Goal: Task Accomplishment & Management: Use online tool/utility

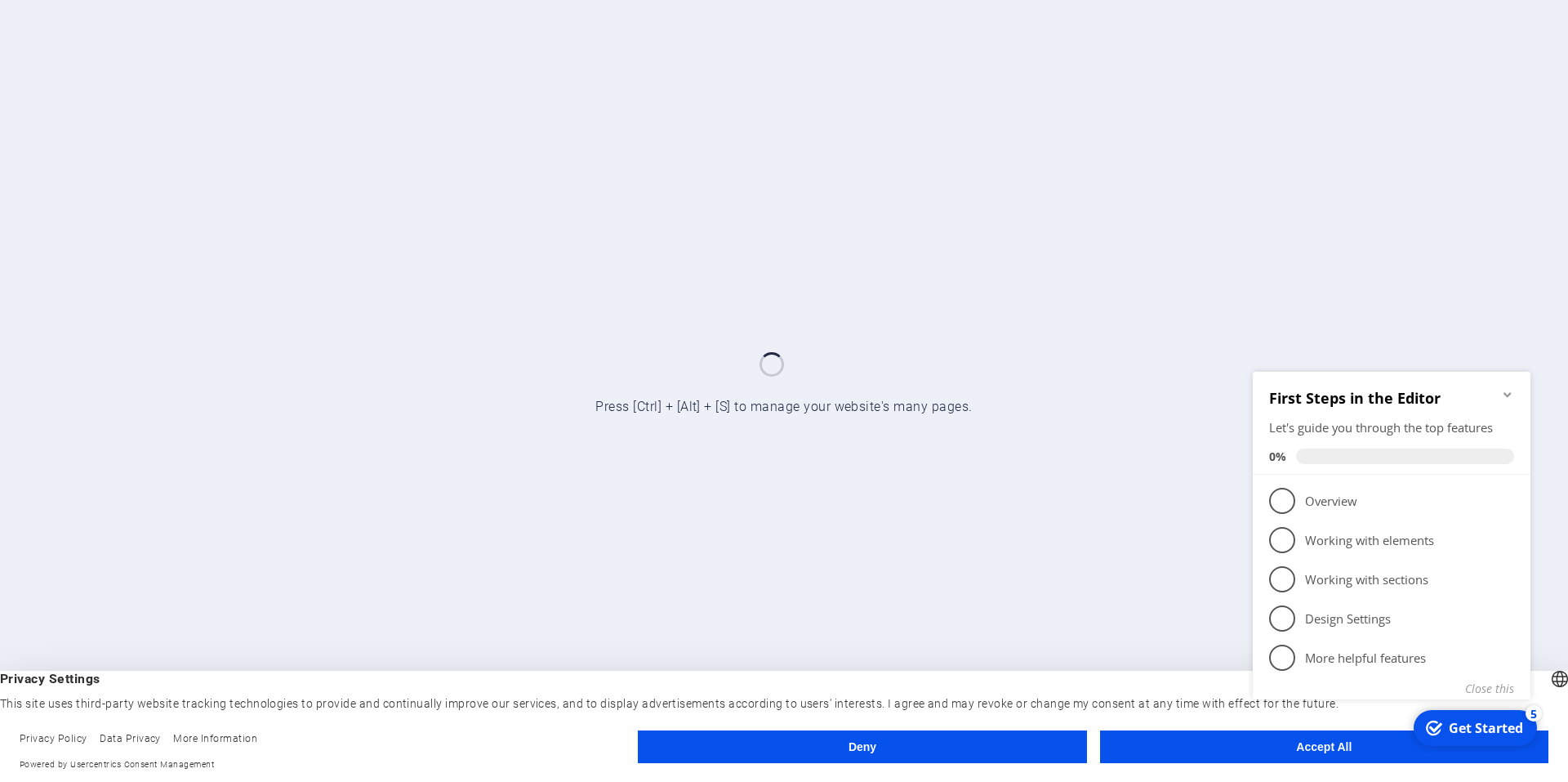
click at [1210, 740] on button "Accept All" at bounding box center [1325, 746] width 449 height 33
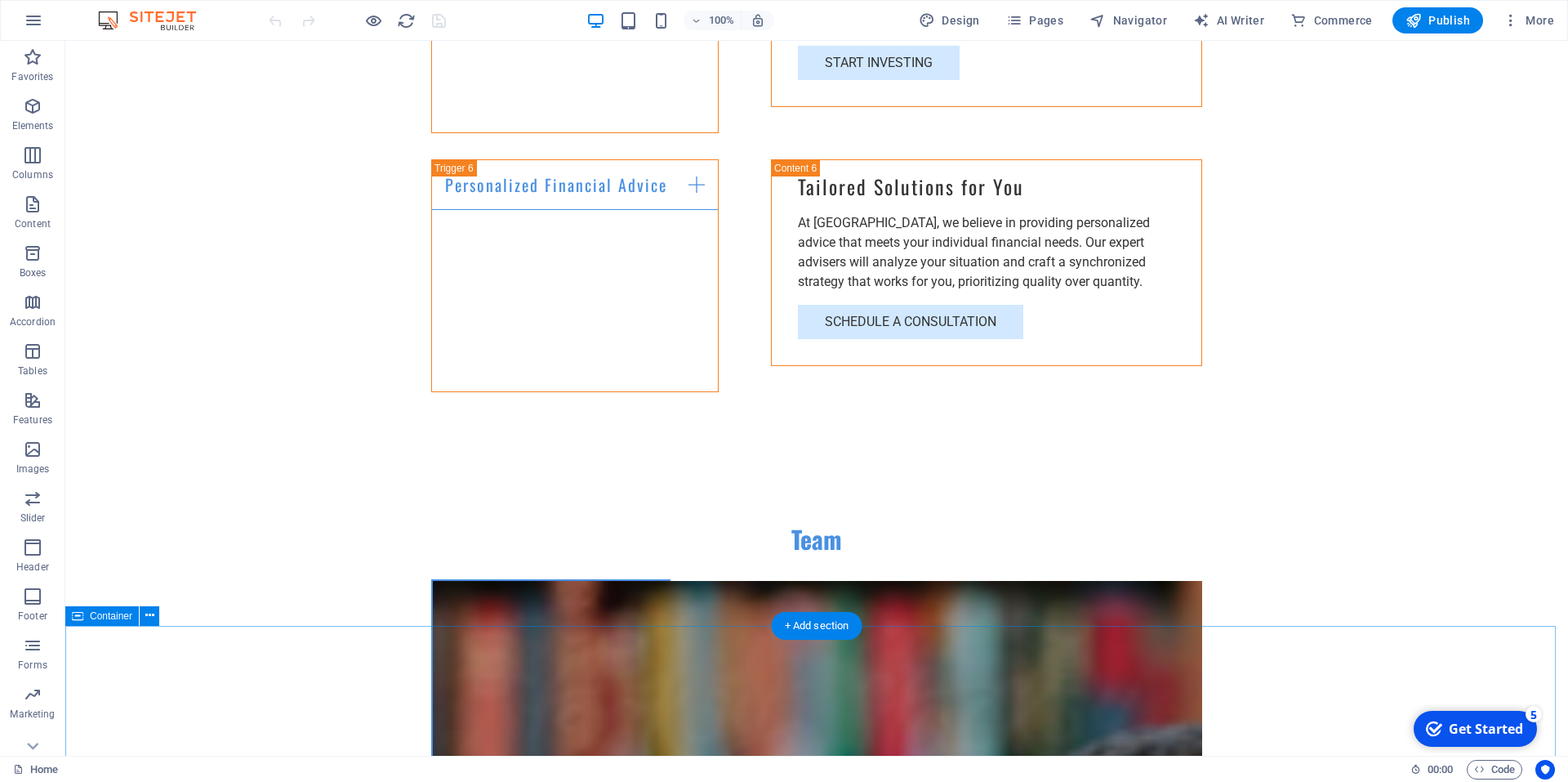
scroll to position [3432, 0]
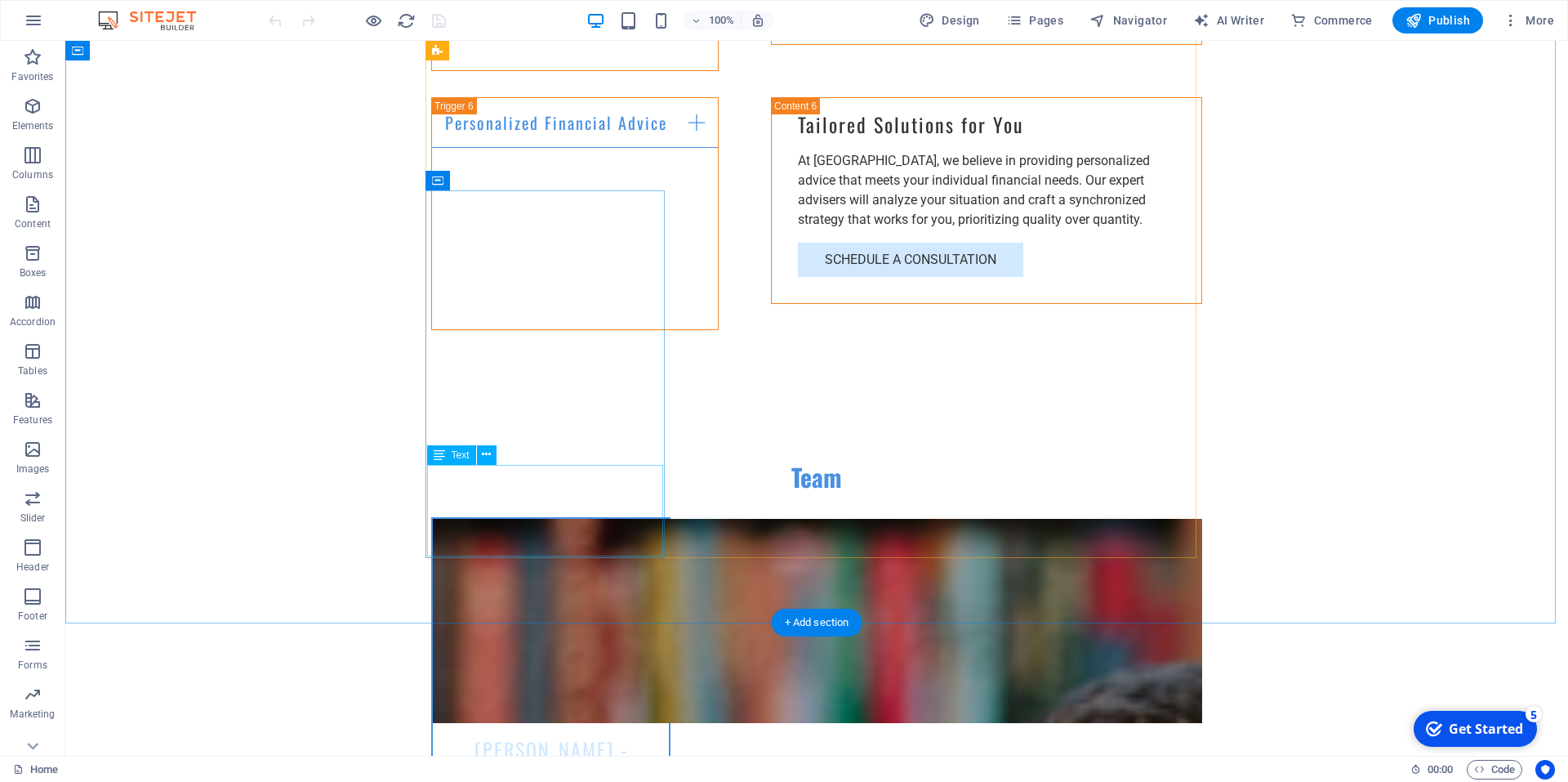
click at [459, 457] on span "Text" at bounding box center [460, 456] width 18 height 10
click at [437, 455] on icon at bounding box center [440, 456] width 12 height 20
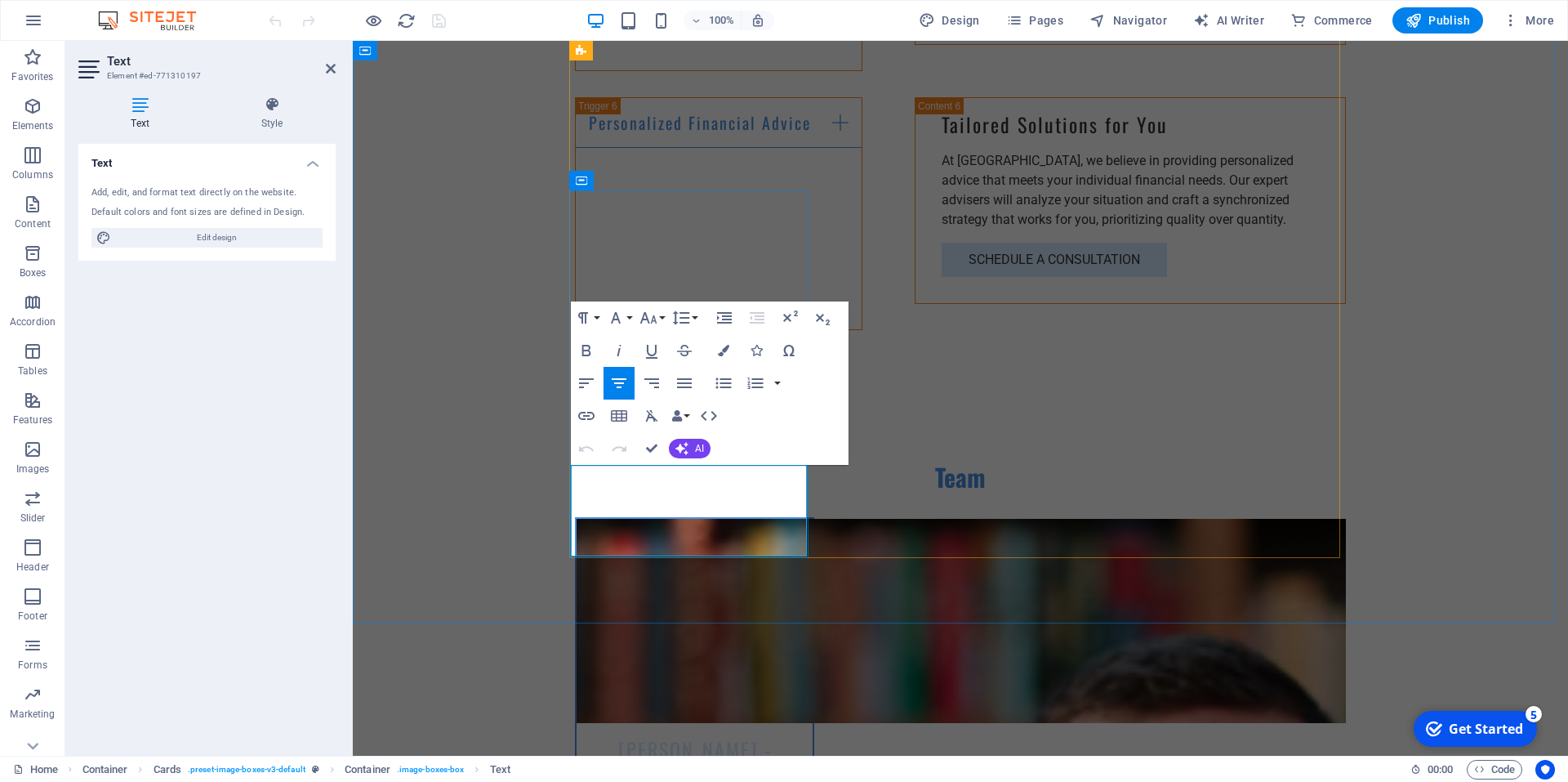
drag, startPoint x: 709, startPoint y: 535, endPoint x: 592, endPoint y: 479, distance: 129.7
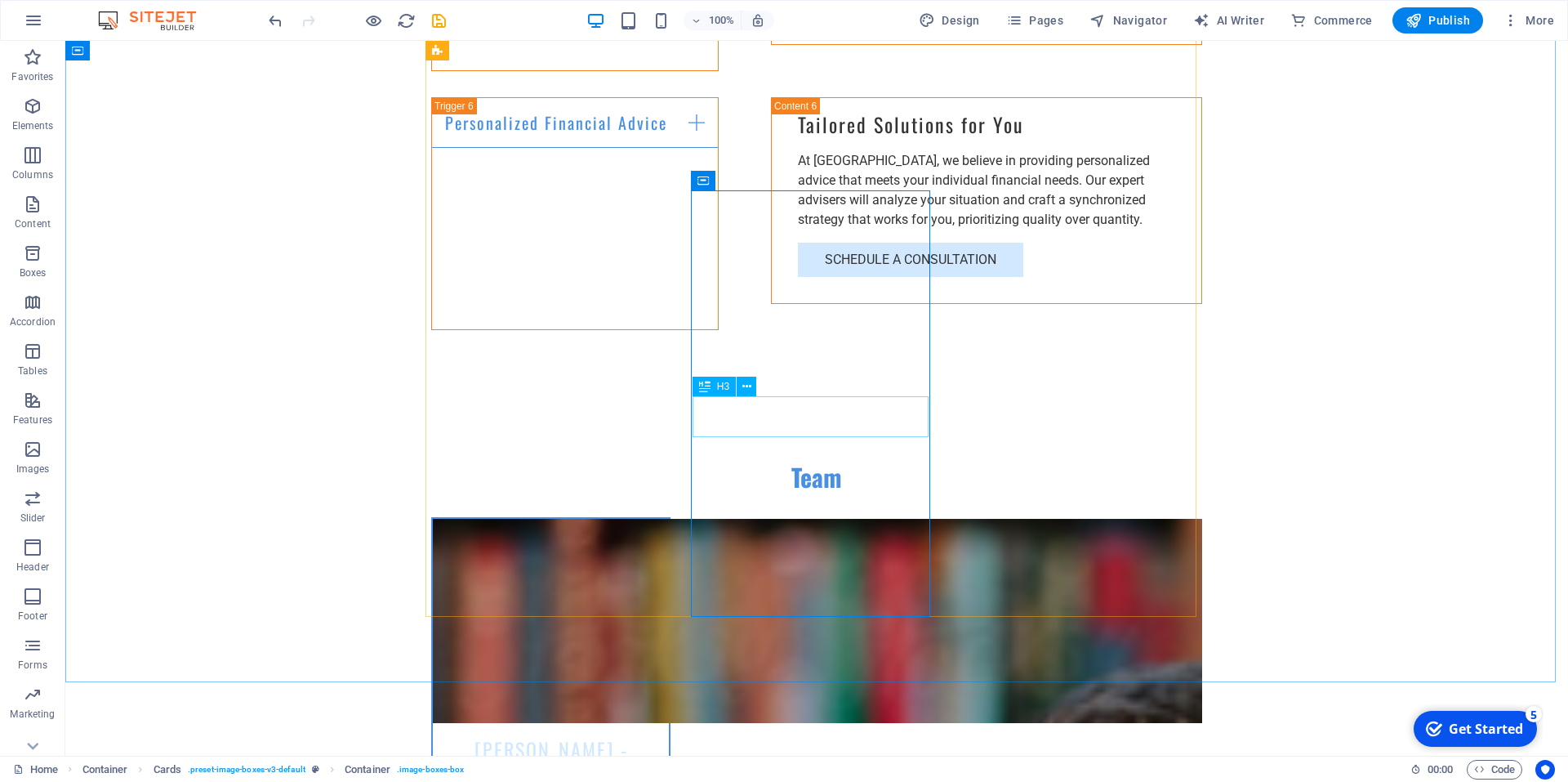
click at [742, 380] on button at bounding box center [747, 387] width 20 height 20
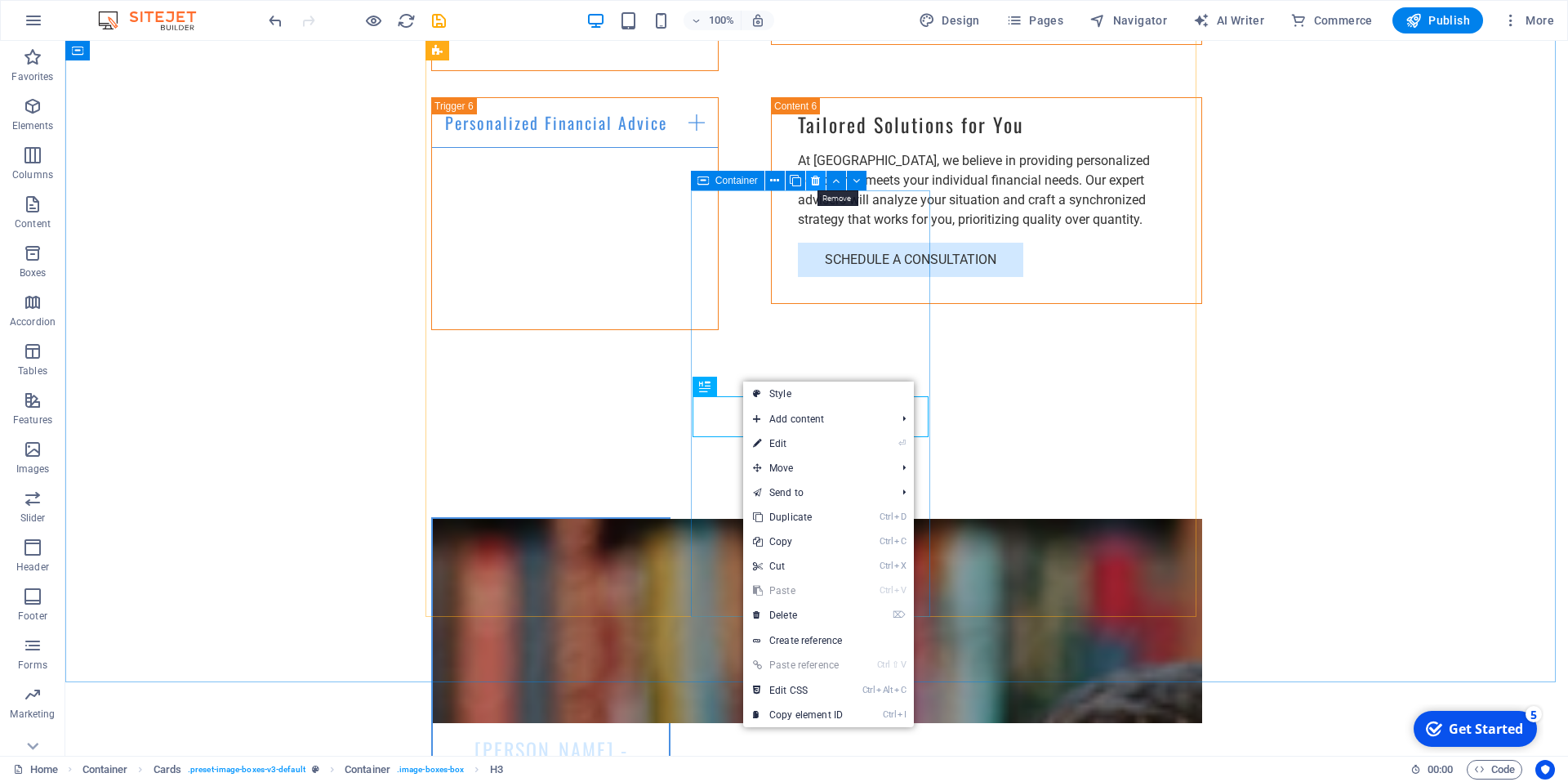
click at [816, 179] on icon at bounding box center [815, 180] width 9 height 17
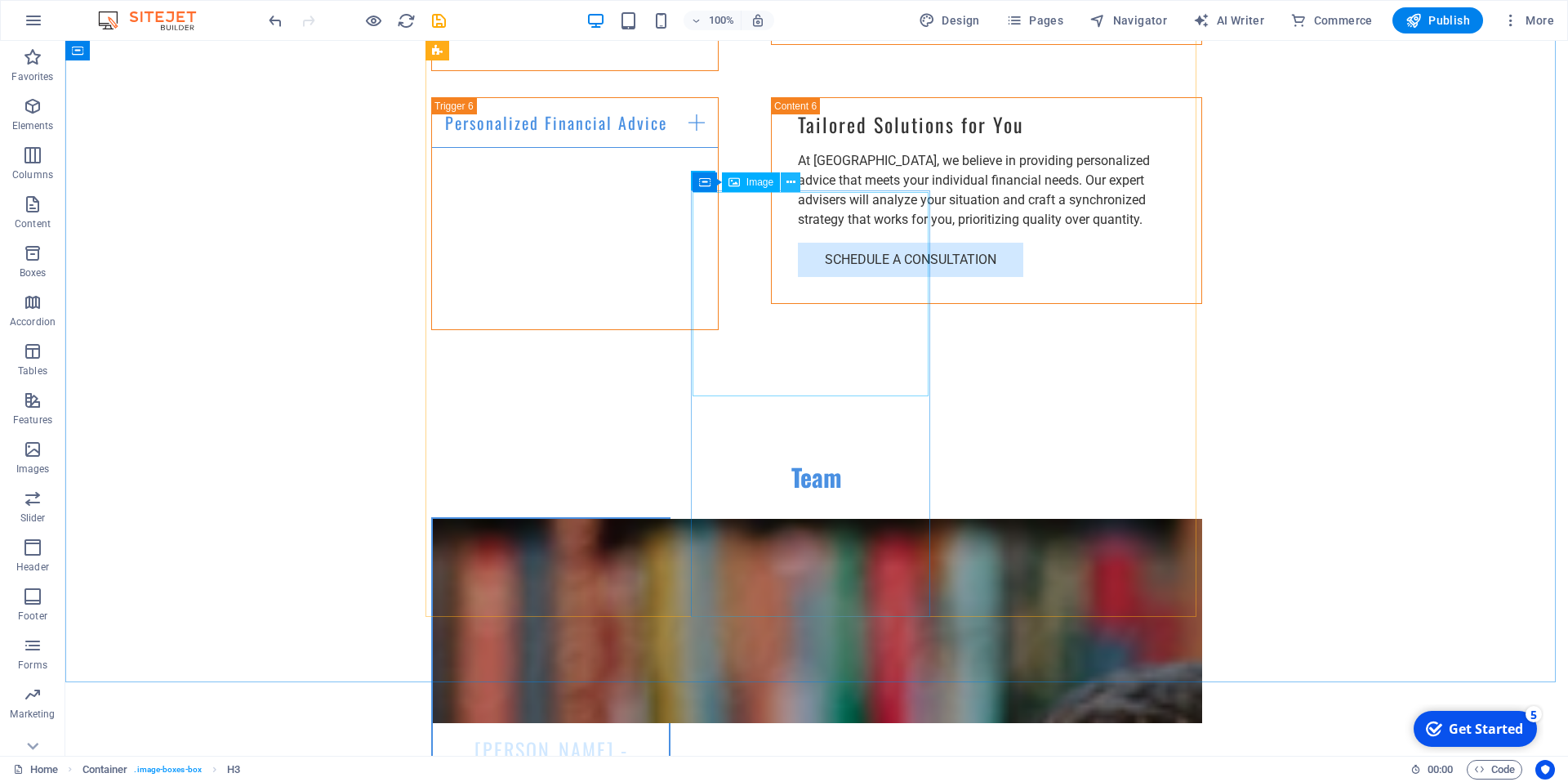
click at [789, 181] on icon at bounding box center [790, 182] width 9 height 17
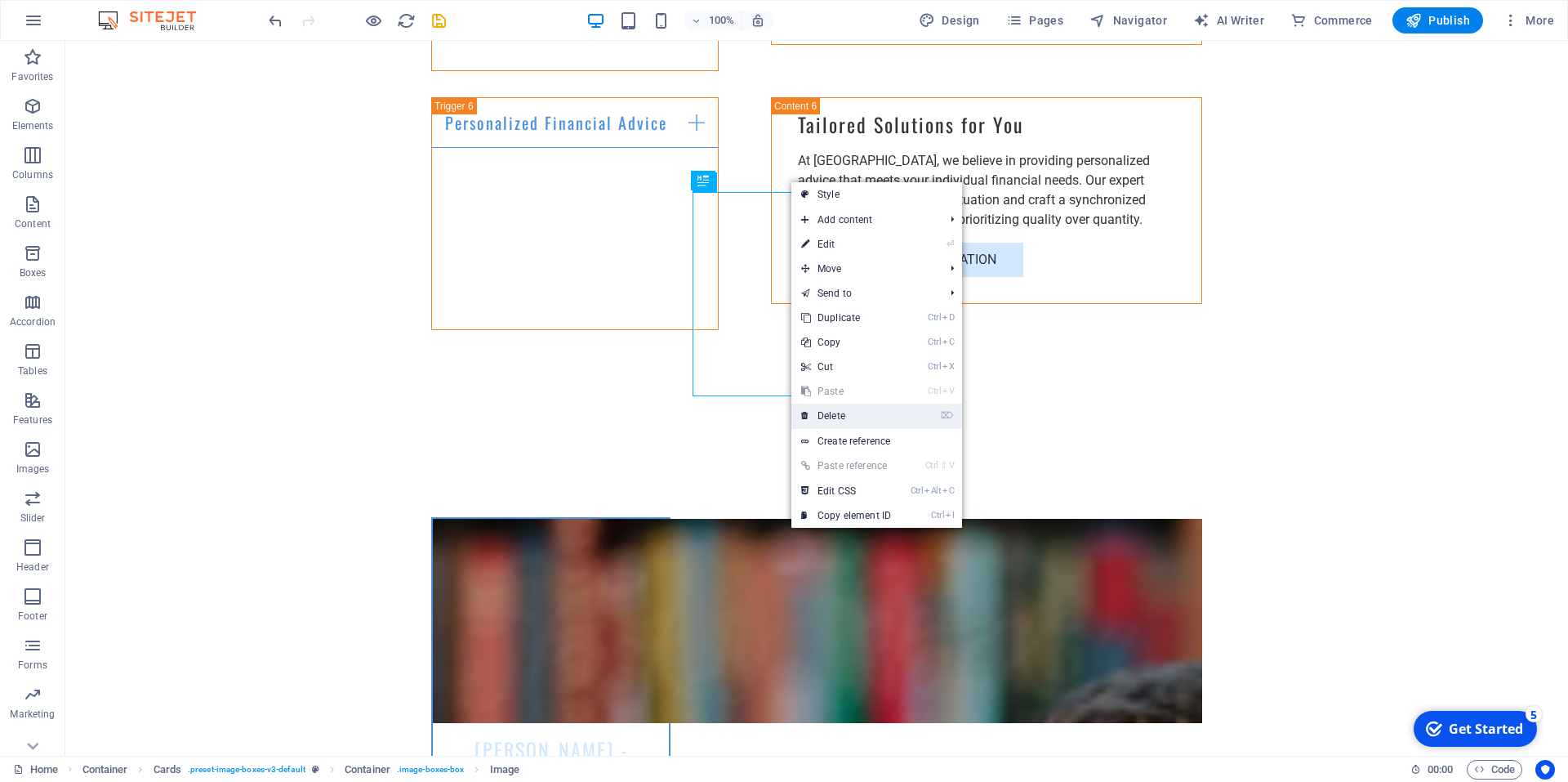
click at [840, 420] on link "⌦ Delete" at bounding box center [846, 415] width 110 height 25
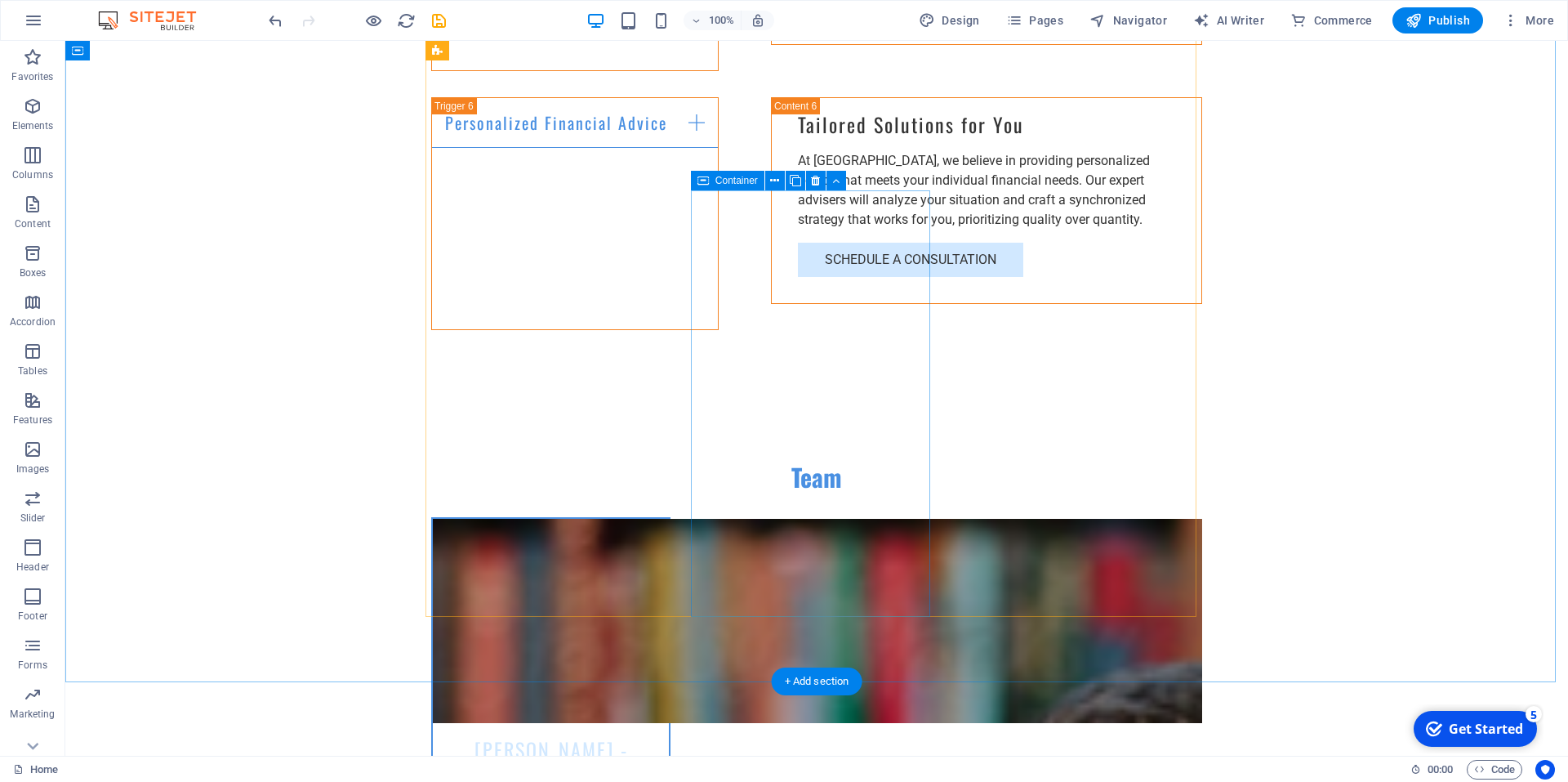
click at [821, 181] on button at bounding box center [816, 181] width 20 height 20
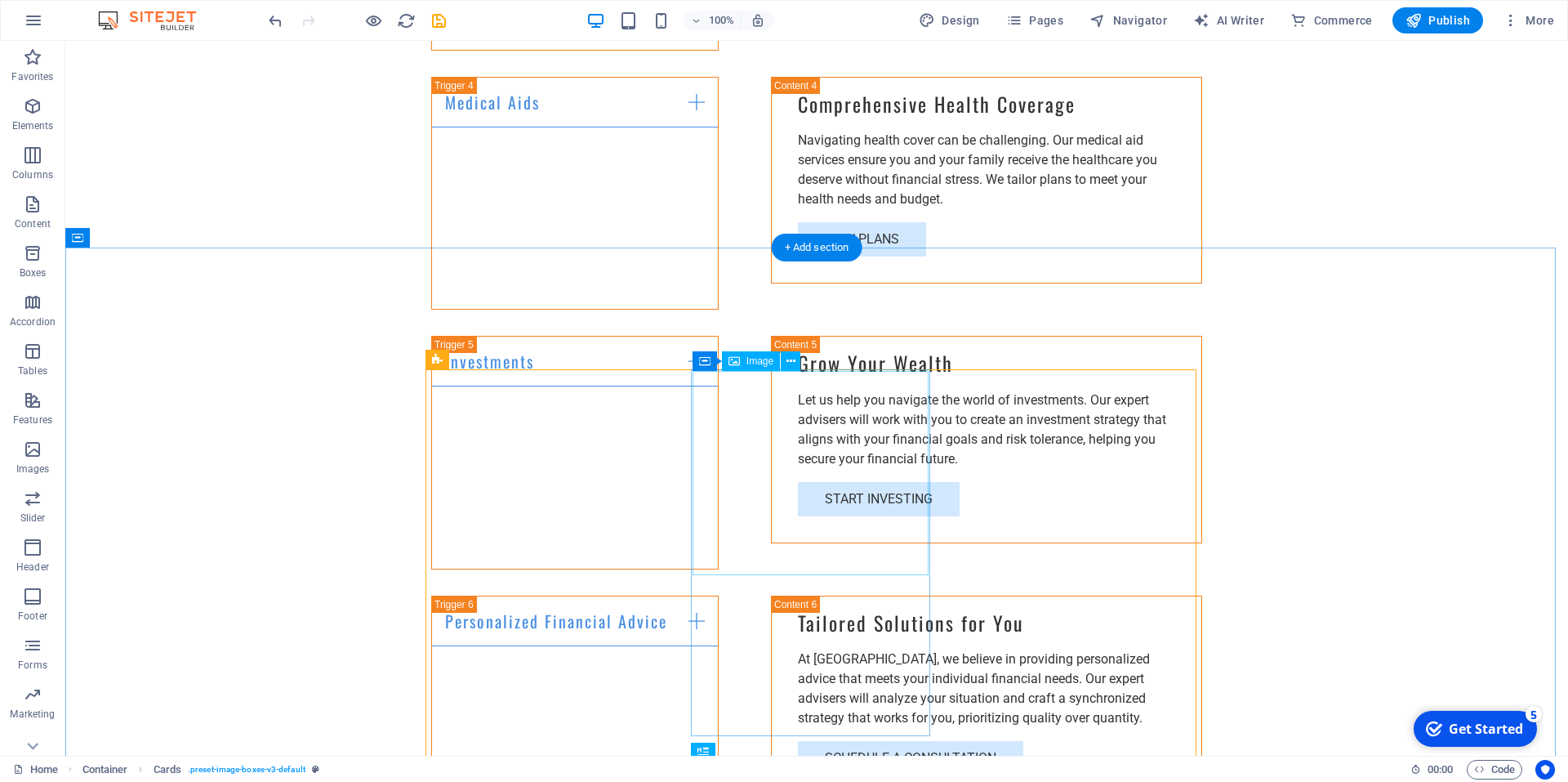
scroll to position [3024, 0]
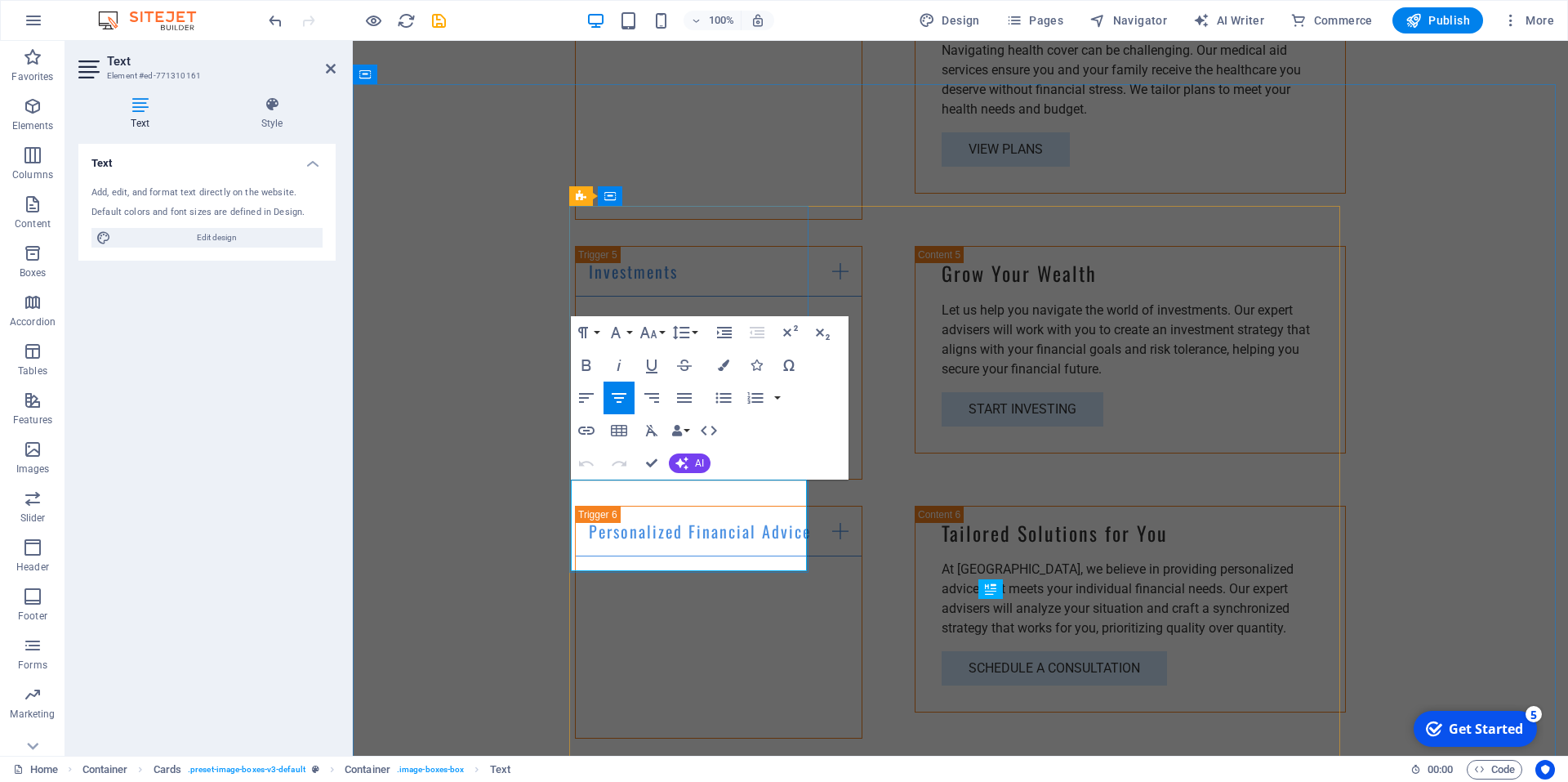
drag, startPoint x: 609, startPoint y: 488, endPoint x: 789, endPoint y: 547, distance: 189.4
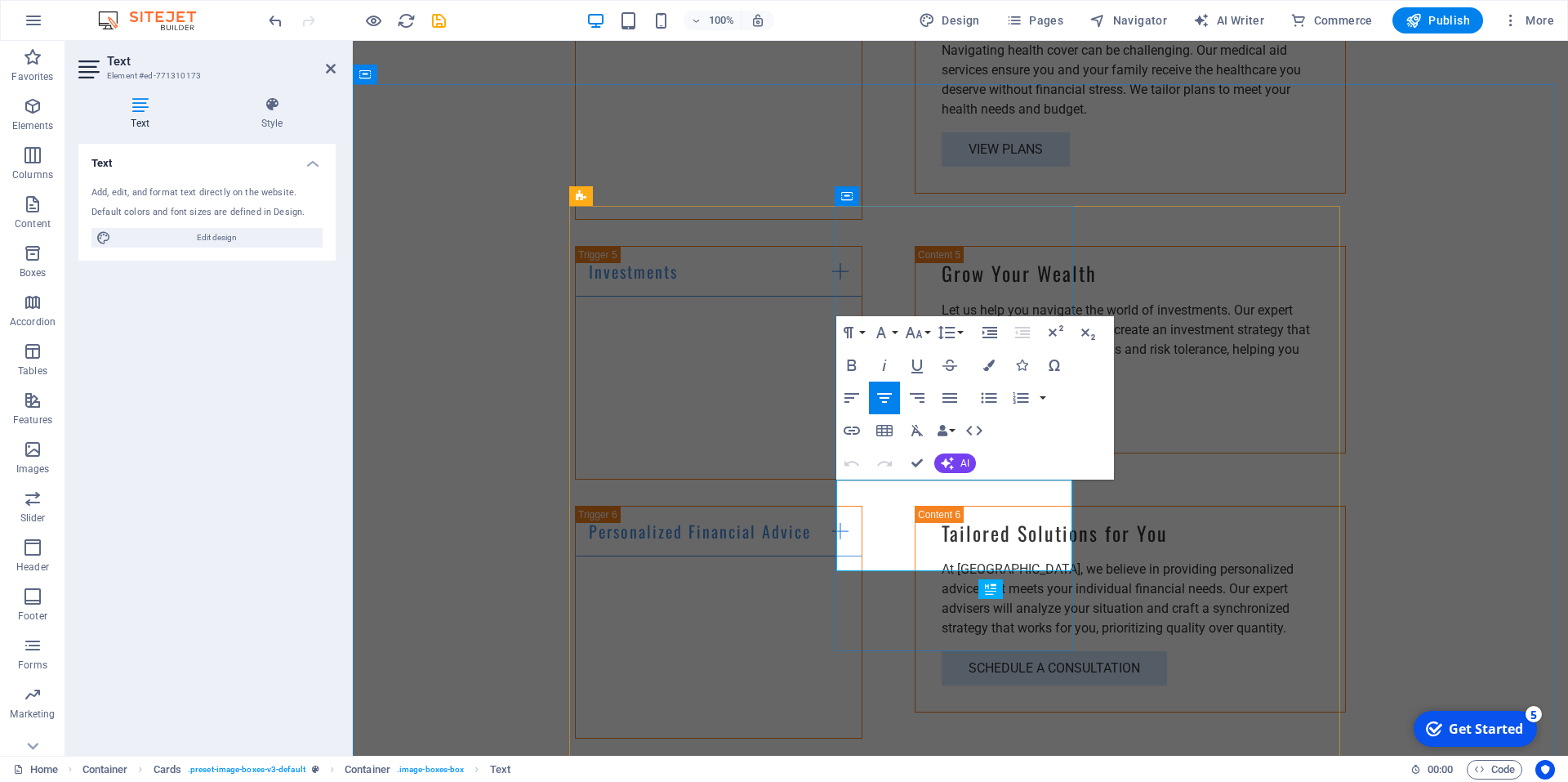
drag, startPoint x: 985, startPoint y: 547, endPoint x: 837, endPoint y: 496, distance: 156.5
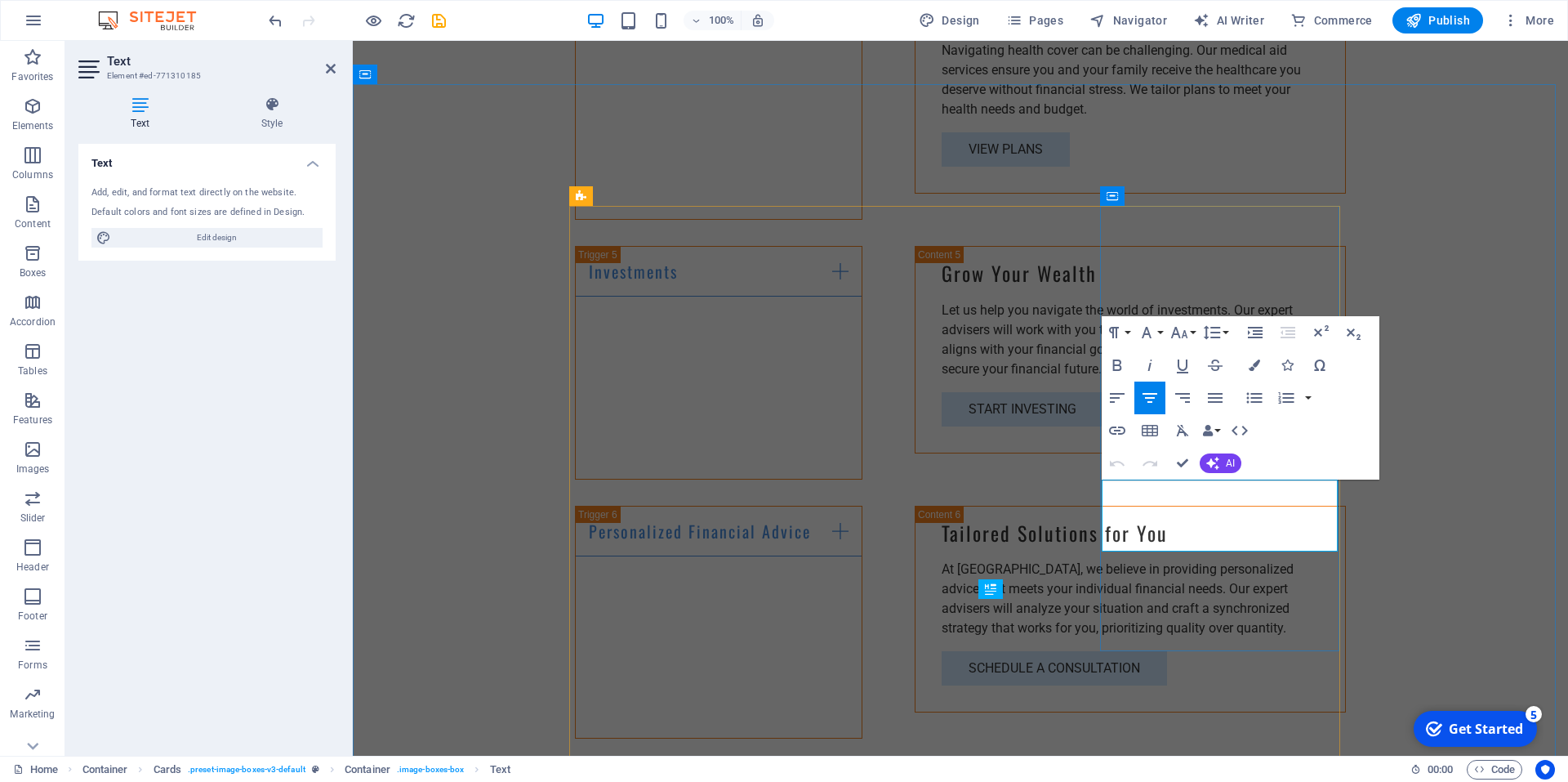
drag, startPoint x: 1312, startPoint y: 526, endPoint x: 1121, endPoint y: 487, distance: 194.9
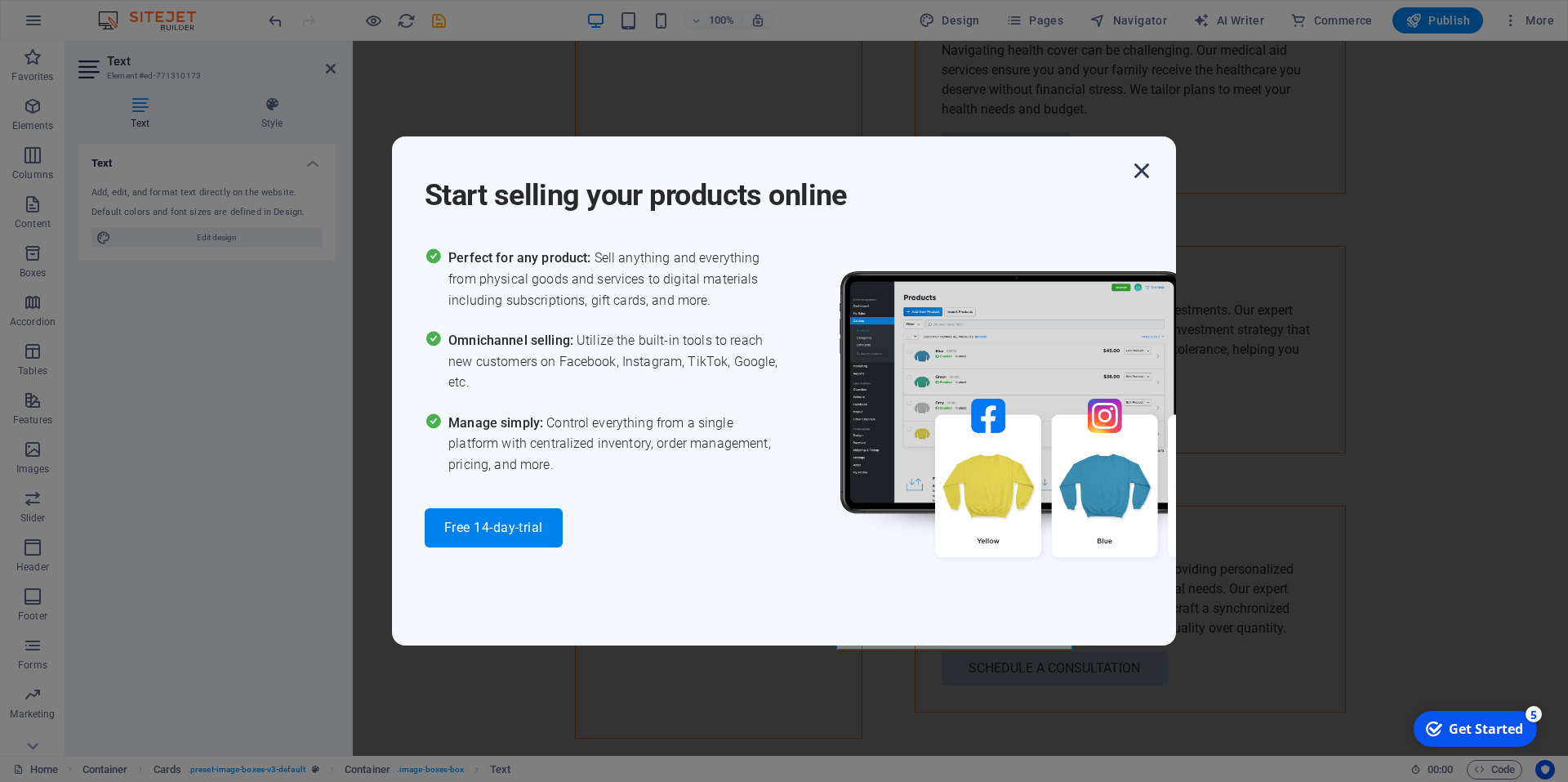
click at [1144, 169] on icon "button" at bounding box center [1142, 171] width 30 height 30
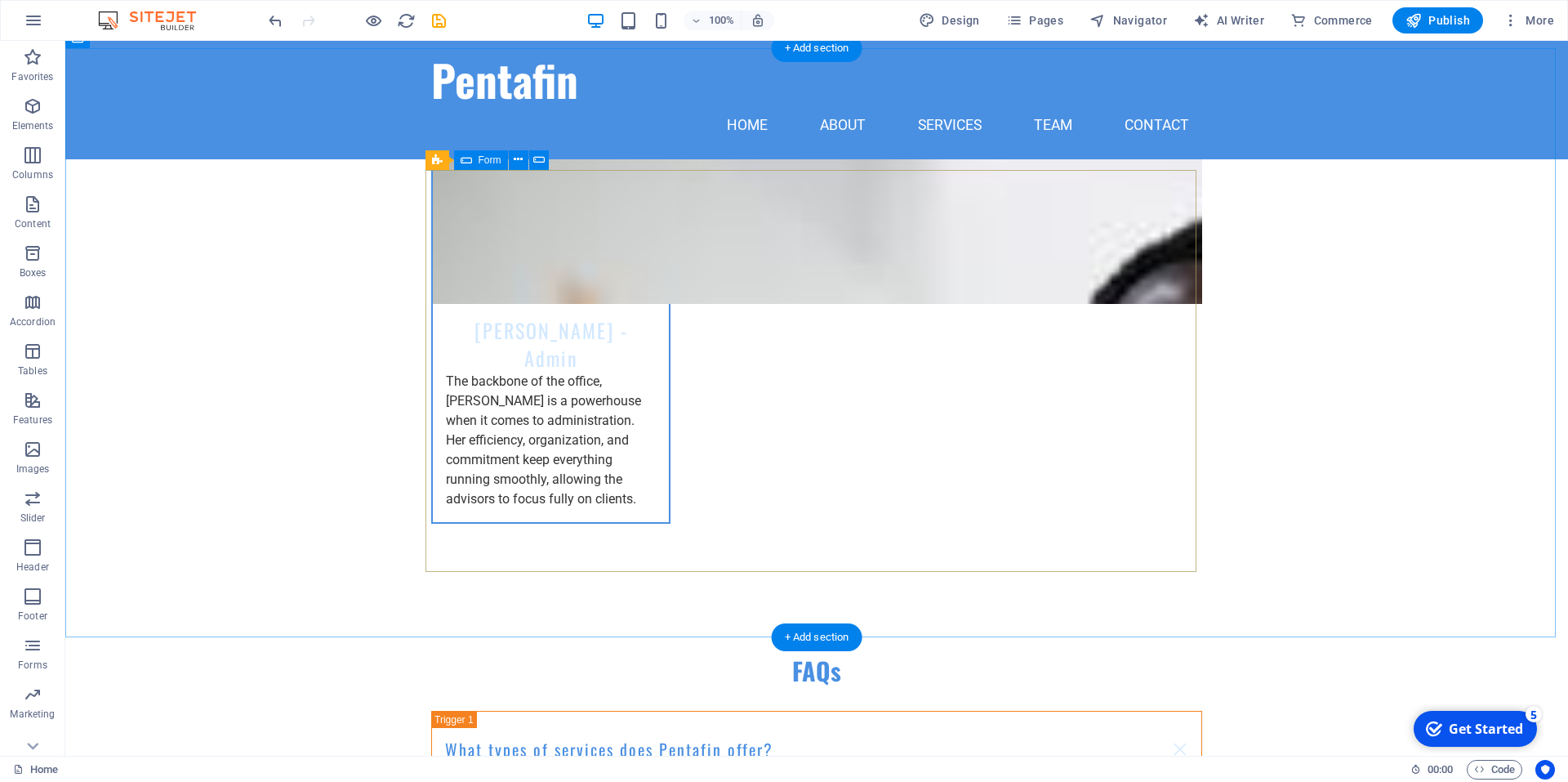
scroll to position [4986, 0]
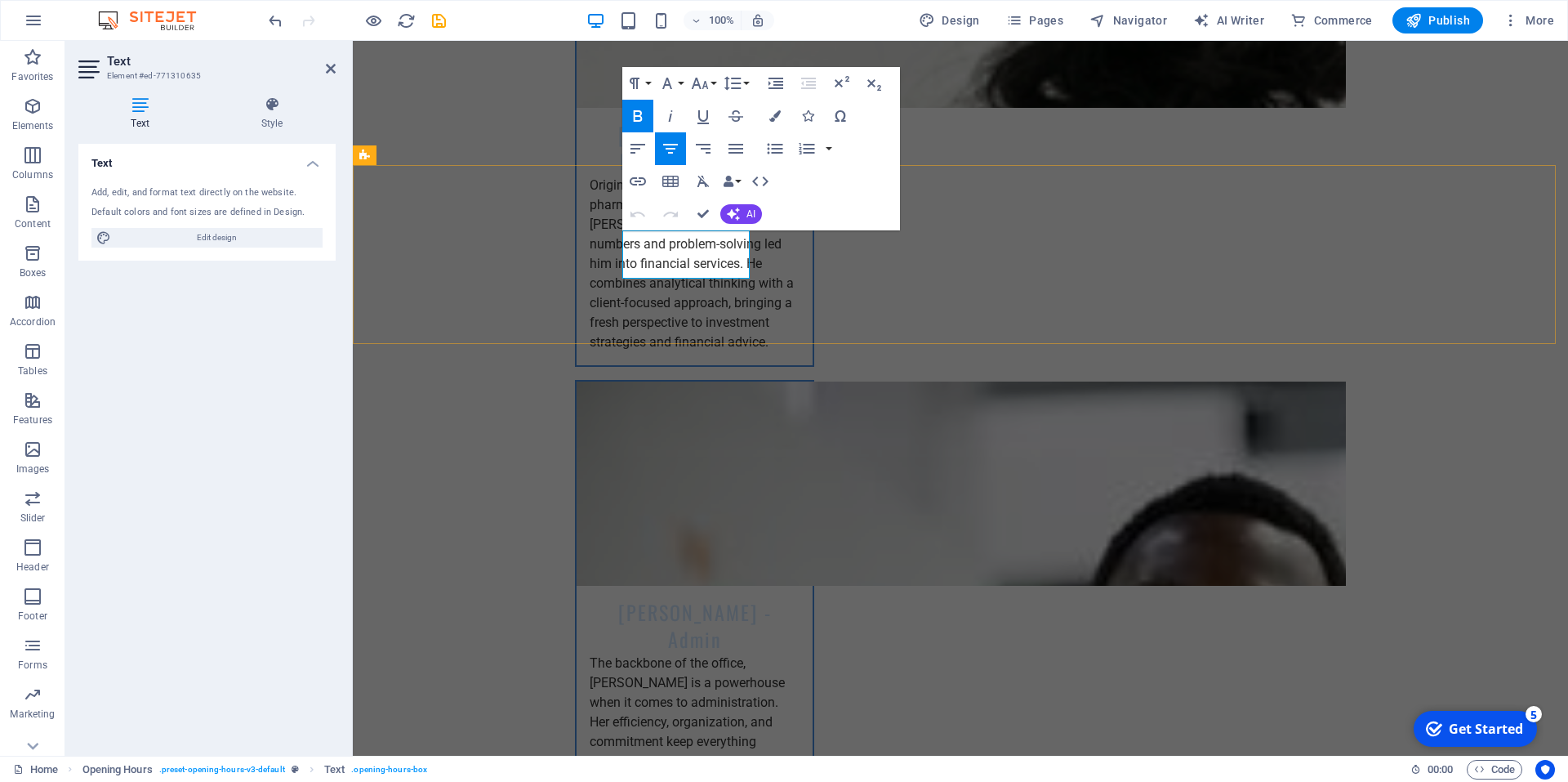
drag, startPoint x: 634, startPoint y: 261, endPoint x: 739, endPoint y: 262, distance: 105.0
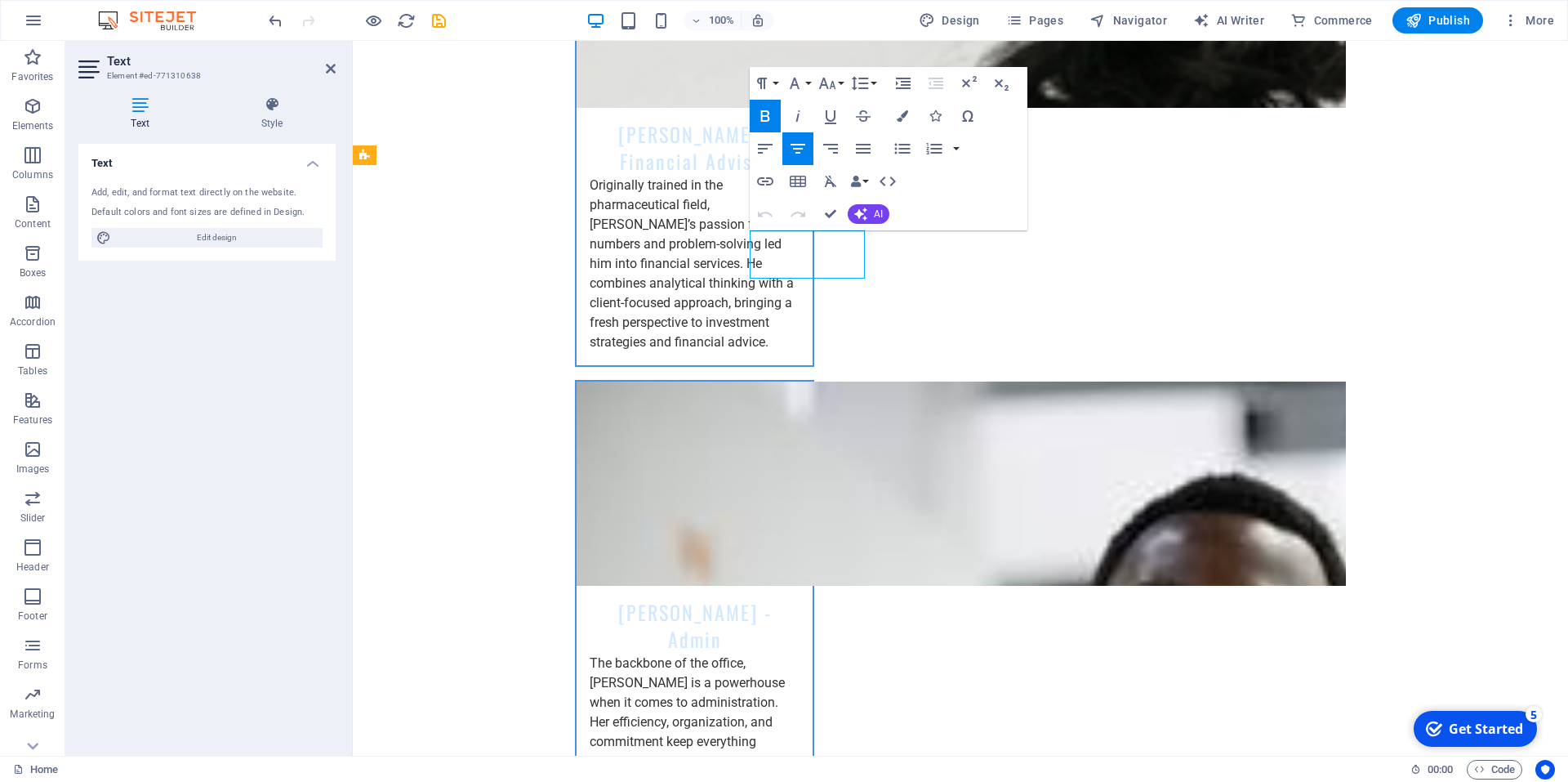
drag, startPoint x: 861, startPoint y: 262, endPoint x: 850, endPoint y: 264, distance: 11.2
drag, startPoint x: 854, startPoint y: 262, endPoint x: 760, endPoint y: 263, distance: 94.0
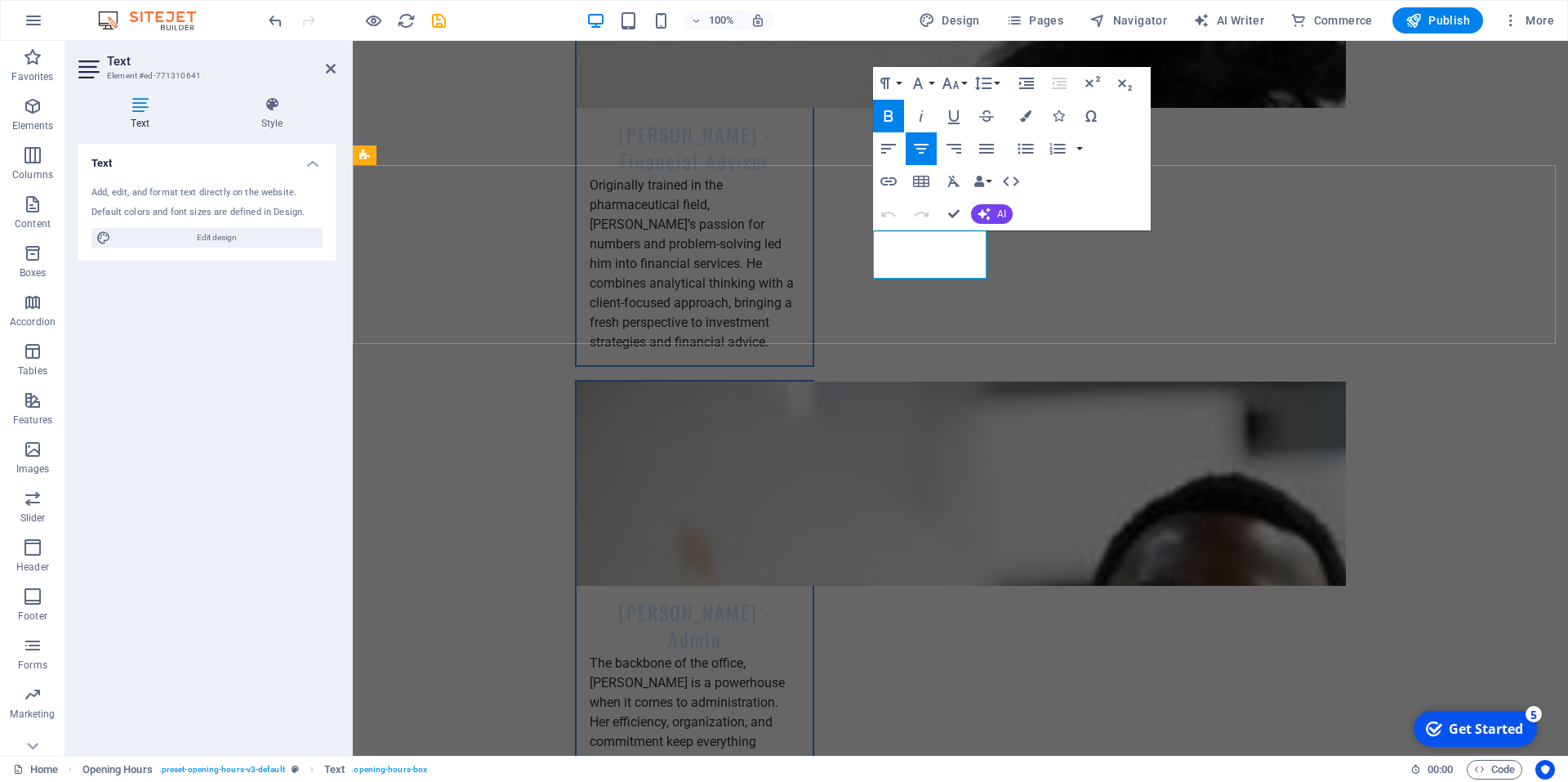
drag, startPoint x: 931, startPoint y: 266, endPoint x: 883, endPoint y: 267, distance: 48.0
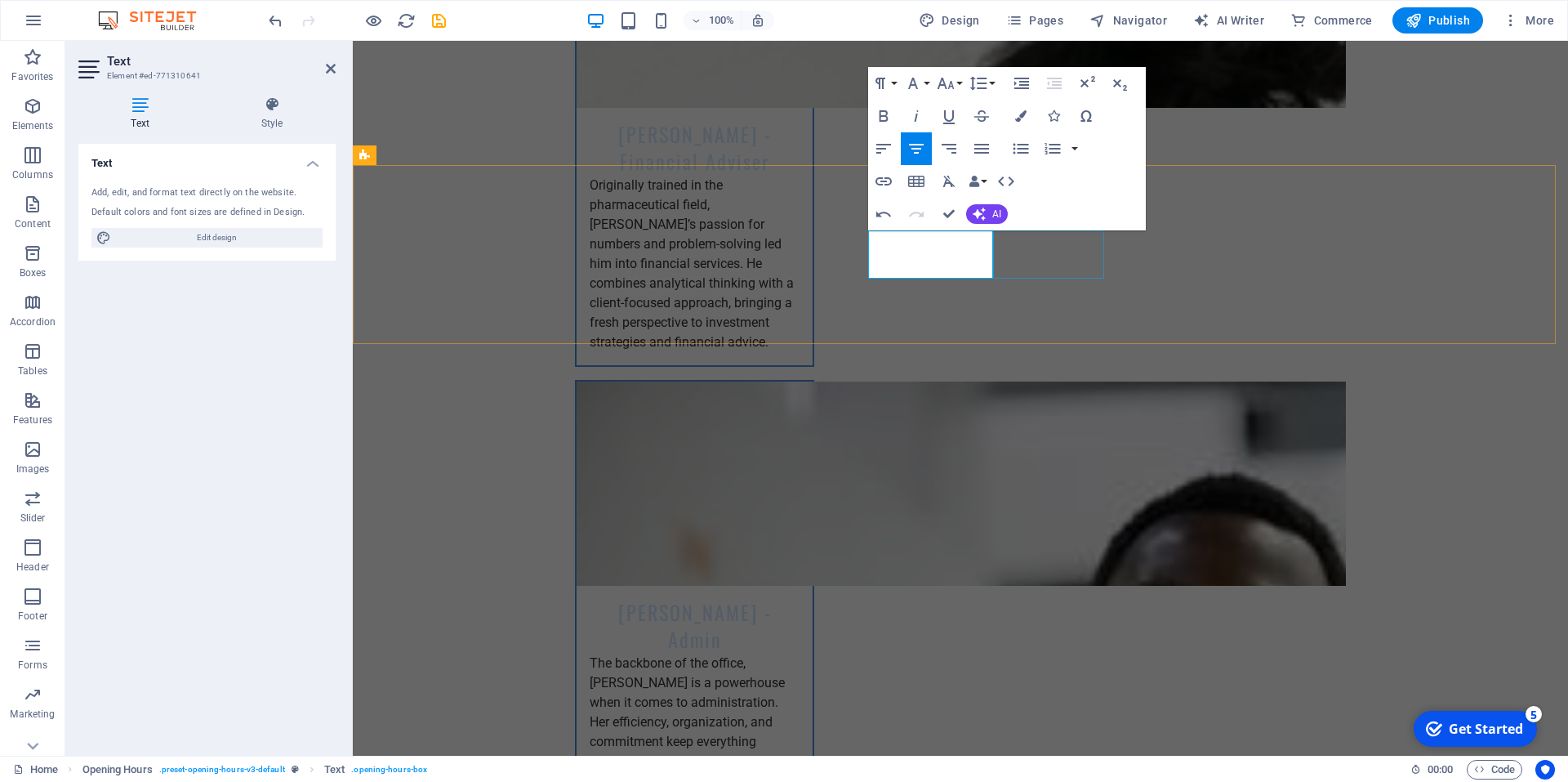
drag, startPoint x: 1042, startPoint y: 260, endPoint x: 1331, endPoint y: 262, distance: 289.0
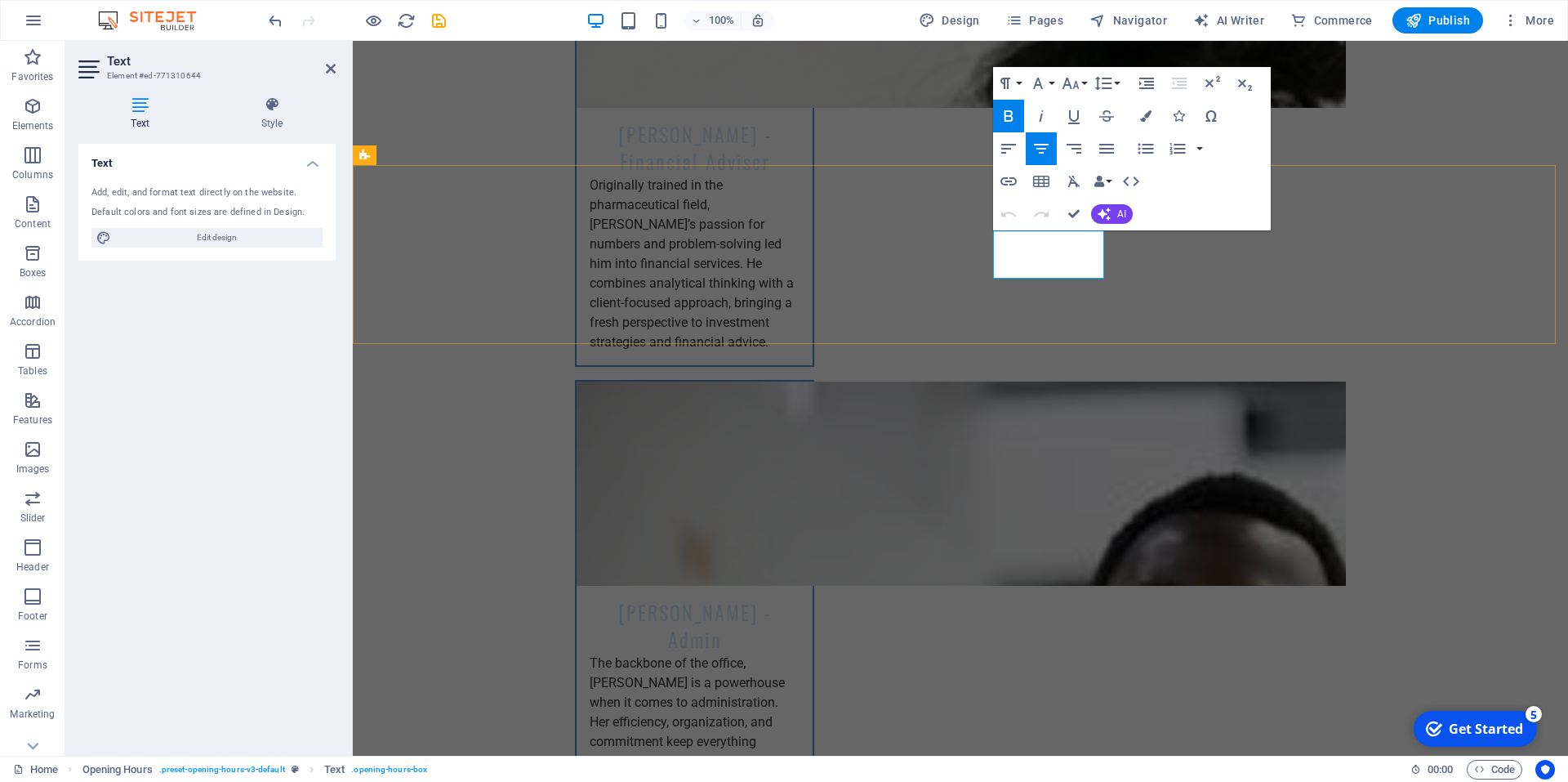
drag, startPoint x: 1096, startPoint y: 264, endPoint x: 1000, endPoint y: 267, distance: 96.0
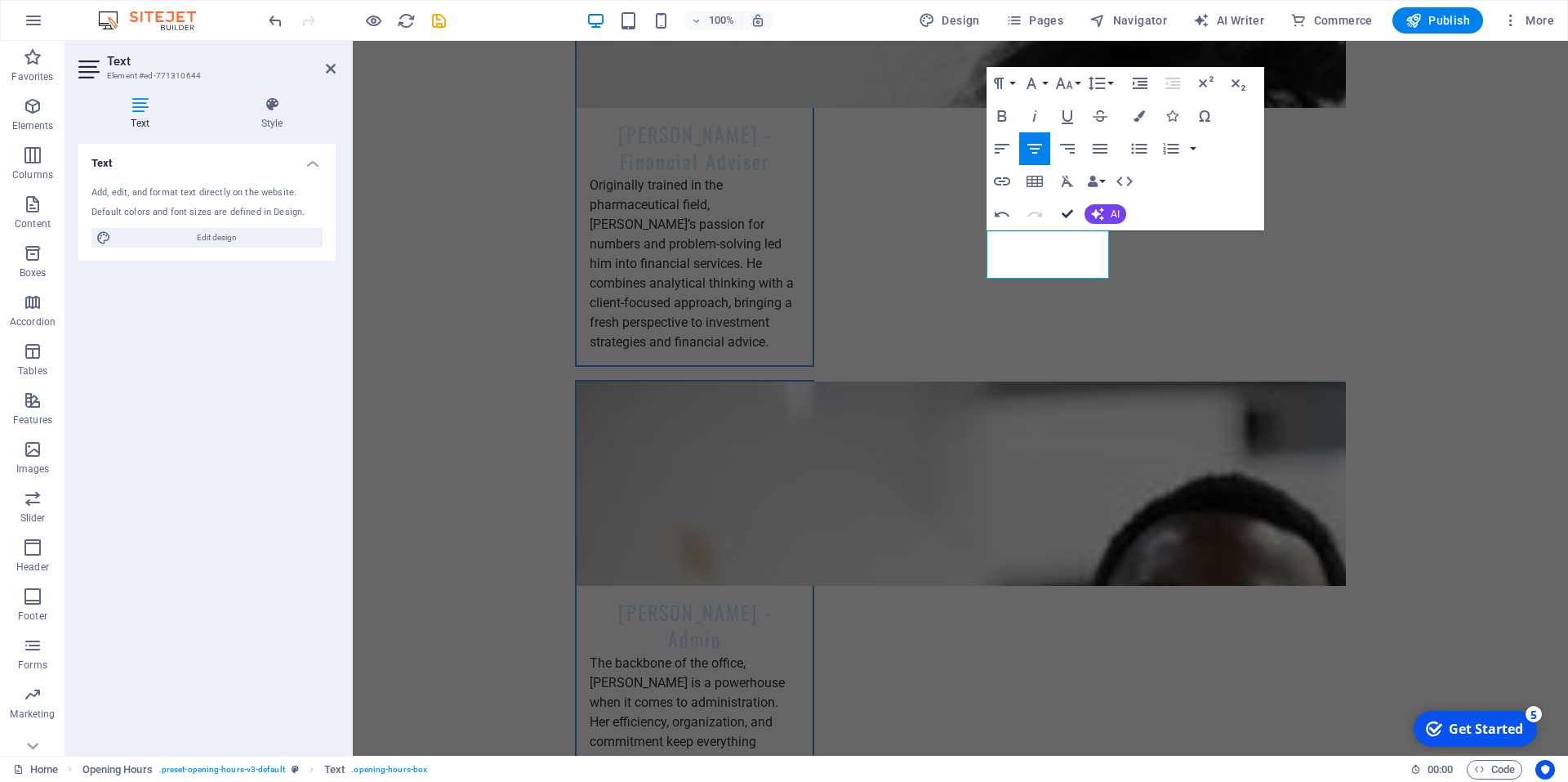
drag, startPoint x: 1067, startPoint y: 218, endPoint x: 1004, endPoint y: 177, distance: 75.2
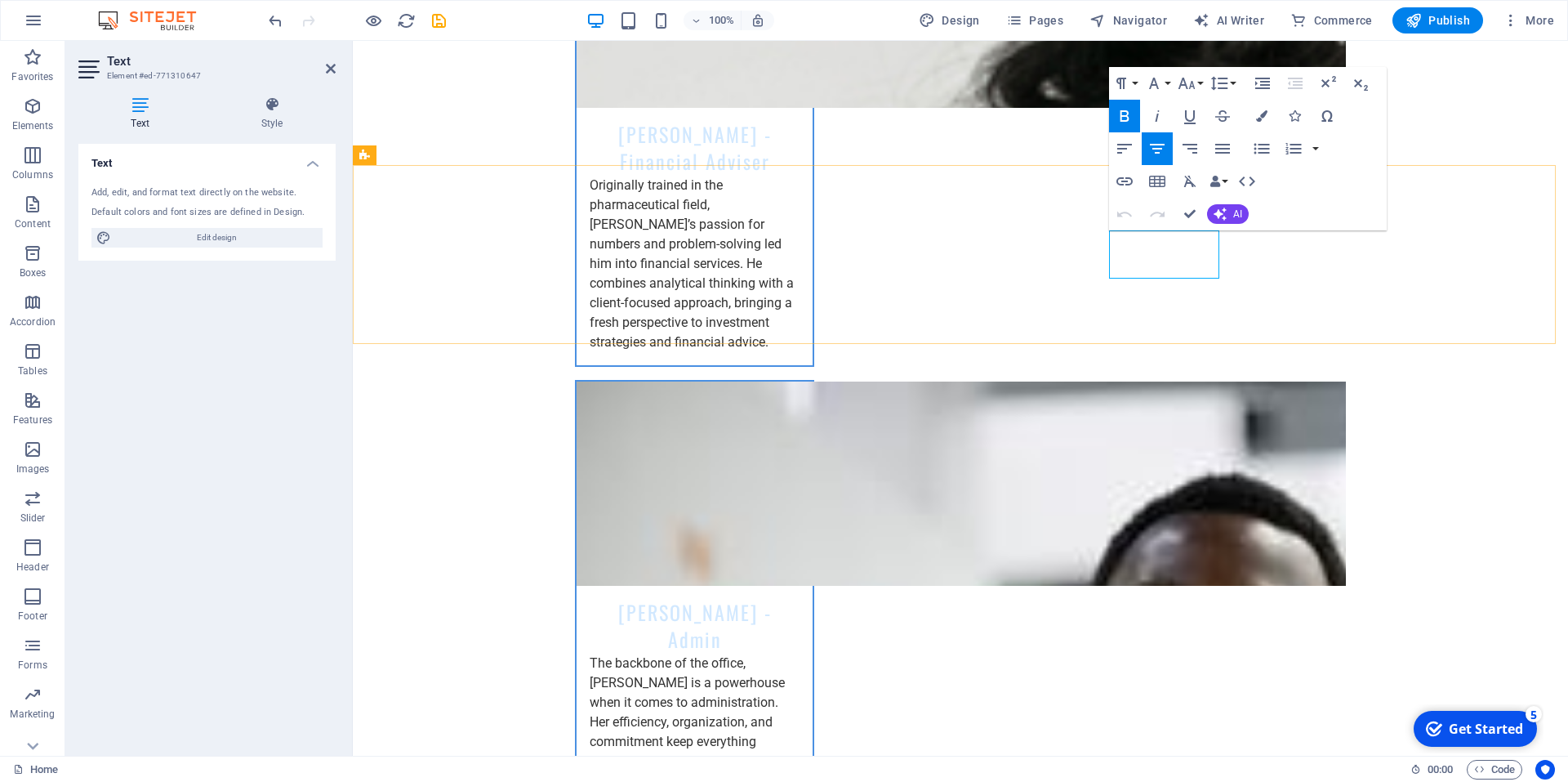
drag, startPoint x: 1213, startPoint y: 262, endPoint x: 1150, endPoint y: 262, distance: 63.0
drag, startPoint x: 1209, startPoint y: 261, endPoint x: 1118, endPoint y: 266, distance: 91.1
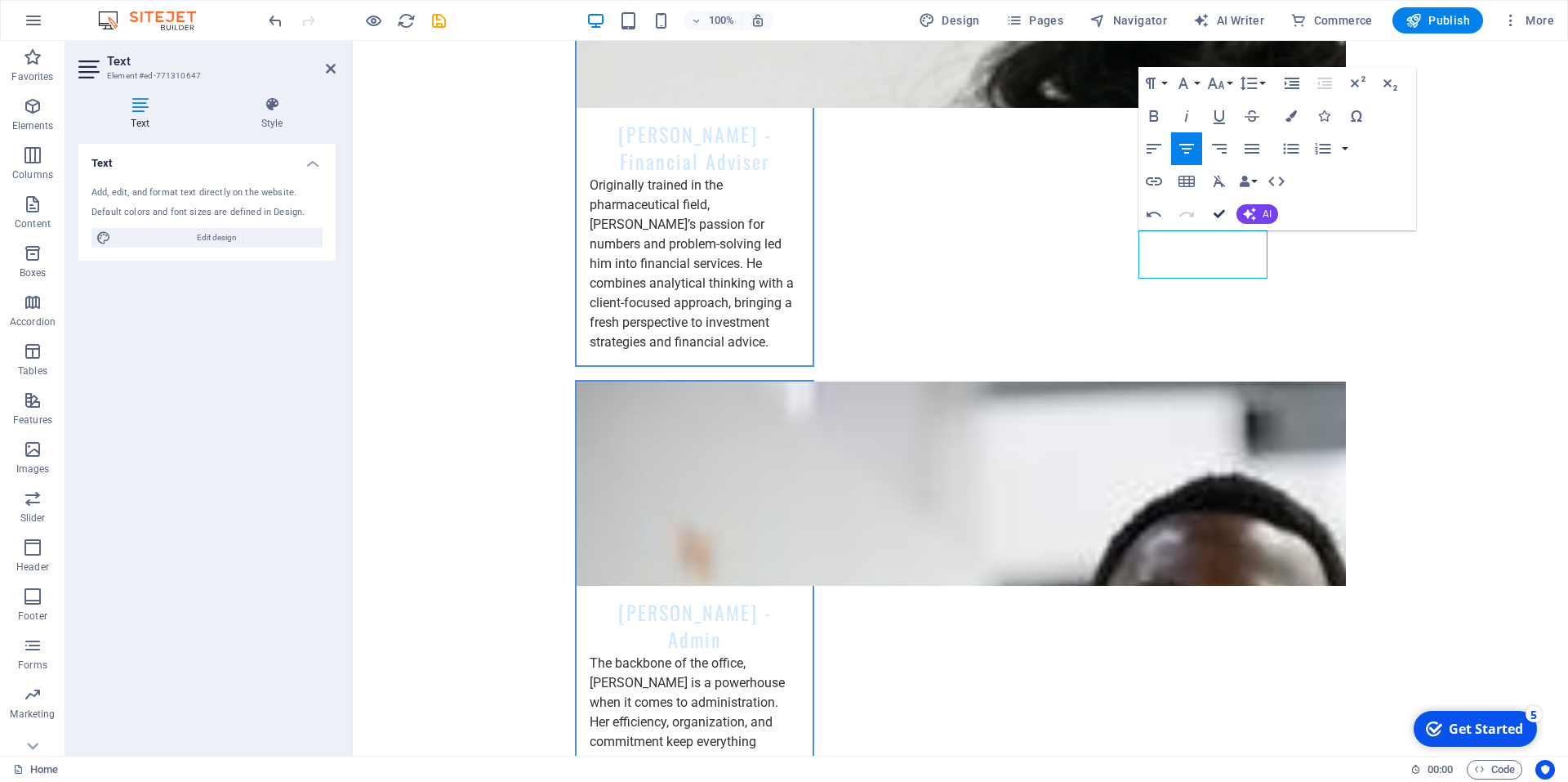
drag, startPoint x: 1218, startPoint y: 219, endPoint x: 1154, endPoint y: 185, distance: 72.5
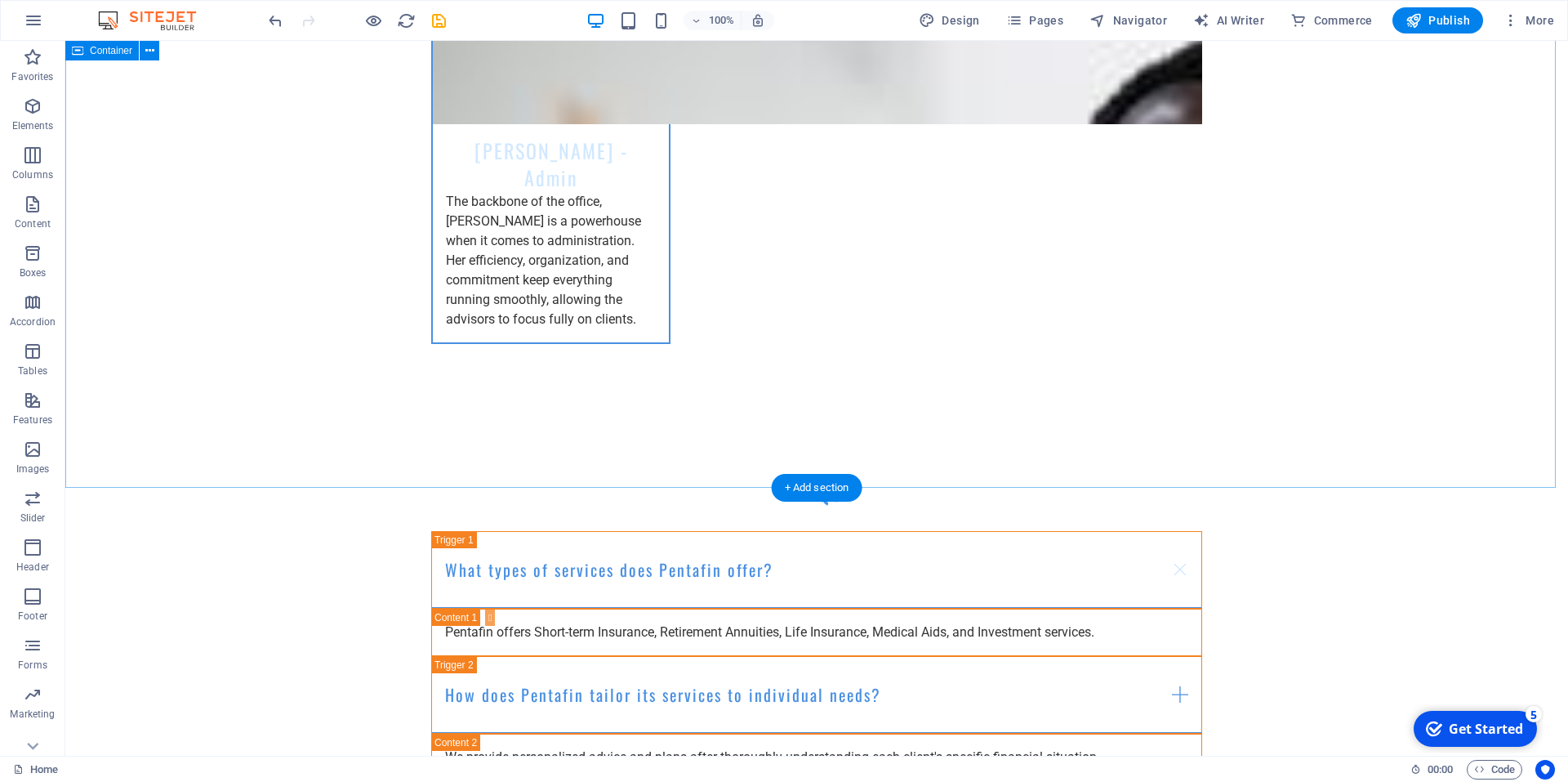
scroll to position [5492, 0]
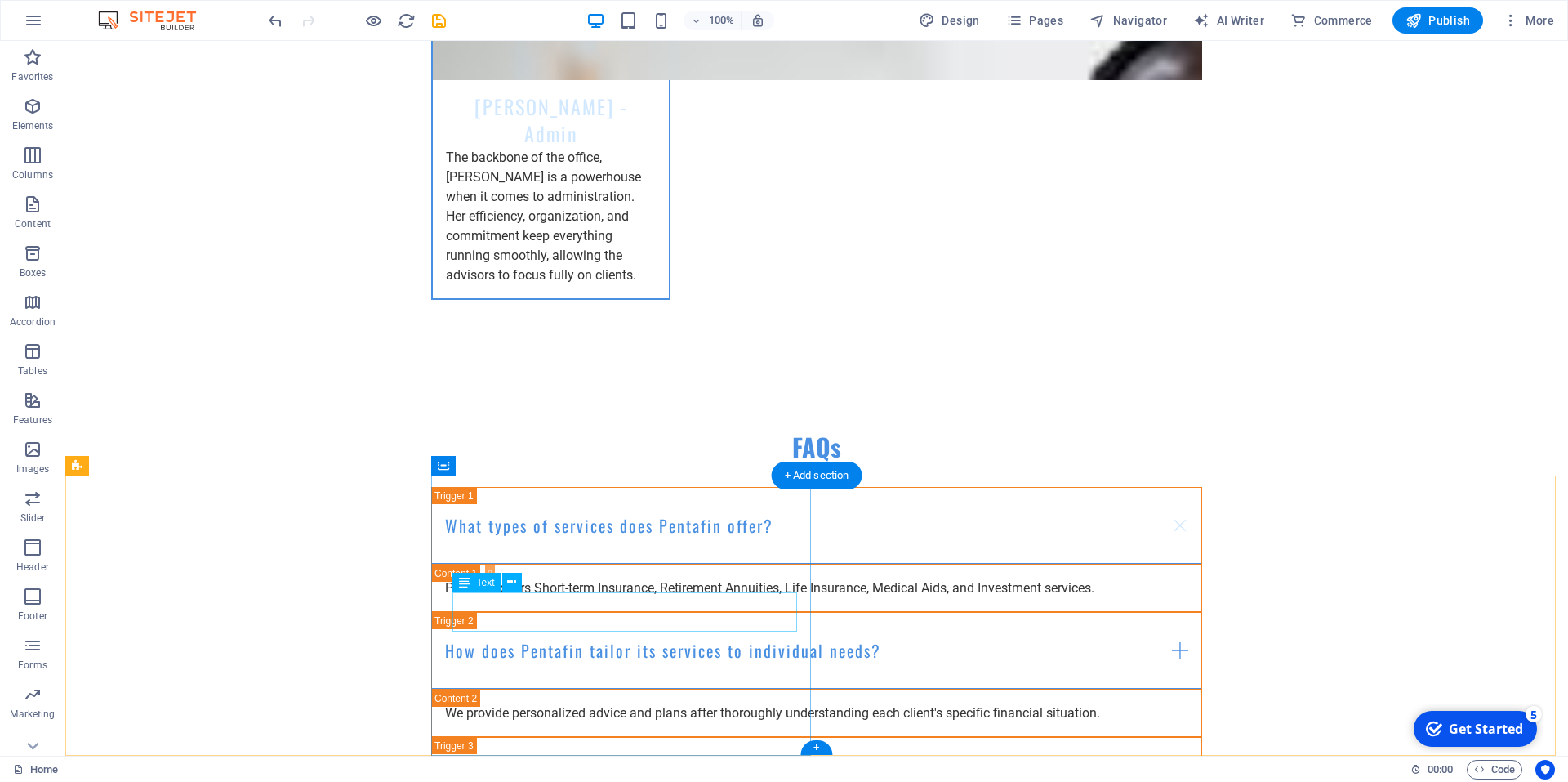
drag, startPoint x: 454, startPoint y: 601, endPoint x: 568, endPoint y: 618, distance: 115.3
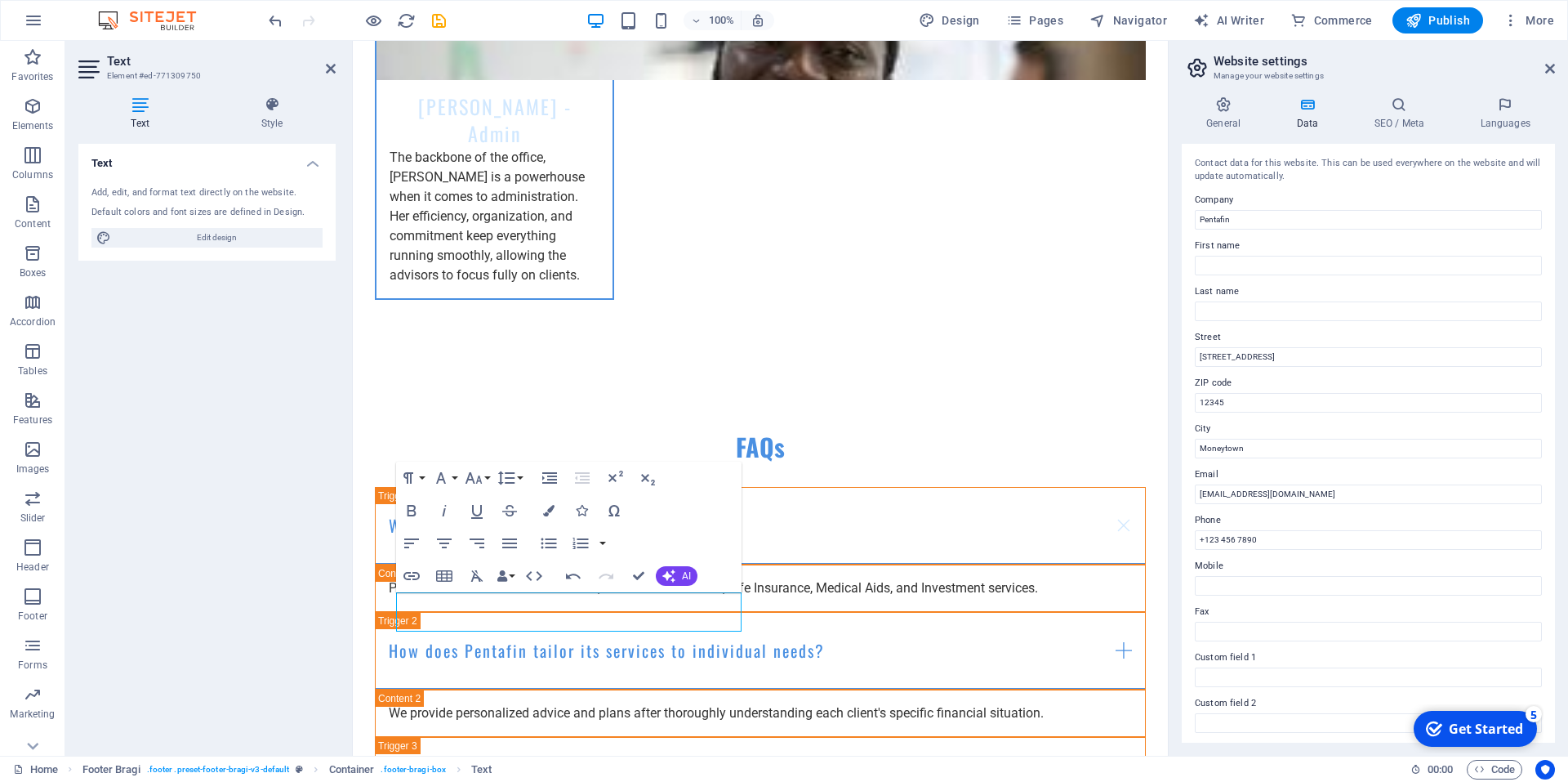
drag, startPoint x: 1276, startPoint y: 358, endPoint x: 1171, endPoint y: 362, distance: 105.1
click at [1180, 361] on div "General Data SEO / Meta Languages Website name [DOMAIN_NAME] Logo Drag files he…" at bounding box center [1368, 419] width 399 height 672
type input "8 Huising"
drag, startPoint x: 1587, startPoint y: 445, endPoint x: 1128, endPoint y: 387, distance: 462.6
type input "7530"
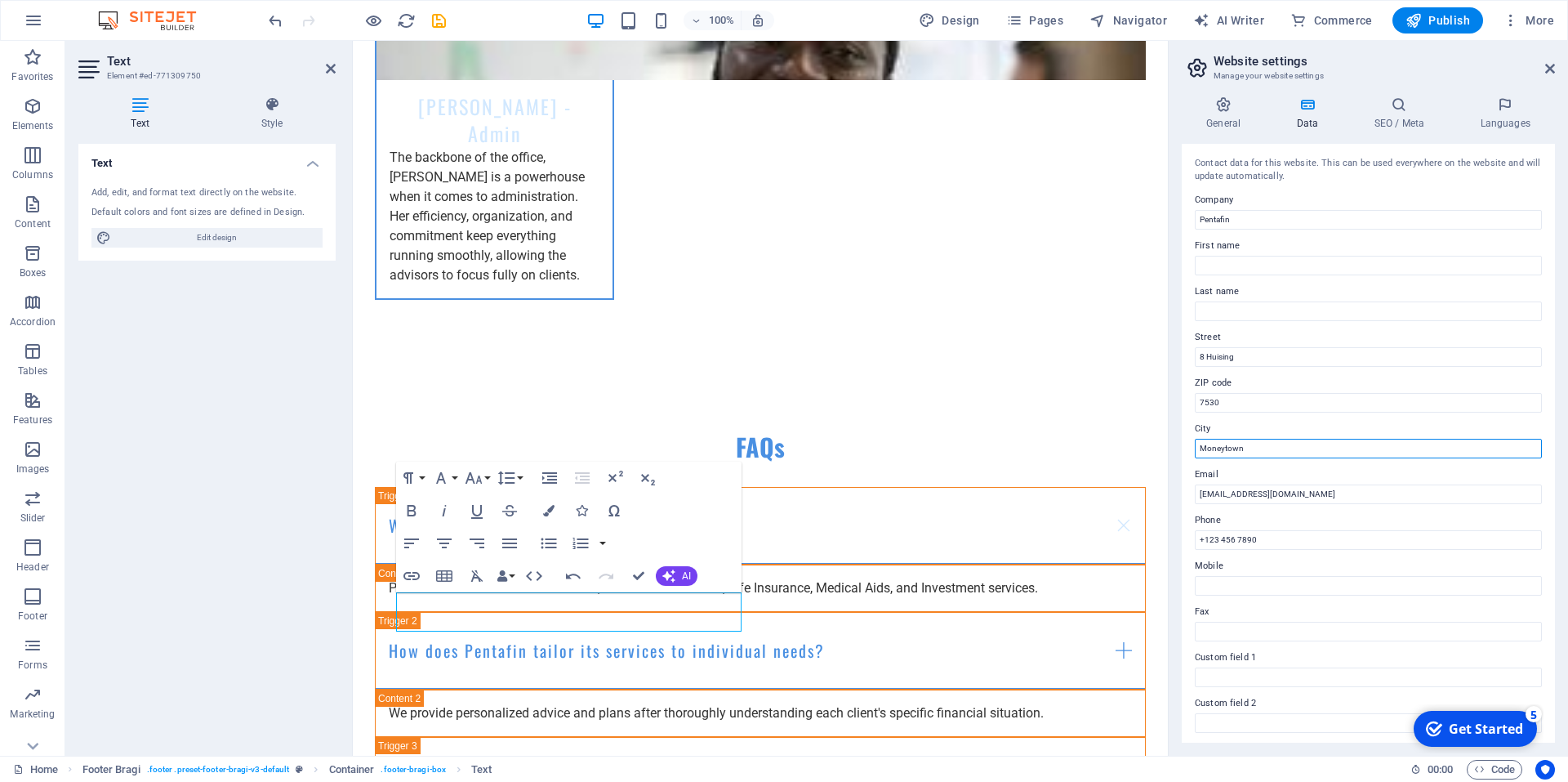
drag, startPoint x: 1234, startPoint y: 443, endPoint x: 1241, endPoint y: 450, distance: 9.9
click at [1234, 443] on input "Moneytown" at bounding box center [1367, 449] width 347 height 20
drag, startPoint x: 1598, startPoint y: 491, endPoint x: 1167, endPoint y: 456, distance: 432.4
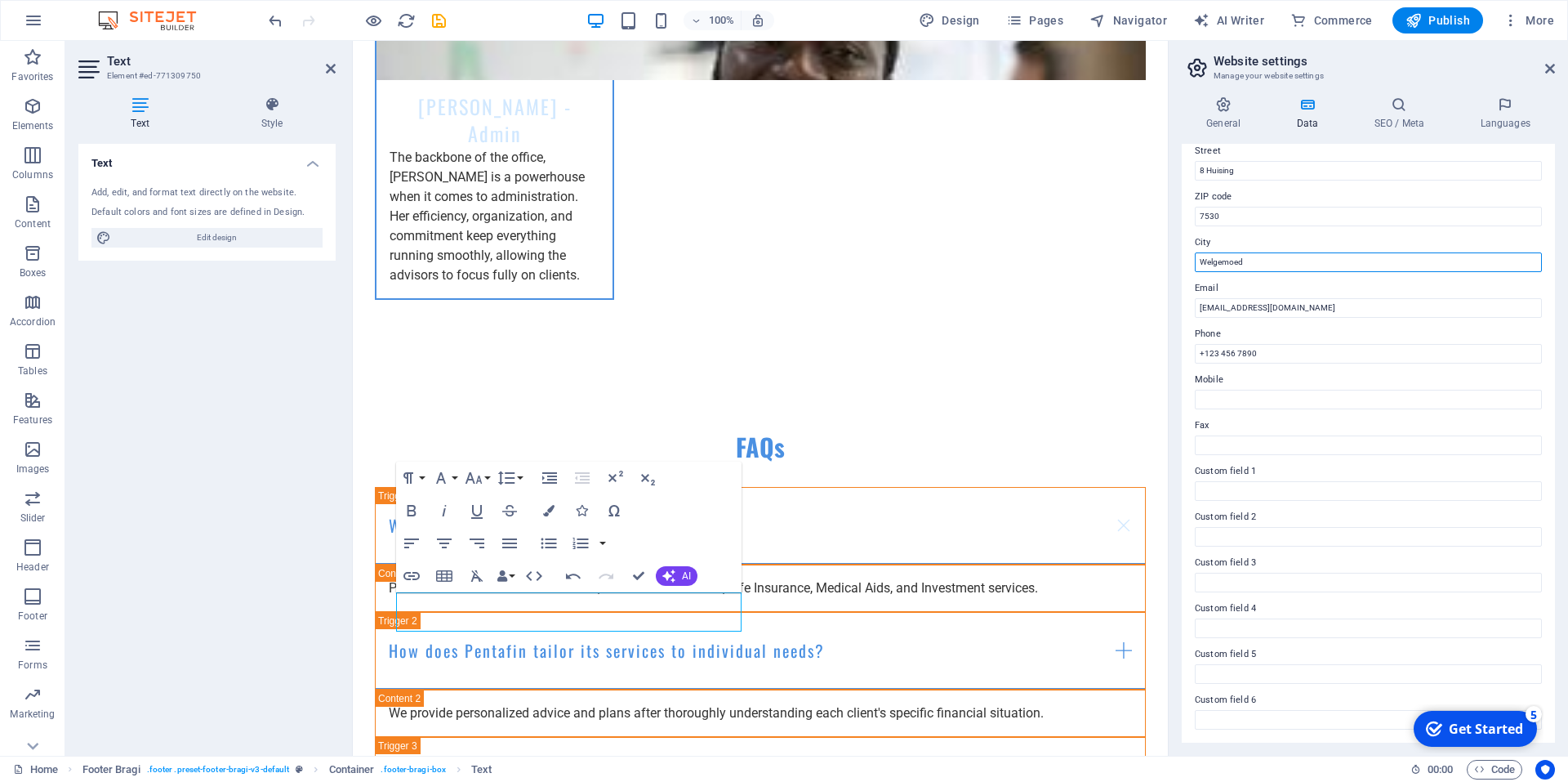
scroll to position [0, 0]
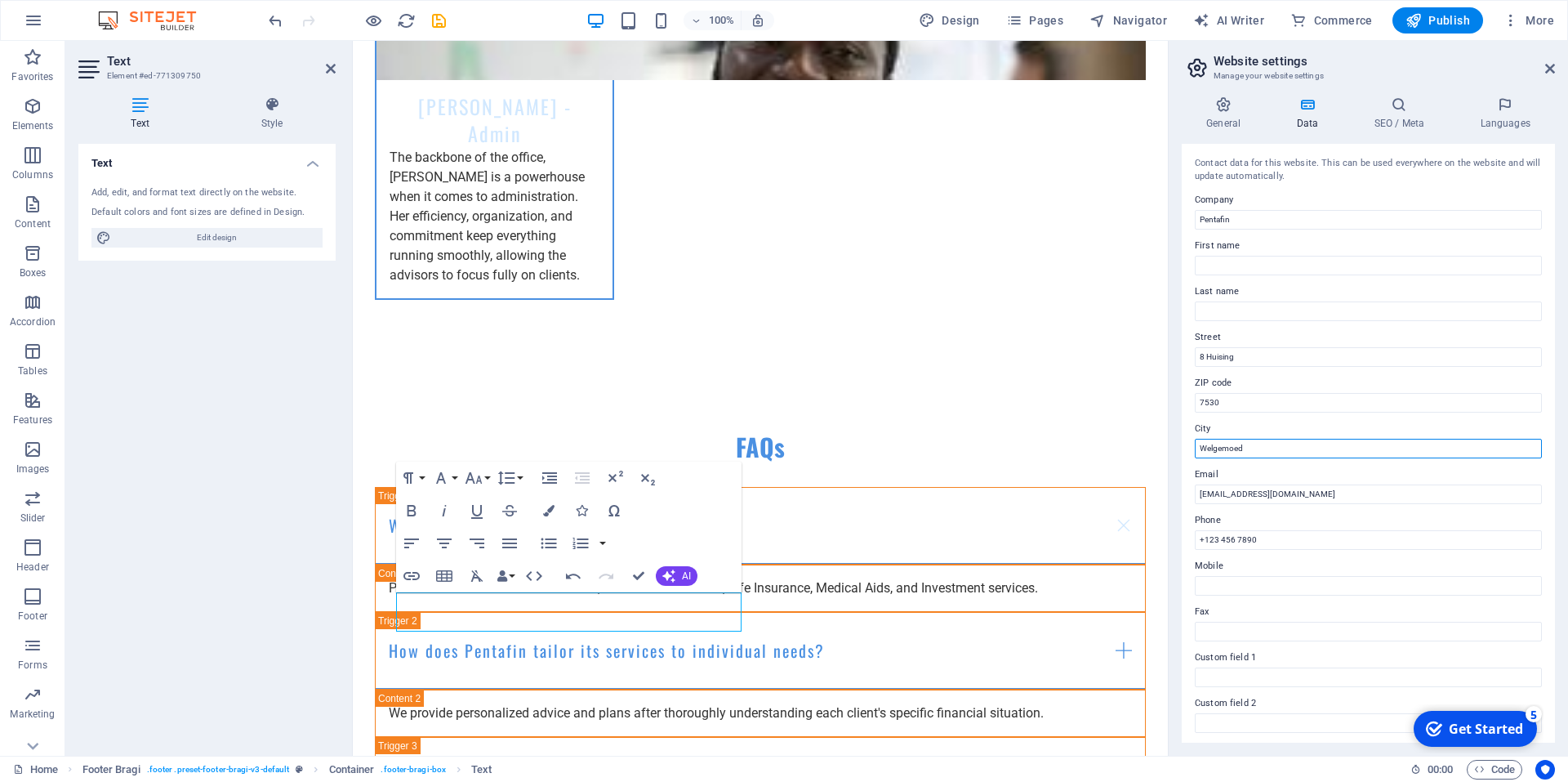
type input "Welgemoed"
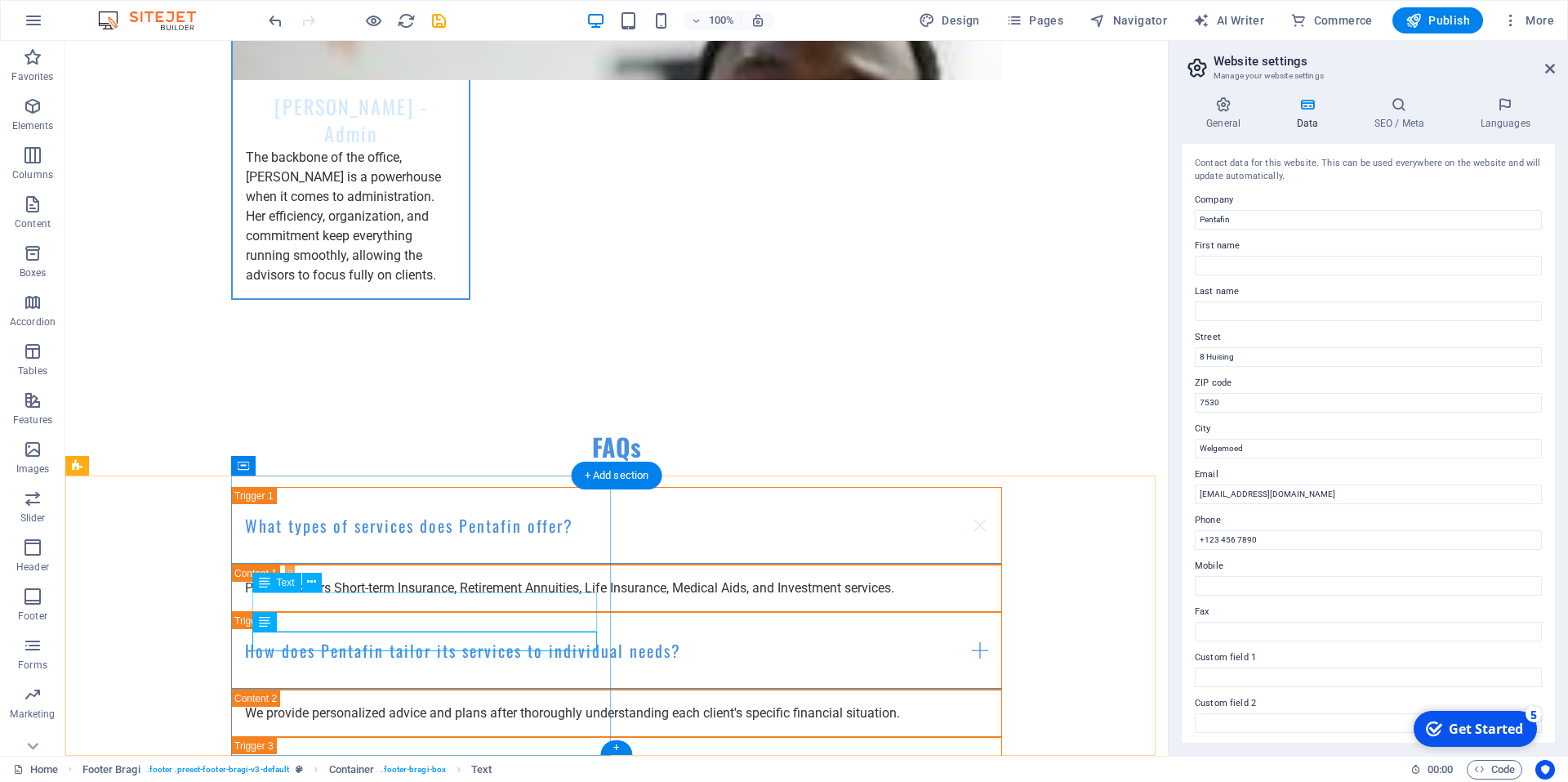
drag, startPoint x: 353, startPoint y: 611, endPoint x: 65, endPoint y: 609, distance: 288.0
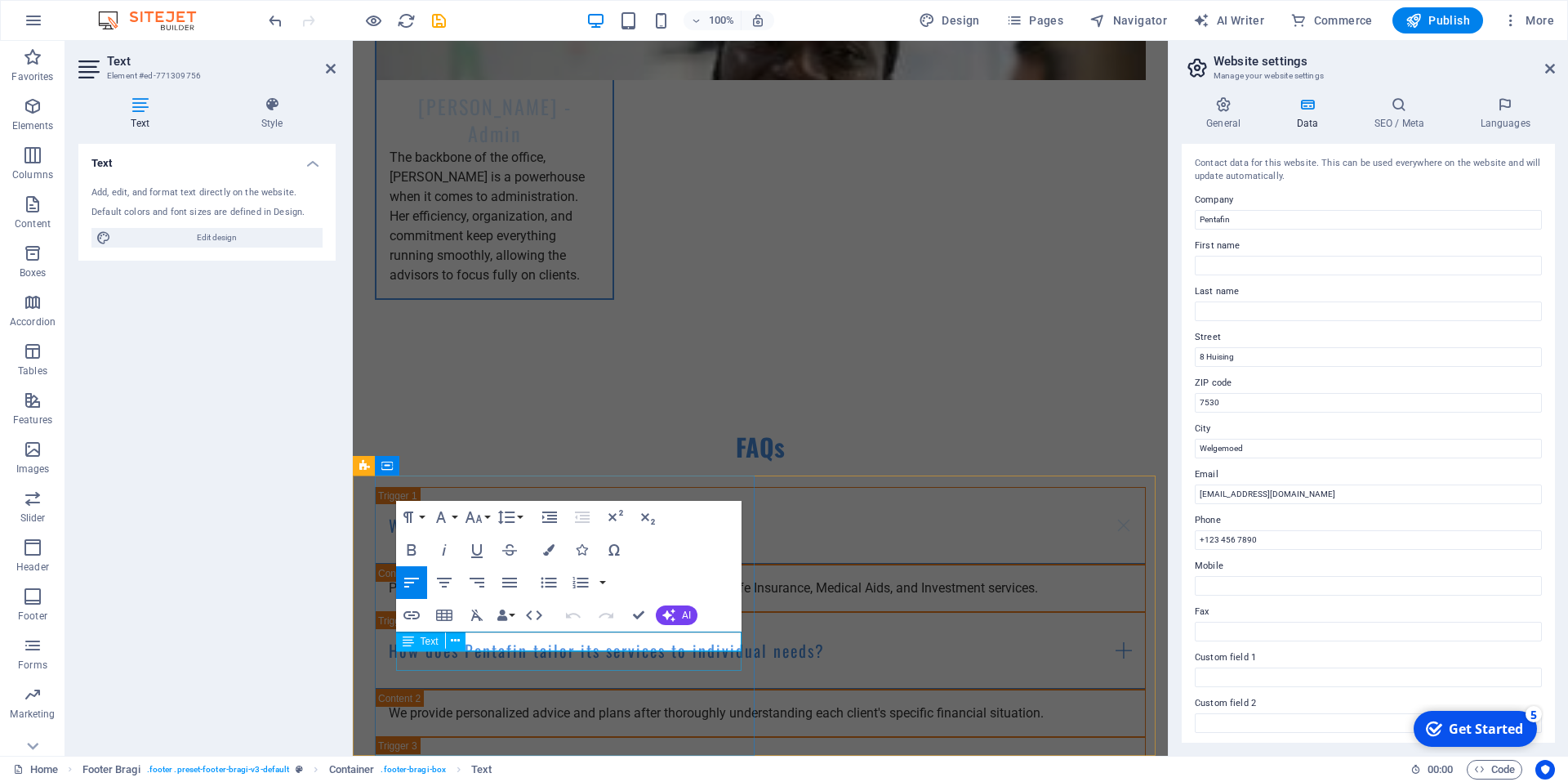
drag, startPoint x: 492, startPoint y: 642, endPoint x: 424, endPoint y: 637, distance: 68.2
drag, startPoint x: 483, startPoint y: 640, endPoint x: 429, endPoint y: 641, distance: 54.0
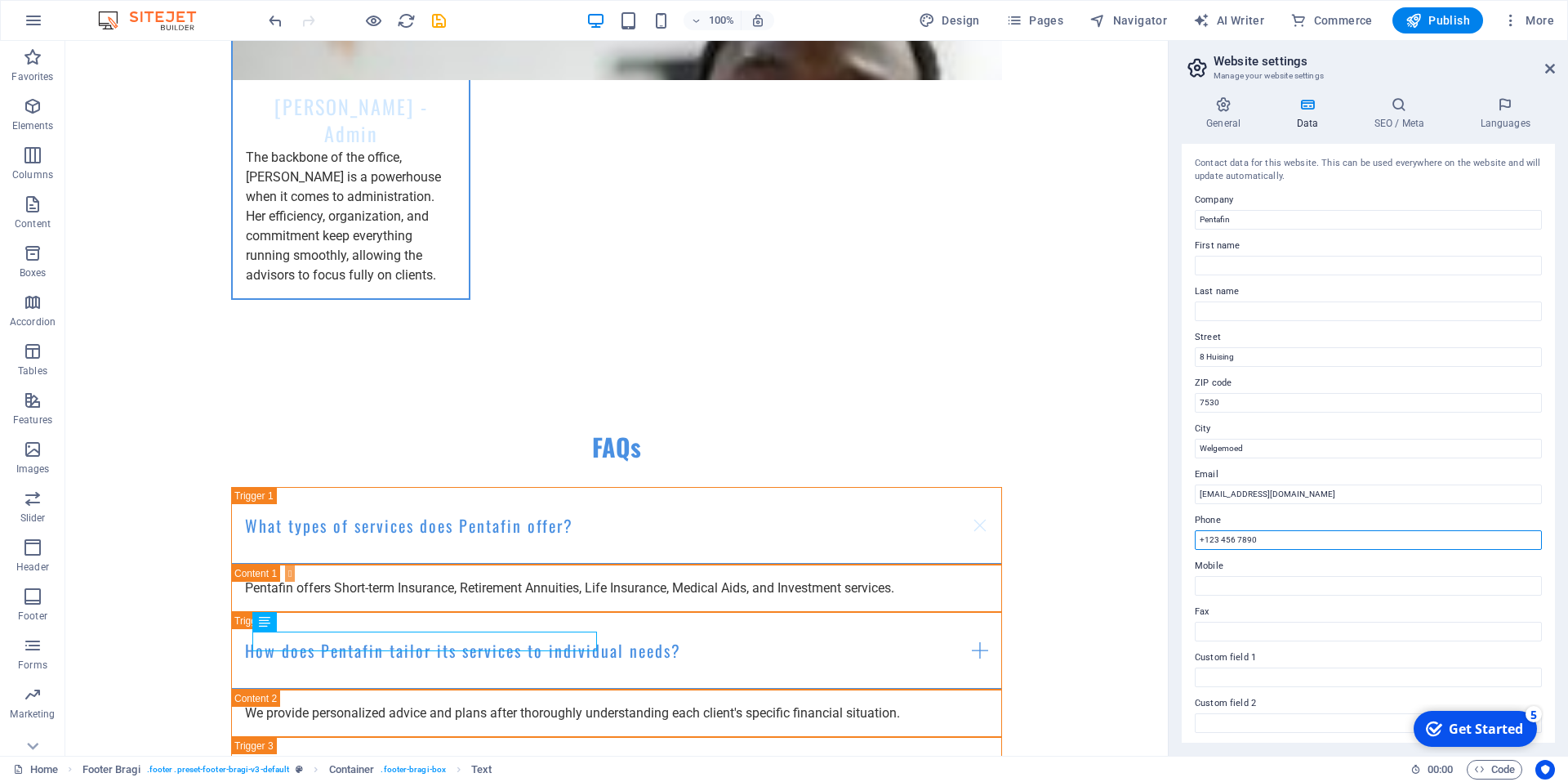
drag, startPoint x: 1349, startPoint y: 581, endPoint x: 1138, endPoint y: 539, distance: 215.1
click at [1214, 540] on input "+123 456 7890" at bounding box center [1367, 541] width 347 height 20
click at [1218, 540] on input "+123 456 7890" at bounding box center [1367, 541] width 347 height 20
click at [1219, 540] on input "+123 456 7890" at bounding box center [1367, 541] width 347 height 20
drag, startPoint x: 1327, startPoint y: 580, endPoint x: 1157, endPoint y: 544, distance: 173.8
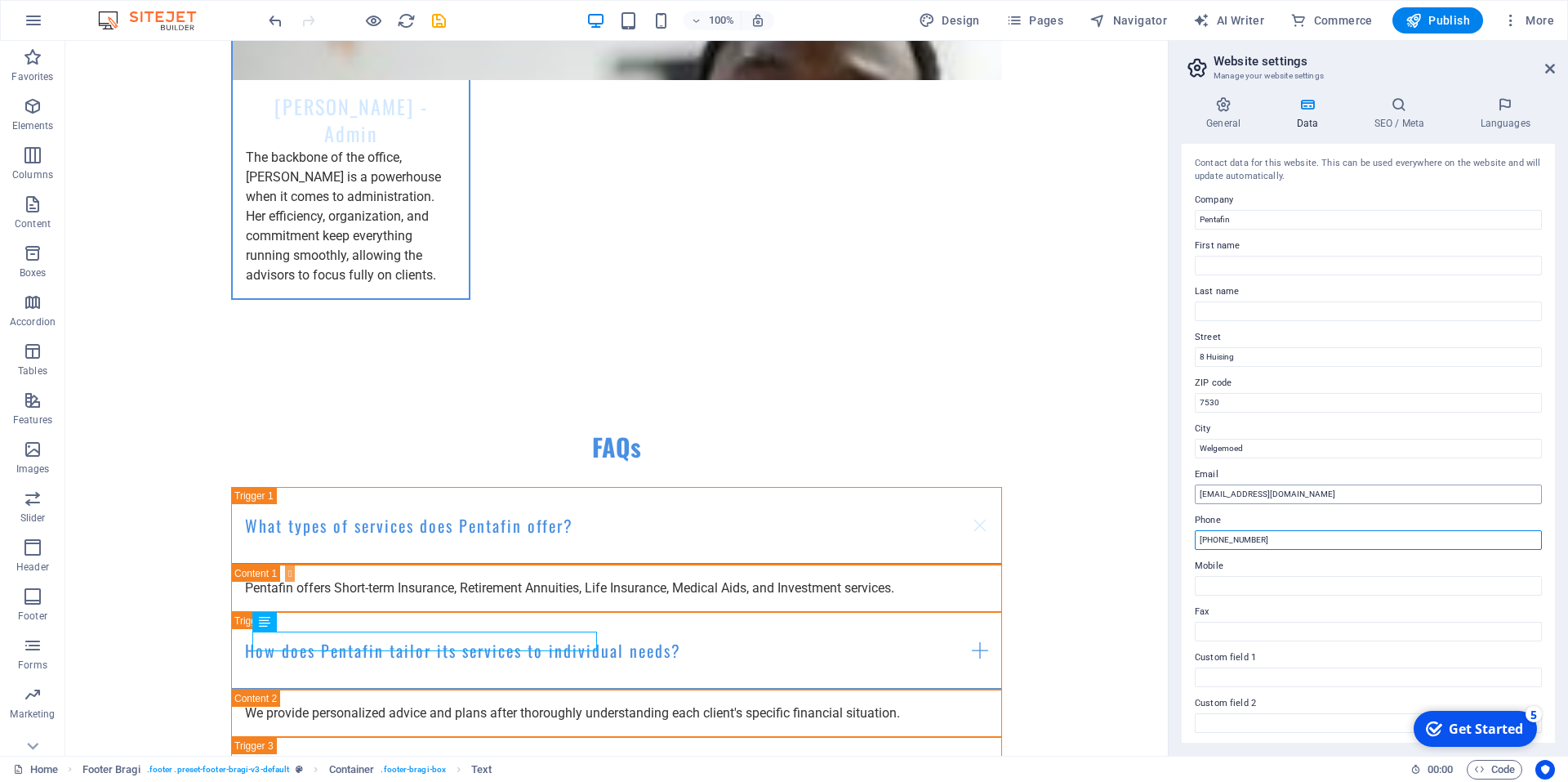
type input "[PHONE_NUMBER]"
click at [1311, 572] on label "Mobile" at bounding box center [1367, 566] width 347 height 20
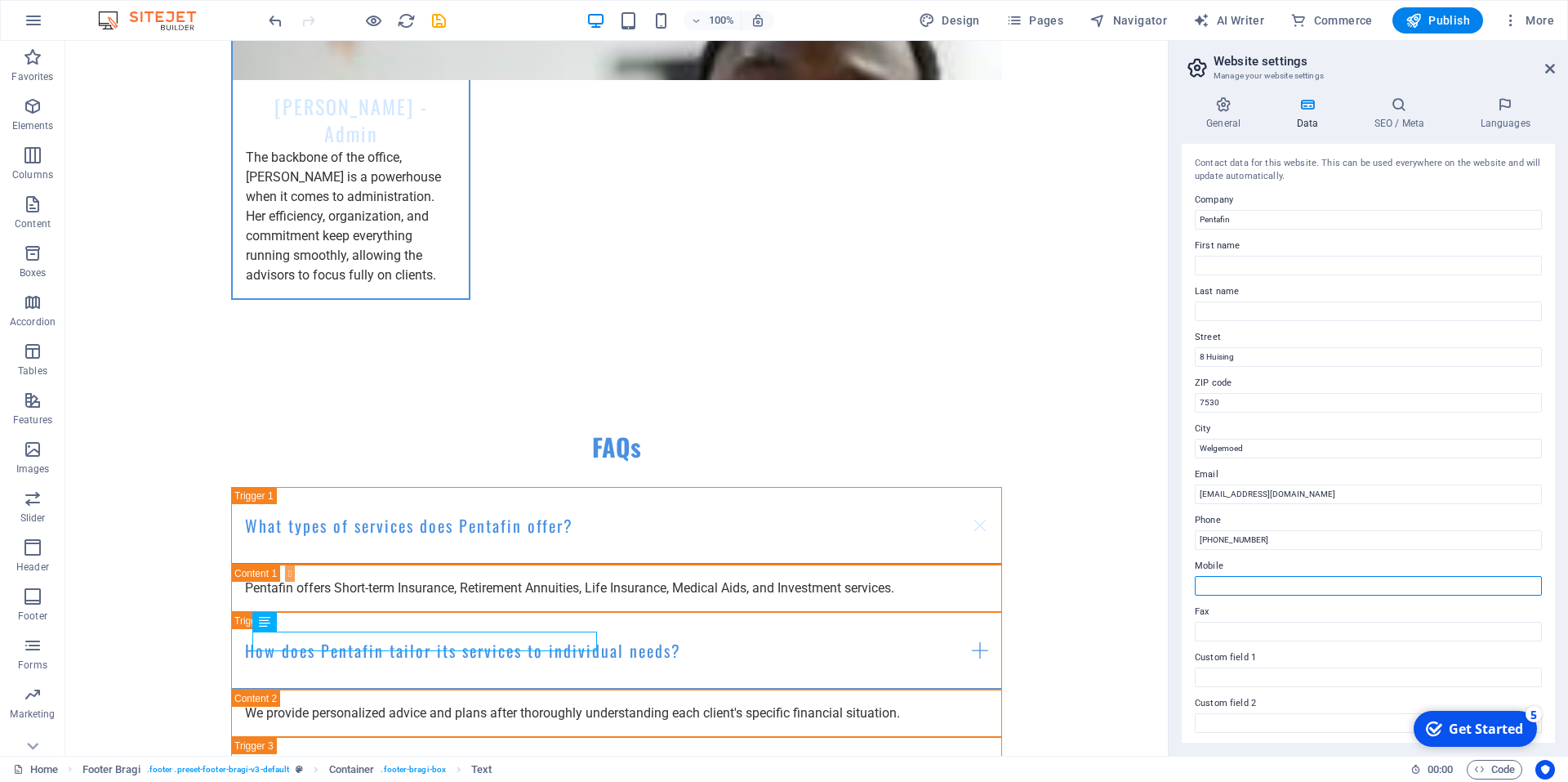
click at [1311, 576] on input "Mobile" at bounding box center [1367, 586] width 347 height 20
click at [1234, 124] on h4 "General" at bounding box center [1226, 114] width 90 height 35
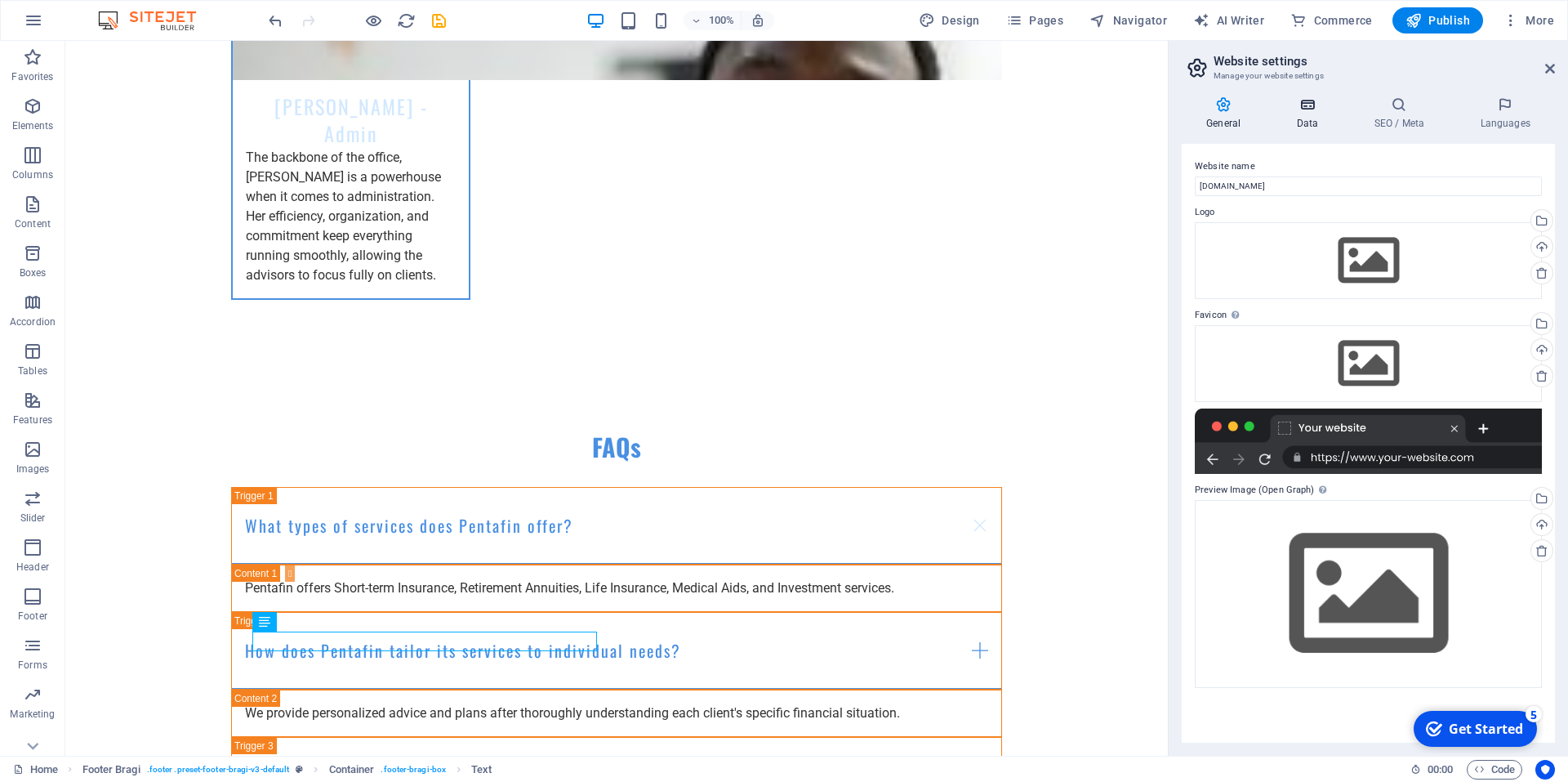
click at [1308, 116] on h4 "Data" at bounding box center [1310, 114] width 78 height 35
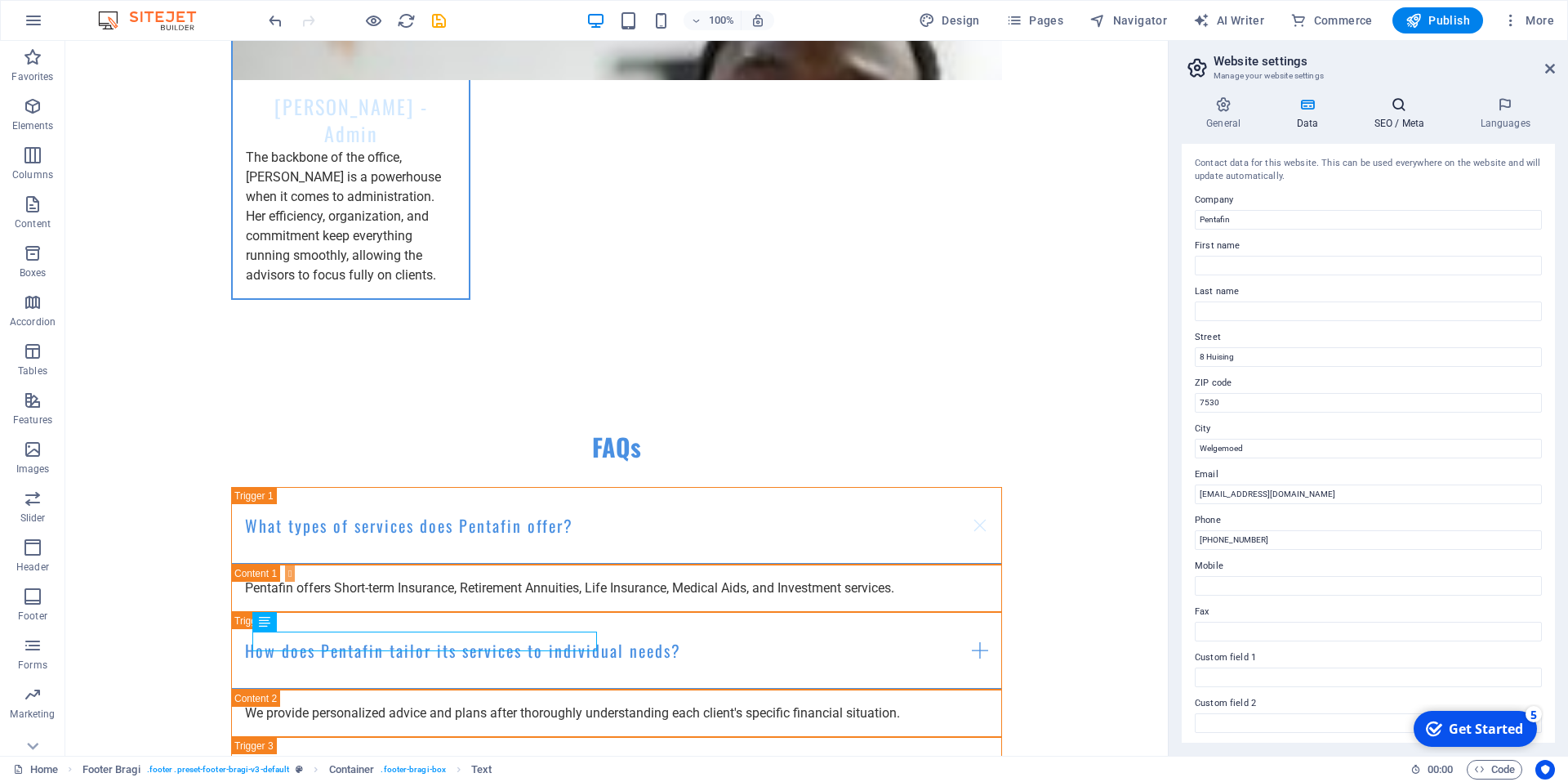
click at [1397, 102] on icon at bounding box center [1399, 105] width 100 height 17
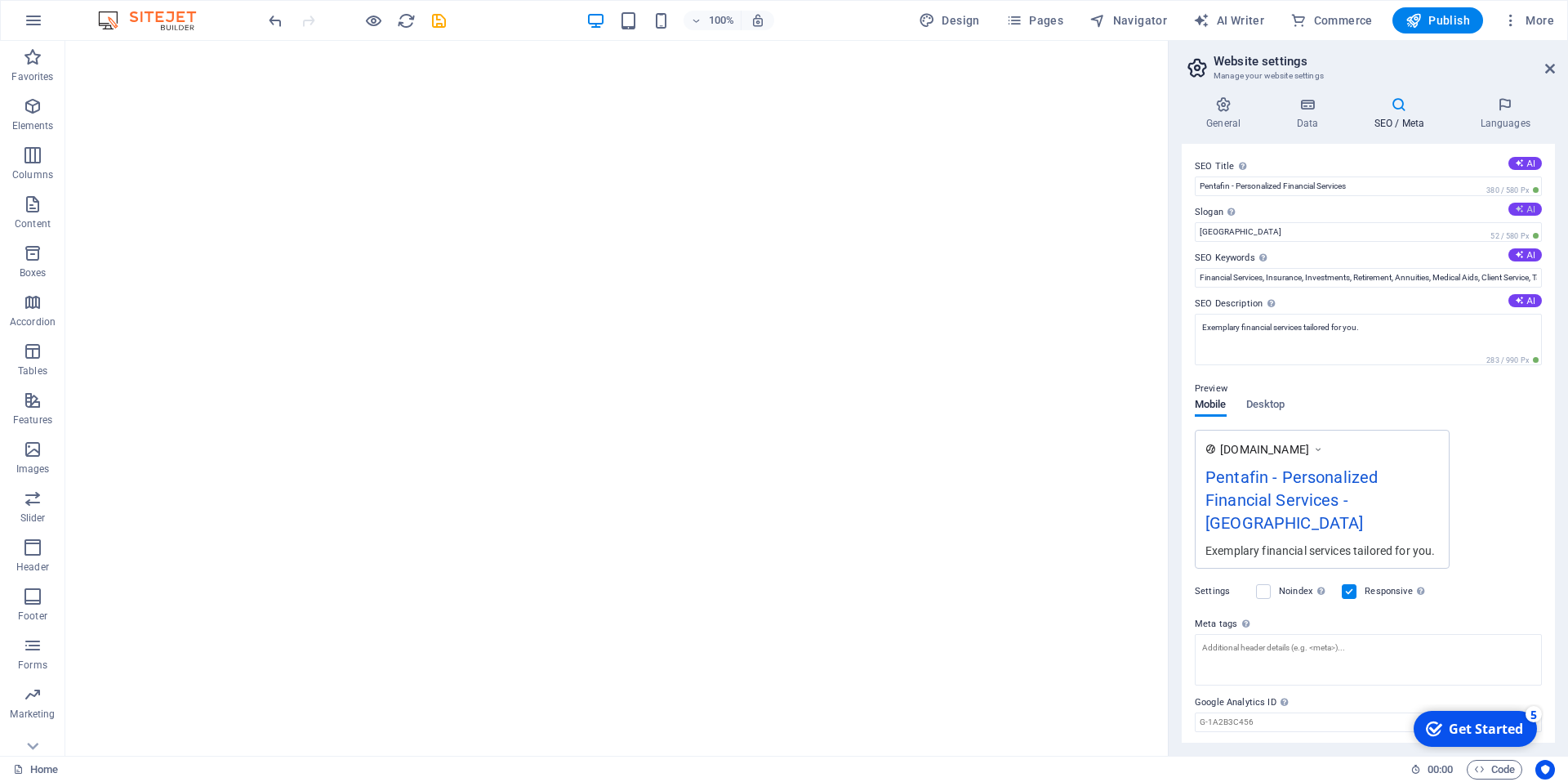
click at [1521, 208] on button "AI" at bounding box center [1526, 209] width 34 height 13
click at [1223, 229] on input "[GEOGRAPHIC_DATA]" at bounding box center [1367, 232] width 347 height 20
click at [1197, 230] on input "[GEOGRAPHIC_DATA]" at bounding box center [1367, 232] width 347 height 20
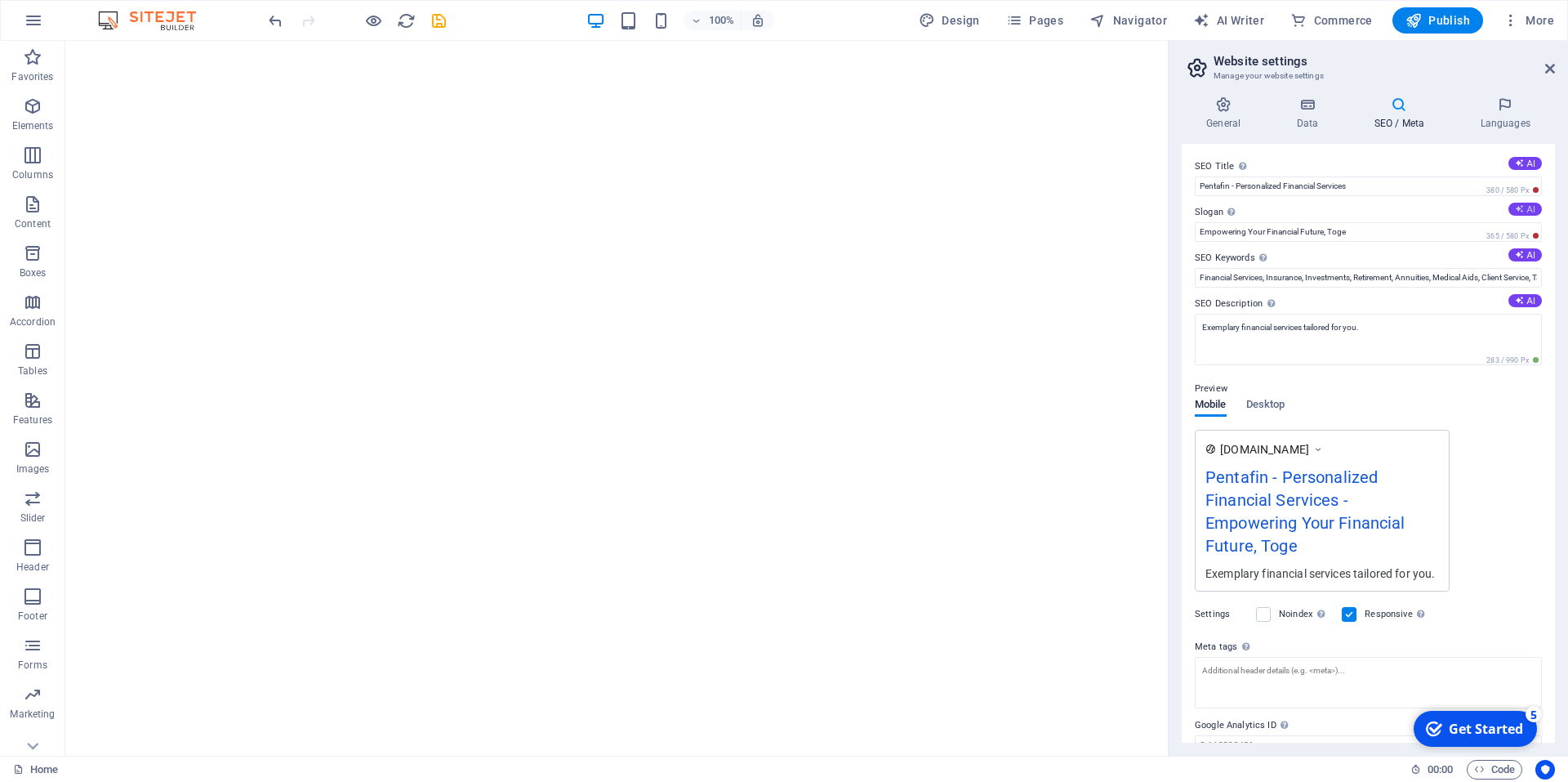
click at [1525, 210] on button "AI" at bounding box center [1526, 209] width 34 height 13
click at [1518, 210] on icon at bounding box center [1520, 209] width 9 height 9
click at [1525, 211] on button "AI" at bounding box center [1526, 209] width 34 height 13
type input "Empowering Your Financial Future, Together."
click at [1529, 304] on button "AI" at bounding box center [1526, 301] width 34 height 13
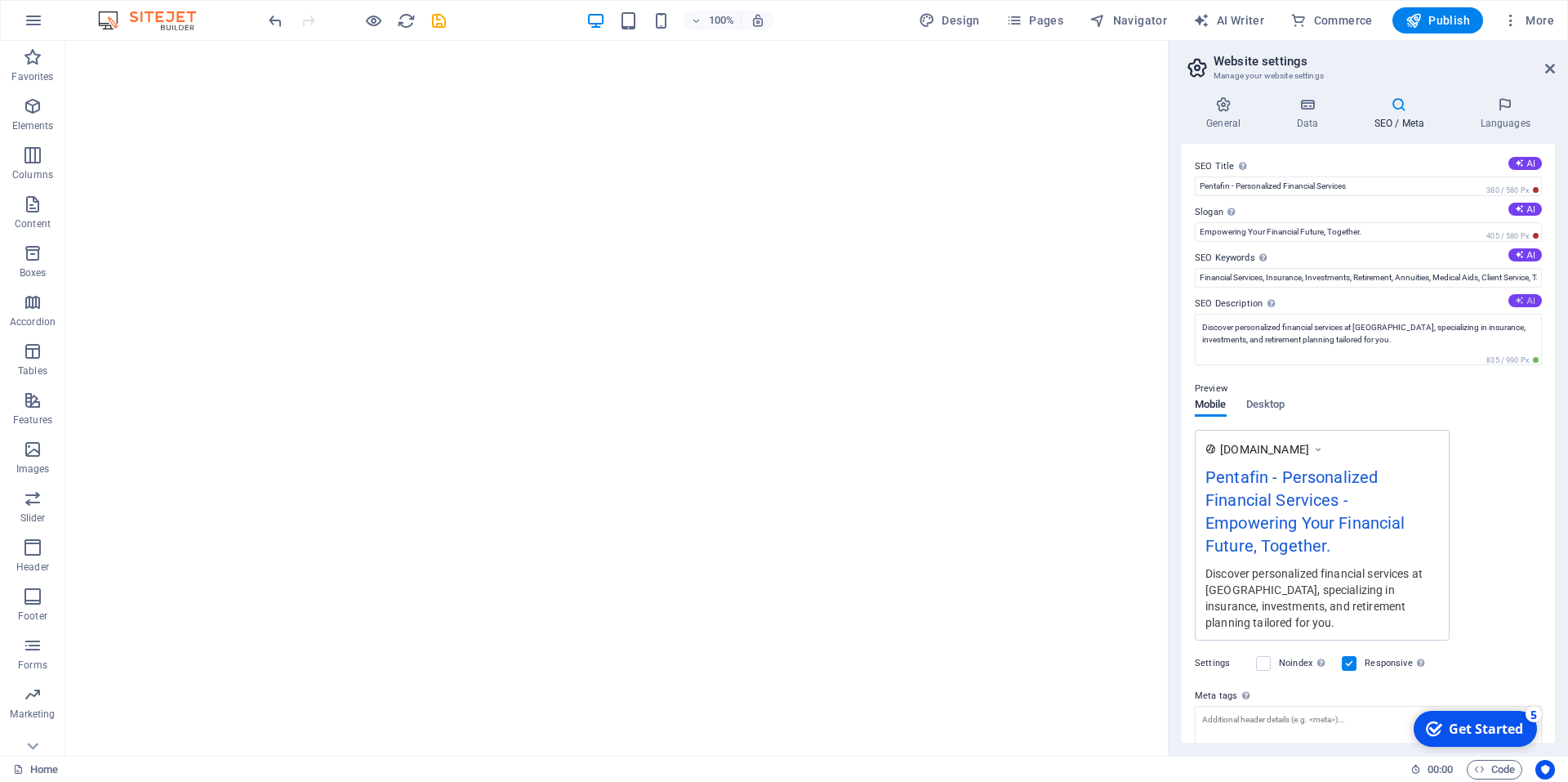
click at [1520, 302] on icon at bounding box center [1520, 300] width 9 height 9
type textarea "Discover tailored financial services at [GEOGRAPHIC_DATA]: insurance, retiremen…"
click at [1266, 408] on span "Desktop" at bounding box center [1267, 405] width 40 height 23
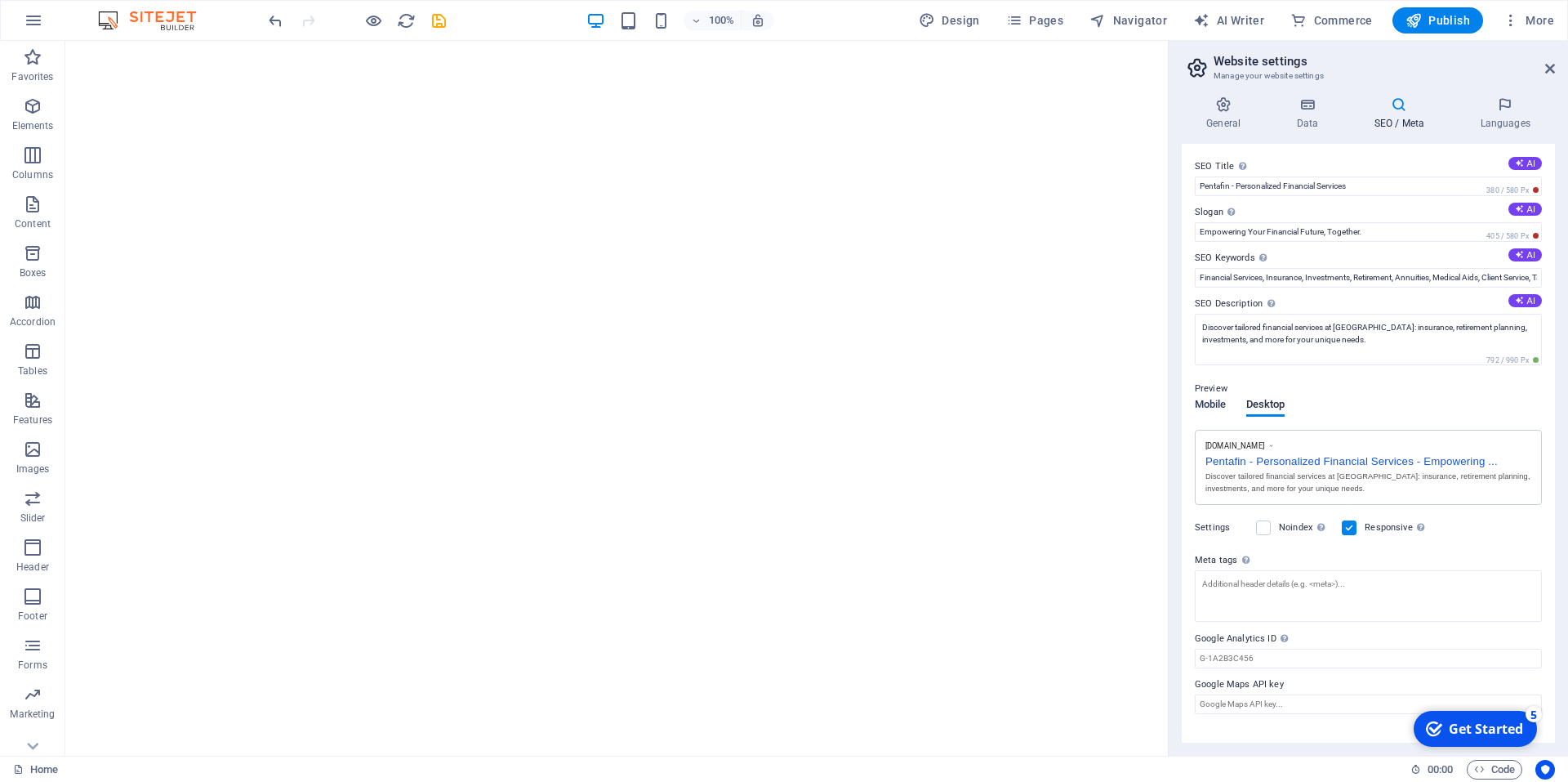
click at [1214, 399] on span "Mobile" at bounding box center [1210, 405] width 32 height 23
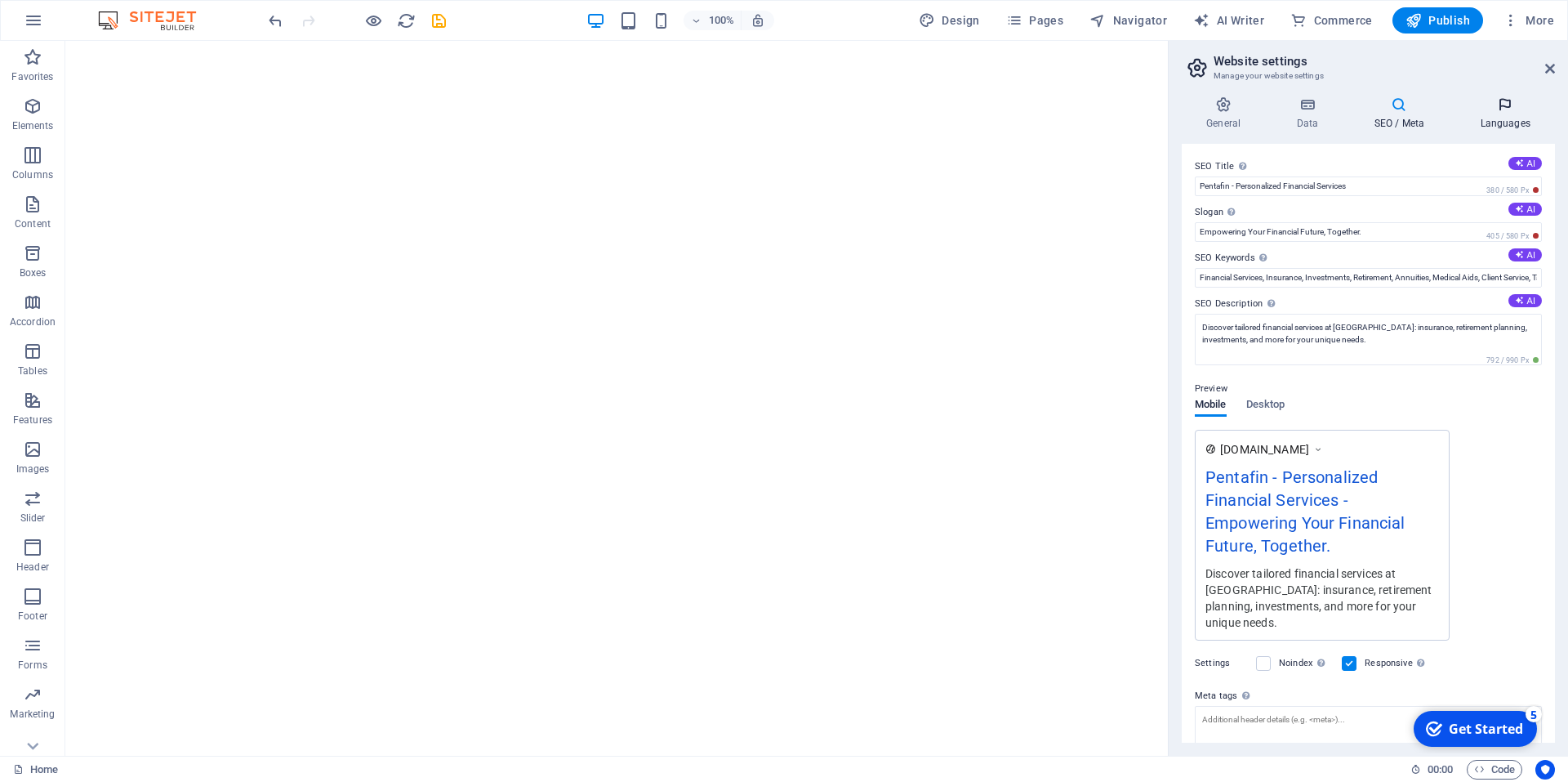
click at [1495, 111] on icon at bounding box center [1505, 105] width 100 height 17
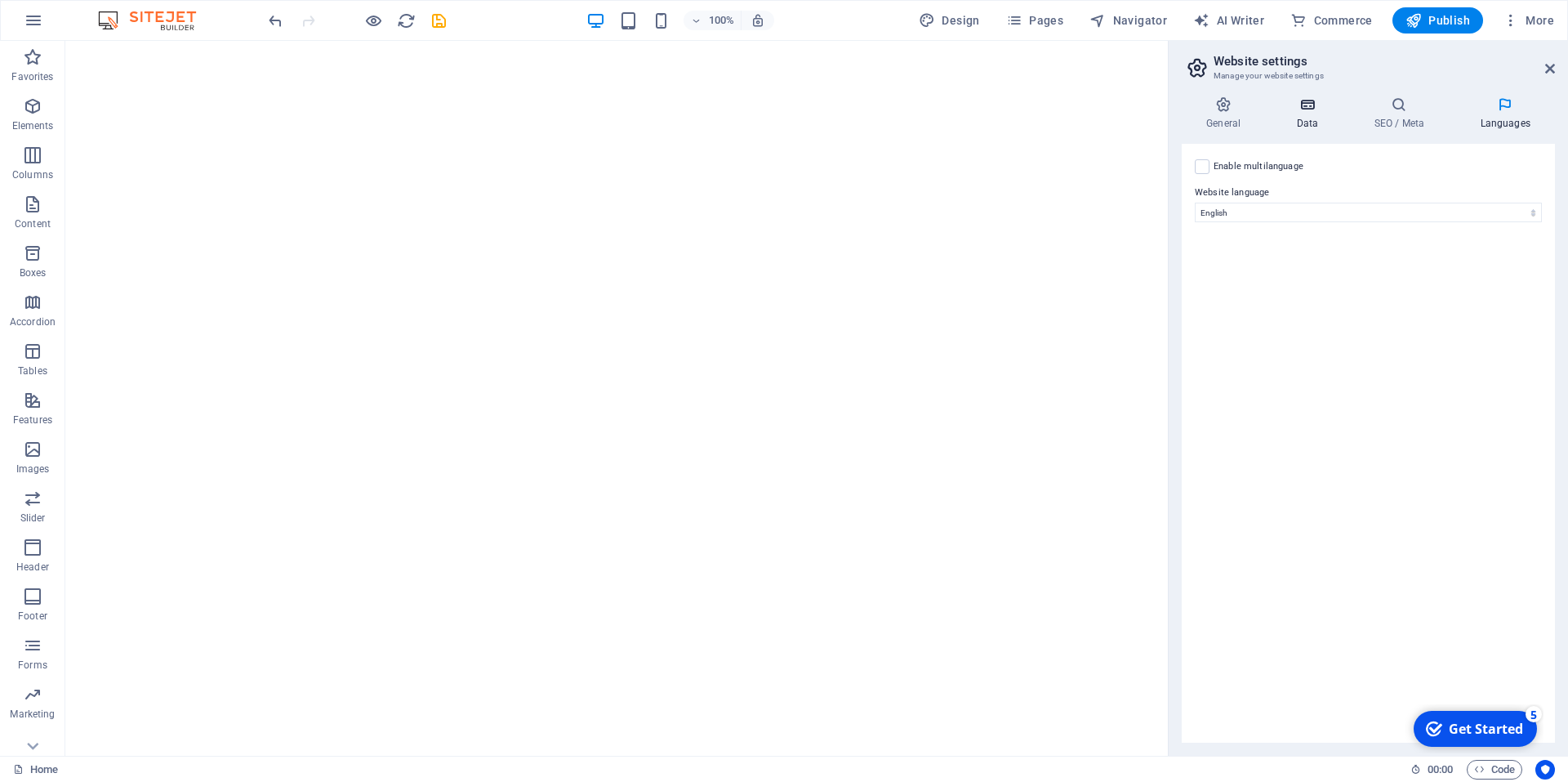
click at [1311, 102] on icon at bounding box center [1307, 105] width 71 height 17
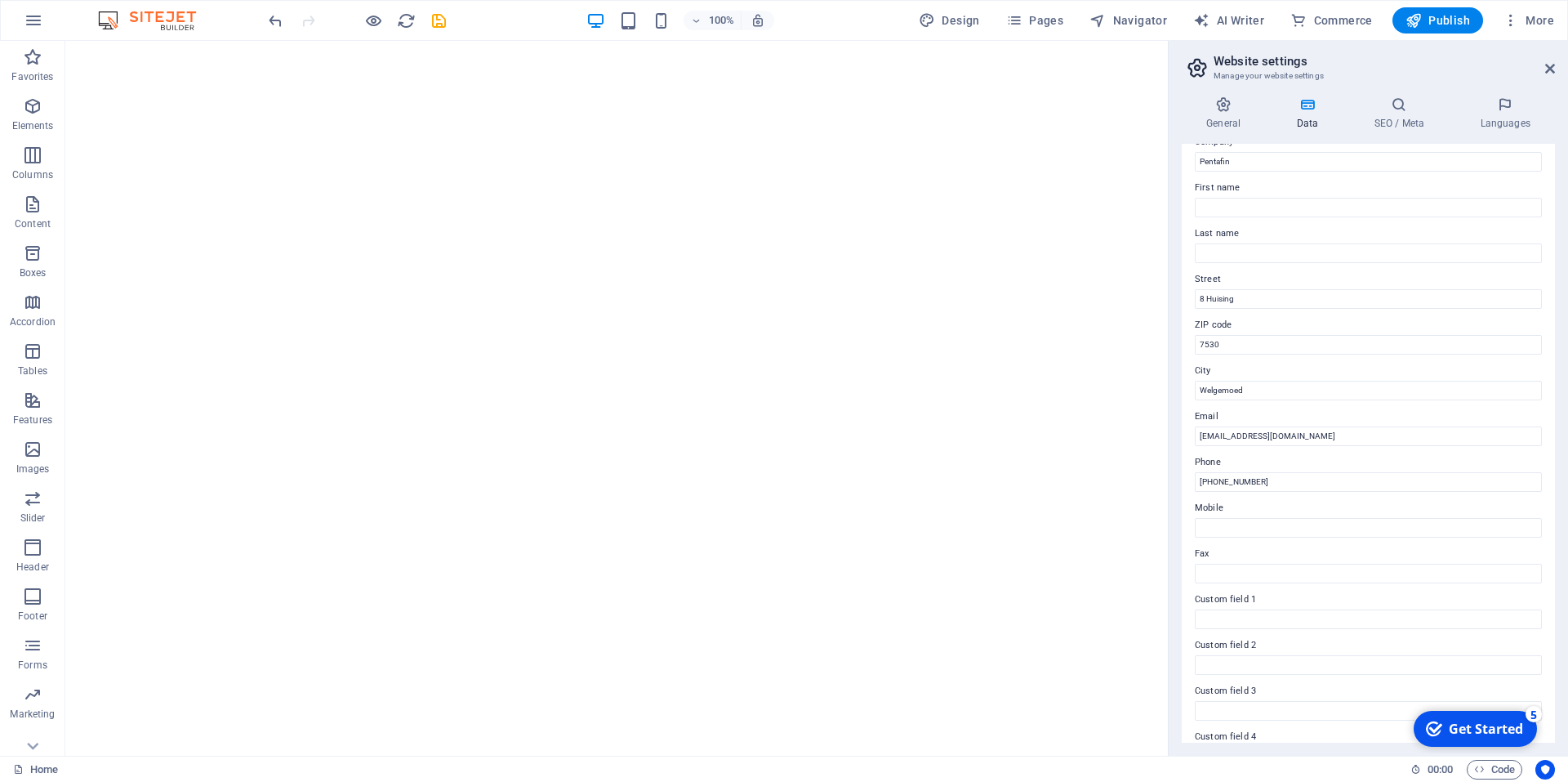
scroll to position [82, 0]
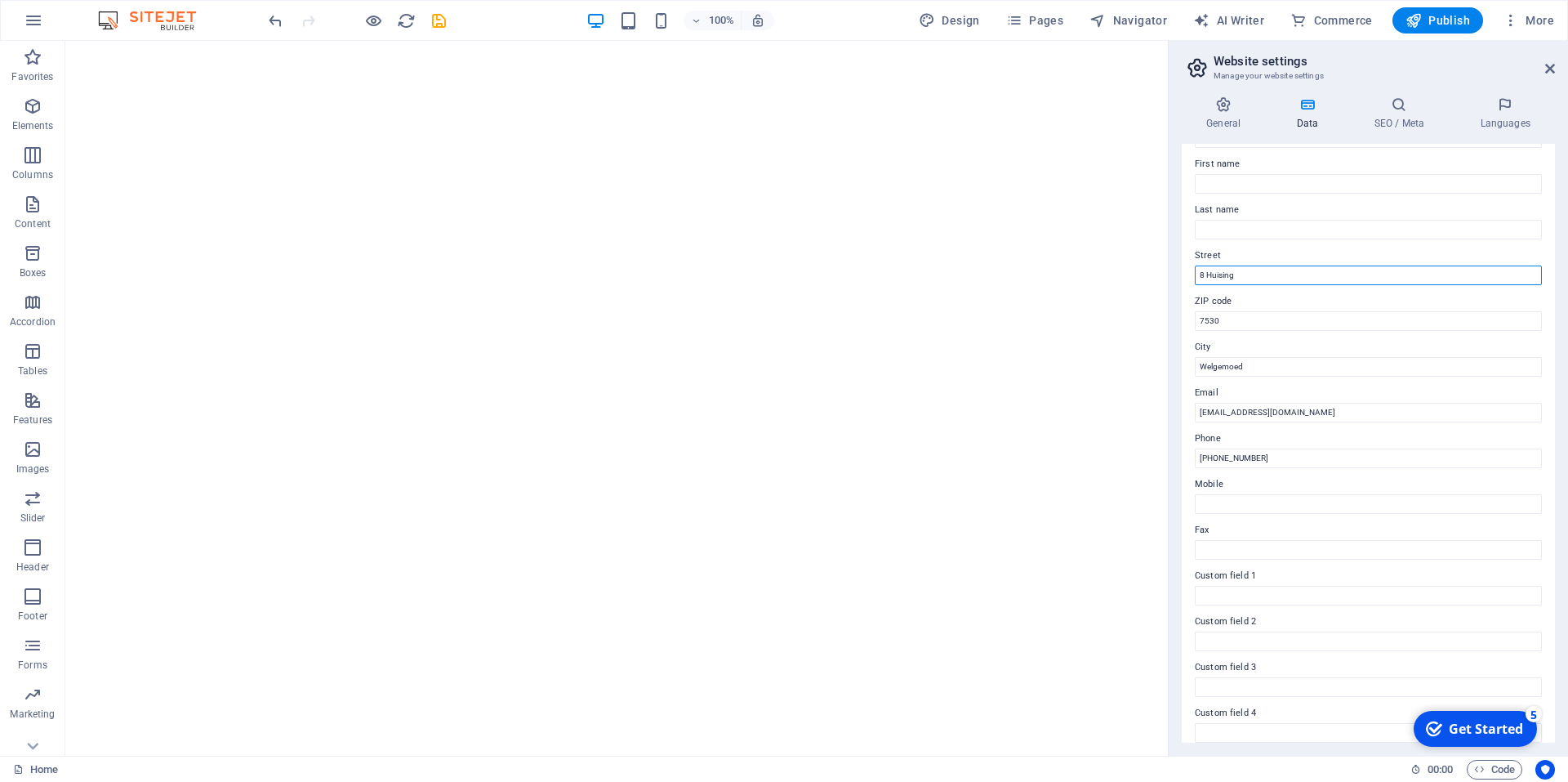
click at [1266, 272] on input "8 Huising" at bounding box center [1367, 276] width 347 height 20
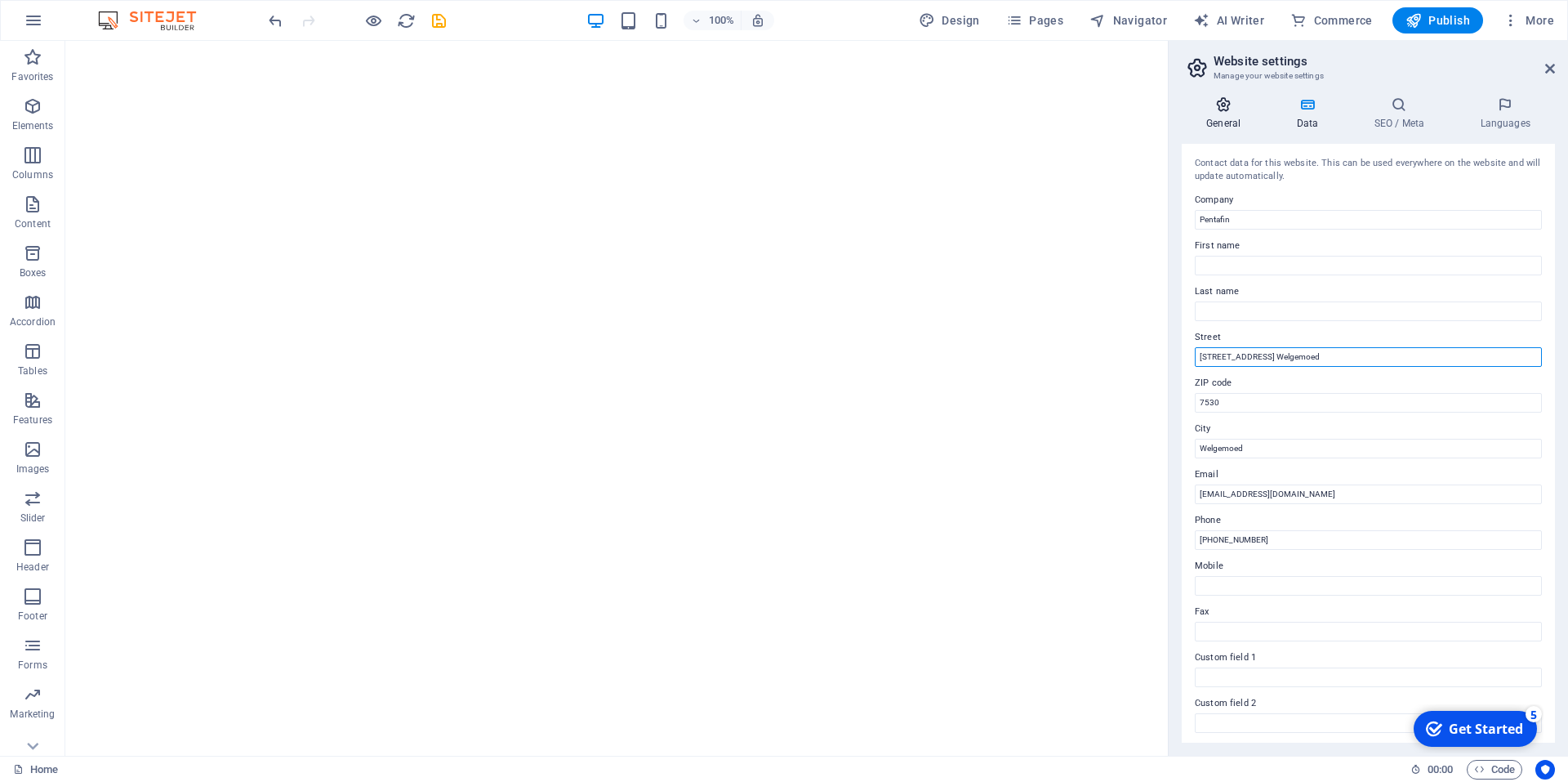
type input "[STREET_ADDRESS] Welgemoed"
click at [1229, 98] on icon at bounding box center [1223, 105] width 83 height 17
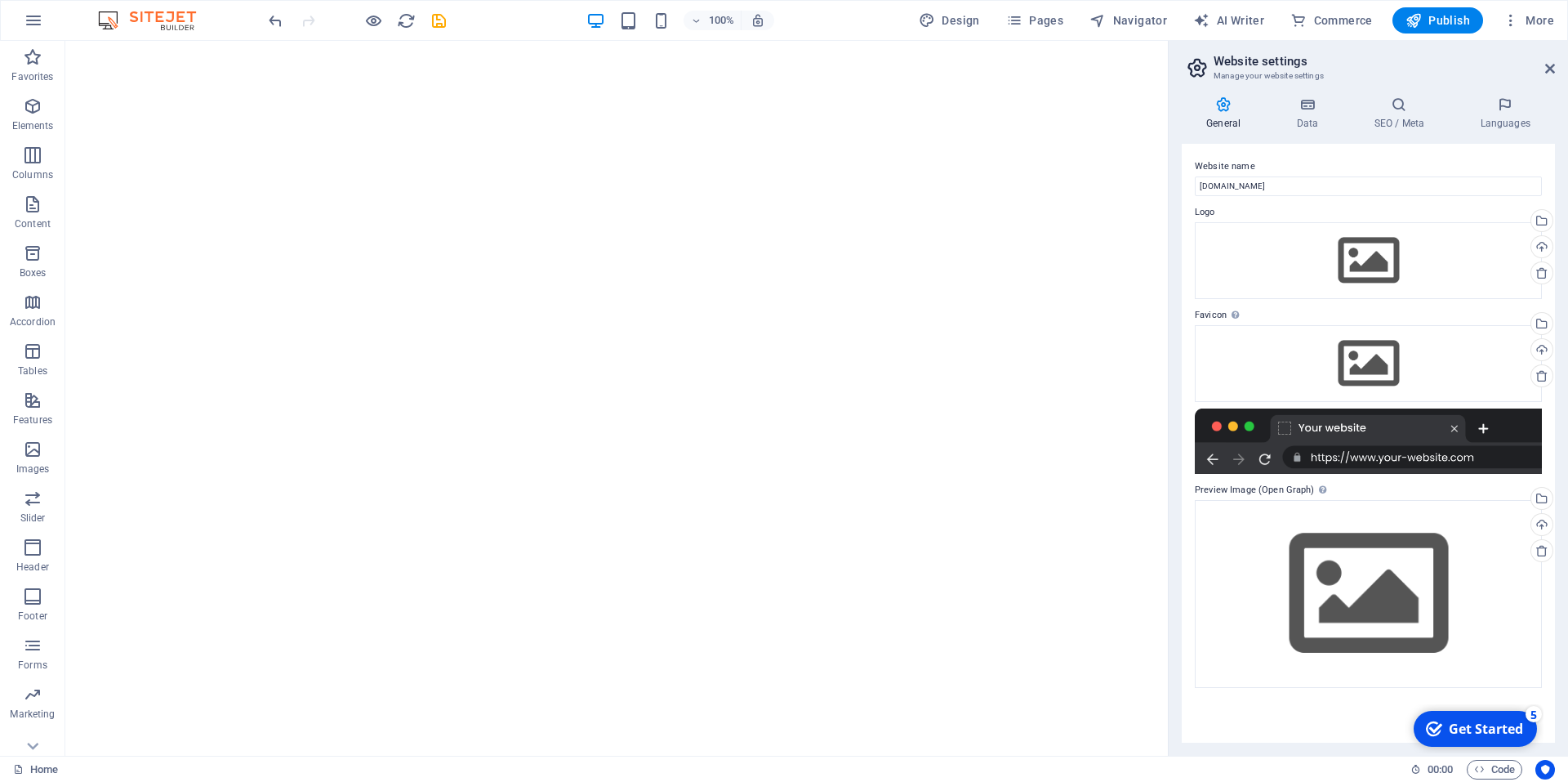
click at [1479, 205] on label "Logo" at bounding box center [1367, 213] width 347 height 20
click at [1357, 263] on div "Drag files here, click to choose files or select files from Files or our free s…" at bounding box center [1367, 261] width 347 height 77
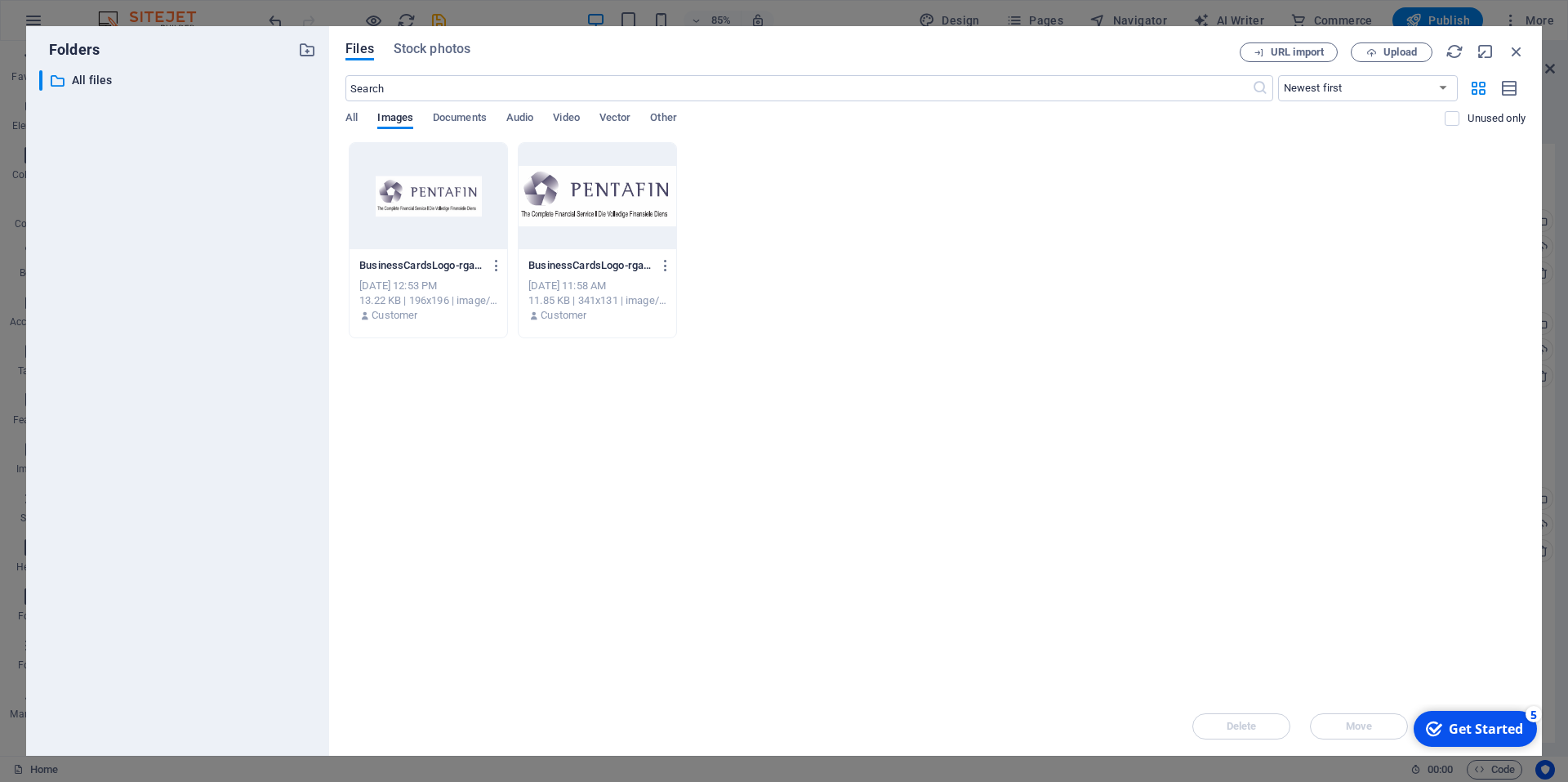
click at [421, 205] on div at bounding box center [429, 196] width 158 height 106
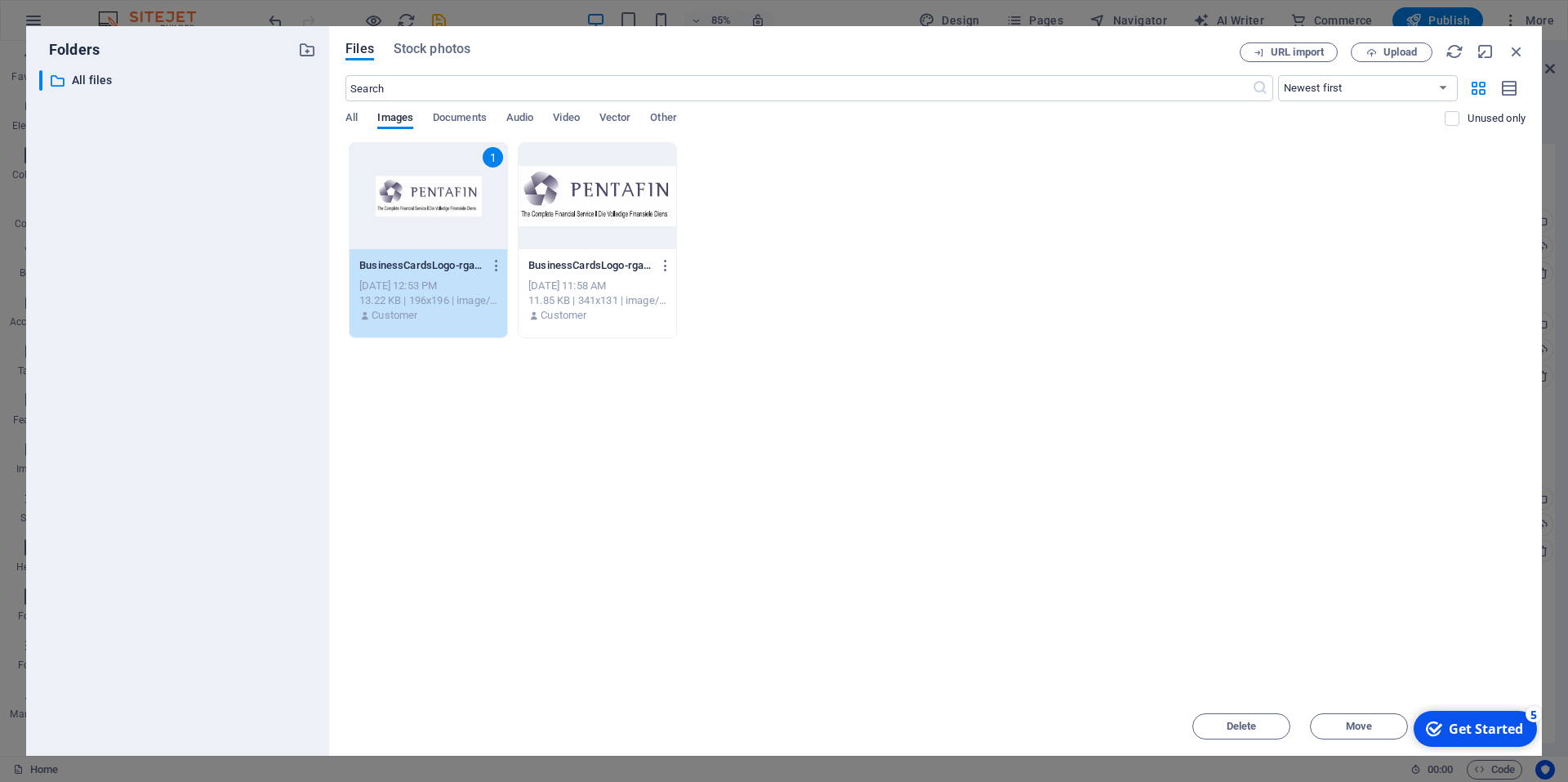
click at [462, 227] on div "1" at bounding box center [429, 196] width 158 height 106
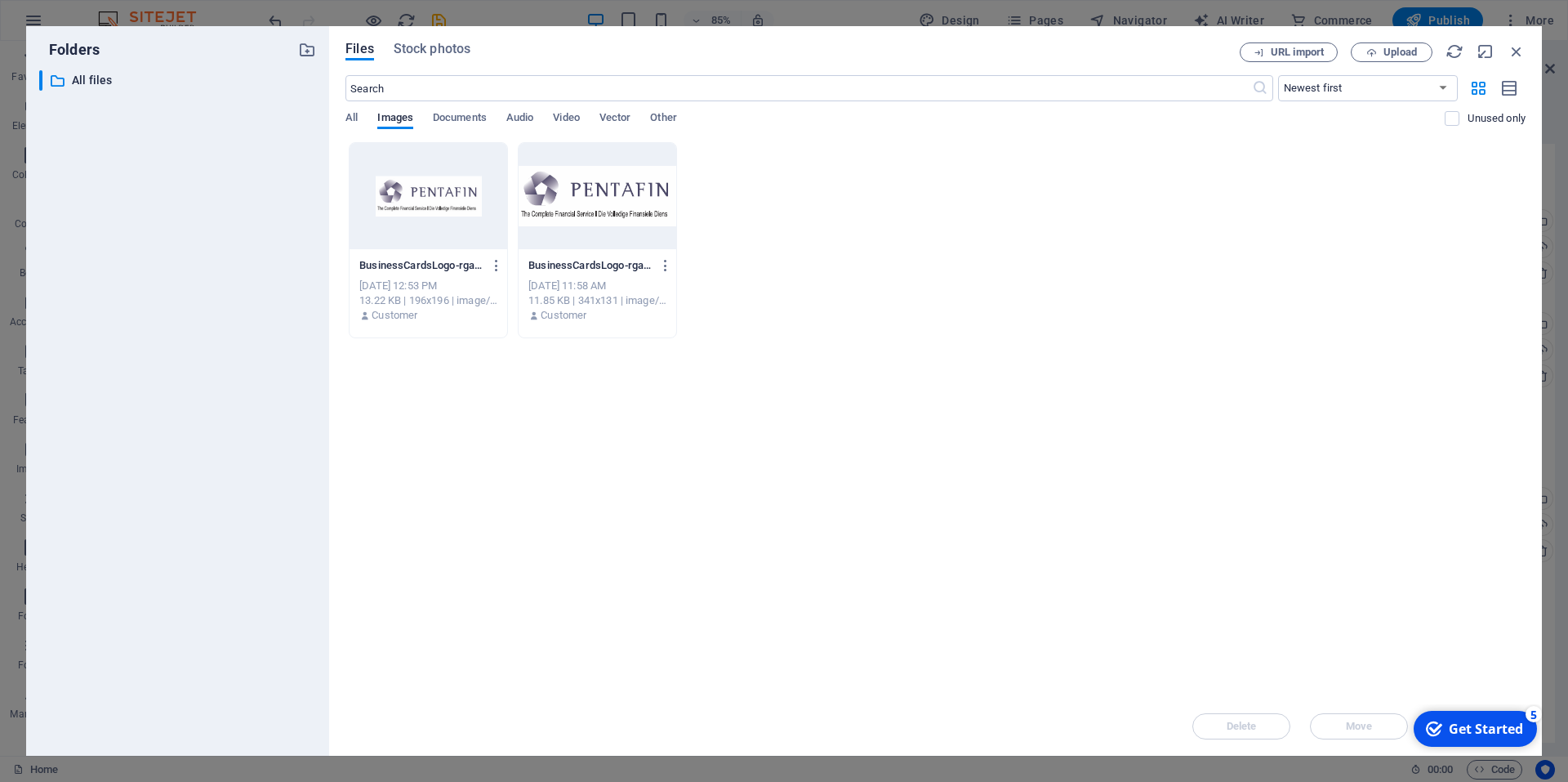
click at [462, 227] on div at bounding box center [429, 196] width 158 height 106
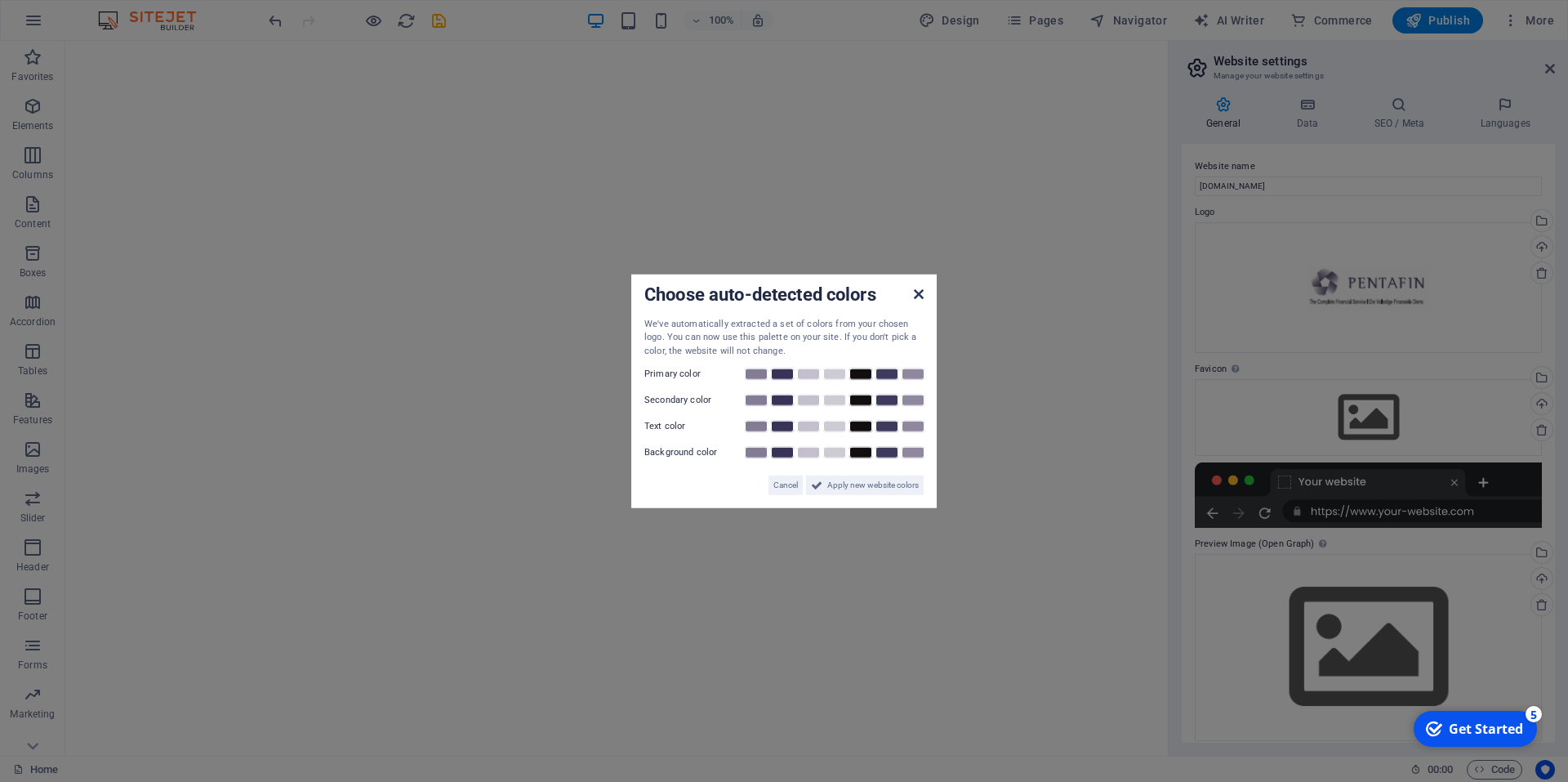
click at [920, 290] on icon at bounding box center [919, 293] width 10 height 13
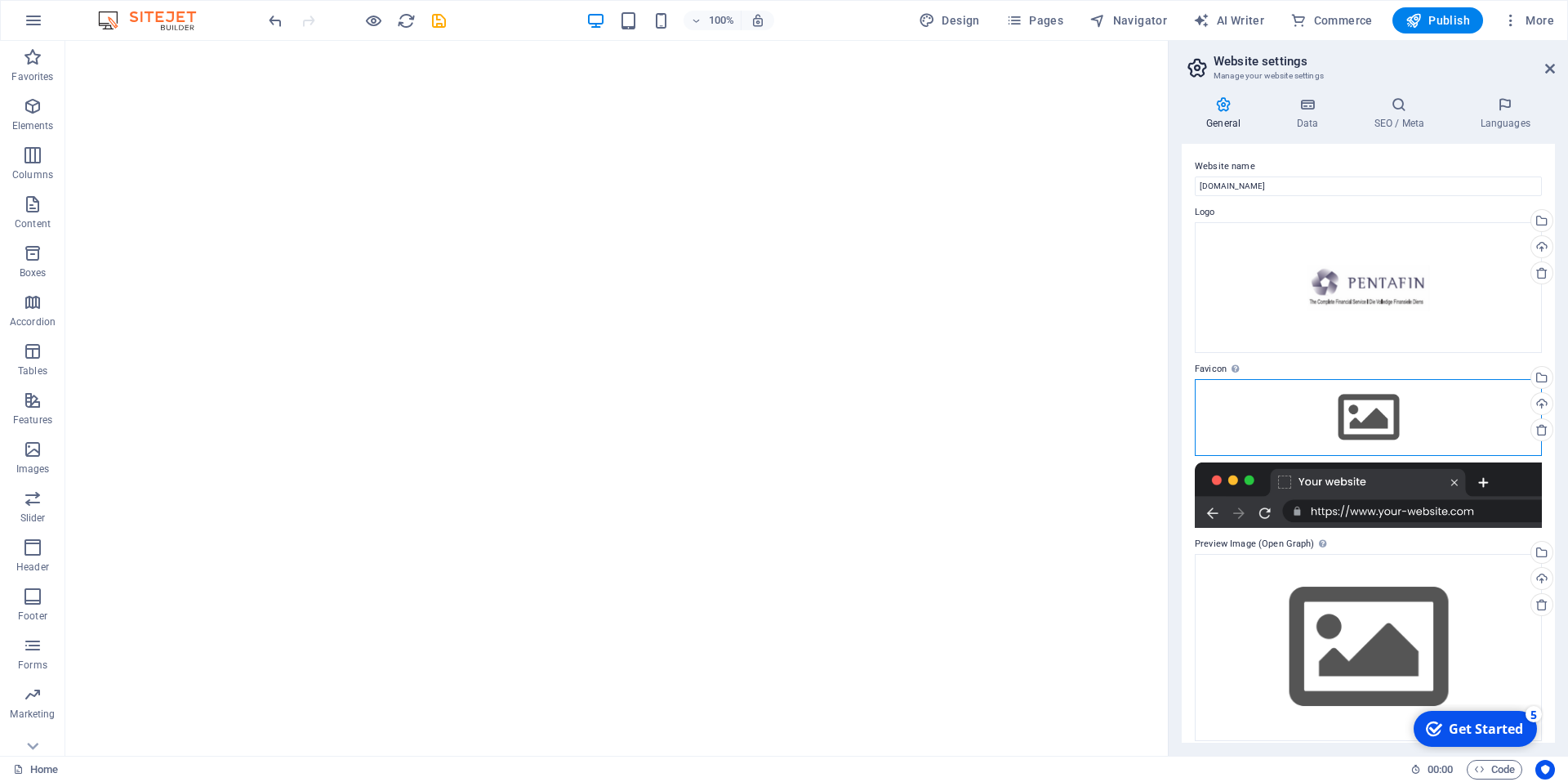
click at [1352, 414] on div "Drag files here, click to choose files or select files from Files or our free s…" at bounding box center [1367, 418] width 347 height 77
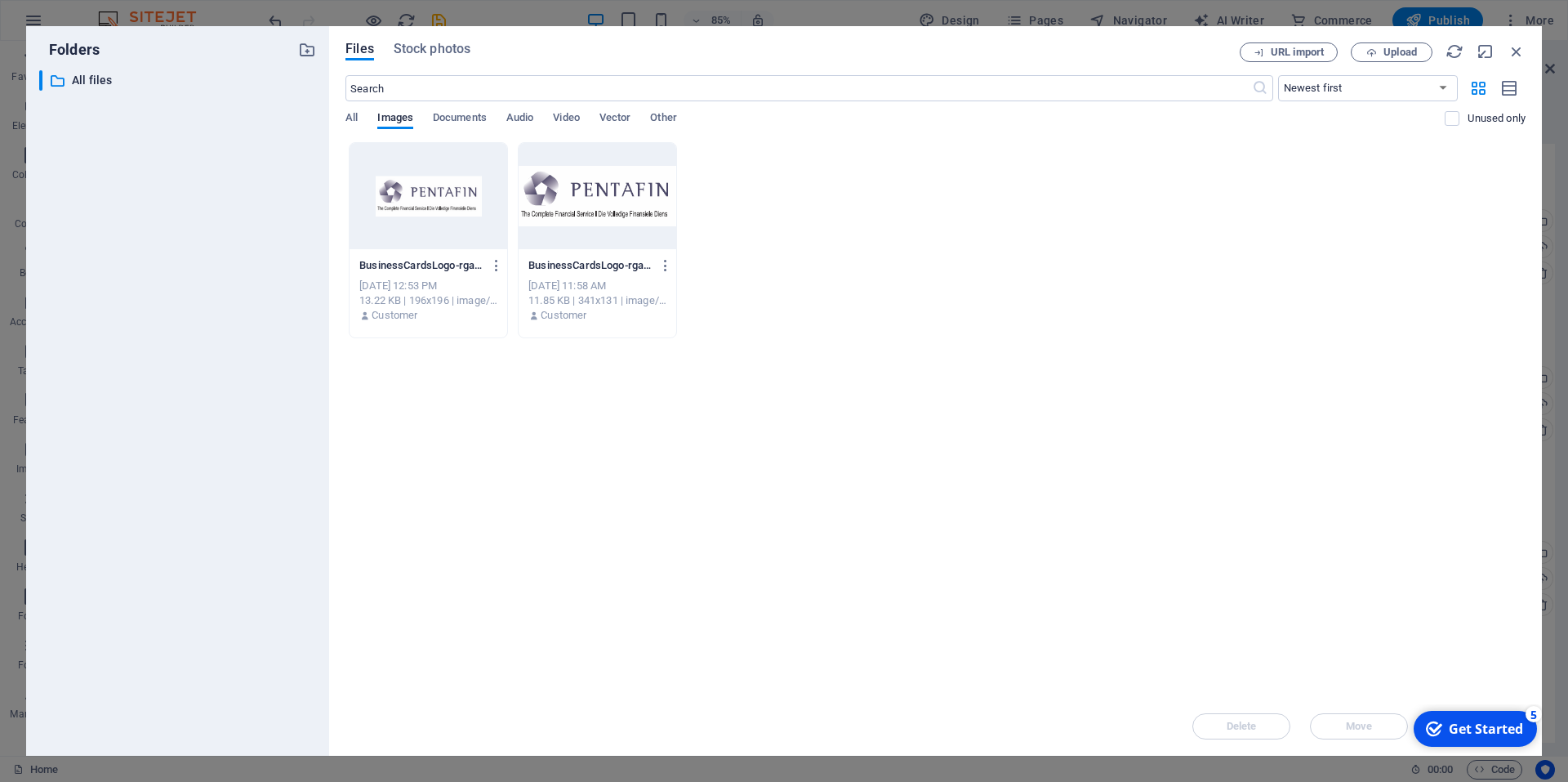
drag, startPoint x: 384, startPoint y: 209, endPoint x: 428, endPoint y: 216, distance: 44.6
click at [384, 208] on div at bounding box center [429, 196] width 158 height 106
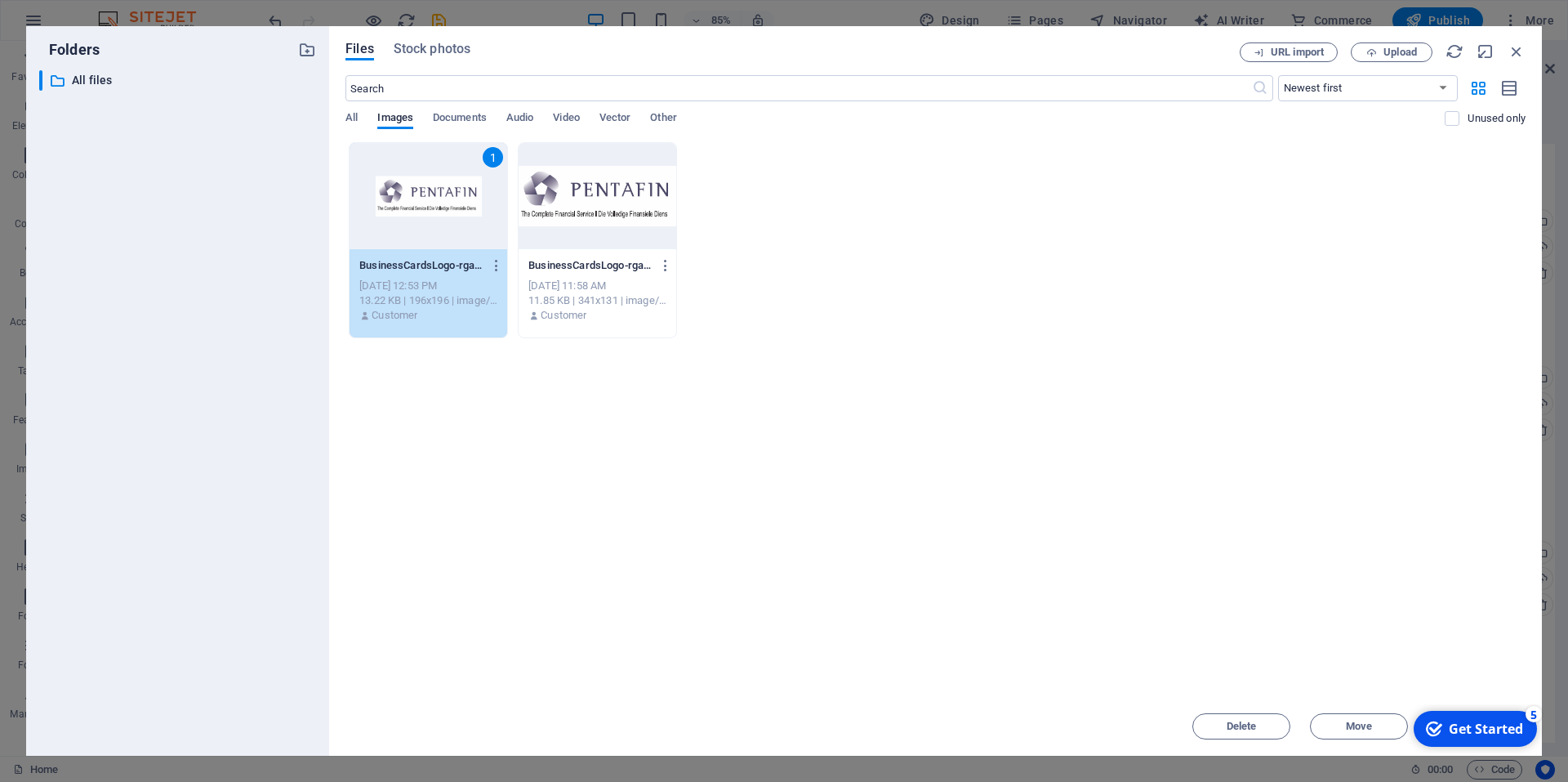
click at [450, 214] on div "1" at bounding box center [429, 196] width 158 height 106
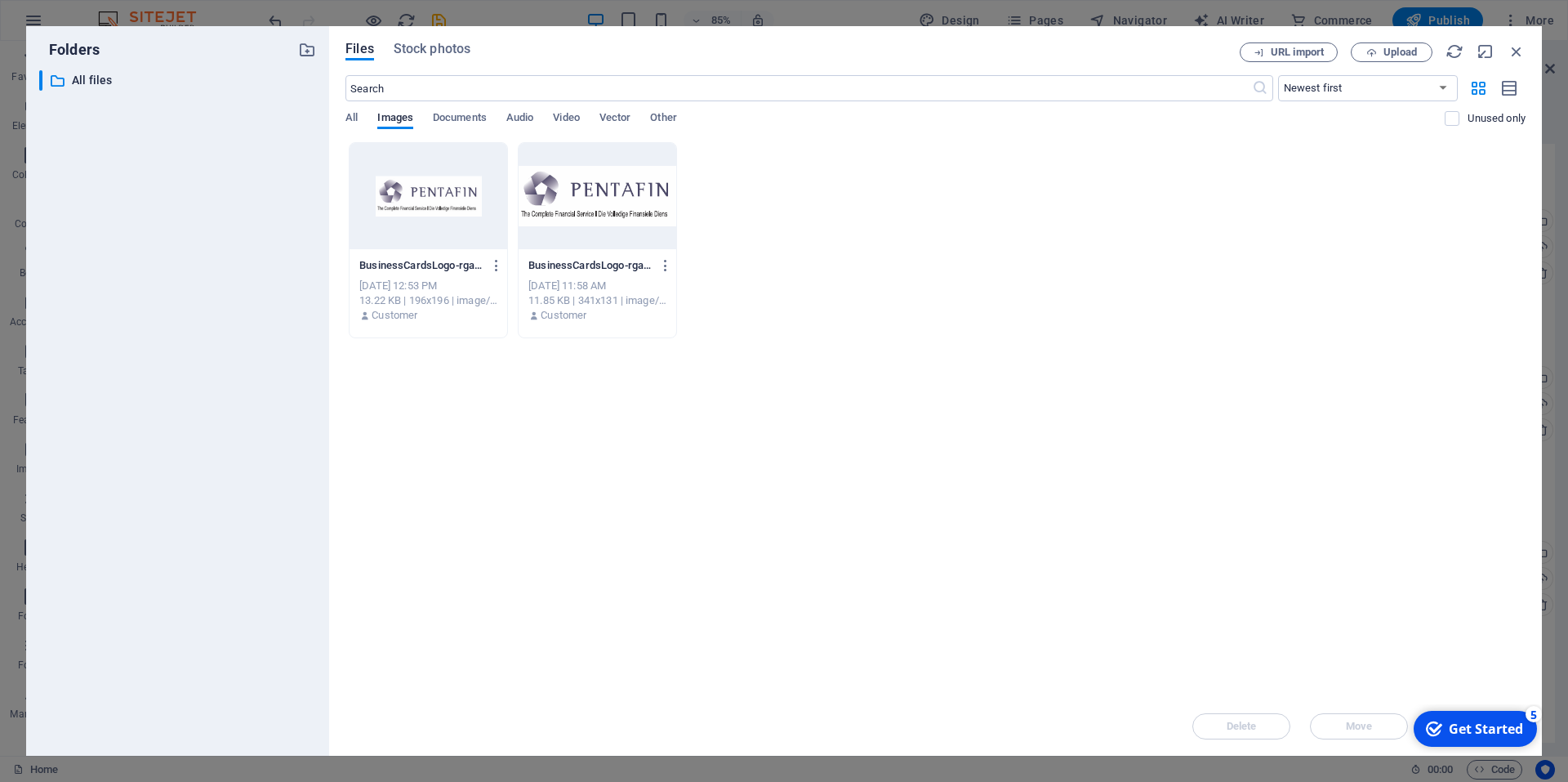
click at [450, 214] on div at bounding box center [429, 196] width 158 height 106
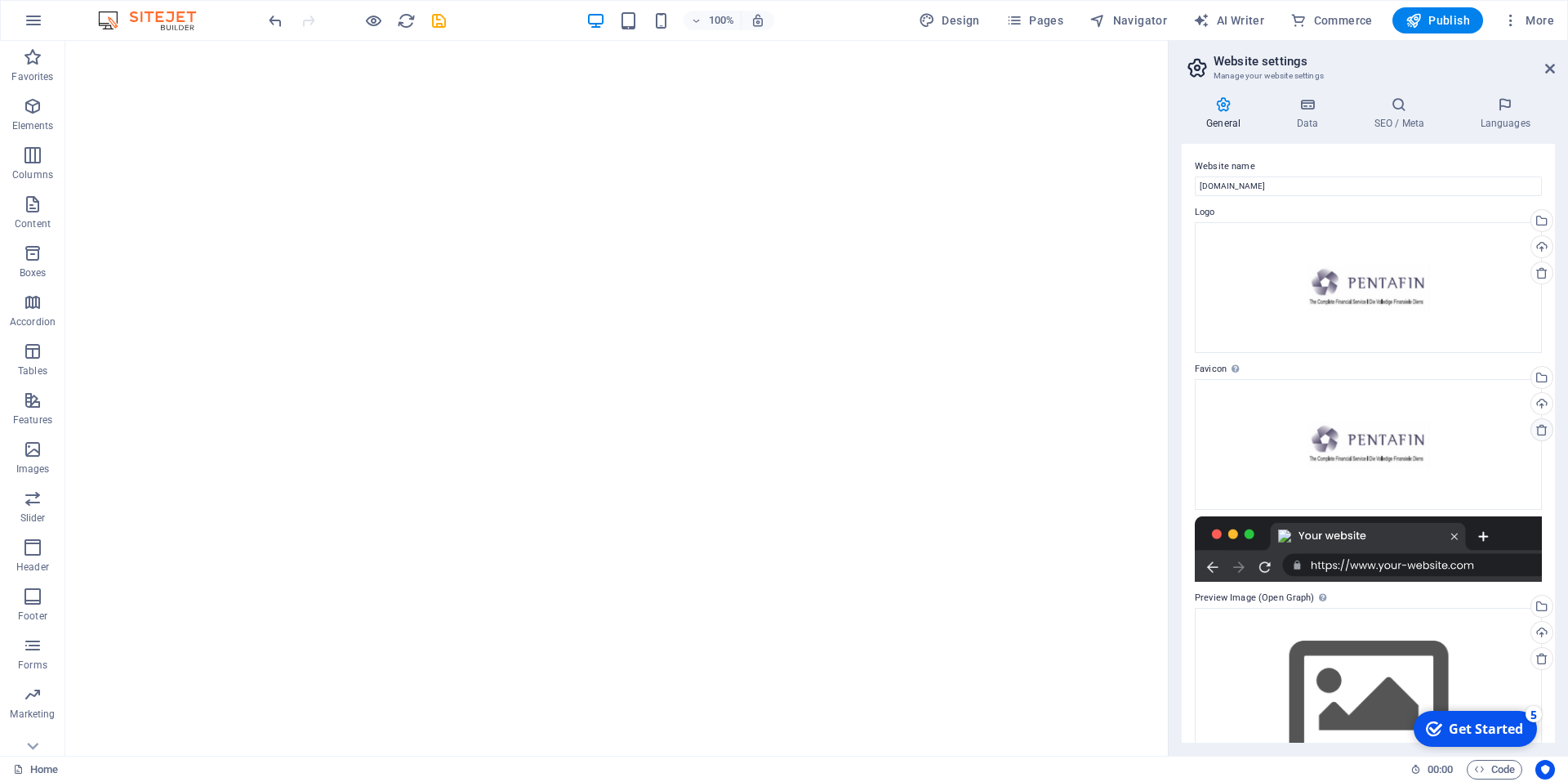
click at [1536, 427] on icon at bounding box center [1541, 429] width 13 height 13
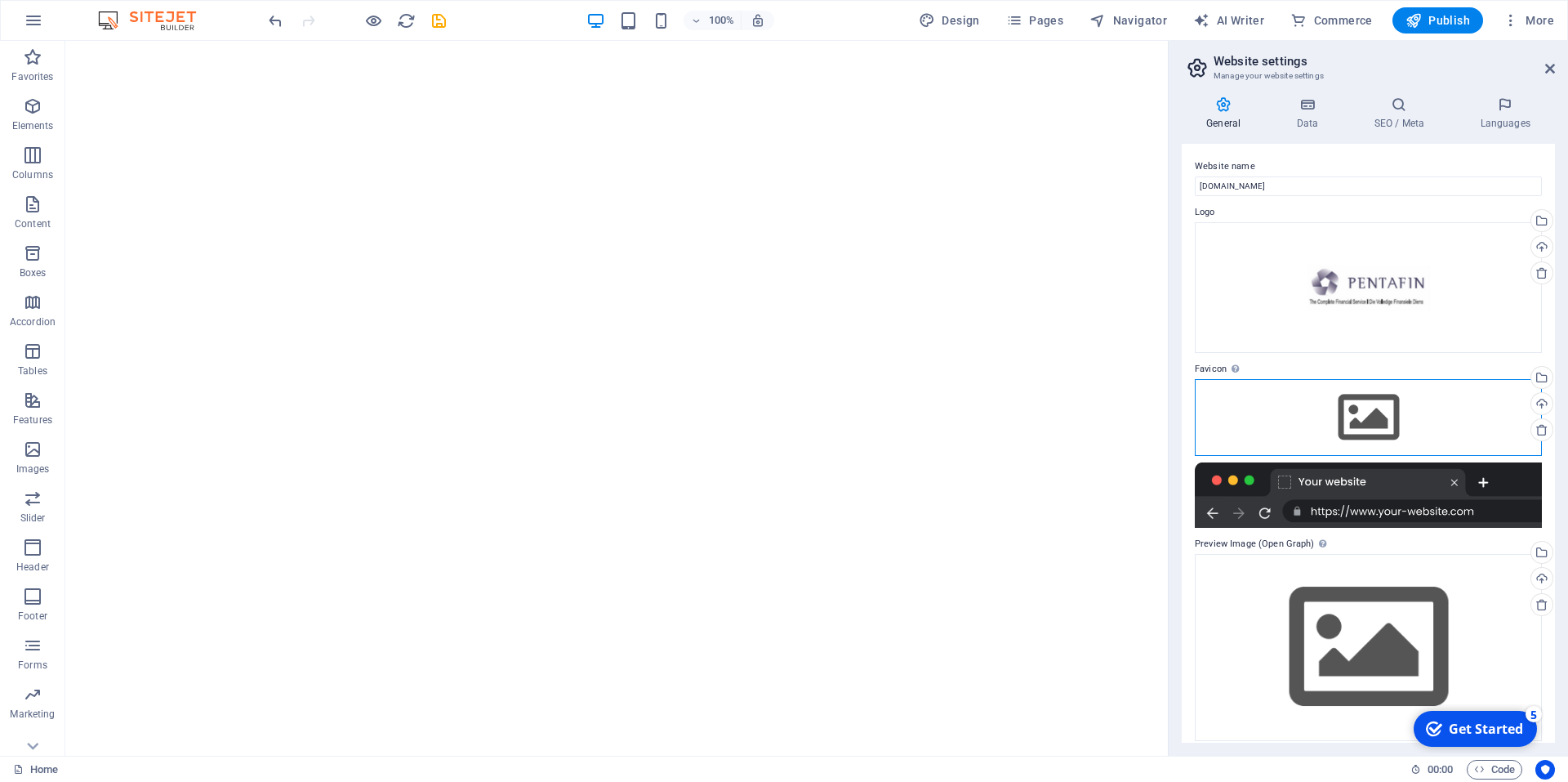
click at [1389, 422] on div "Drag files here, click to choose files or select files from Files or our free s…" at bounding box center [1367, 418] width 347 height 77
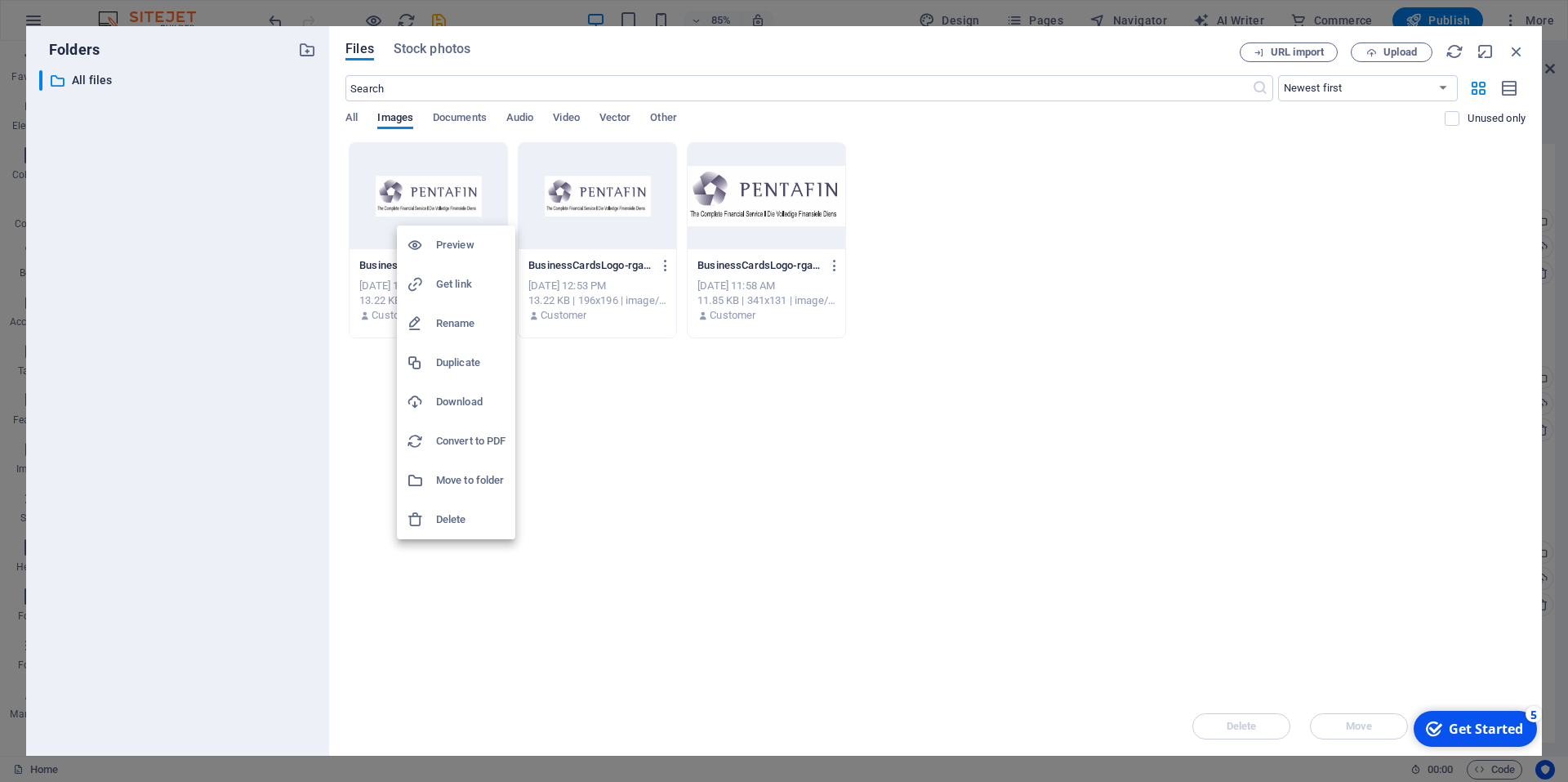
click at [469, 516] on h6 "Delete" at bounding box center [470, 520] width 69 height 20
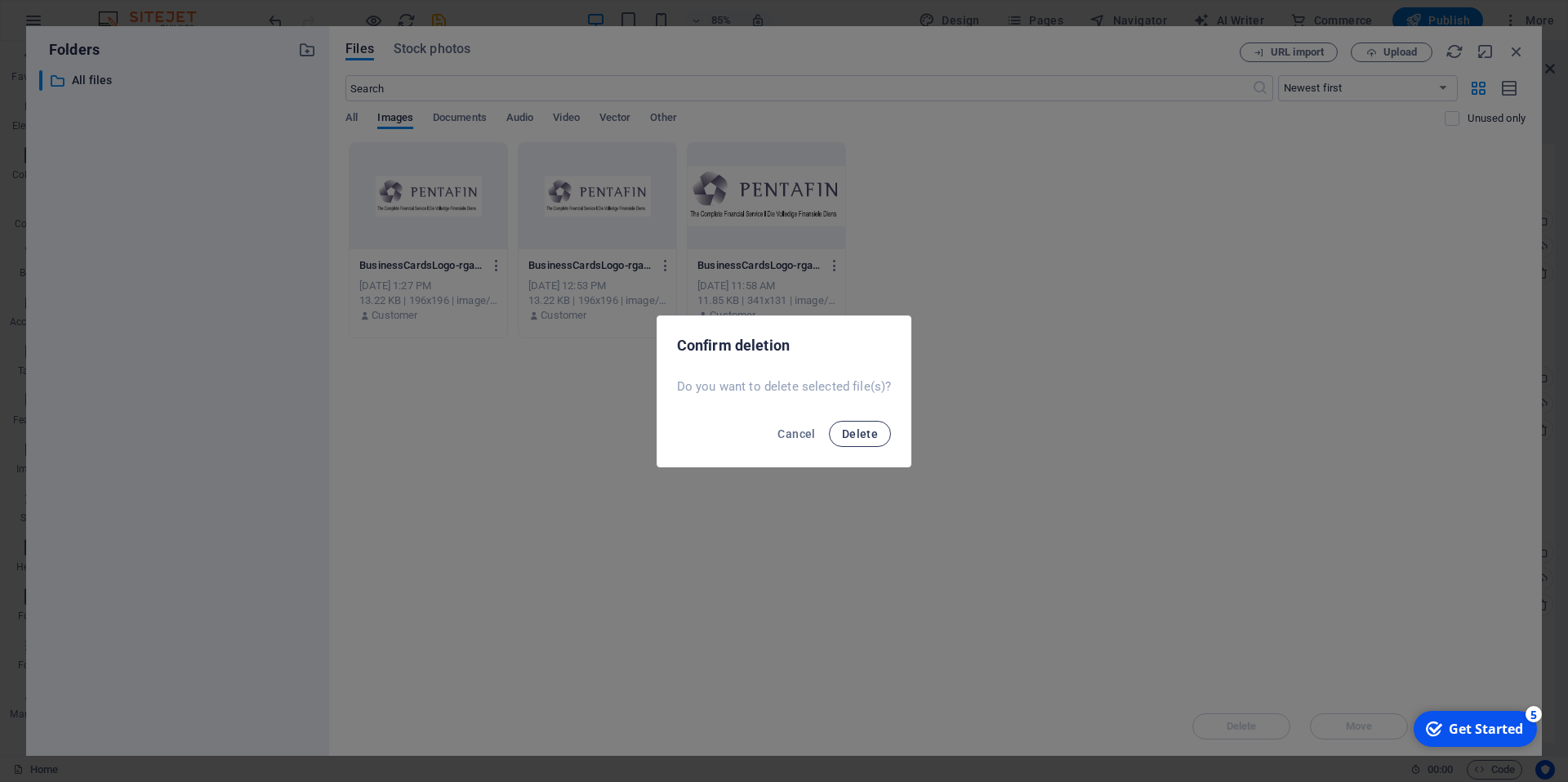
click at [857, 434] on span "Delete" at bounding box center [860, 433] width 36 height 13
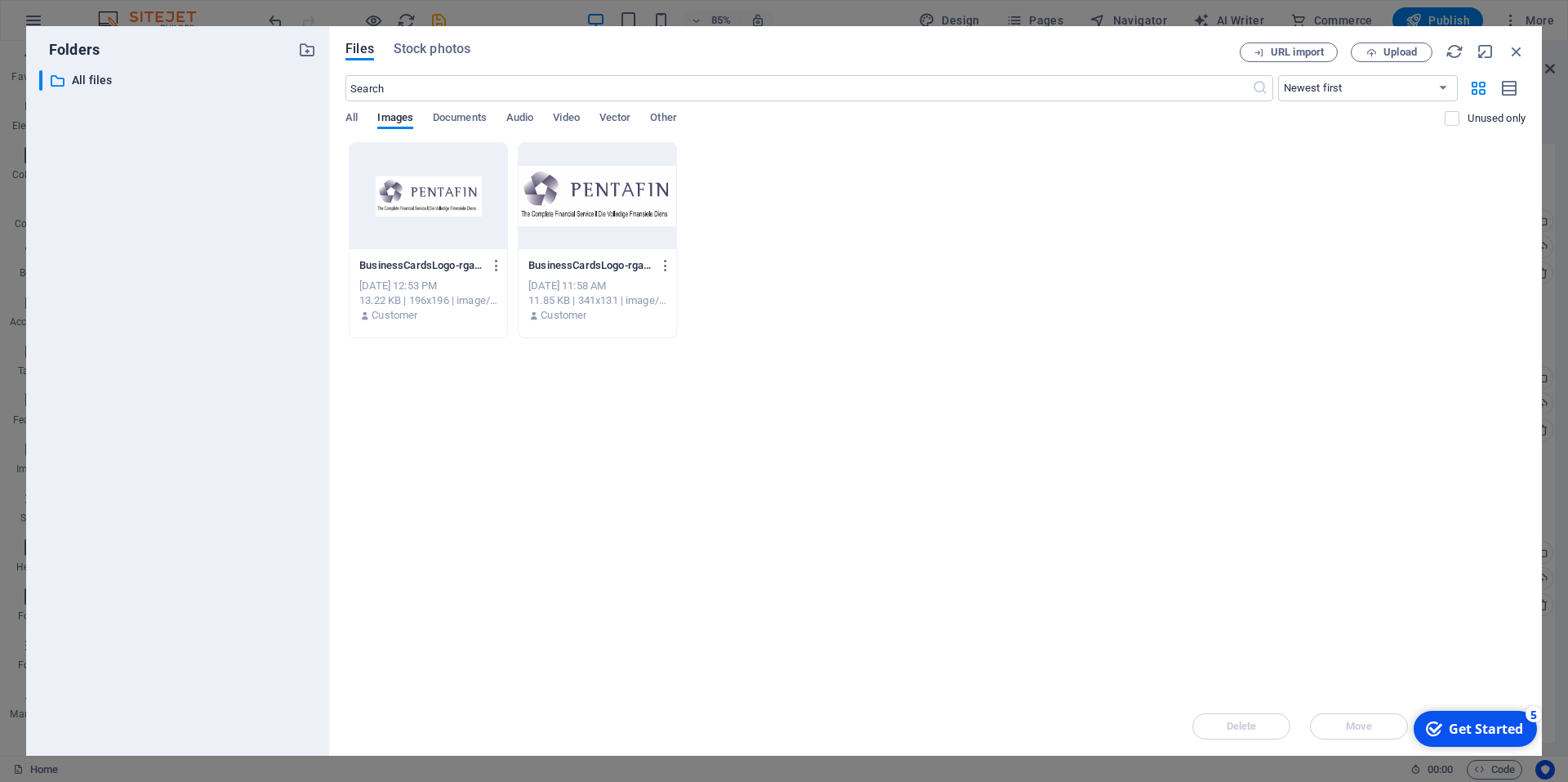
click at [183, 177] on div "​ All files All files" at bounding box center [178, 406] width 277 height 672
click at [459, 124] on span "Documents" at bounding box center [459, 119] width 54 height 23
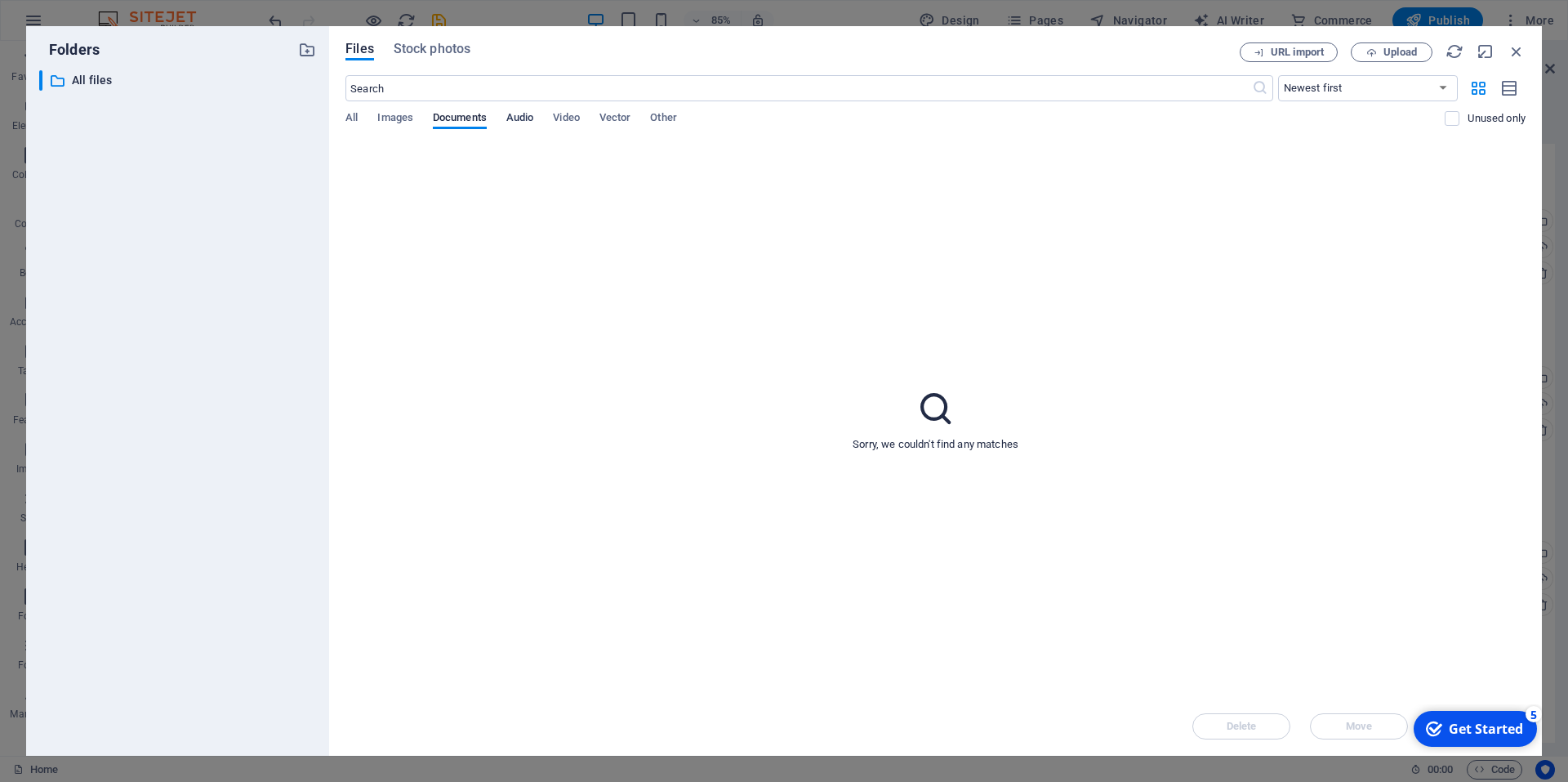
click at [523, 117] on span "Audio" at bounding box center [520, 119] width 27 height 23
click at [396, 121] on span "Images" at bounding box center [395, 119] width 36 height 23
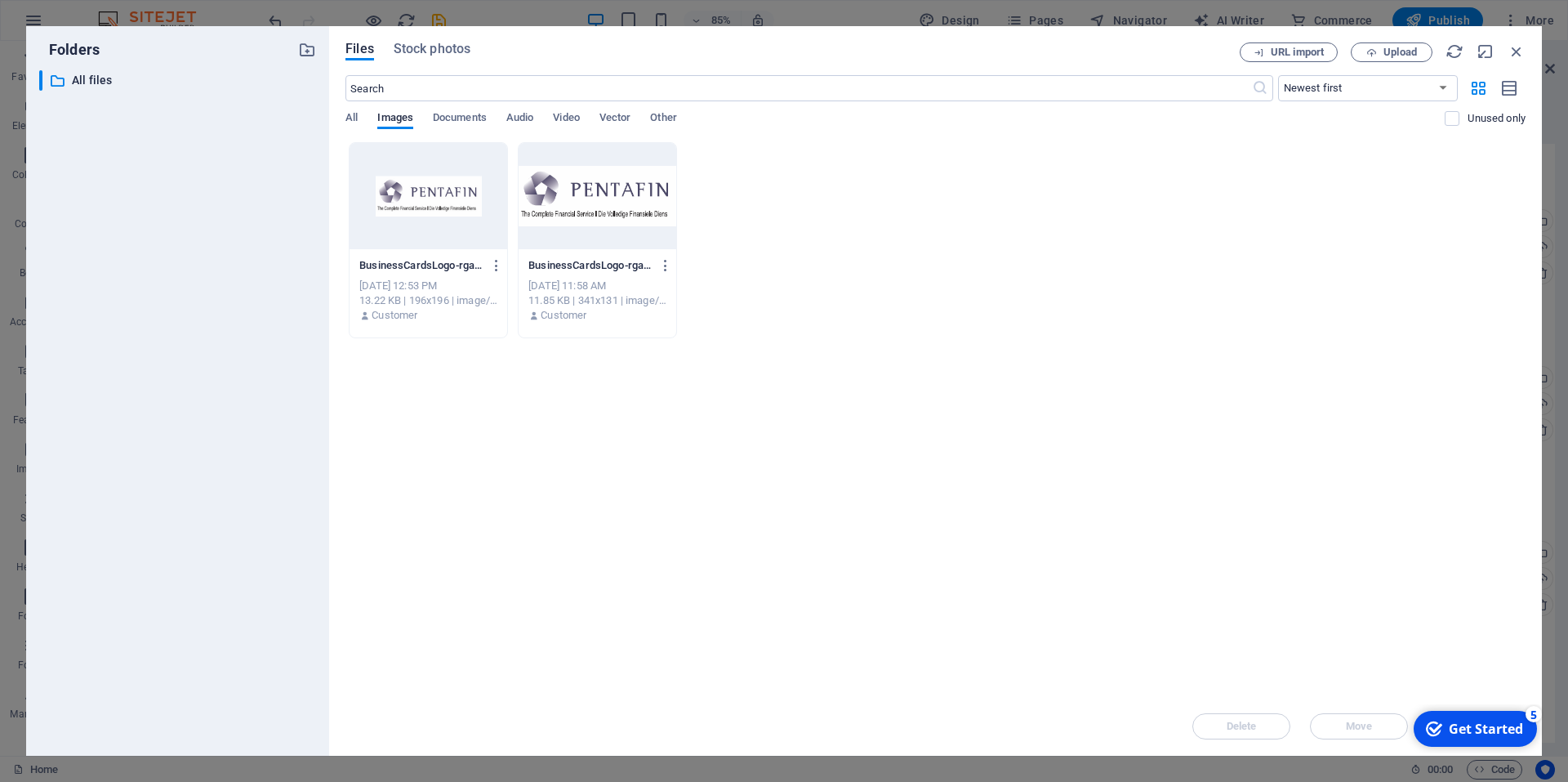
click at [345, 116] on div "Files Stock photos URL import Upload ​ Newest first Oldest first Name (A-Z) Nam…" at bounding box center [936, 391] width 1213 height 730
click at [359, 119] on div "All Images Documents Audio Video Vector Other" at bounding box center [895, 126] width 1100 height 31
click at [1390, 53] on span "Upload" at bounding box center [1400, 52] width 34 height 10
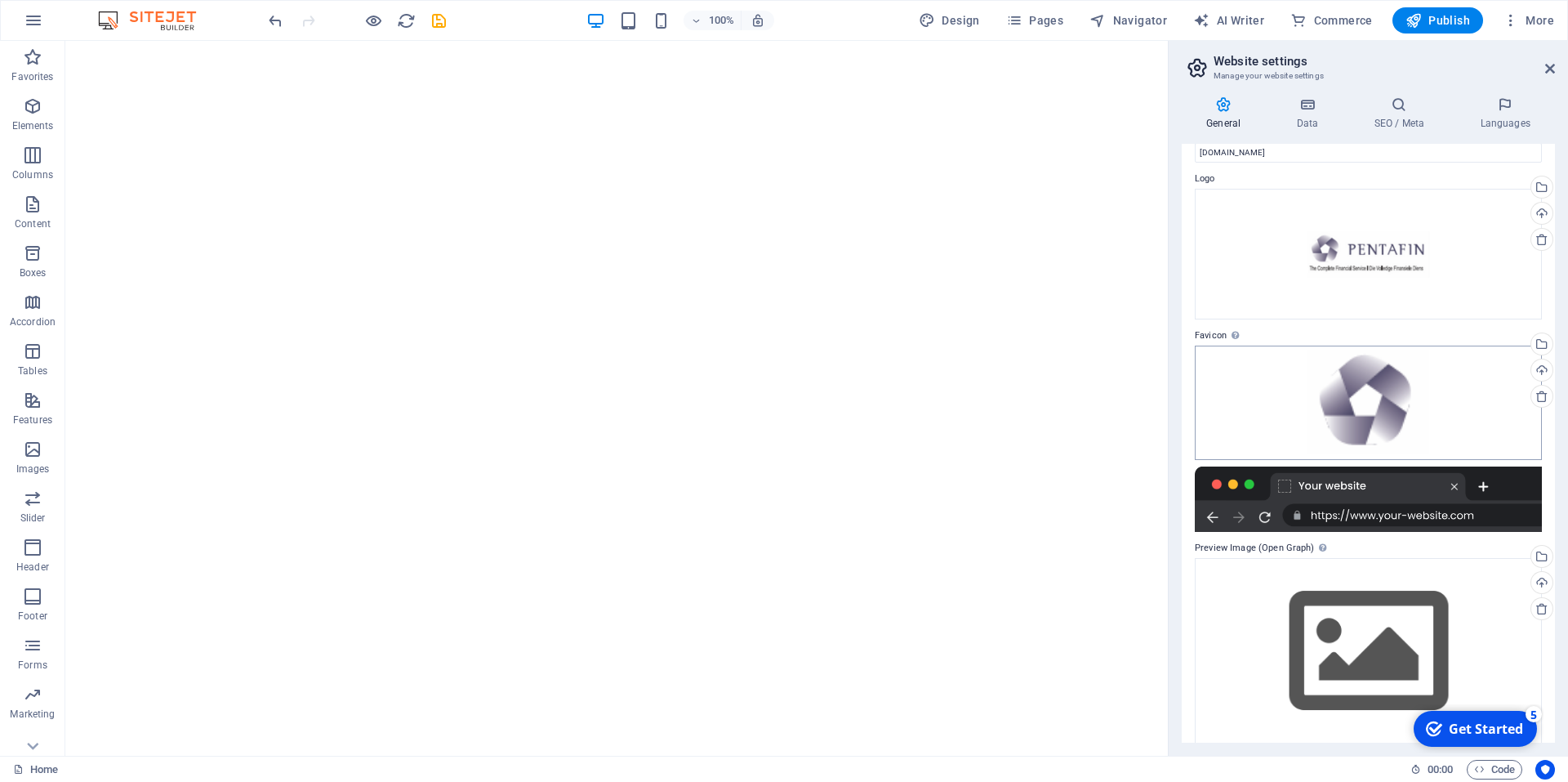
scroll to position [49, 0]
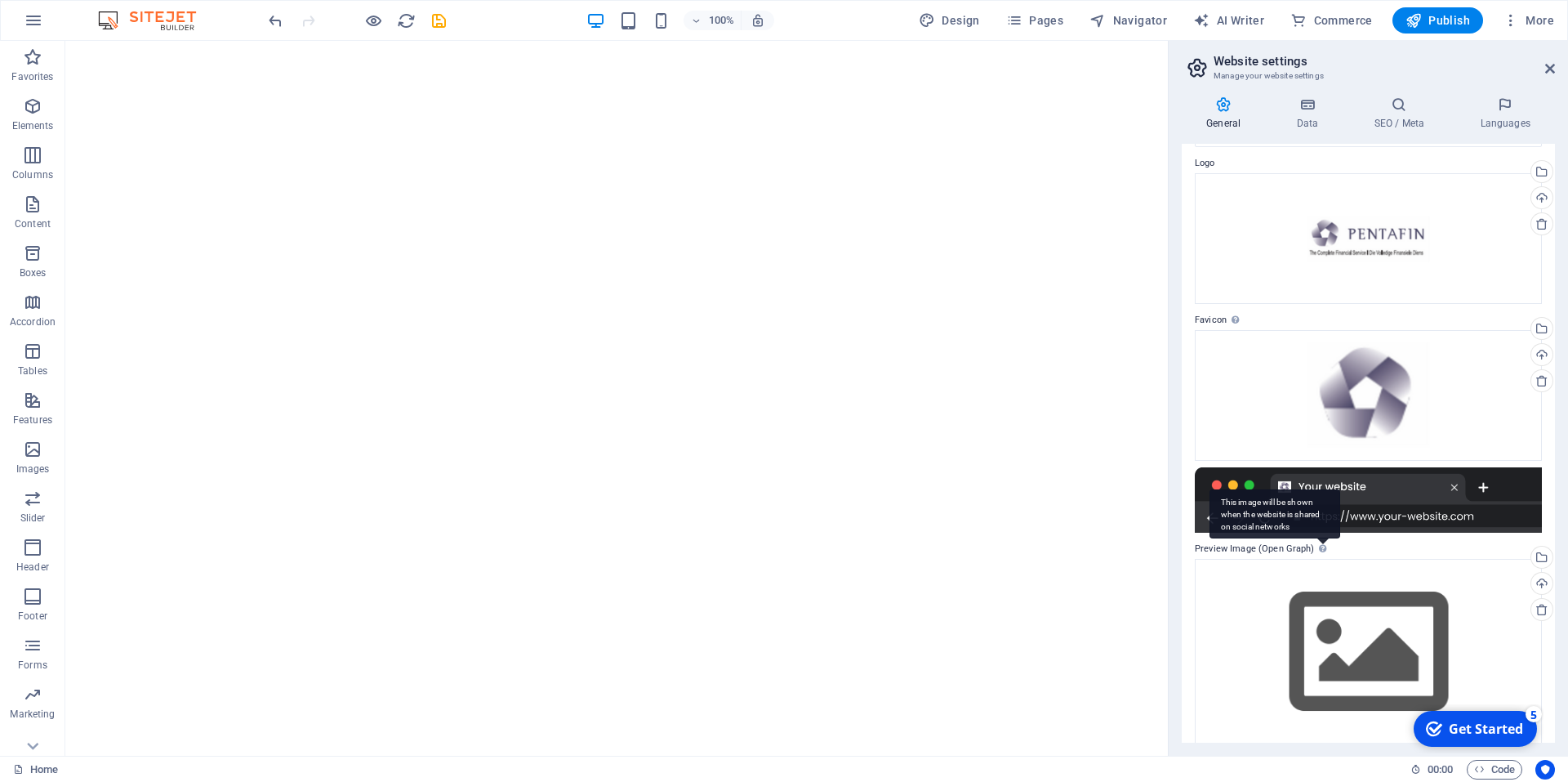
drag, startPoint x: 1222, startPoint y: 532, endPoint x: 1322, endPoint y: 529, distance: 100.0
click at [1223, 540] on label "Preview Image (Open Graph) This image will be shown when the website is shared …" at bounding box center [1367, 550] width 347 height 20
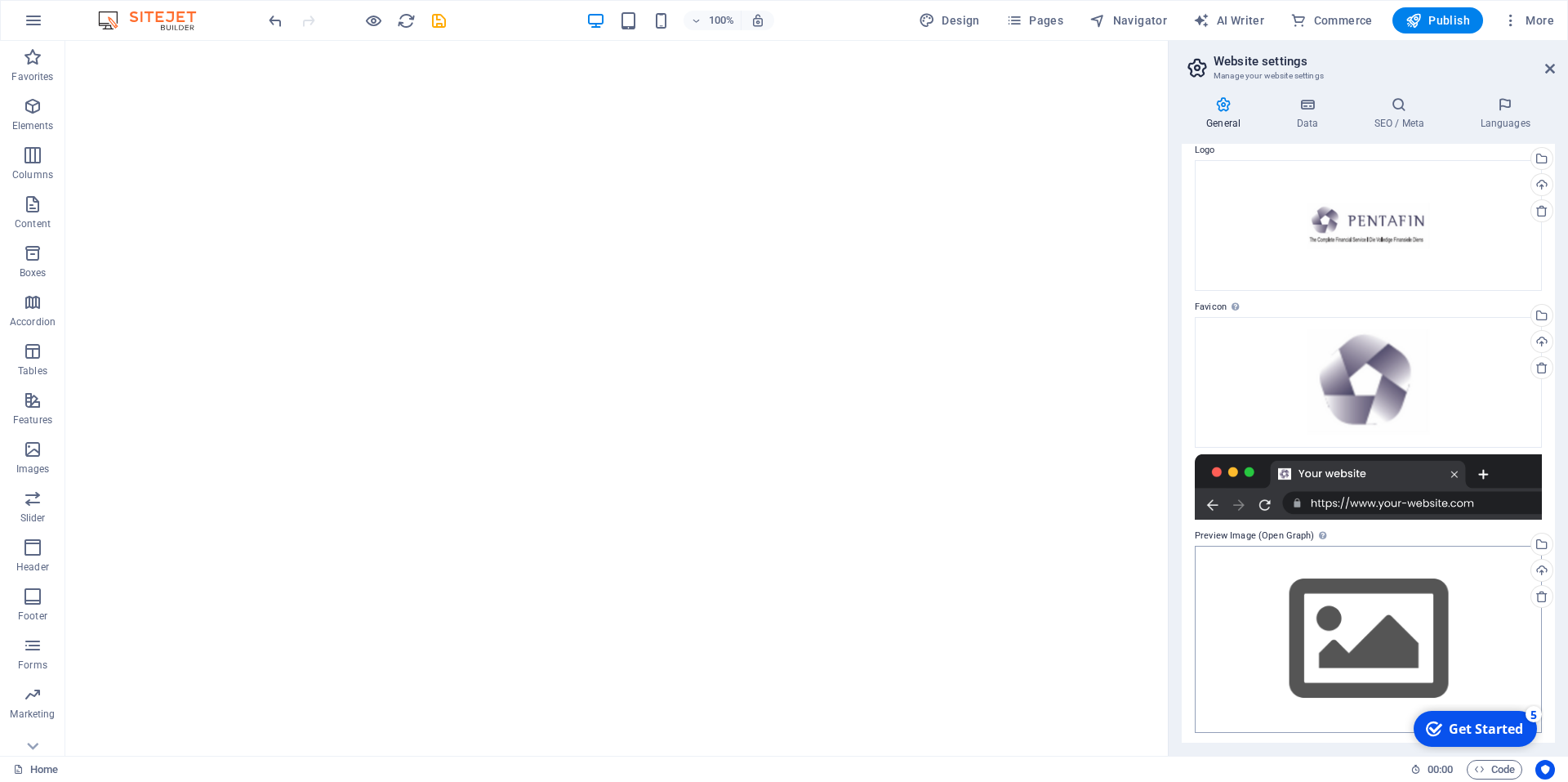
scroll to position [65, 0]
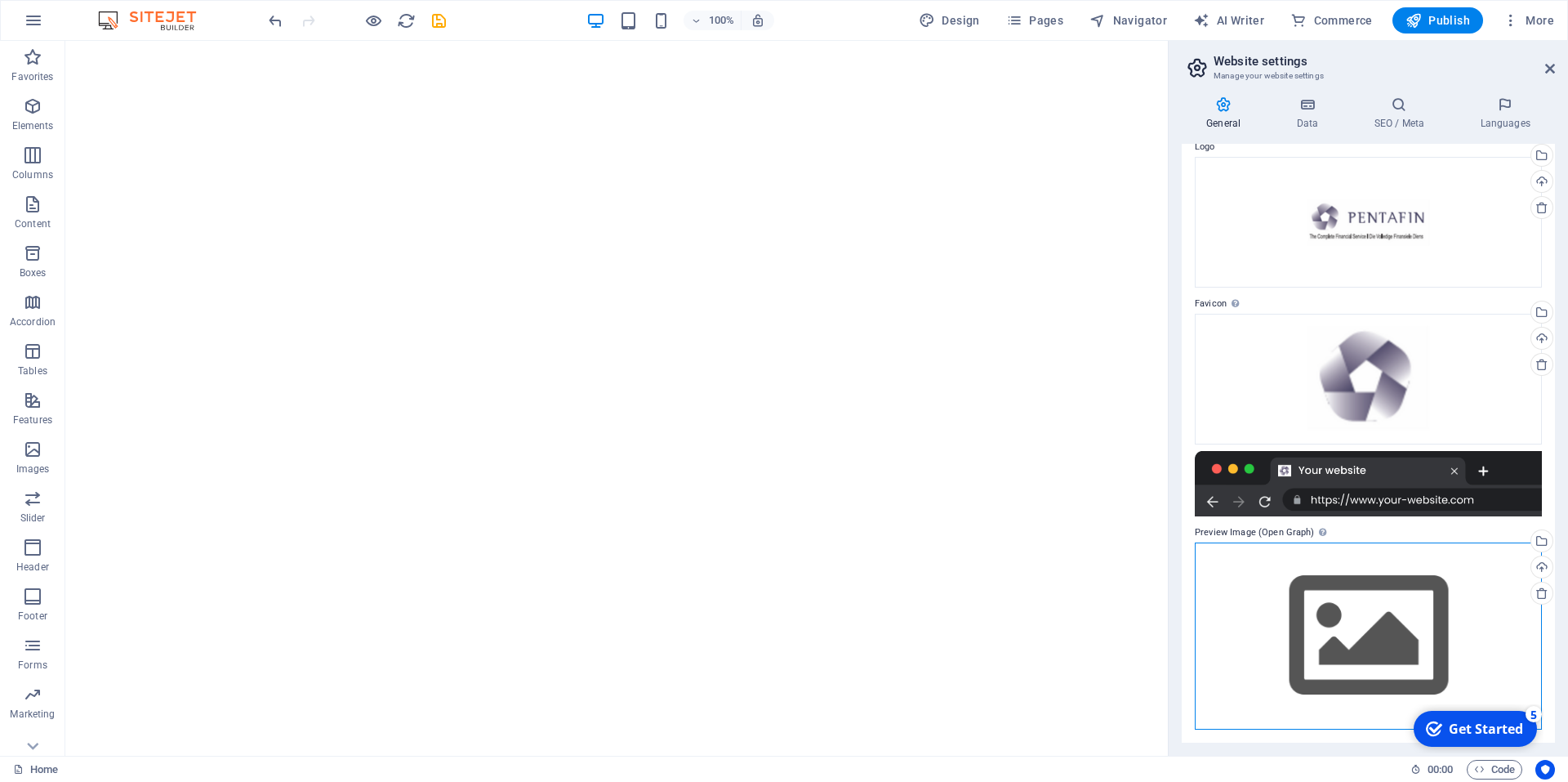
click at [1333, 611] on div "Drag files here, click to choose files or select files from Files or our free s…" at bounding box center [1367, 636] width 347 height 187
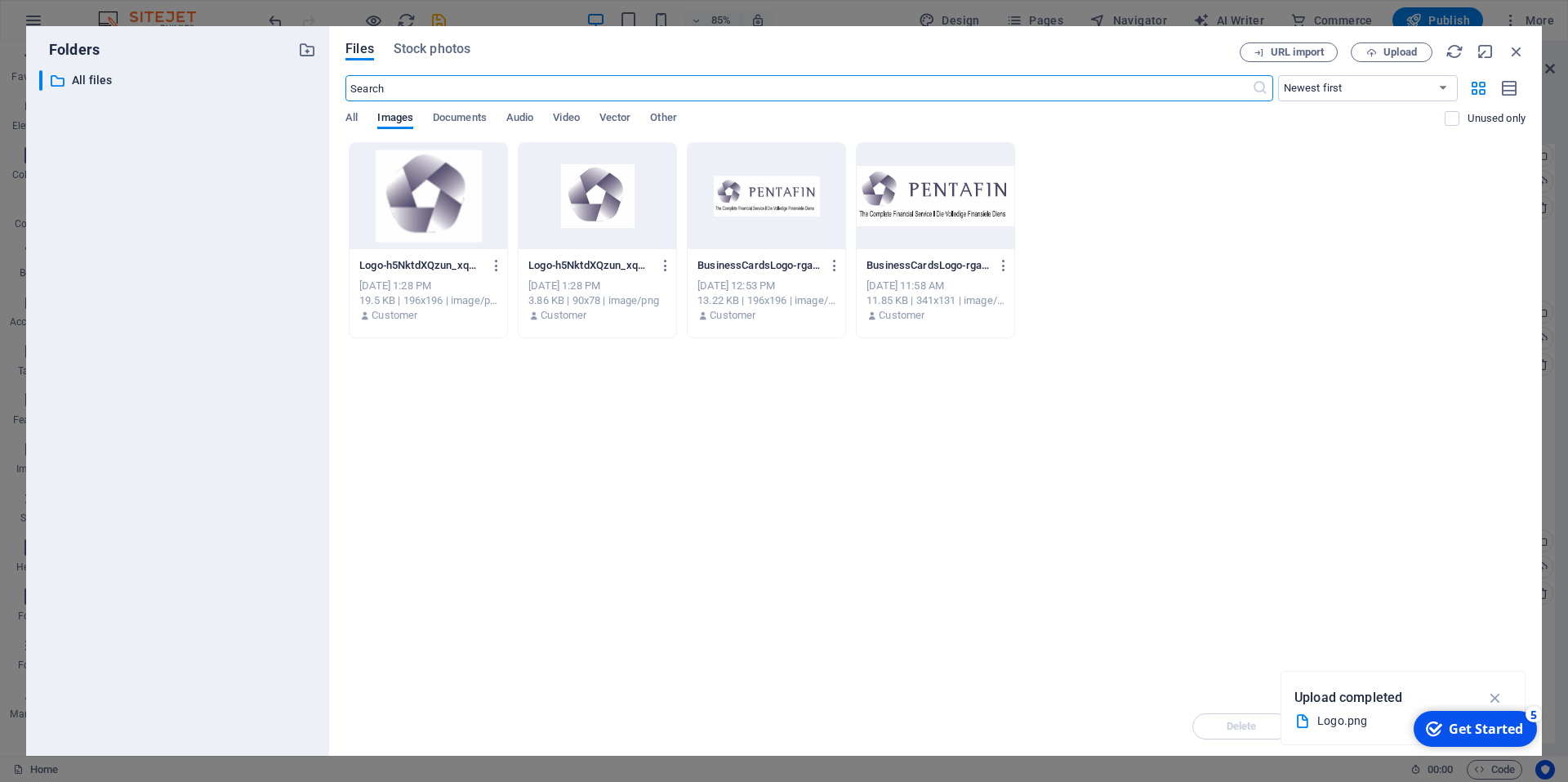
click at [932, 242] on div at bounding box center [936, 196] width 158 height 106
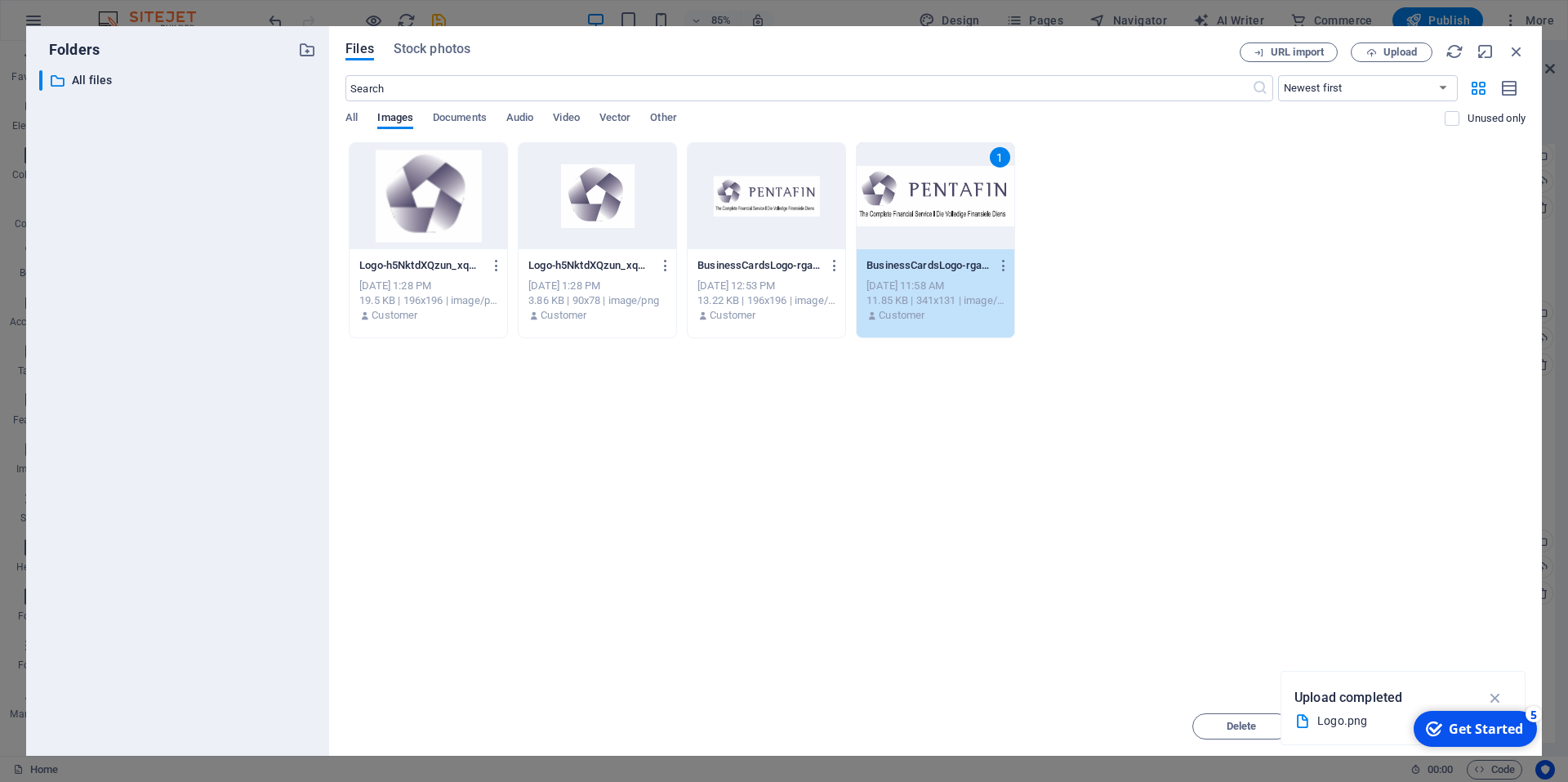
click at [945, 226] on div "1" at bounding box center [936, 196] width 158 height 106
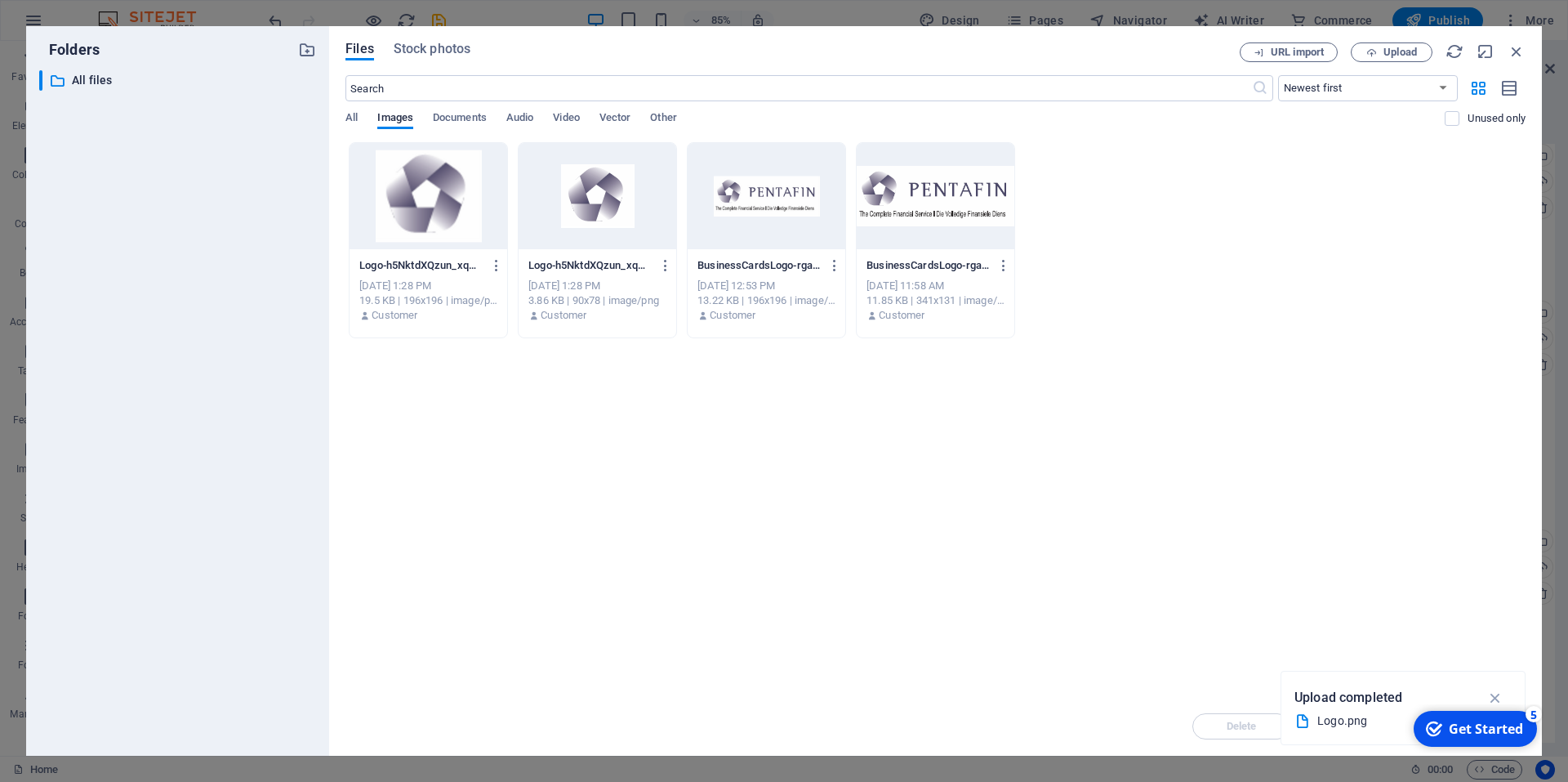
click at [945, 226] on div at bounding box center [936, 196] width 158 height 106
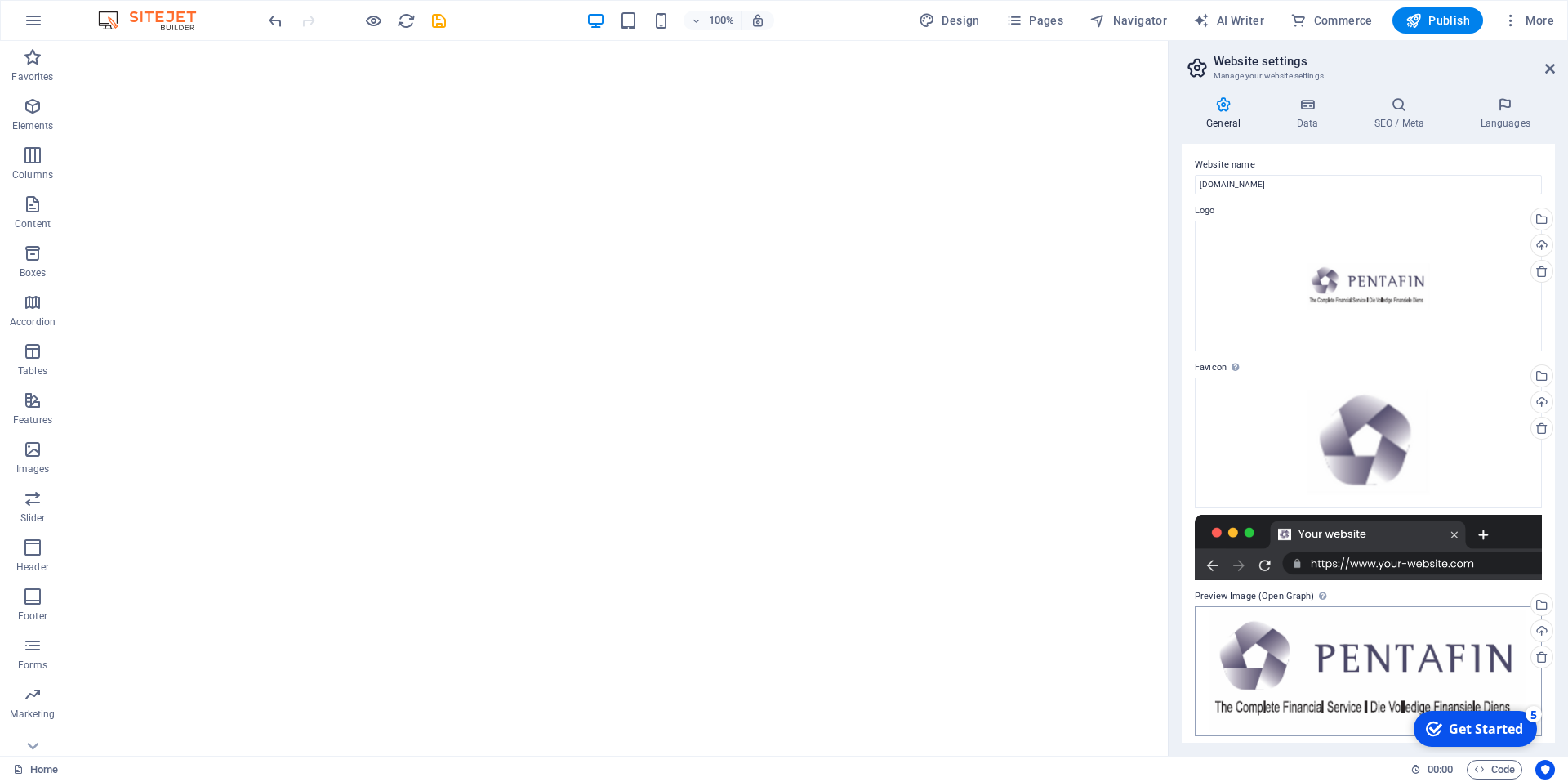
scroll to position [0, 0]
click at [1298, 104] on icon at bounding box center [1307, 105] width 71 height 17
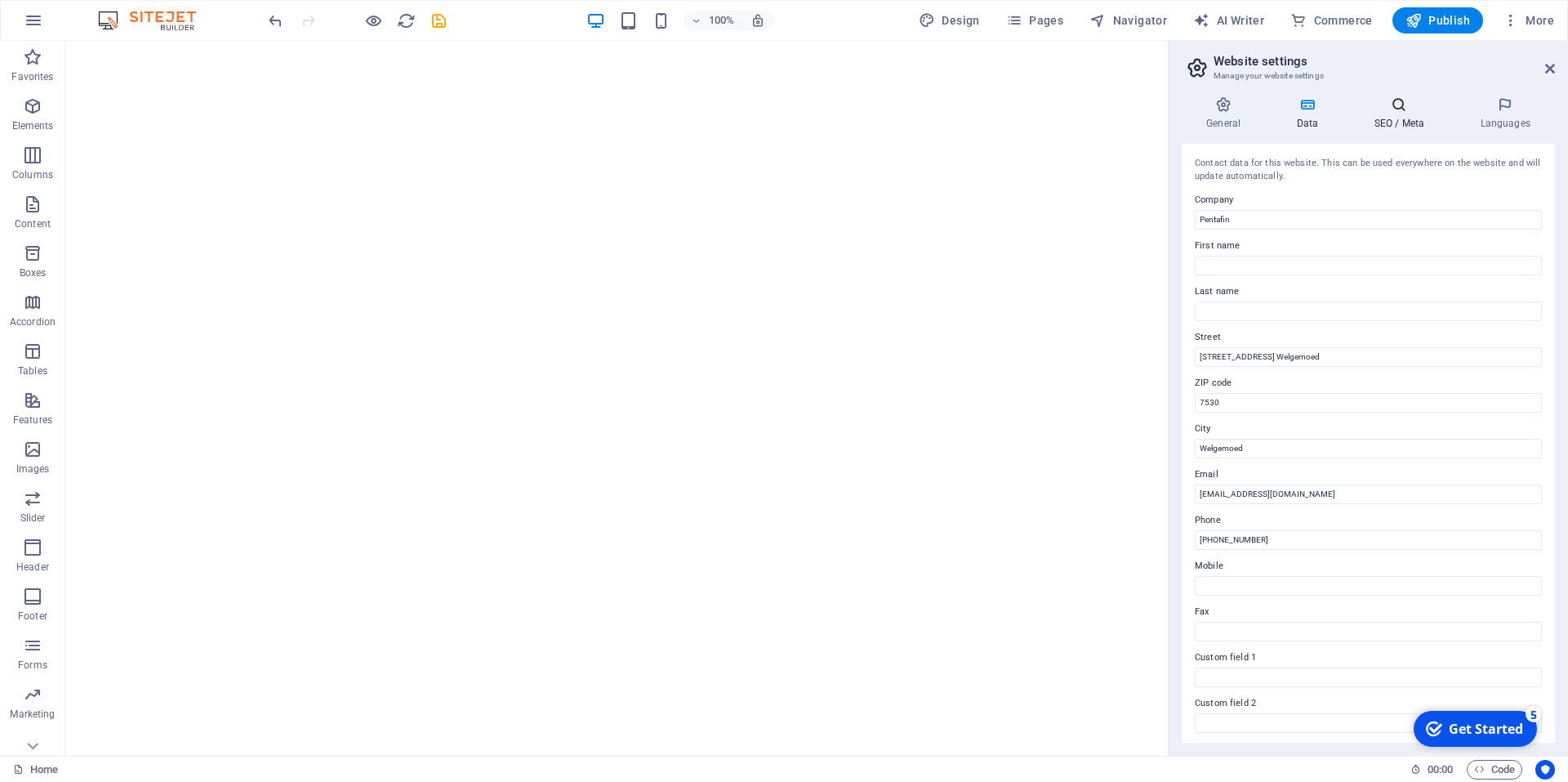
click at [1383, 106] on icon at bounding box center [1399, 105] width 100 height 17
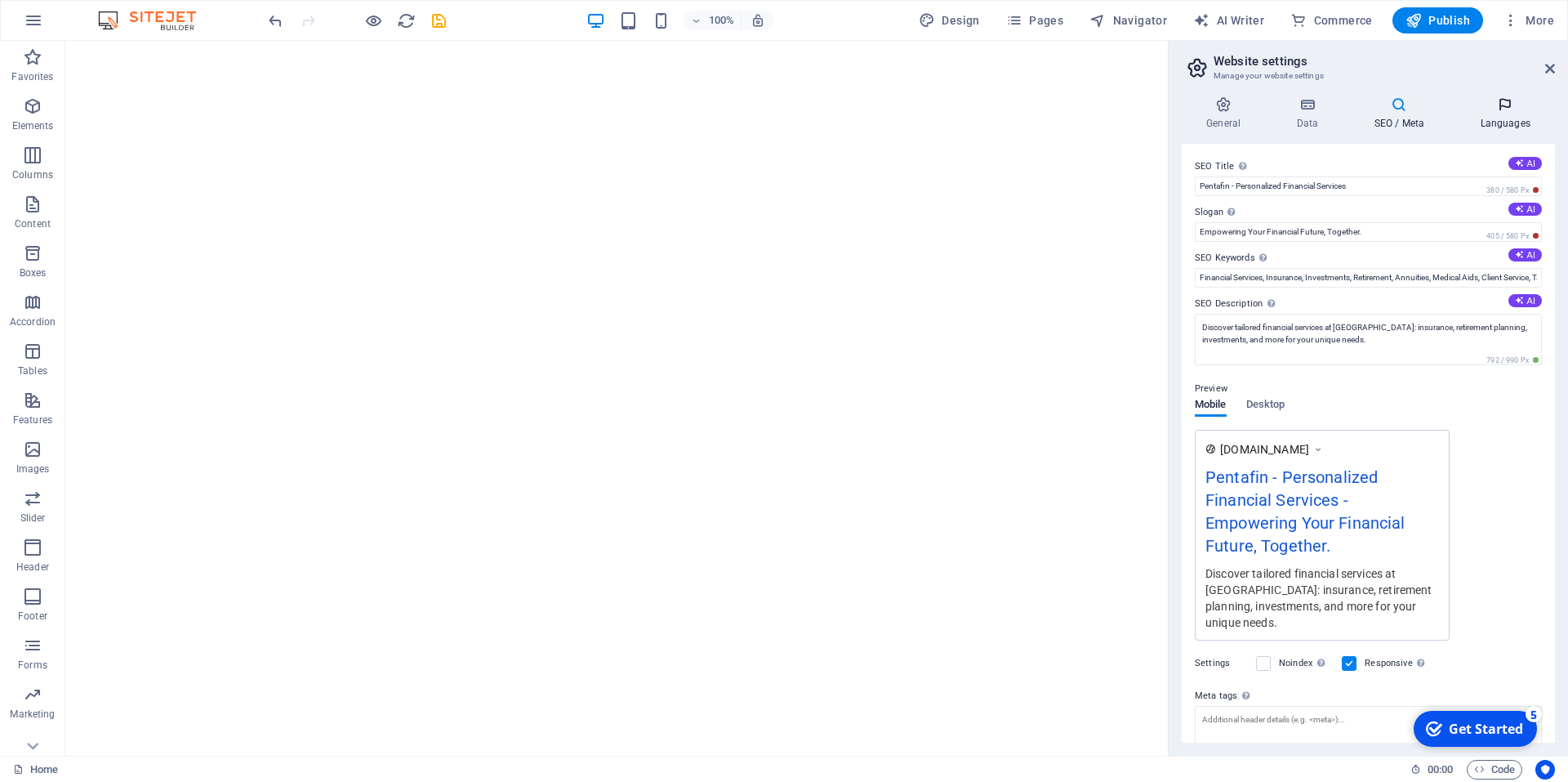
click at [1513, 127] on h4 "Languages" at bounding box center [1505, 114] width 100 height 35
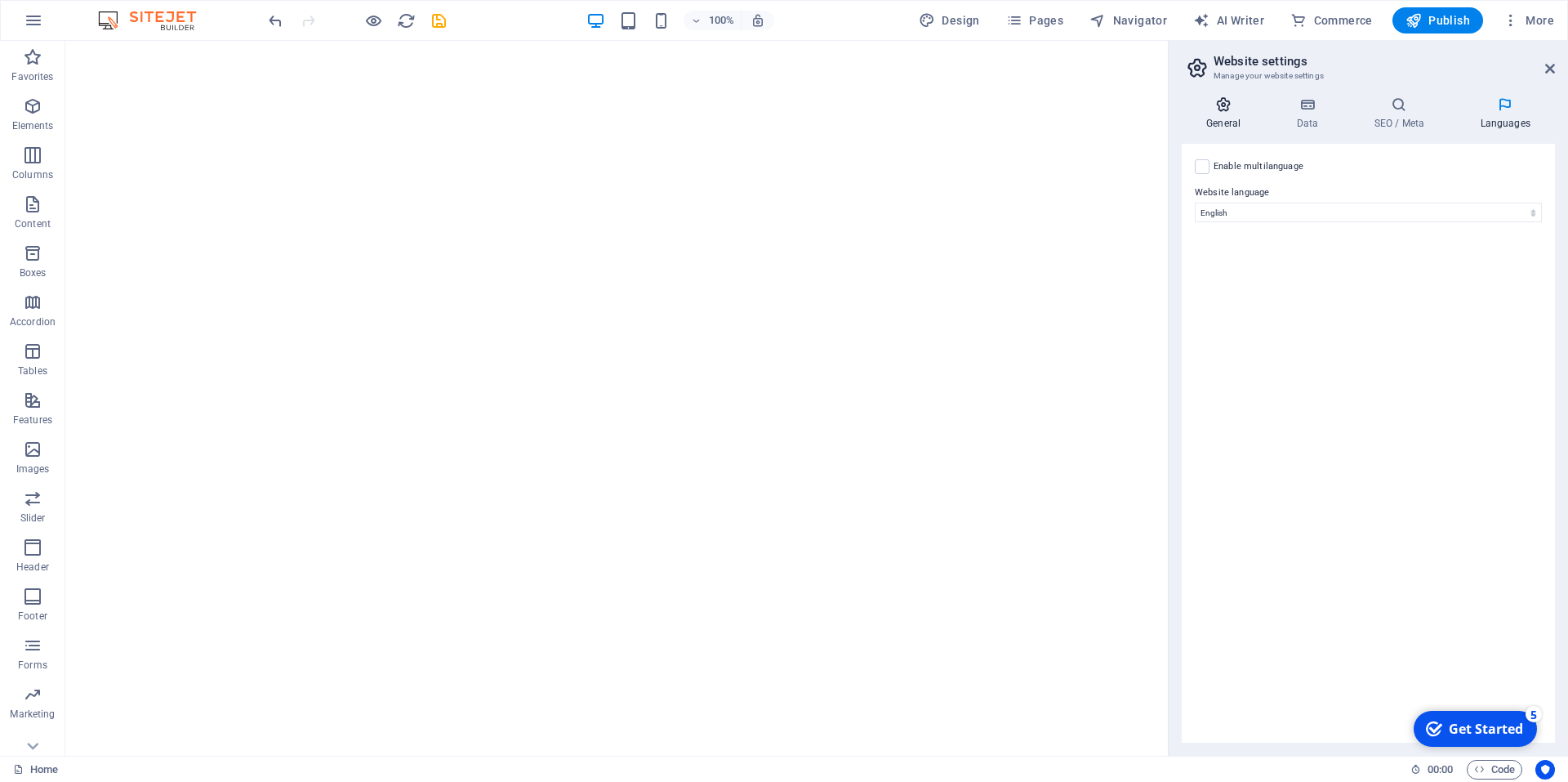
click at [1226, 120] on h4 "General" at bounding box center [1226, 114] width 90 height 35
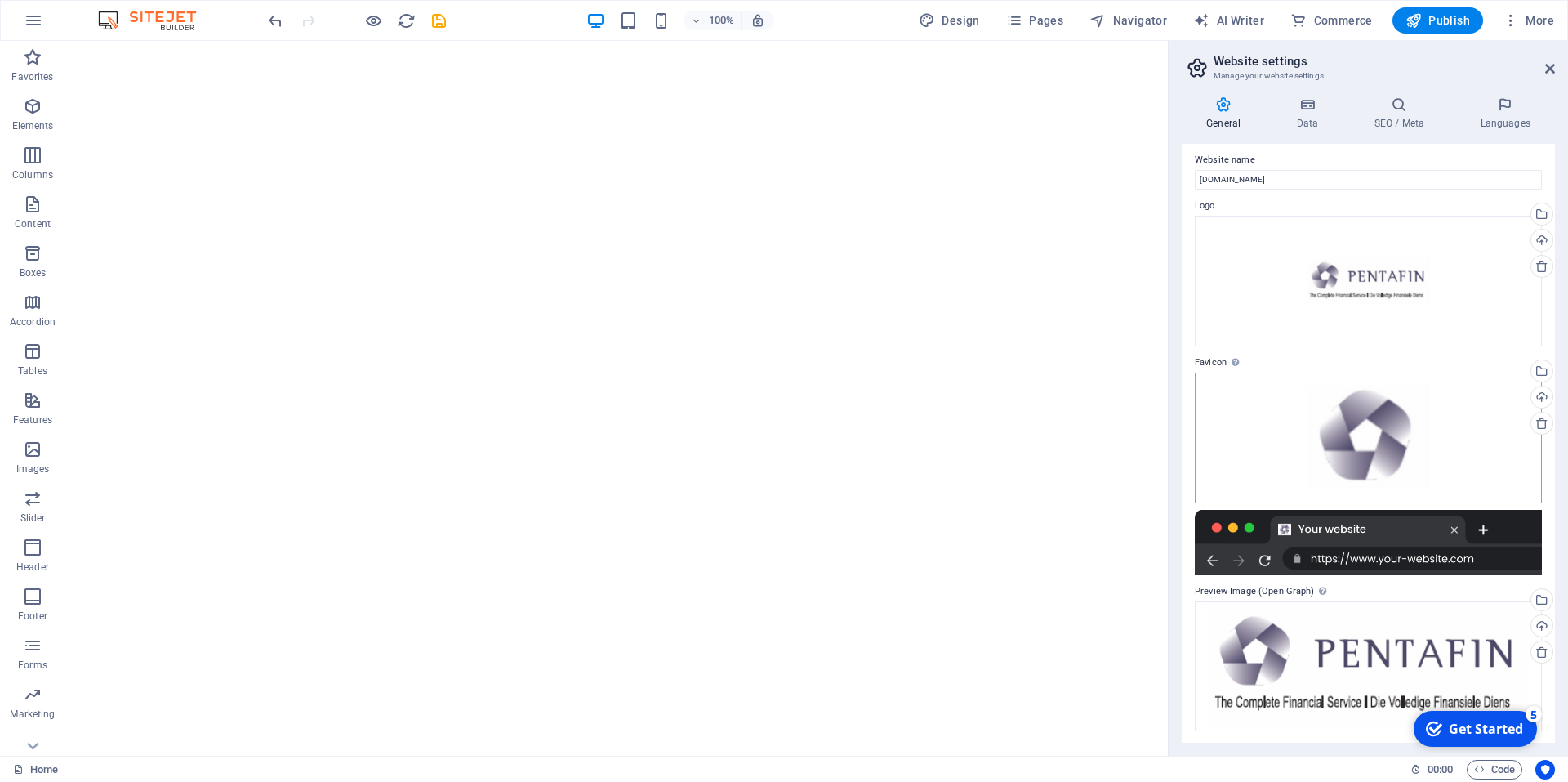
scroll to position [8, 0]
click at [1556, 68] on aside "Website settings Manage your website settings General Data SEO / Meta Languages…" at bounding box center [1367, 397] width 400 height 715
click at [1548, 67] on icon at bounding box center [1550, 68] width 10 height 13
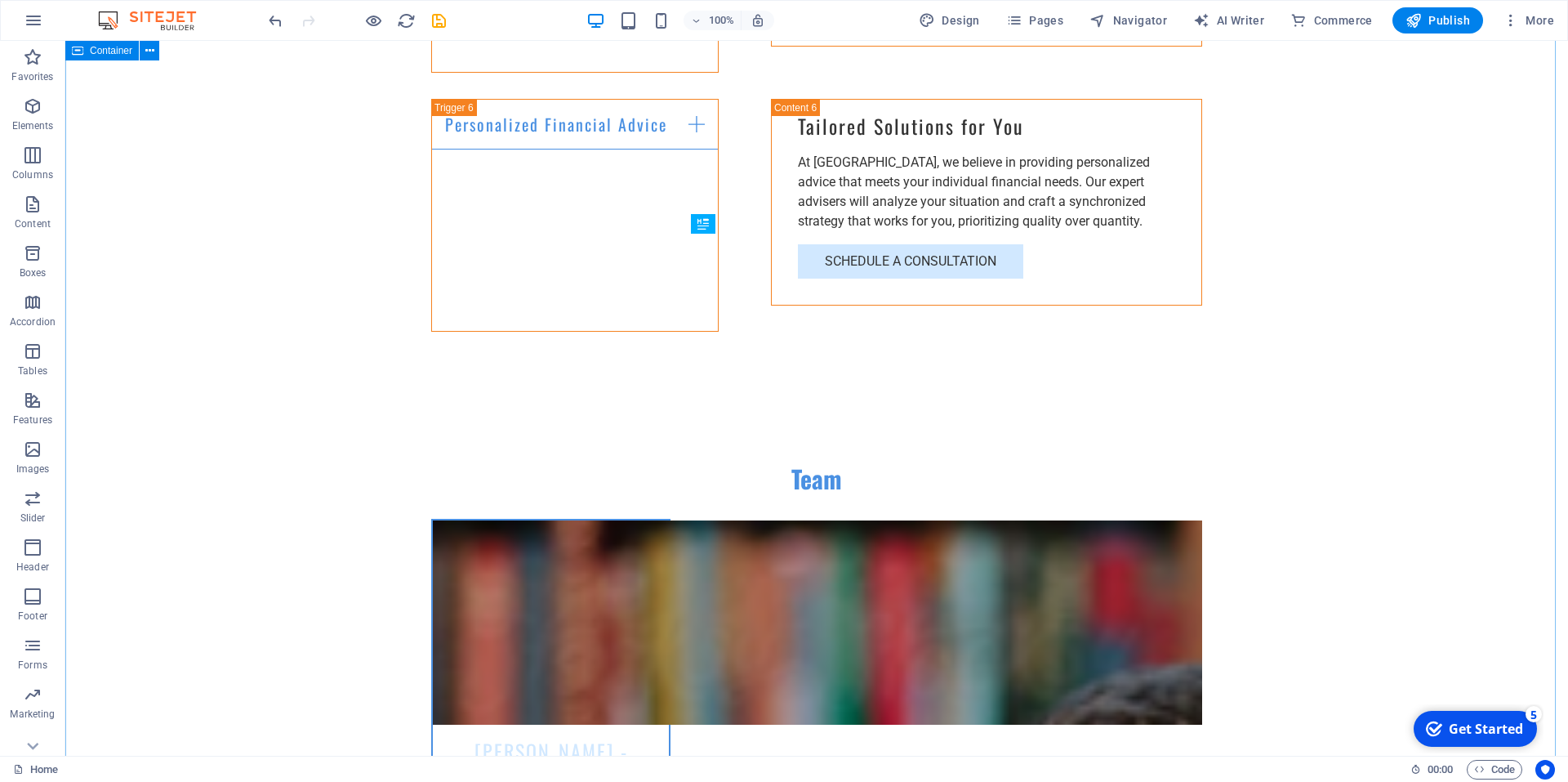
scroll to position [3432, 0]
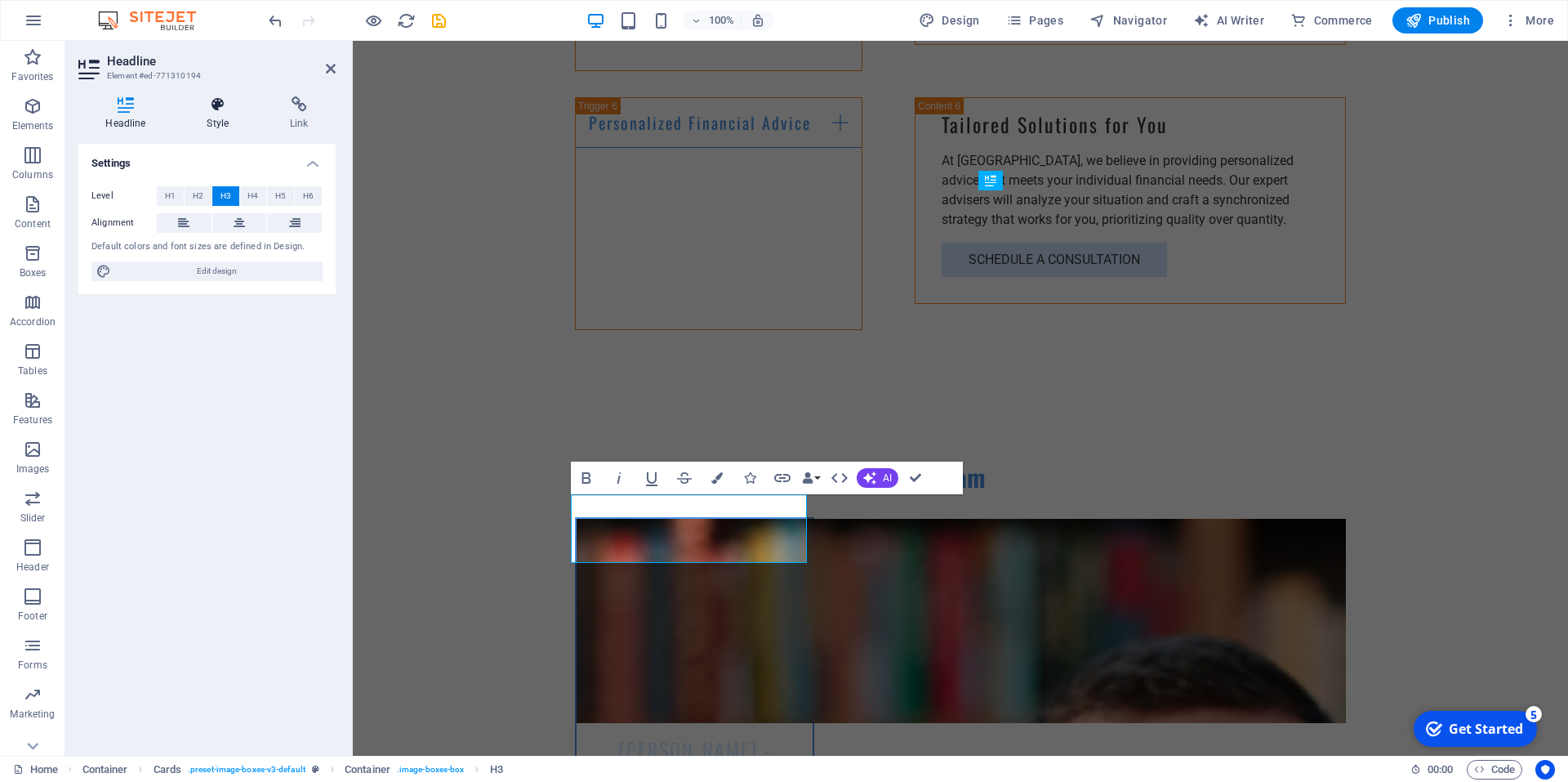
click at [227, 104] on icon at bounding box center [218, 105] width 77 height 17
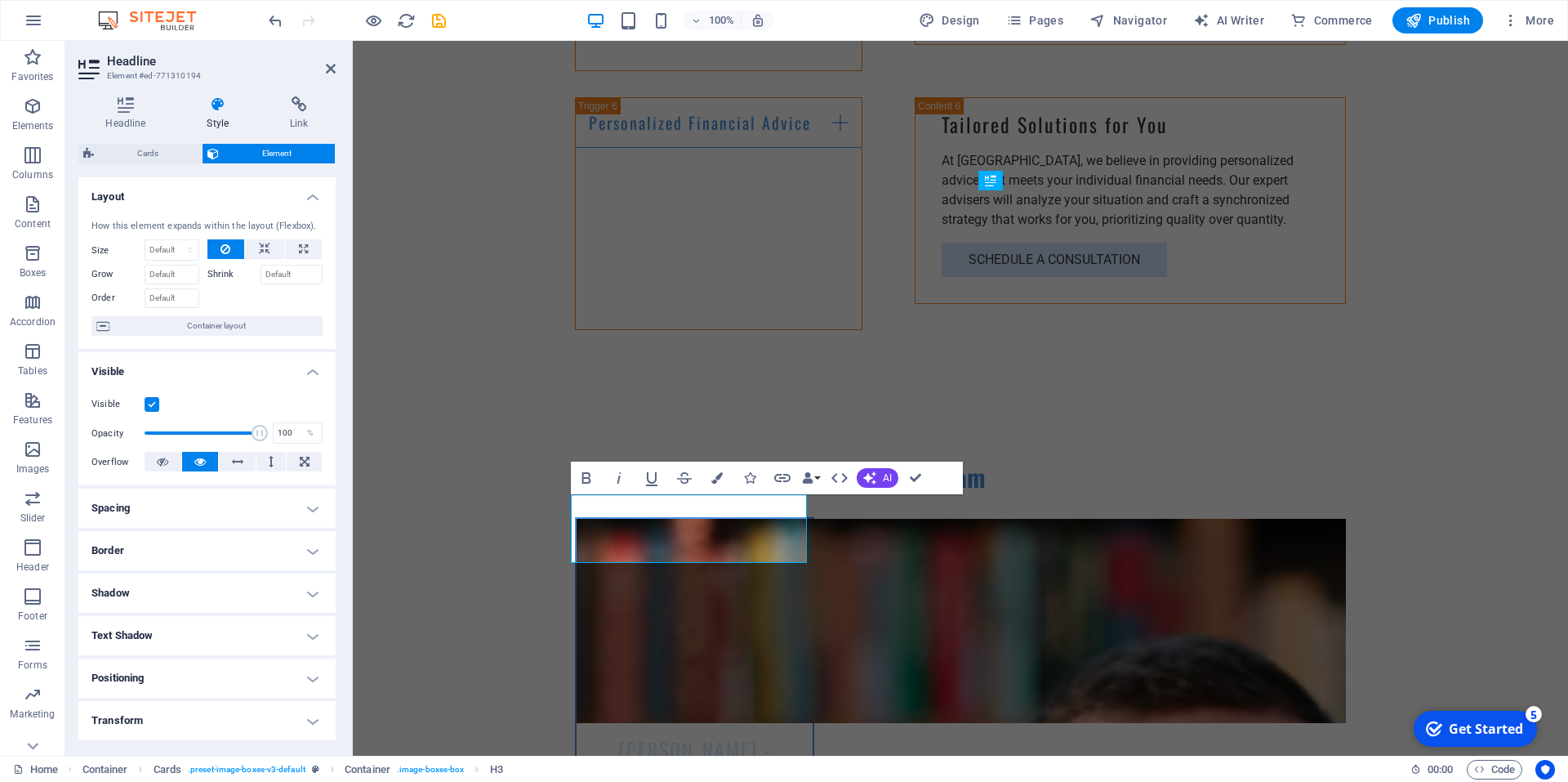
drag, startPoint x: 611, startPoint y: 474, endPoint x: 416, endPoint y: 454, distance: 196.0
type input "100"
click at [260, 431] on span at bounding box center [260, 433] width 17 height 17
click at [317, 371] on h4 "Visible" at bounding box center [206, 367] width 257 height 30
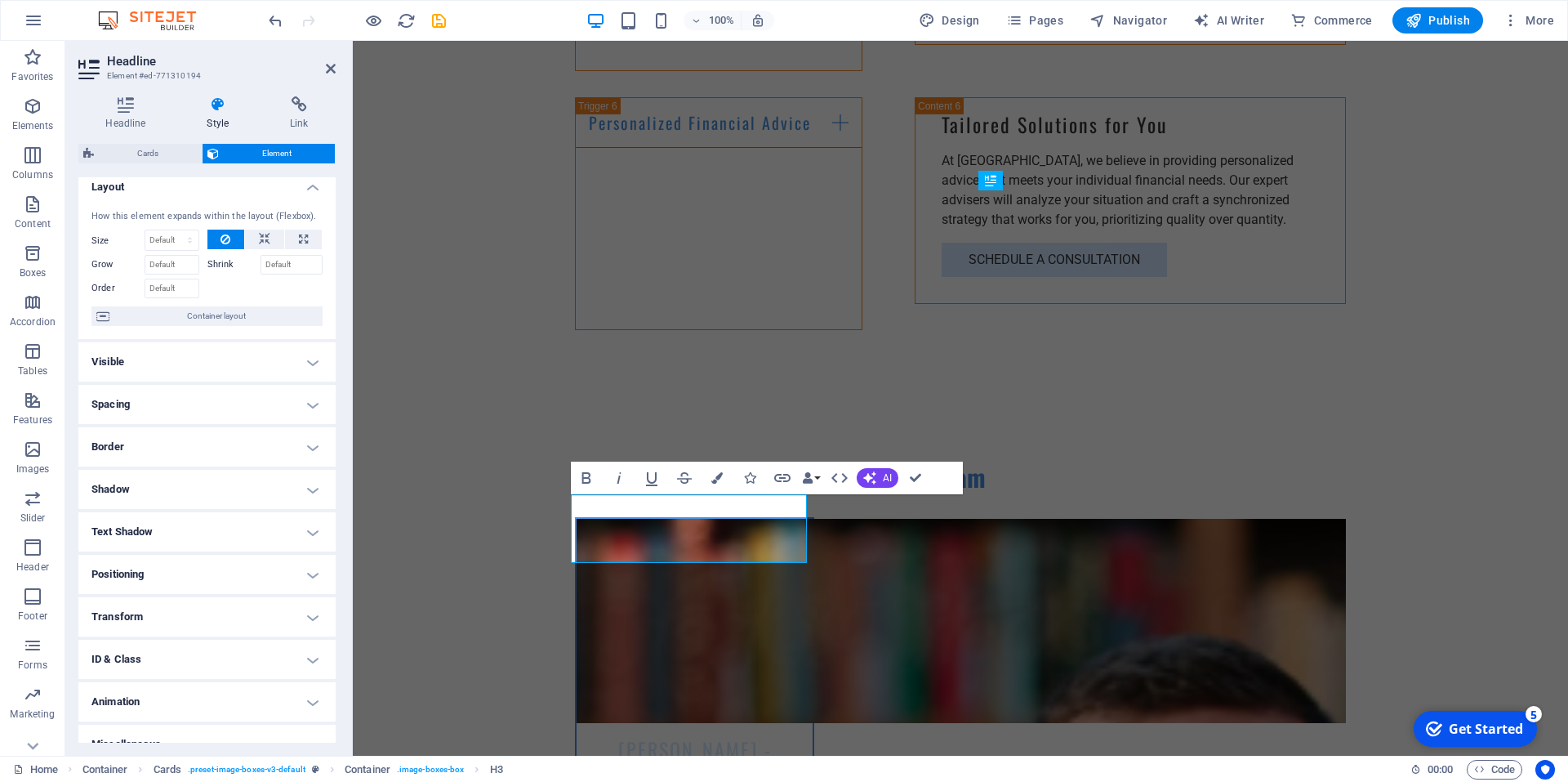
scroll to position [0, 0]
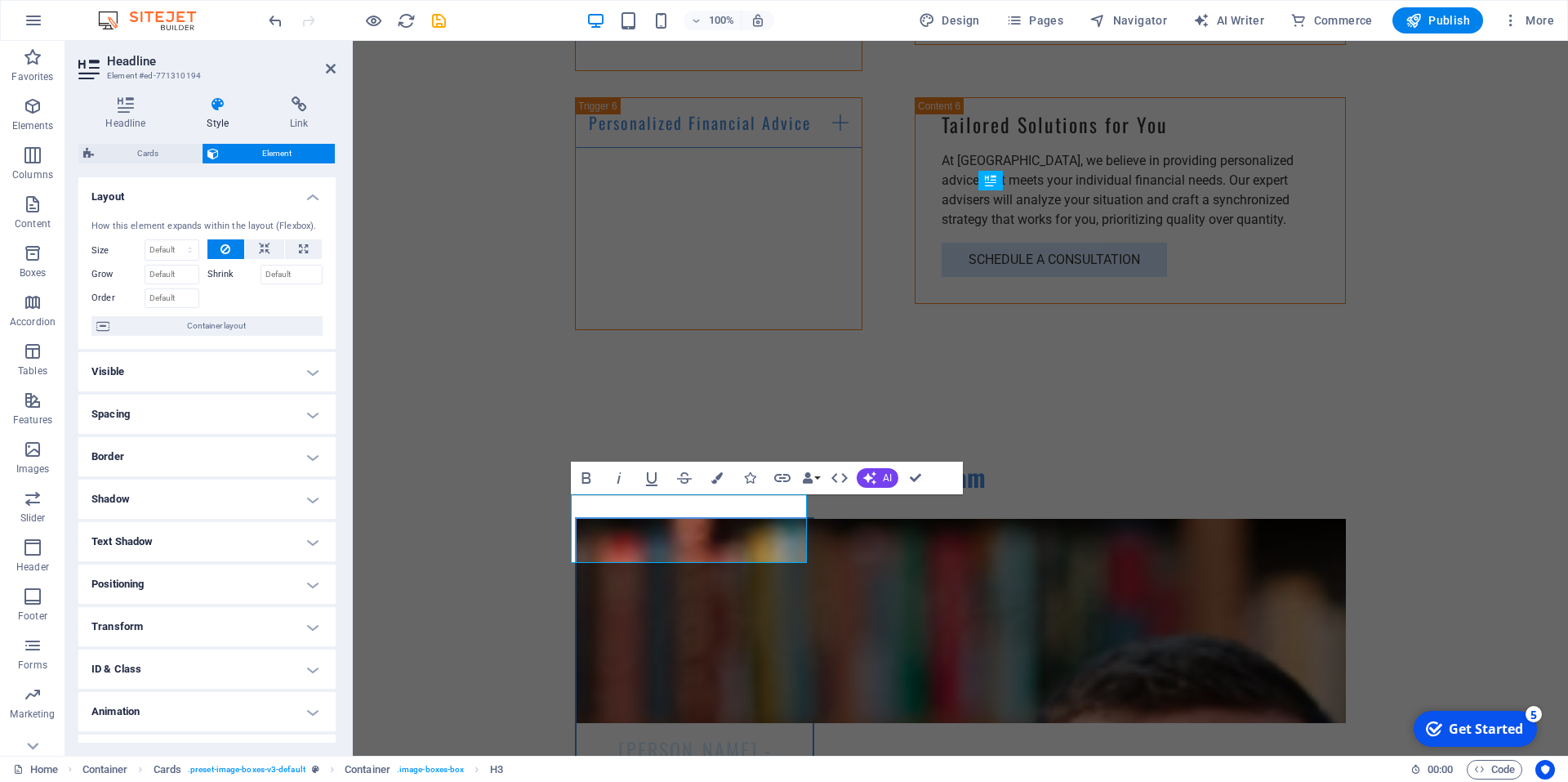
click at [307, 191] on h4 "Layout" at bounding box center [206, 192] width 257 height 30
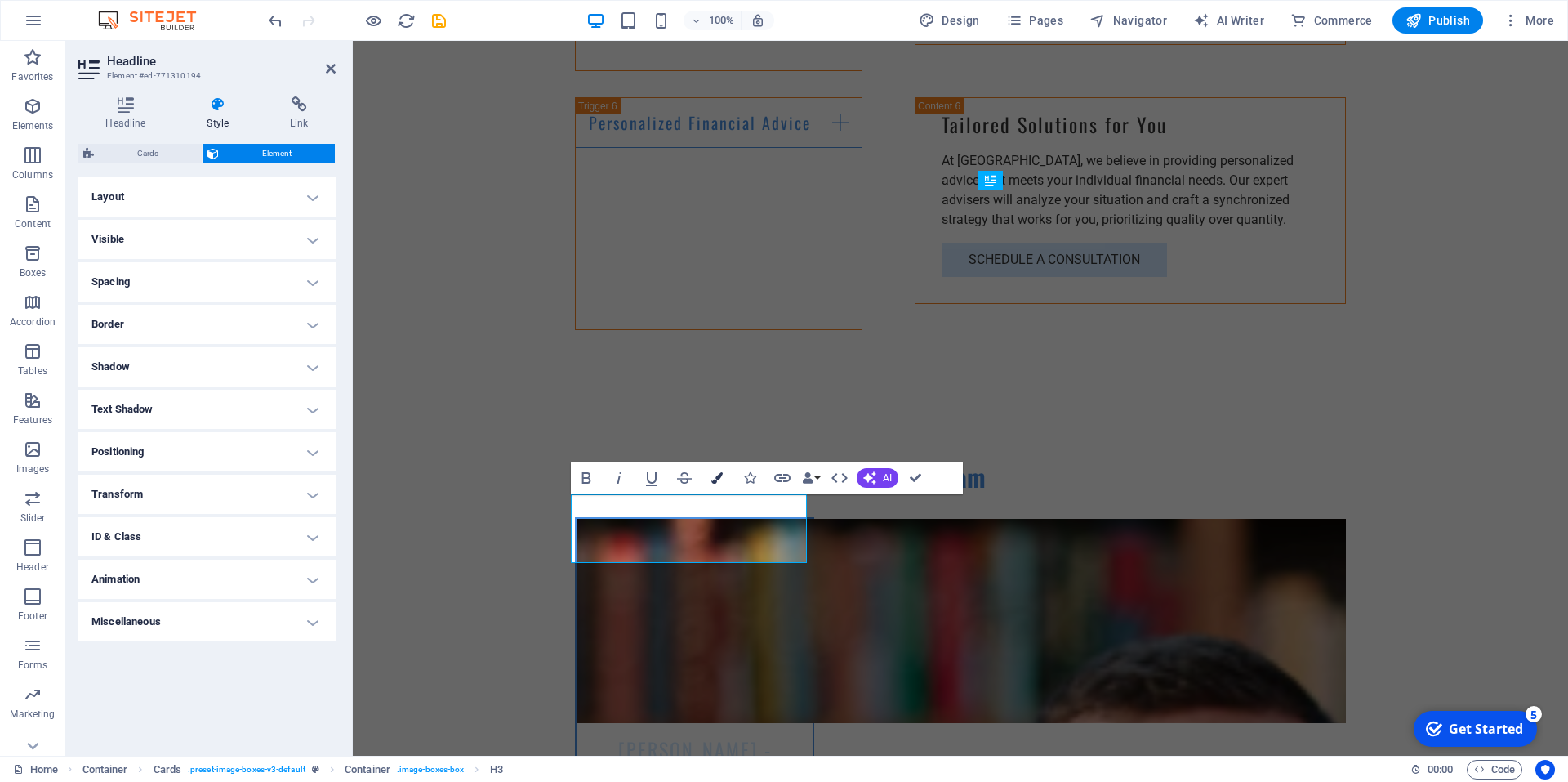
click at [721, 484] on button "Colors" at bounding box center [716, 478] width 31 height 33
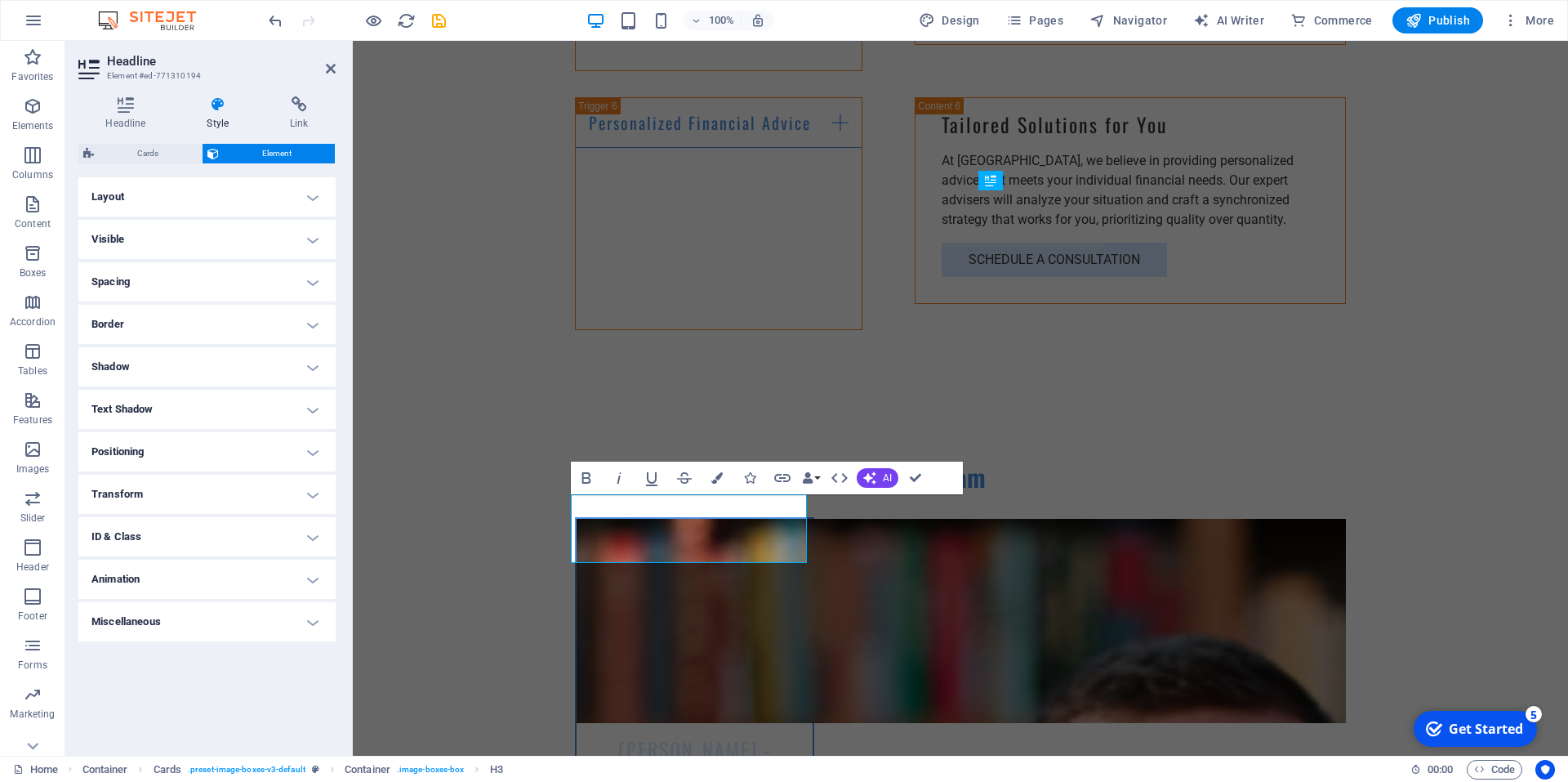
click at [700, 479] on div "Bold Italic Underline Strikethrough Colors Icons Link Data Bindings Company Fir…" at bounding box center [751, 478] width 361 height 33
click at [712, 479] on icon "button" at bounding box center [717, 478] width 12 height 12
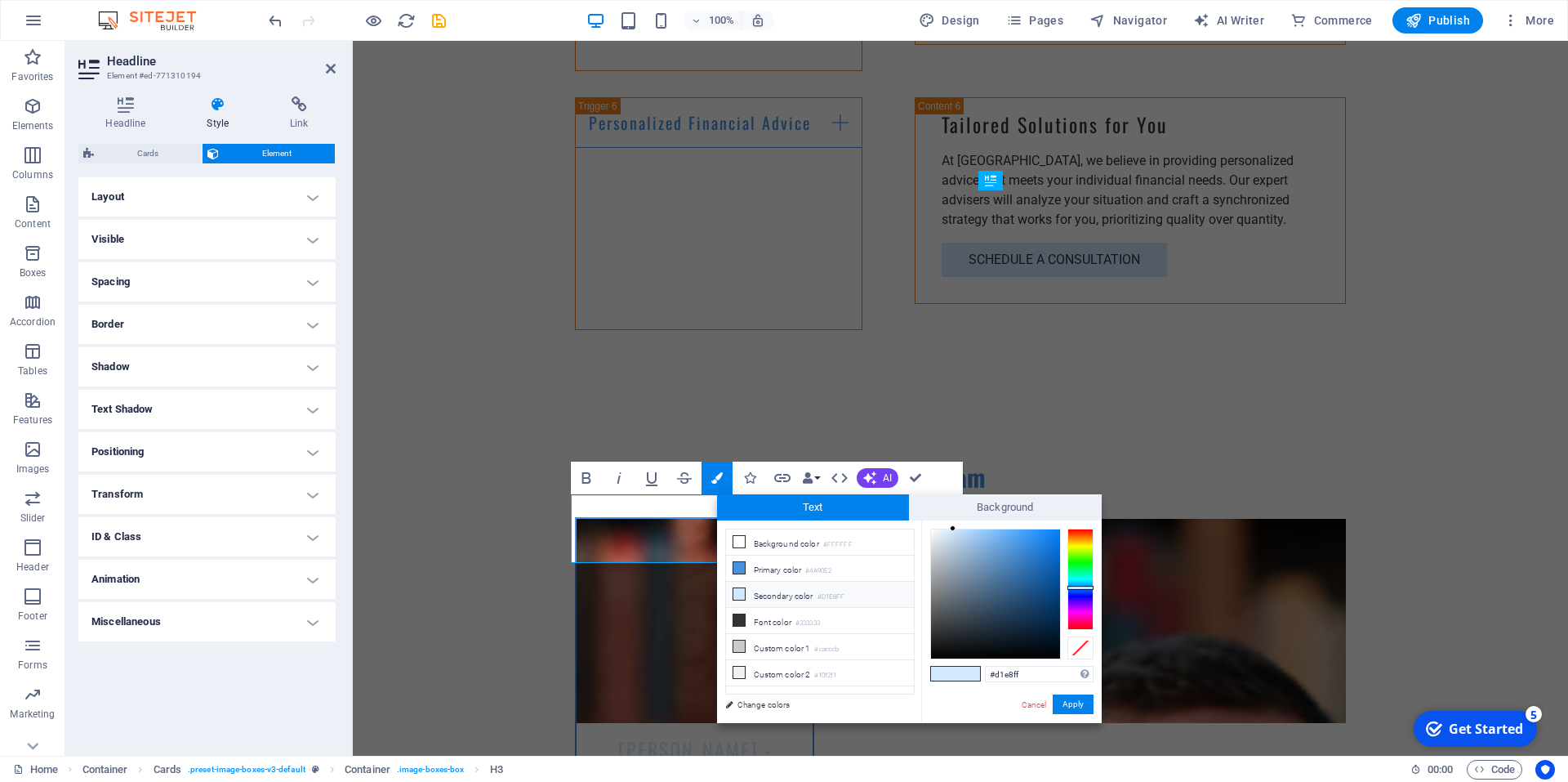
type input "#8dc1f6"
click at [985, 534] on div at bounding box center [995, 594] width 129 height 130
click at [1060, 703] on button "Apply" at bounding box center [1073, 705] width 41 height 20
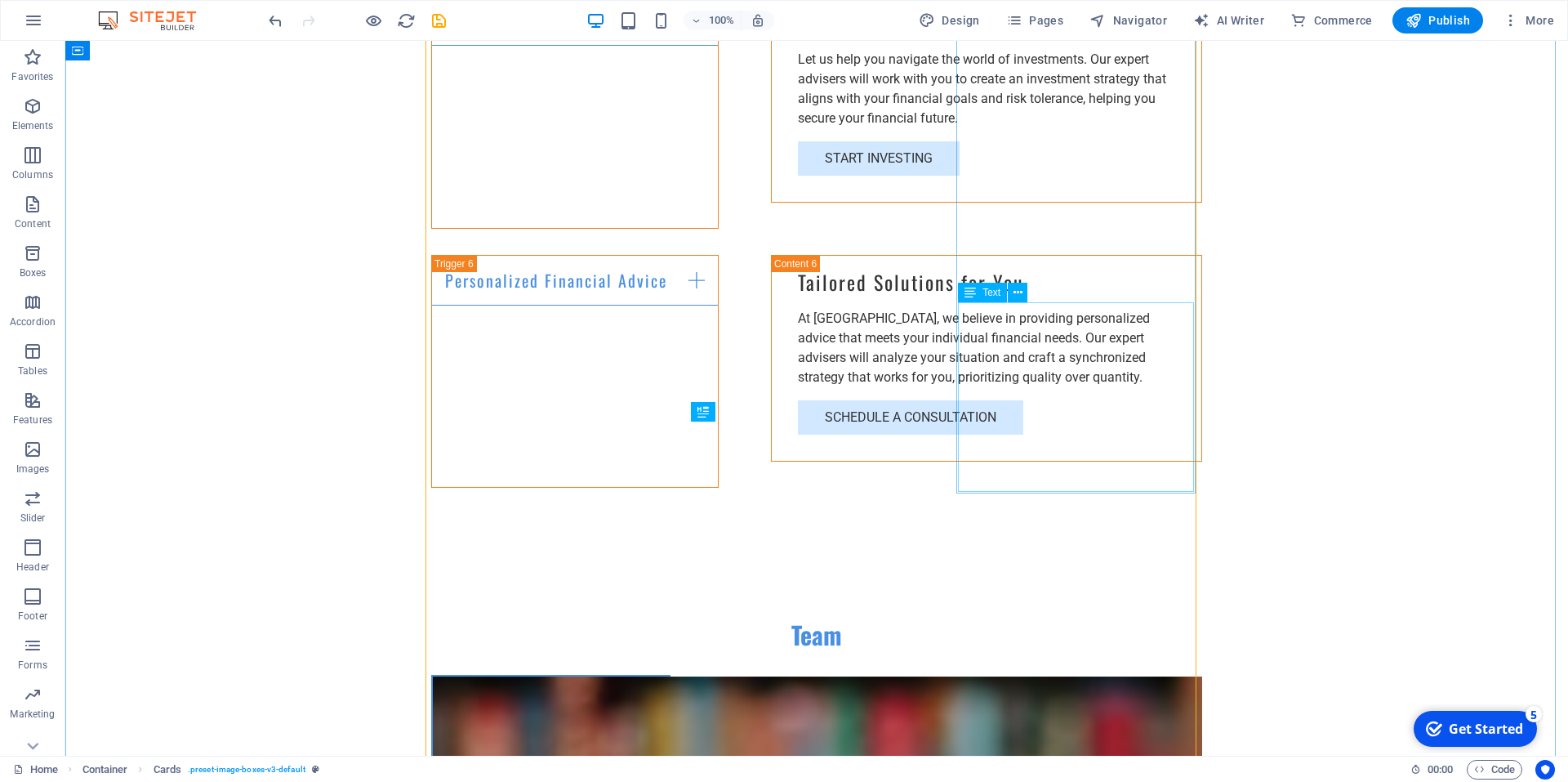
scroll to position [3350, 0]
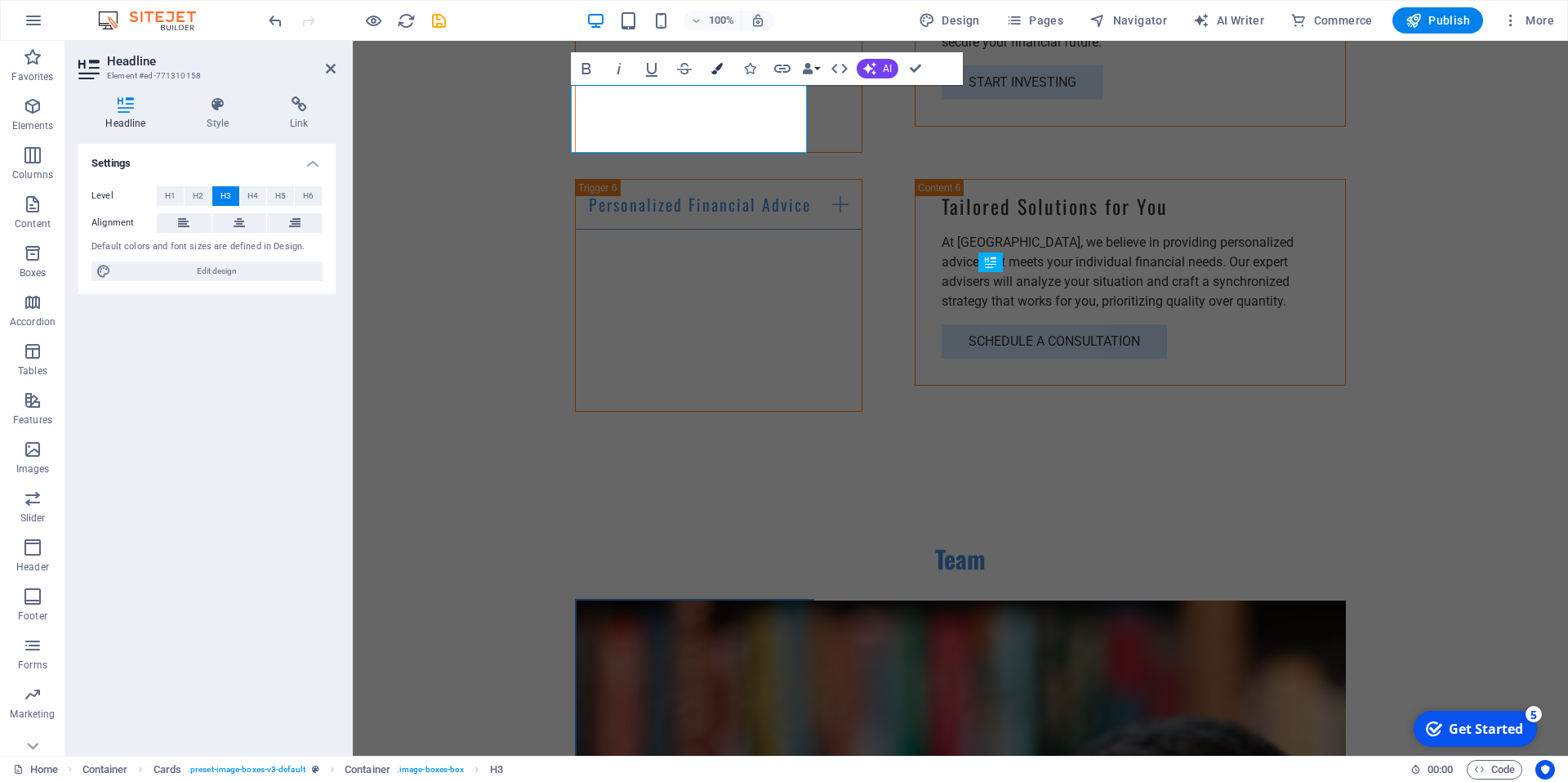
click at [713, 73] on icon "button" at bounding box center [717, 69] width 12 height 12
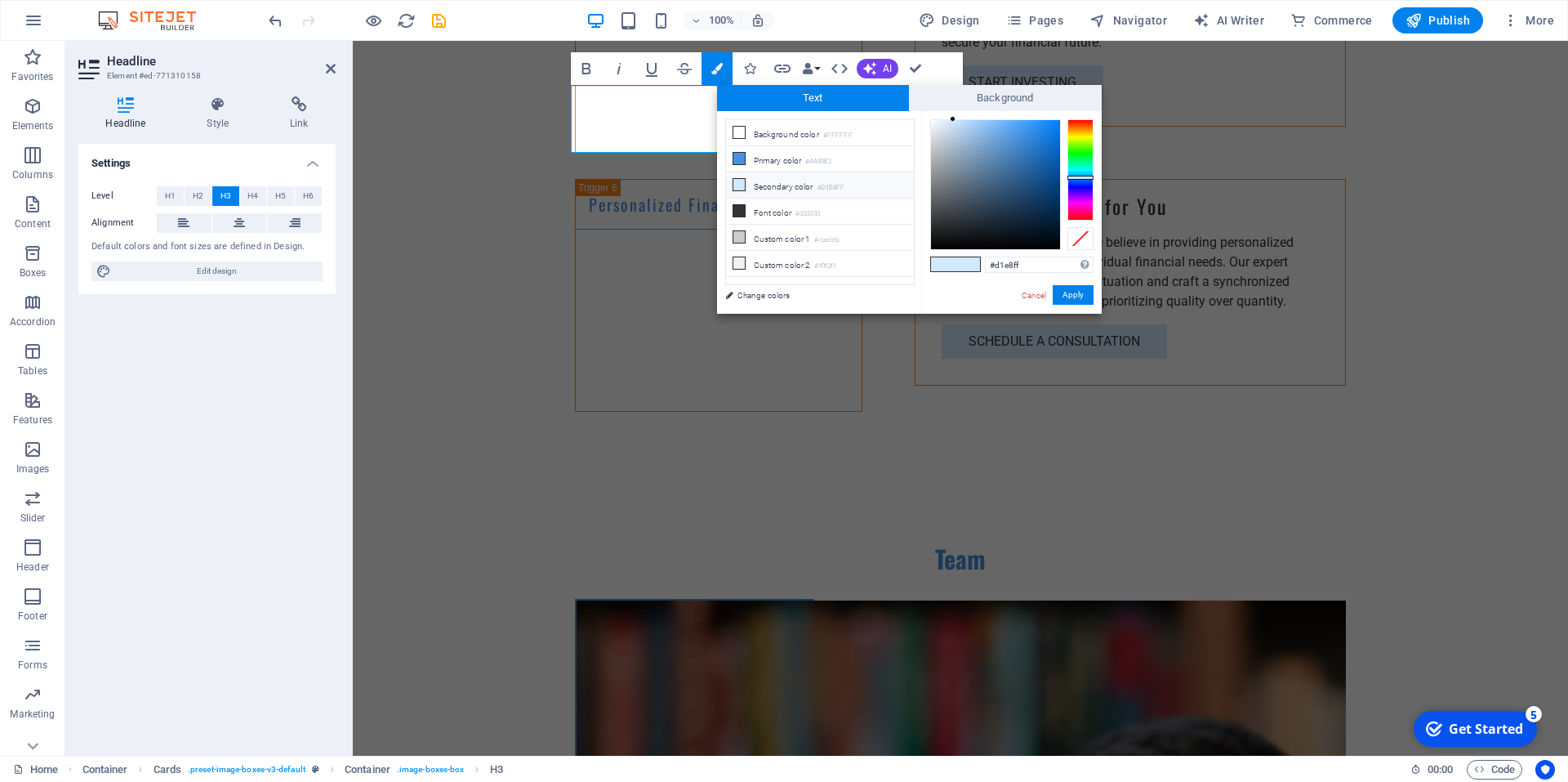
type input "#77b9fc"
click at [998, 121] on div at bounding box center [995, 185] width 129 height 130
click at [1069, 294] on button "Apply" at bounding box center [1073, 296] width 41 height 20
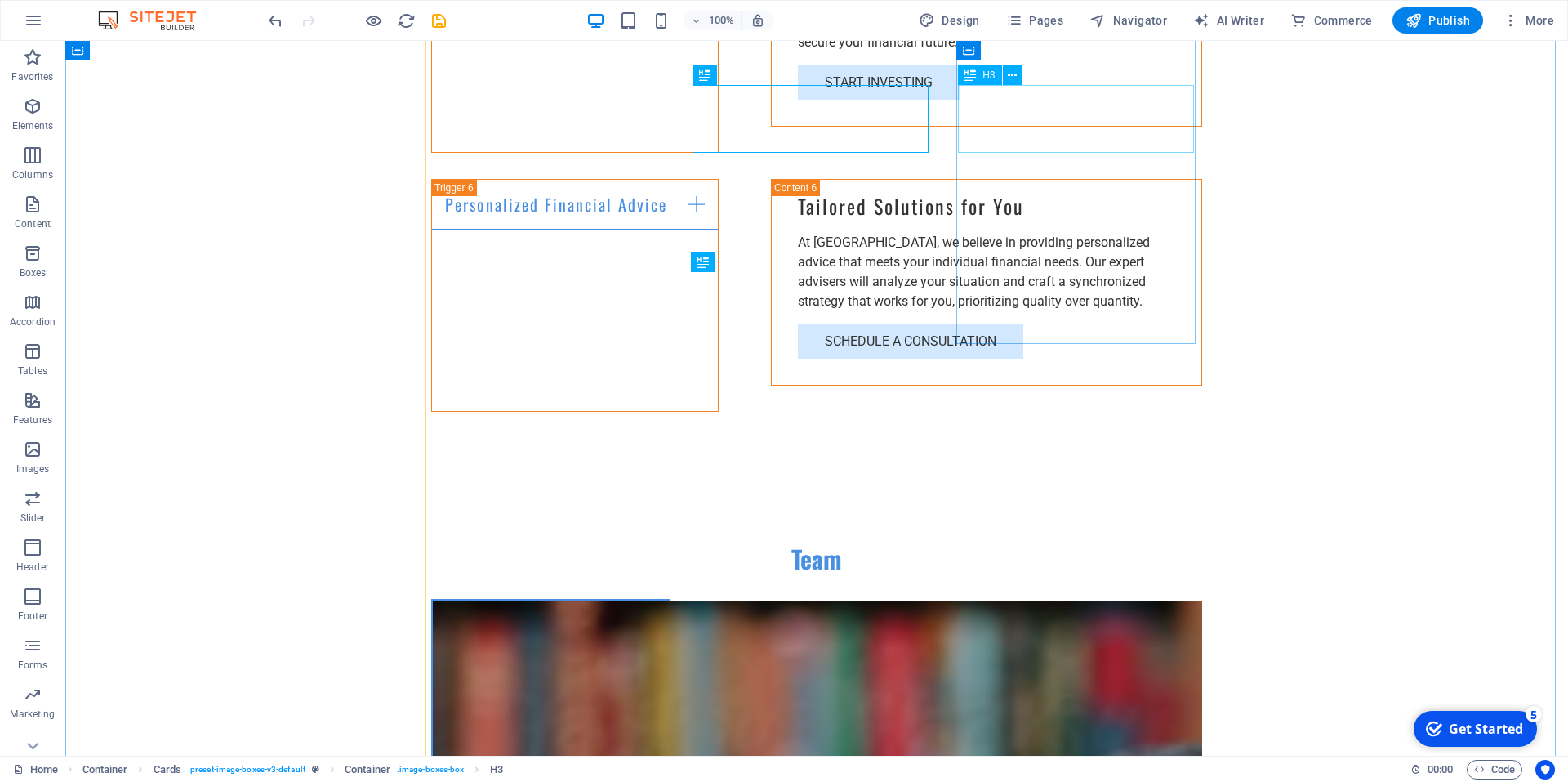
drag, startPoint x: 833, startPoint y: 133, endPoint x: 545, endPoint y: 132, distance: 288.0
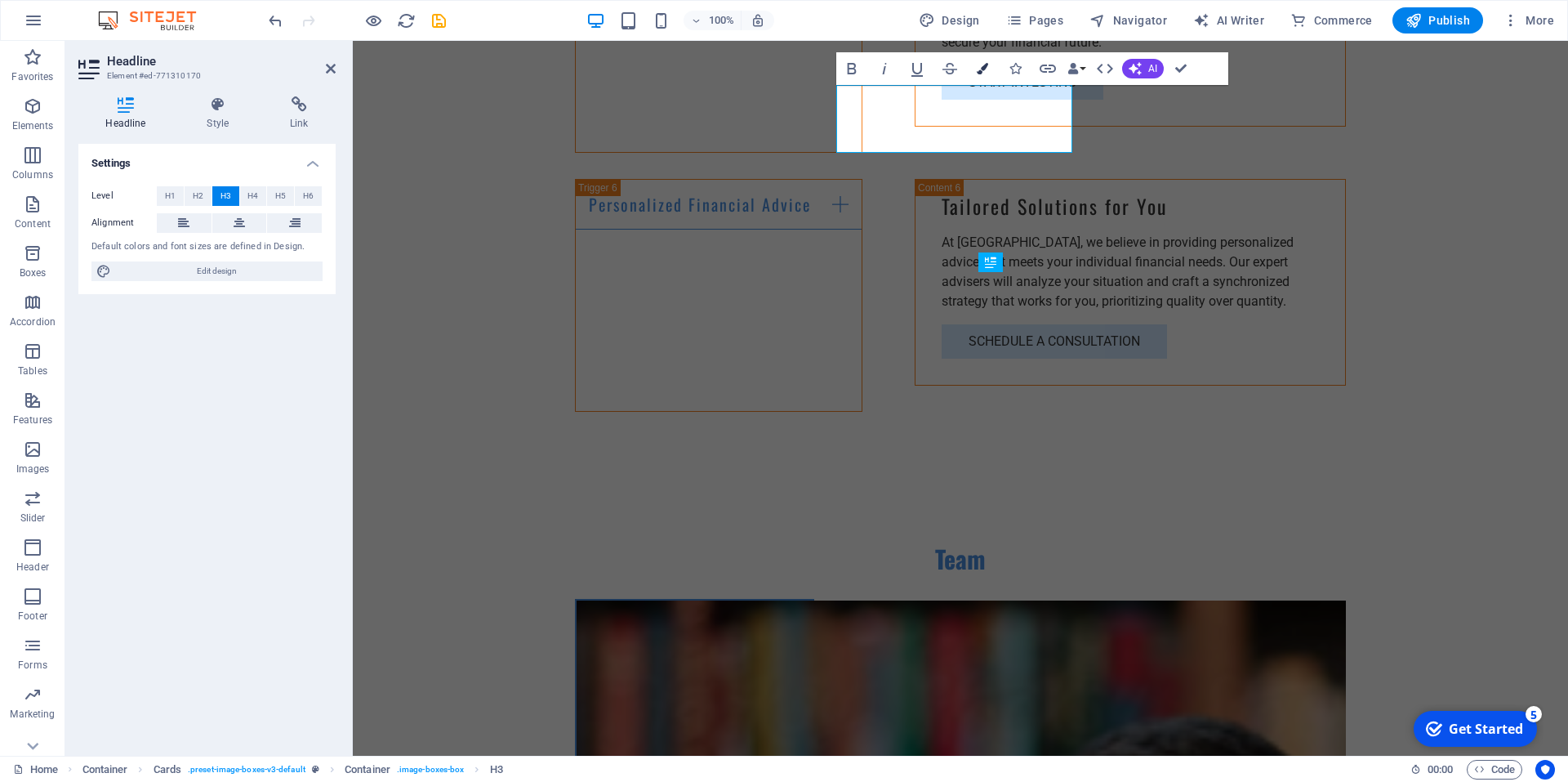
click at [986, 76] on button "Colors" at bounding box center [982, 68] width 31 height 33
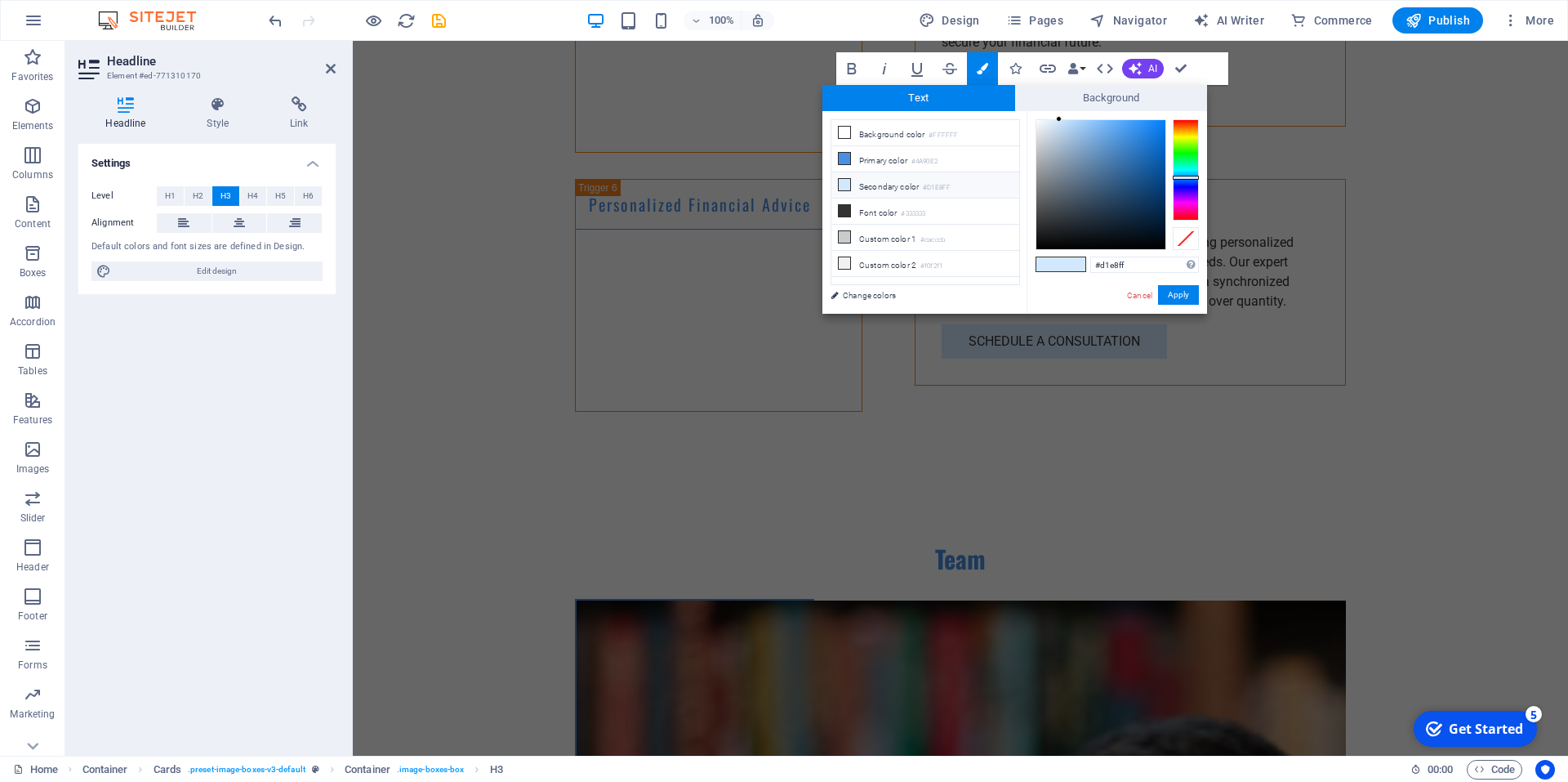
type input "#7cbdfe"
click at [1102, 121] on div at bounding box center [1101, 185] width 129 height 130
click at [1188, 294] on button "Apply" at bounding box center [1178, 296] width 41 height 20
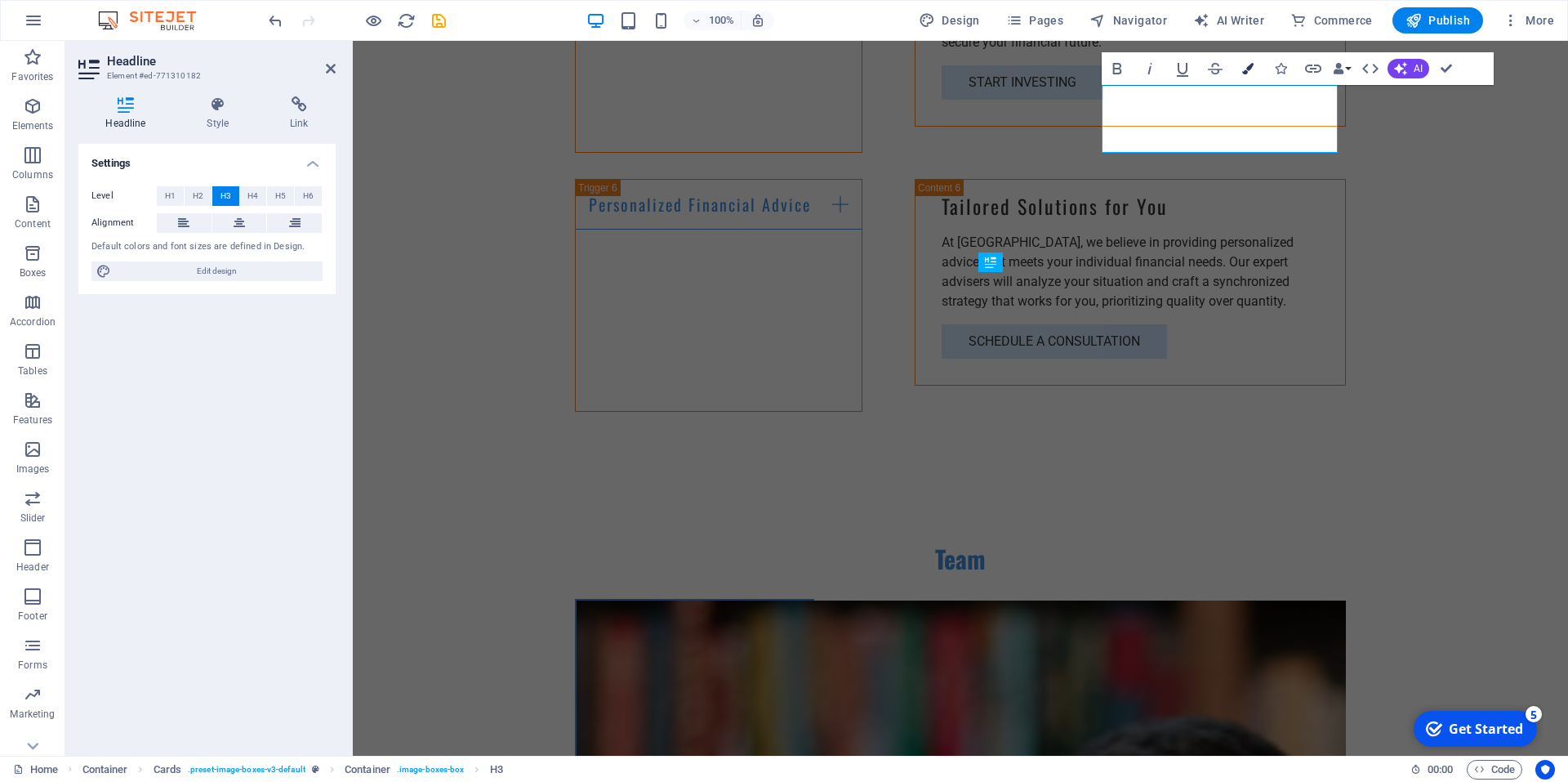
click at [1251, 72] on icon "button" at bounding box center [1248, 69] width 12 height 12
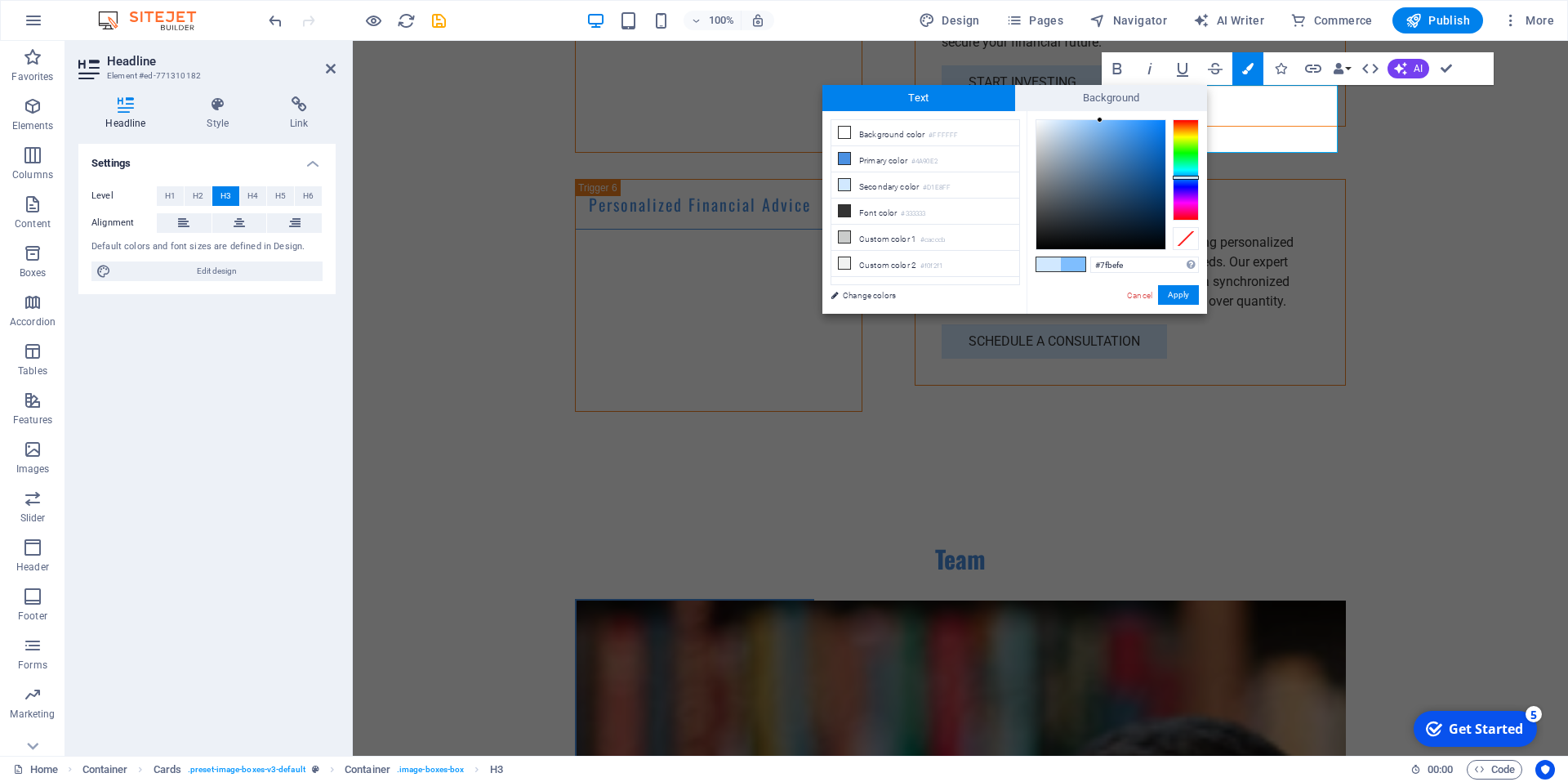
click at [1101, 121] on div at bounding box center [1101, 185] width 129 height 130
click at [1101, 121] on div at bounding box center [1101, 121] width 6 height 6
click at [1104, 121] on div at bounding box center [1101, 185] width 129 height 130
click at [1102, 120] on div at bounding box center [1102, 119] width 6 height 6
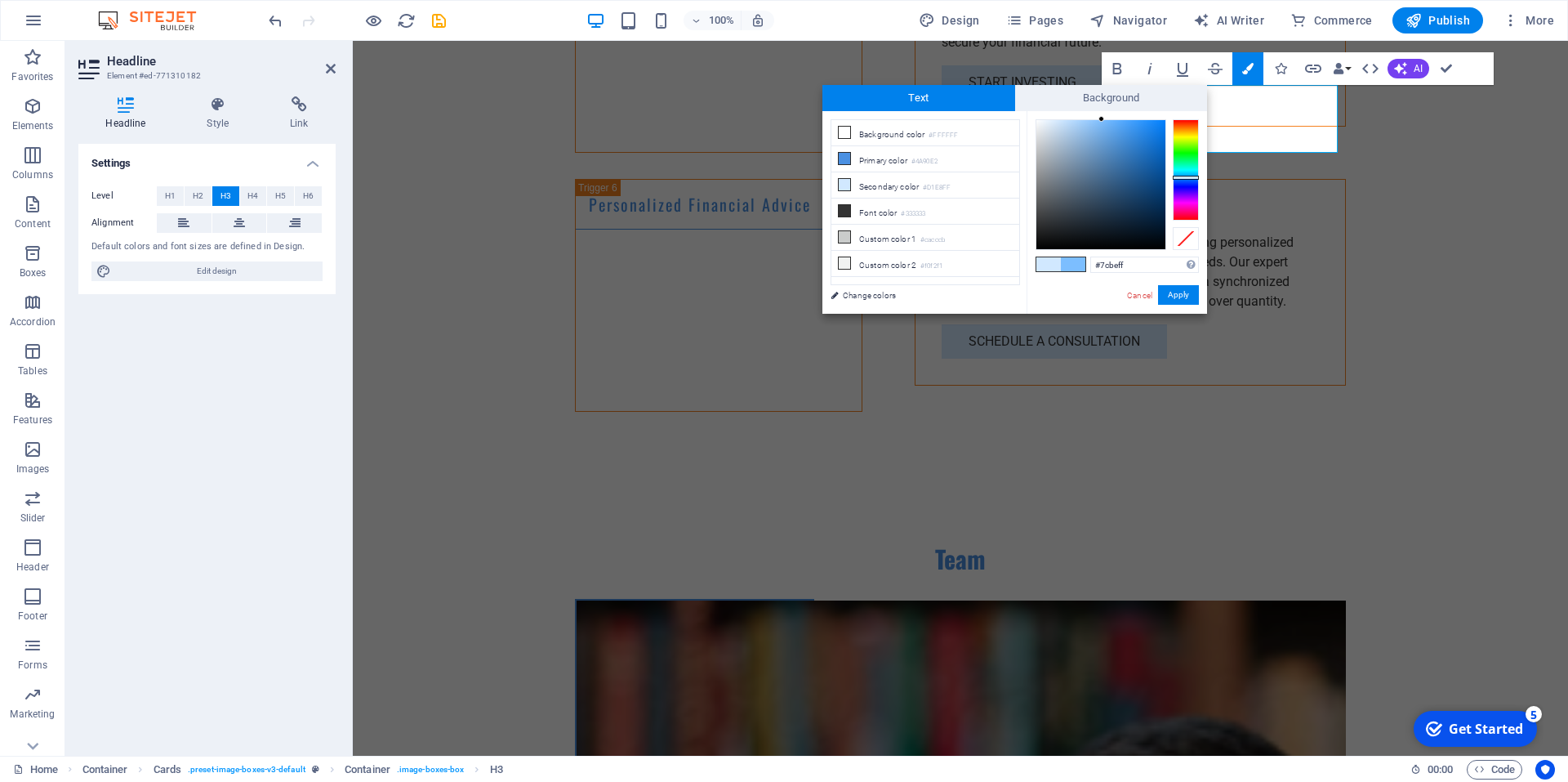
type input "#79bcff"
click at [1104, 120] on div at bounding box center [1104, 119] width 6 height 6
click at [1191, 290] on button "Apply" at bounding box center [1178, 296] width 41 height 20
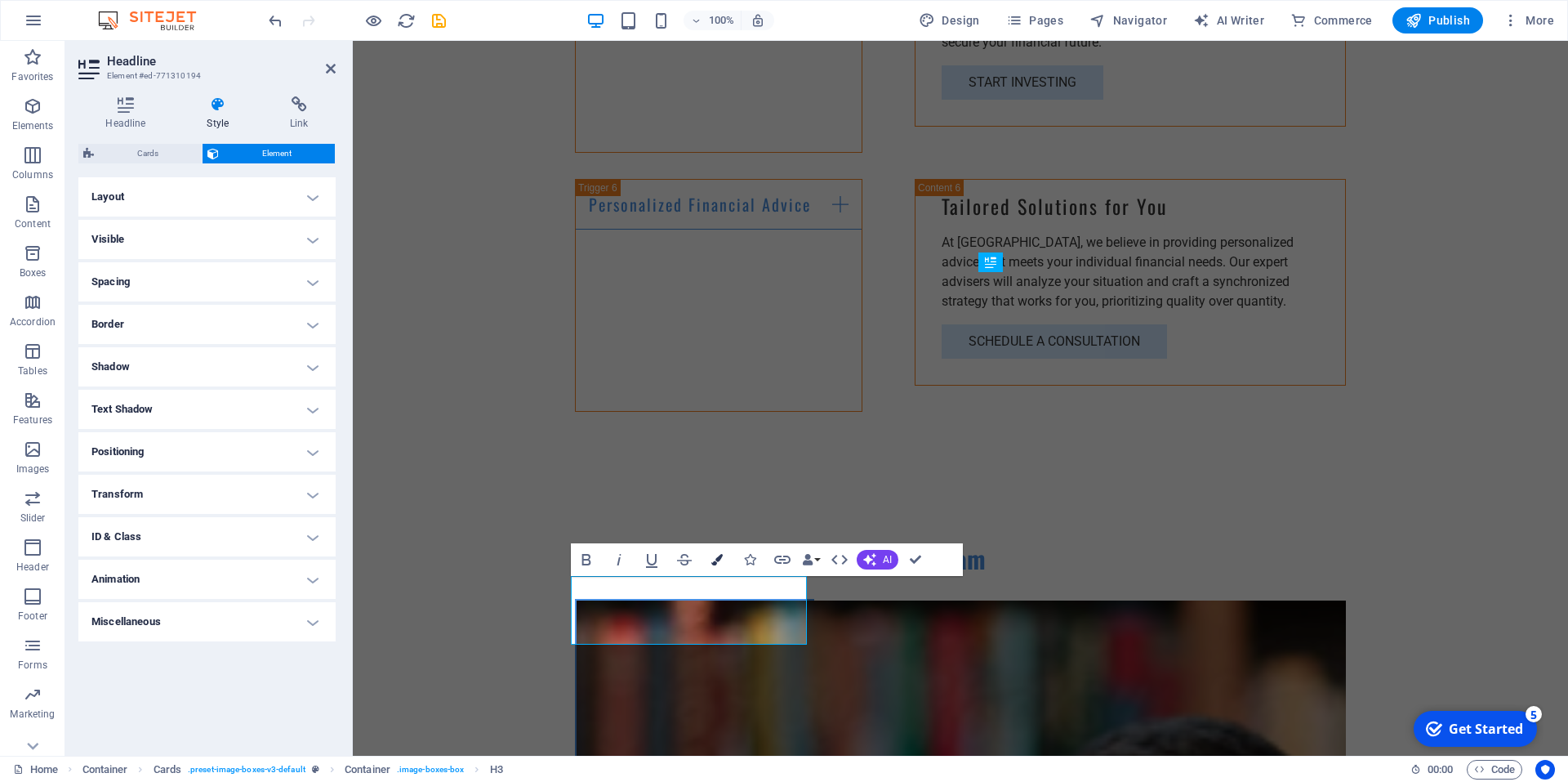
click at [718, 561] on icon "button" at bounding box center [717, 560] width 12 height 12
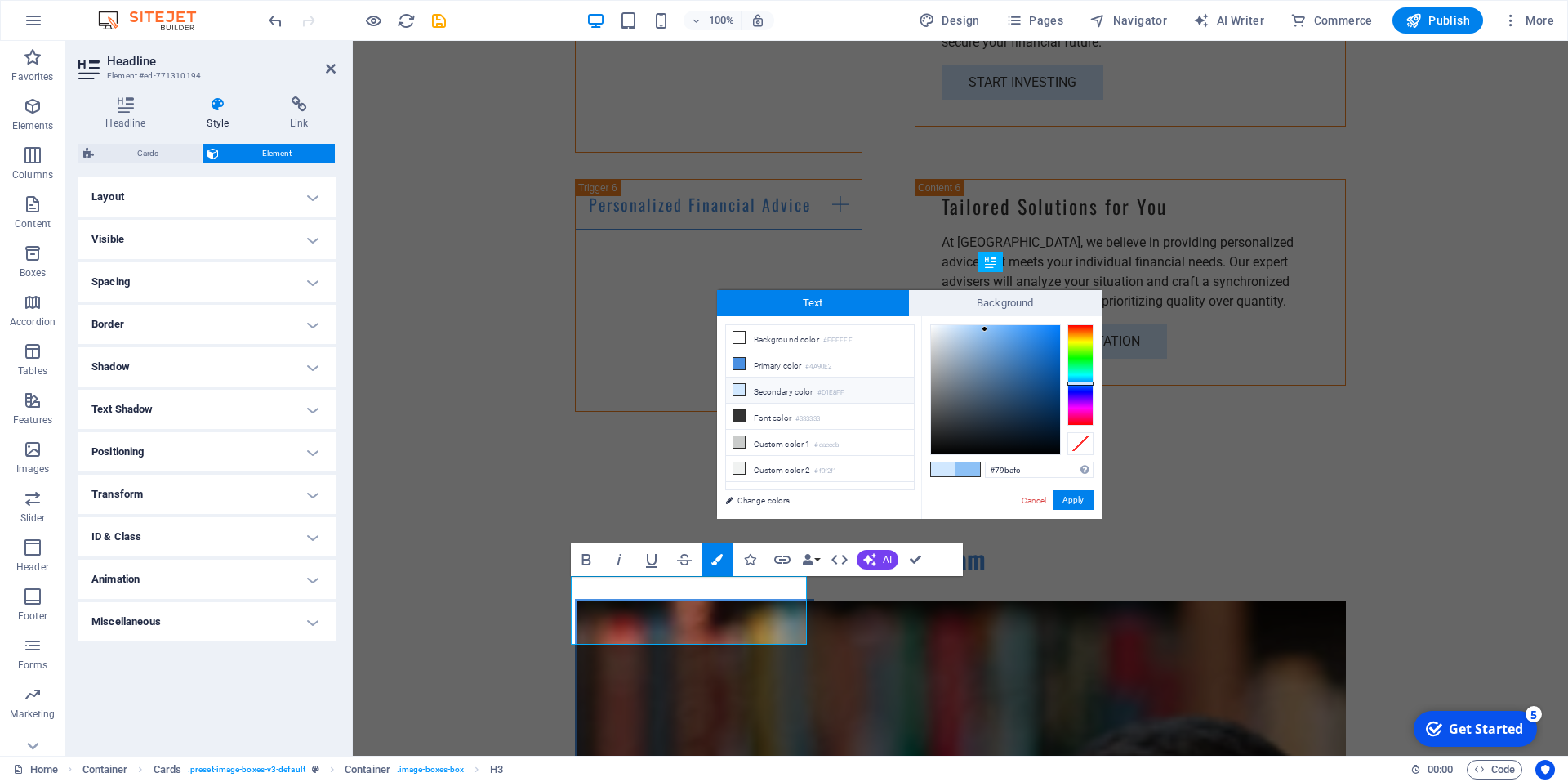
click at [997, 326] on div at bounding box center [995, 390] width 129 height 130
click at [999, 326] on div at bounding box center [997, 326] width 6 height 6
type input "#74b7fc"
click at [1000, 326] on div at bounding box center [999, 326] width 6 height 6
click at [1077, 500] on button "Apply" at bounding box center [1073, 500] width 41 height 20
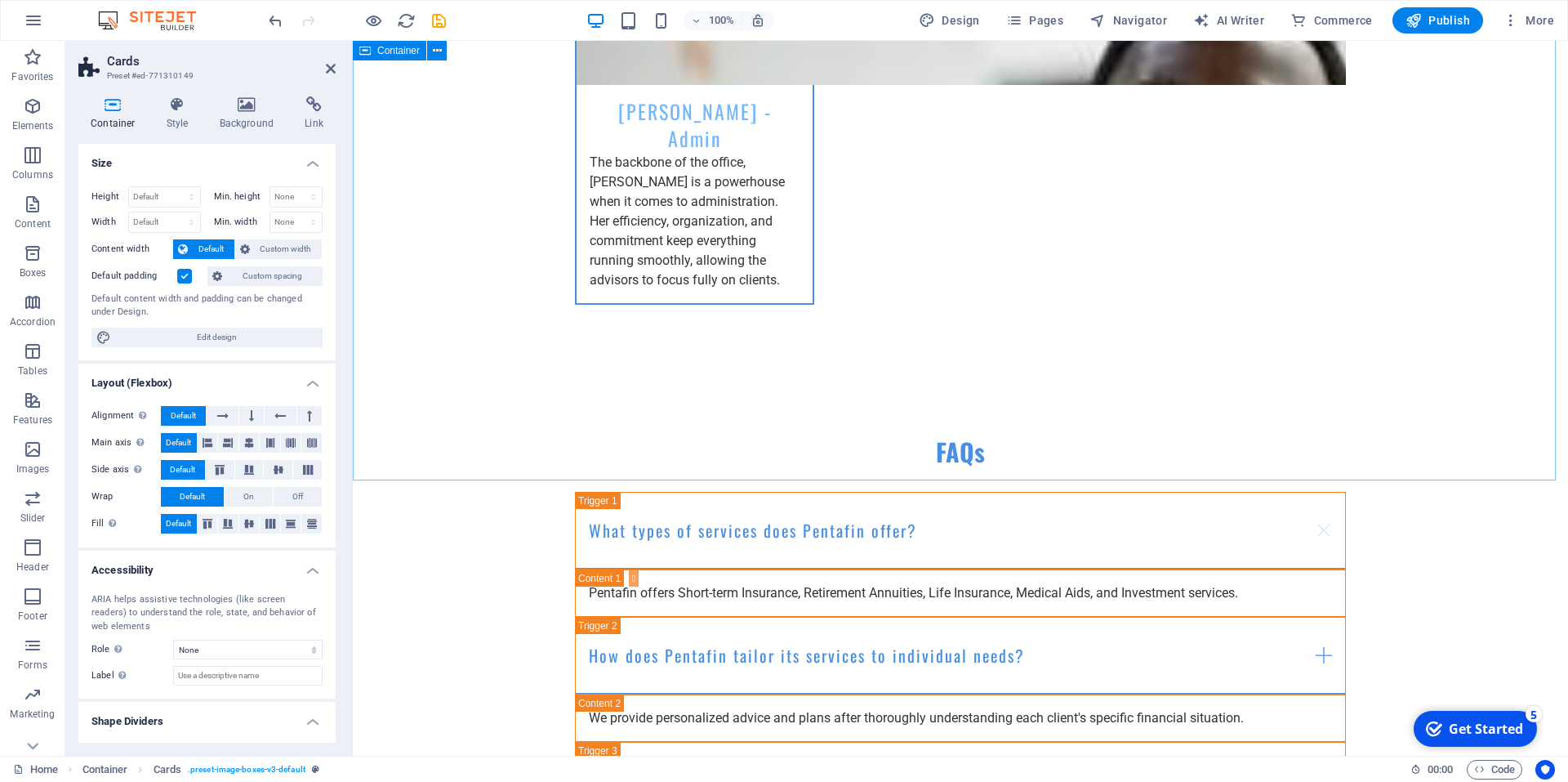
scroll to position [5492, 0]
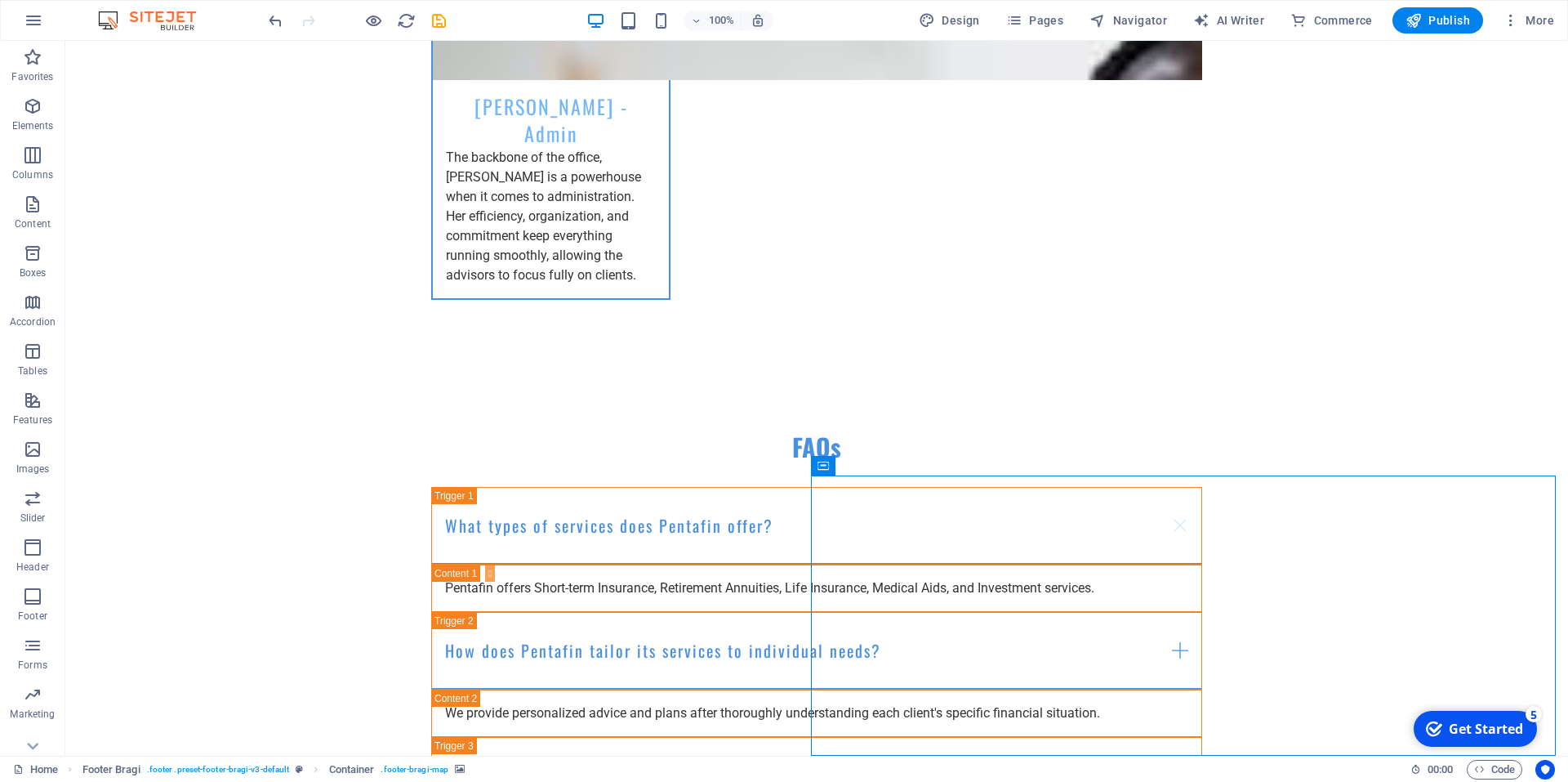
click at [901, 467] on button at bounding box center [895, 466] width 20 height 20
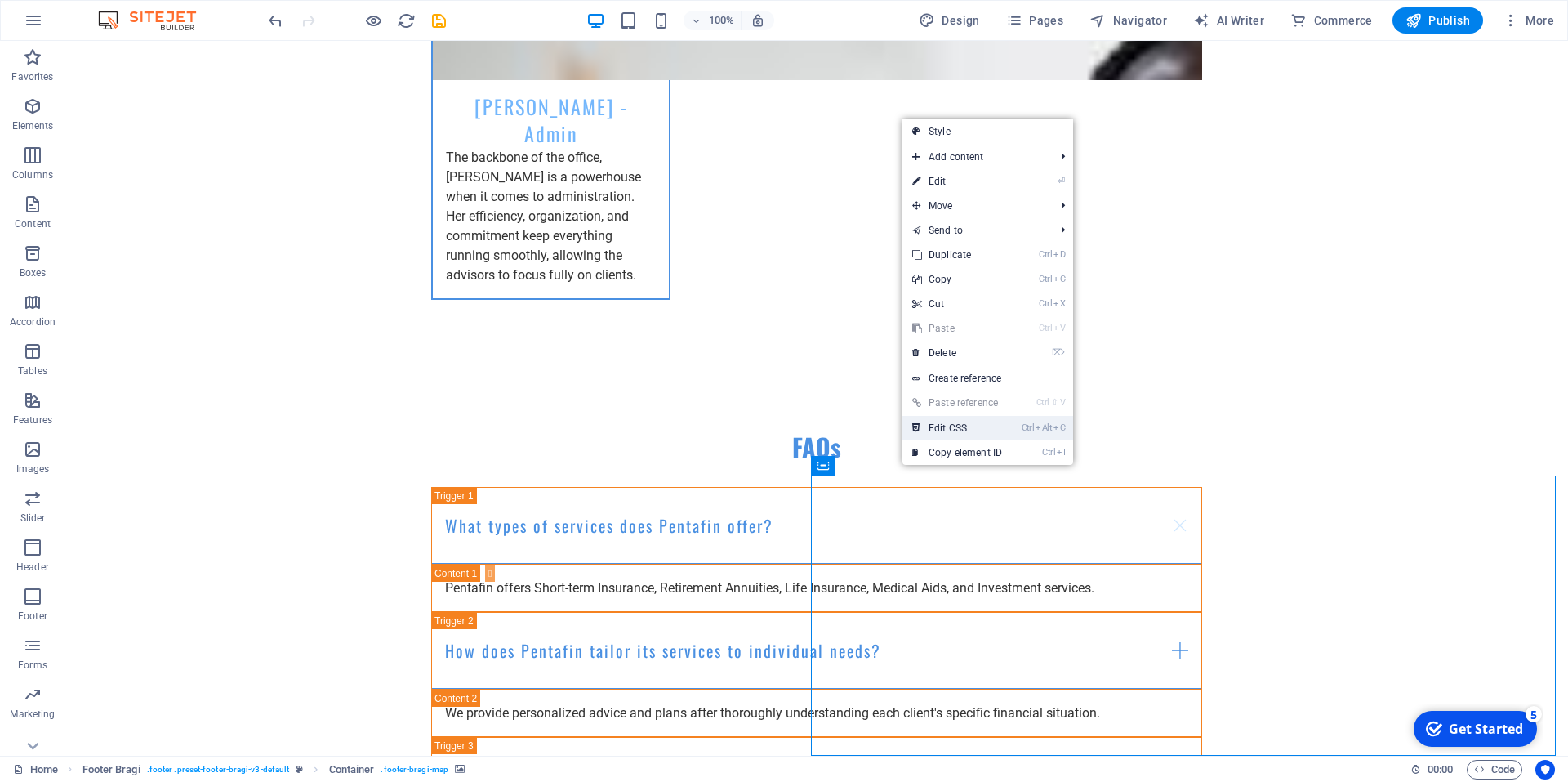
click at [950, 431] on link "Ctrl Alt C Edit CSS" at bounding box center [956, 428] width 110 height 25
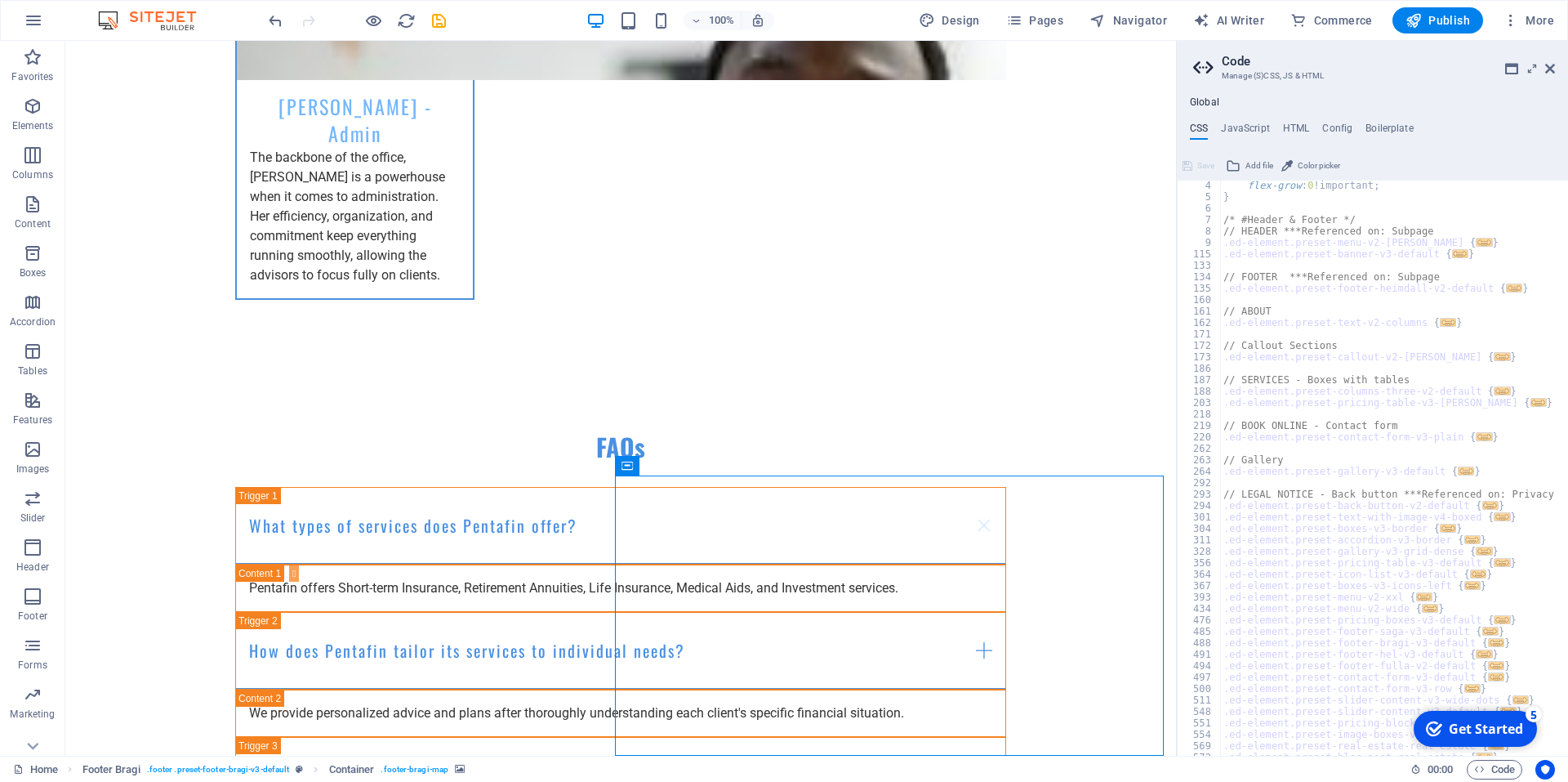
scroll to position [36, 0]
click at [1256, 127] on h4 "JavaScript" at bounding box center [1245, 131] width 48 height 18
type textarea "/* JS for preset "Menu V2" */"
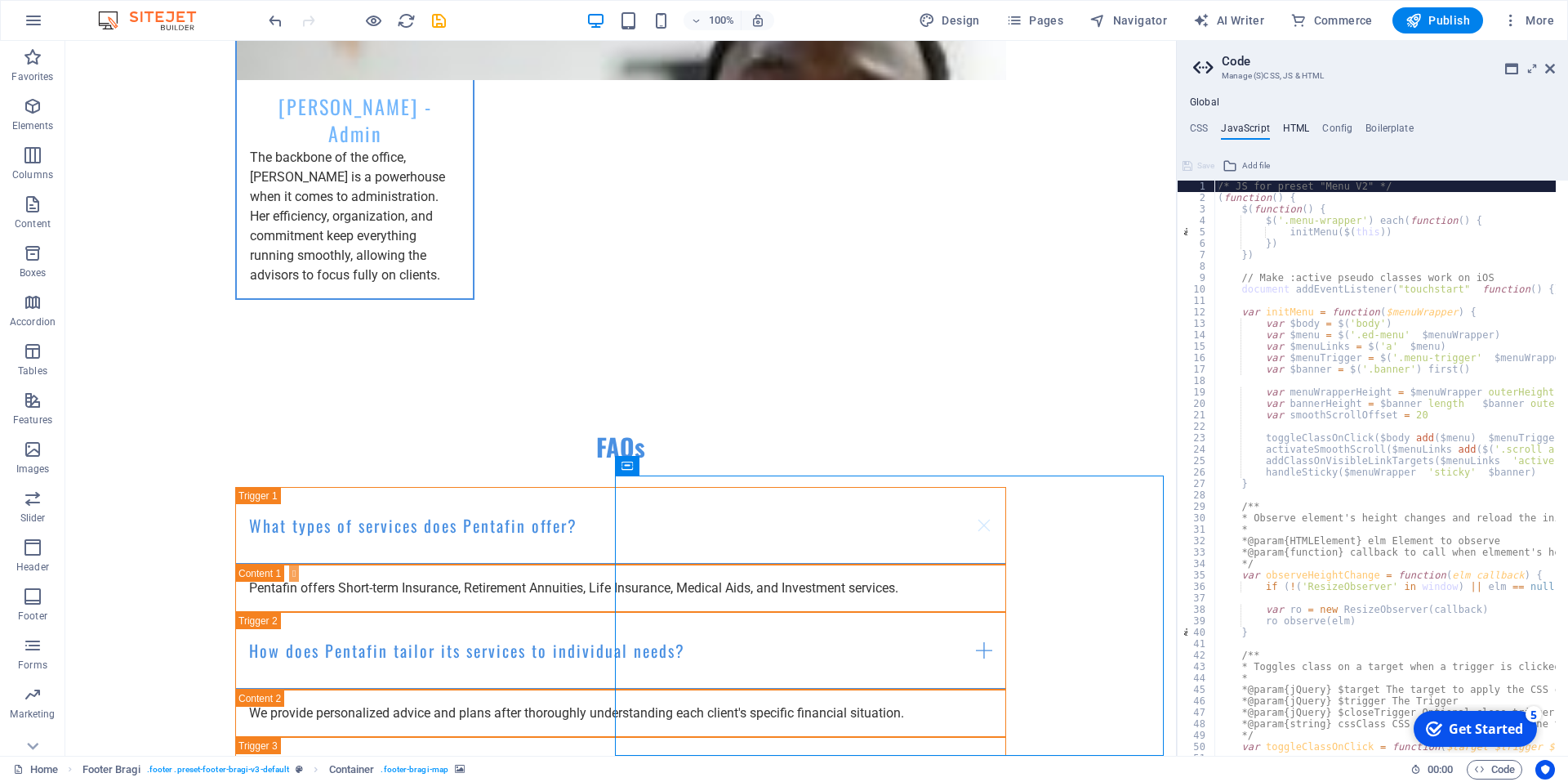
click at [1304, 128] on h4 "HTML" at bounding box center [1296, 131] width 27 height 18
type textarea "<a href="#main-content" class="wv-link-content button">Skip to main content</a>"
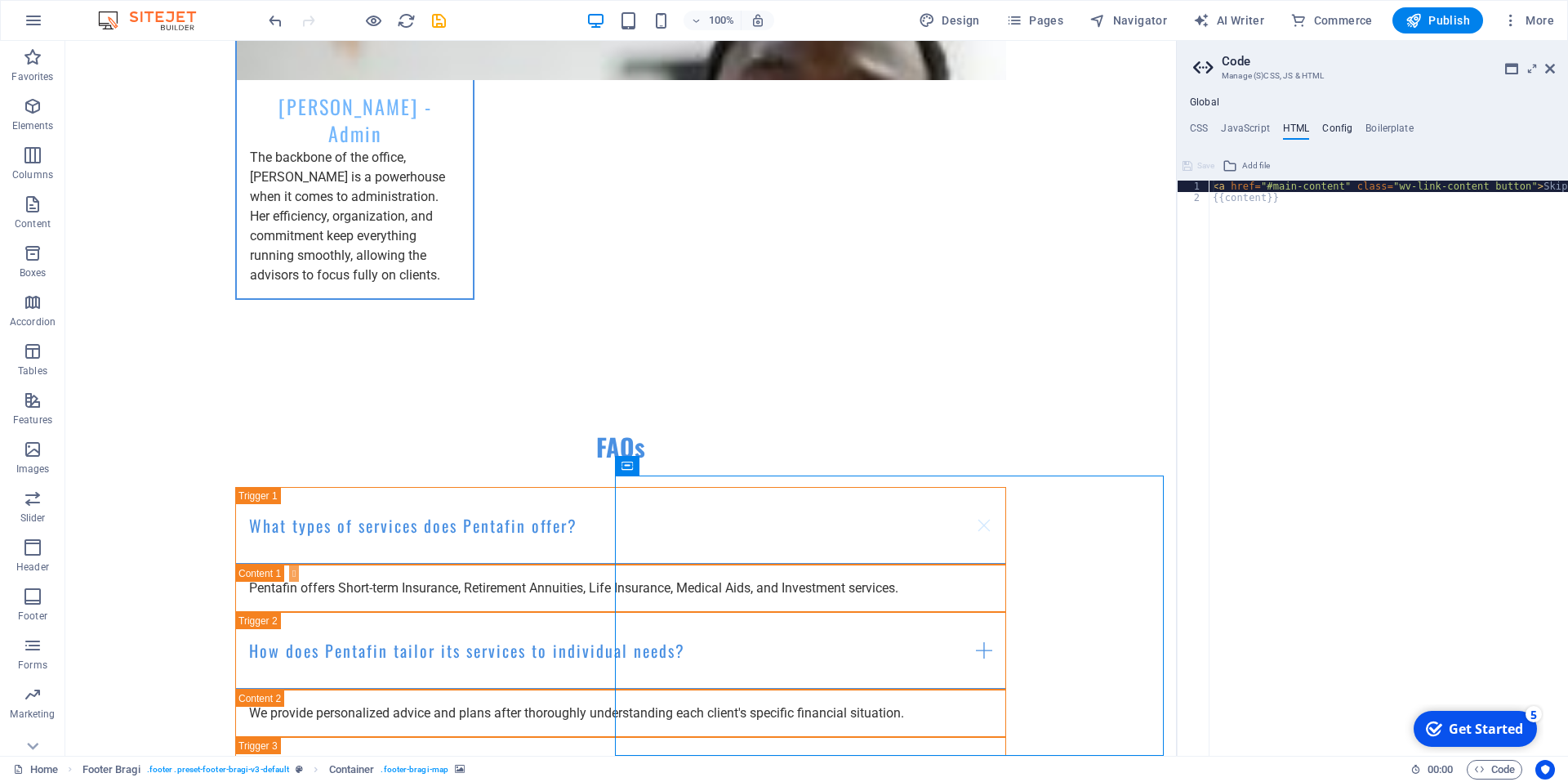
click at [1332, 129] on h4 "Config" at bounding box center [1337, 131] width 31 height 18
type textarea "$color-background: #FFFFFF;"
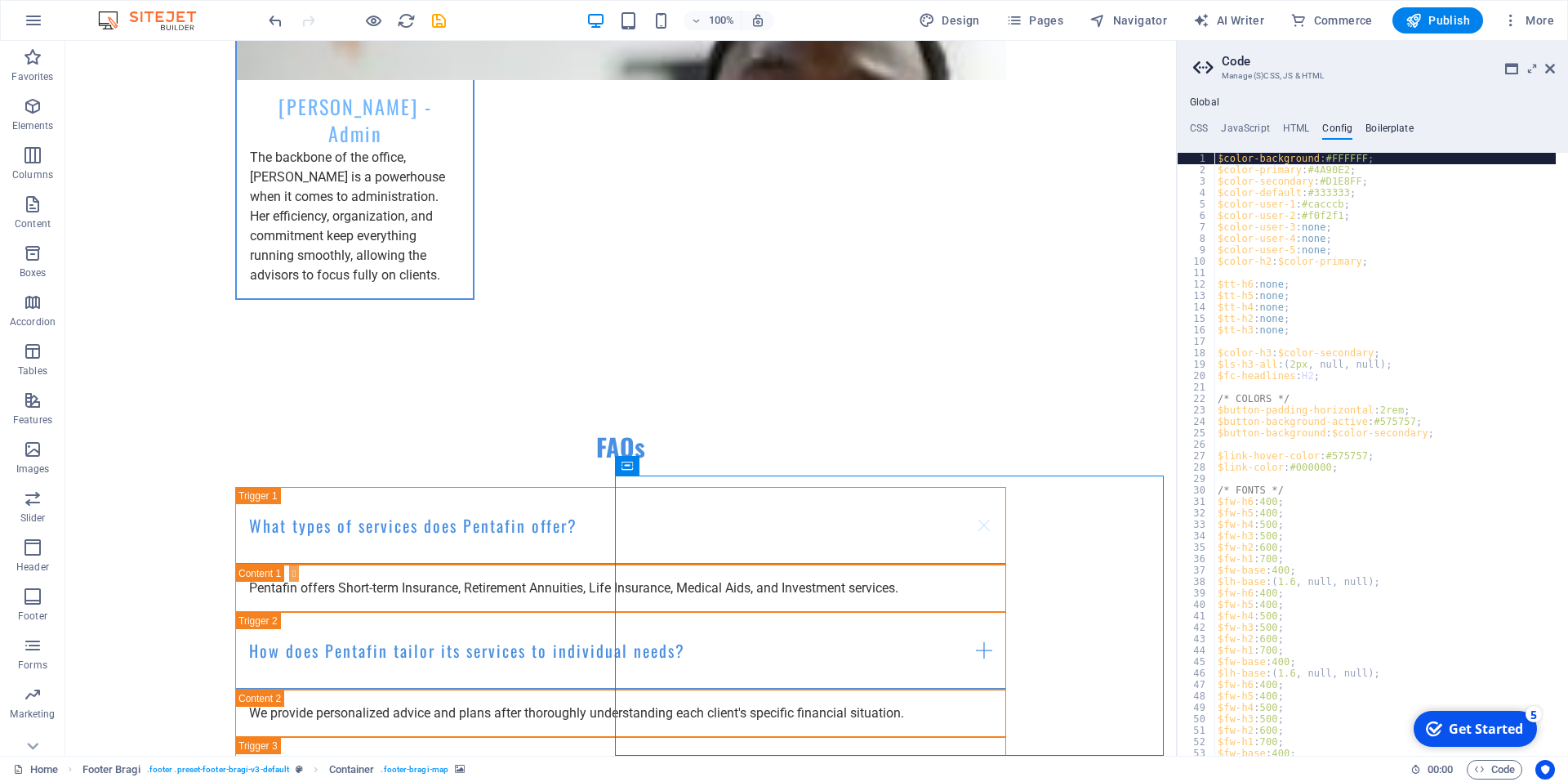
click at [1373, 127] on h4 "Boilerplate" at bounding box center [1389, 131] width 48 height 18
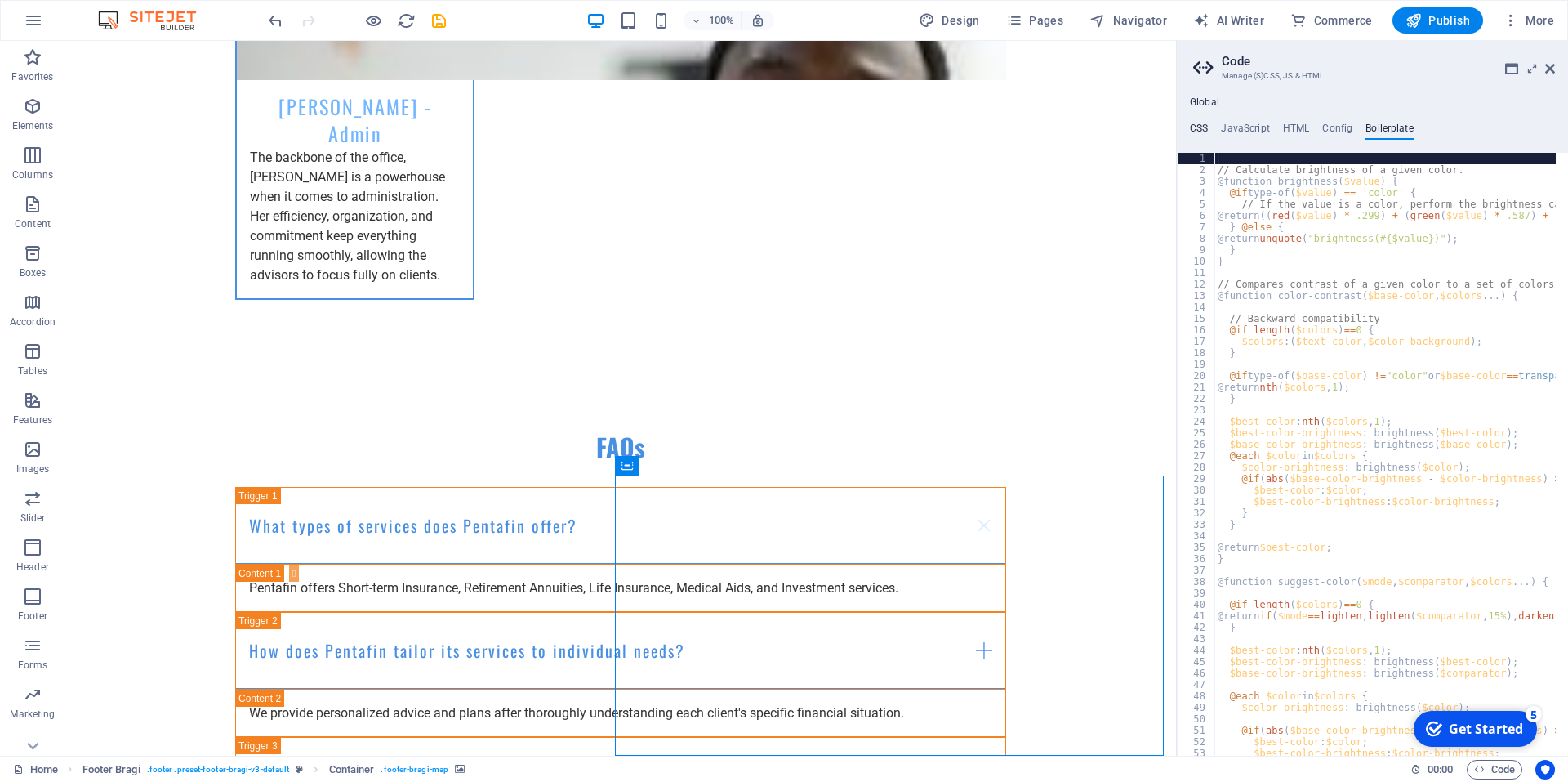
click at [1206, 129] on h4 "CSS" at bounding box center [1198, 131] width 18 height 18
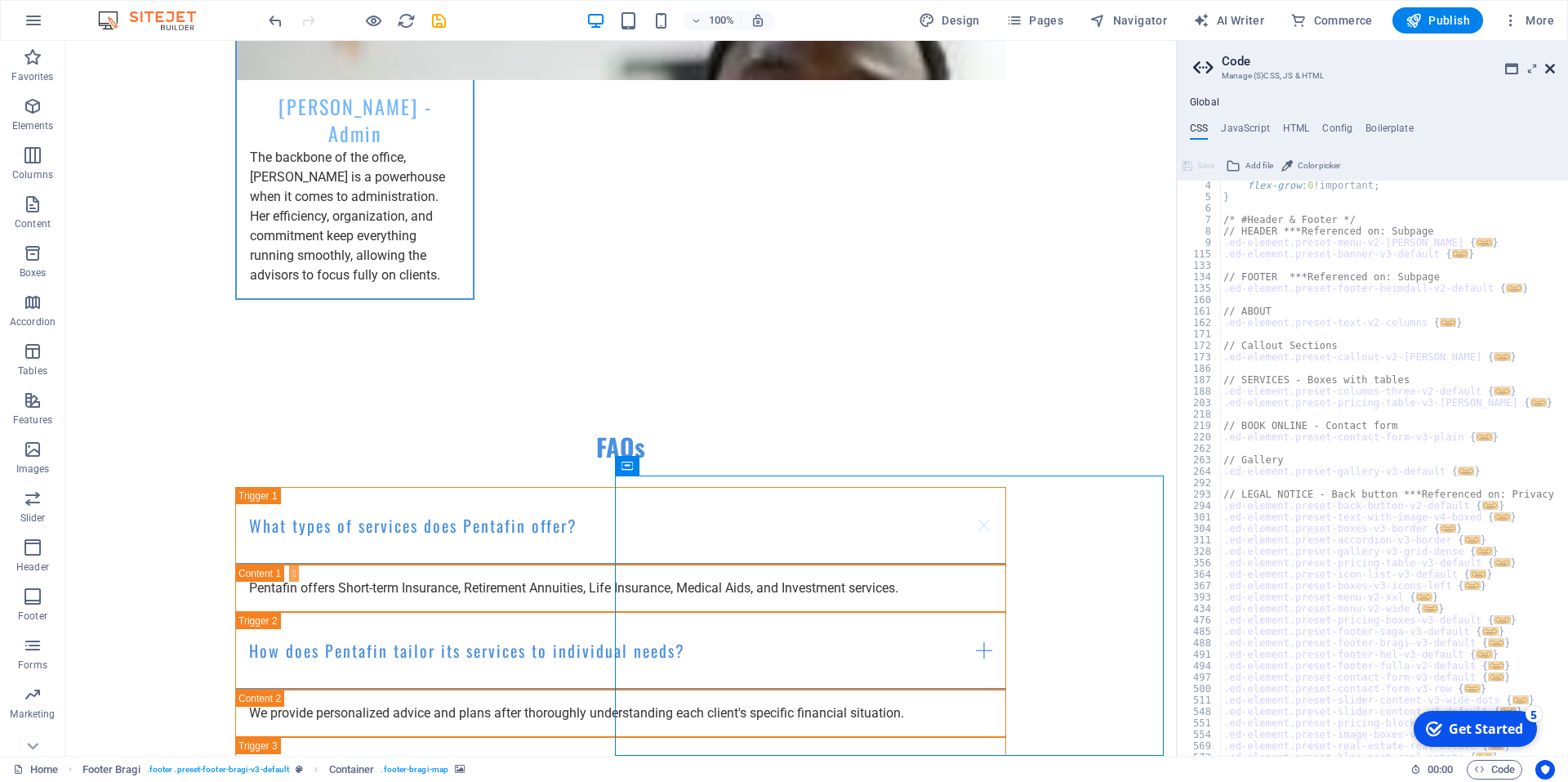
click at [1552, 68] on icon at bounding box center [1550, 68] width 10 height 13
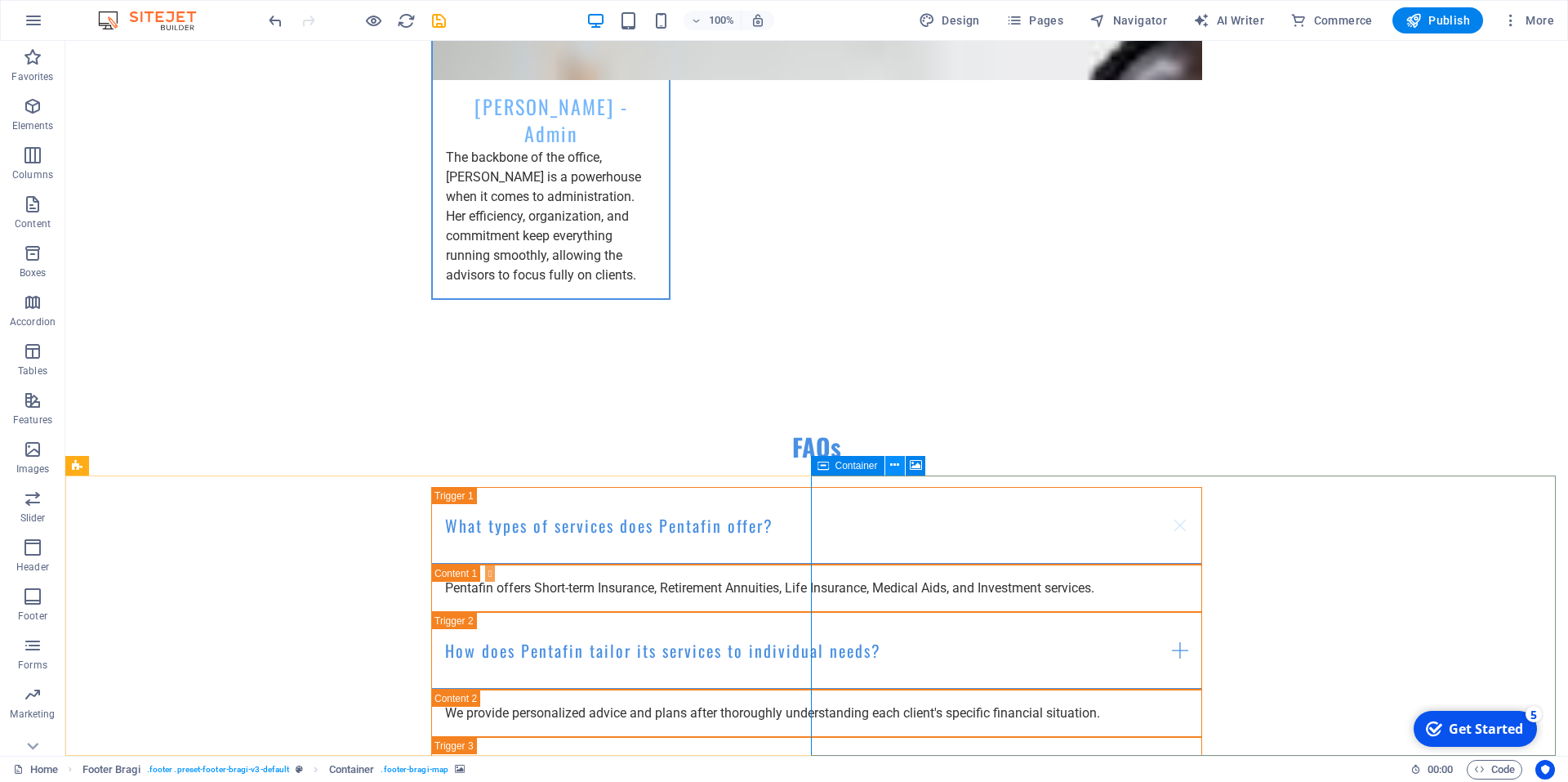
click at [898, 467] on icon at bounding box center [894, 465] width 9 height 17
select select "px"
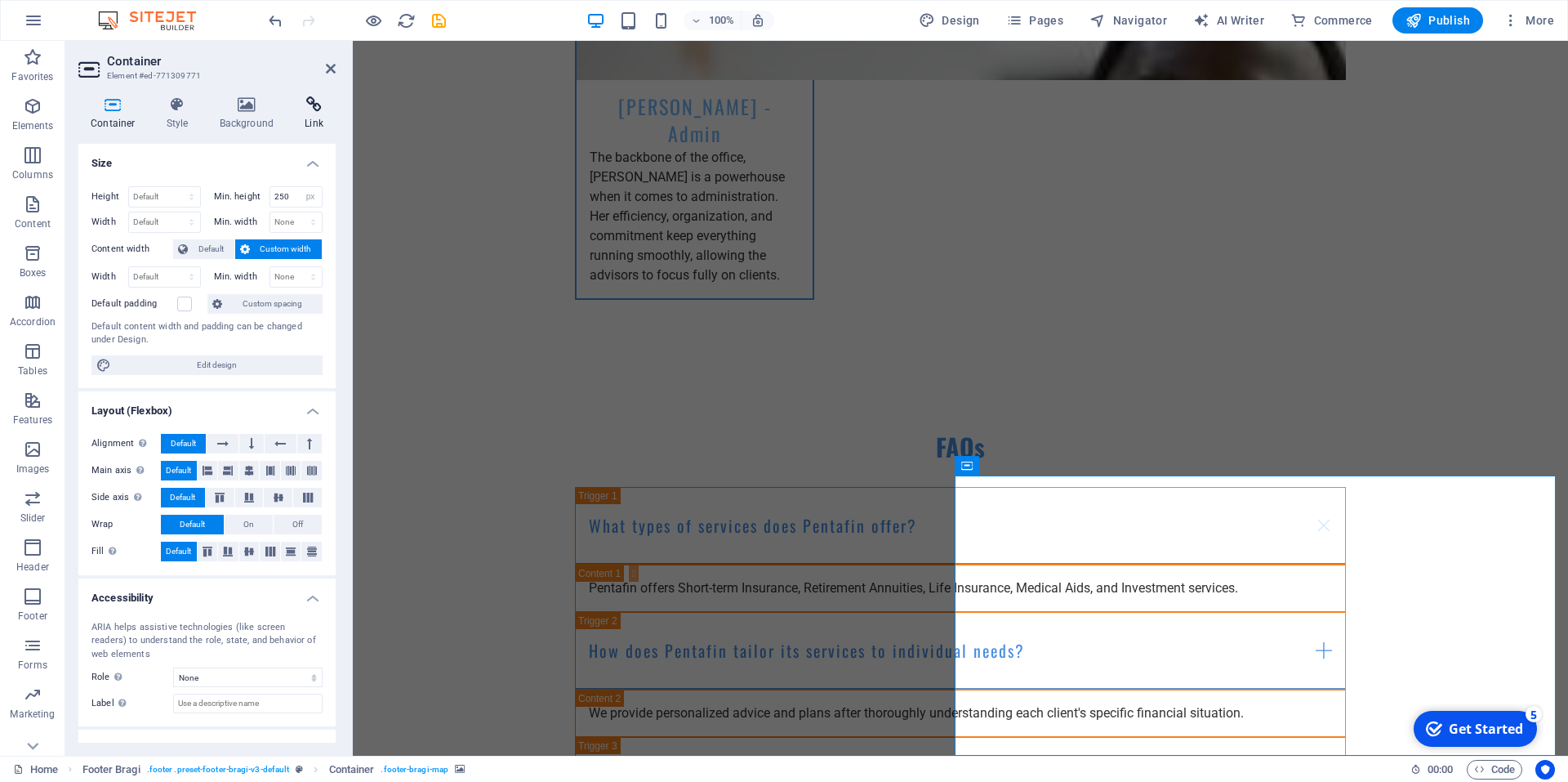
click at [327, 111] on icon at bounding box center [314, 105] width 43 height 17
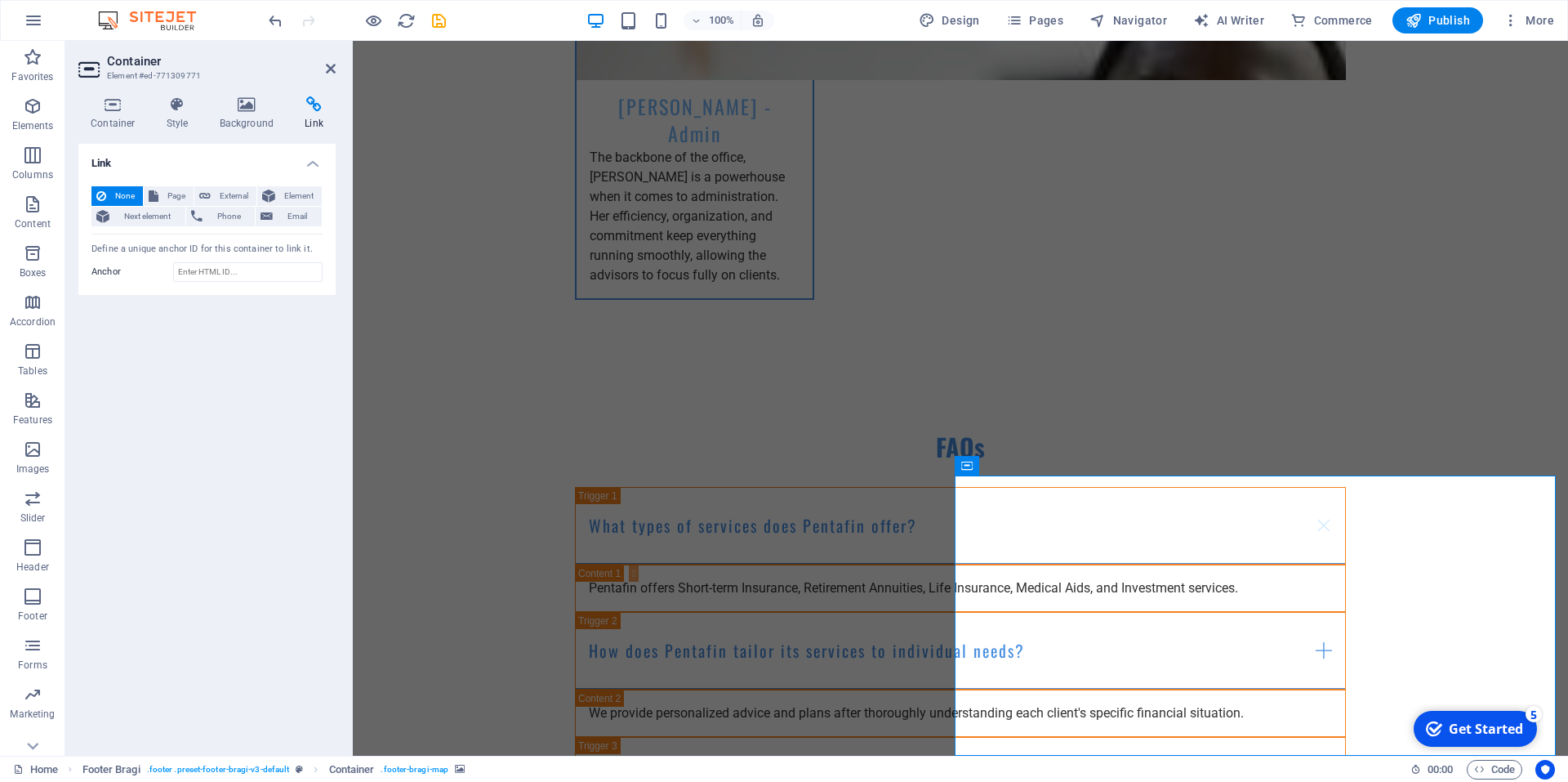
click at [247, 130] on div "Container Style Background Link Size Height Default px rem % vh vw Min. height …" at bounding box center [206, 420] width 257 height 647
click at [239, 118] on h4 "Background" at bounding box center [250, 114] width 86 height 35
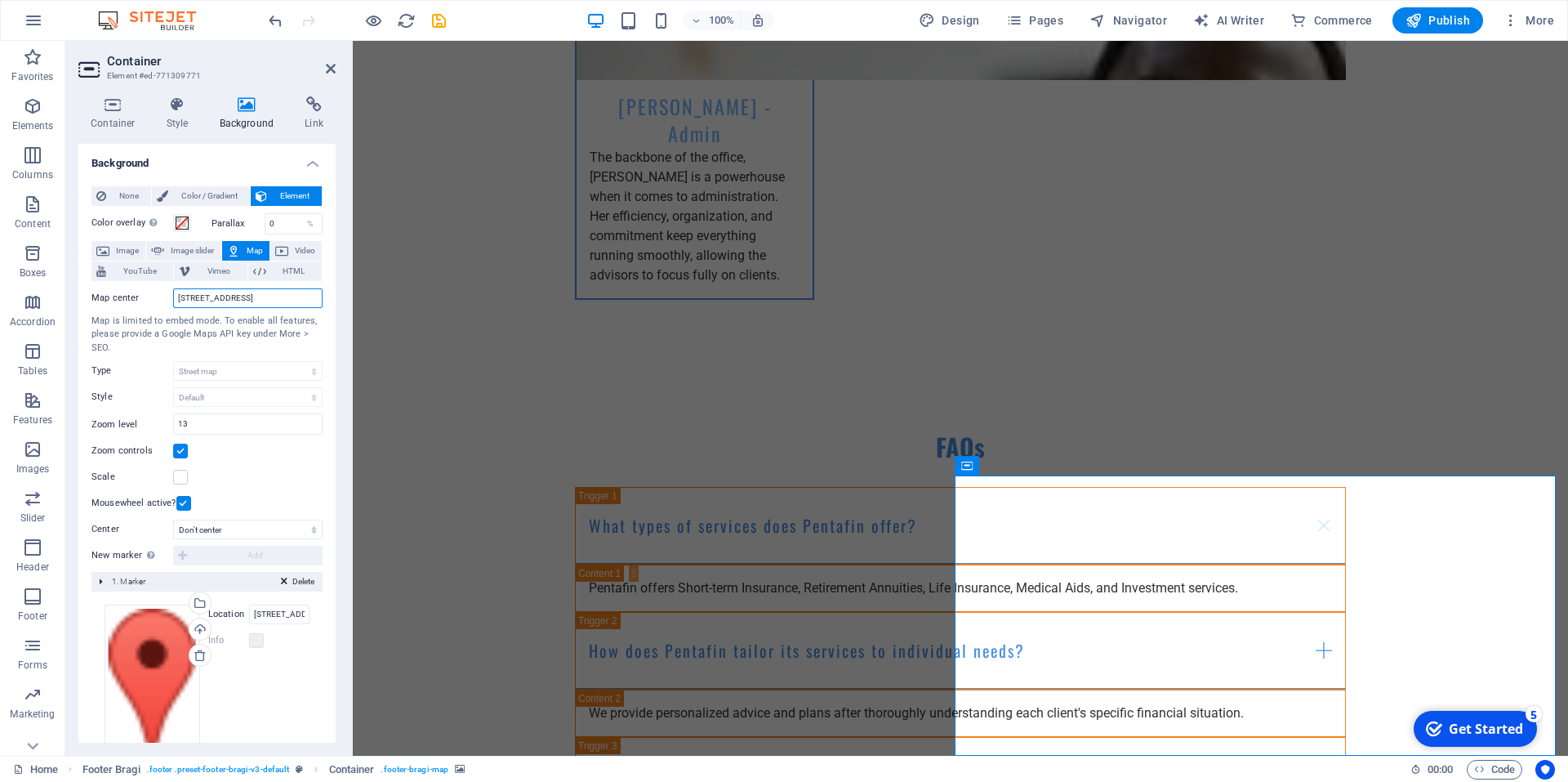
drag, startPoint x: 176, startPoint y: 297, endPoint x: 334, endPoint y: 286, distance: 158.4
click at [334, 286] on div "Background None Color / Gradient Element Stretch background to full-width Color…" at bounding box center [206, 443] width 257 height 599
type input "*"
click at [235, 298] on input "[STREET_ADDRESS] Welgemoed" at bounding box center [247, 299] width 149 height 20
click at [281, 297] on input "[STREET_ADDRESS], [GEOGRAPHIC_DATA]" at bounding box center [247, 299] width 149 height 20
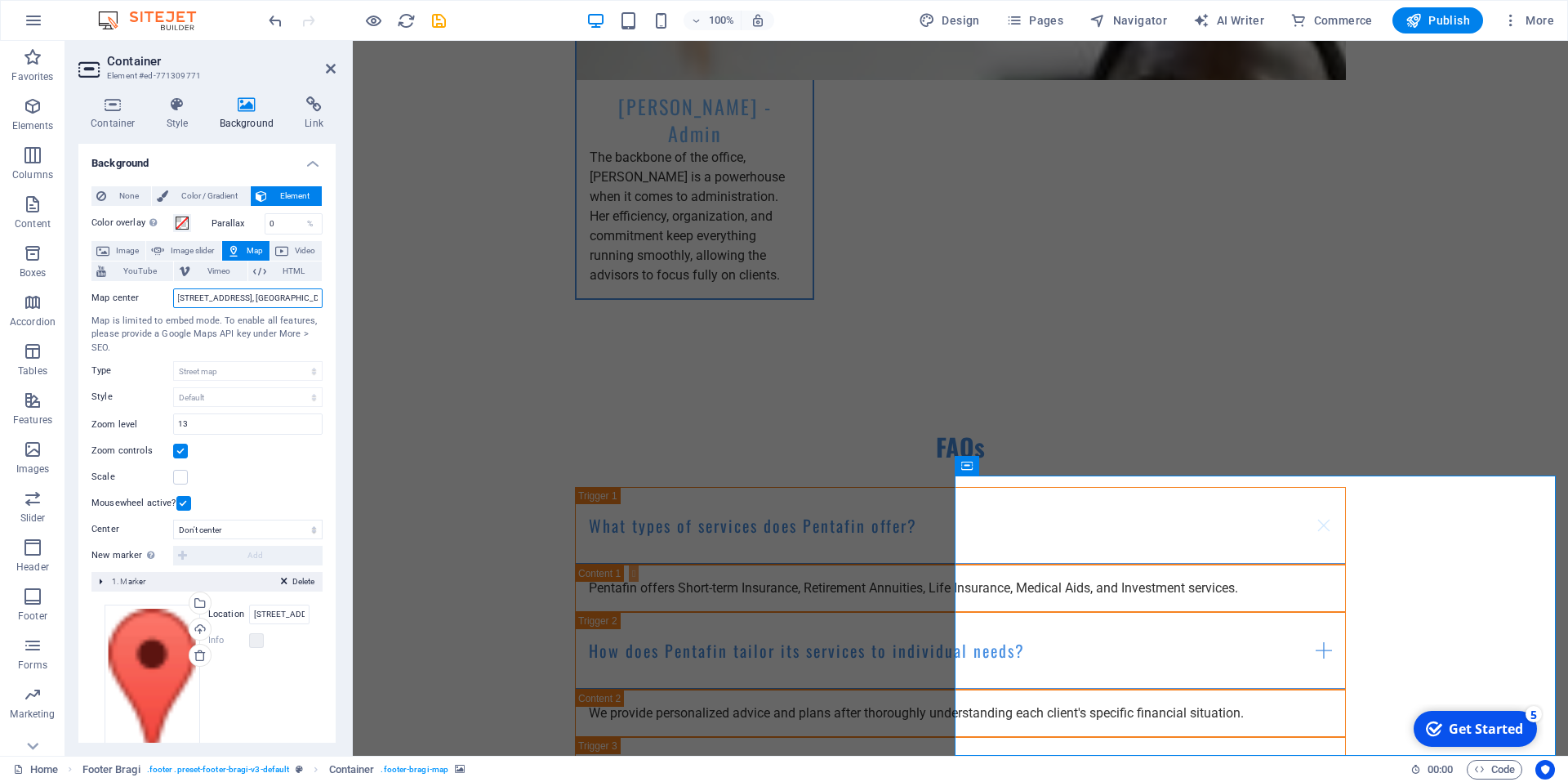
scroll to position [0, 0]
type input "[STREET_ADDRESS]"
click at [243, 420] on input "13" at bounding box center [248, 424] width 148 height 20
type input "1"
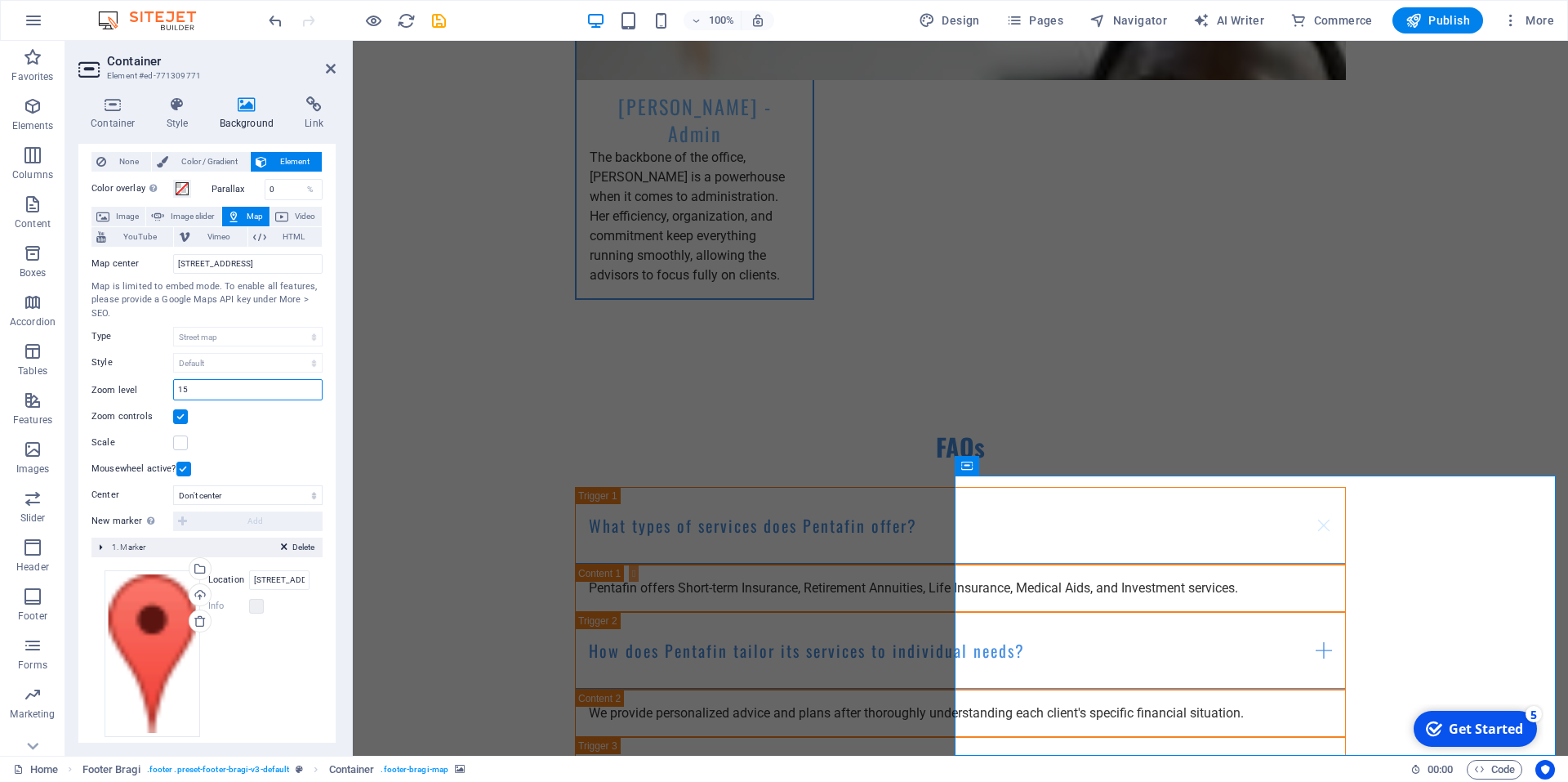
scroll to position [51, 0]
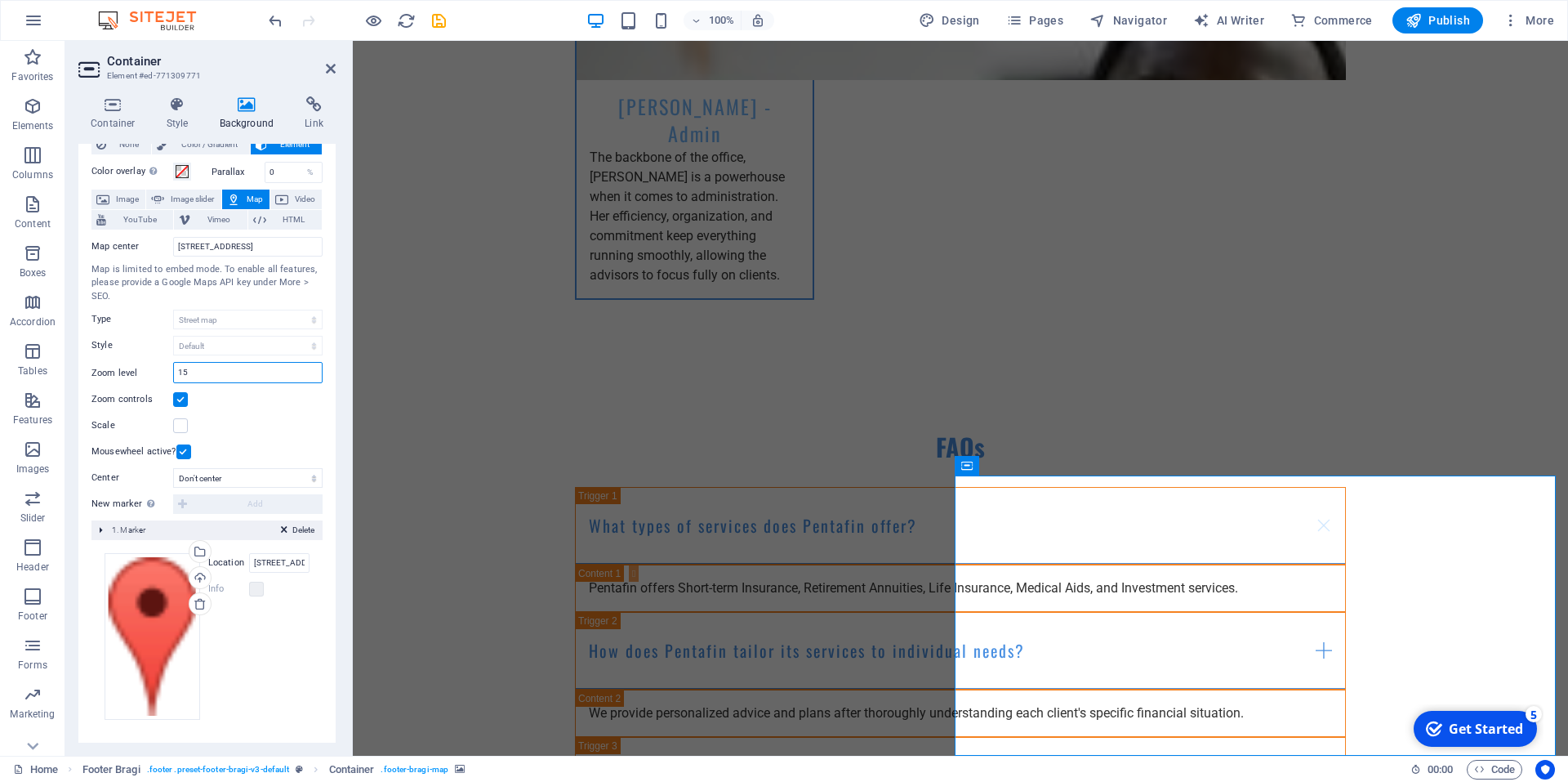
type input "15"
click at [179, 508] on div "New marker To enable this feature, please provide a Google Maps API key in the …" at bounding box center [207, 504] width 231 height 20
click at [182, 504] on div "New marker To enable this feature, please provide a Google Maps API key in the …" at bounding box center [207, 504] width 231 height 20
click at [265, 565] on input "[STREET_ADDRESS]" at bounding box center [279, 564] width 60 height 20
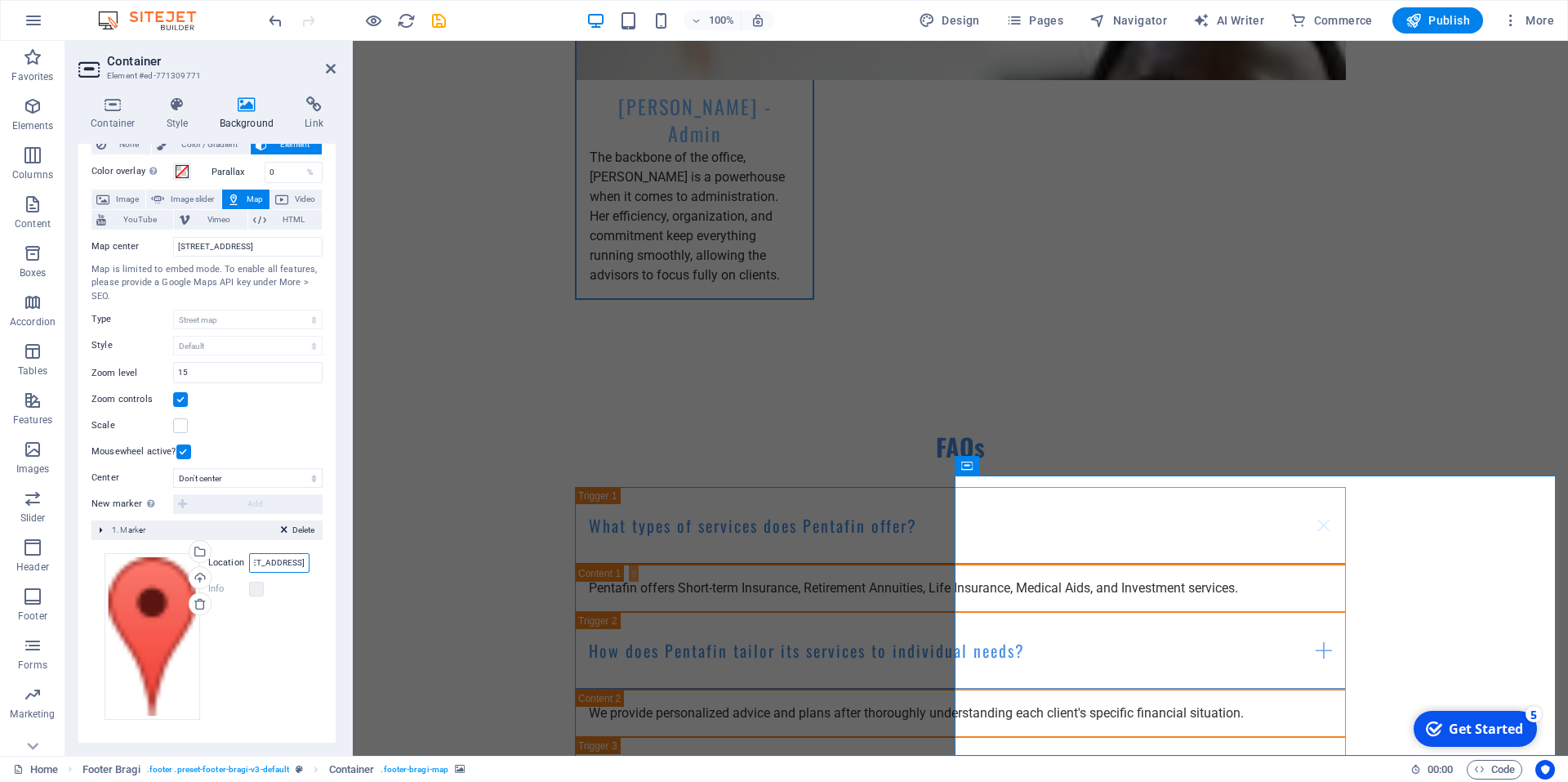
drag, startPoint x: 254, startPoint y: 559, endPoint x: 335, endPoint y: 566, distance: 81.3
click at [335, 566] on div "Background None Color / Gradient Element Stretch background to full-width Color…" at bounding box center [206, 443] width 257 height 599
type input "[STREET_ADDRESS]"
click at [291, 626] on div "Drag files here, click to choose files or select files from Files or our free s…" at bounding box center [207, 637] width 206 height 167
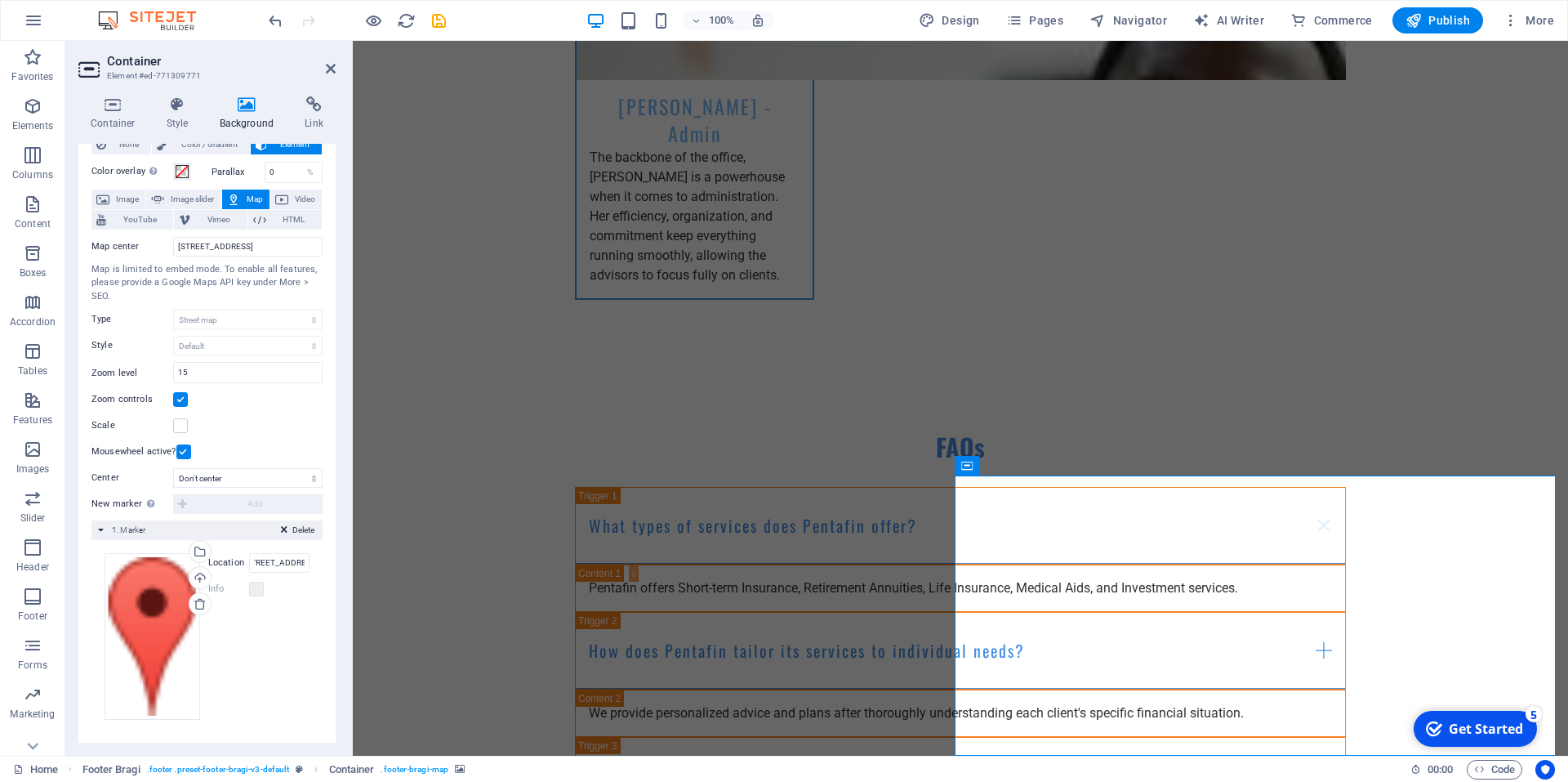
scroll to position [0, 0]
click at [255, 592] on label at bounding box center [256, 589] width 15 height 15
click at [250, 586] on label at bounding box center [256, 589] width 15 height 15
click at [267, 634] on div "Drag files here, click to choose files or select files from Files or our free s…" at bounding box center [207, 637] width 206 height 167
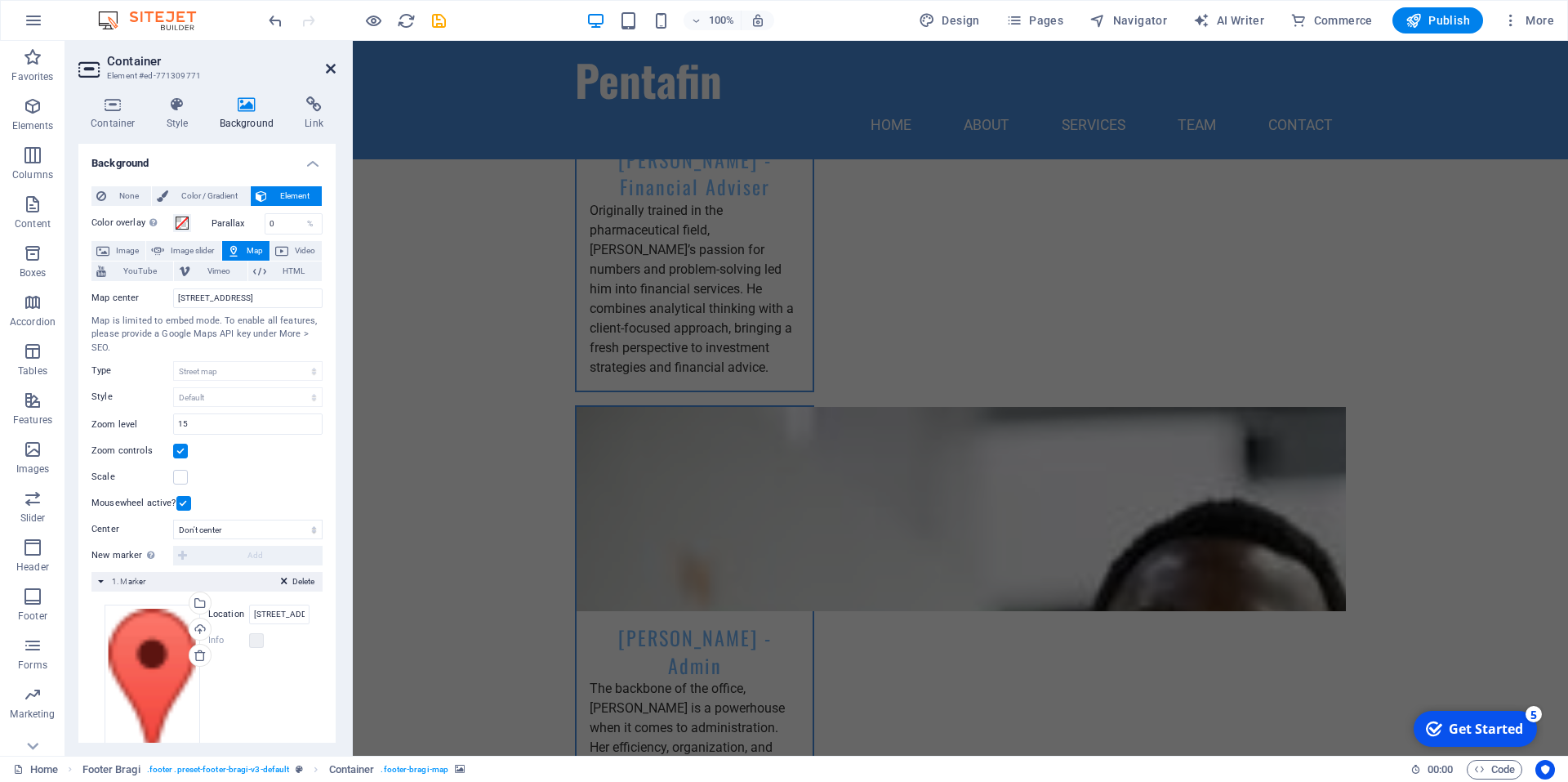
click at [326, 67] on icon at bounding box center [331, 68] width 10 height 13
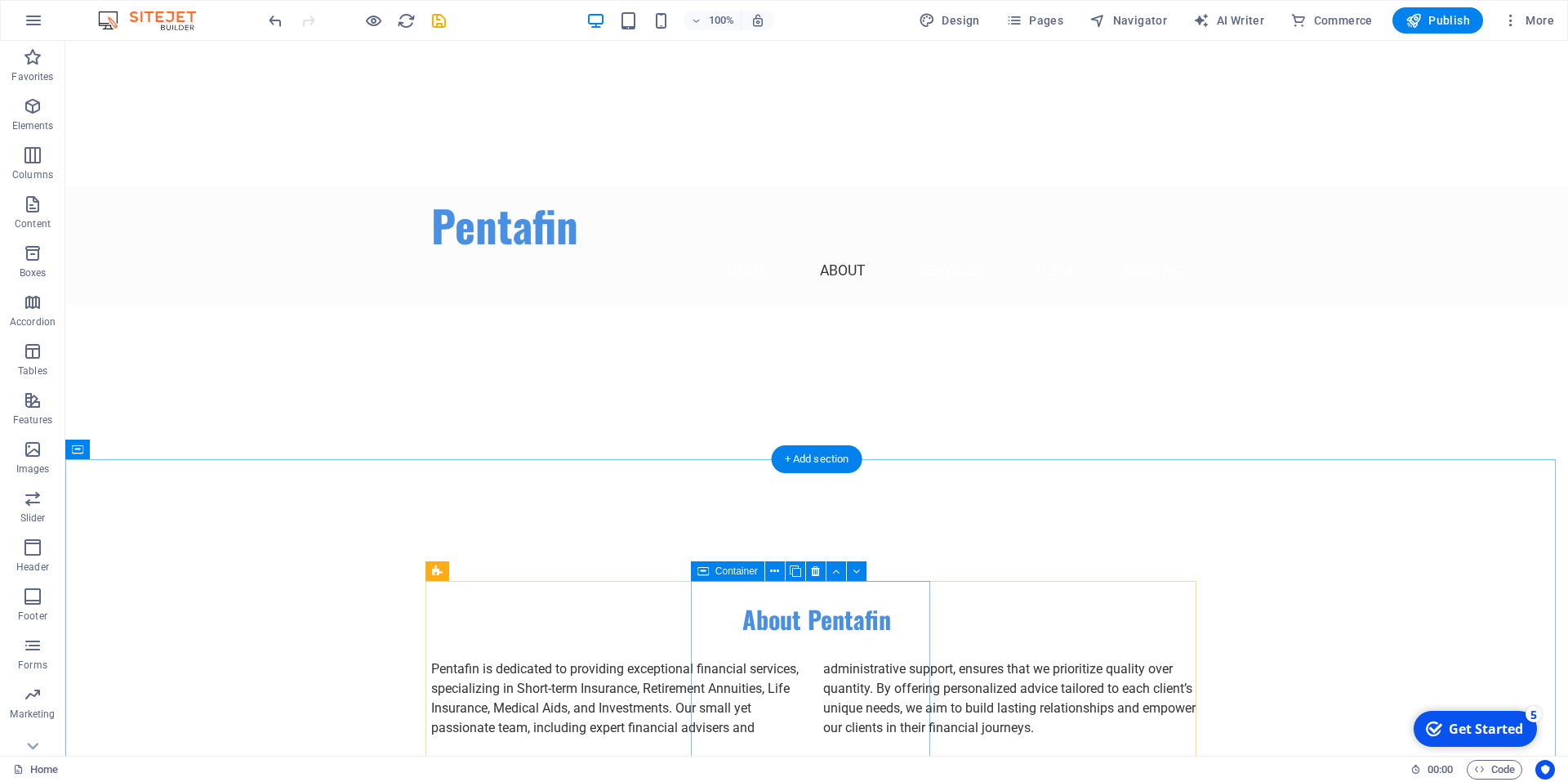
scroll to position [572, 0]
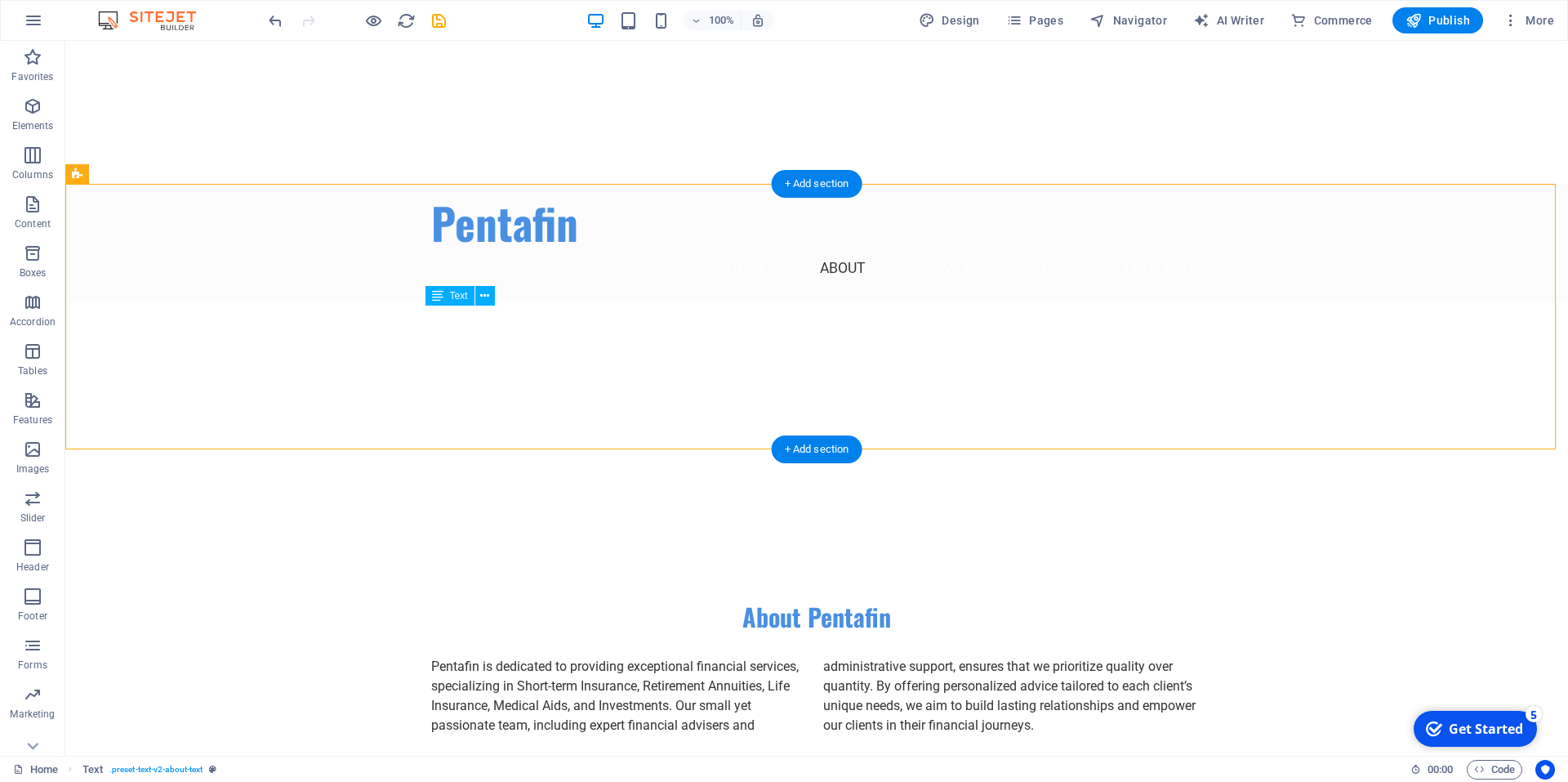
drag, startPoint x: 1042, startPoint y: 370, endPoint x: 906, endPoint y: 359, distance: 136.4
click at [889, 657] on div "Pentafin is dedicated to providing exceptional financial services, specializing…" at bounding box center [816, 696] width 771 height 78
click at [1003, 657] on div "Pentafin is dedicated to providing exceptional financial services, specializing…" at bounding box center [816, 696] width 771 height 78
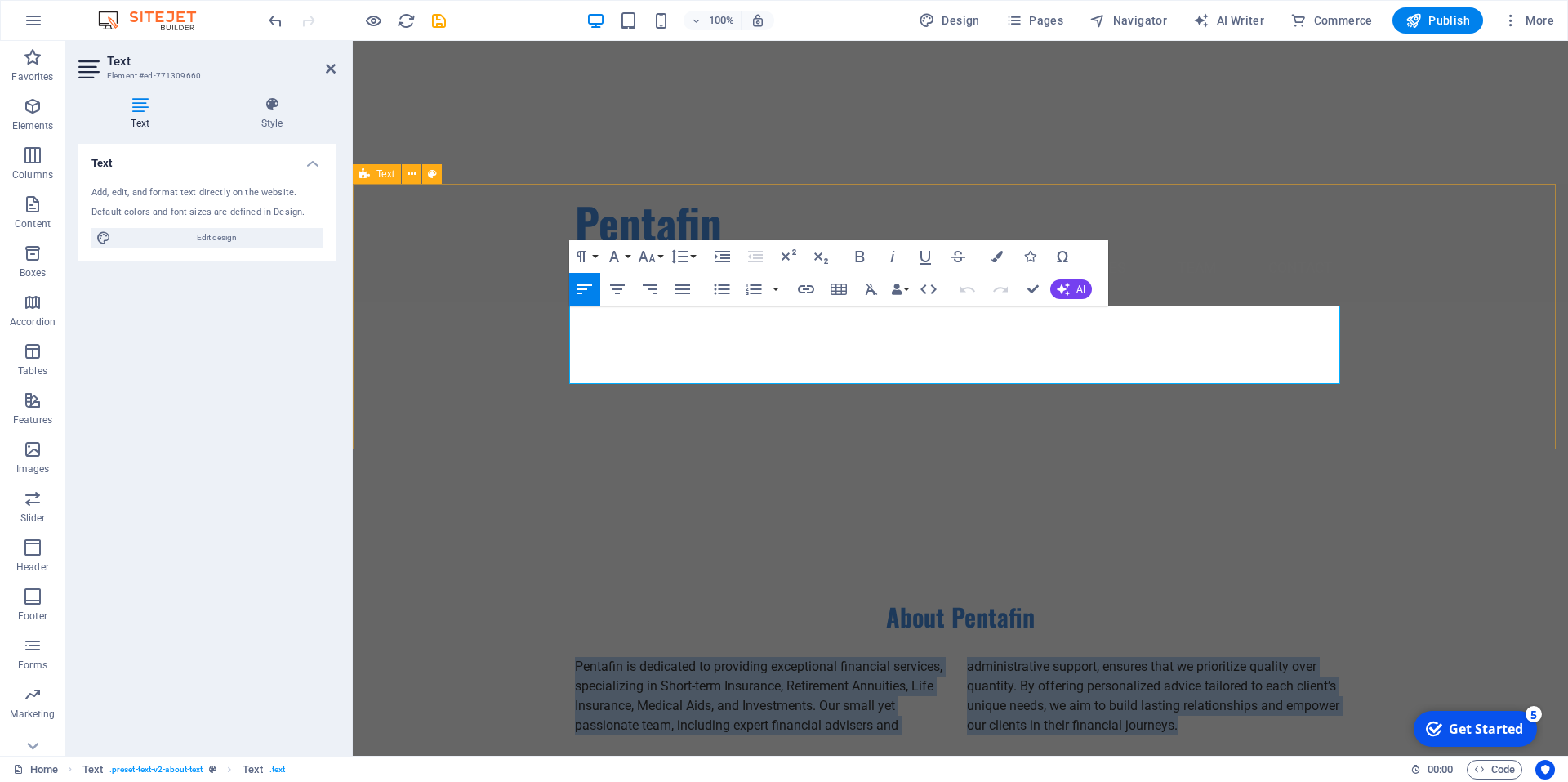
drag, startPoint x: 1154, startPoint y: 378, endPoint x: 563, endPoint y: 315, distance: 594.3
click at [563, 535] on div "About Pentafin Pentafin is dedicated to providing exceptional financial service…" at bounding box center [960, 667] width 1215 height 266
copy p "Pentafin is dedicated to providing exceptional financial services, specializing…"
click at [715, 657] on p "Pentafin is dedicated to providing exceptional financial services, specializing…" at bounding box center [960, 696] width 771 height 78
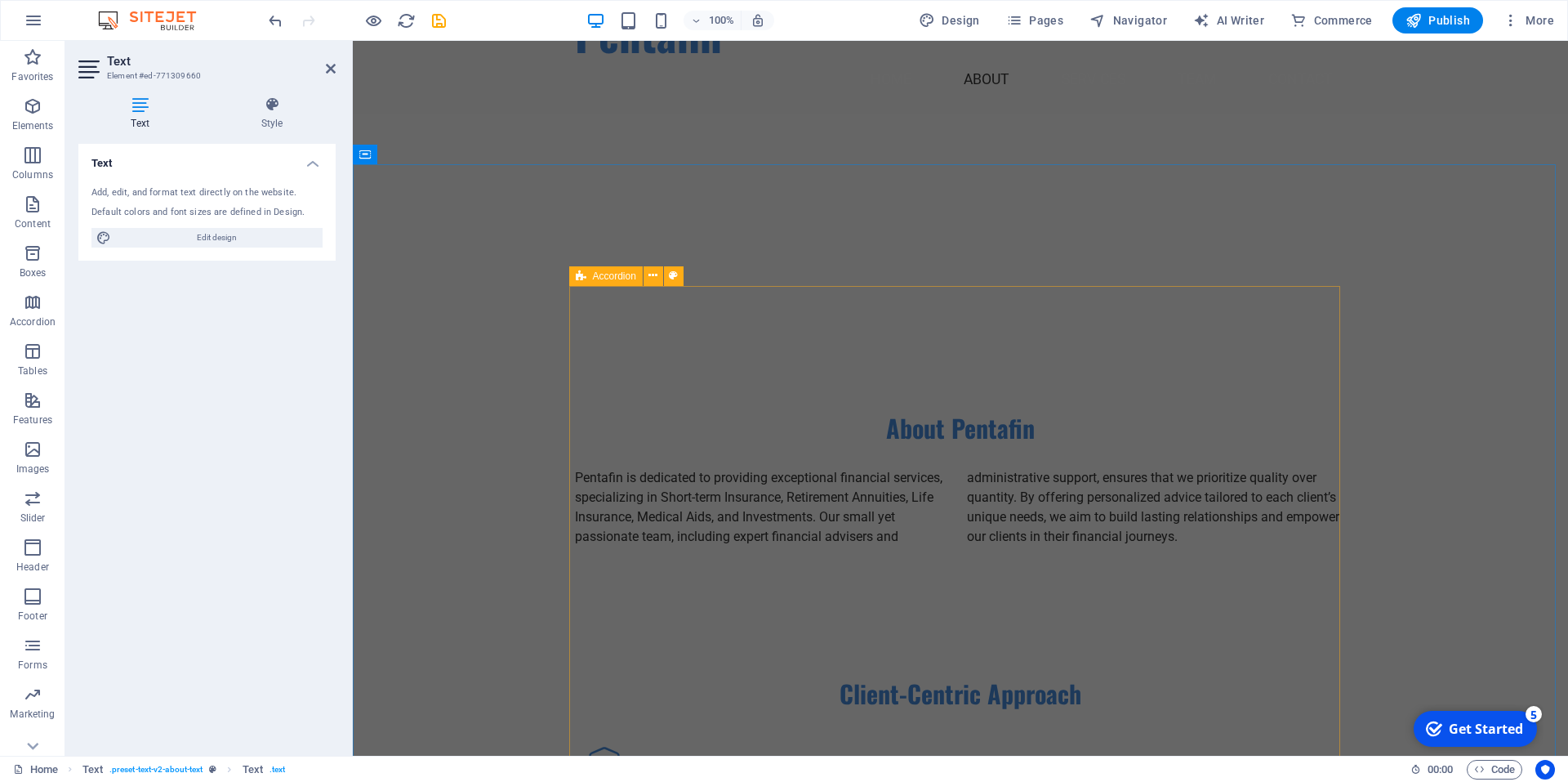
scroll to position [1226, 0]
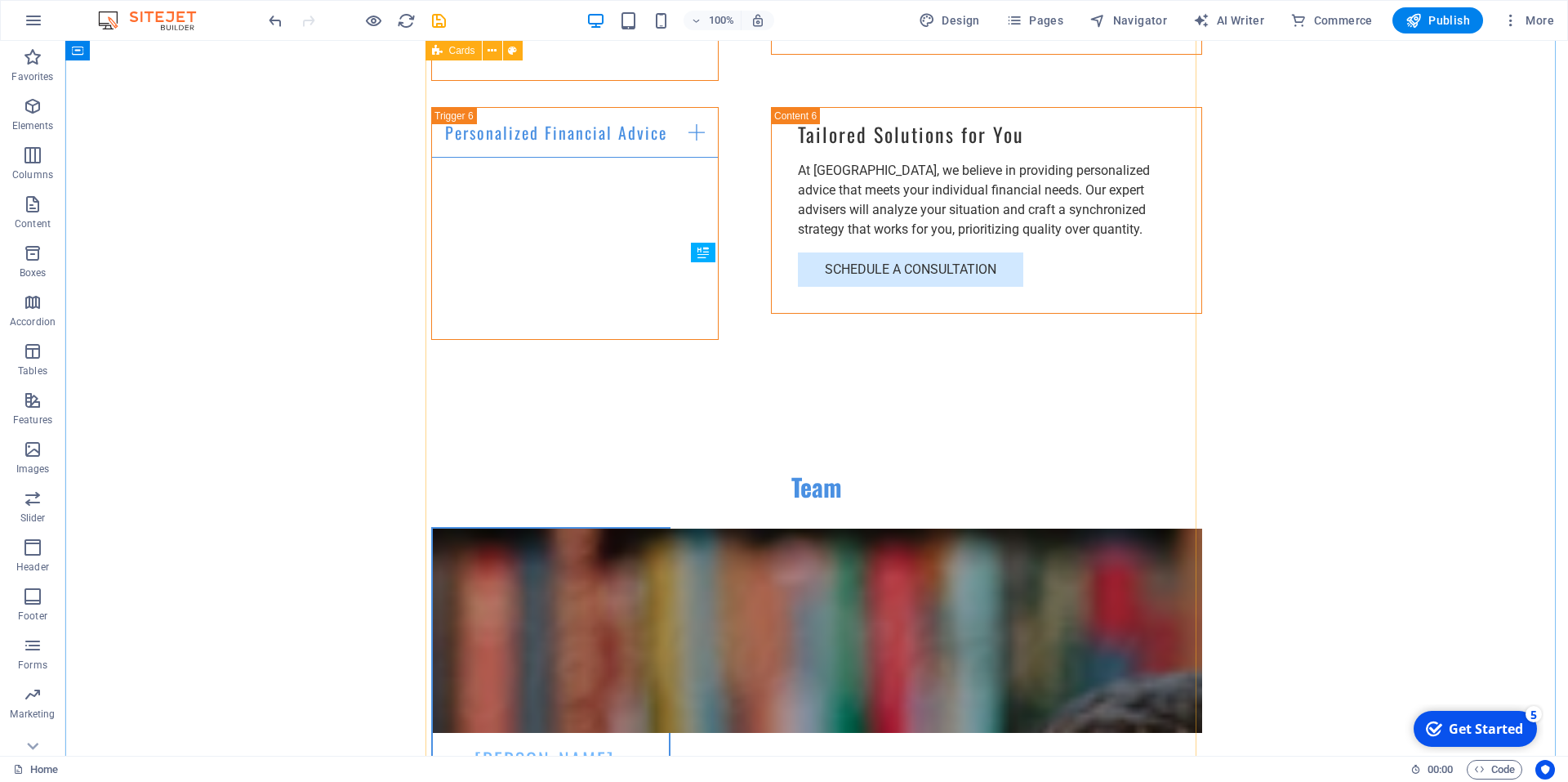
scroll to position [3515, 0]
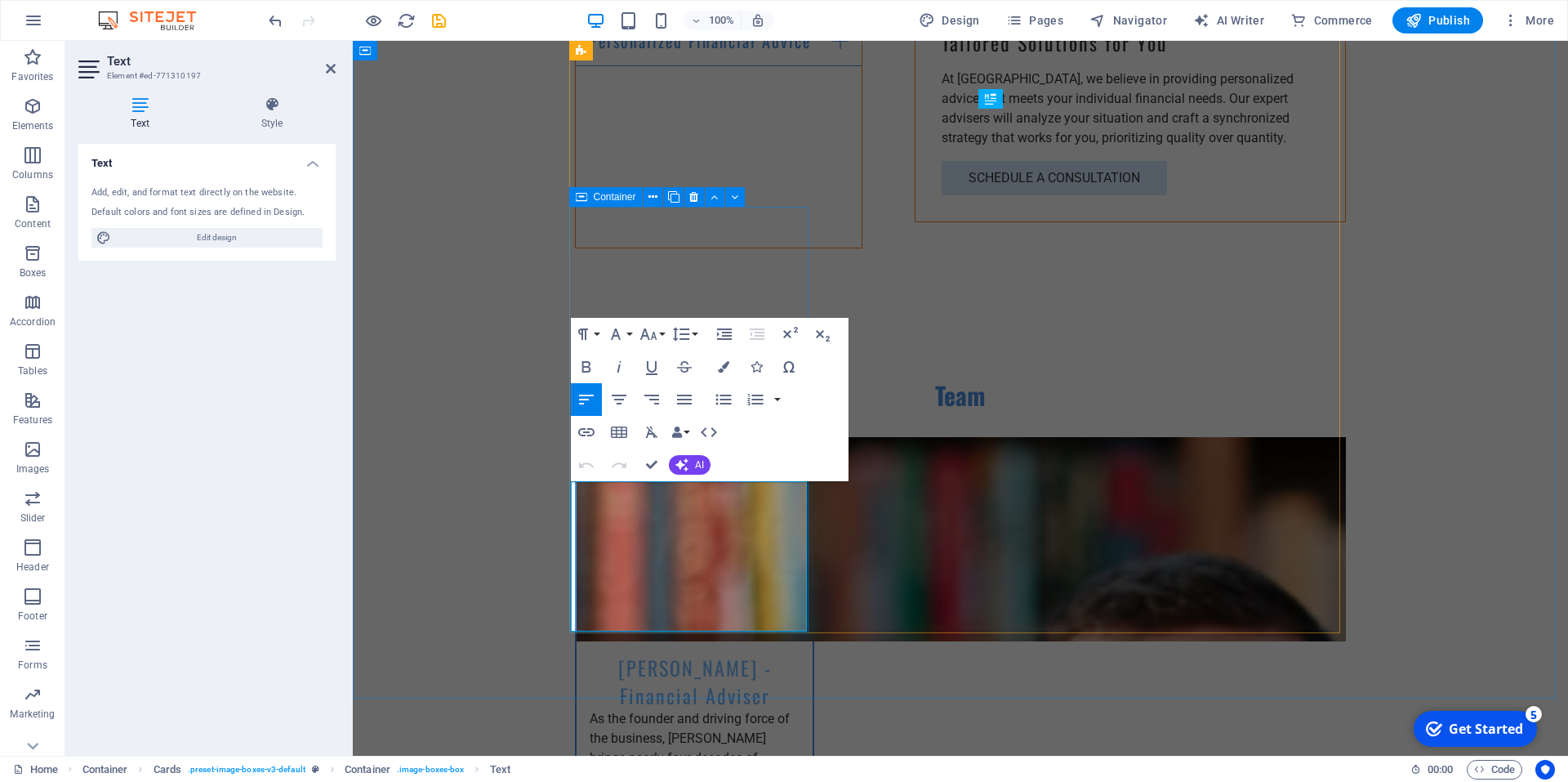
drag, startPoint x: 654, startPoint y: 607, endPoint x: 569, endPoint y: 496, distance: 139.8
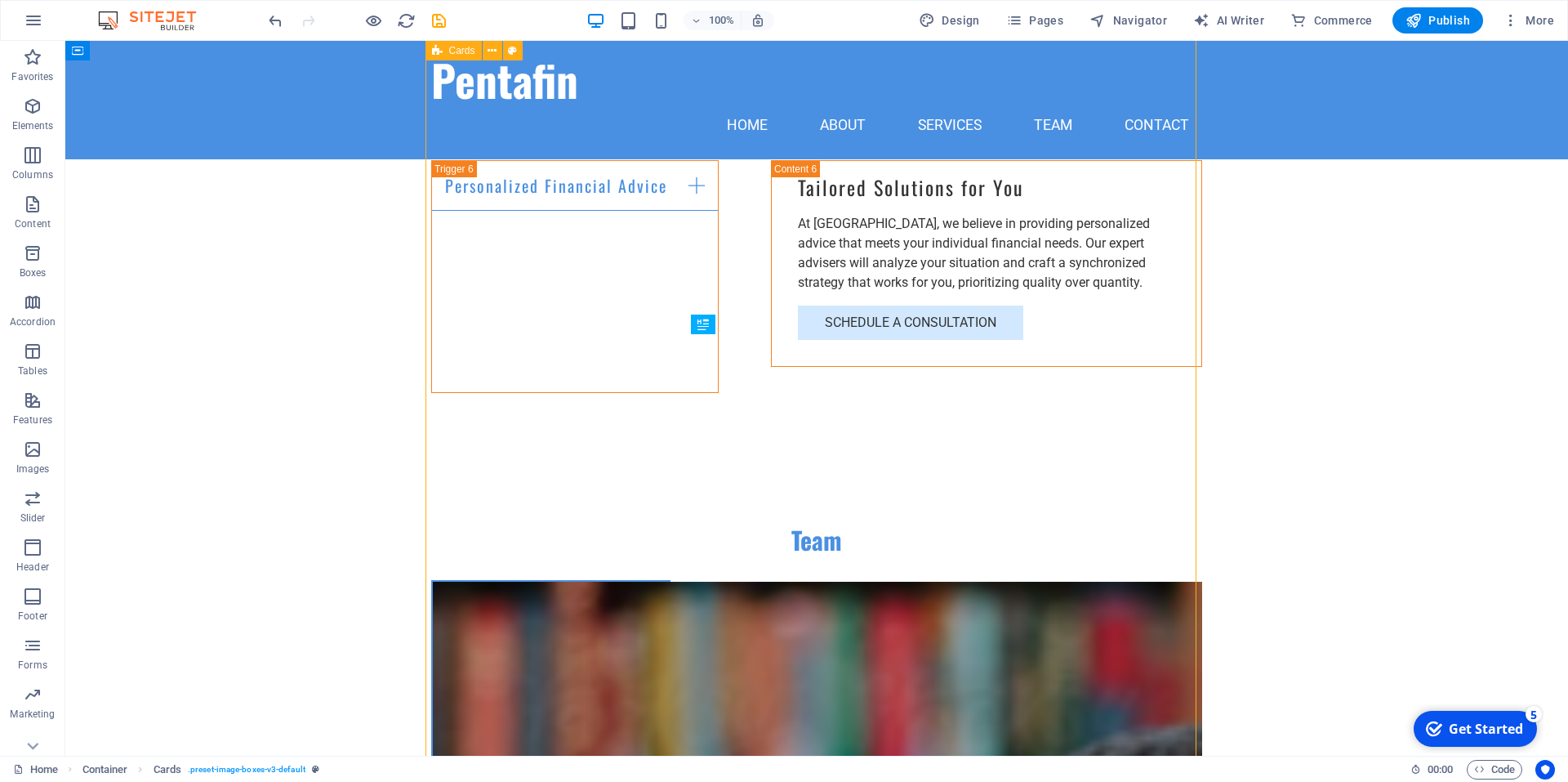
scroll to position [3269, 0]
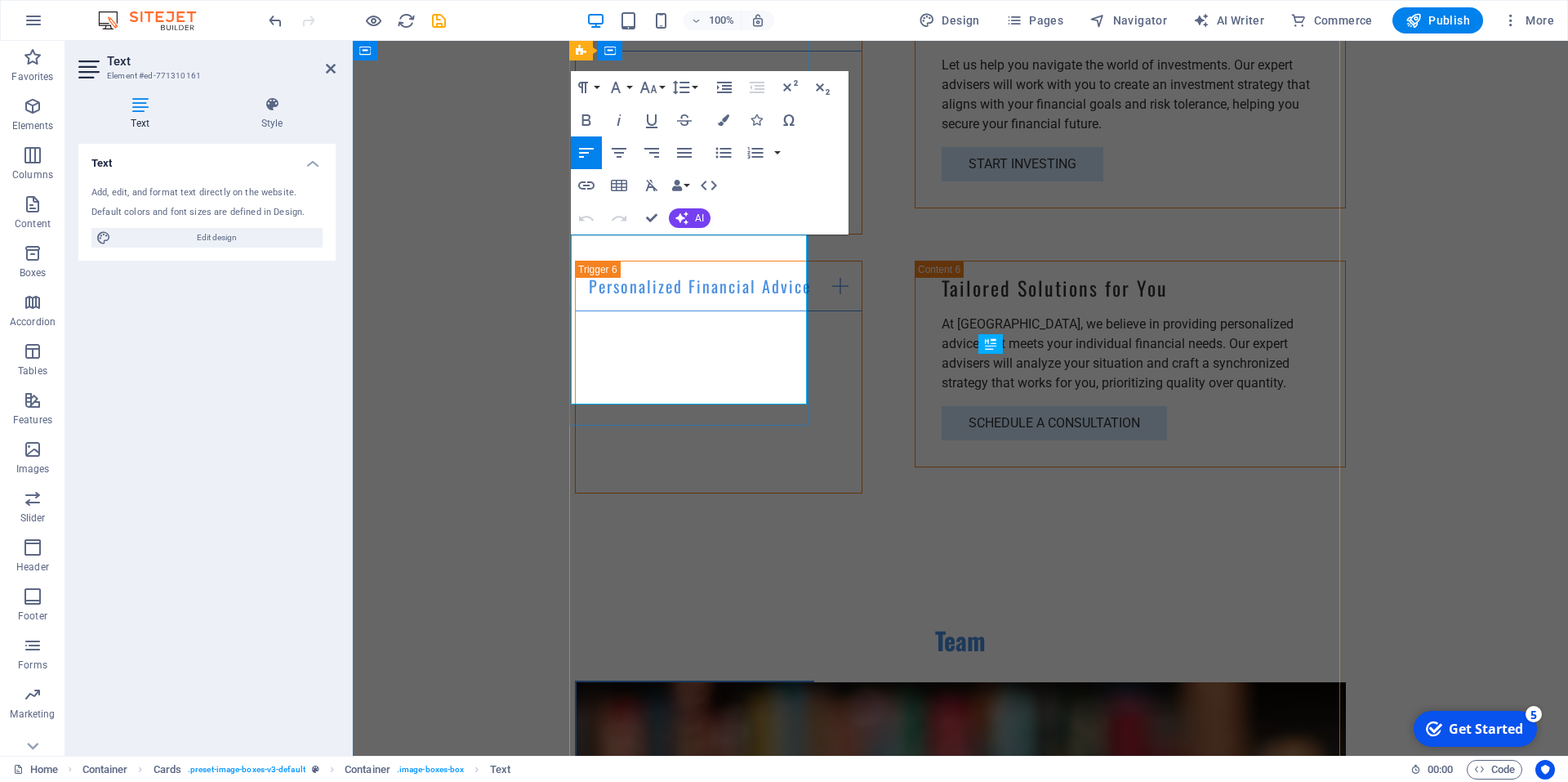
drag, startPoint x: 598, startPoint y: 247, endPoint x: 747, endPoint y: 381, distance: 200.4
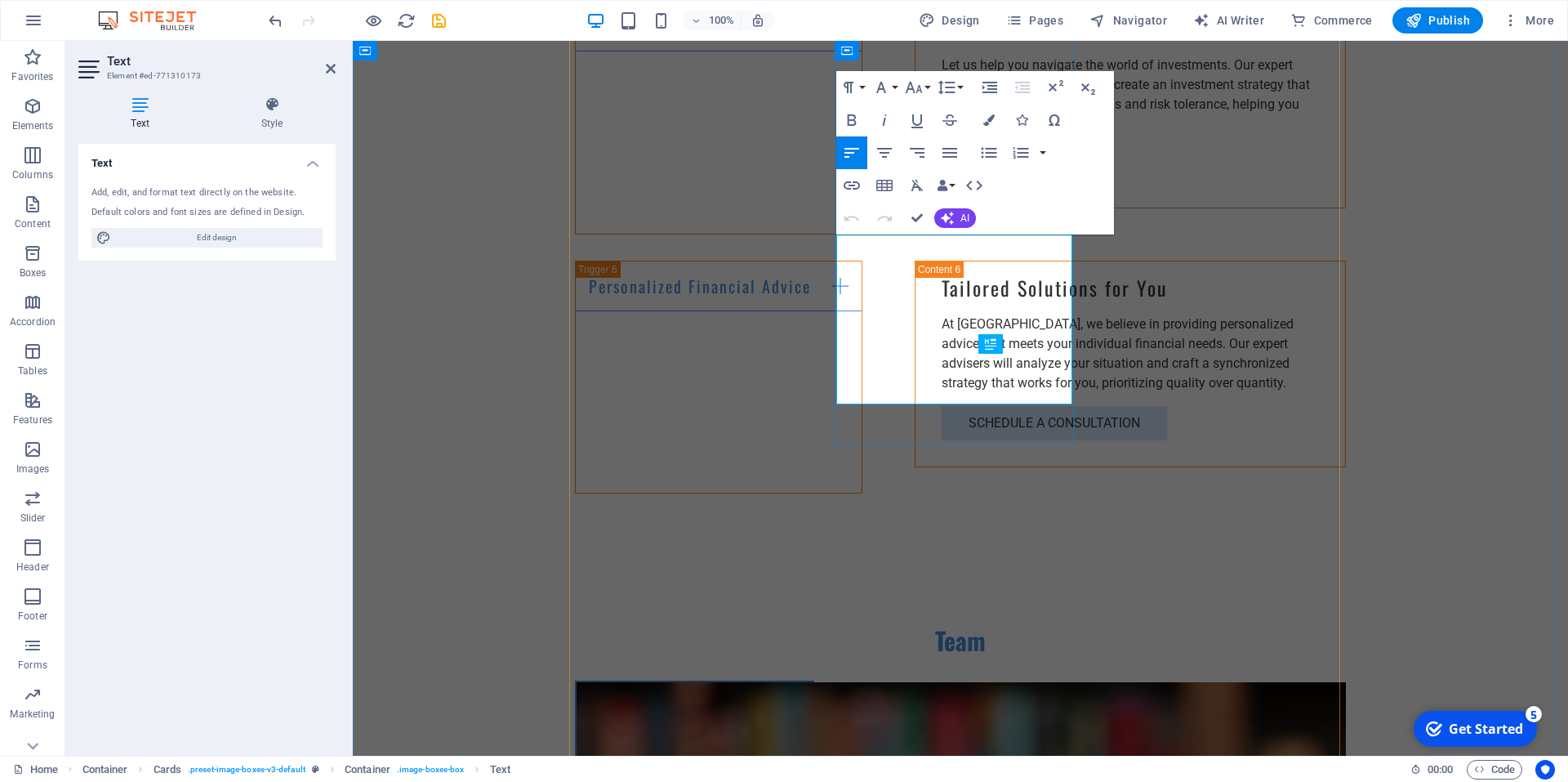
drag, startPoint x: 849, startPoint y: 243, endPoint x: 921, endPoint y: 385, distance: 159.2
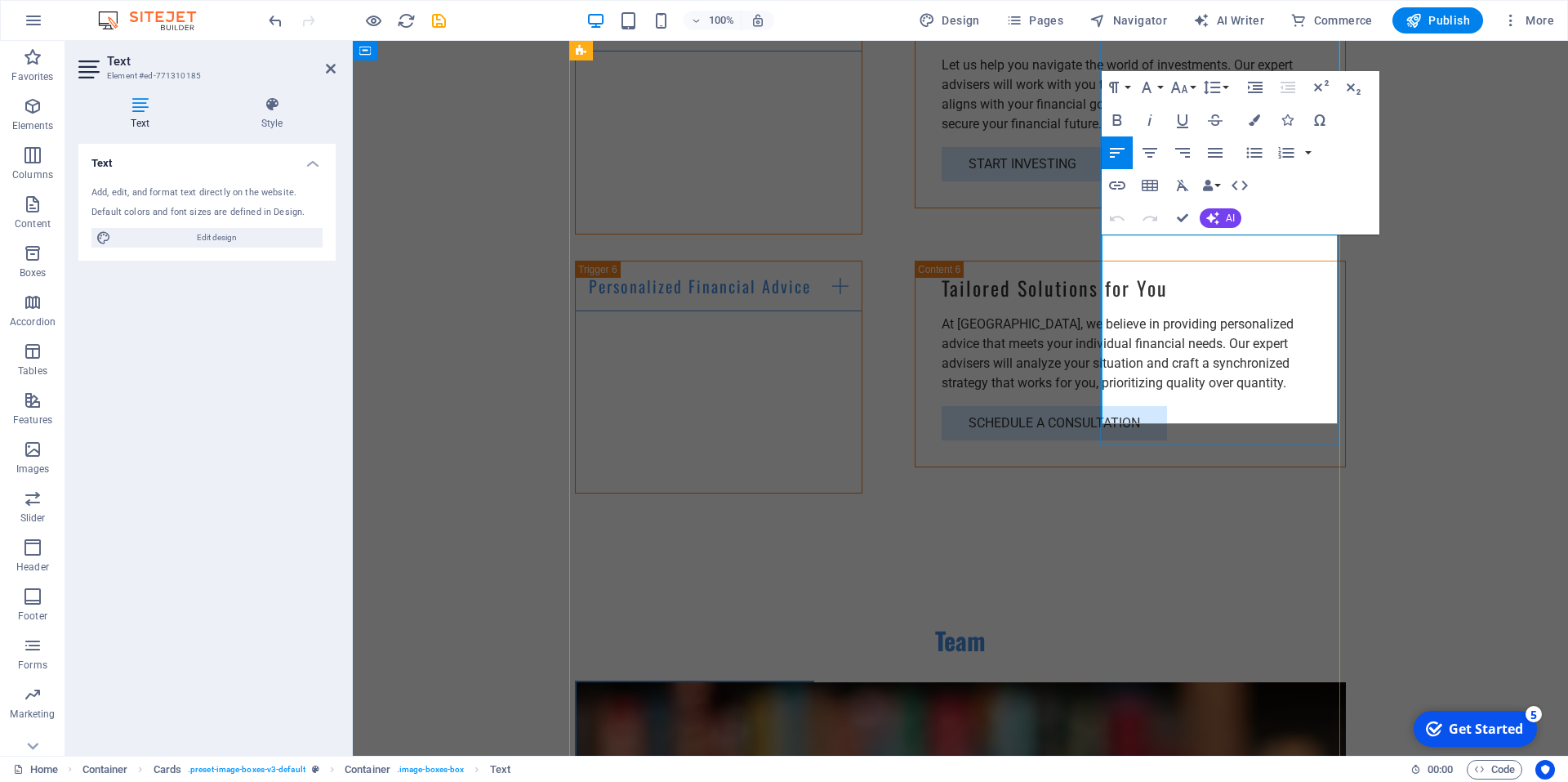
drag, startPoint x: 1119, startPoint y: 246, endPoint x: 1279, endPoint y: 383, distance: 210.6
drag, startPoint x: 1271, startPoint y: 398, endPoint x: 1107, endPoint y: 246, distance: 223.6
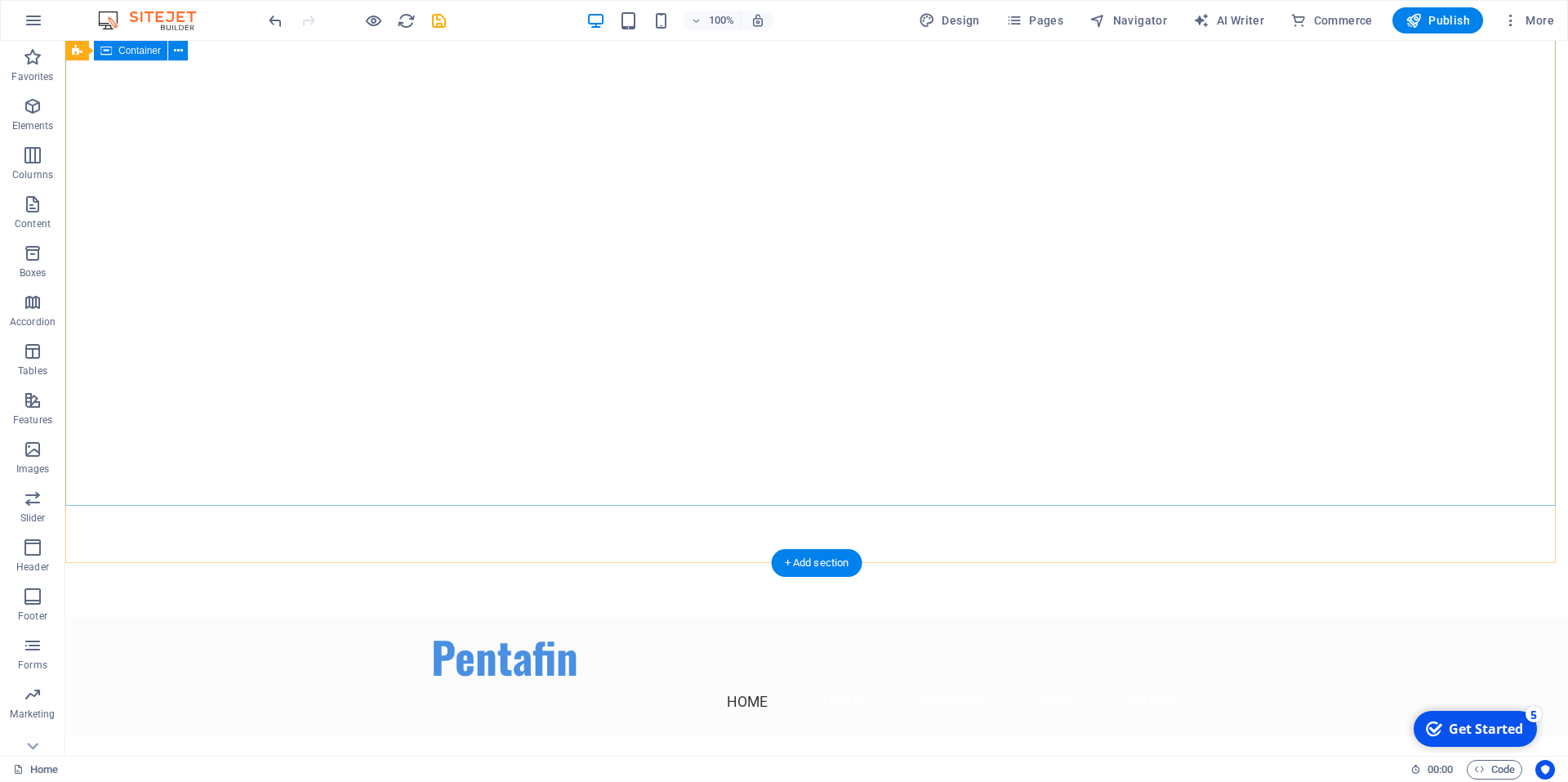
scroll to position [0, 0]
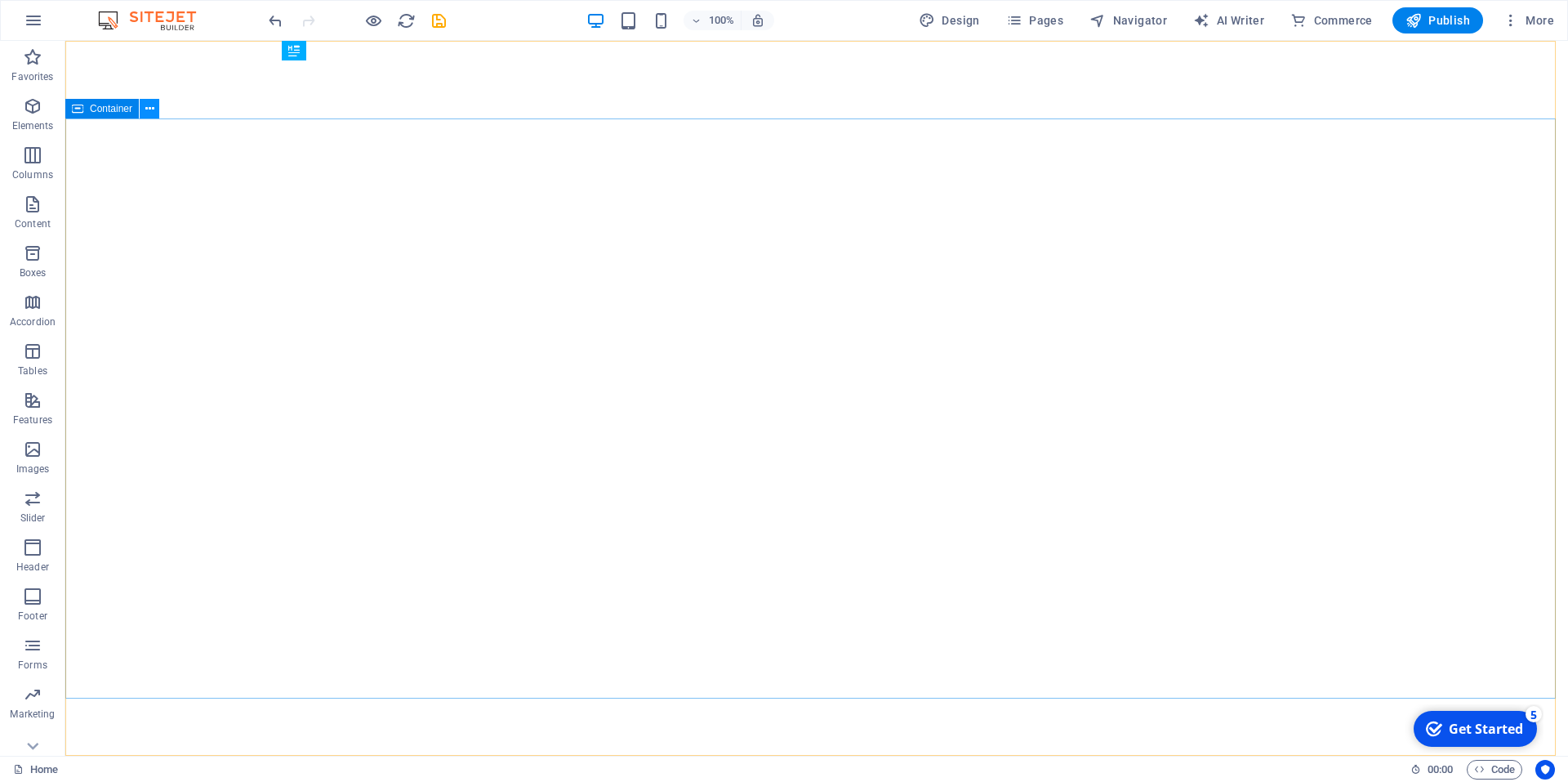
click at [145, 114] on icon at bounding box center [149, 109] width 9 height 17
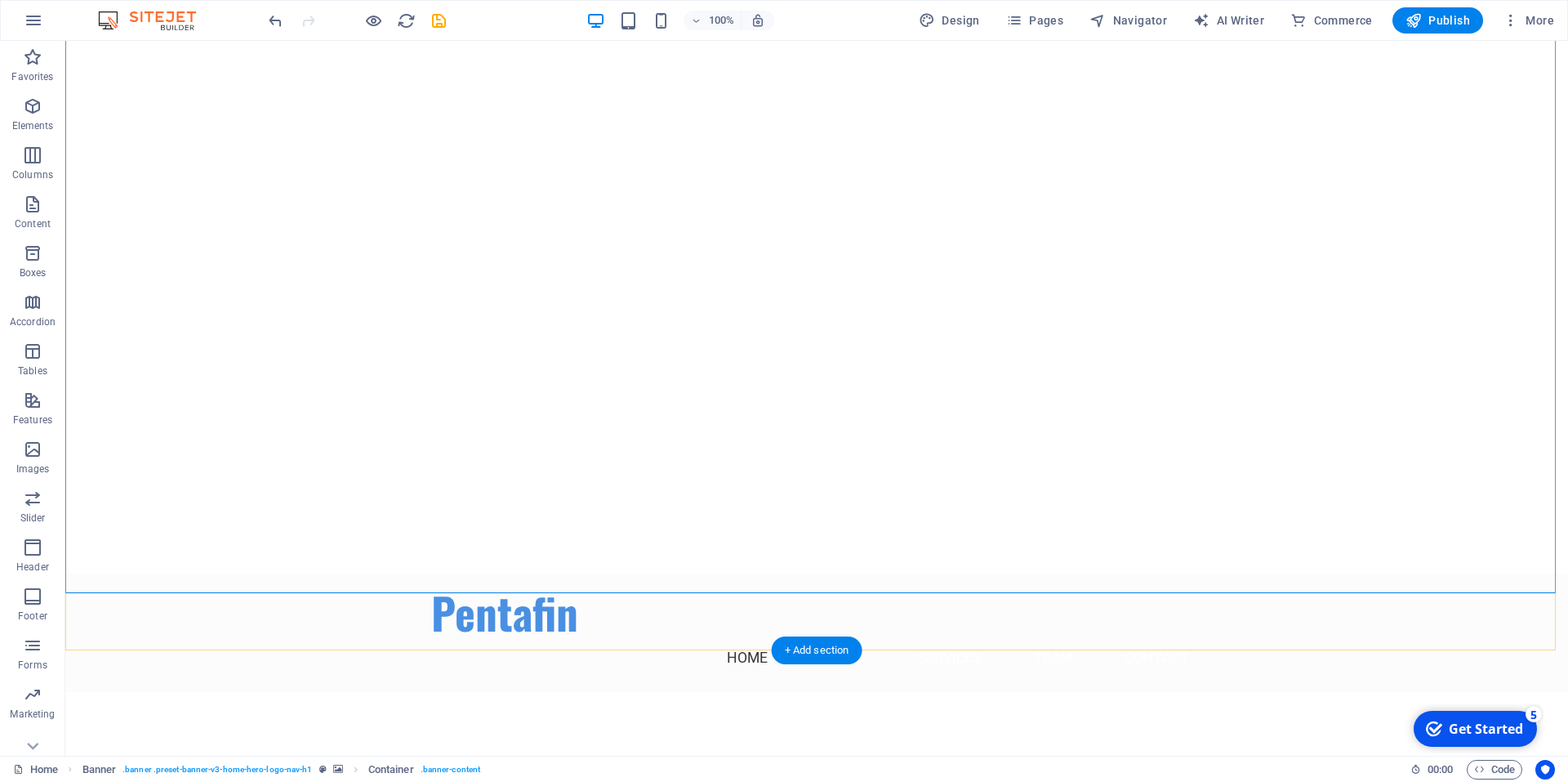
scroll to position [408, 0]
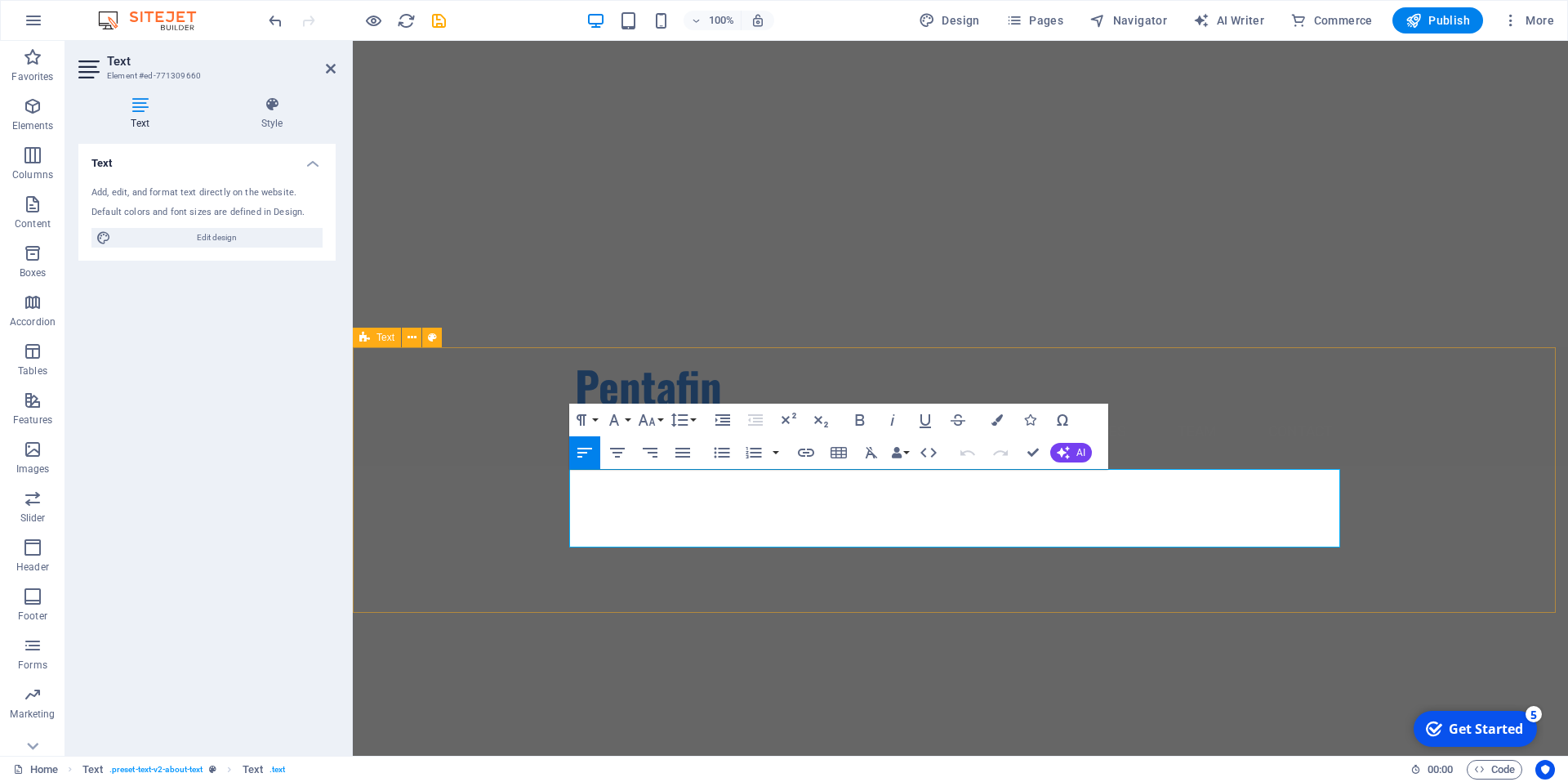
drag, startPoint x: 1200, startPoint y: 544, endPoint x: 565, endPoint y: 412, distance: 648.6
copy p "Pentafin is dedicated to providing exceptional financial services, specializing…"
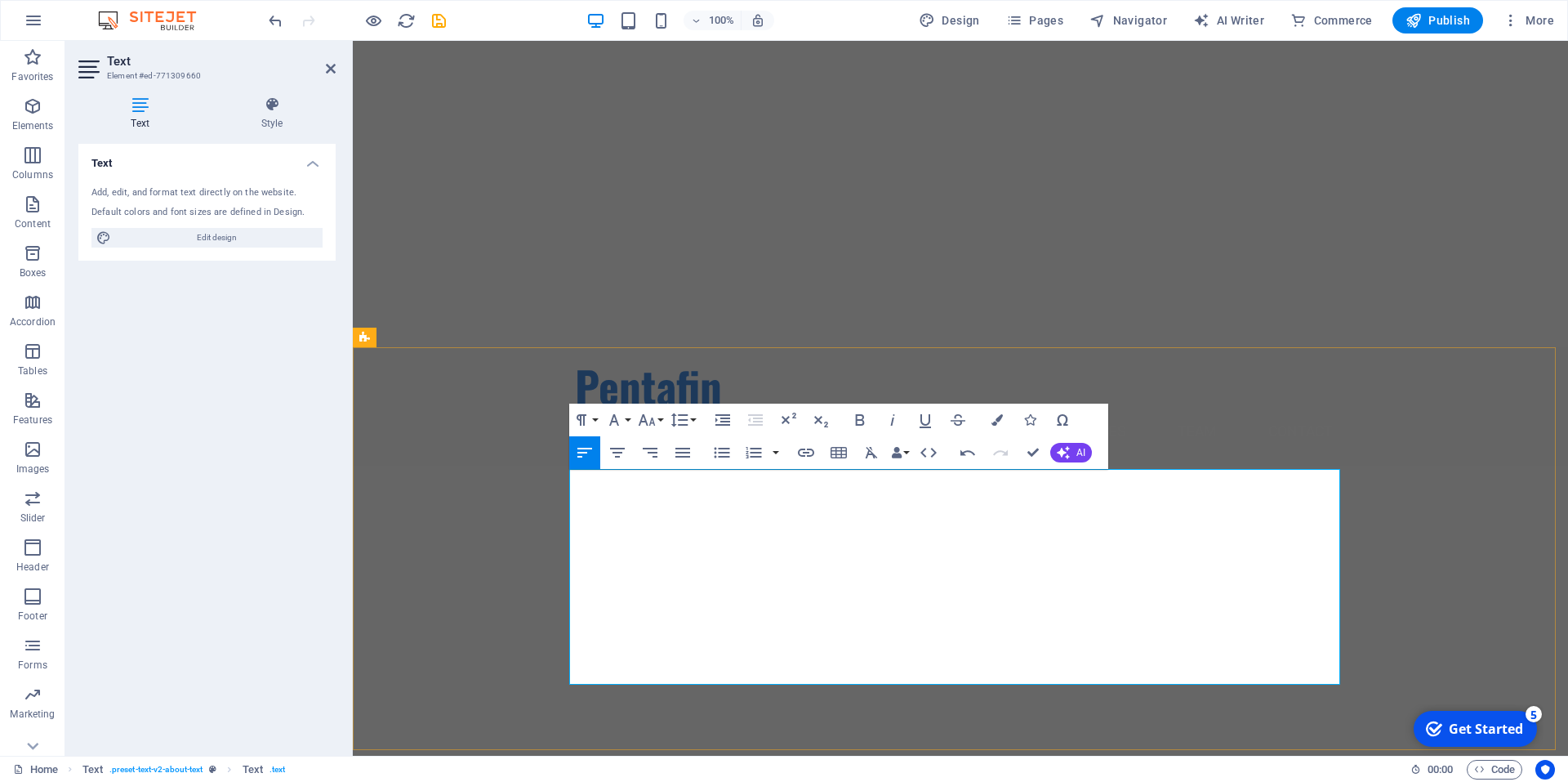
drag, startPoint x: 585, startPoint y: 626, endPoint x: 595, endPoint y: 616, distance: 14.1
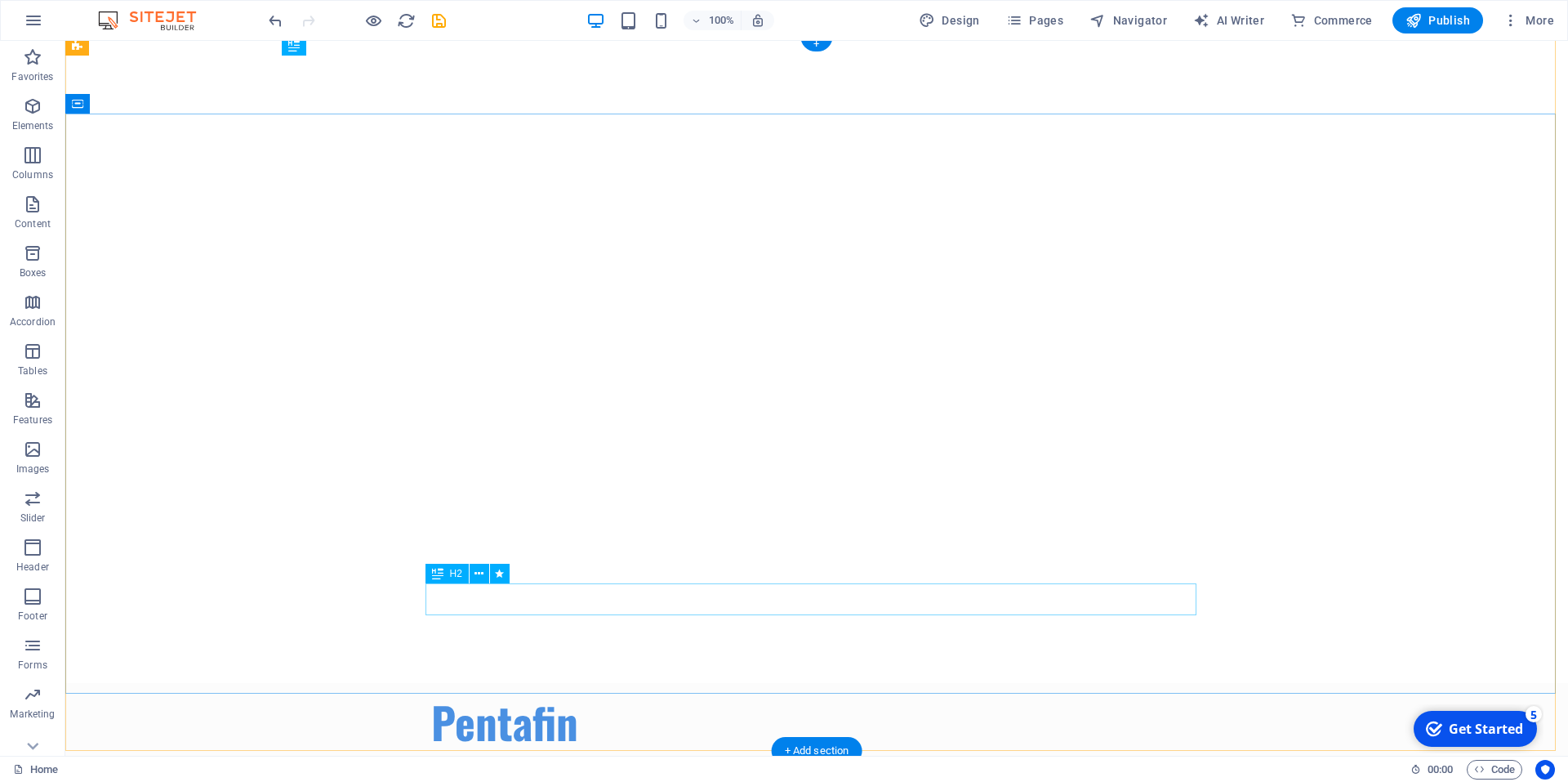
scroll to position [82, 0]
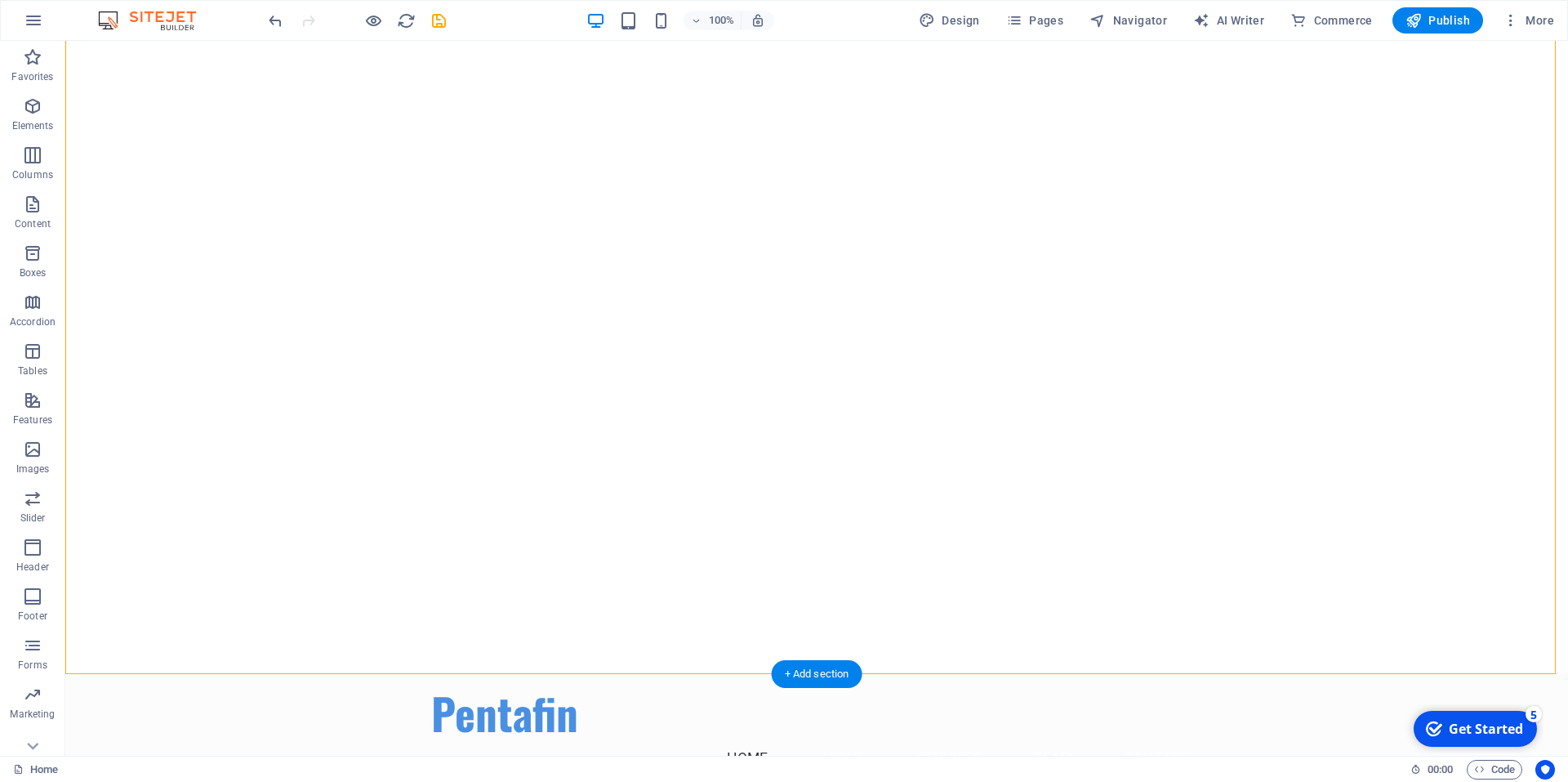
select select "vh"
select select "header"
select select "ms"
select select "s"
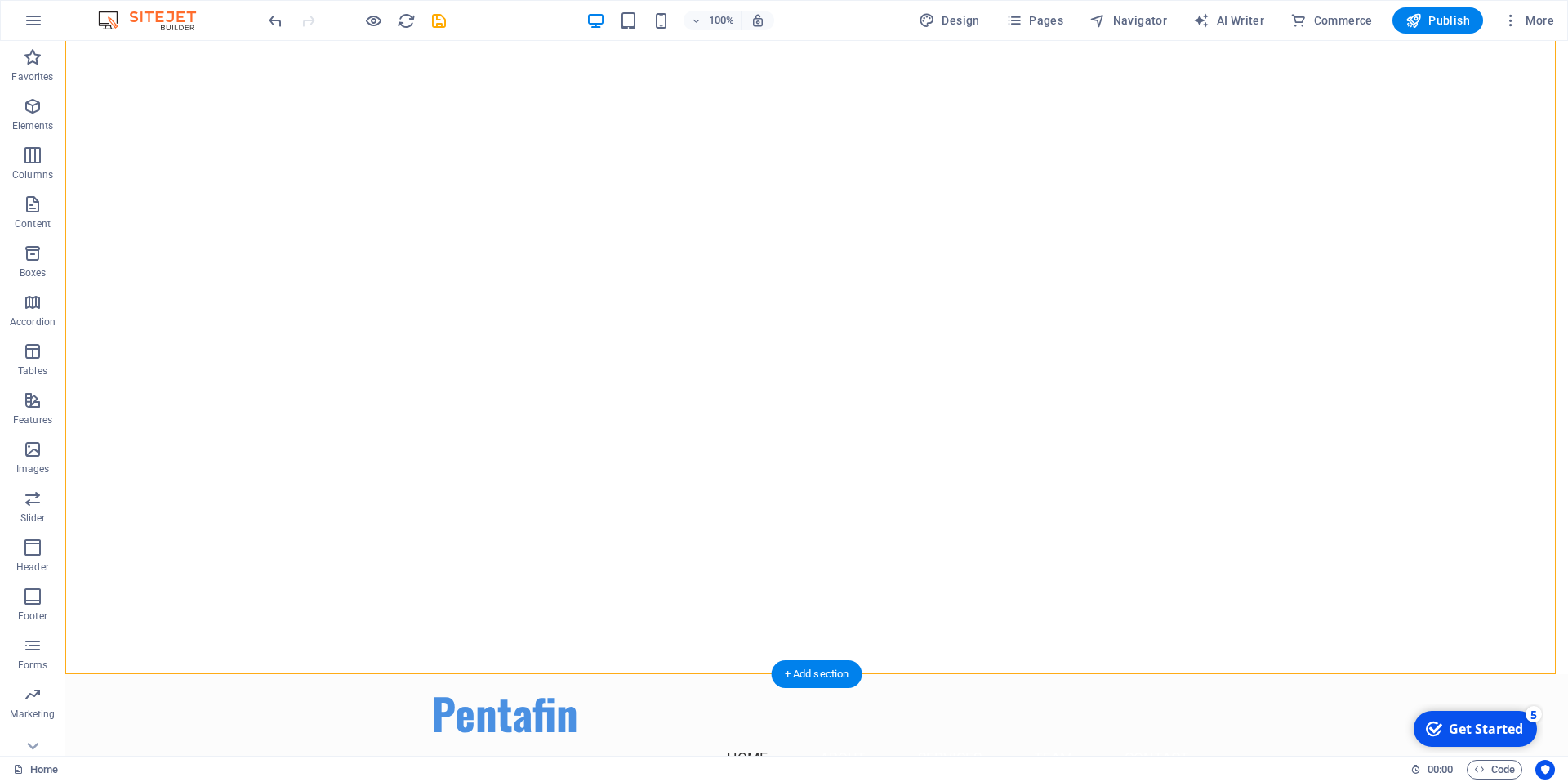
select select "progressive"
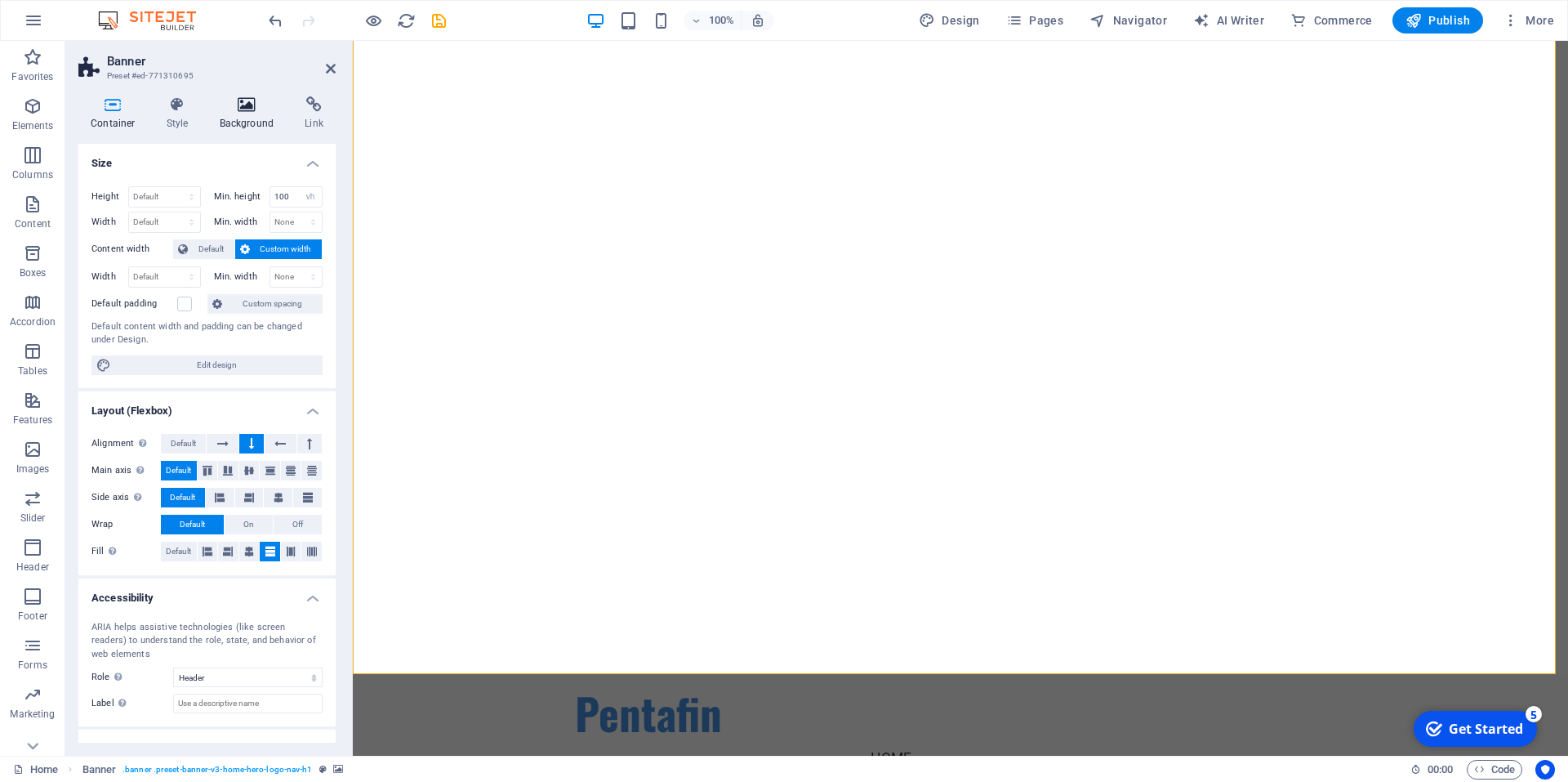
click at [264, 114] on h4 "Background" at bounding box center [250, 114] width 86 height 35
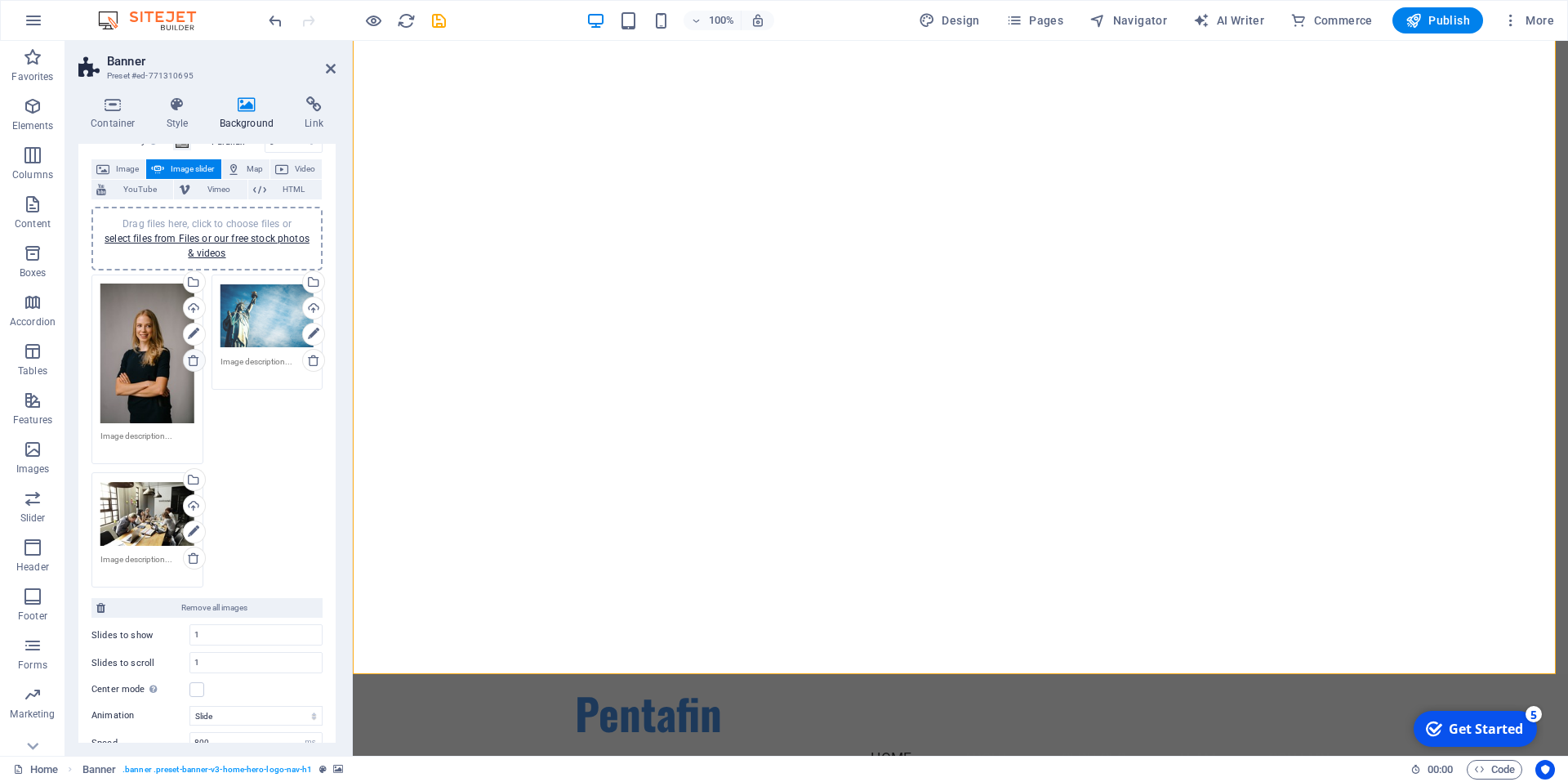
click at [191, 360] on icon at bounding box center [193, 360] width 13 height 13
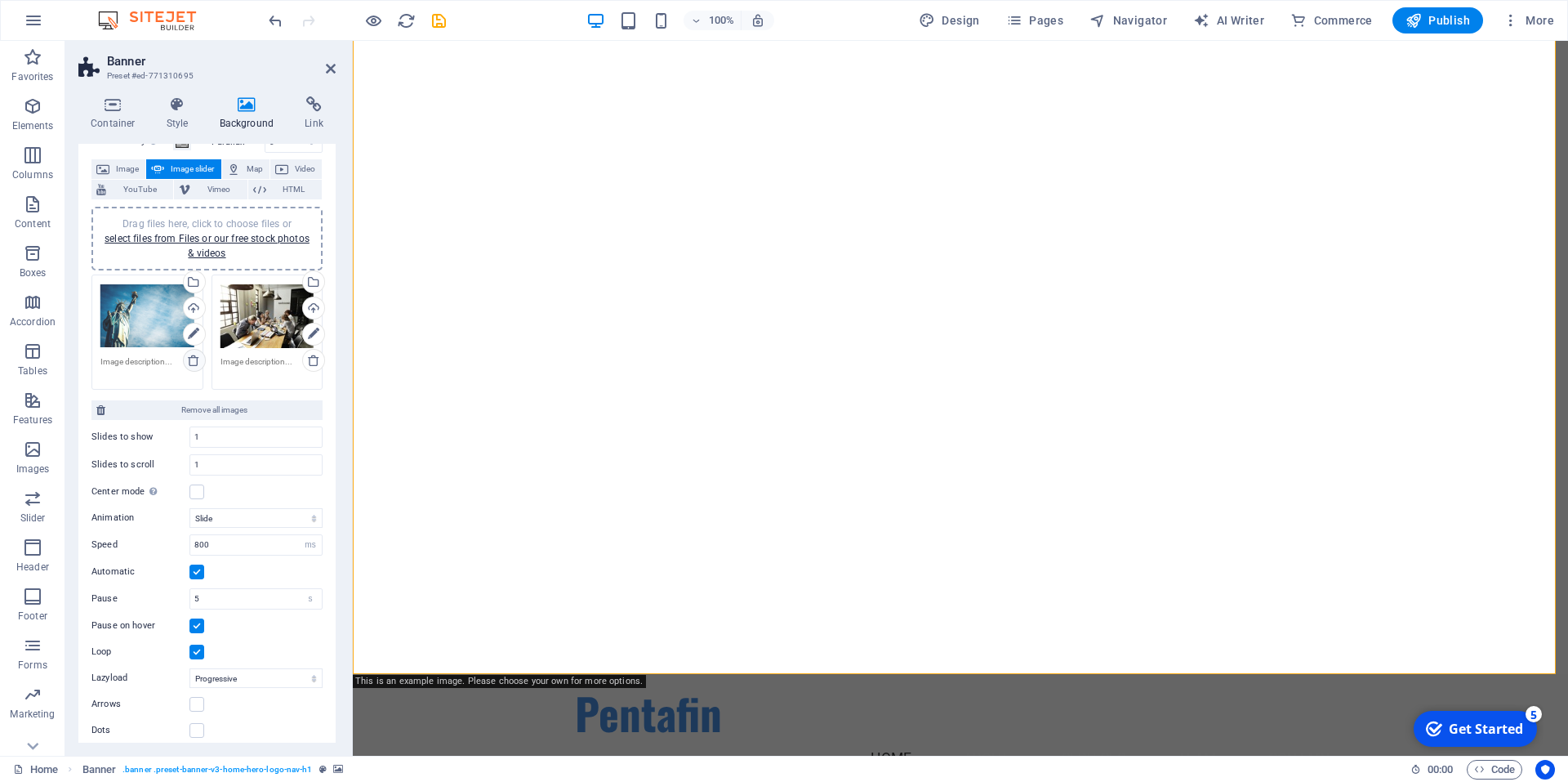
click at [191, 360] on icon at bounding box center [193, 360] width 13 height 13
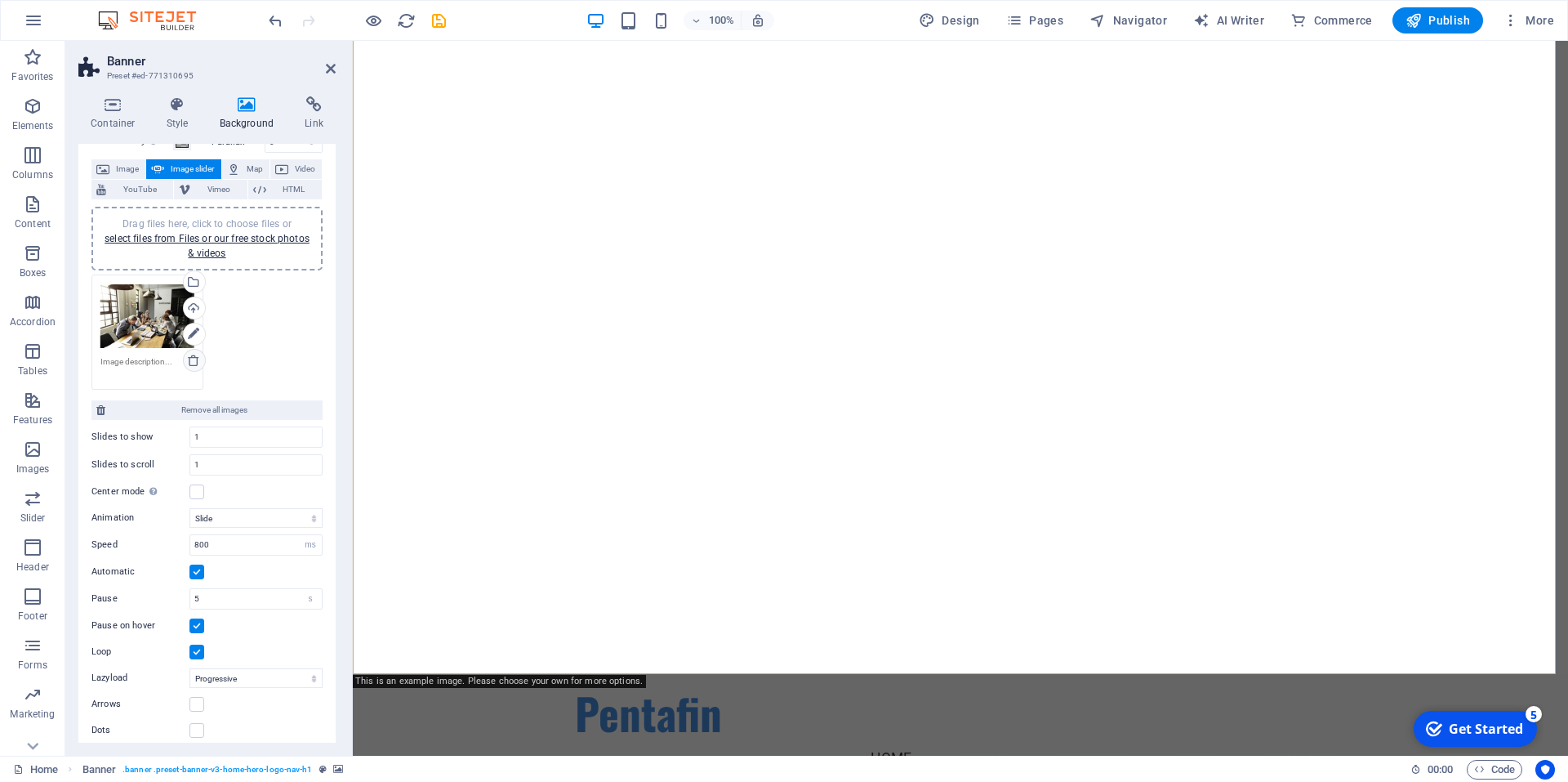
click at [191, 360] on icon at bounding box center [193, 360] width 13 height 13
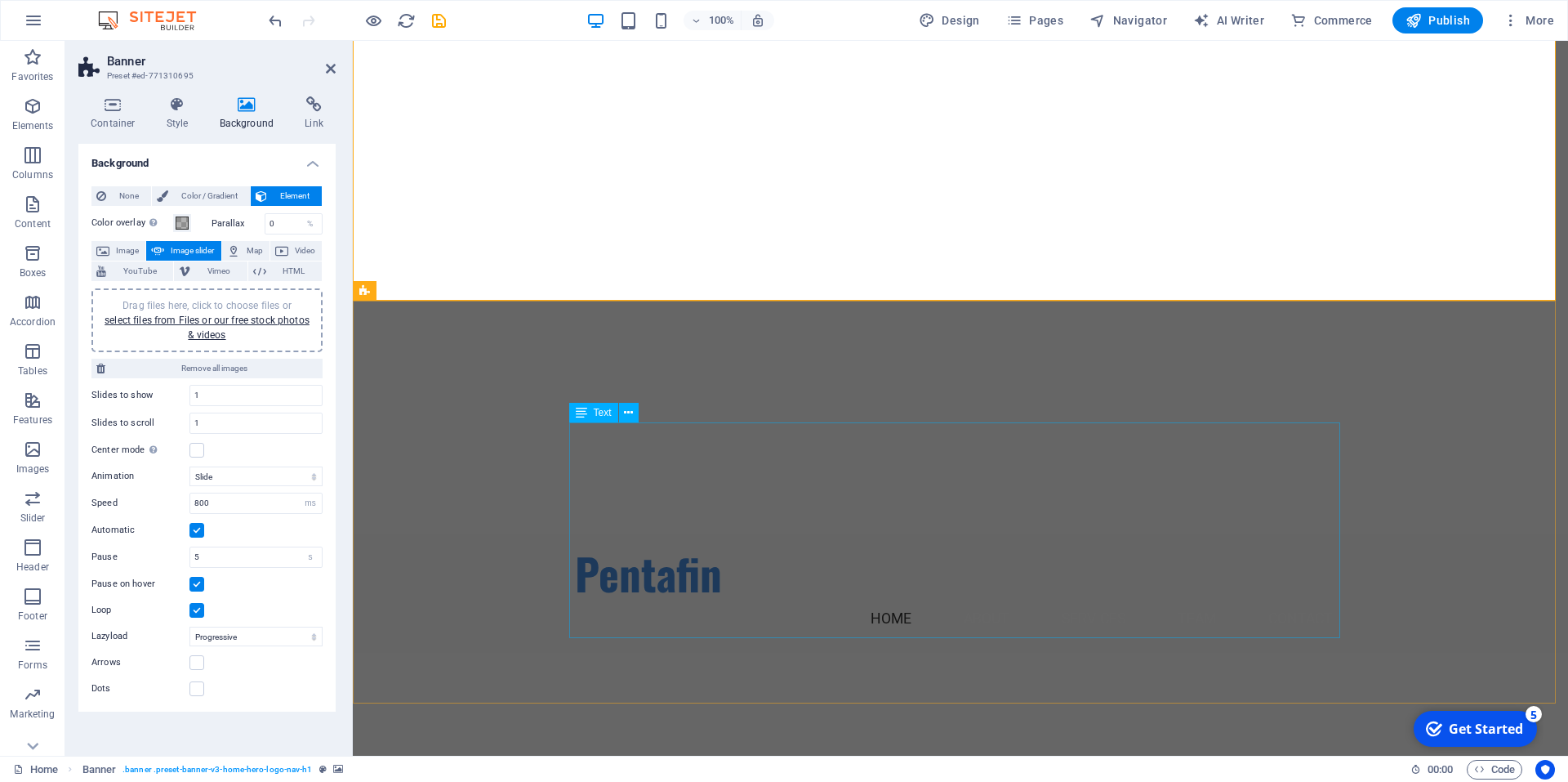
scroll to position [0, 0]
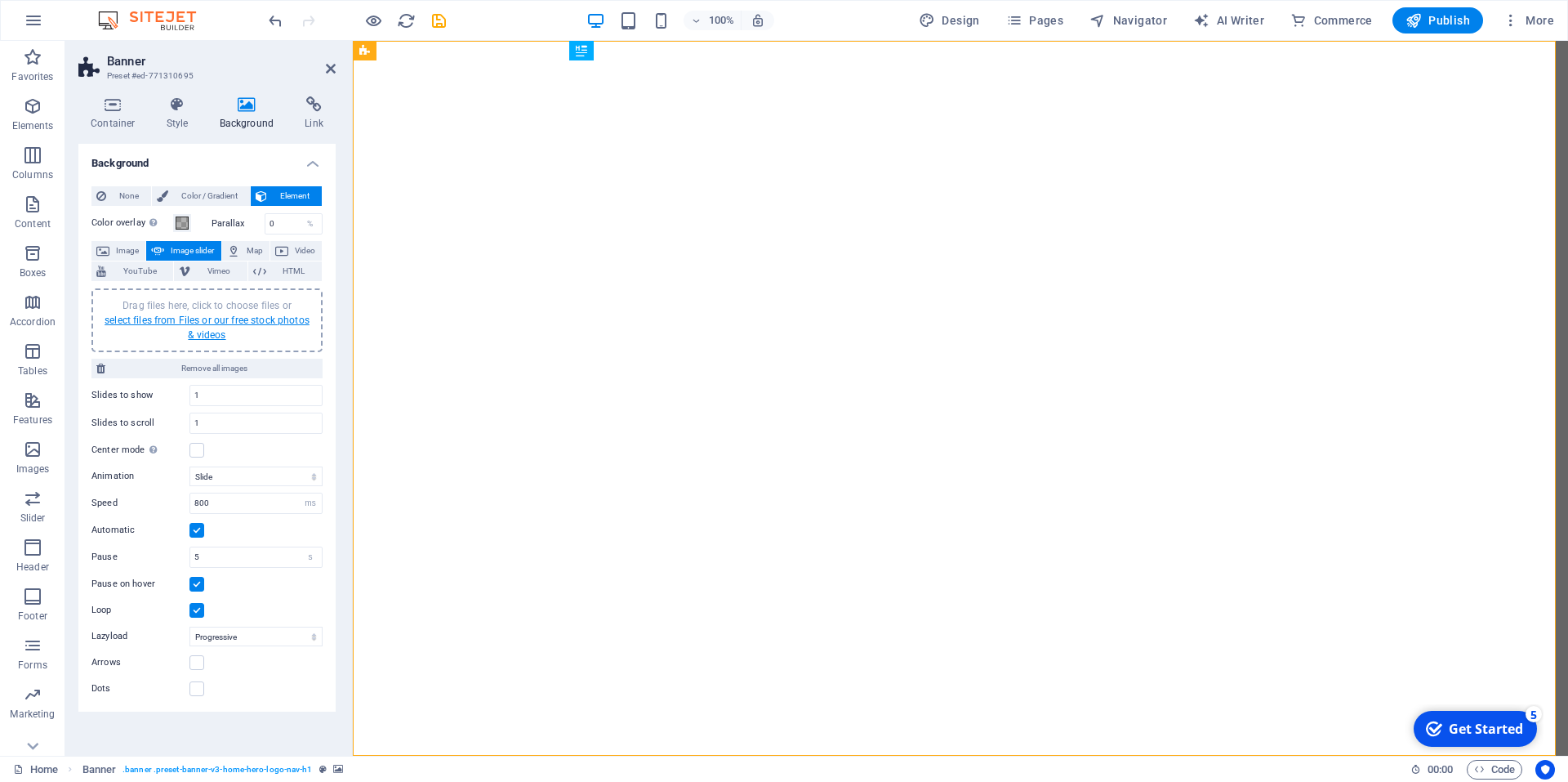
click at [150, 320] on link "select files from Files or our free stock photos & videos" at bounding box center [207, 327] width 206 height 26
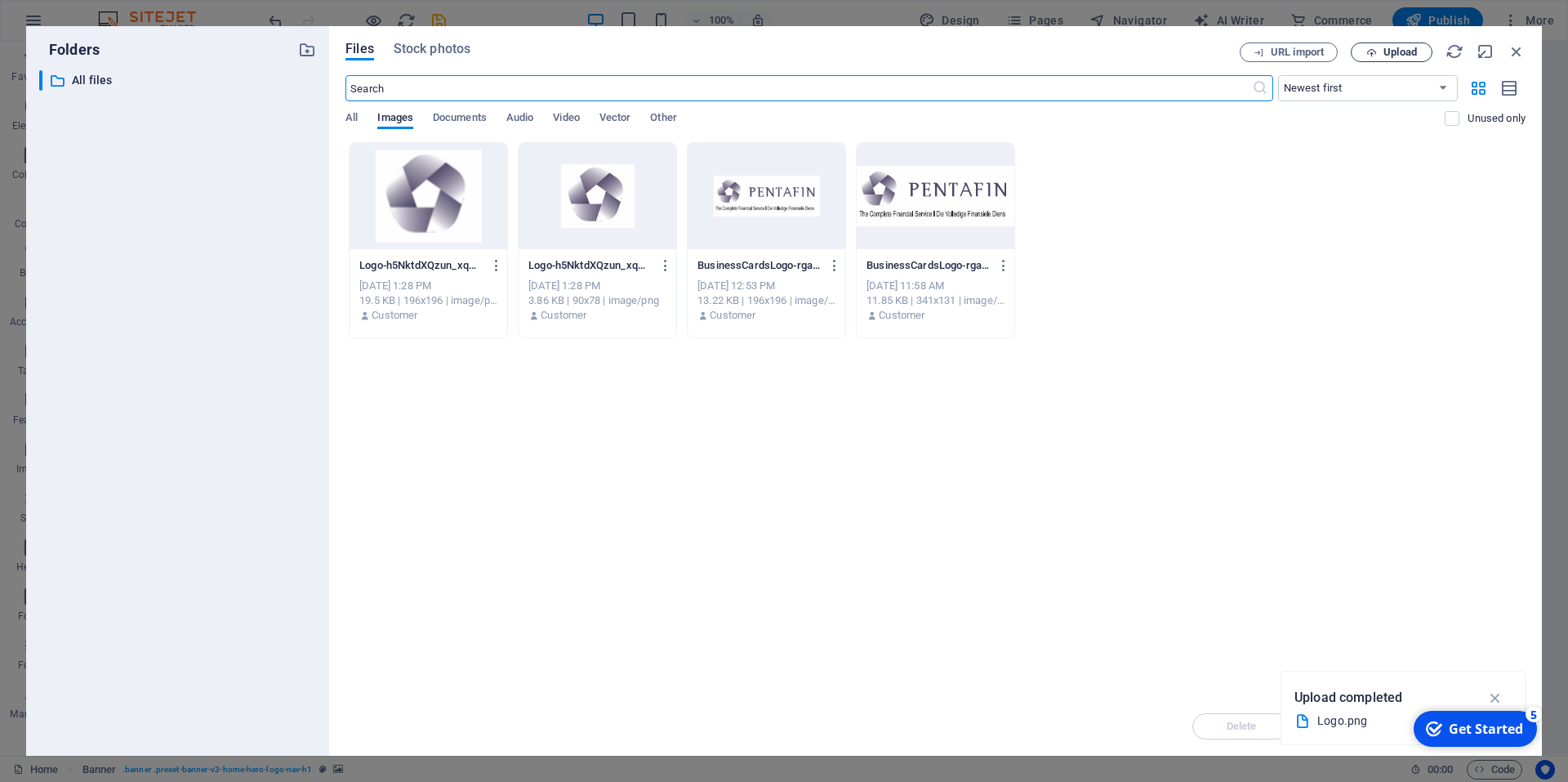
click at [1388, 54] on span "Upload" at bounding box center [1400, 52] width 34 height 10
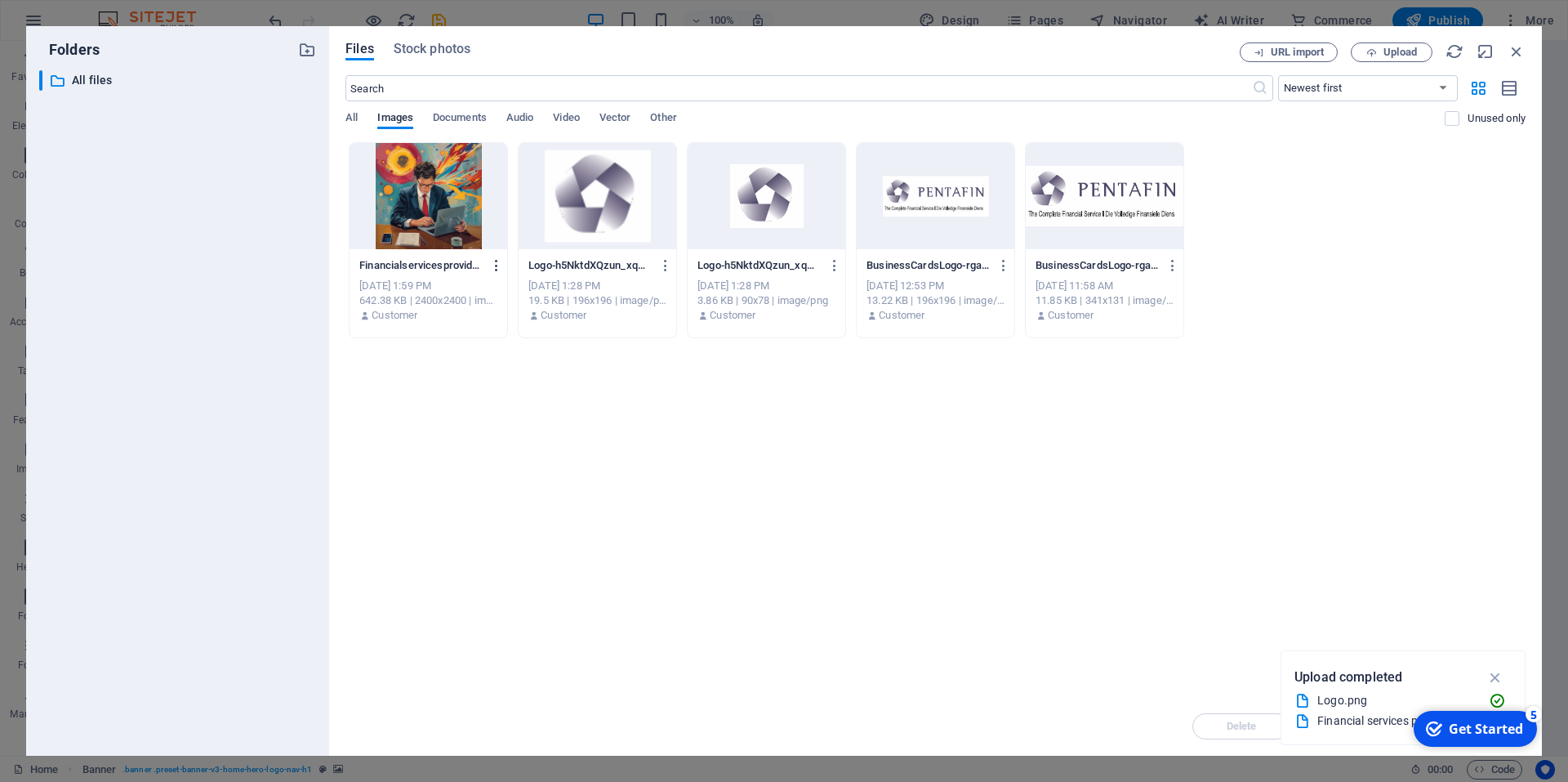
click at [494, 264] on icon "button" at bounding box center [497, 265] width 16 height 15
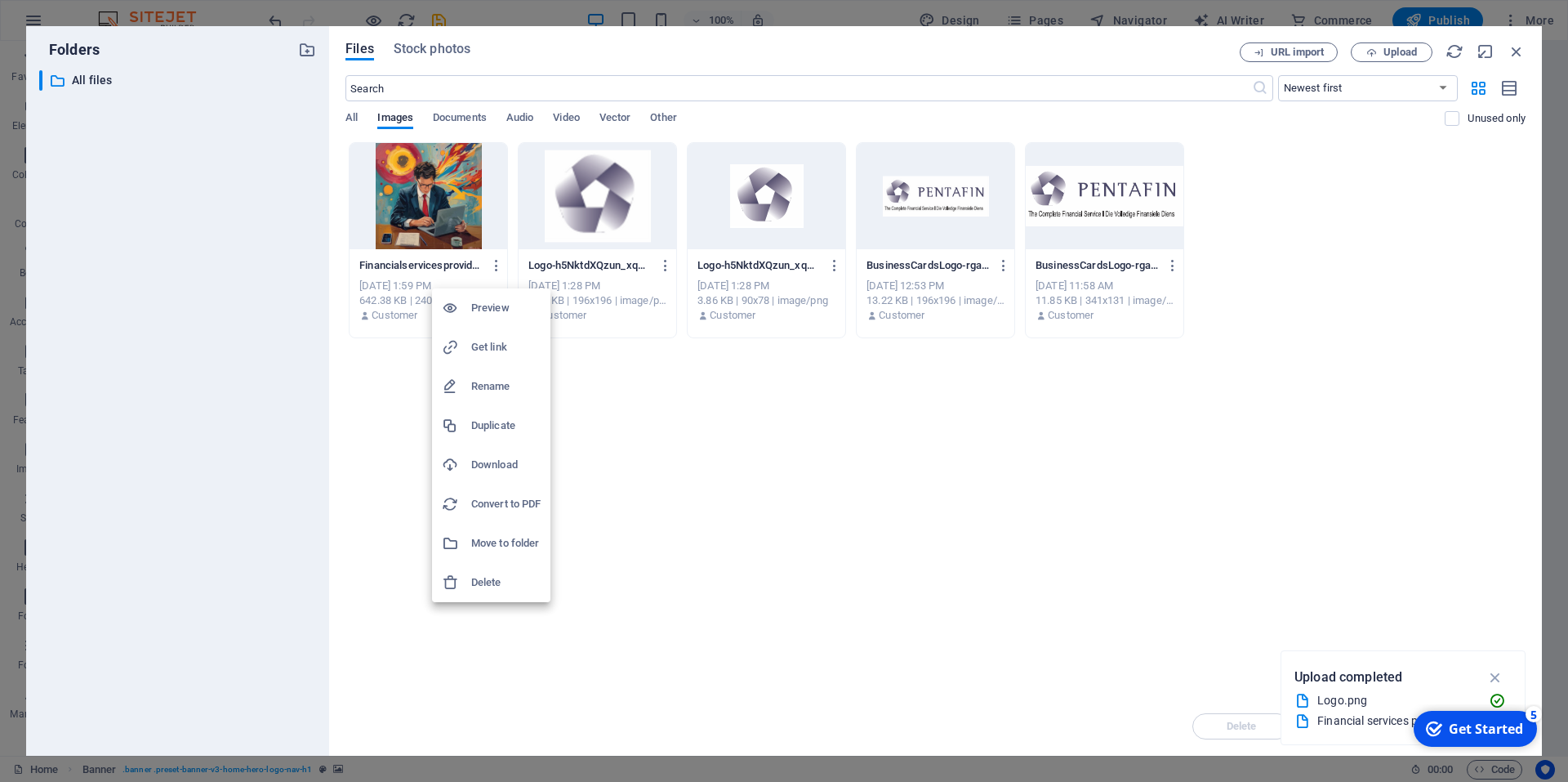
click at [877, 479] on div at bounding box center [784, 391] width 1568 height 782
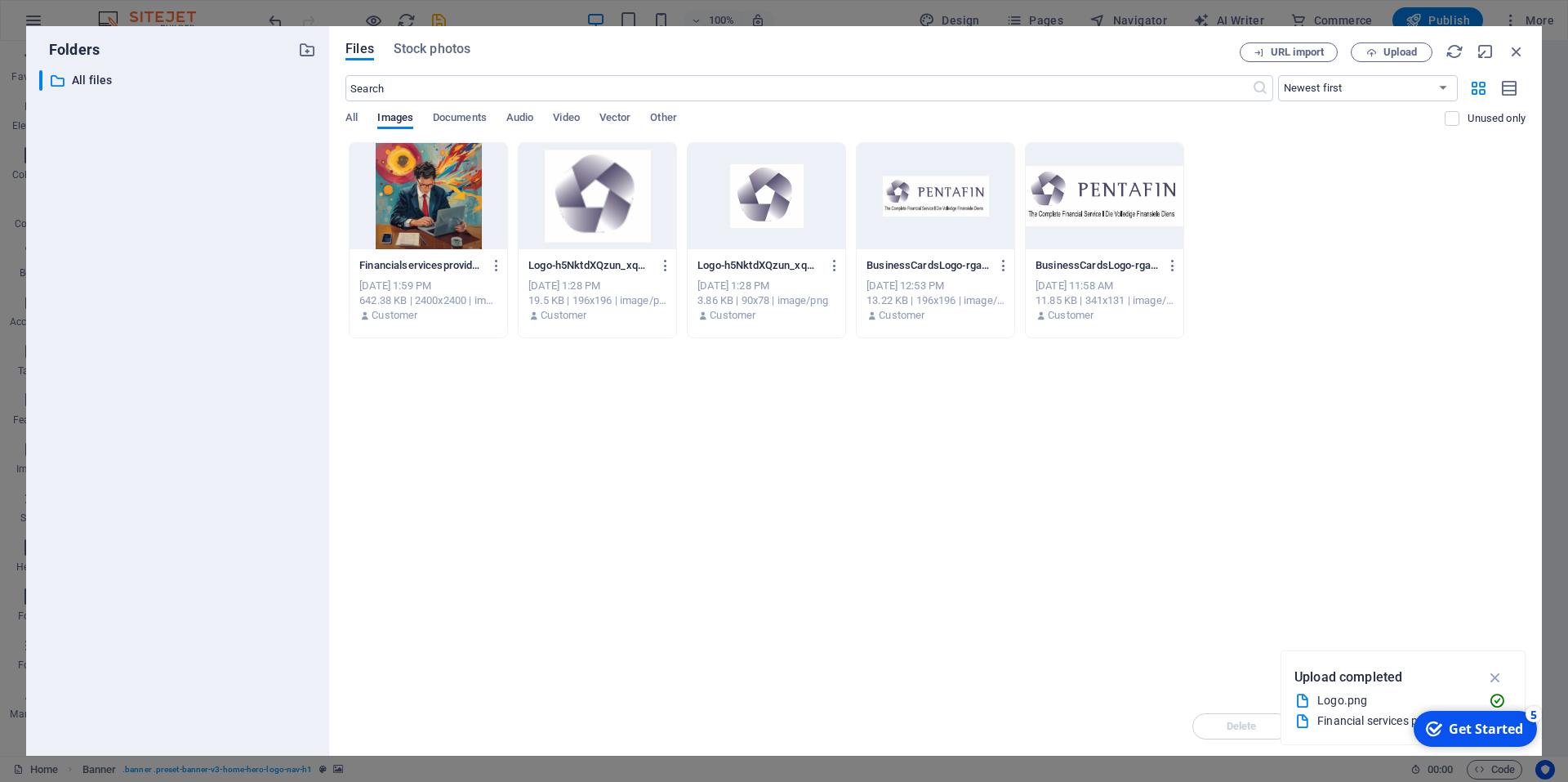
click at [432, 191] on div at bounding box center [429, 196] width 158 height 106
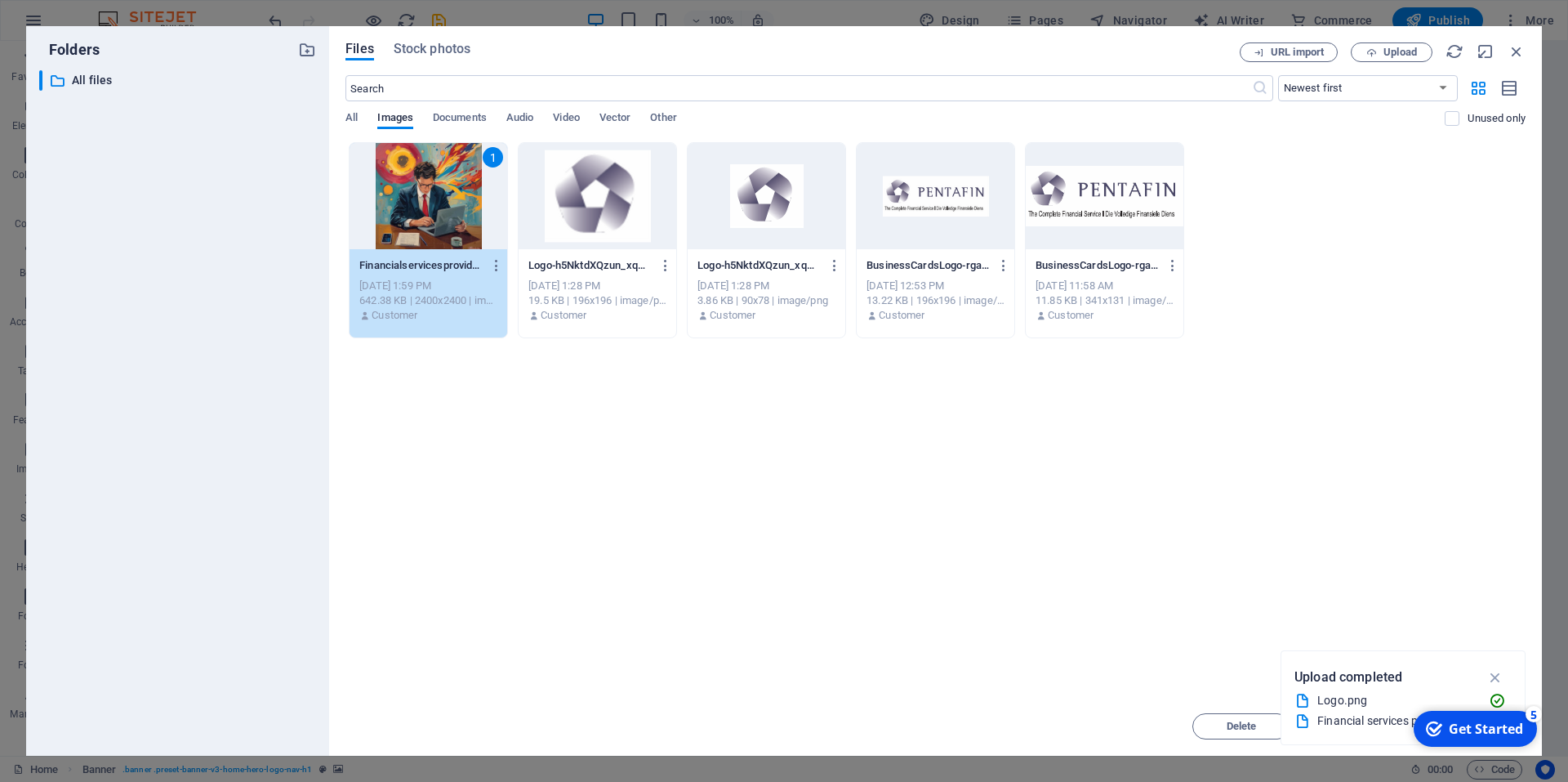
click at [432, 191] on div "1" at bounding box center [429, 196] width 158 height 106
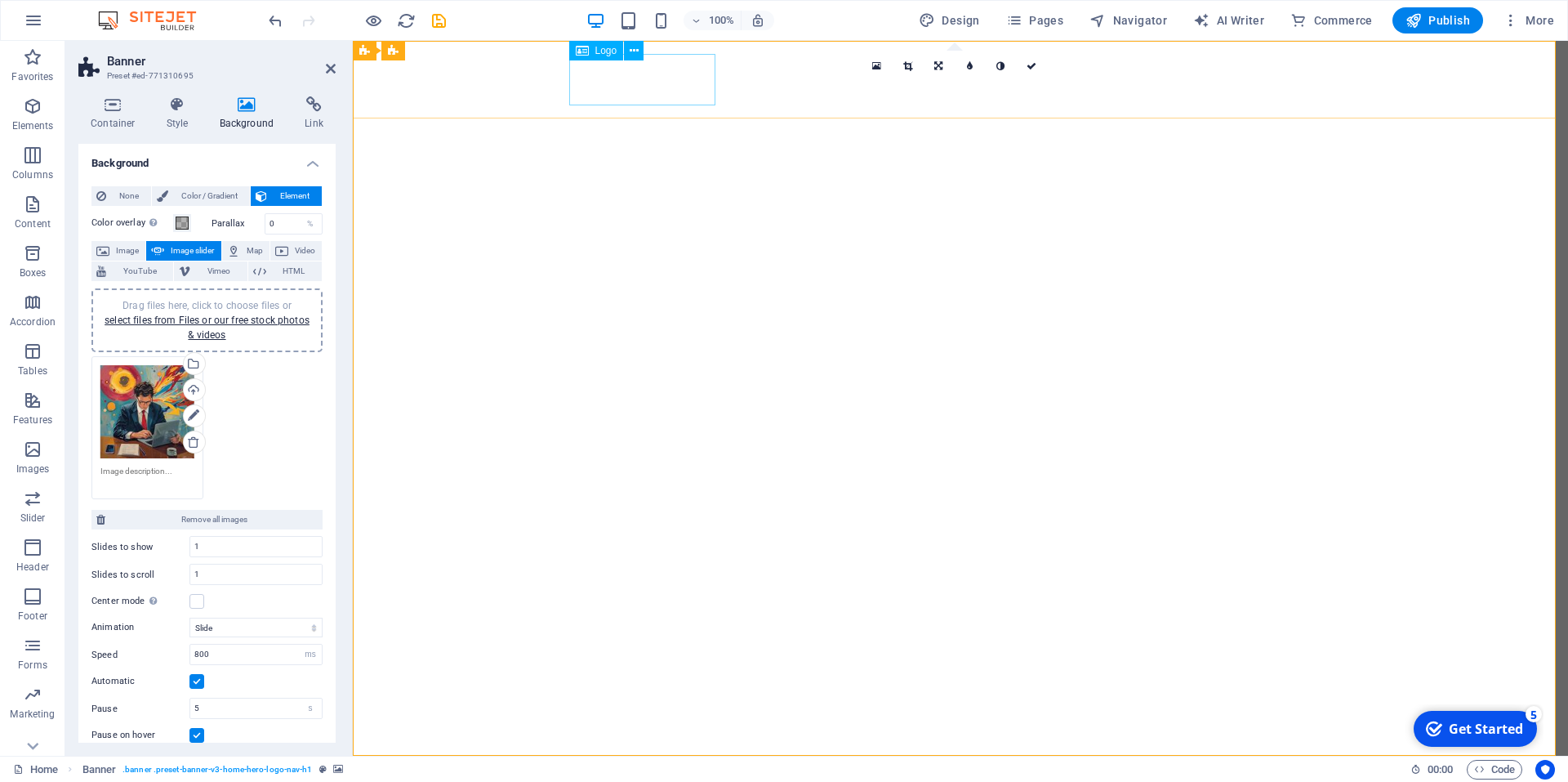
click at [657, 769] on div "Pentafin" at bounding box center [960, 795] width 771 height 51
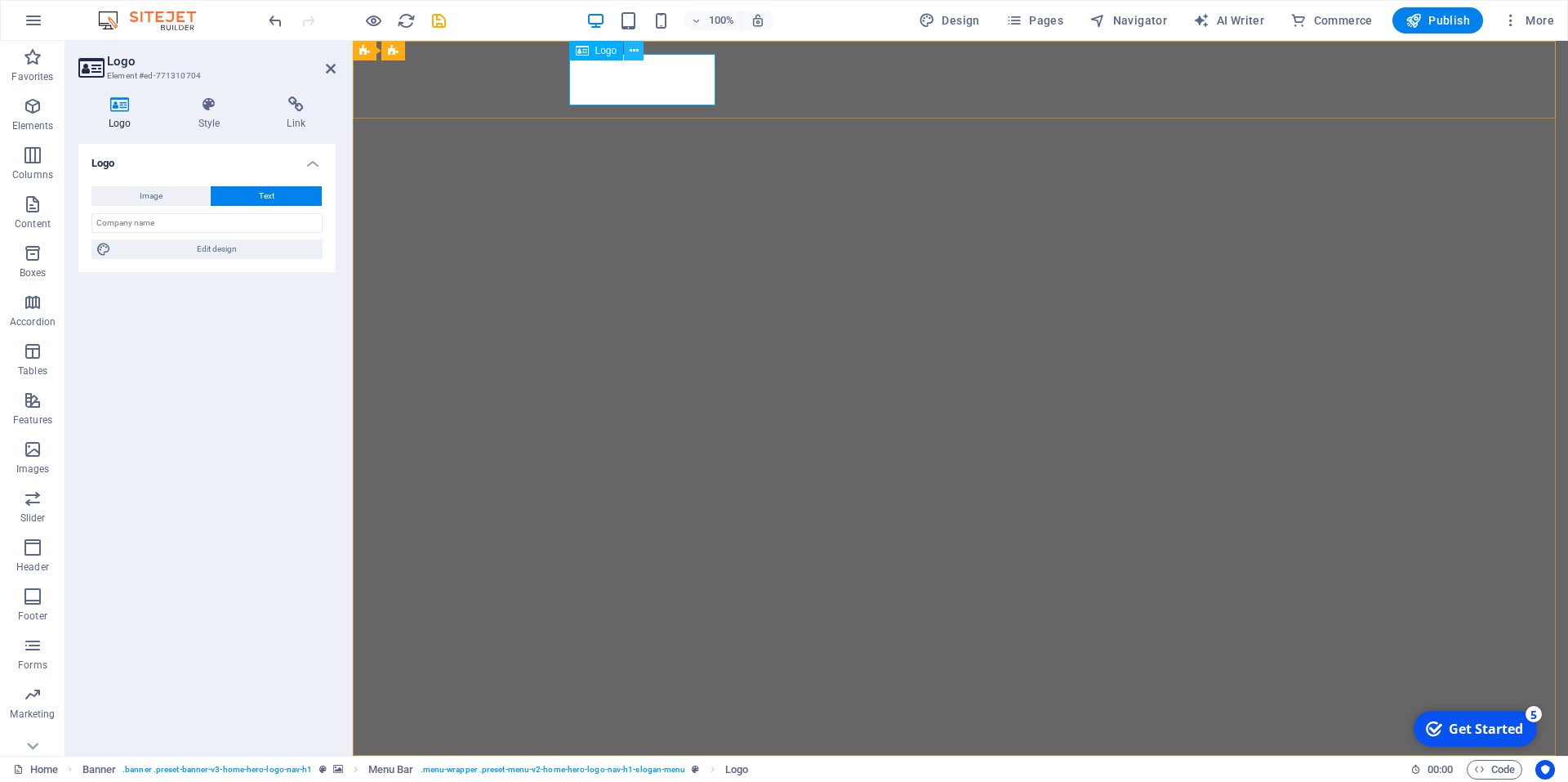
click at [629, 54] on icon at bounding box center [633, 50] width 9 height 17
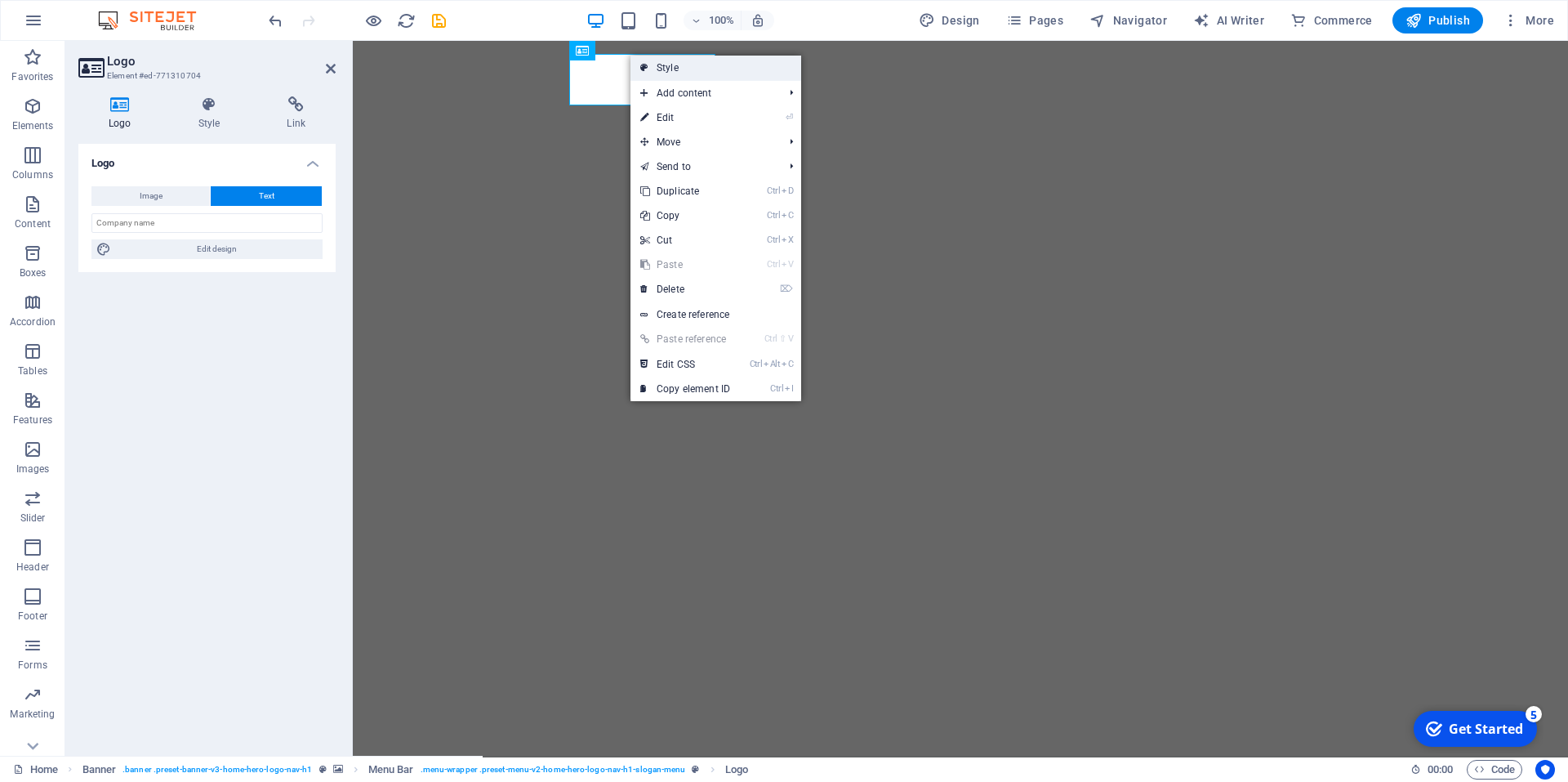
click at [686, 75] on link "Style" at bounding box center [715, 67] width 171 height 25
select select "rem"
select select "preset-menu-v2-home-hero-logo-nav-h1-slogan-menu"
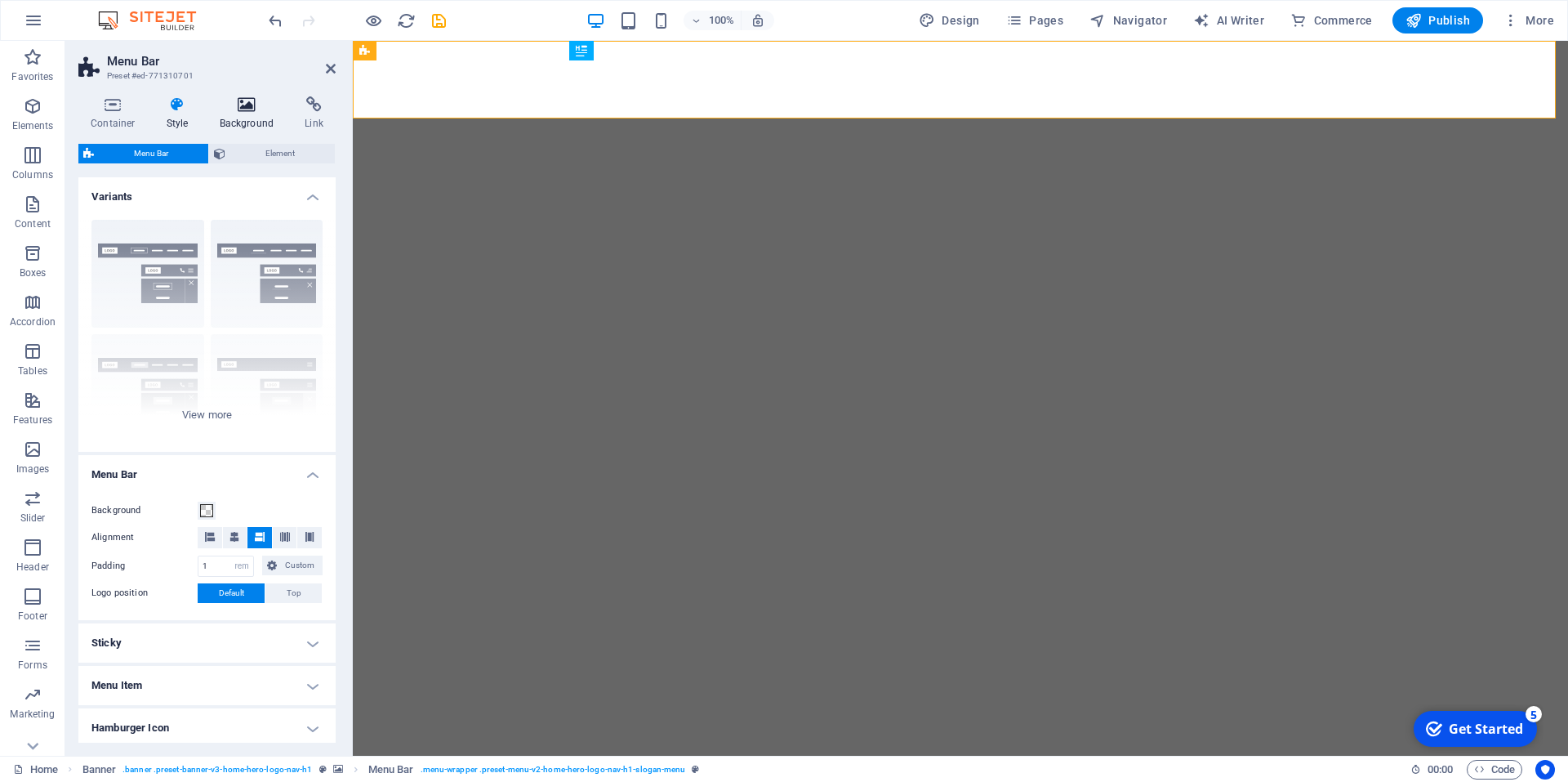
click at [247, 105] on icon at bounding box center [247, 105] width 79 height 17
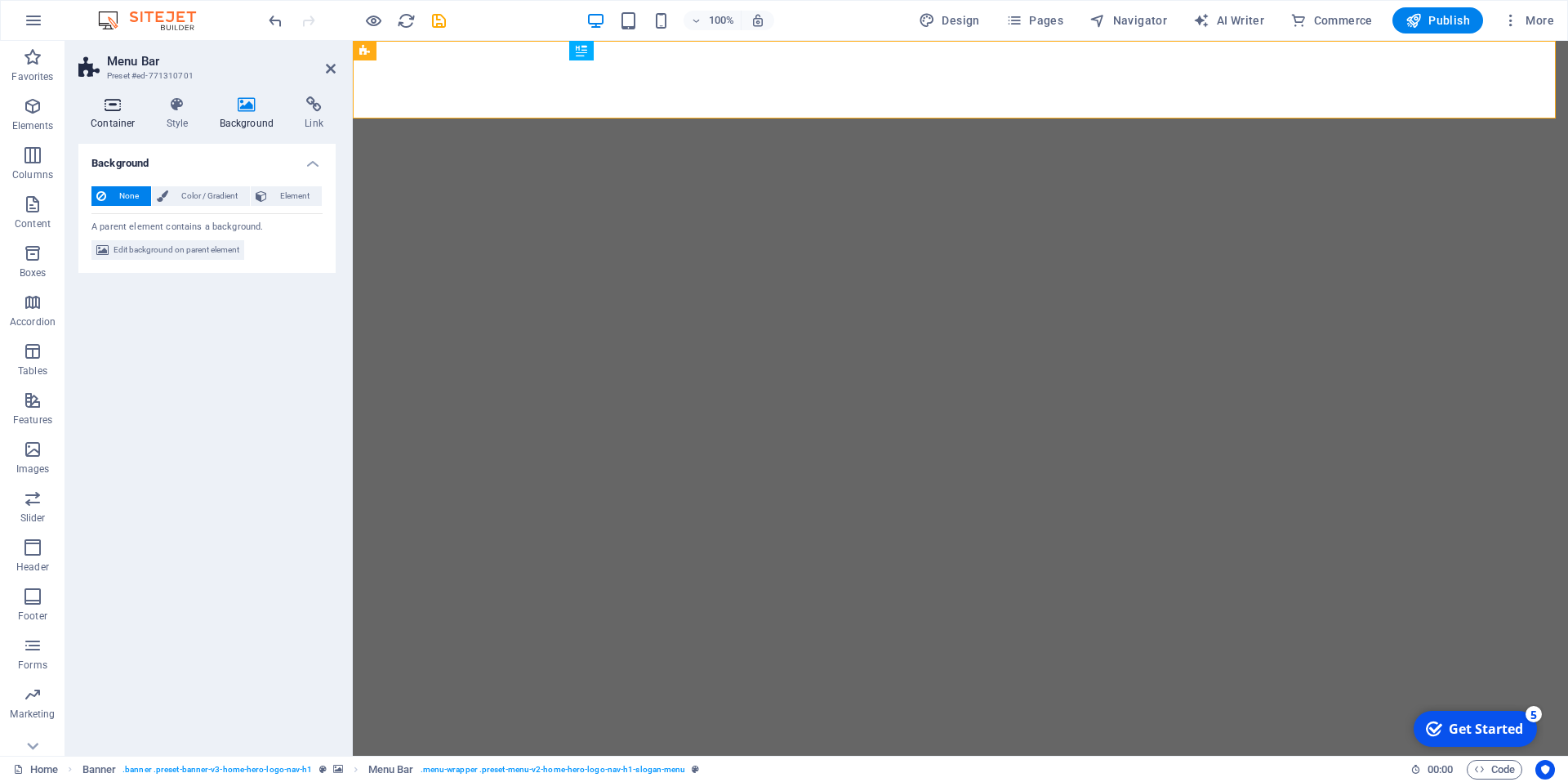
click at [118, 111] on icon at bounding box center [113, 105] width 69 height 17
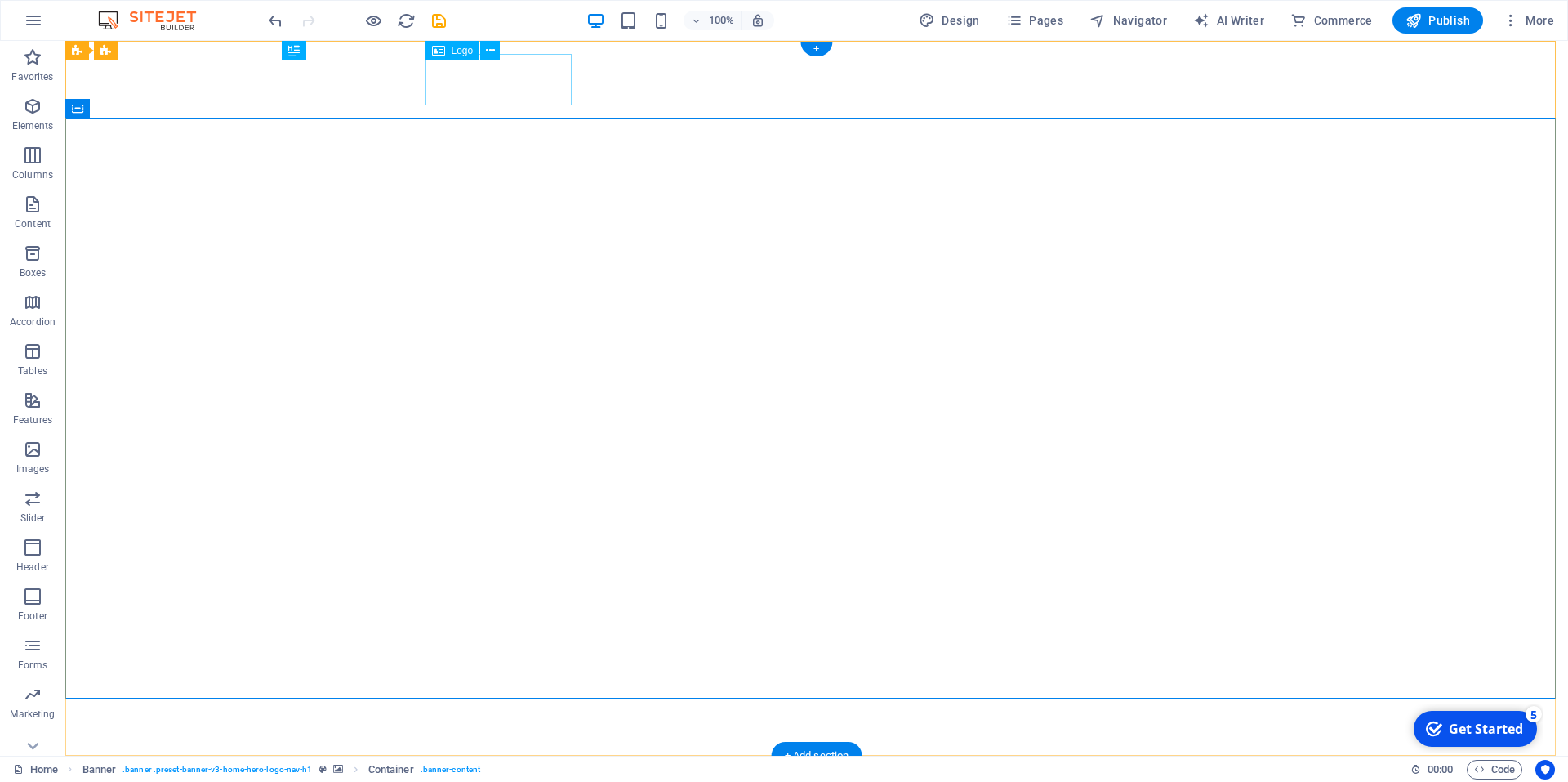
click at [496, 769] on div "Pentafin" at bounding box center [816, 795] width 771 height 51
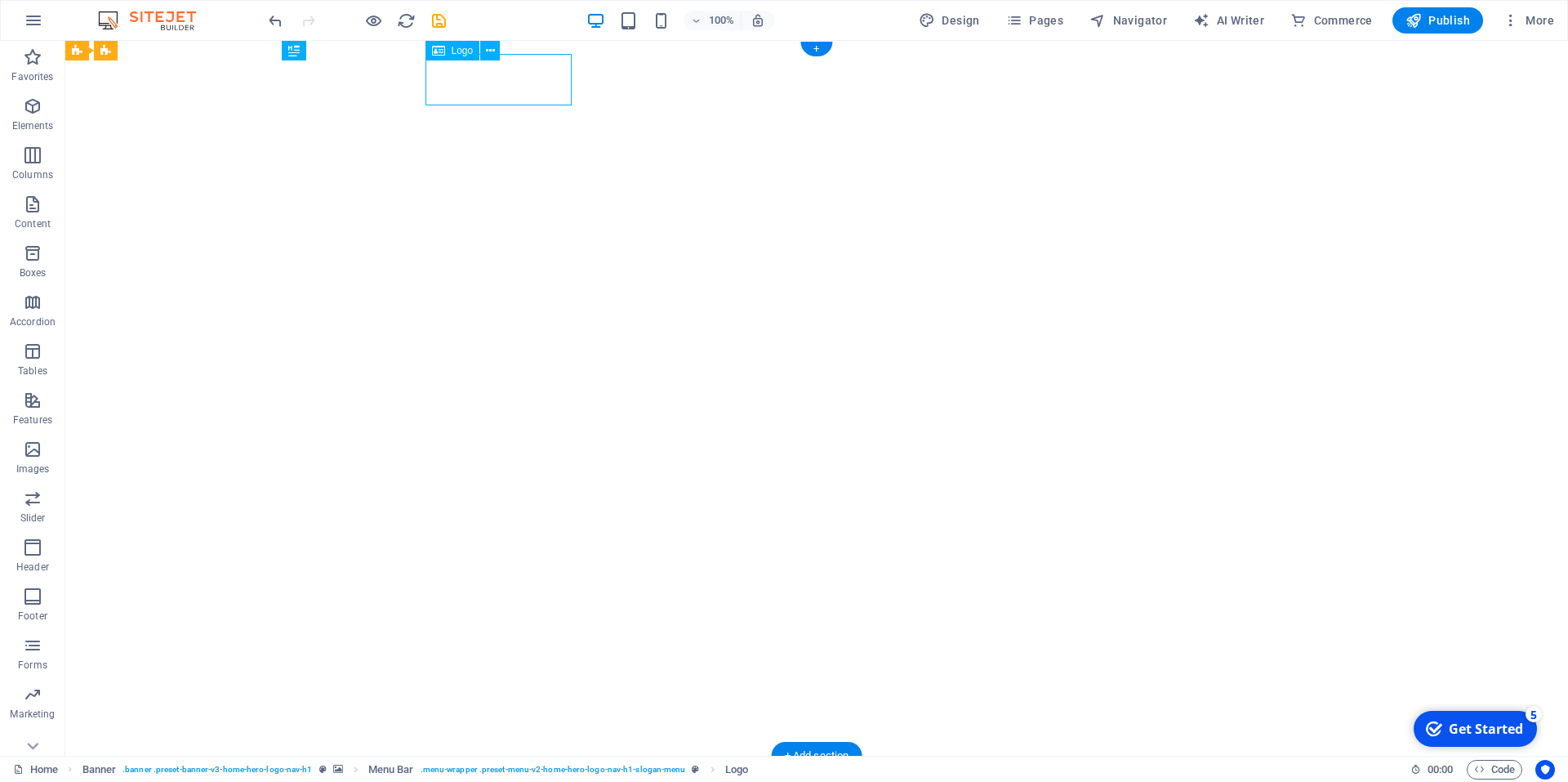
click at [497, 769] on div "Pentafin" at bounding box center [816, 795] width 771 height 51
click at [492, 58] on icon at bounding box center [490, 50] width 9 height 17
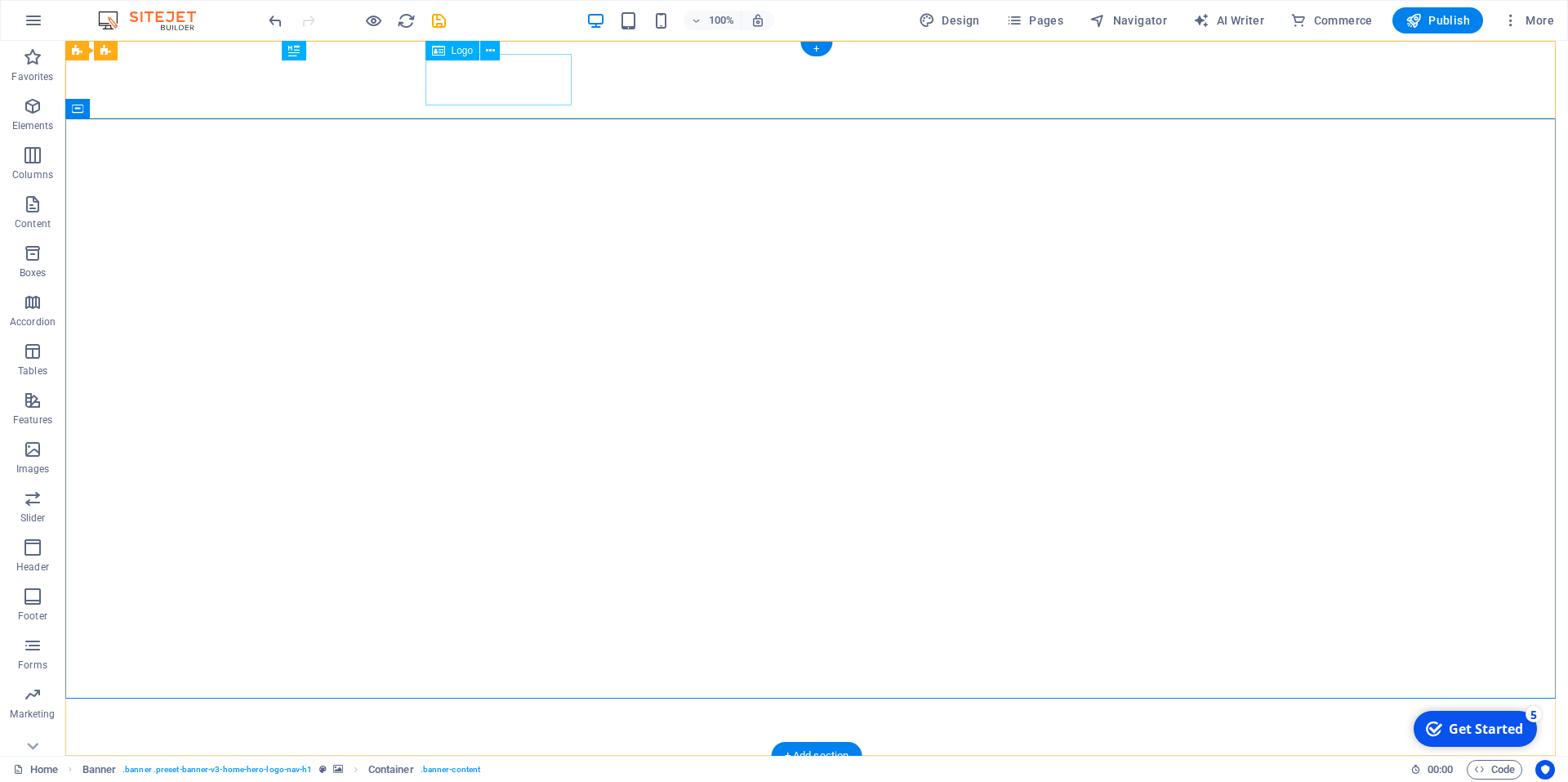
click at [492, 769] on div "Pentafin" at bounding box center [816, 795] width 771 height 51
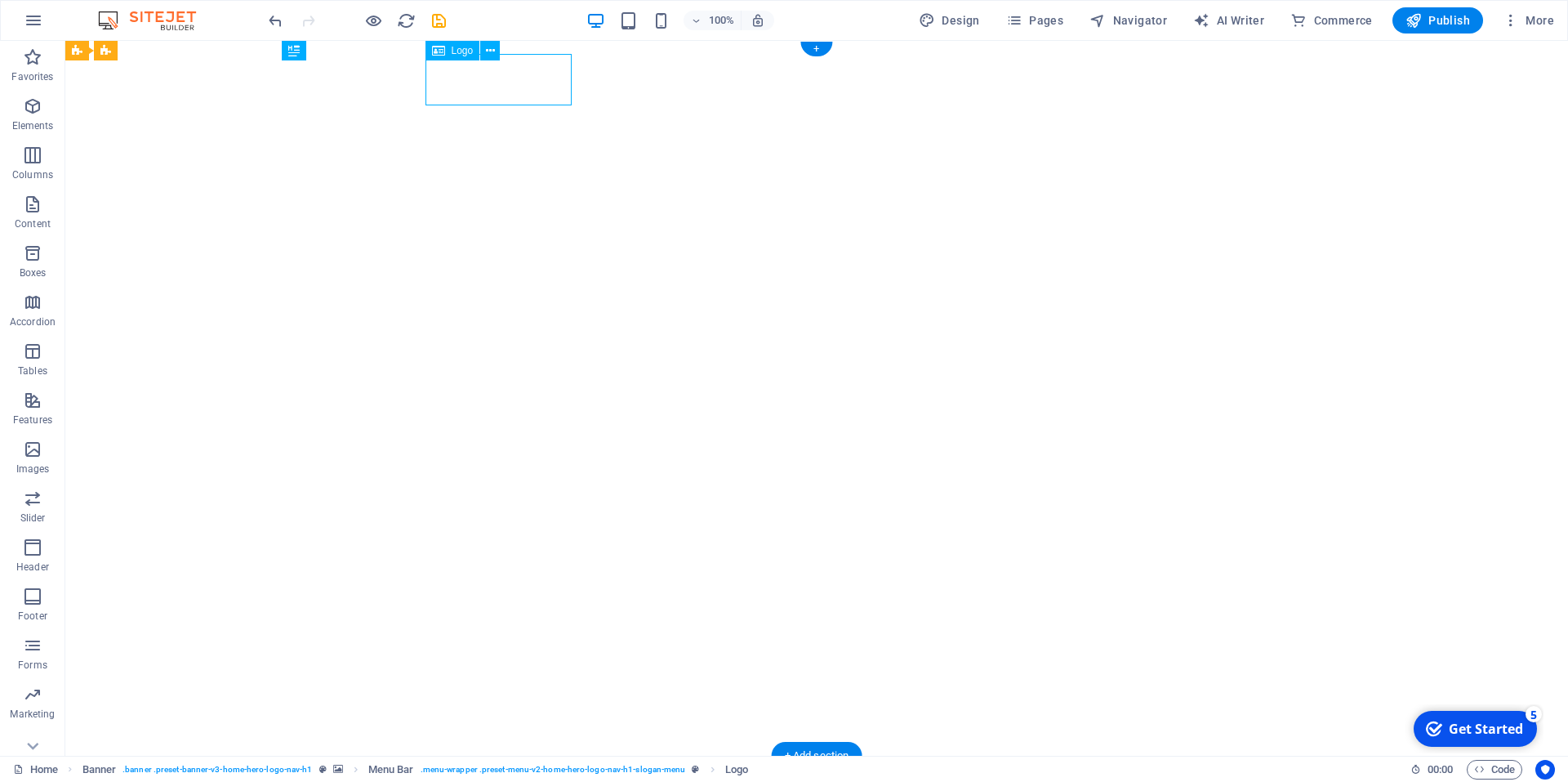
click at [492, 769] on div "Pentafin" at bounding box center [816, 795] width 771 height 51
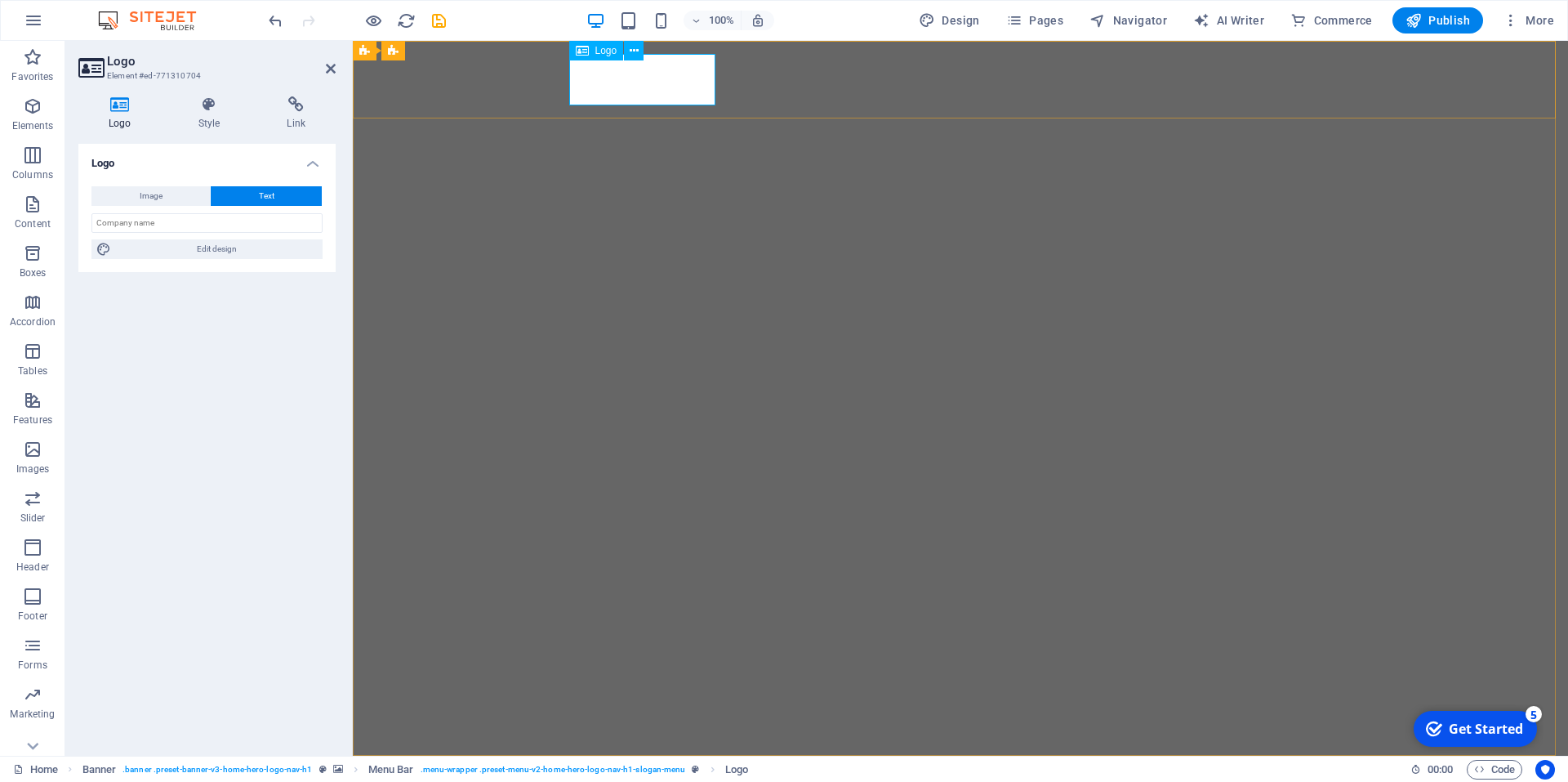
click at [667, 769] on div "Pentafin" at bounding box center [960, 795] width 771 height 51
click at [665, 769] on div "Pentafin" at bounding box center [960, 795] width 771 height 51
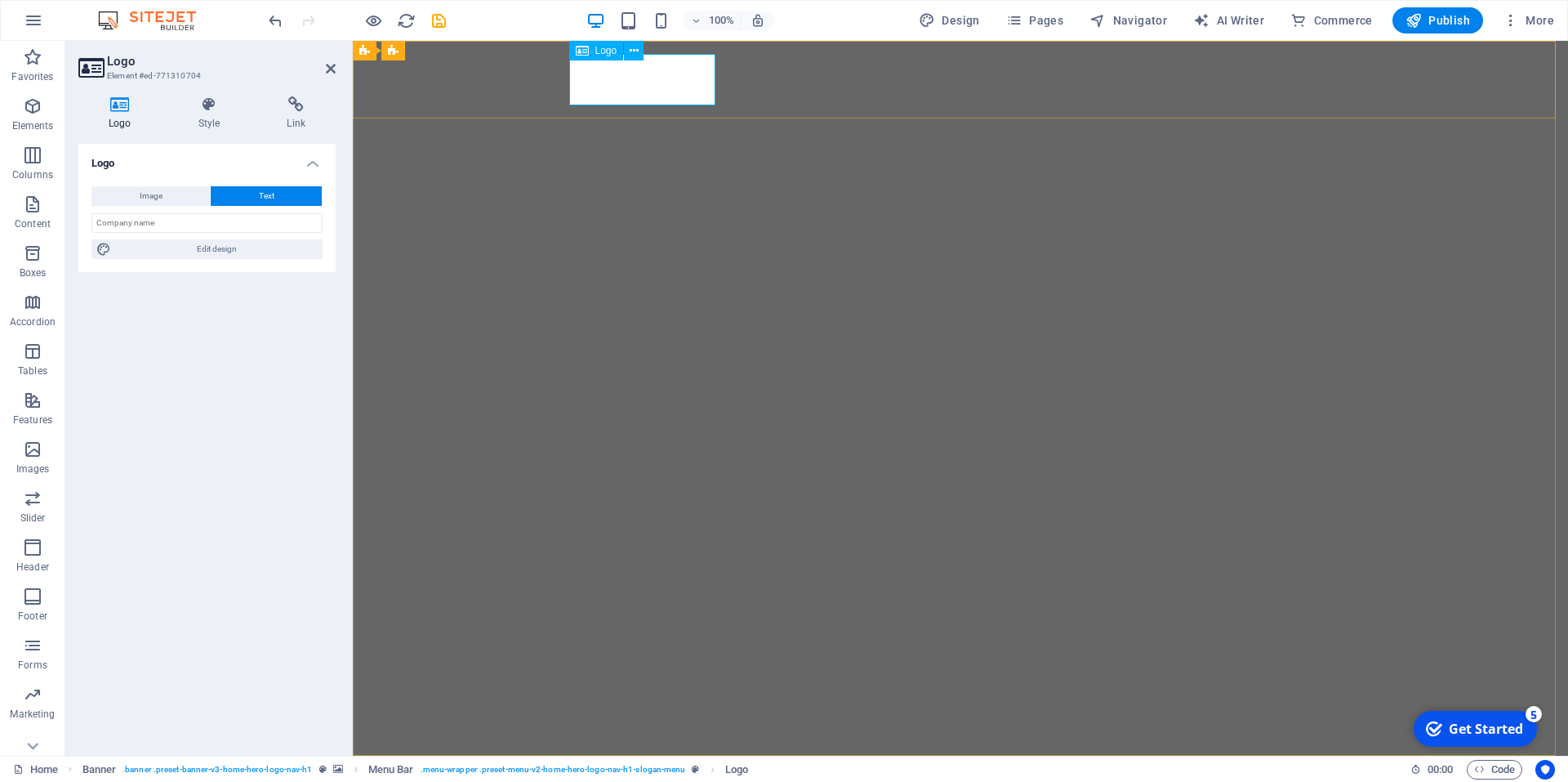
click at [665, 769] on div "Pentafin" at bounding box center [960, 795] width 771 height 51
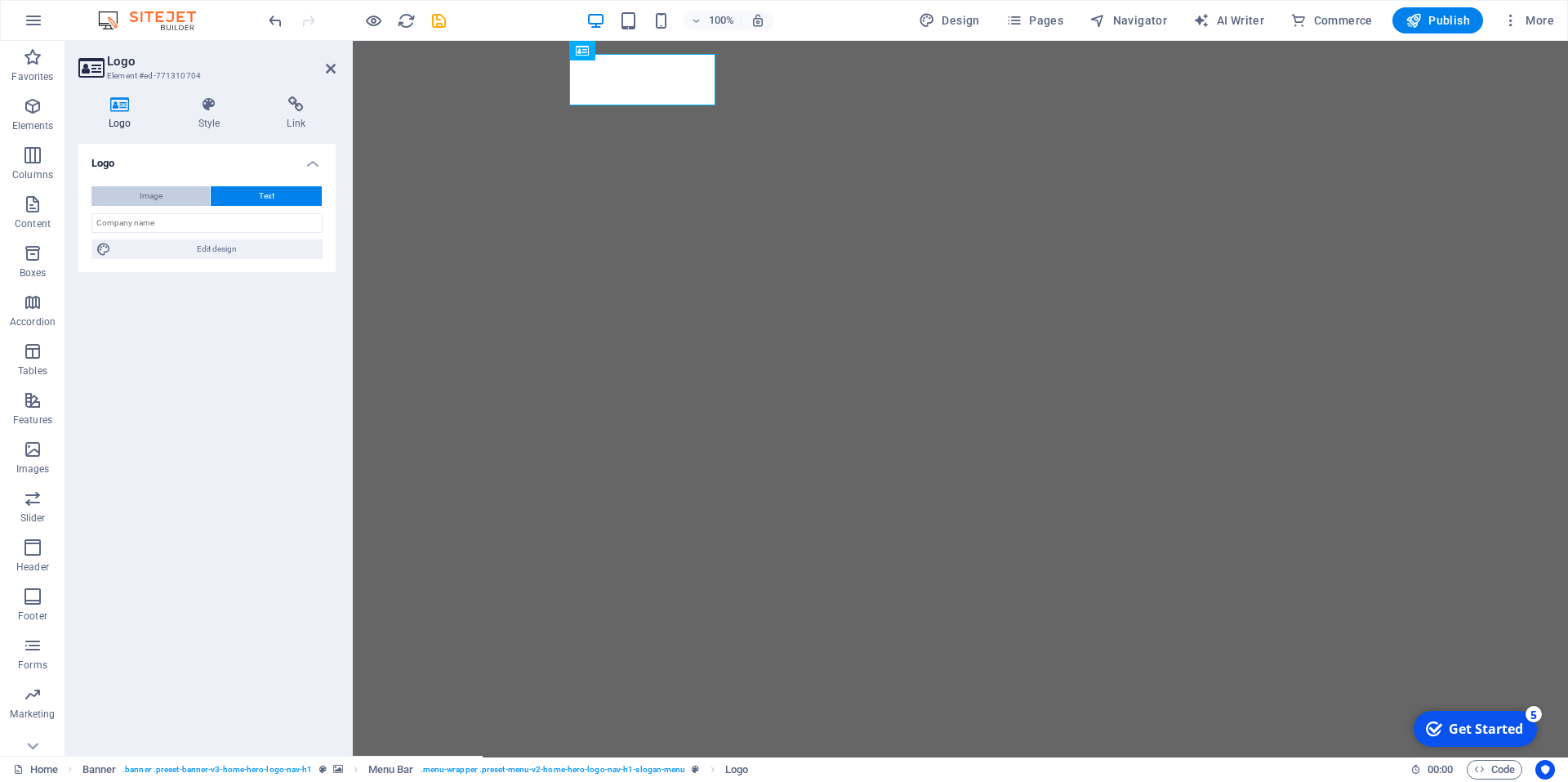
click at [153, 191] on span "Image" at bounding box center [150, 196] width 23 height 20
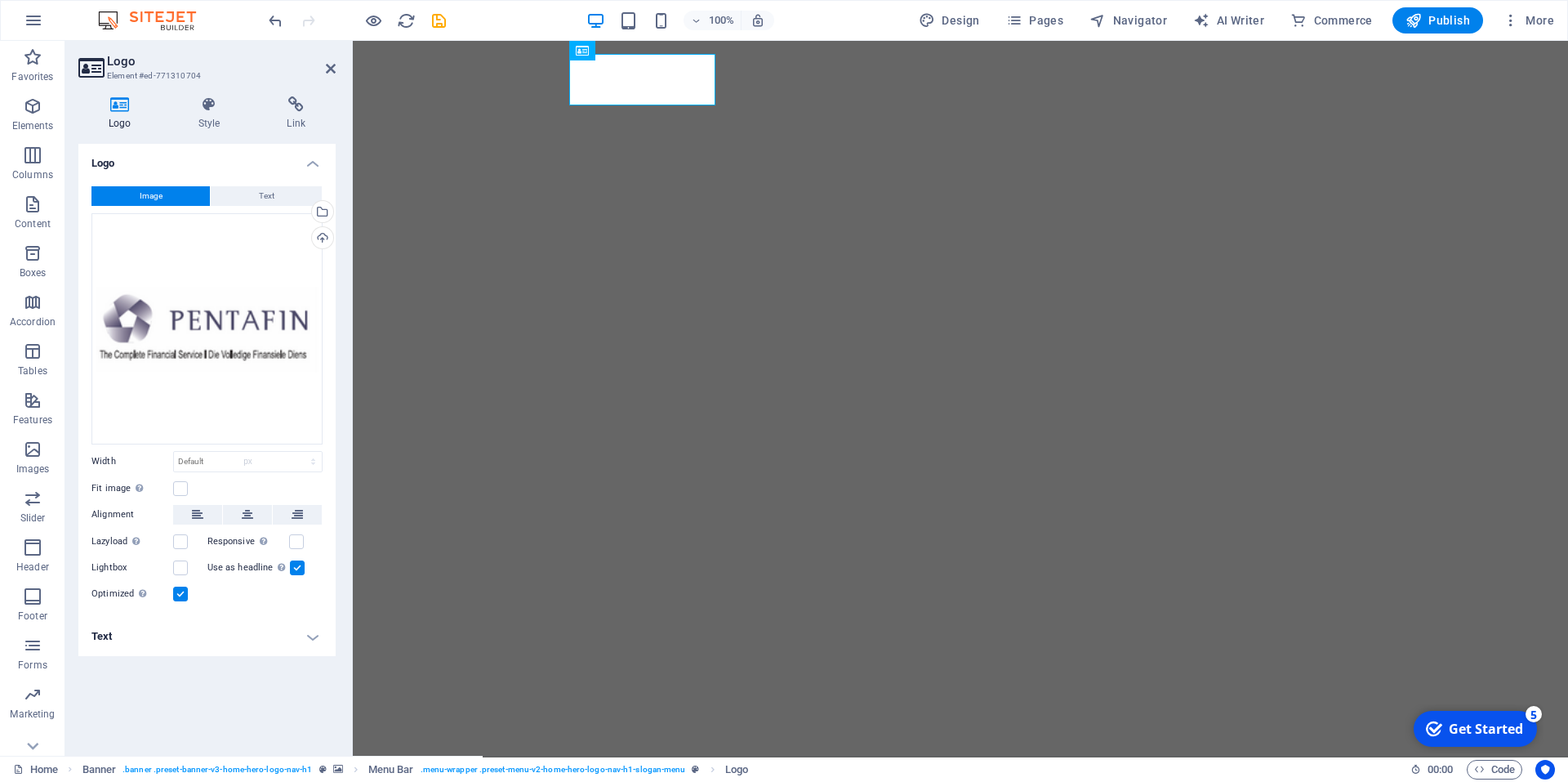
select select "DISABLED_OPTION_VALUE"
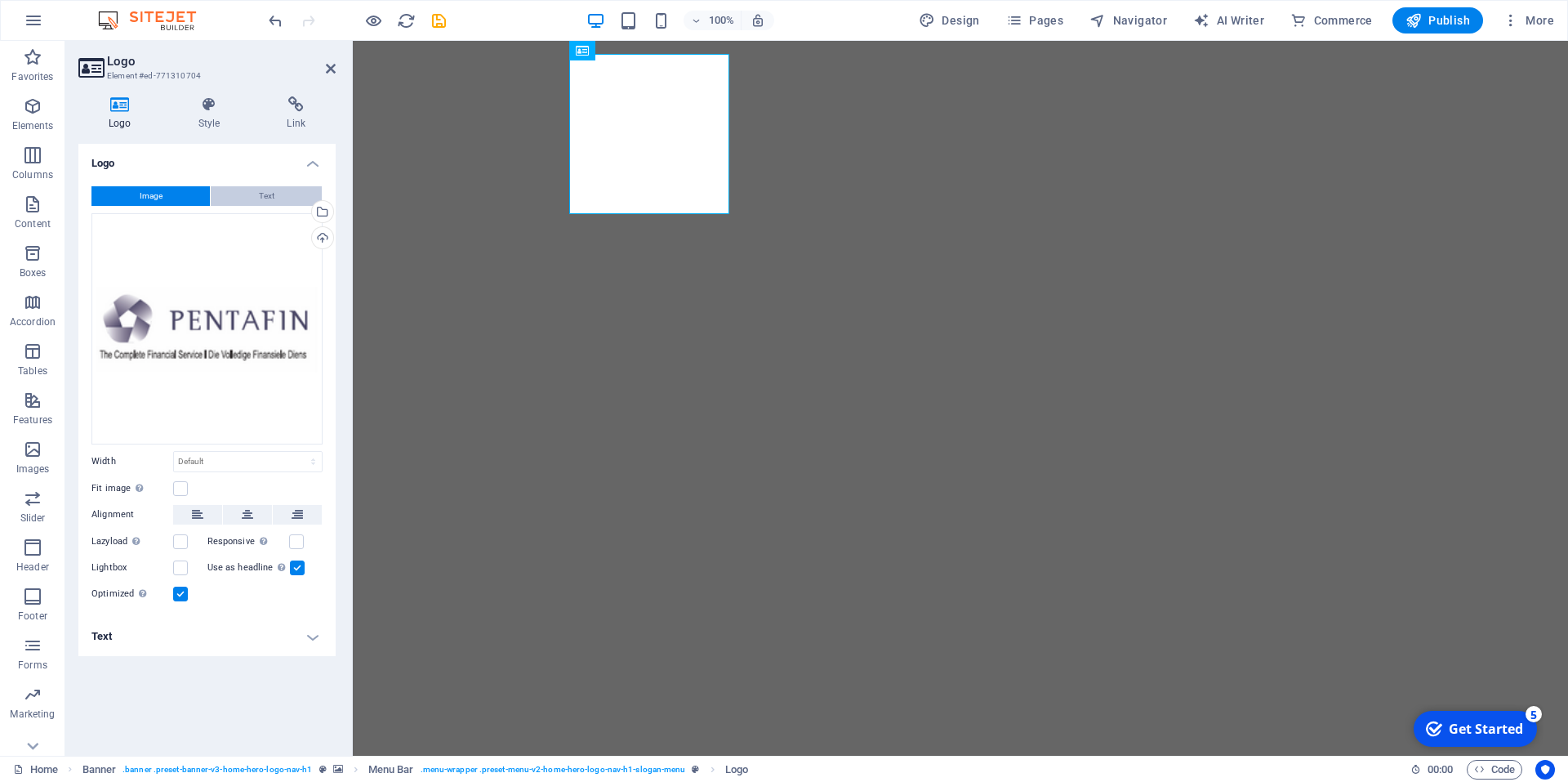
click at [264, 203] on span "Text" at bounding box center [267, 196] width 16 height 20
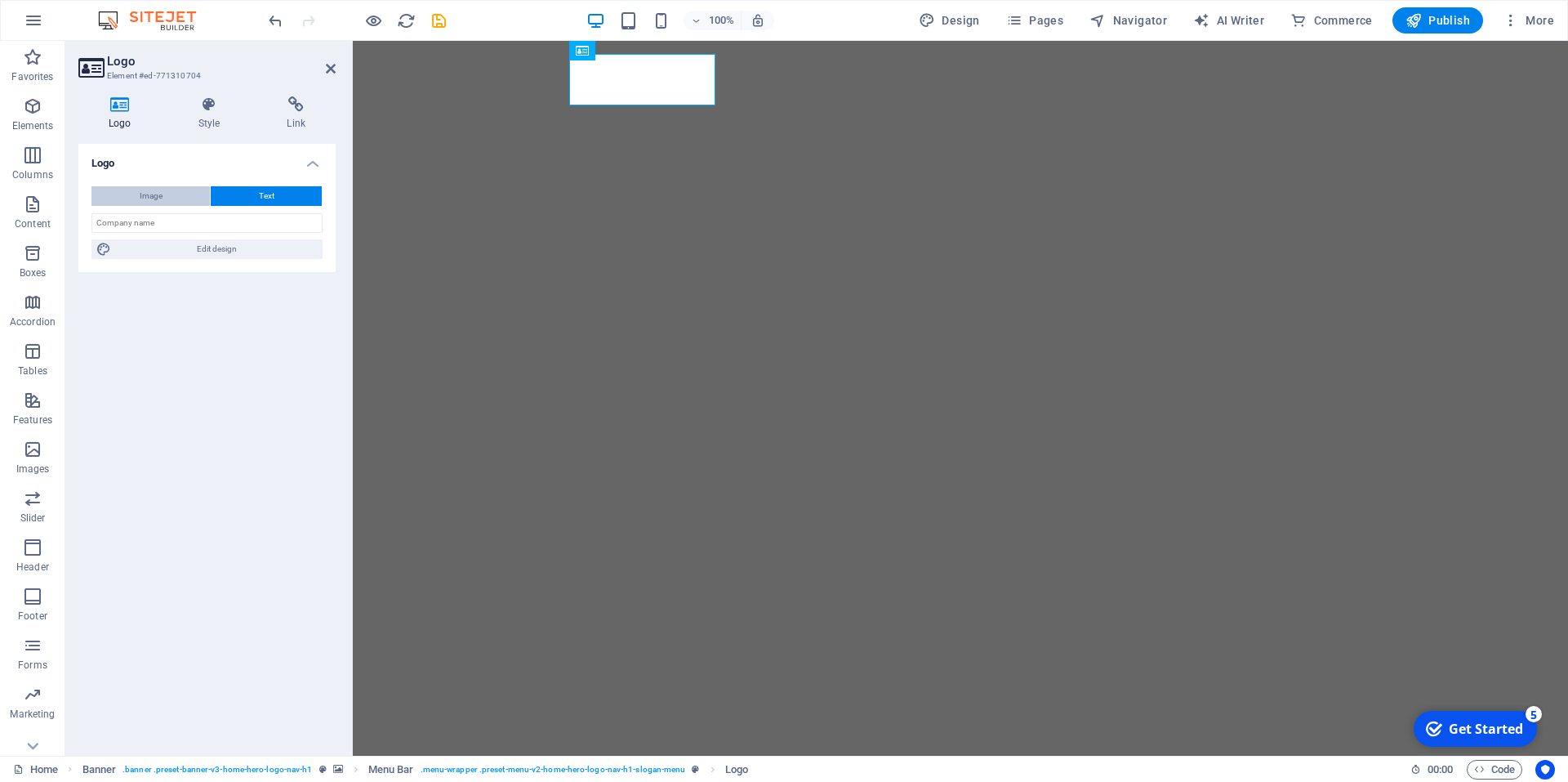
click at [148, 196] on span "Image" at bounding box center [150, 196] width 23 height 20
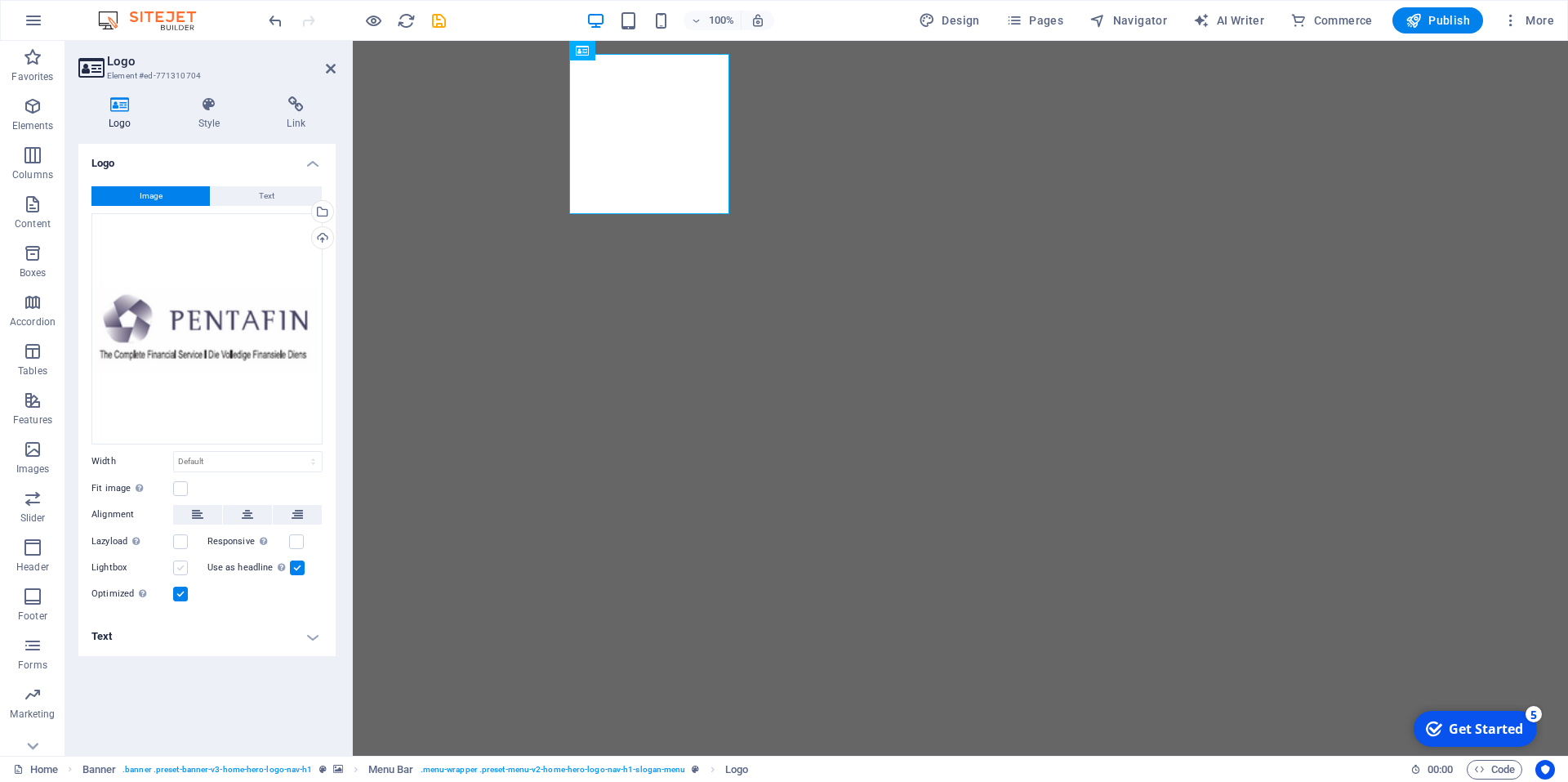
click at [181, 571] on label at bounding box center [180, 567] width 15 height 15
click at [0, 0] on input "Lightbox" at bounding box center [0, 0] width 0 height 0
drag, startPoint x: 182, startPoint y: 572, endPoint x: 182, endPoint y: 544, distance: 28.0
click at [182, 570] on label at bounding box center [180, 567] width 15 height 15
click at [0, 0] on input "Lightbox" at bounding box center [0, 0] width 0 height 0
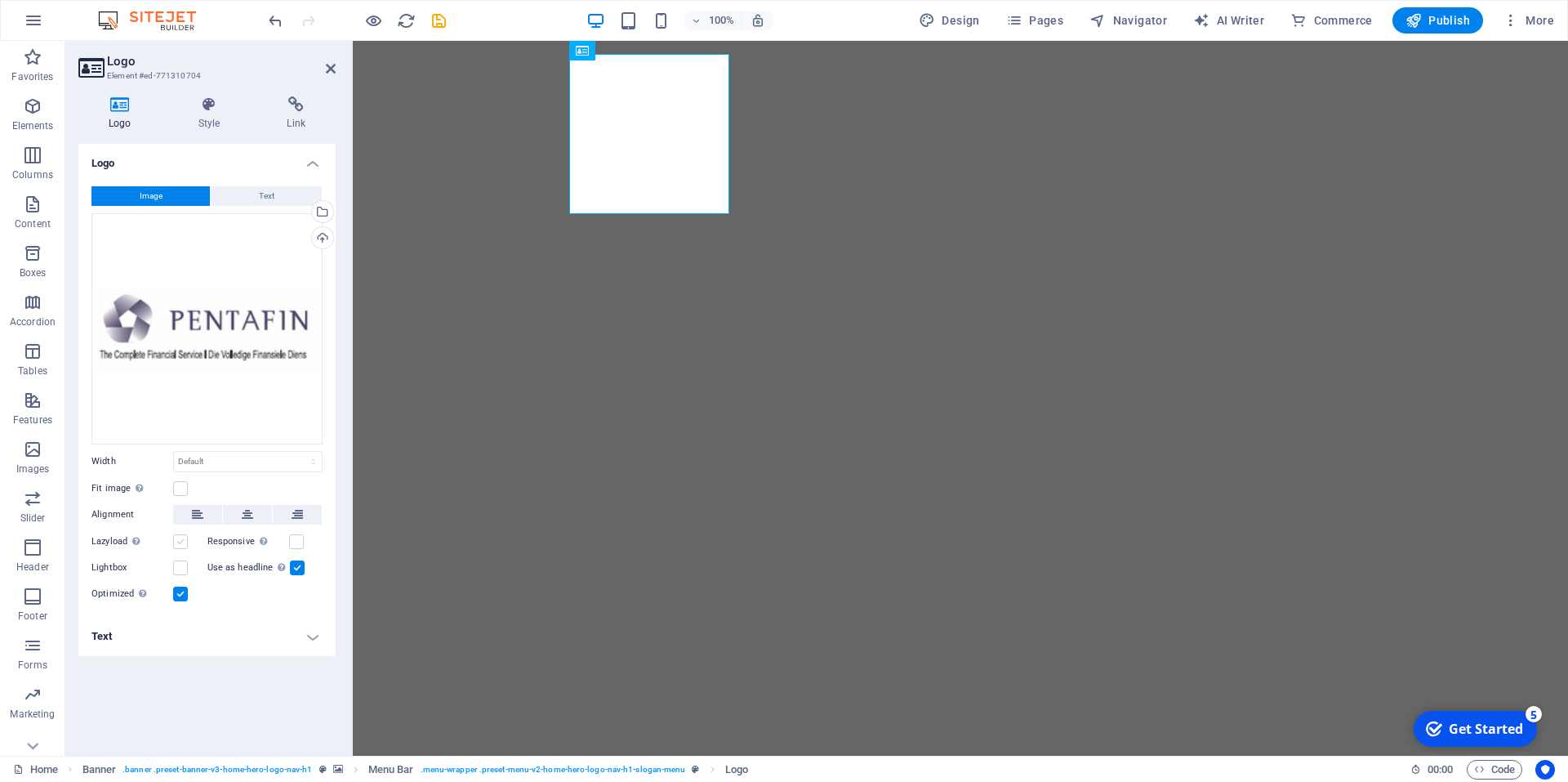
click at [182, 540] on label at bounding box center [180, 542] width 15 height 15
click at [0, 0] on input "Lazyload Loading images after the page loads improves page speed." at bounding box center [0, 0] width 0 height 0
click at [186, 546] on label at bounding box center [180, 542] width 15 height 15
click at [0, 0] on input "Lazyload Loading images after the page loads improves page speed." at bounding box center [0, 0] width 0 height 0
click at [181, 488] on label at bounding box center [180, 488] width 15 height 15
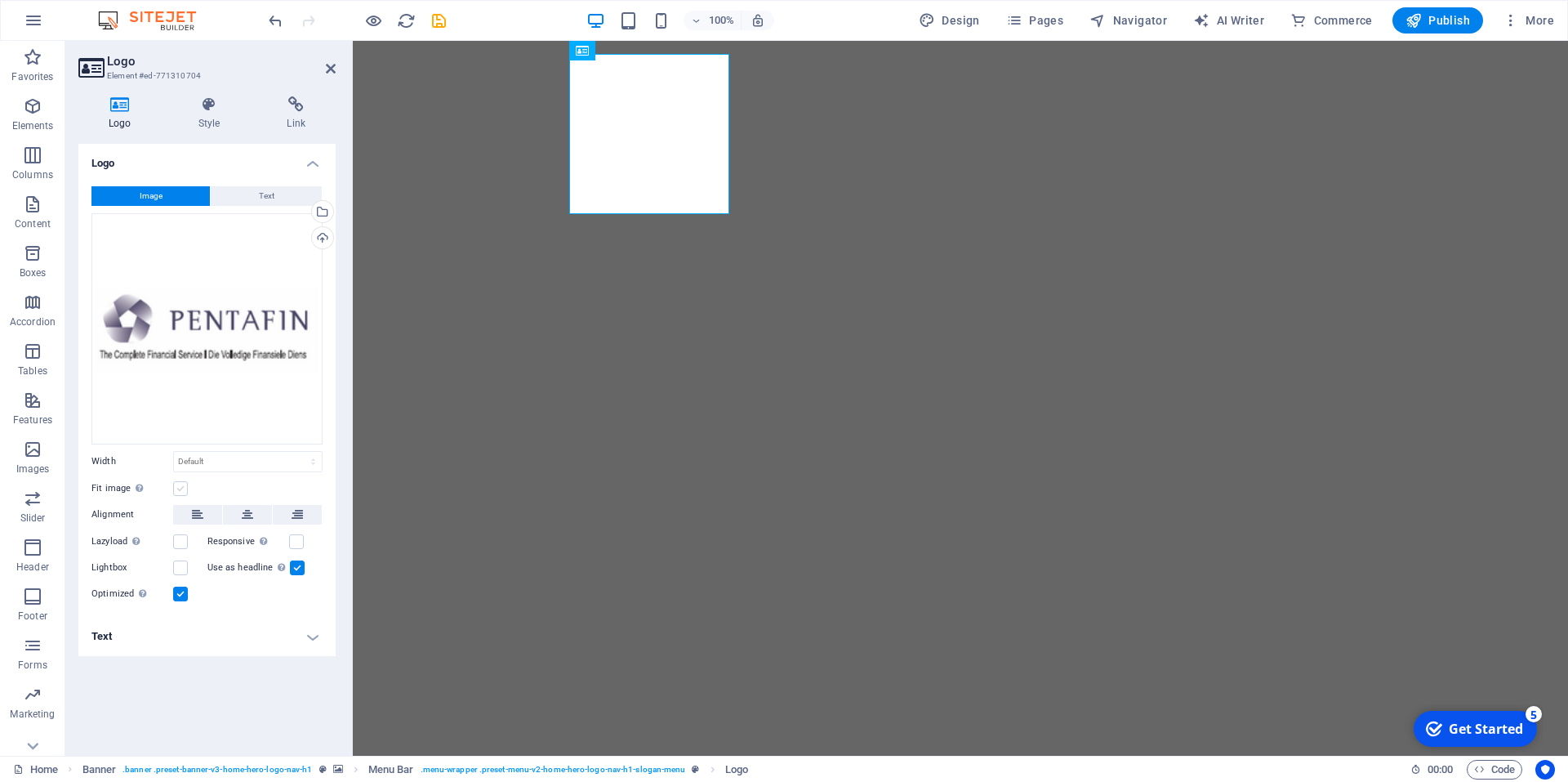
click at [0, 0] on input "Fit image Automatically fit image to a fixed width and height" at bounding box center [0, 0] width 0 height 0
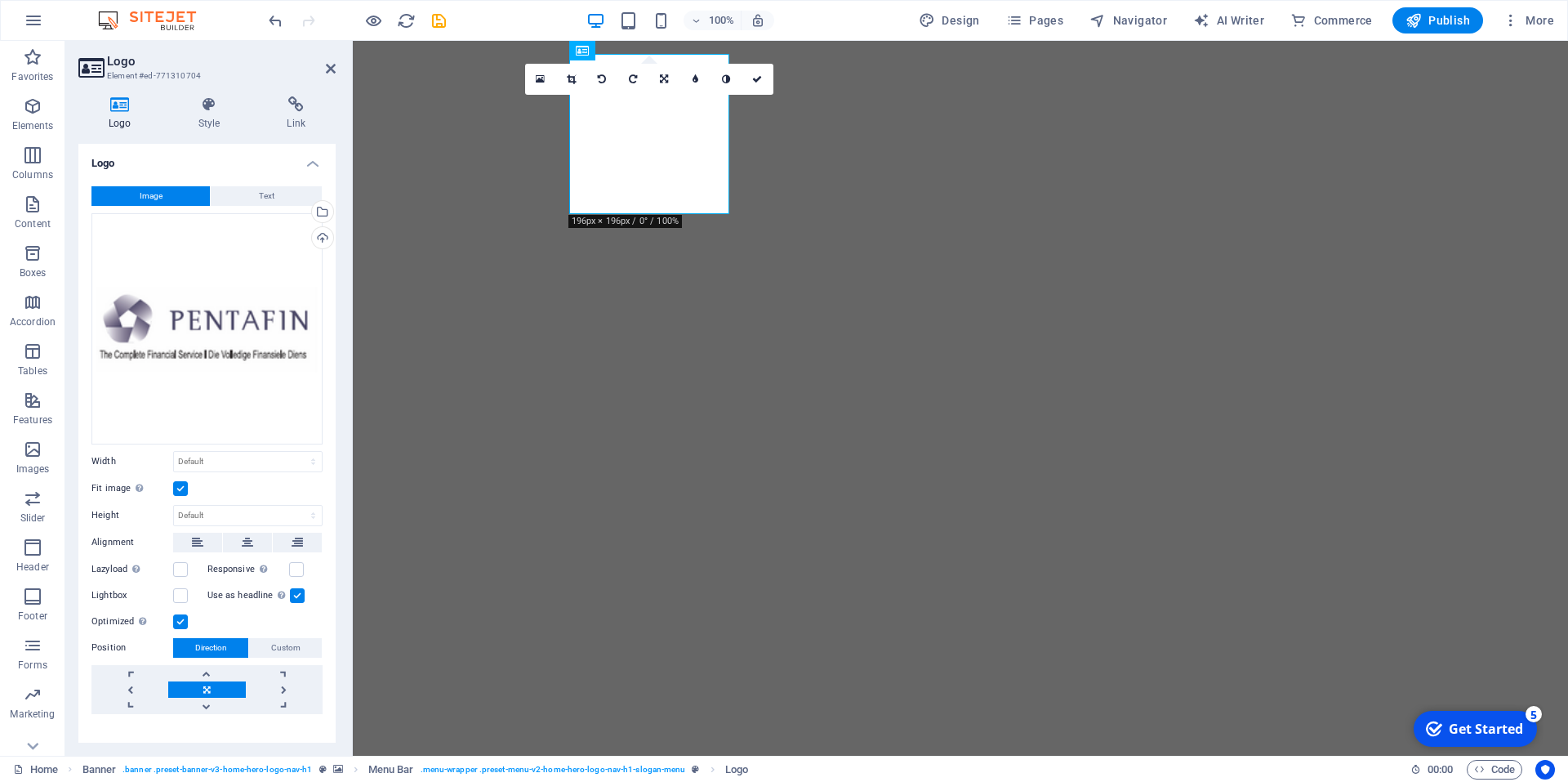
click at [183, 489] on label at bounding box center [180, 488] width 15 height 15
click at [0, 0] on input "Fit image Automatically fit image to a fixed width and height" at bounding box center [0, 0] width 0 height 0
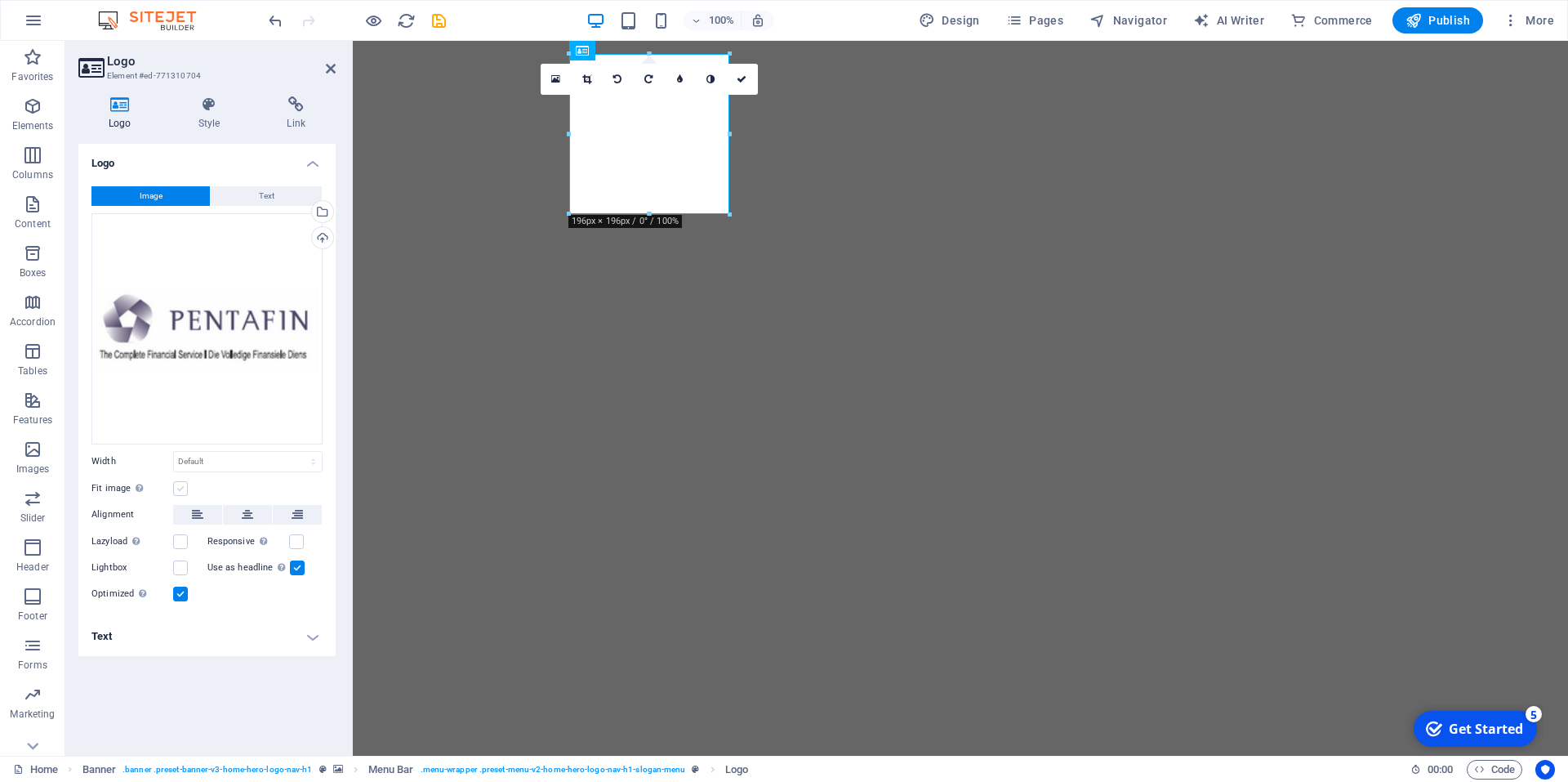
click at [183, 489] on label at bounding box center [180, 488] width 15 height 15
click at [0, 0] on input "Fit image Automatically fit image to a fixed width and height" at bounding box center [0, 0] width 0 height 0
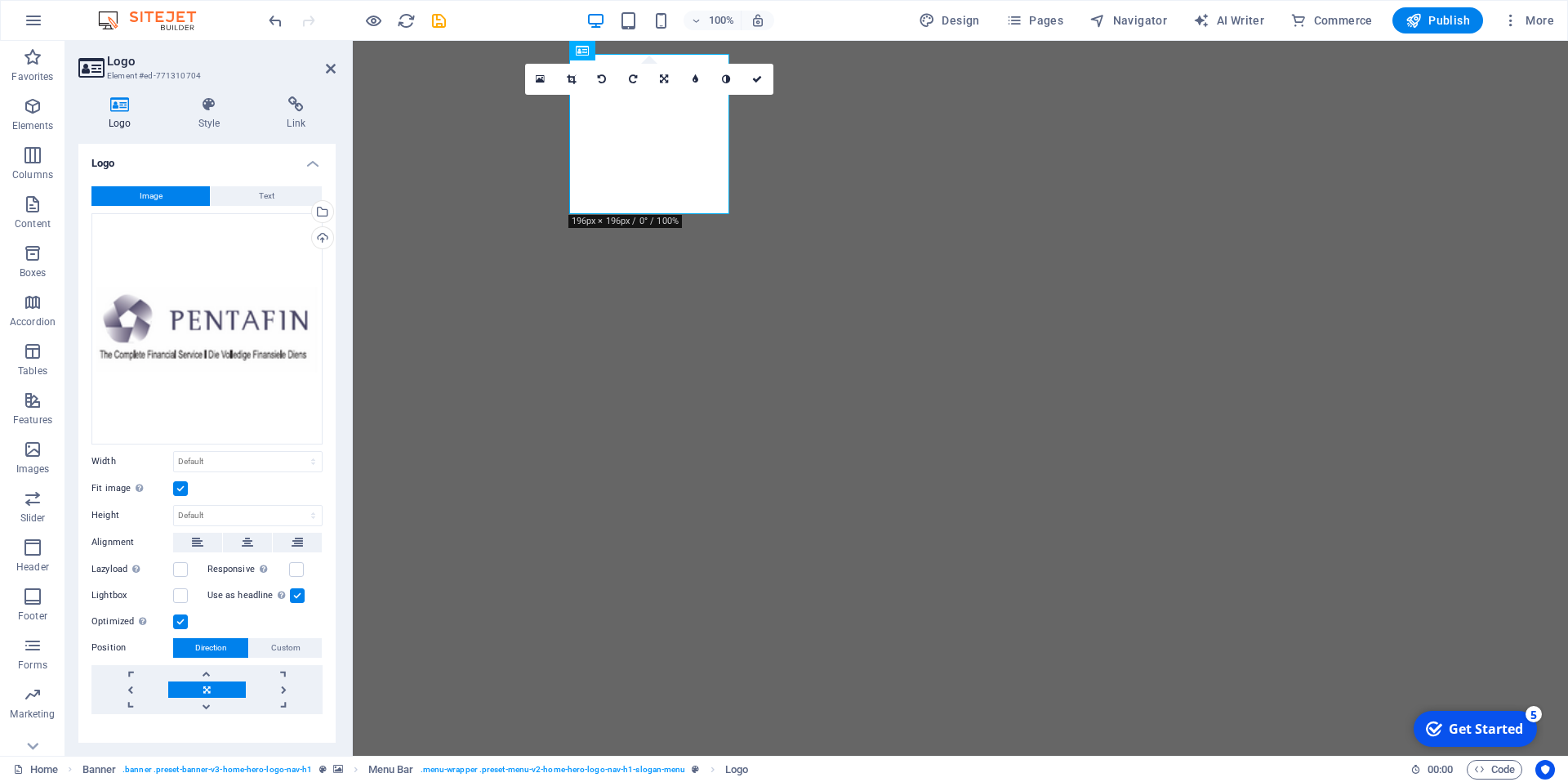
click at [183, 489] on label at bounding box center [180, 488] width 15 height 15
click at [0, 0] on input "Fit image Automatically fit image to a fixed width and height" at bounding box center [0, 0] width 0 height 0
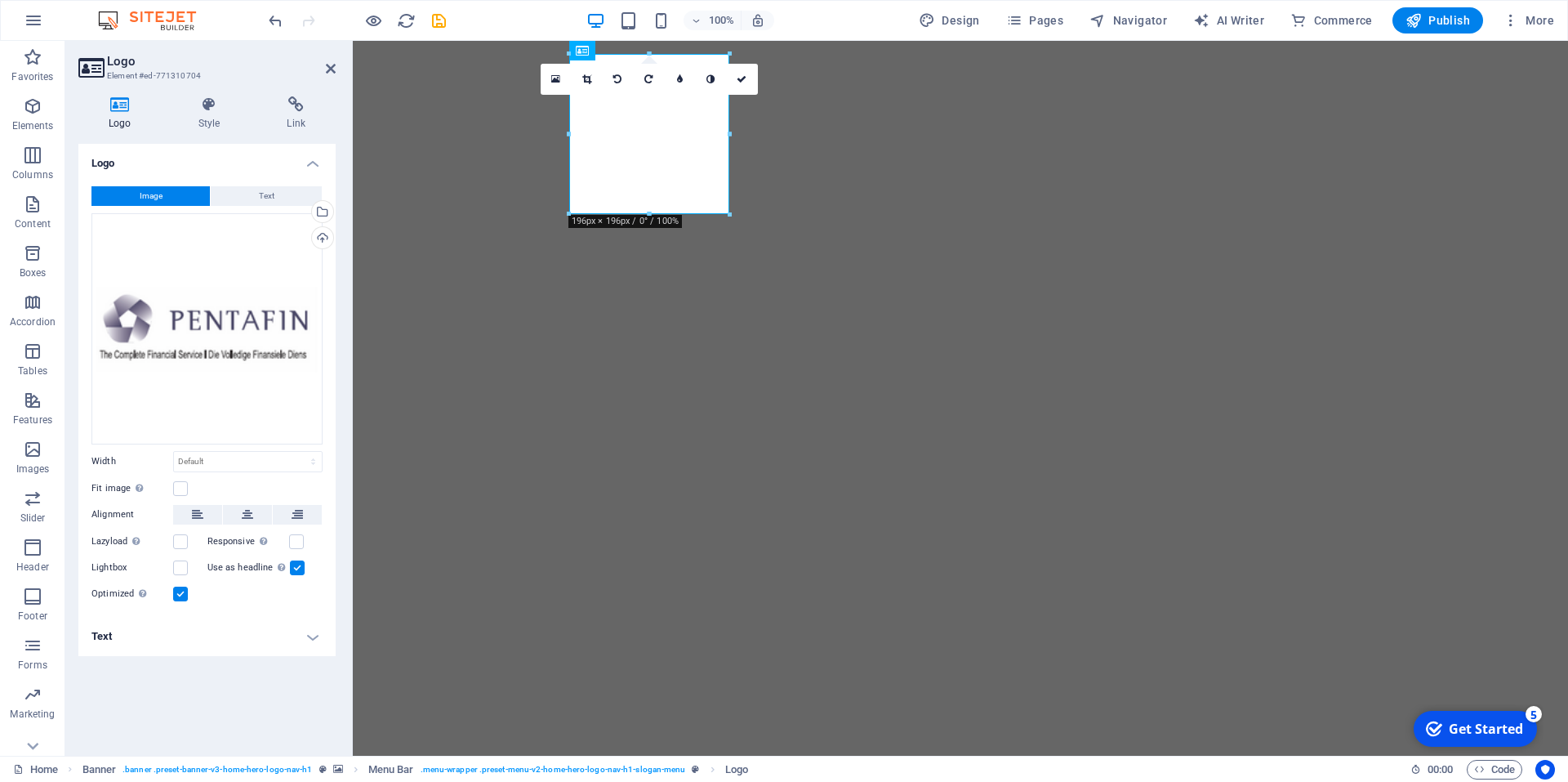
click at [287, 635] on h4 "Text" at bounding box center [206, 637] width 257 height 40
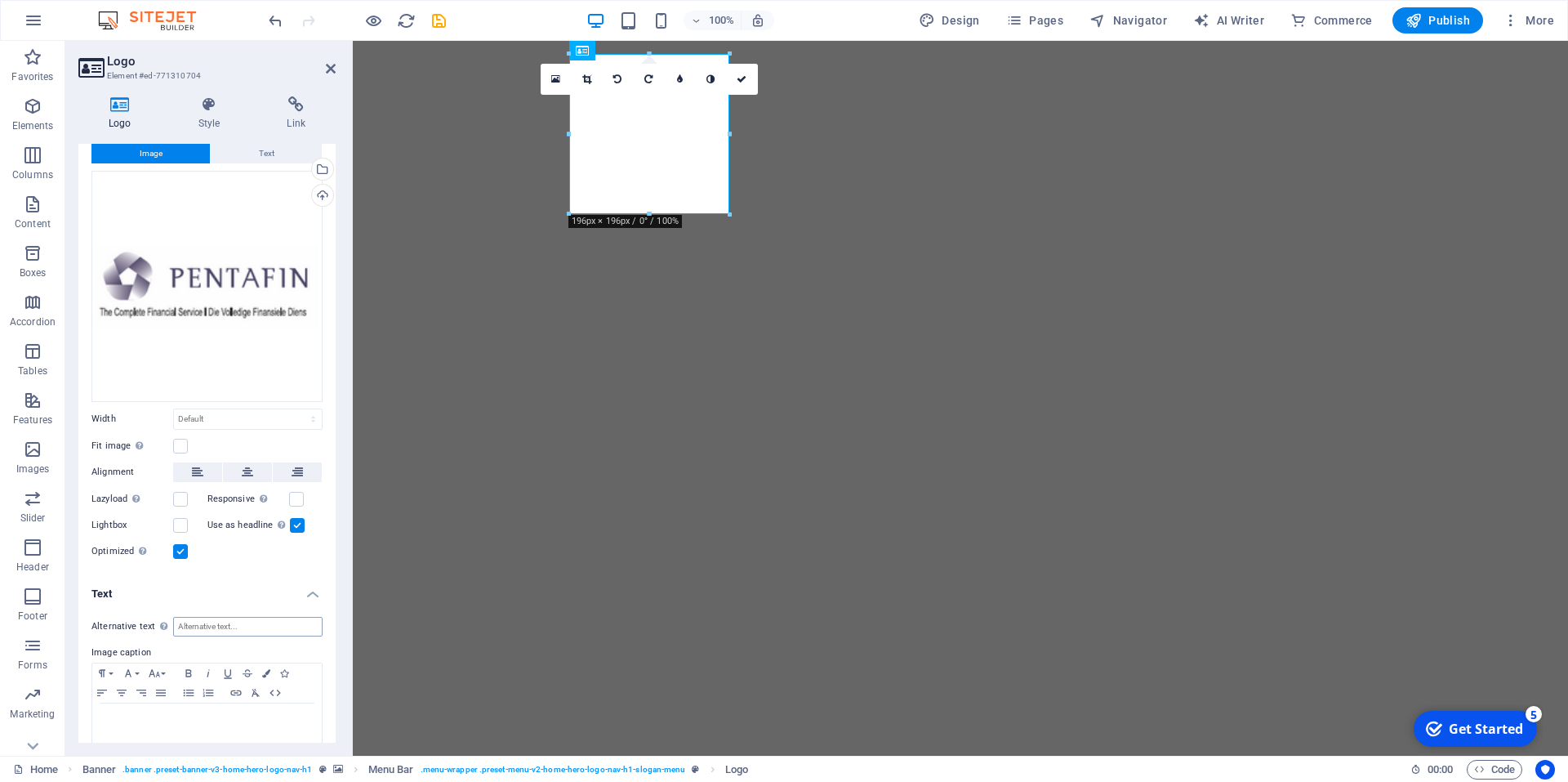
scroll to position [63, 0]
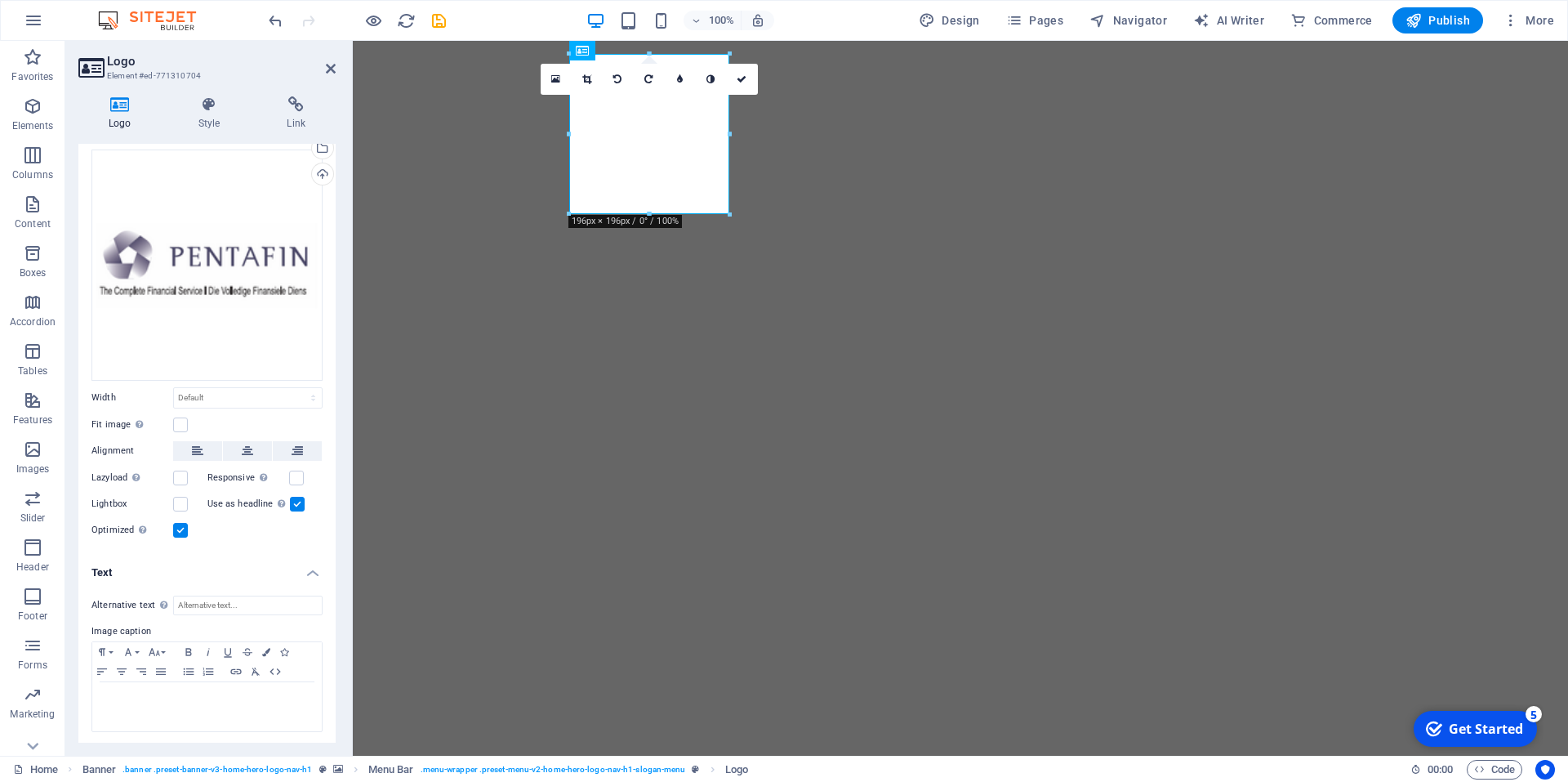
click at [307, 558] on h4 "Text" at bounding box center [206, 568] width 257 height 30
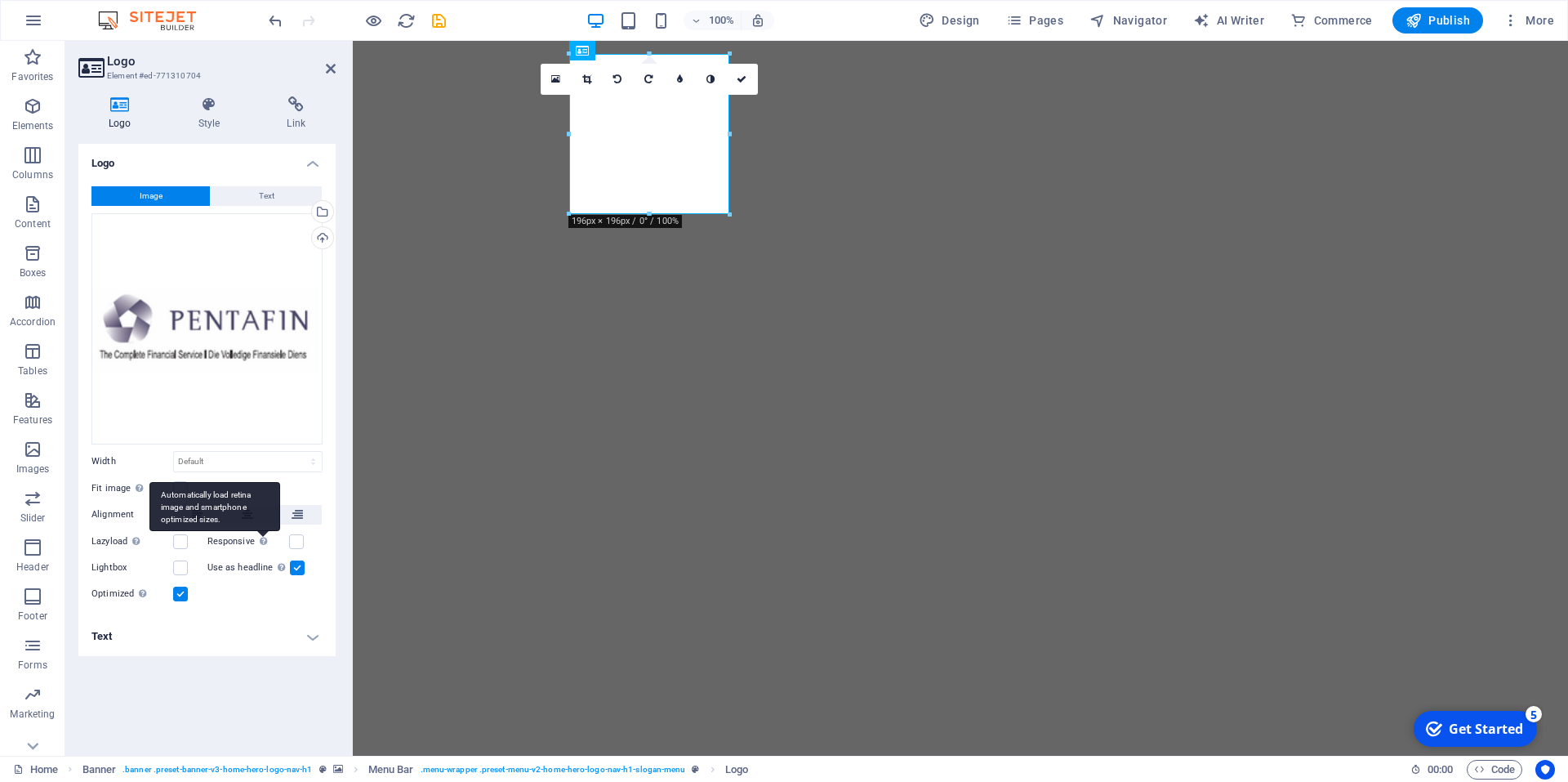
scroll to position [0, 0]
click at [281, 203] on button "Text" at bounding box center [266, 196] width 111 height 20
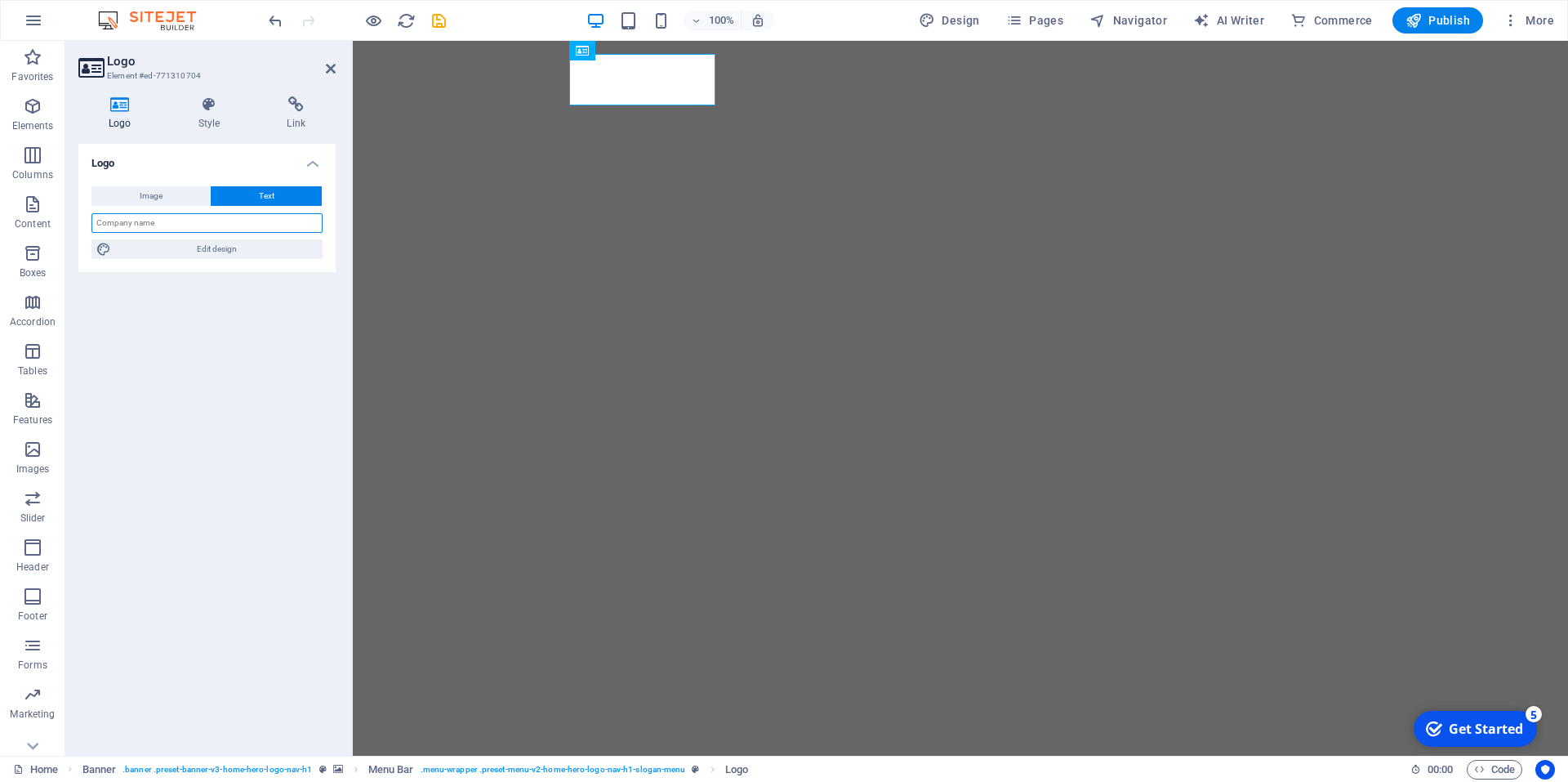
click at [186, 220] on input "text" at bounding box center [207, 223] width 231 height 20
type input "Pentafin"
click at [186, 244] on span "Edit design" at bounding box center [216, 249] width 202 height 20
select select "px"
select select "200"
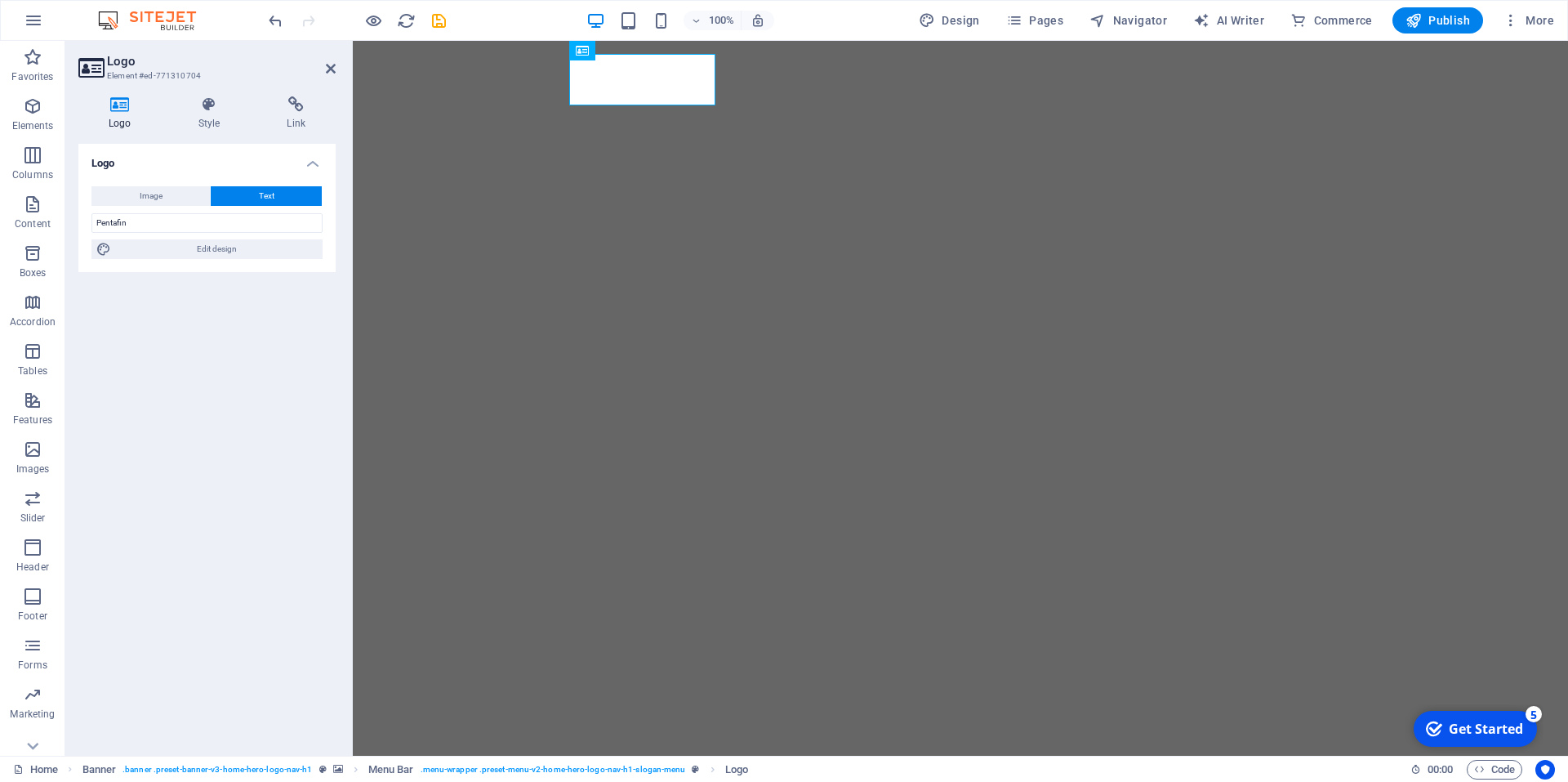
select select "px"
select select "rem"
select select "700"
select select "px"
select select "rem"
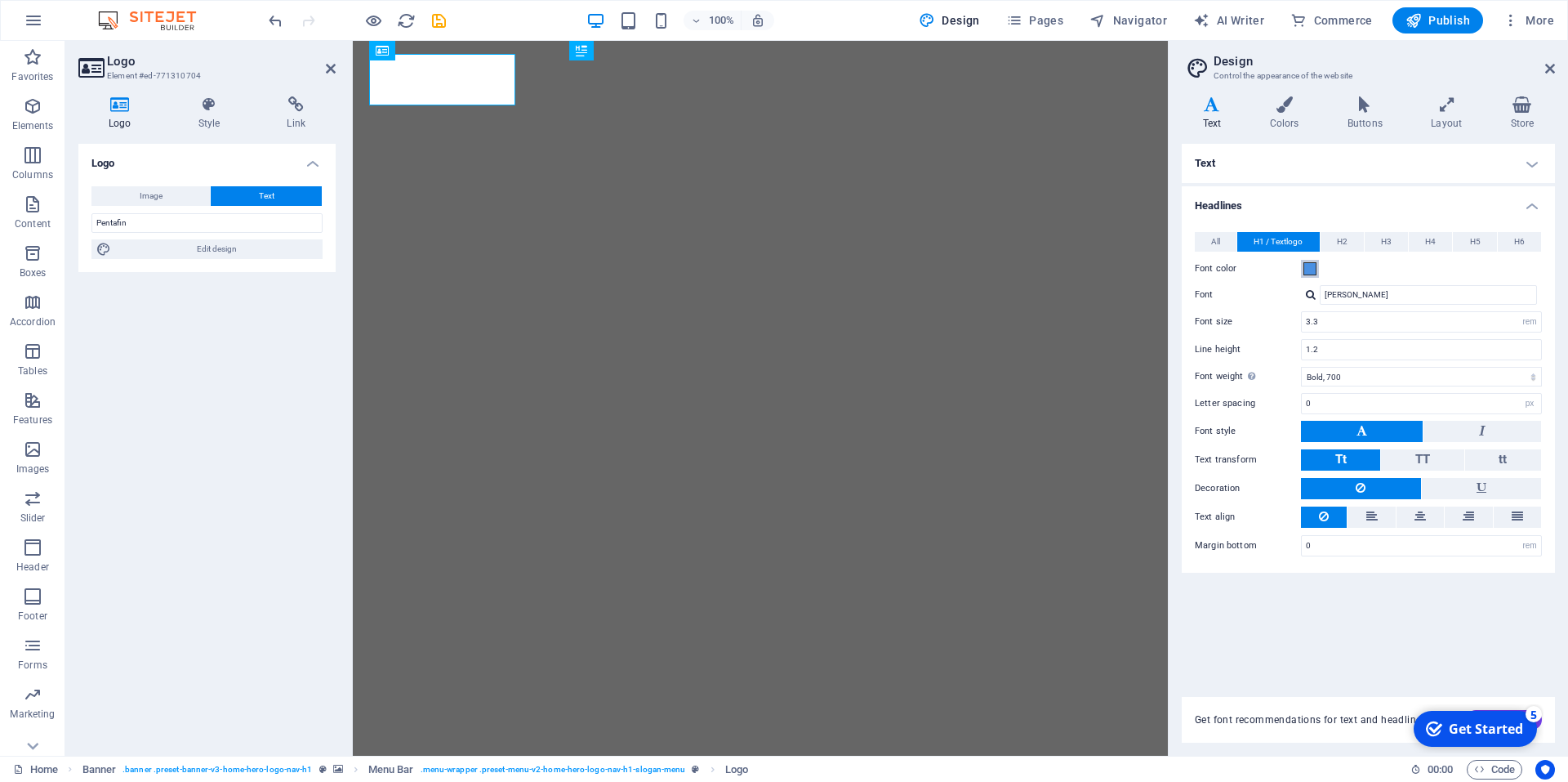
click at [1316, 273] on span at bounding box center [1309, 268] width 13 height 13
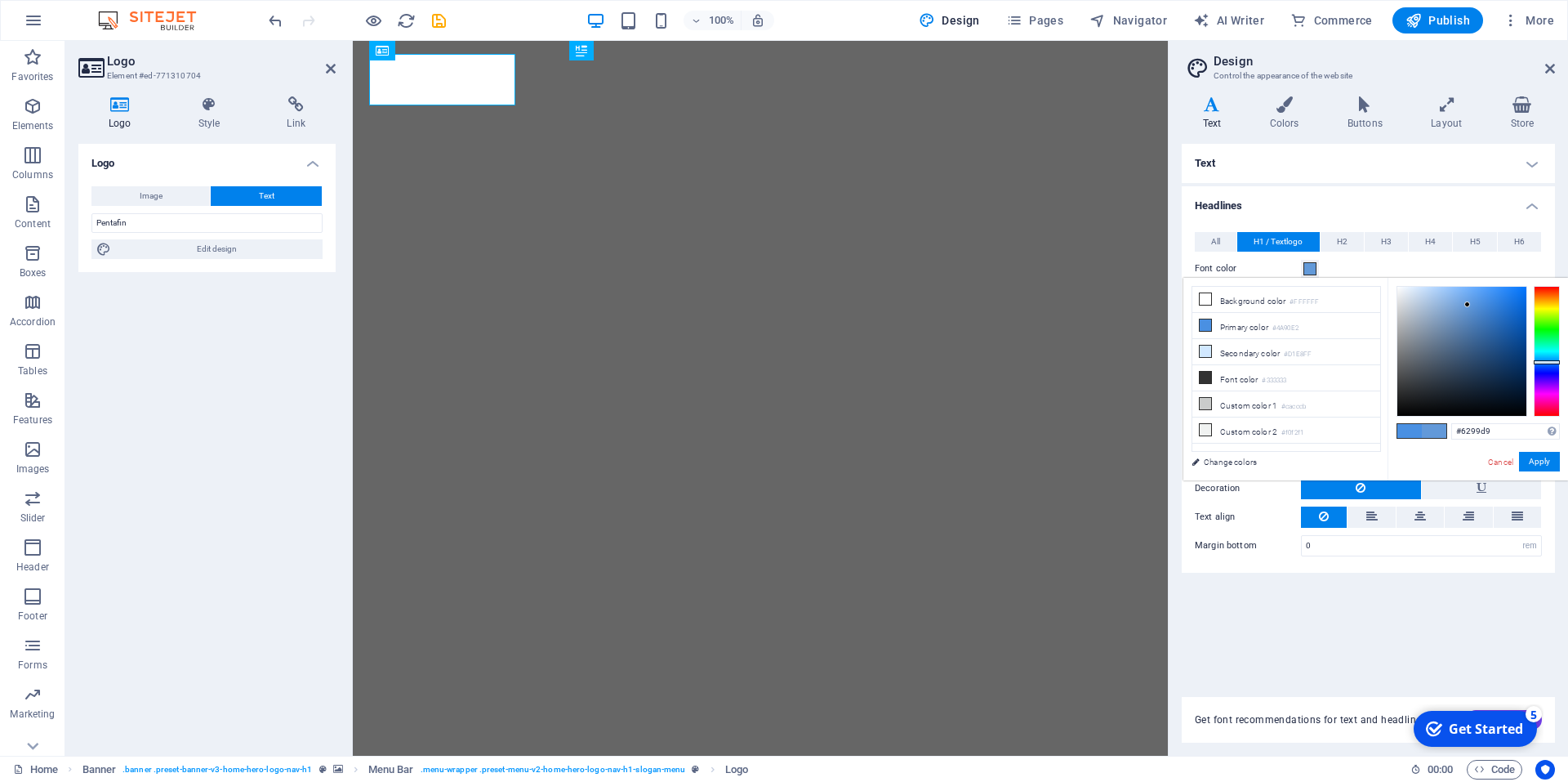
click at [1468, 304] on div at bounding box center [1461, 351] width 129 height 130
click at [1469, 327] on div at bounding box center [1461, 351] width 129 height 130
click at [1464, 334] on div at bounding box center [1461, 351] width 129 height 130
click at [1497, 341] on div at bounding box center [1461, 351] width 129 height 130
click at [1548, 361] on div at bounding box center [1547, 351] width 26 height 130
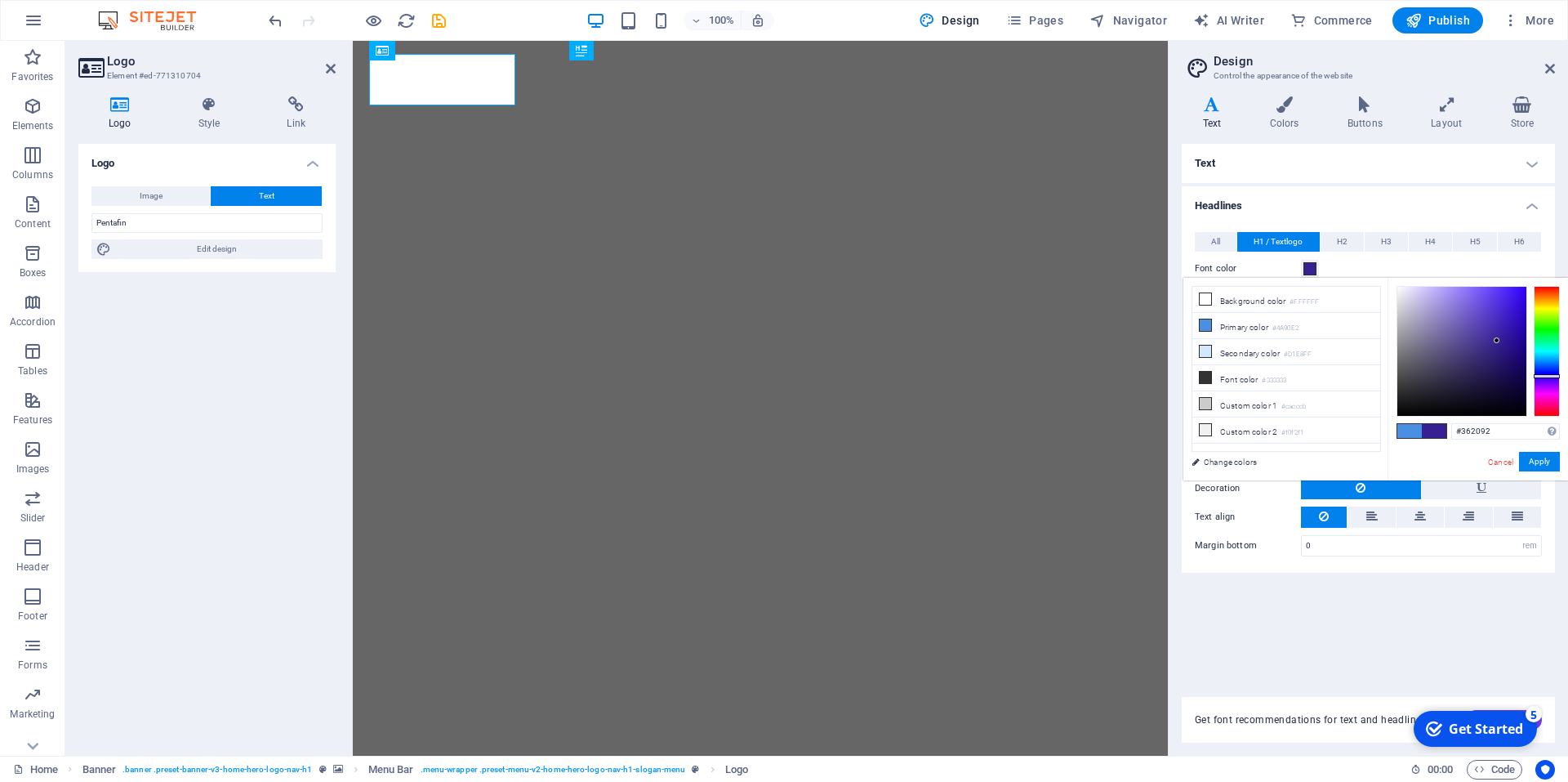
drag, startPoint x: 1548, startPoint y: 364, endPoint x: 1550, endPoint y: 376, distance: 12.2
click at [1550, 376] on div at bounding box center [1547, 351] width 26 height 130
click at [1551, 380] on div at bounding box center [1547, 381] width 26 height 4
click at [1543, 370] on div at bounding box center [1547, 351] width 26 height 130
click at [1546, 366] on div at bounding box center [1547, 351] width 26 height 130
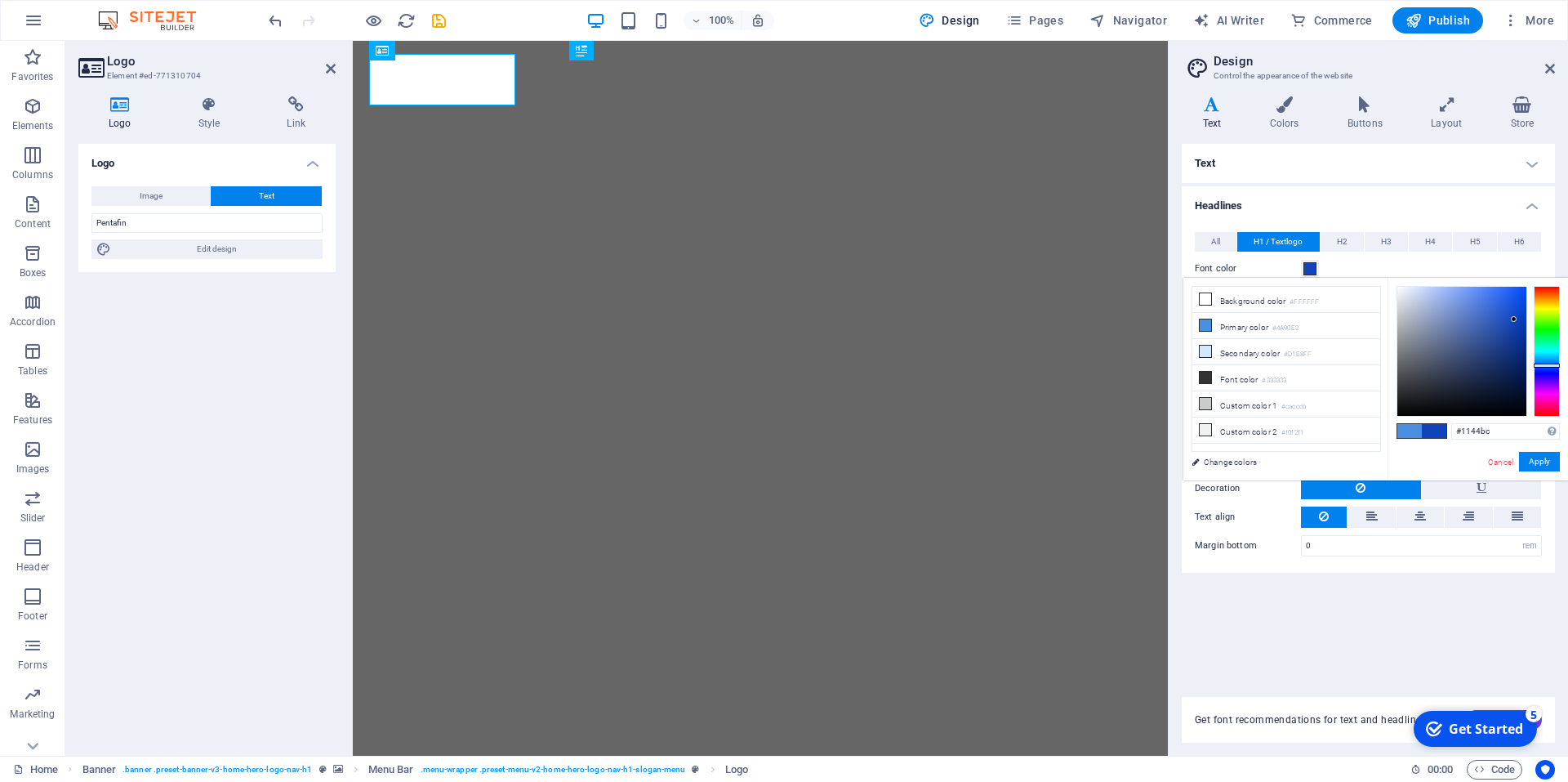
click at [1515, 319] on div at bounding box center [1461, 351] width 129 height 130
click at [1514, 328] on div at bounding box center [1461, 351] width 129 height 130
click at [1506, 337] on div at bounding box center [1461, 351] width 129 height 130
click at [1512, 338] on div at bounding box center [1461, 351] width 129 height 130
click at [1540, 454] on button "Apply" at bounding box center [1539, 462] width 41 height 20
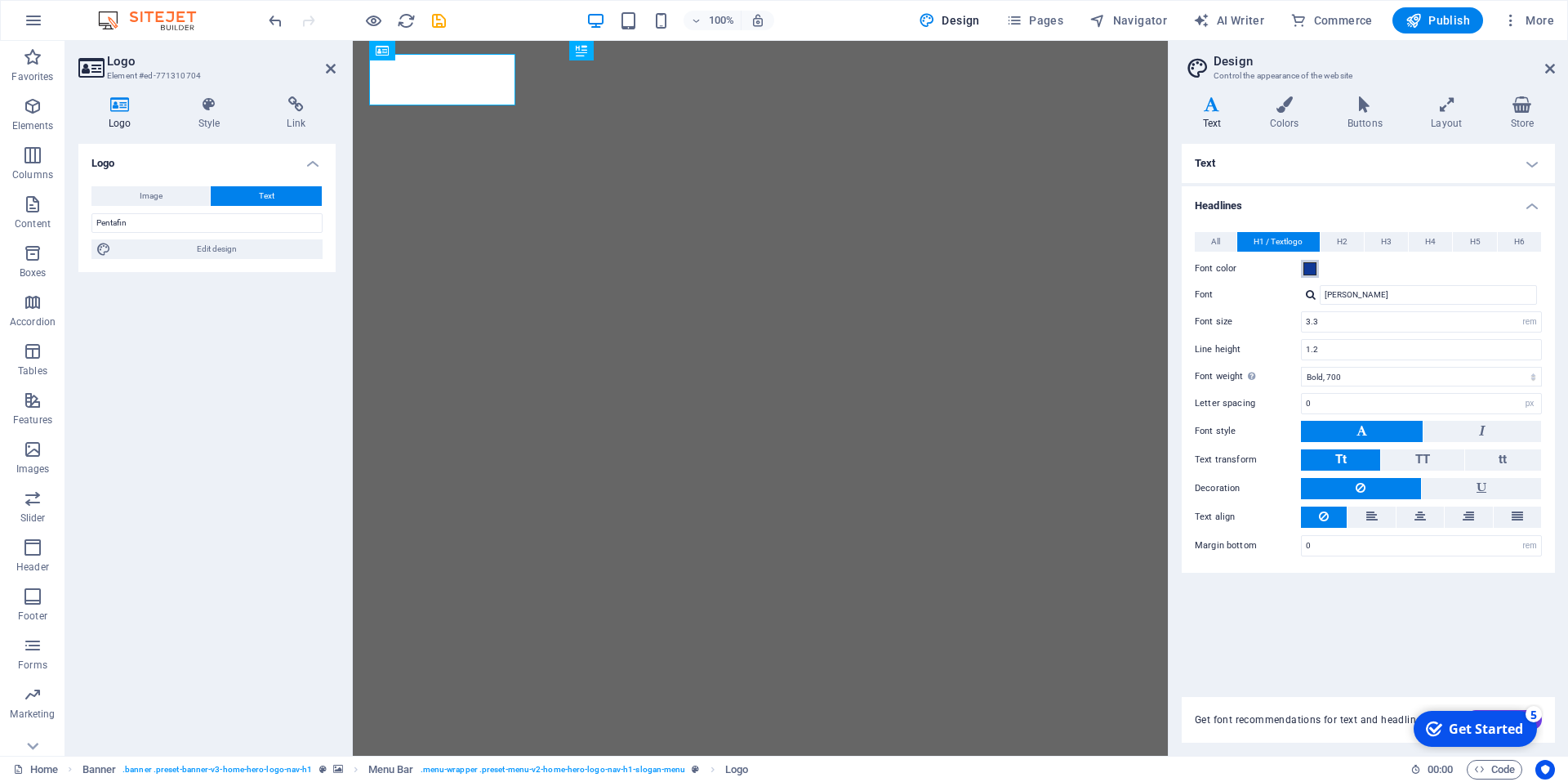
click at [1312, 265] on span at bounding box center [1309, 268] width 13 height 13
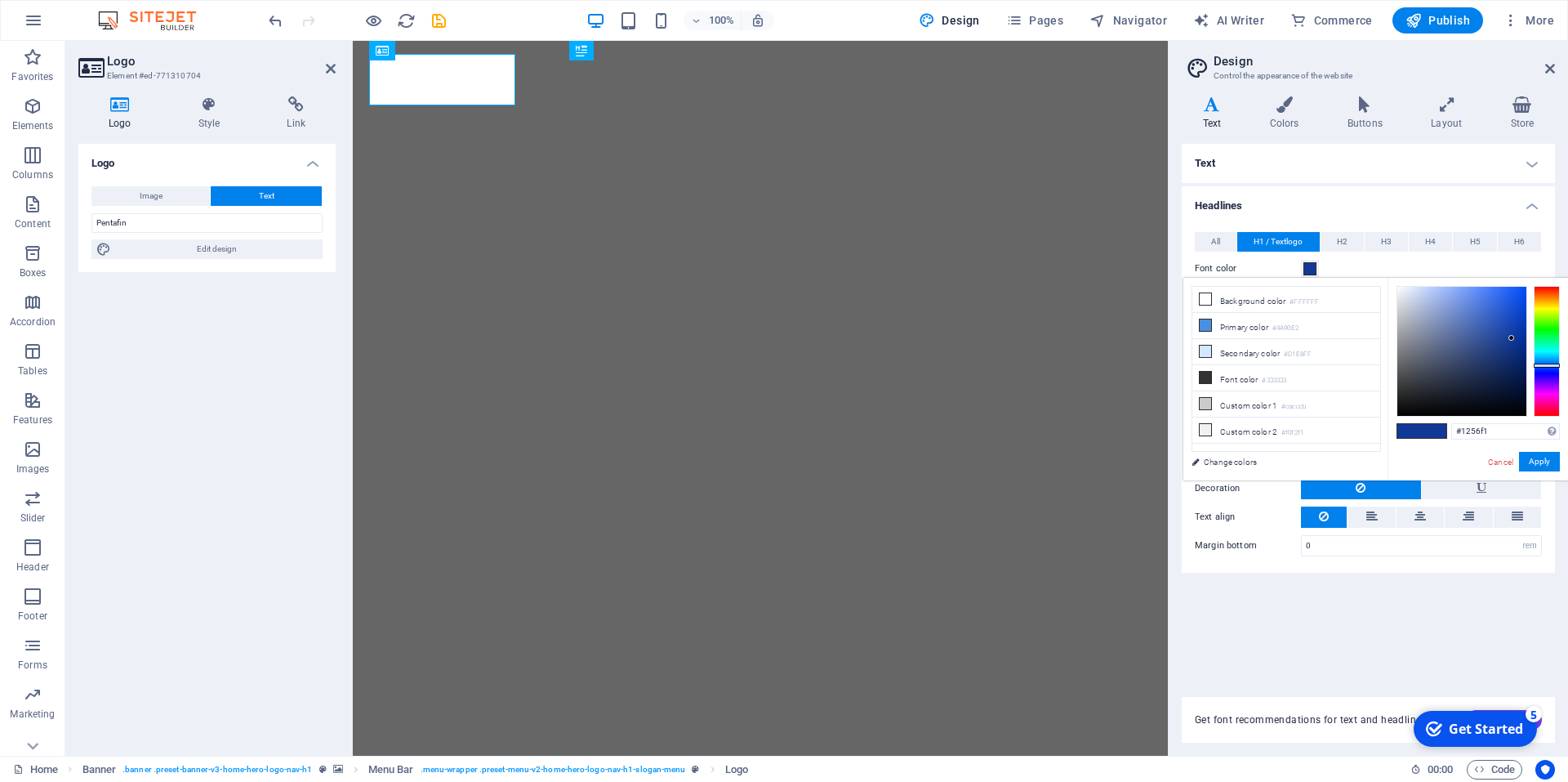
click at [1516, 293] on div at bounding box center [1461, 351] width 129 height 130
click at [1553, 464] on button "Apply" at bounding box center [1539, 462] width 41 height 20
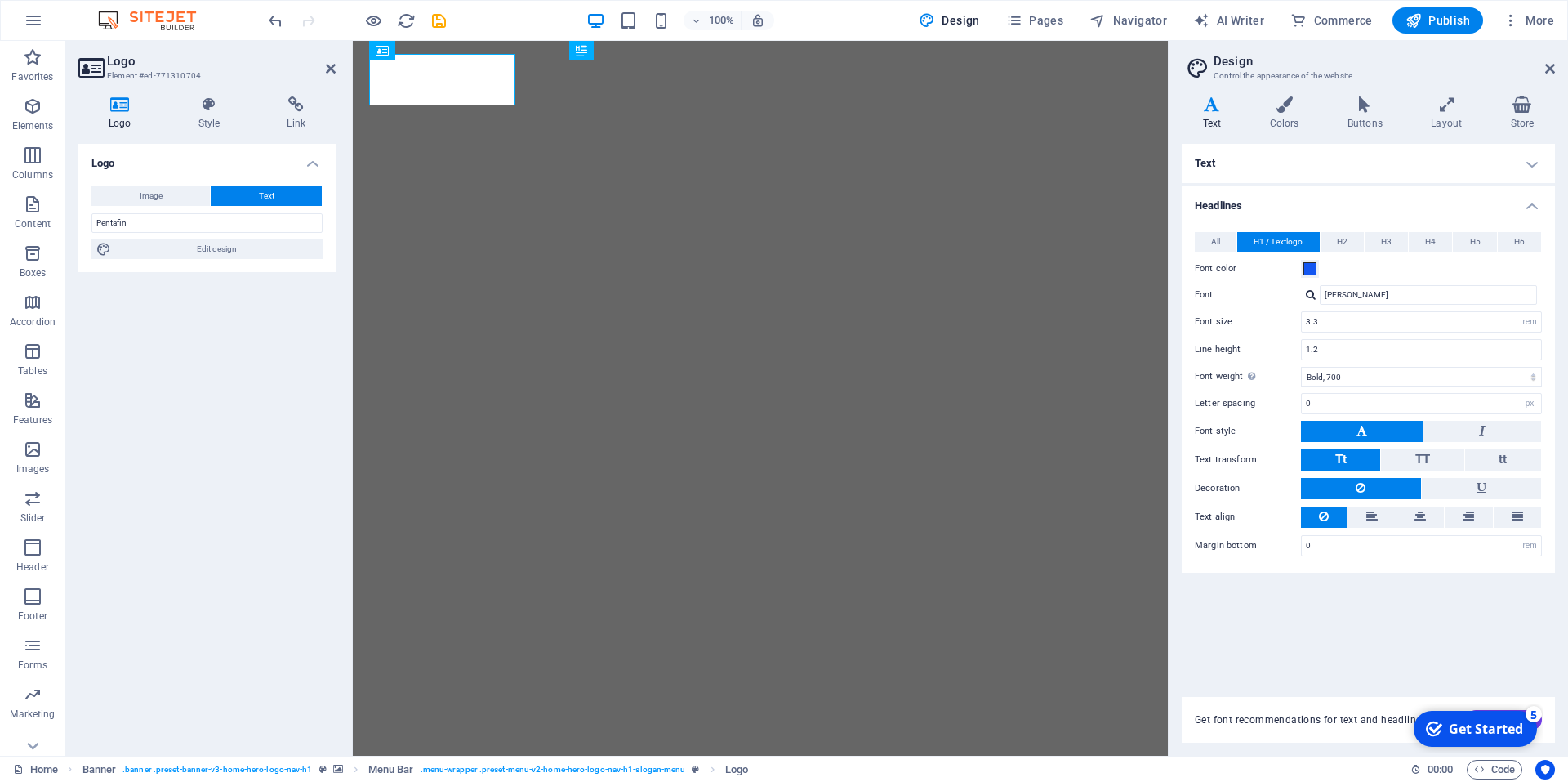
click at [1420, 587] on div "Text Standard Bold Links Font color Font Roboto Font size 16 rem px Line height…" at bounding box center [1368, 410] width 373 height 534
click at [454, 769] on div "Pentafin" at bounding box center [760, 795] width 771 height 51
click at [456, 769] on div "Pentafin" at bounding box center [760, 795] width 771 height 51
click at [1318, 266] on button "Font color" at bounding box center [1310, 269] width 18 height 18
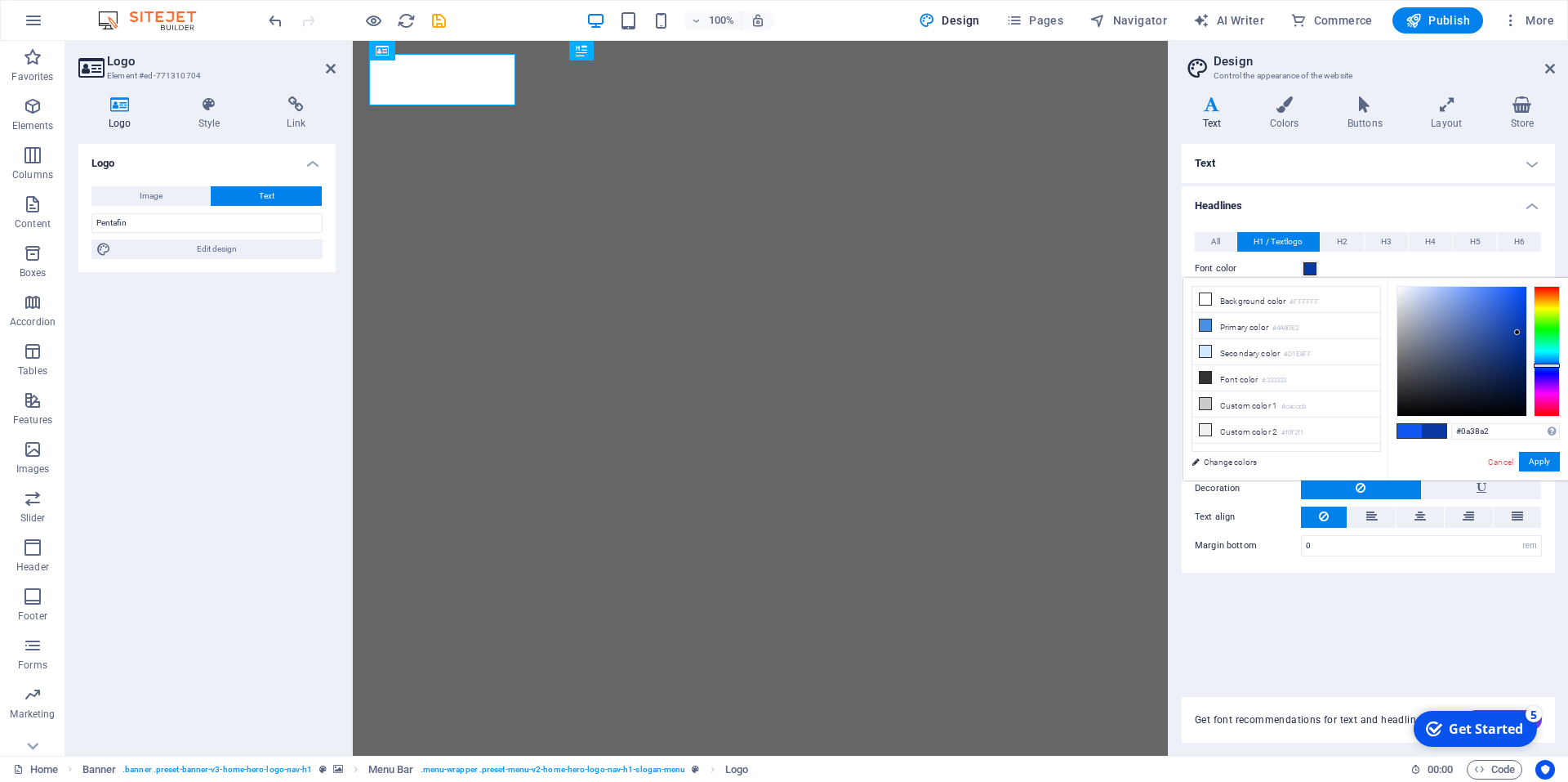
click at [1518, 332] on div at bounding box center [1461, 351] width 129 height 130
click at [1522, 328] on div at bounding box center [1461, 351] width 129 height 130
drag, startPoint x: 1523, startPoint y: 328, endPoint x: 1506, endPoint y: 331, distance: 17.3
click at [1524, 332] on div at bounding box center [1523, 332] width 6 height 6
type input "#0334a4"
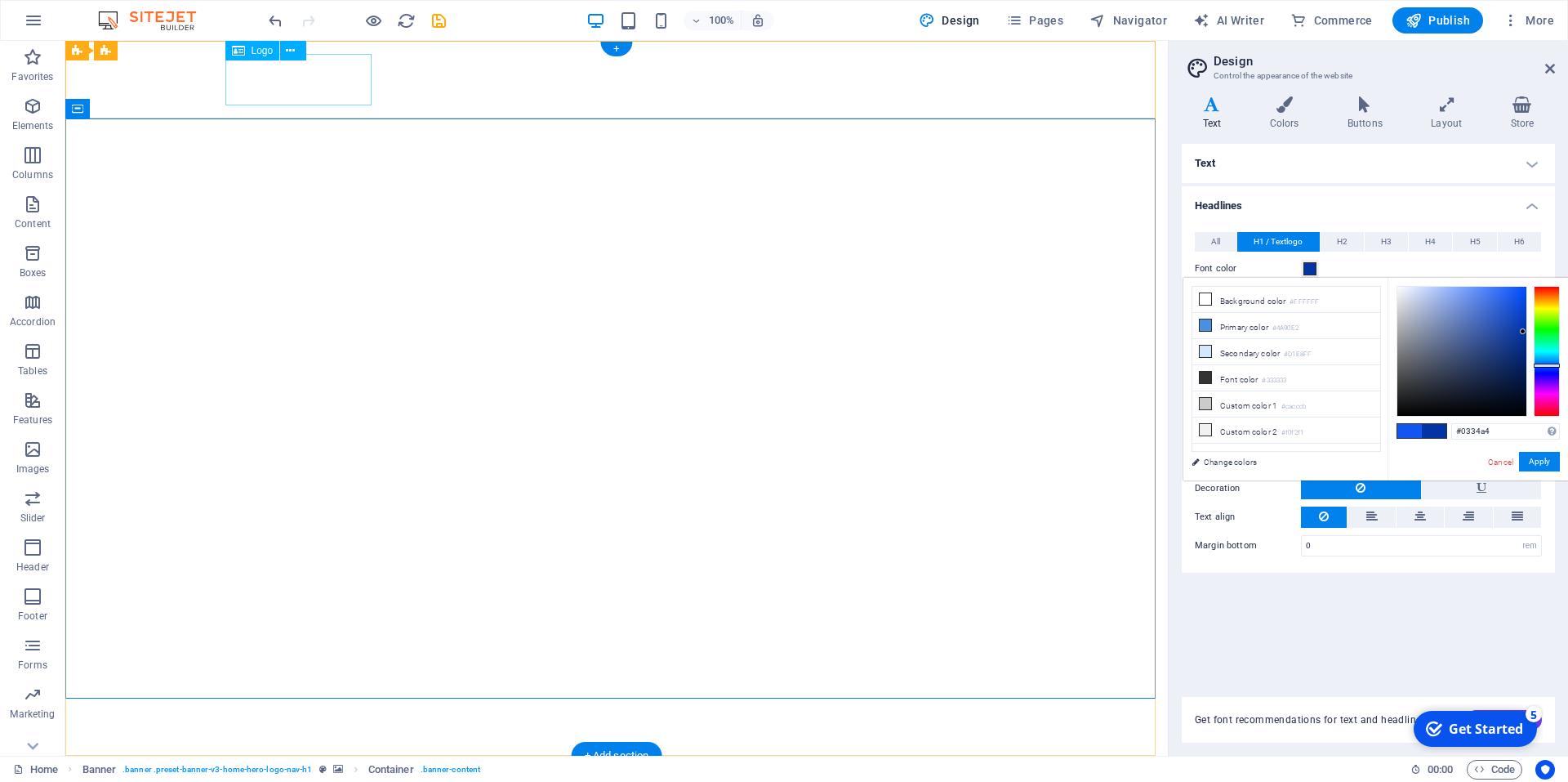
click at [295, 769] on div "Pentafin" at bounding box center [617, 795] width 771 height 51
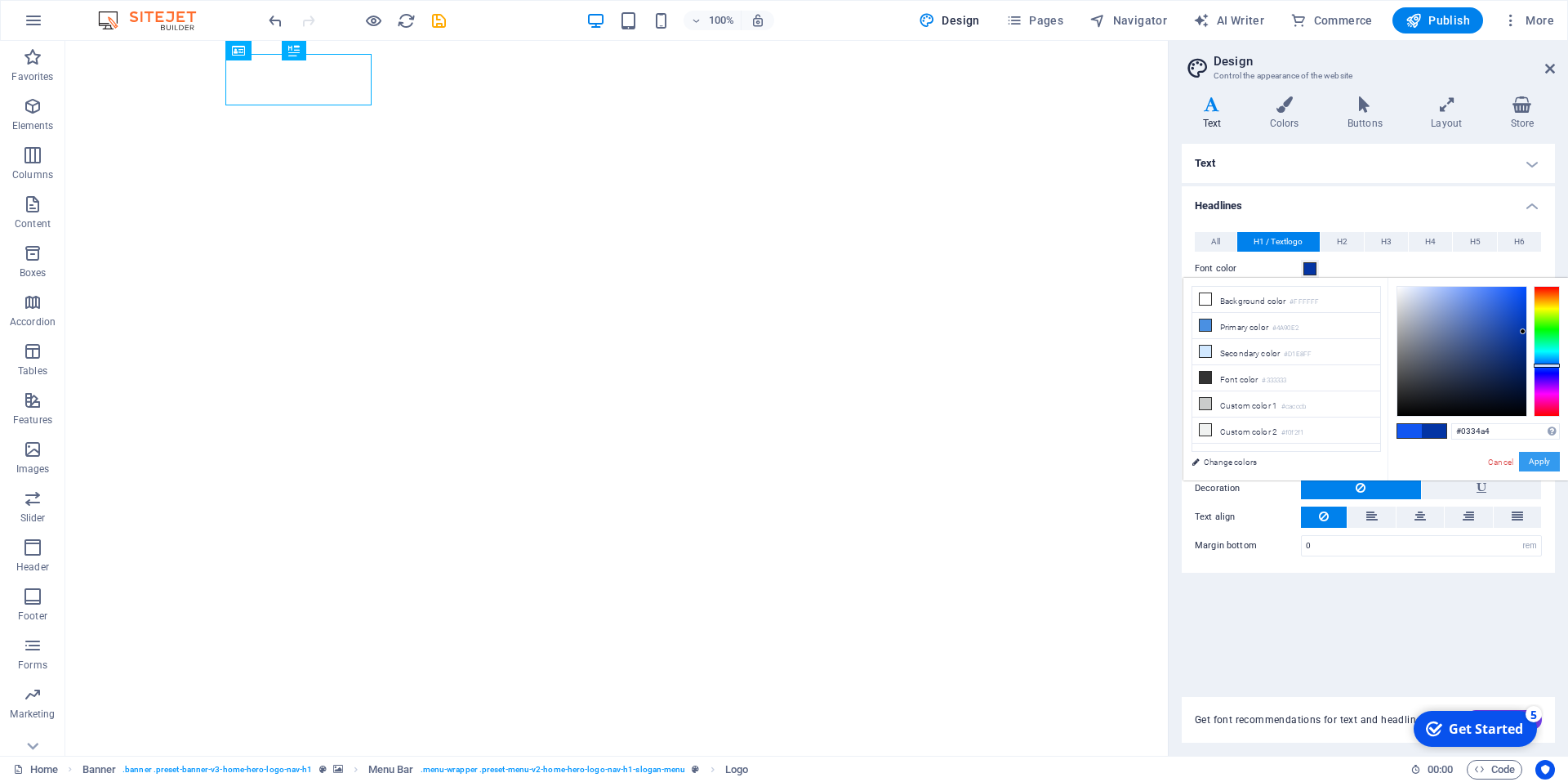
click at [1541, 459] on button "Apply" at bounding box center [1539, 462] width 41 height 20
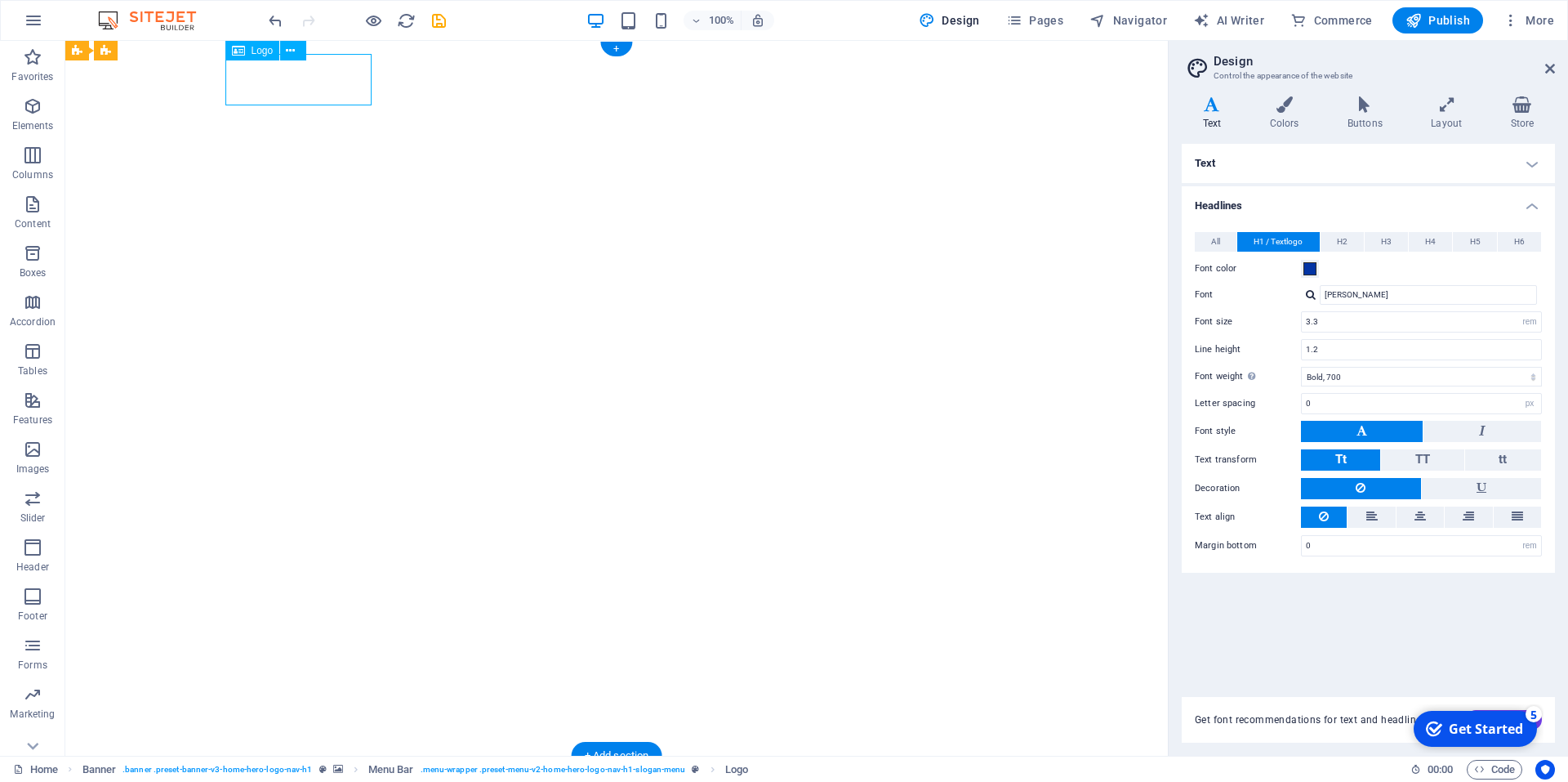
drag, startPoint x: 304, startPoint y: 90, endPoint x: 305, endPoint y: 100, distance: 10.0
click at [305, 769] on div "Pentafin" at bounding box center [617, 795] width 771 height 51
drag, startPoint x: 333, startPoint y: 94, endPoint x: 224, endPoint y: 92, distance: 109.0
click at [231, 769] on div "Pentafin" at bounding box center [617, 795] width 771 height 51
drag, startPoint x: 285, startPoint y: 90, endPoint x: 483, endPoint y: 97, distance: 198.1
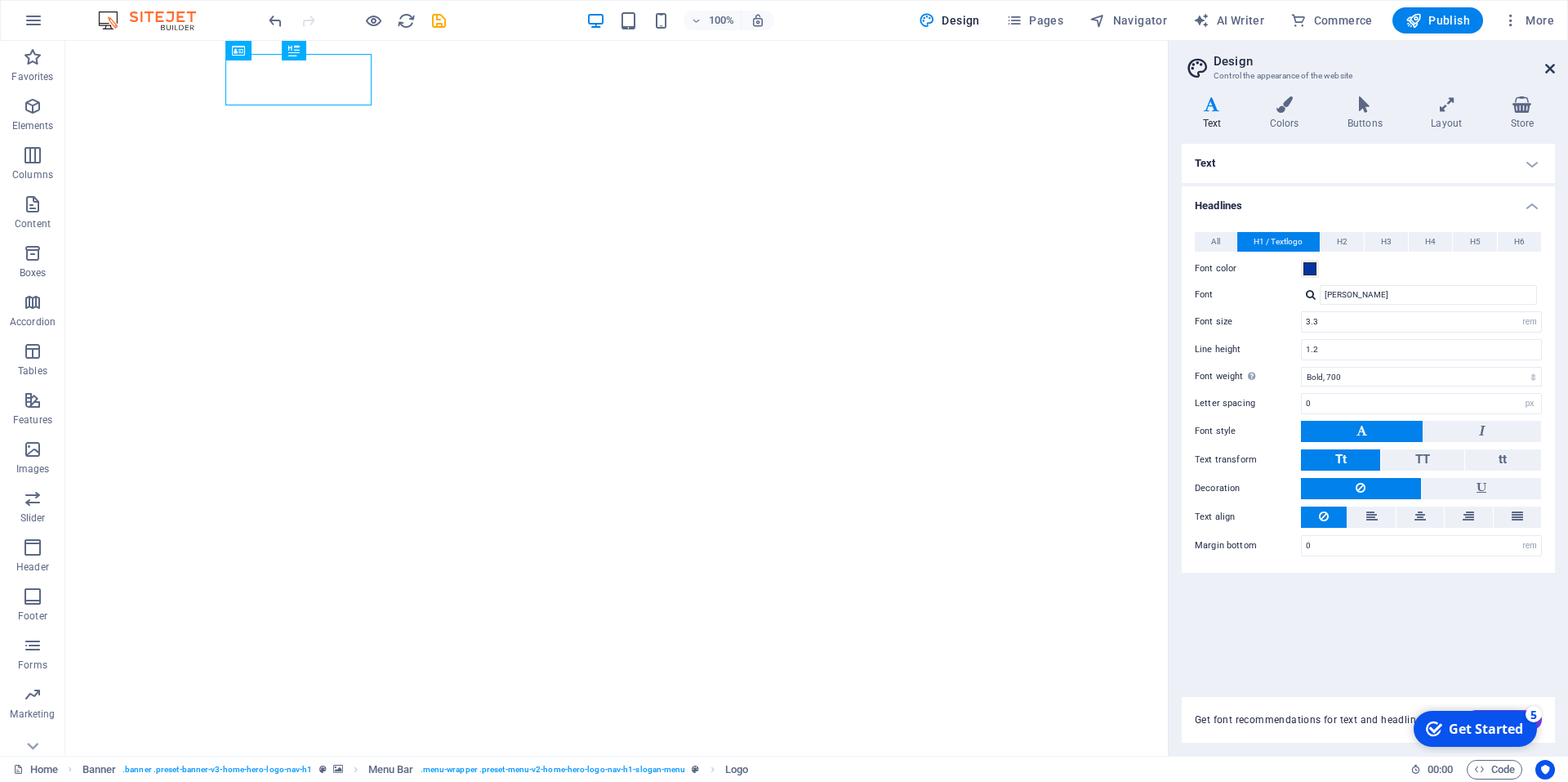
click at [1553, 68] on icon at bounding box center [1550, 68] width 10 height 13
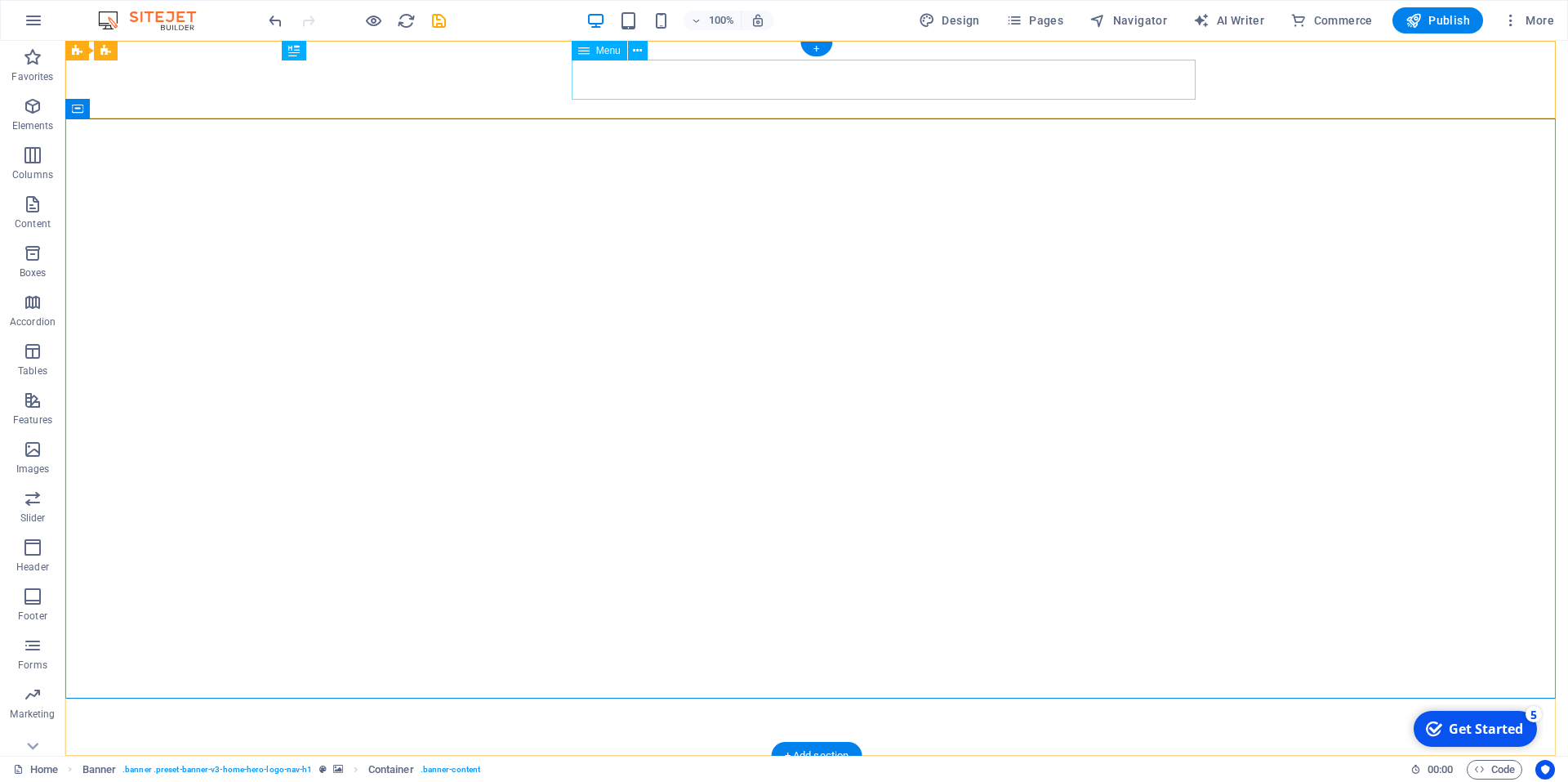
click at [753, 769] on nav "Home About Services Team Contact" at bounding box center [816, 789] width 771 height 41
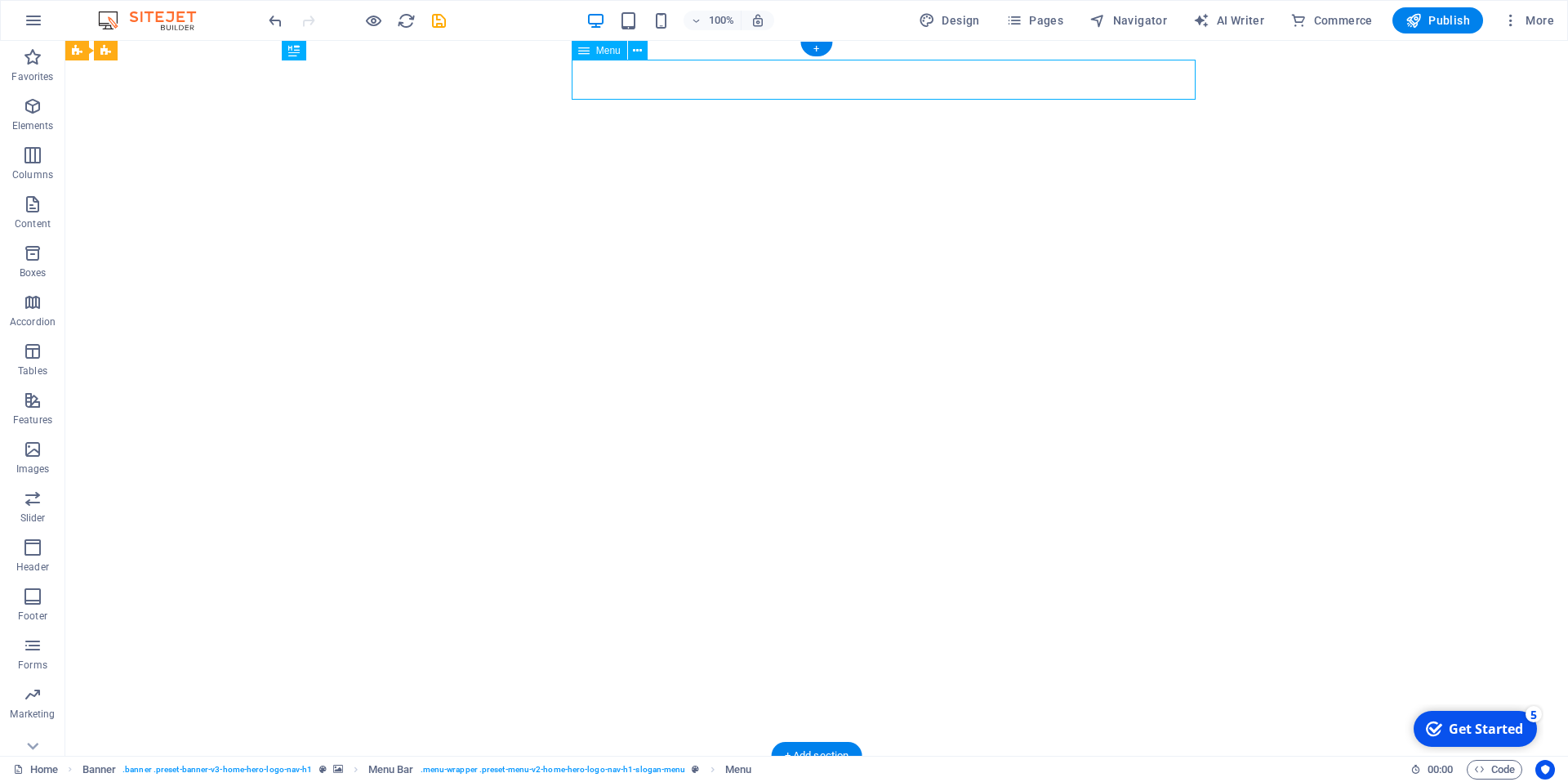
click at [841, 769] on nav "Home About Services Team Contact" at bounding box center [816, 789] width 771 height 41
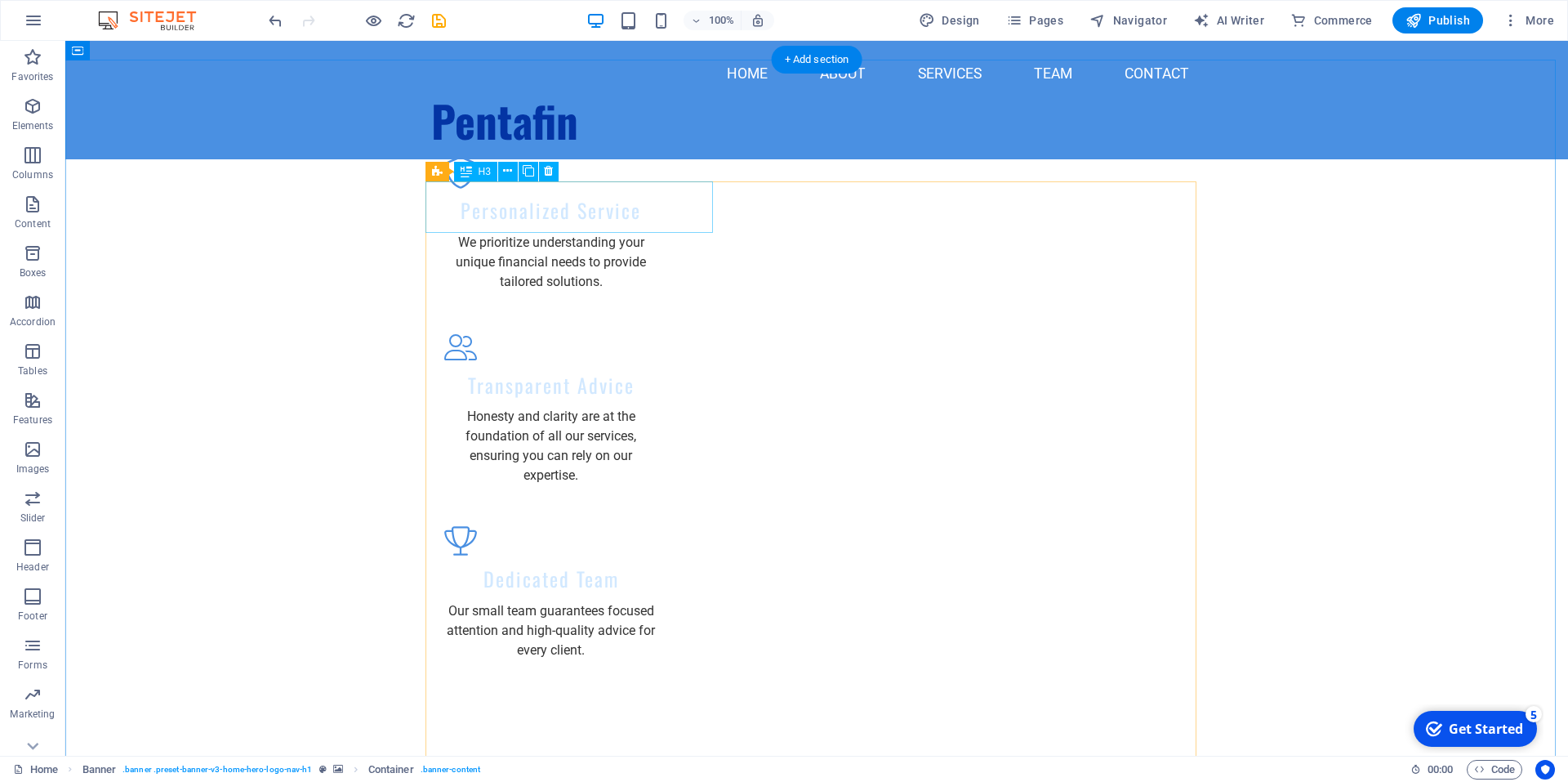
scroll to position [1389, 0]
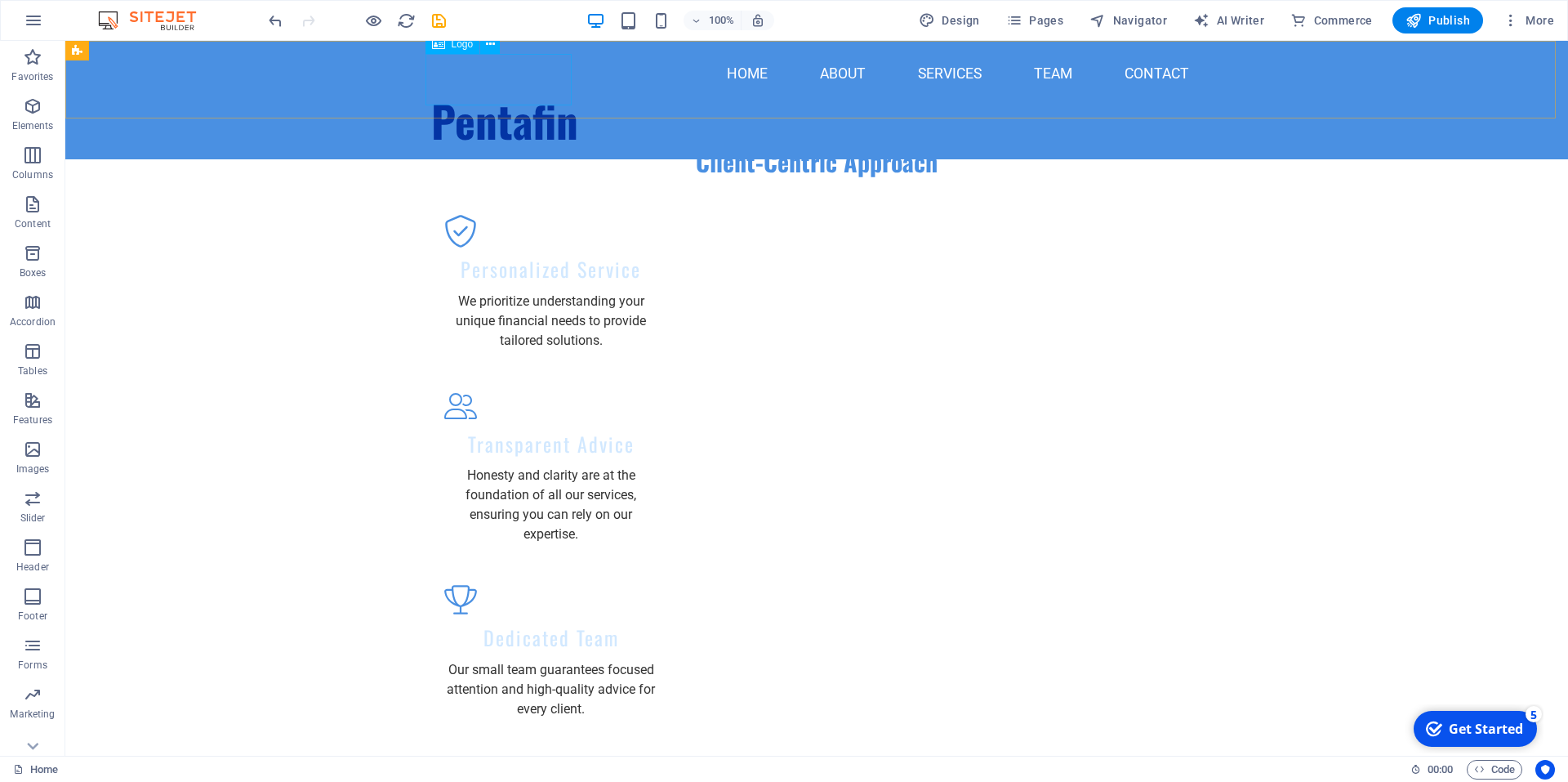
click at [489, 95] on div "Pentafin" at bounding box center [816, 121] width 771 height 51
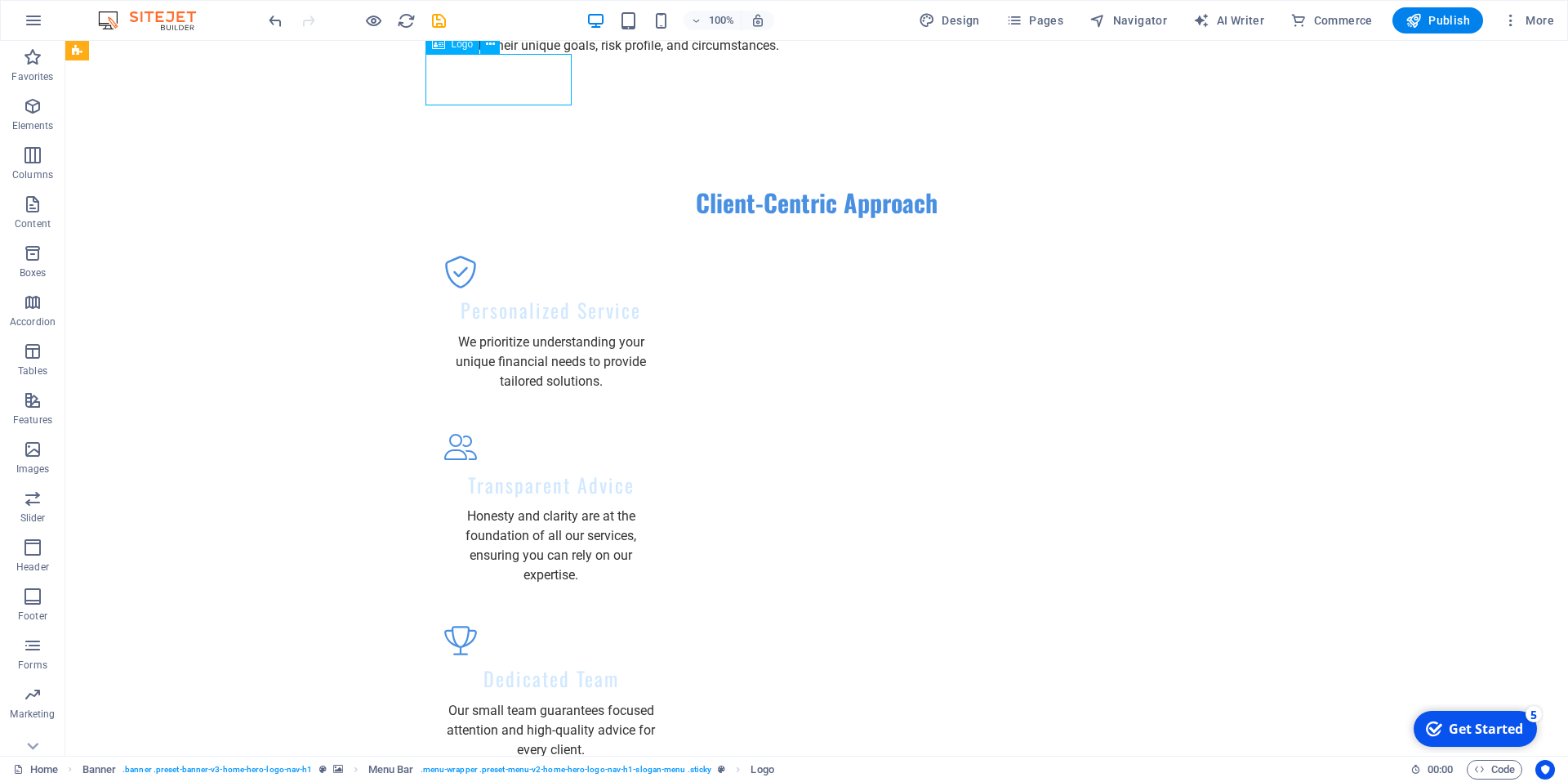
scroll to position [0, 0]
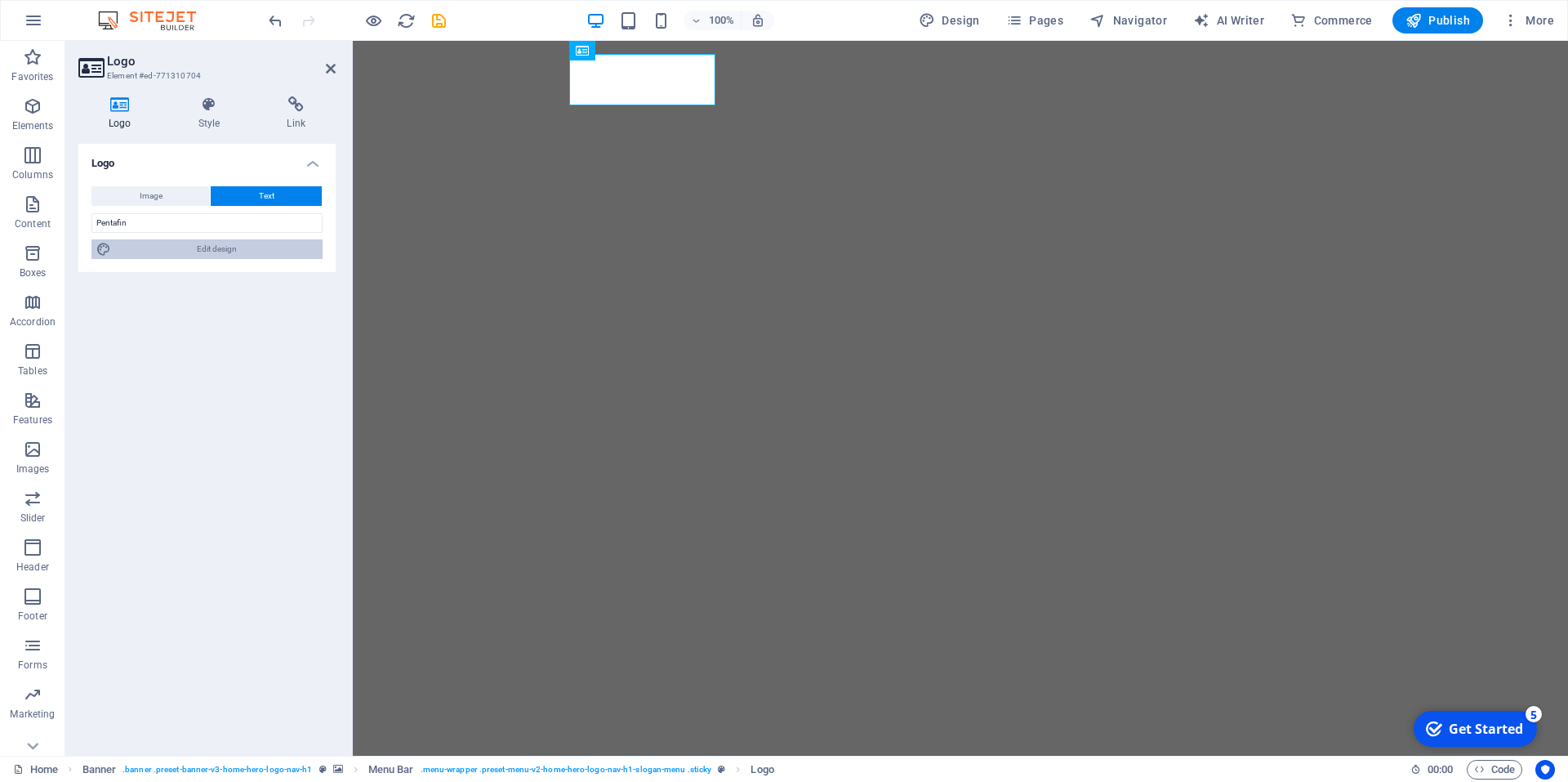
click at [238, 254] on span "Edit design" at bounding box center [216, 249] width 202 height 20
select select "rem"
select select "700"
select select "px"
select select "rem"
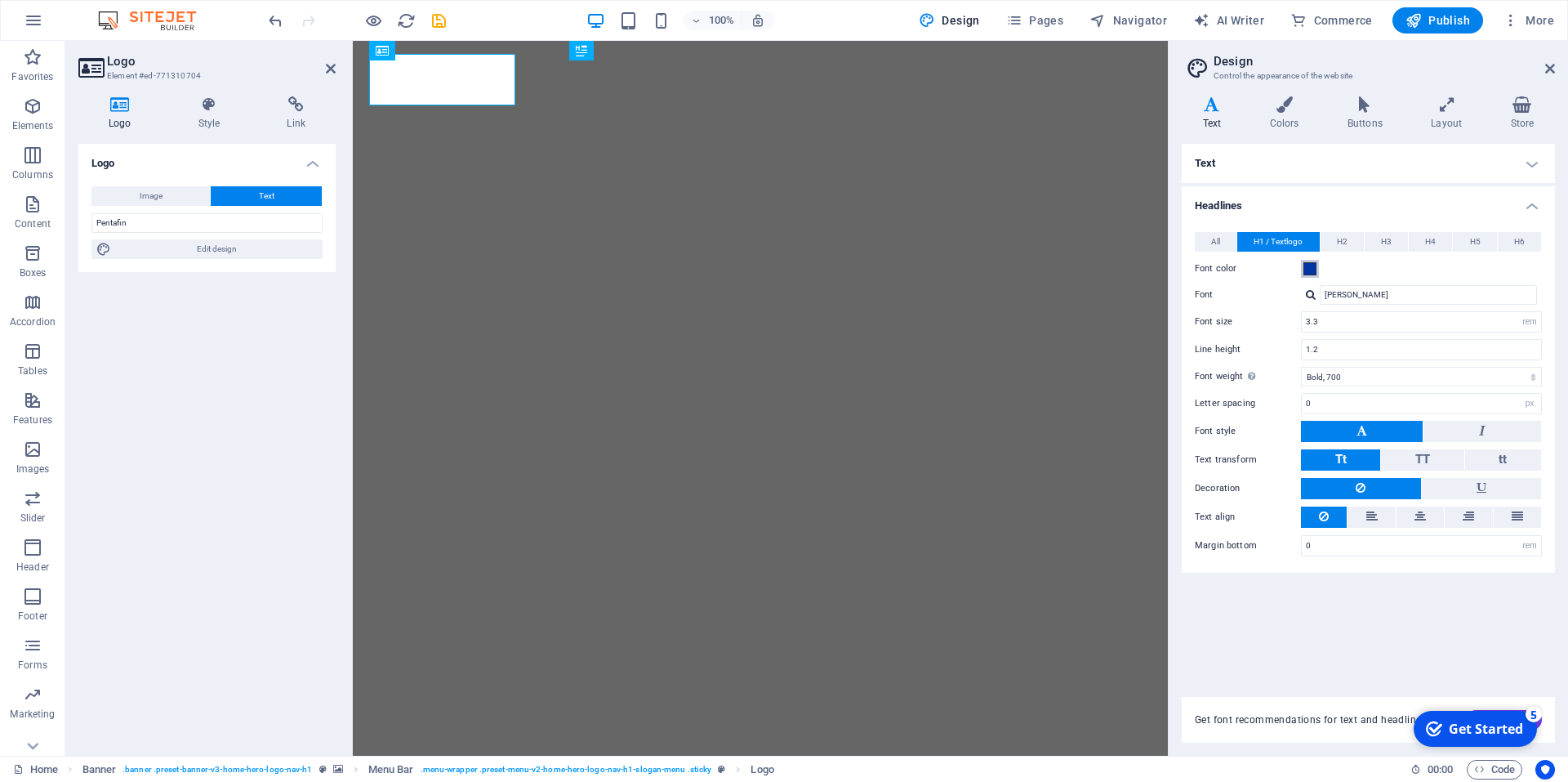
click at [1317, 271] on button "Font color" at bounding box center [1310, 269] width 18 height 18
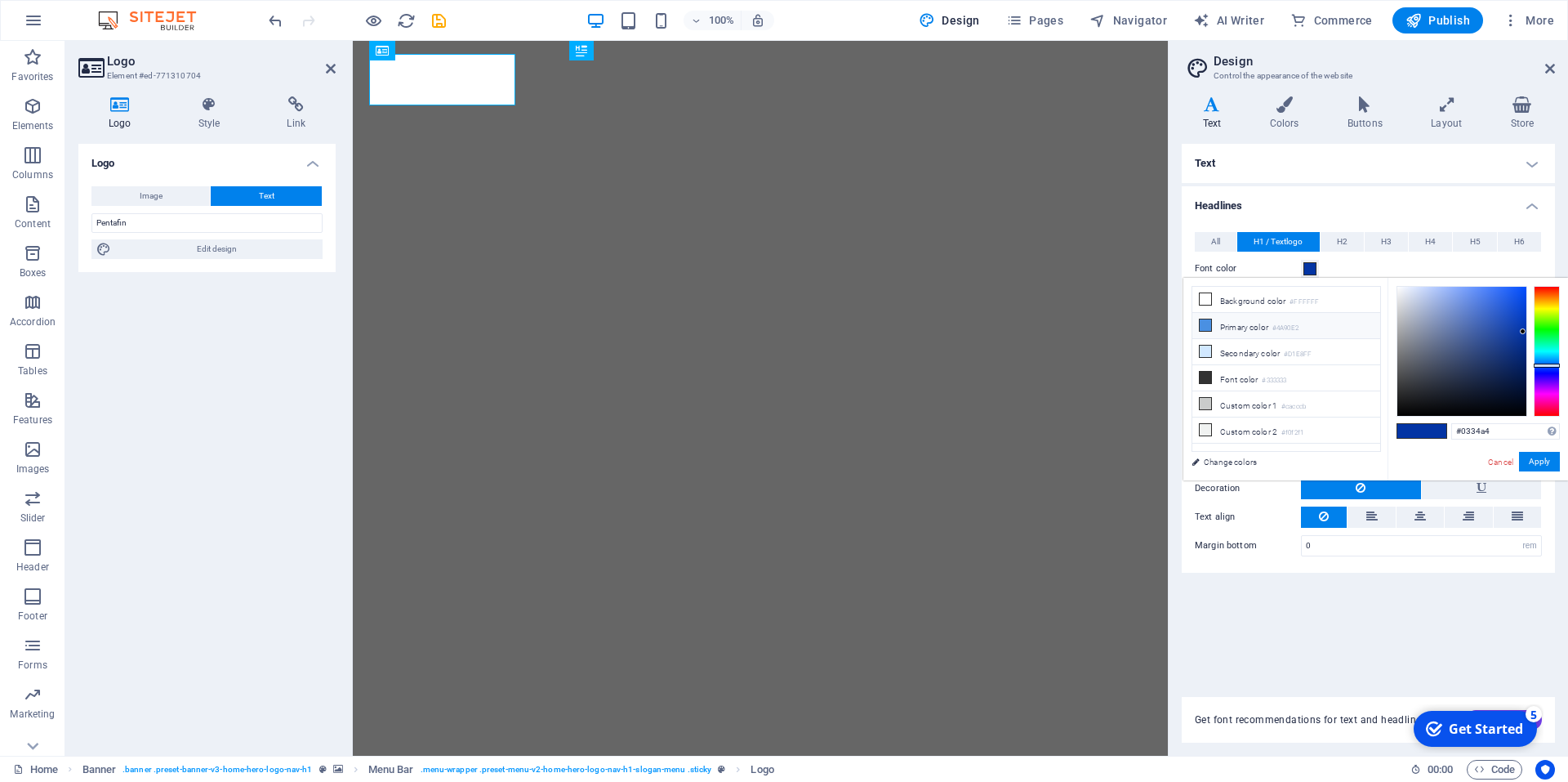
click at [1279, 327] on small "#4A90E2" at bounding box center [1285, 329] width 26 height 12
type input "#4a90e2"
click at [1537, 457] on button "Apply" at bounding box center [1539, 462] width 41 height 20
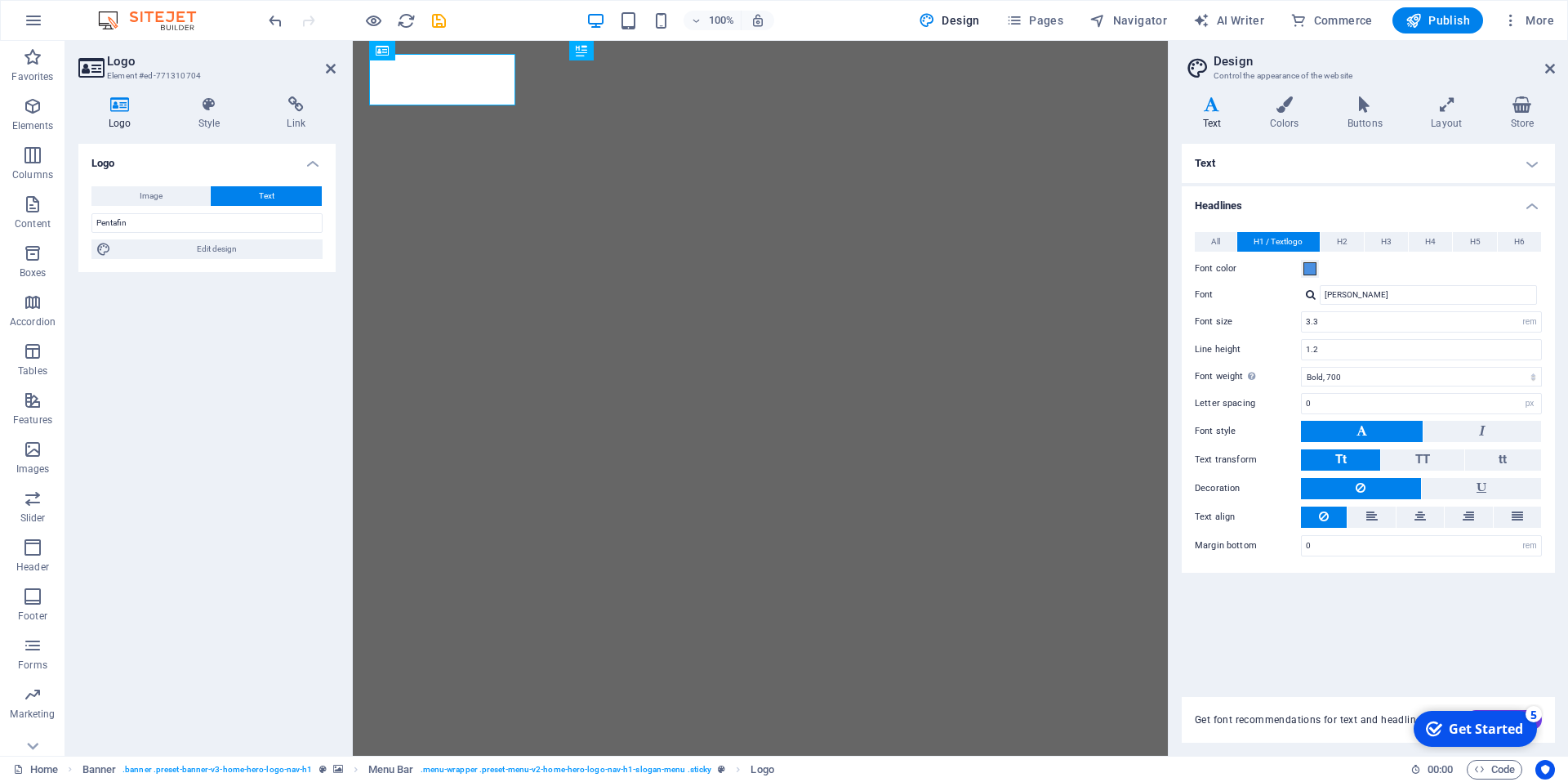
click at [1558, 67] on aside "Design Control the appearance of the website Variants Text Colors Buttons Layou…" at bounding box center [1367, 397] width 400 height 715
click at [1542, 68] on h2 "Design" at bounding box center [1384, 61] width 342 height 15
click at [1546, 68] on icon at bounding box center [1550, 68] width 10 height 13
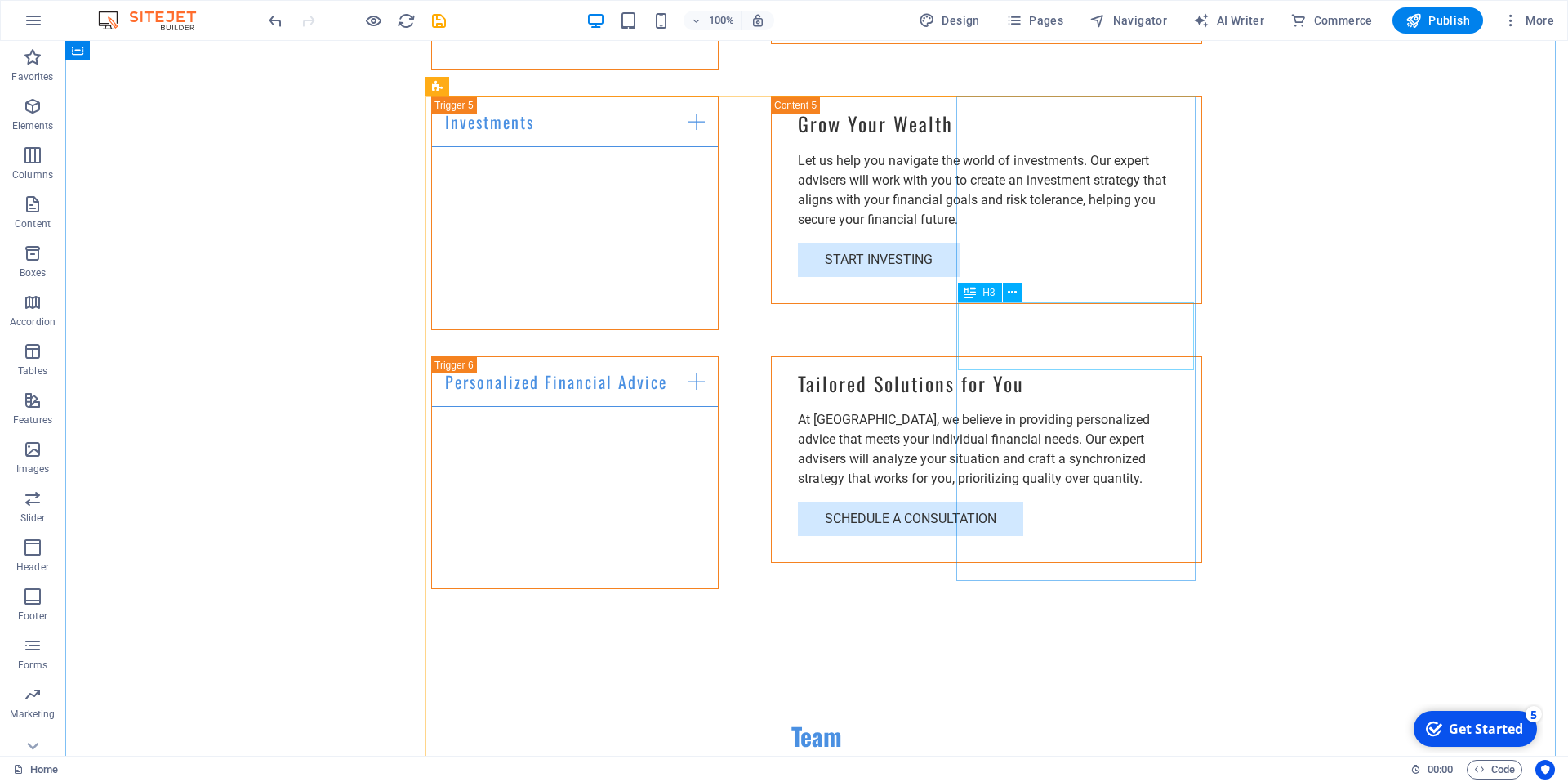
scroll to position [3350, 0]
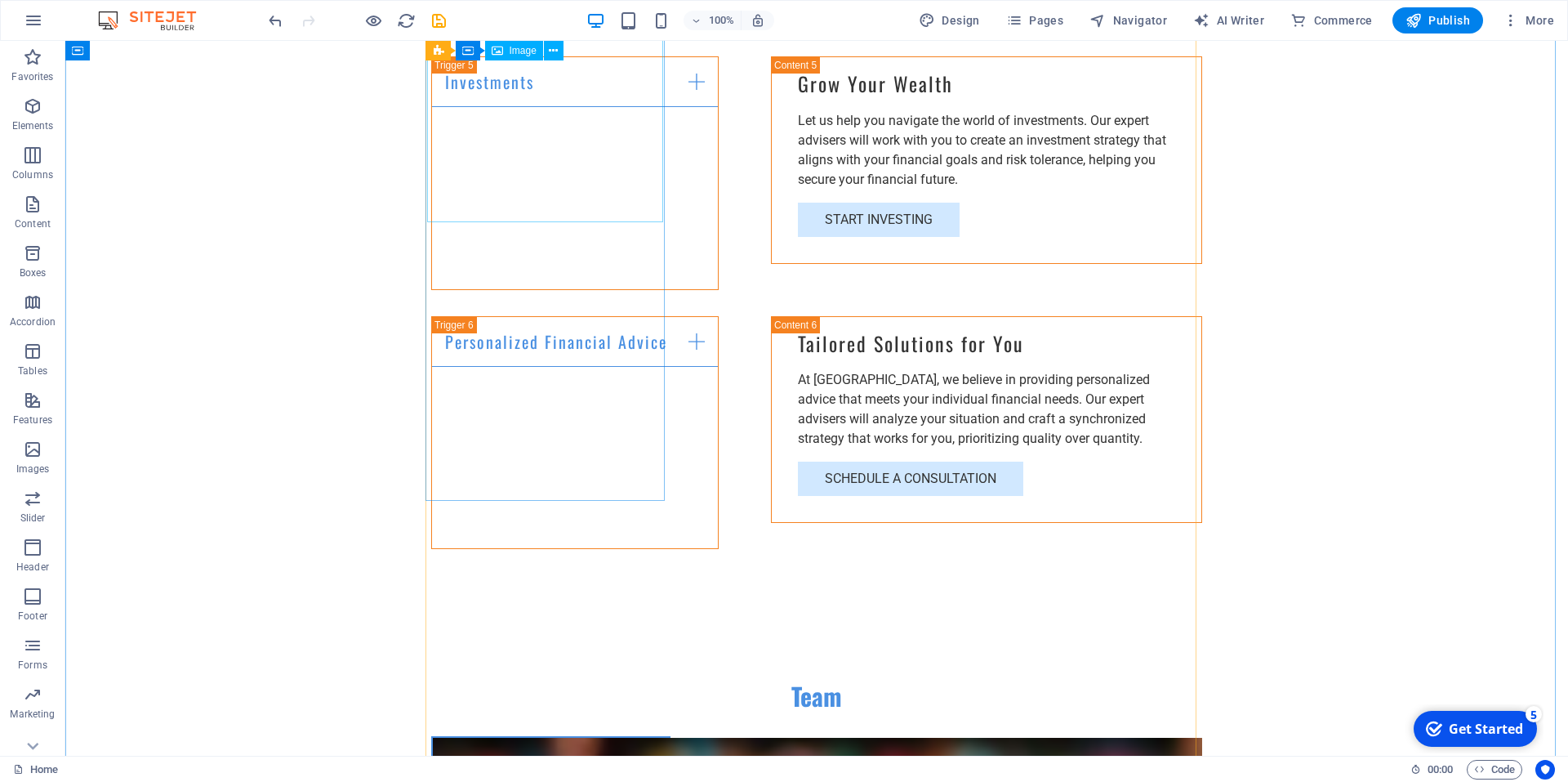
select select "vw"
select select "px"
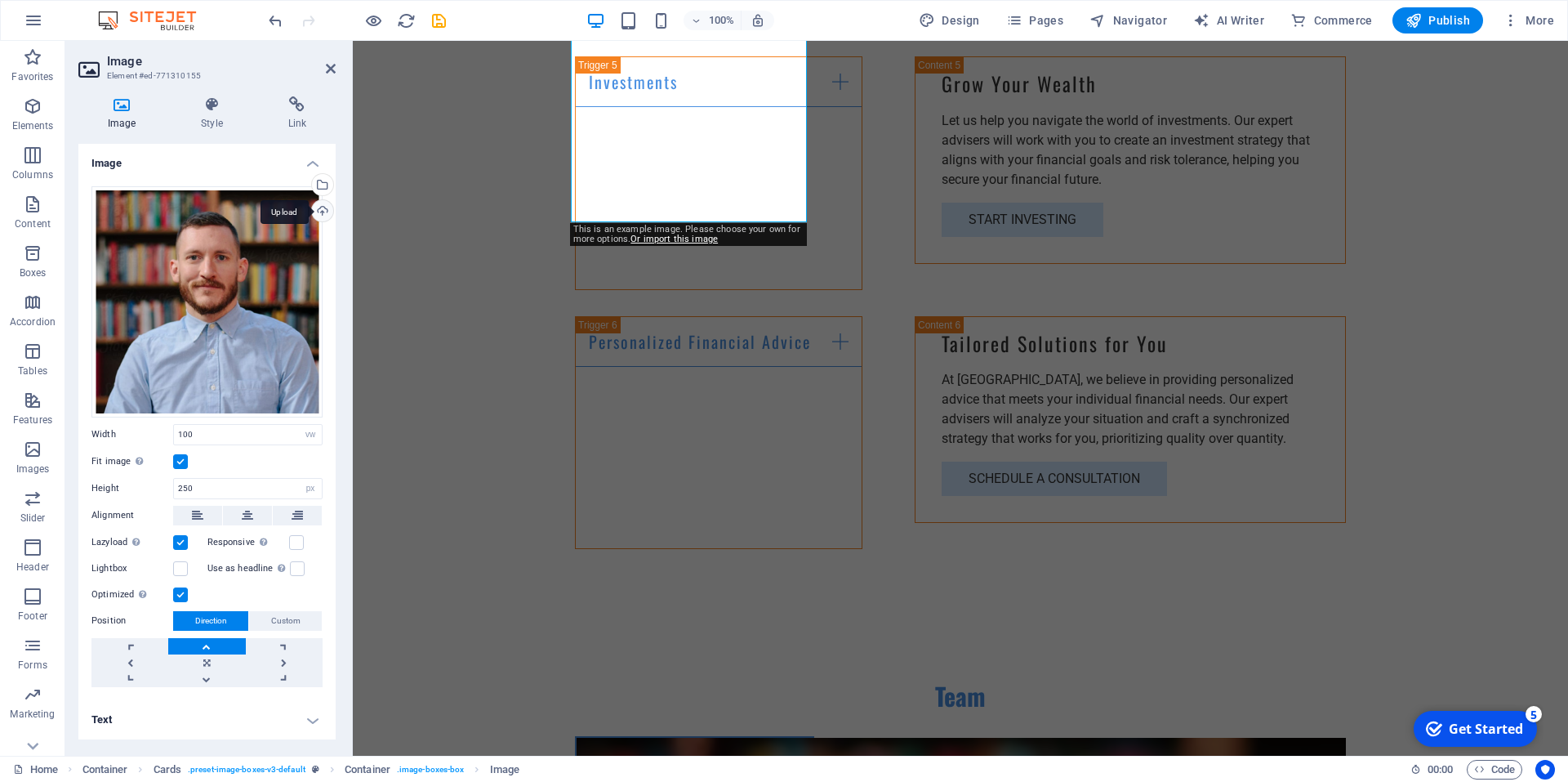
click at [318, 213] on div "Upload" at bounding box center [320, 213] width 25 height 25
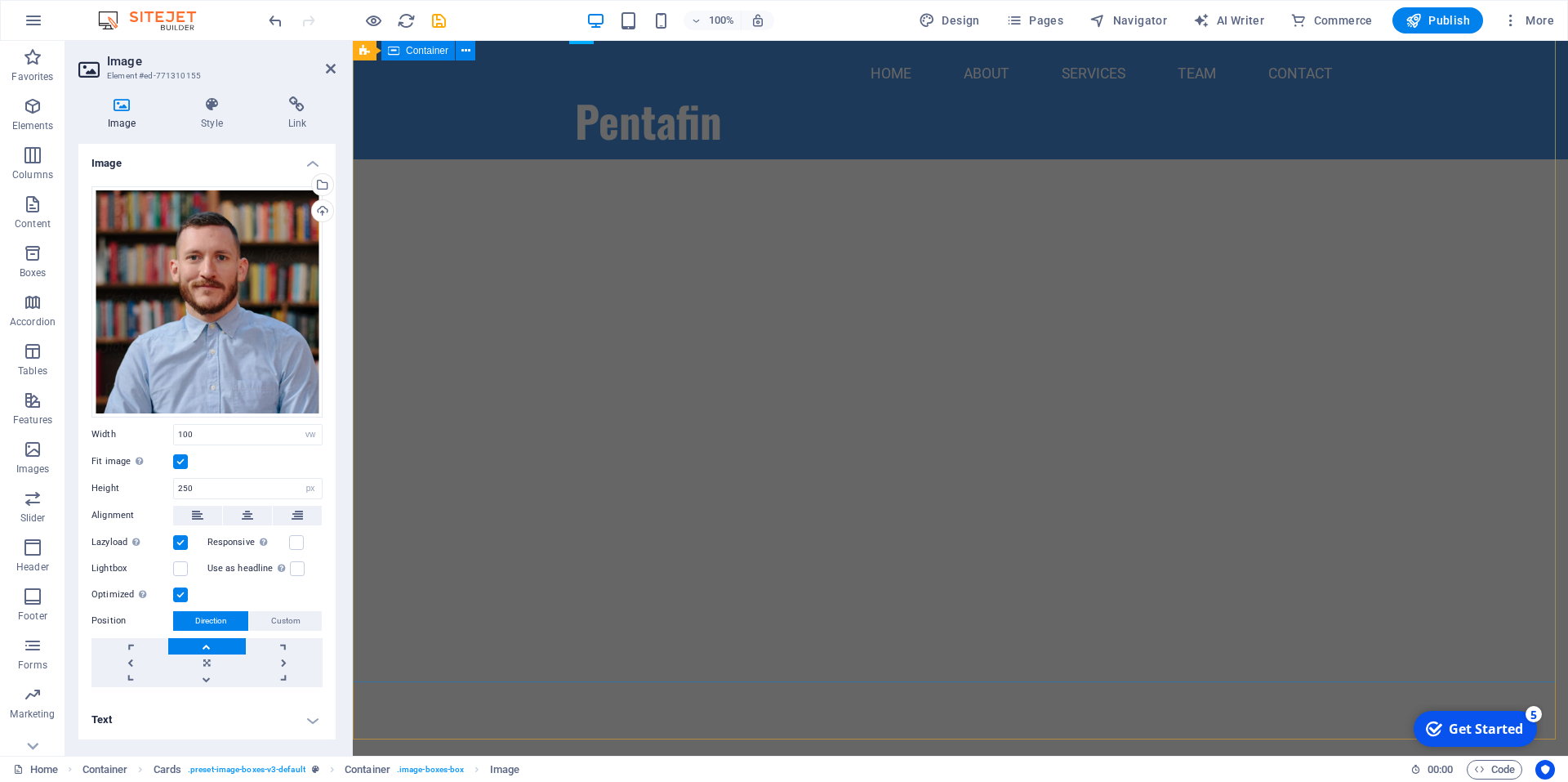
scroll to position [0, 0]
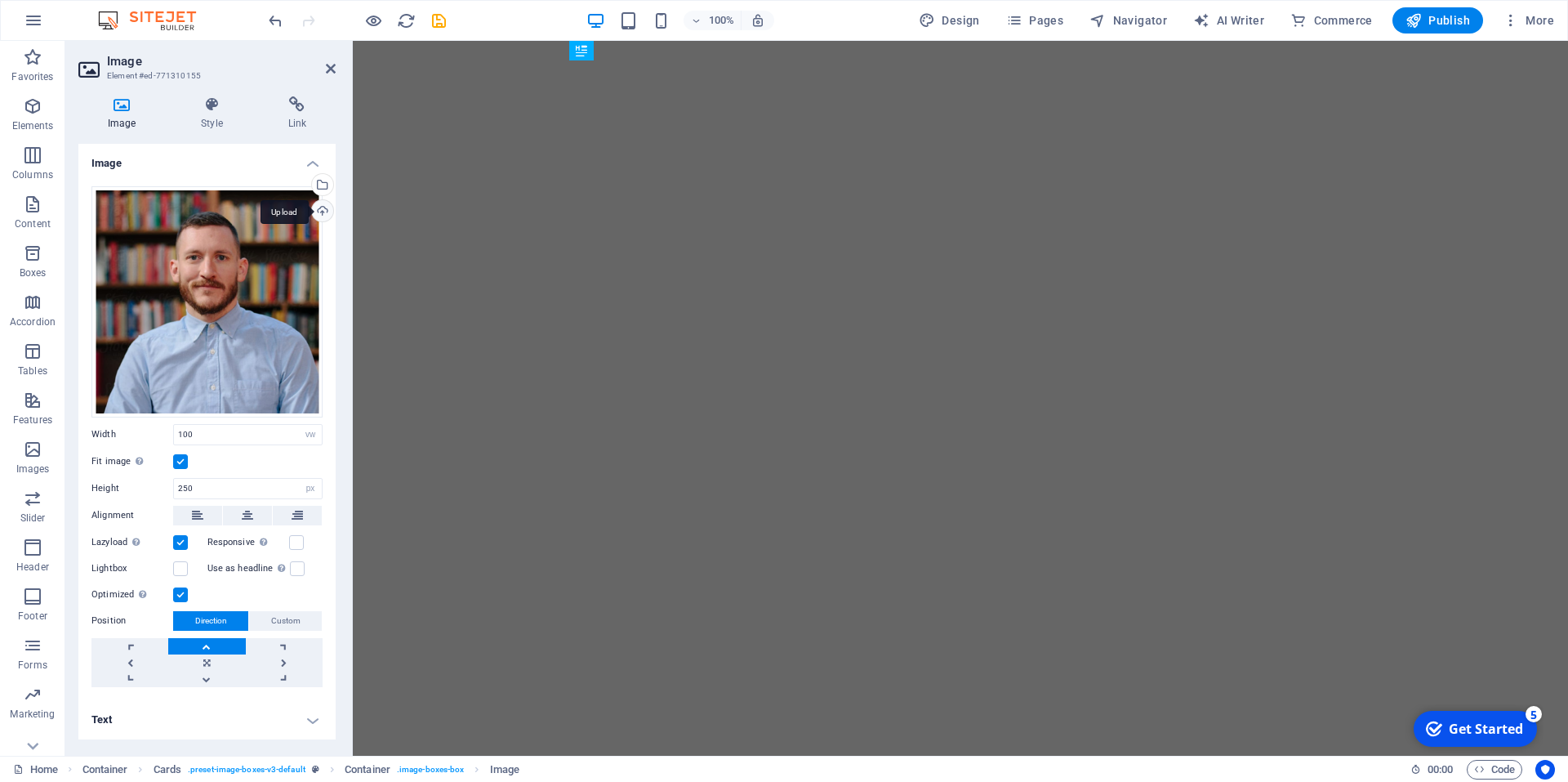
click at [321, 214] on div "Upload" at bounding box center [320, 213] width 25 height 25
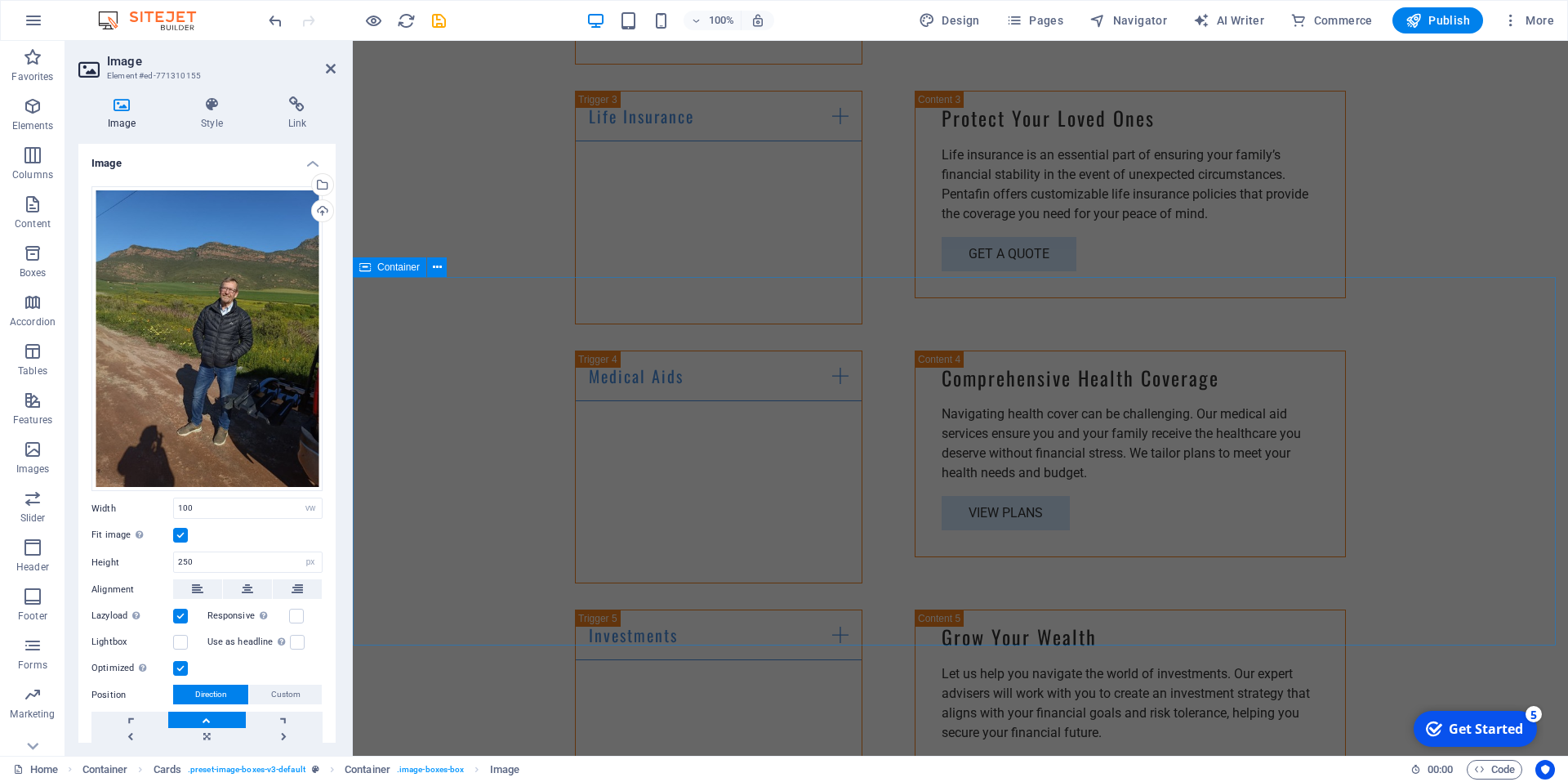
scroll to position [3073, 0]
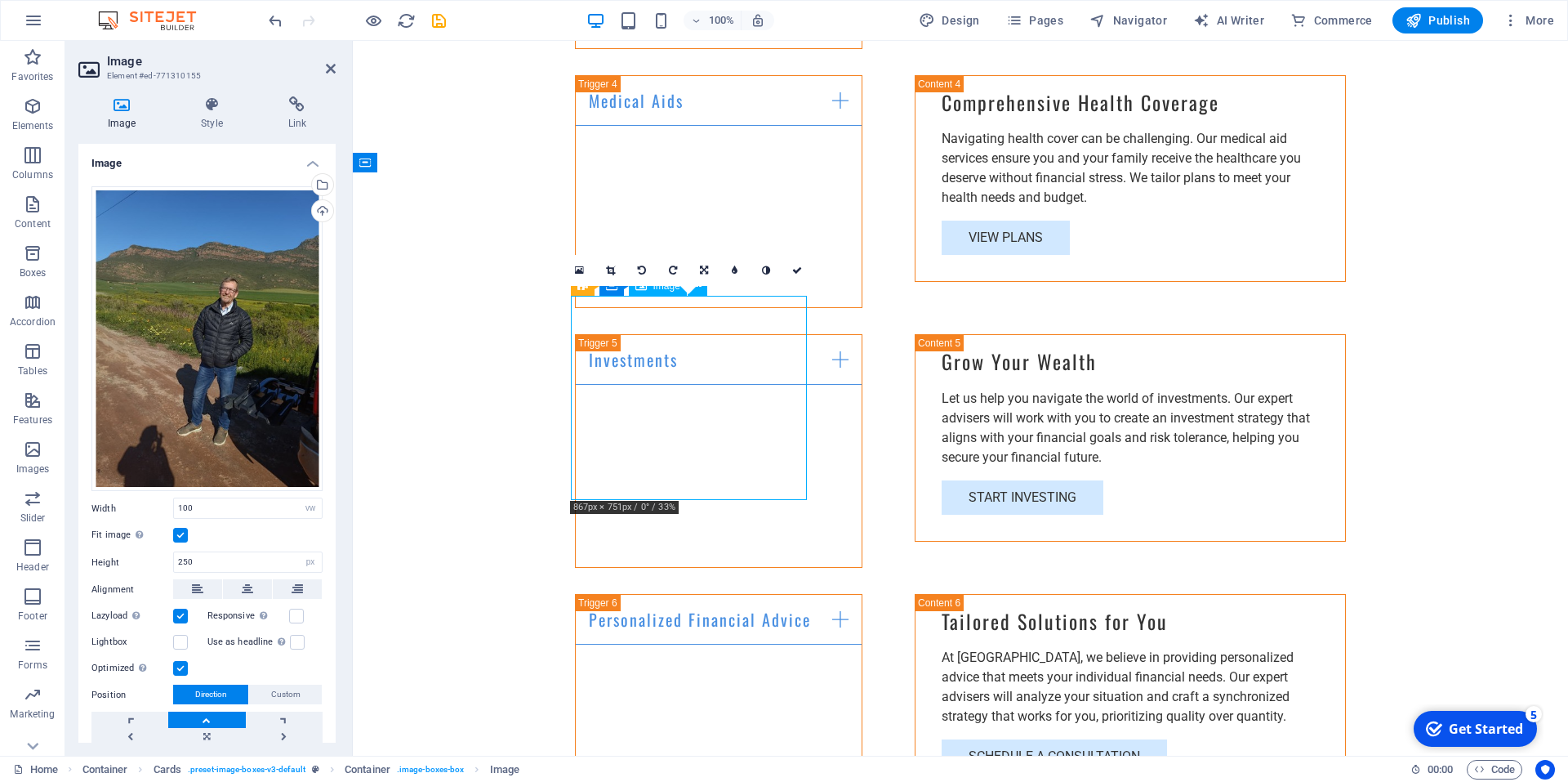
drag, startPoint x: 717, startPoint y: 457, endPoint x: 714, endPoint y: 432, distance: 25.2
click at [196, 362] on div "Drag files here, click to choose files or select files from Files or our free s…" at bounding box center [207, 338] width 231 height 305
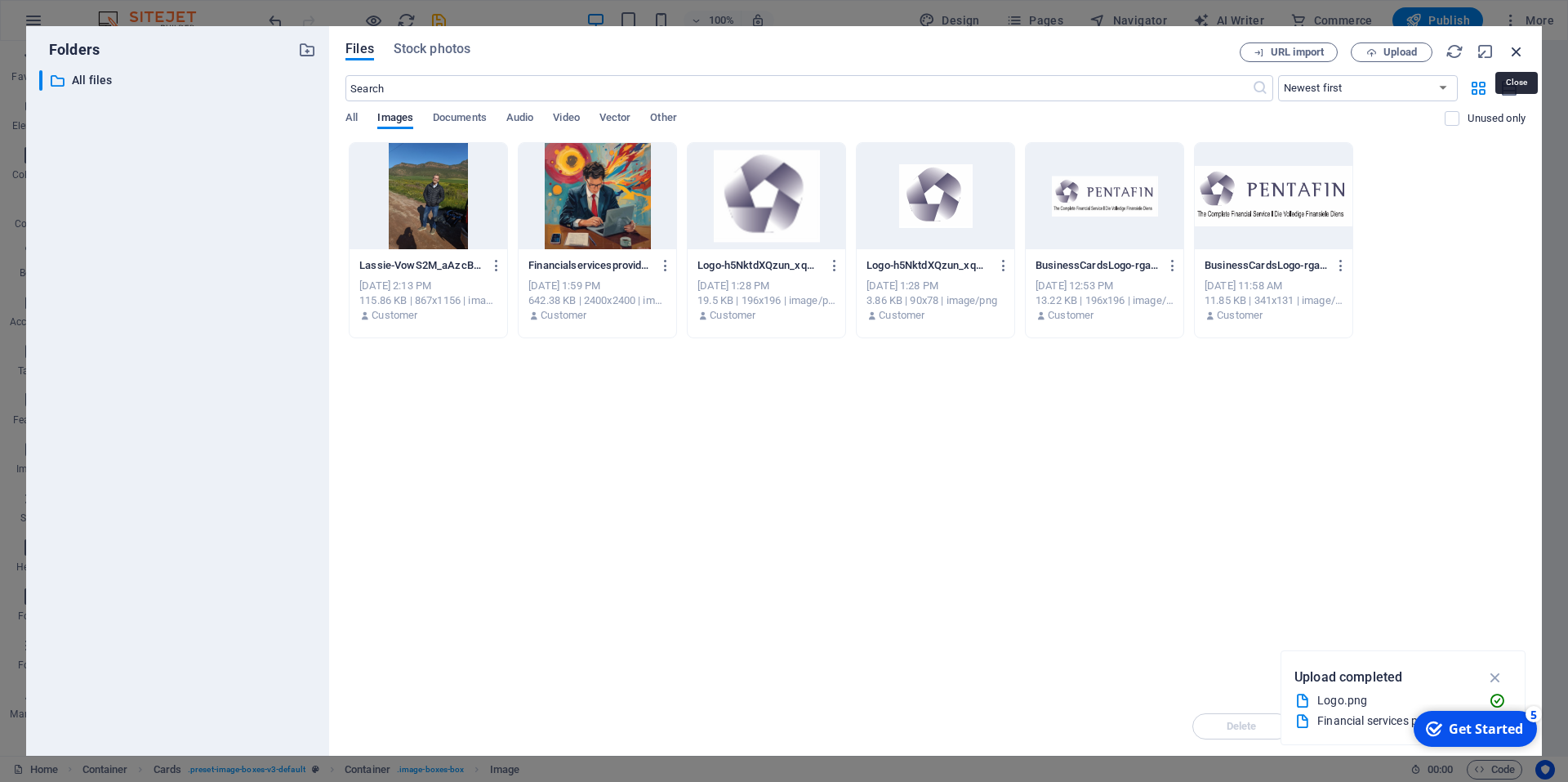
click at [1515, 48] on icon "button" at bounding box center [1517, 51] width 18 height 18
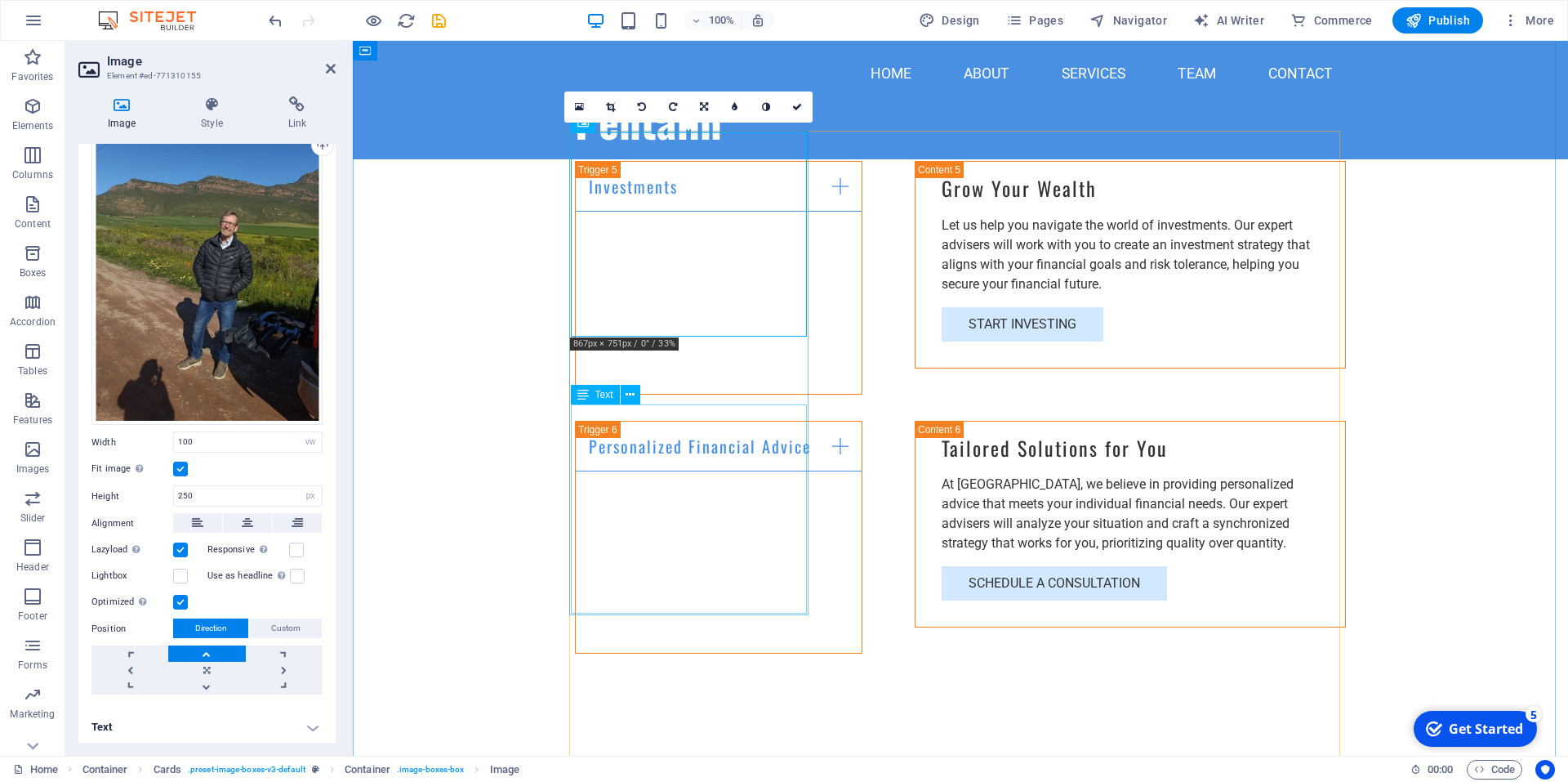
scroll to position [3155, 0]
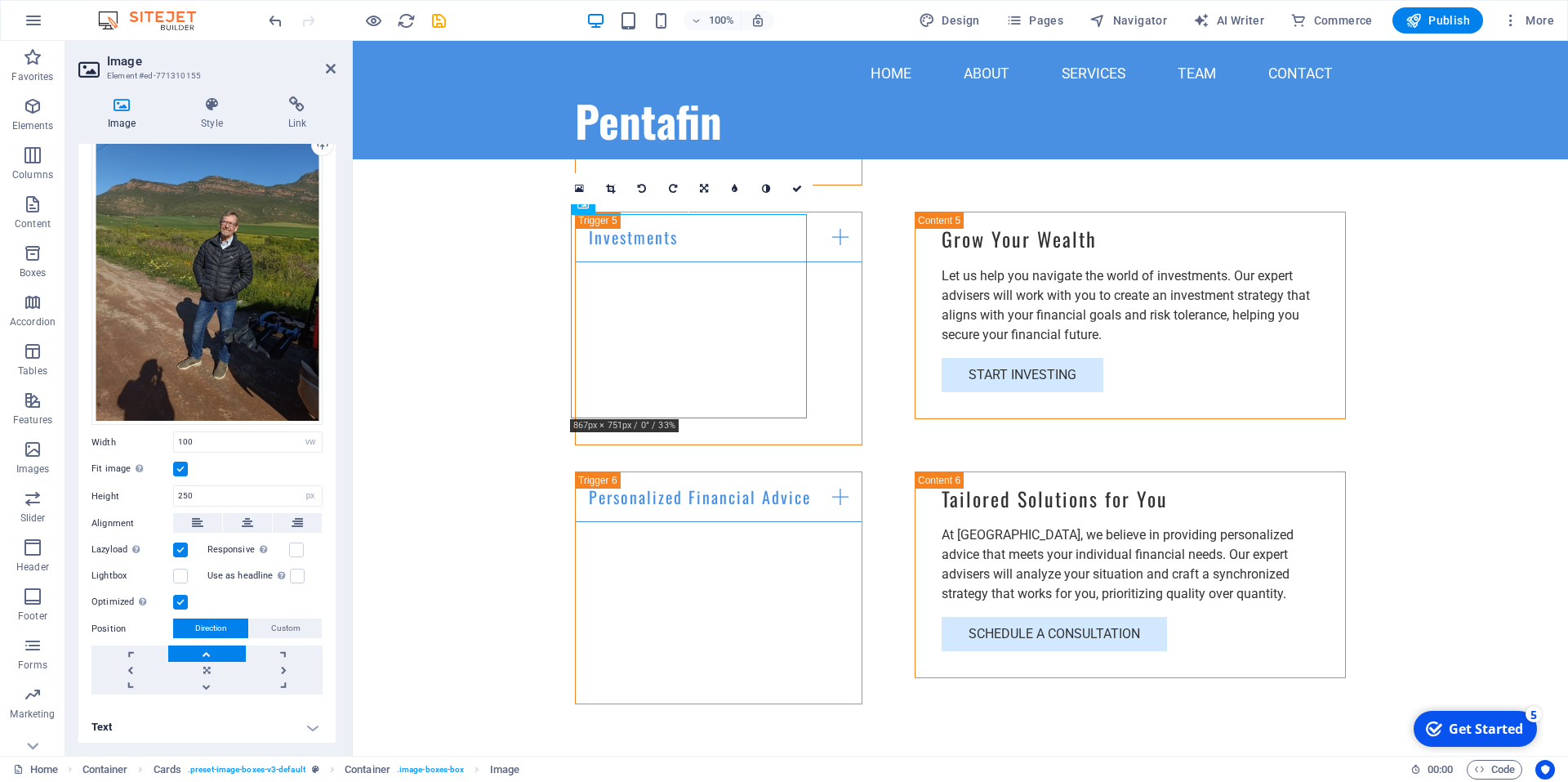
click at [206, 648] on link at bounding box center [206, 653] width 77 height 17
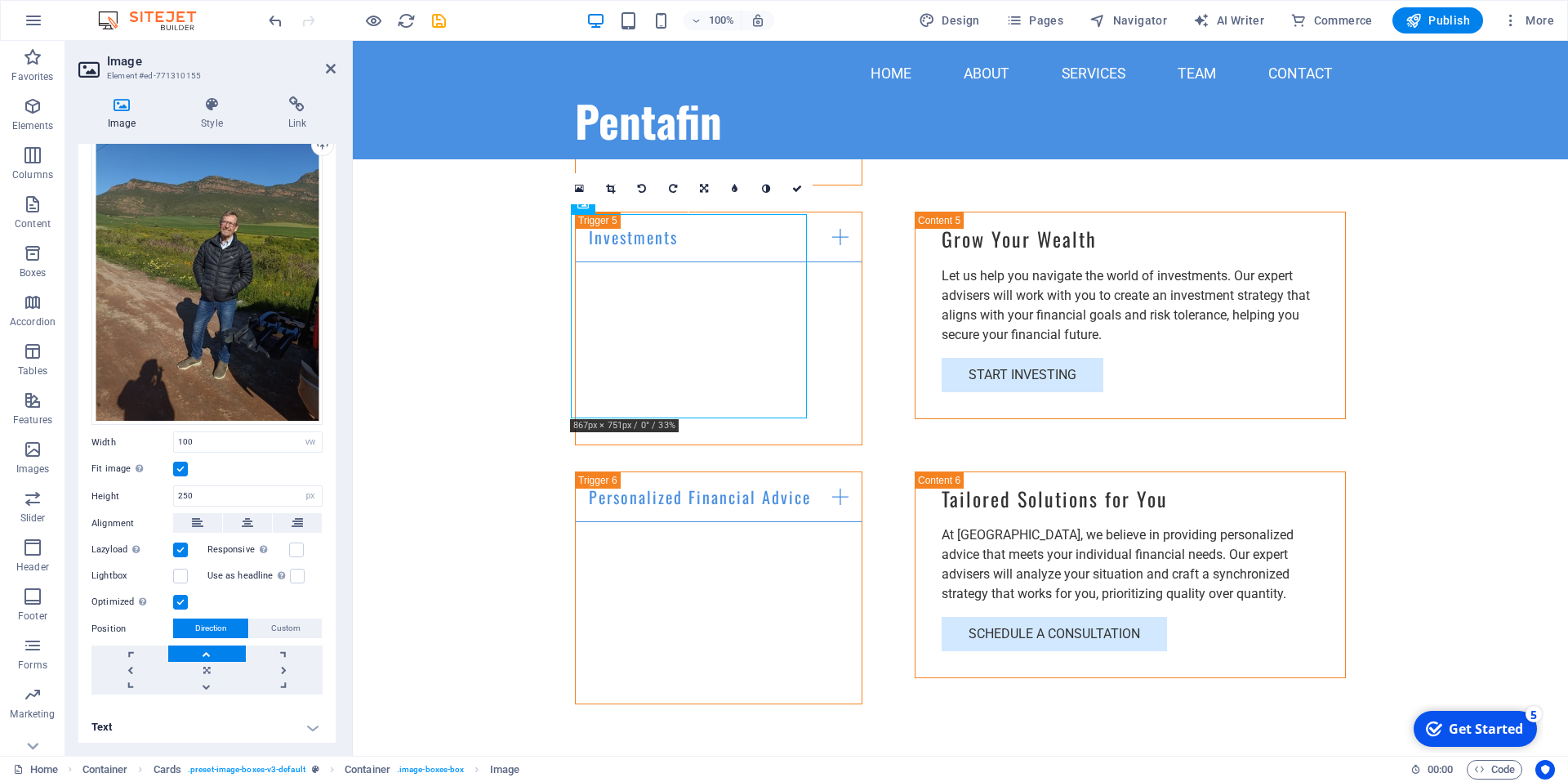
click at [206, 648] on link at bounding box center [206, 653] width 77 height 17
click at [209, 683] on link at bounding box center [206, 686] width 77 height 17
click at [213, 653] on link at bounding box center [206, 653] width 77 height 17
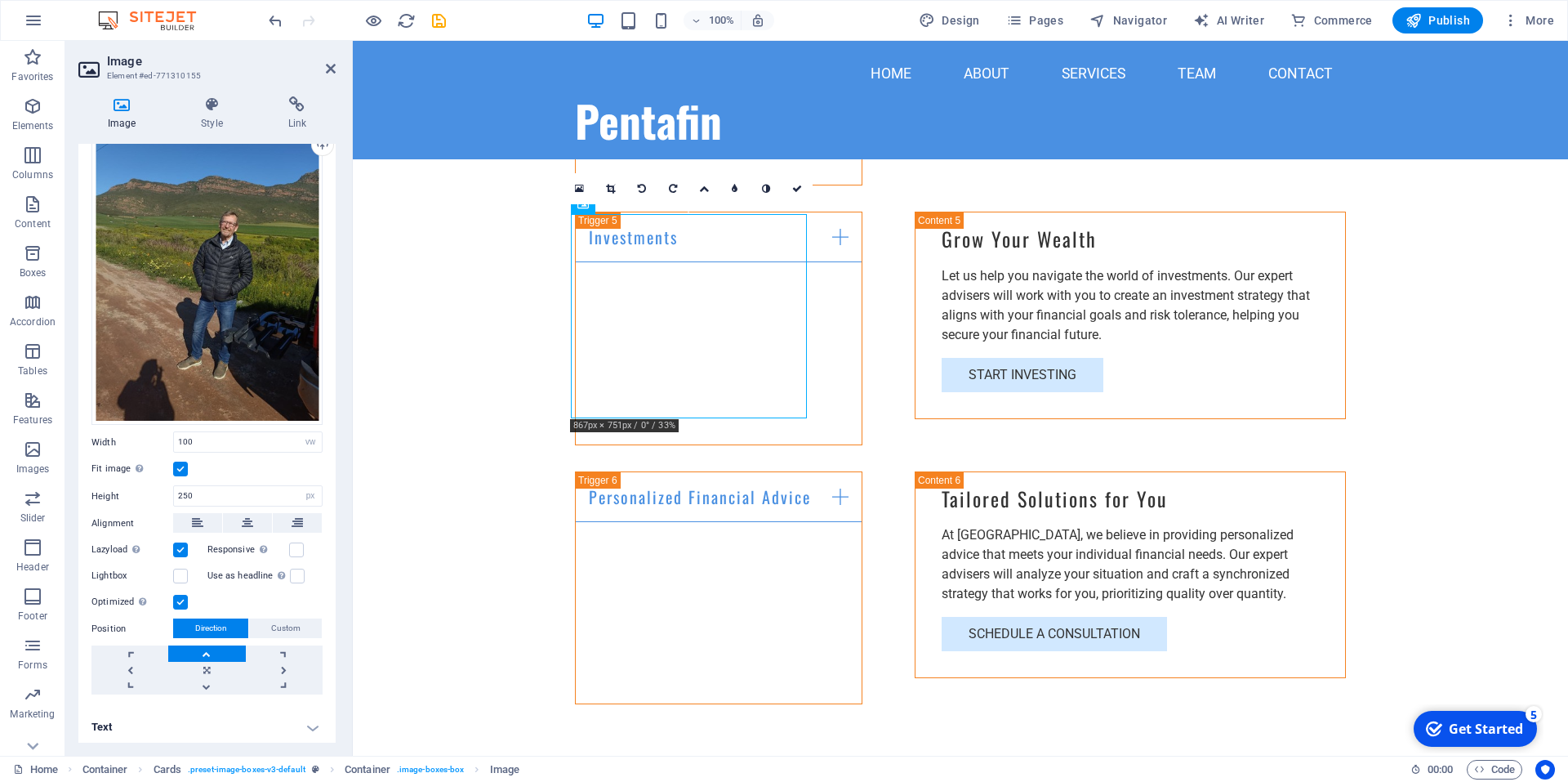
click at [213, 653] on link at bounding box center [206, 653] width 77 height 17
click at [211, 667] on link at bounding box center [206, 670] width 77 height 17
click at [276, 669] on link at bounding box center [285, 670] width 77 height 17
click at [205, 664] on link at bounding box center [206, 670] width 77 height 17
click at [267, 649] on link at bounding box center [285, 653] width 77 height 17
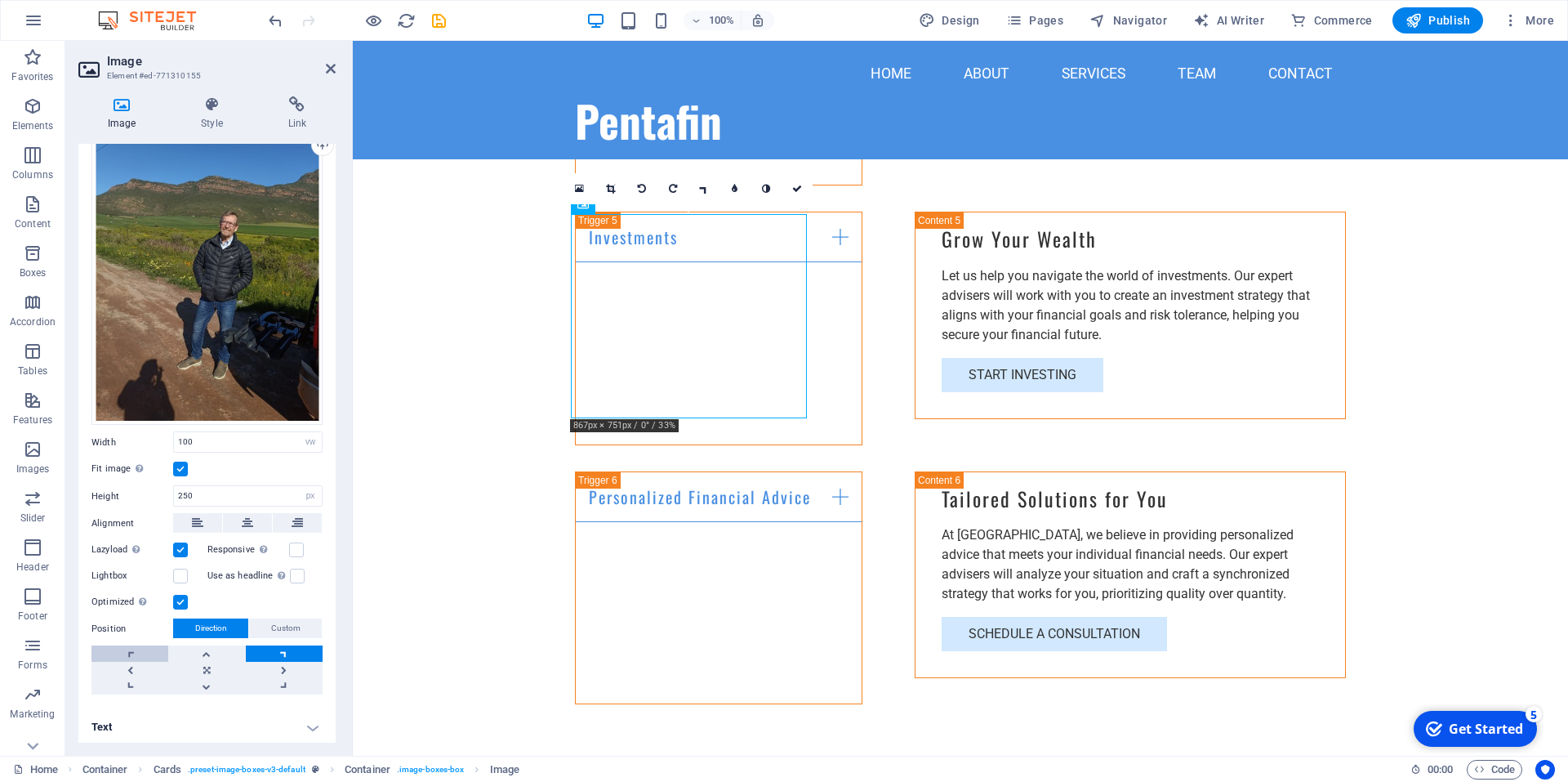
click at [144, 652] on link at bounding box center [130, 653] width 77 height 17
click at [143, 652] on link at bounding box center [130, 653] width 77 height 17
click at [143, 678] on link at bounding box center [130, 686] width 77 height 17
click at [196, 673] on link at bounding box center [206, 670] width 77 height 17
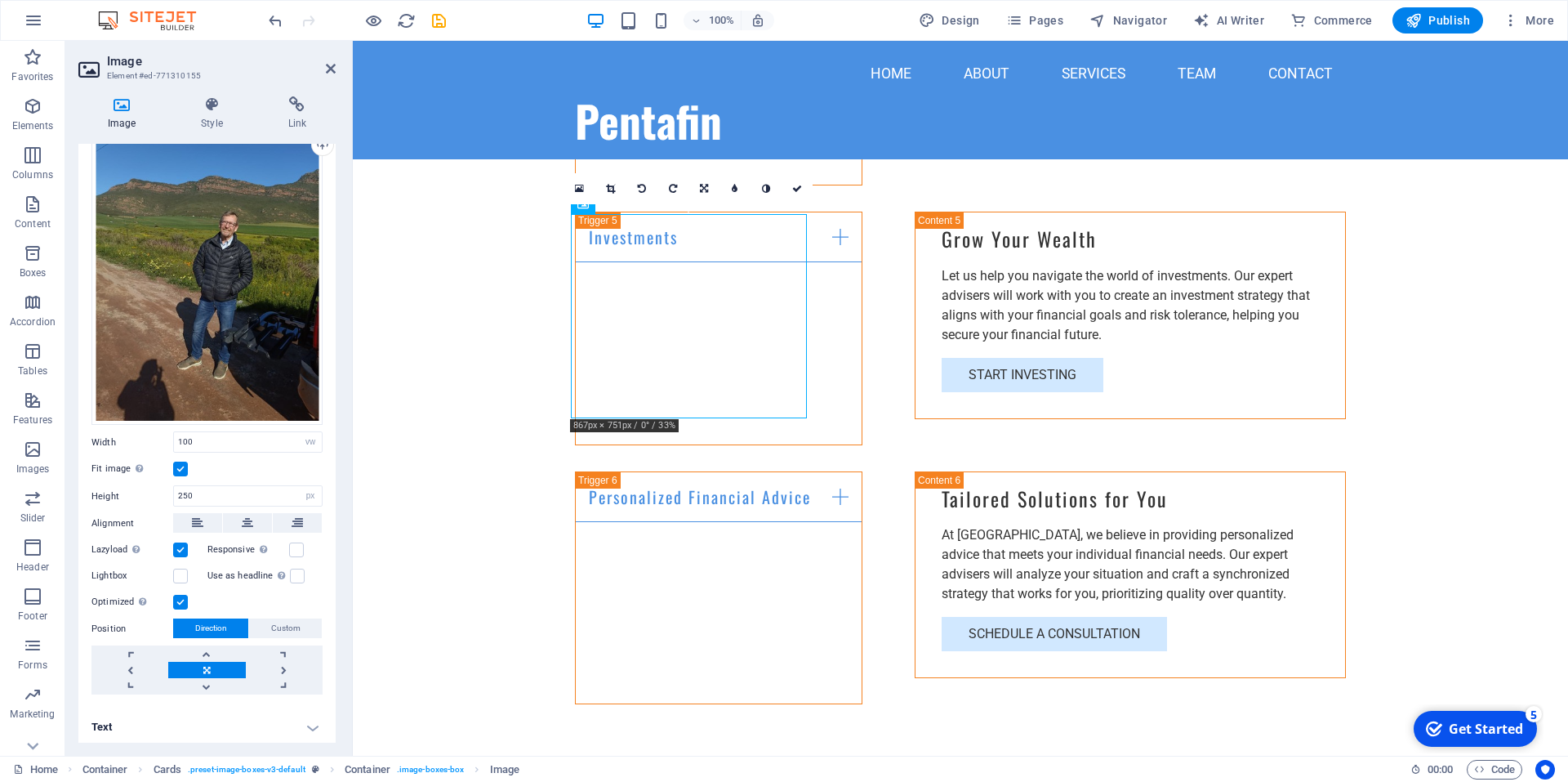
click at [185, 467] on label at bounding box center [180, 469] width 15 height 15
click at [0, 0] on input "Fit image Automatically fit image to a fixed width and height" at bounding box center [0, 0] width 0 height 0
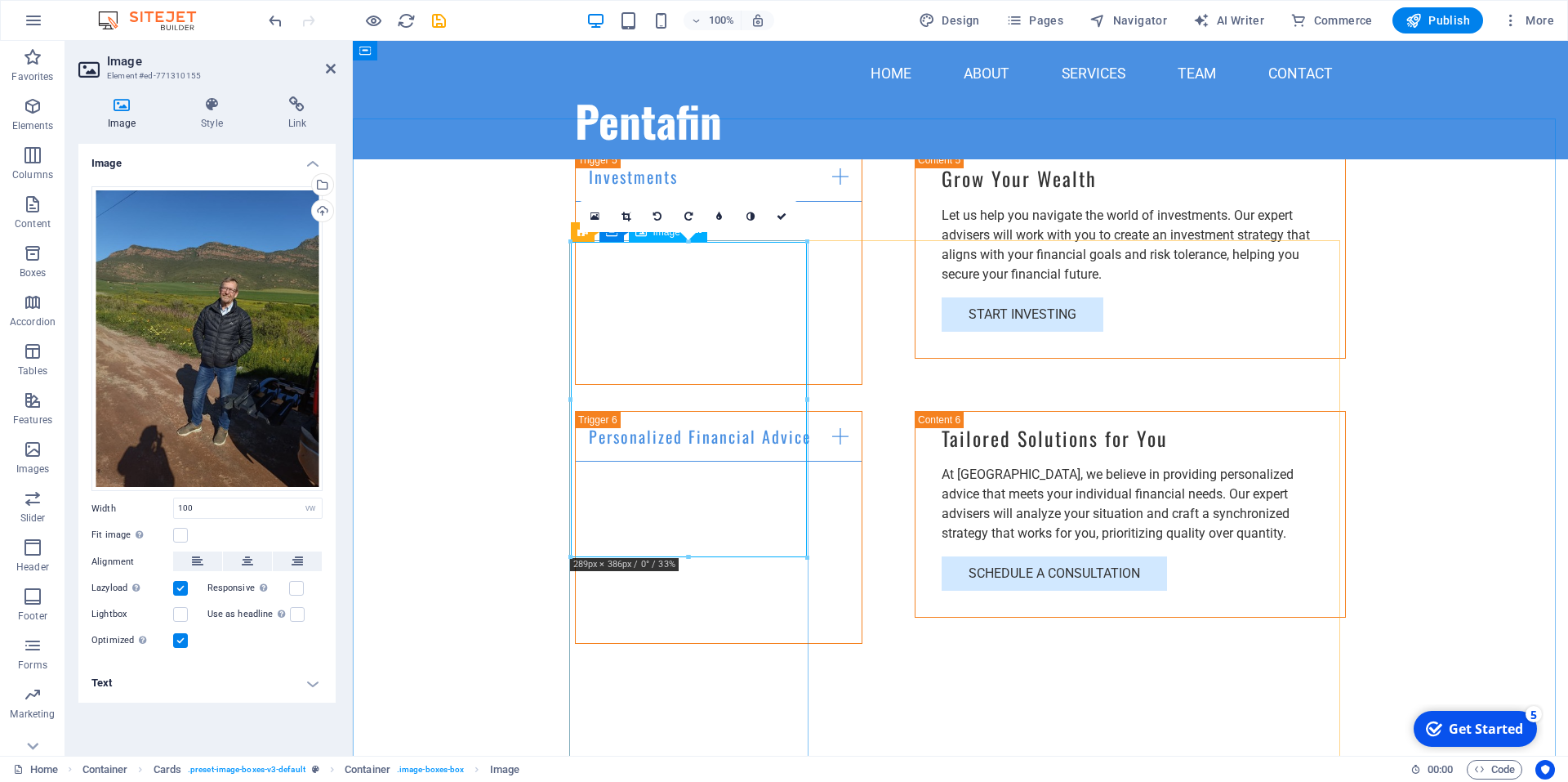
scroll to position [3073, 0]
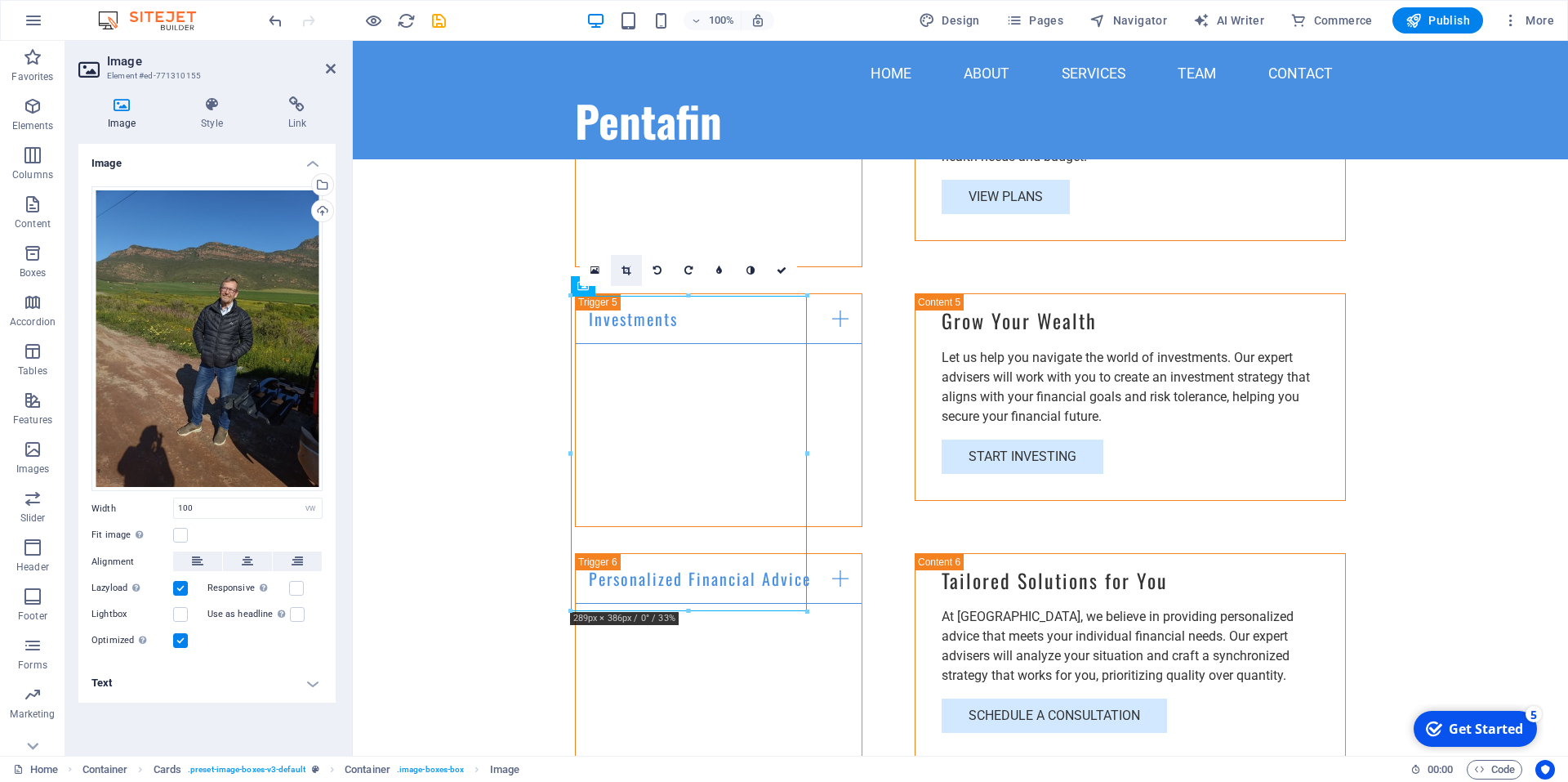
click at [630, 274] on icon at bounding box center [625, 271] width 9 height 10
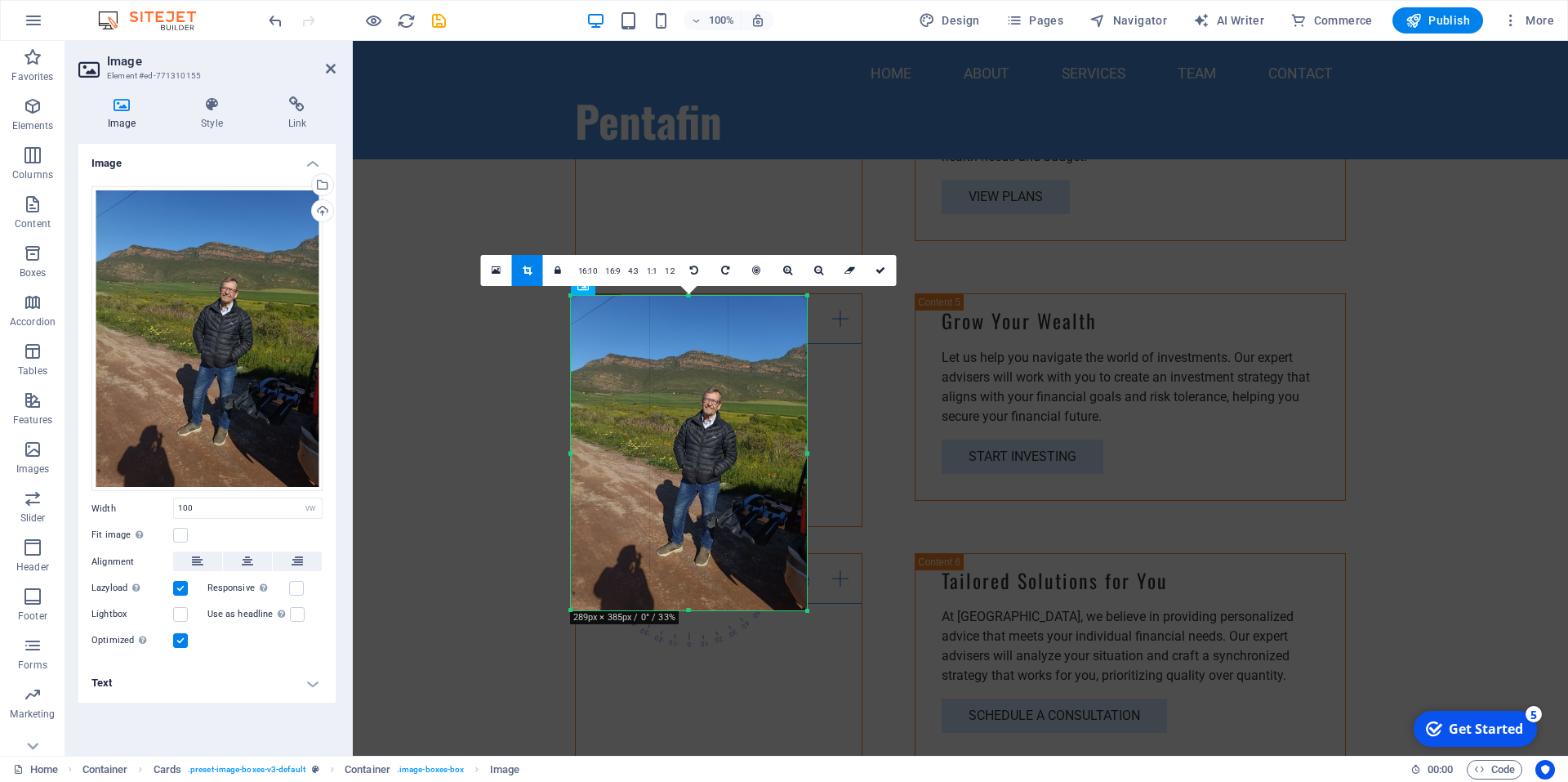
click at [805, 306] on div "180 170 160 150 140 130 120 110 100 90 80 70 60 50 40 30 20 10 0 -10 -20 -30 -4…" at bounding box center [689, 453] width 236 height 314
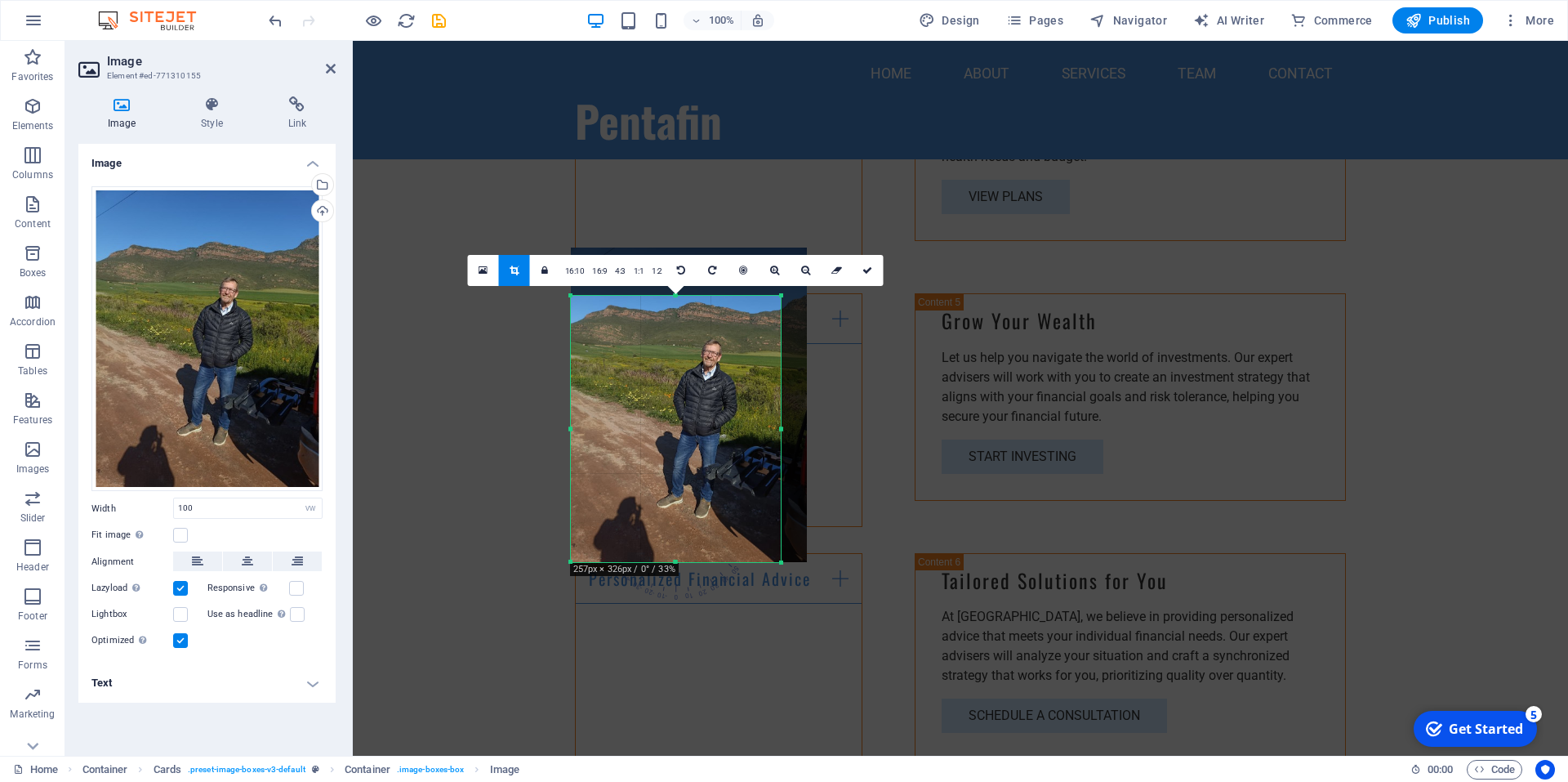
drag, startPoint x: 804, startPoint y: 295, endPoint x: 781, endPoint y: 343, distance: 53.2
click at [781, 343] on div "180 170 160 150 140 130 120 110 100 90 80 70 60 50 40 30 20 10 0 -10 -20 -30 -4…" at bounding box center [676, 429] width 209 height 267
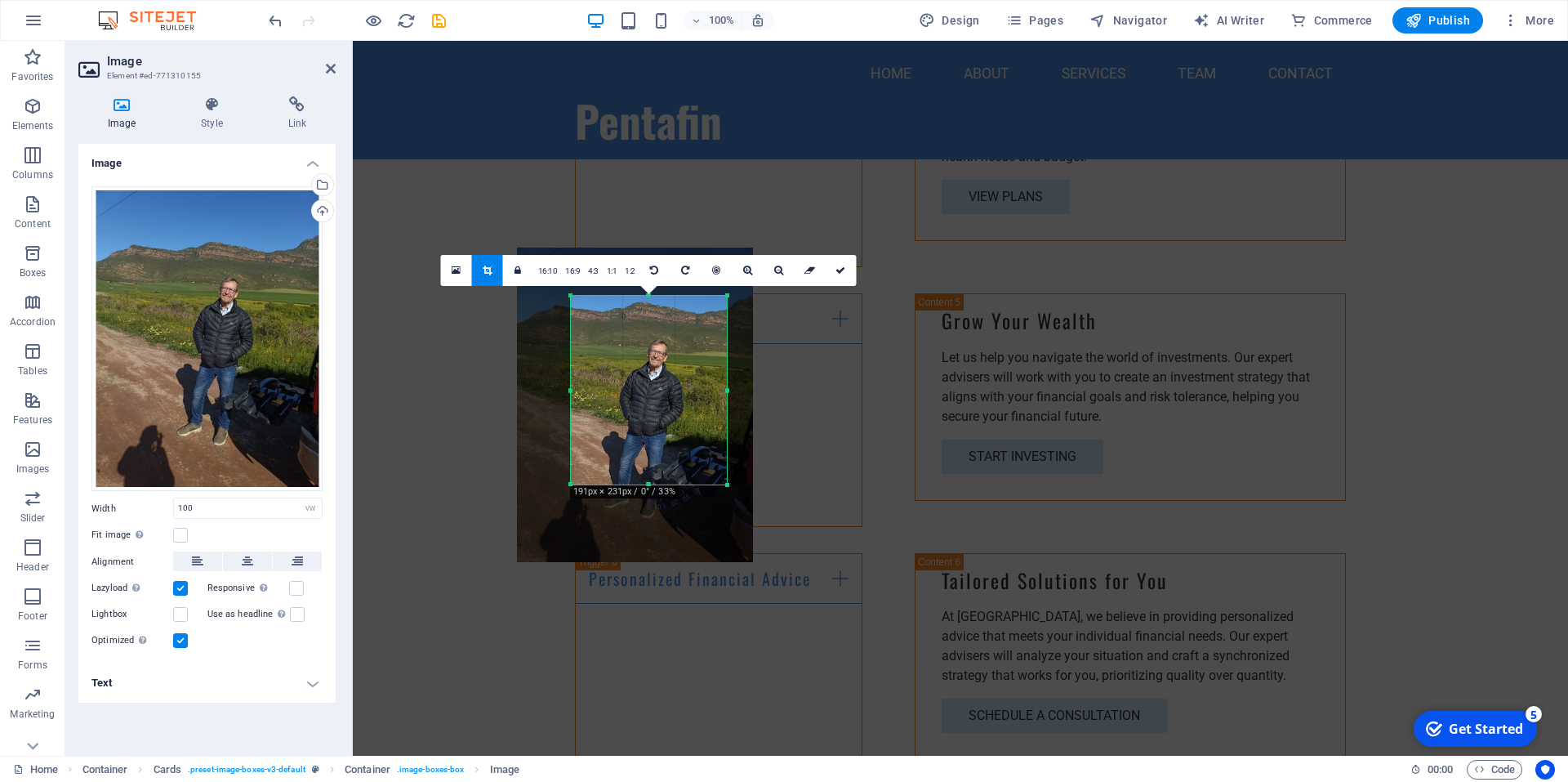
drag, startPoint x: 573, startPoint y: 563, endPoint x: 627, endPoint y: 485, distance: 94.9
click at [627, 484] on div "180 170 160 150 140 130 120 110 100 90 80 70 60 50 40 30 20 10 0 -10 -20 -30 -4…" at bounding box center [649, 390] width 156 height 189
click at [838, 268] on icon at bounding box center [841, 271] width 10 height 10
type input "191"
select select "px"
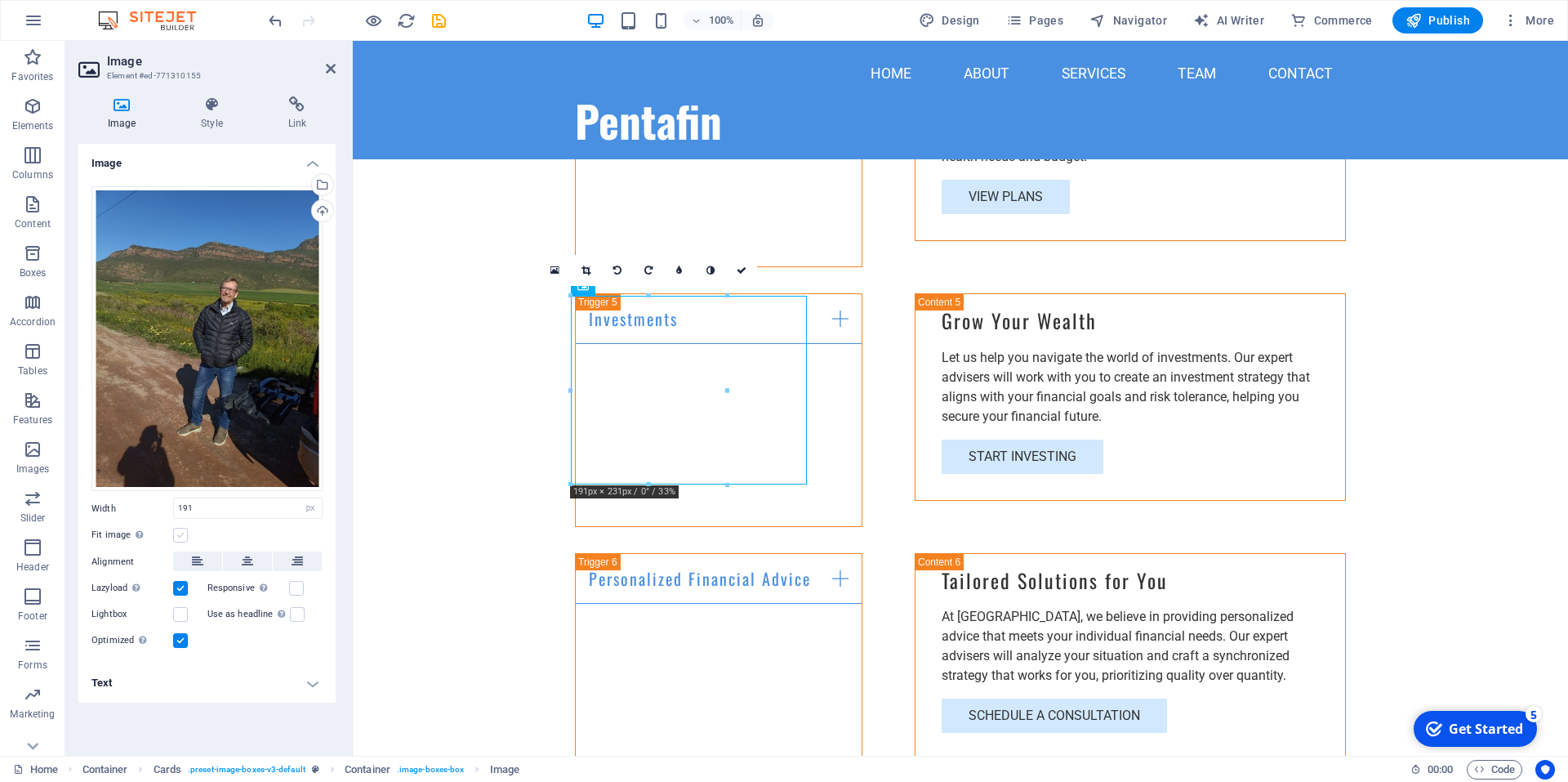
click at [182, 538] on label at bounding box center [180, 535] width 15 height 15
click at [0, 0] on input "Fit image Automatically fit image to a fixed width and height" at bounding box center [0, 0] width 0 height 0
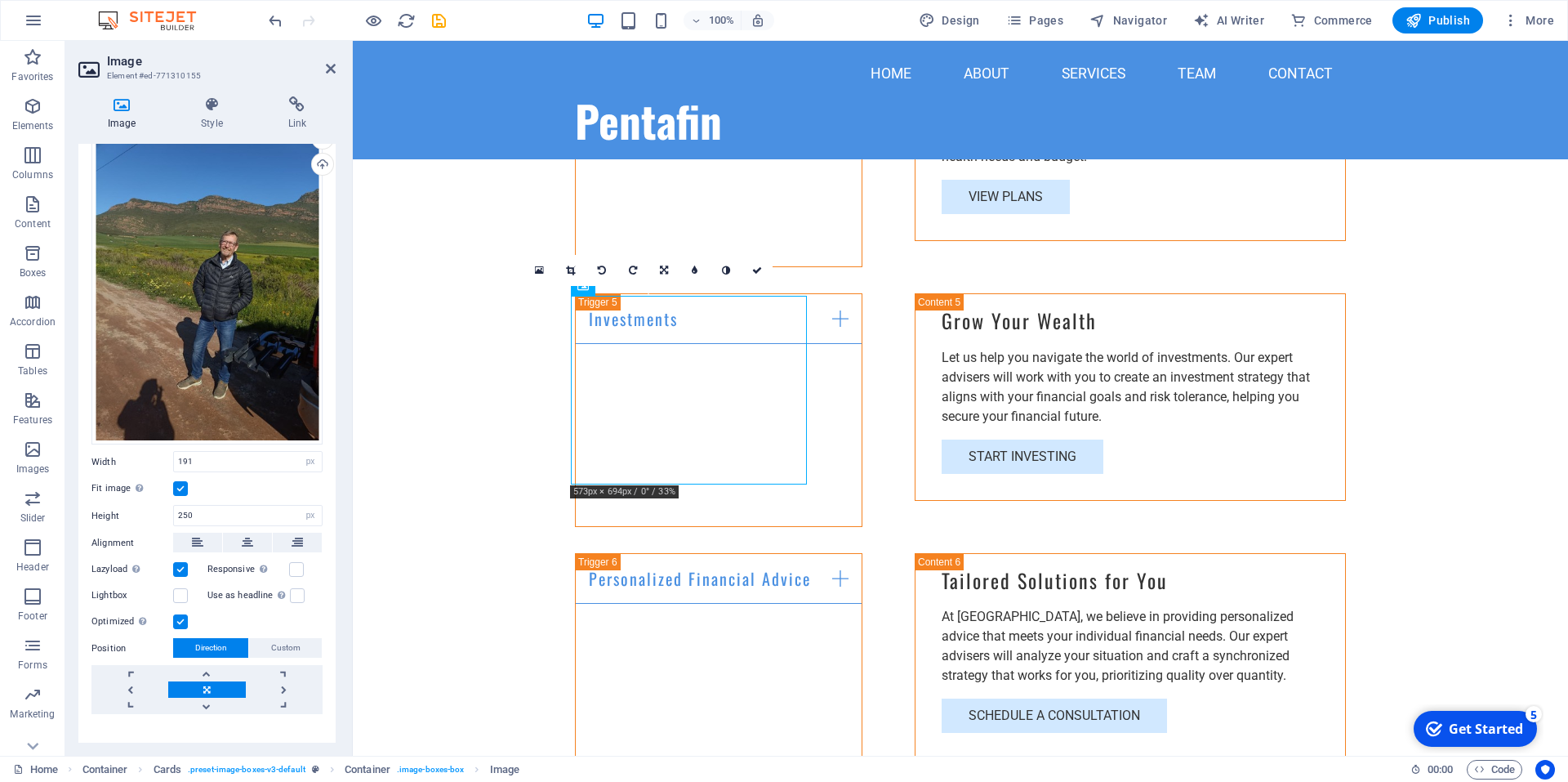
scroll to position [66, 0]
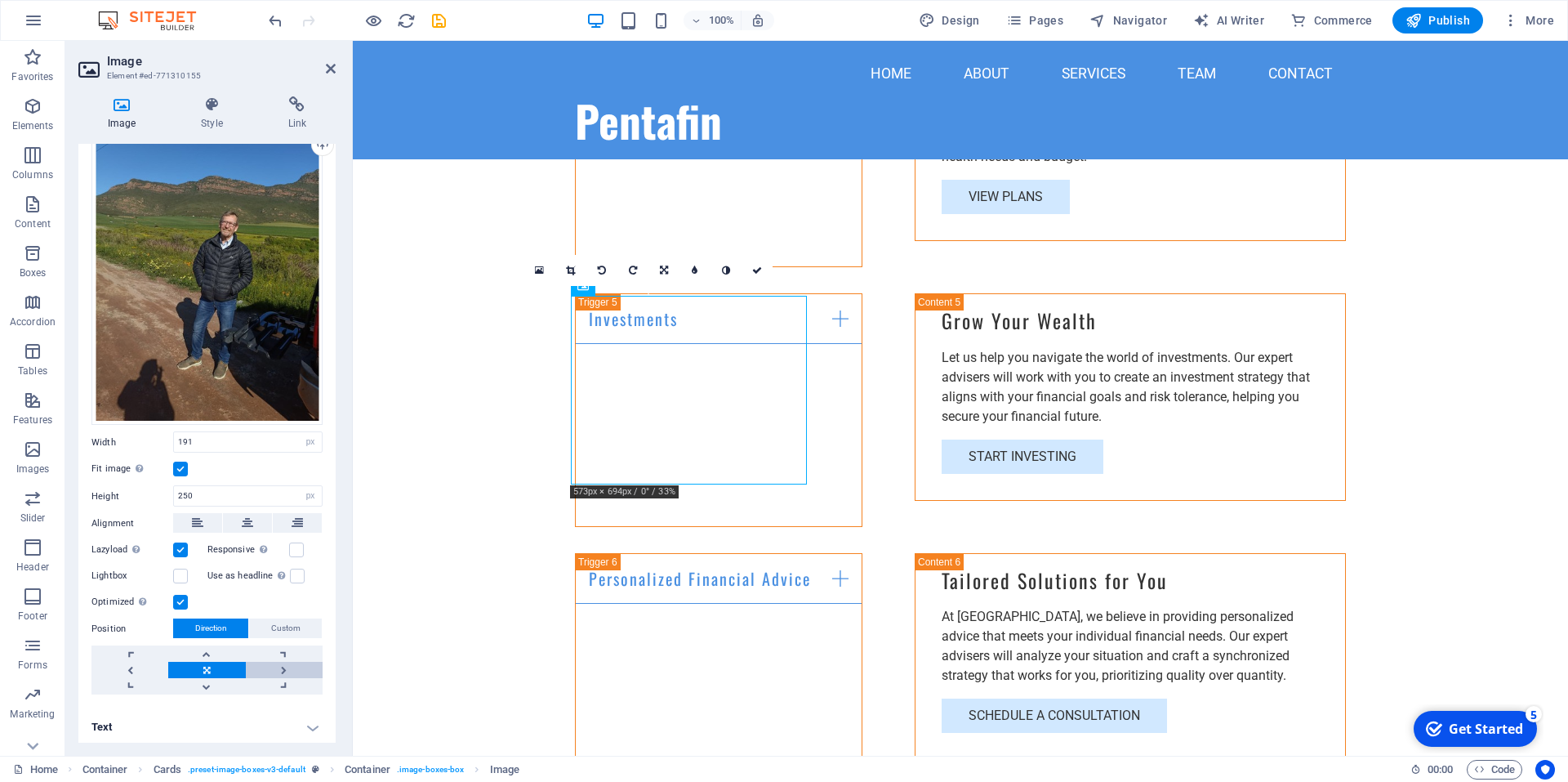
click at [279, 665] on link at bounding box center [285, 670] width 77 height 17
click at [280, 665] on link at bounding box center [285, 670] width 77 height 17
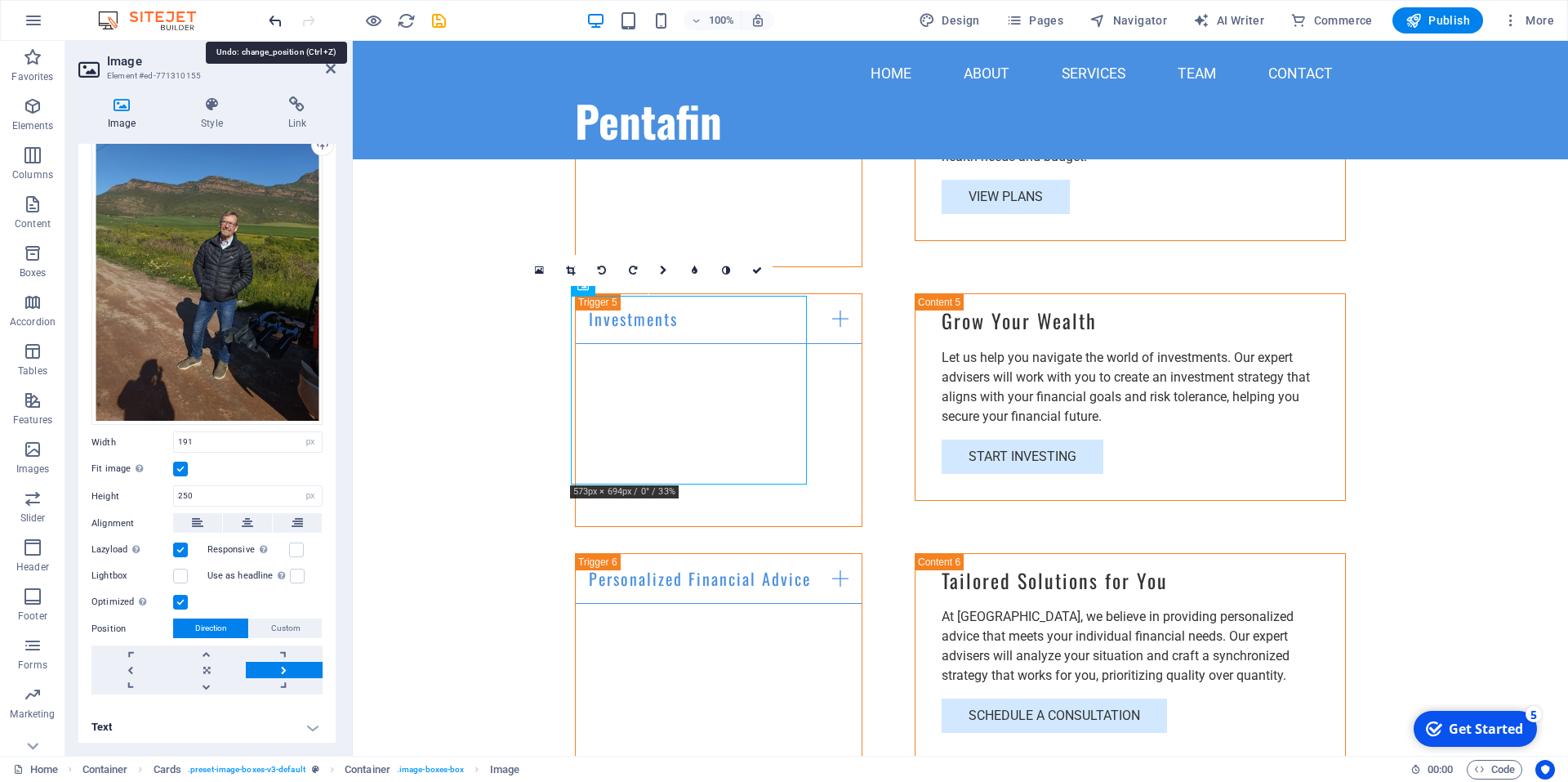
click at [271, 15] on icon "undo" at bounding box center [276, 21] width 19 height 19
click at [270, 15] on icon "undo" at bounding box center [276, 21] width 19 height 19
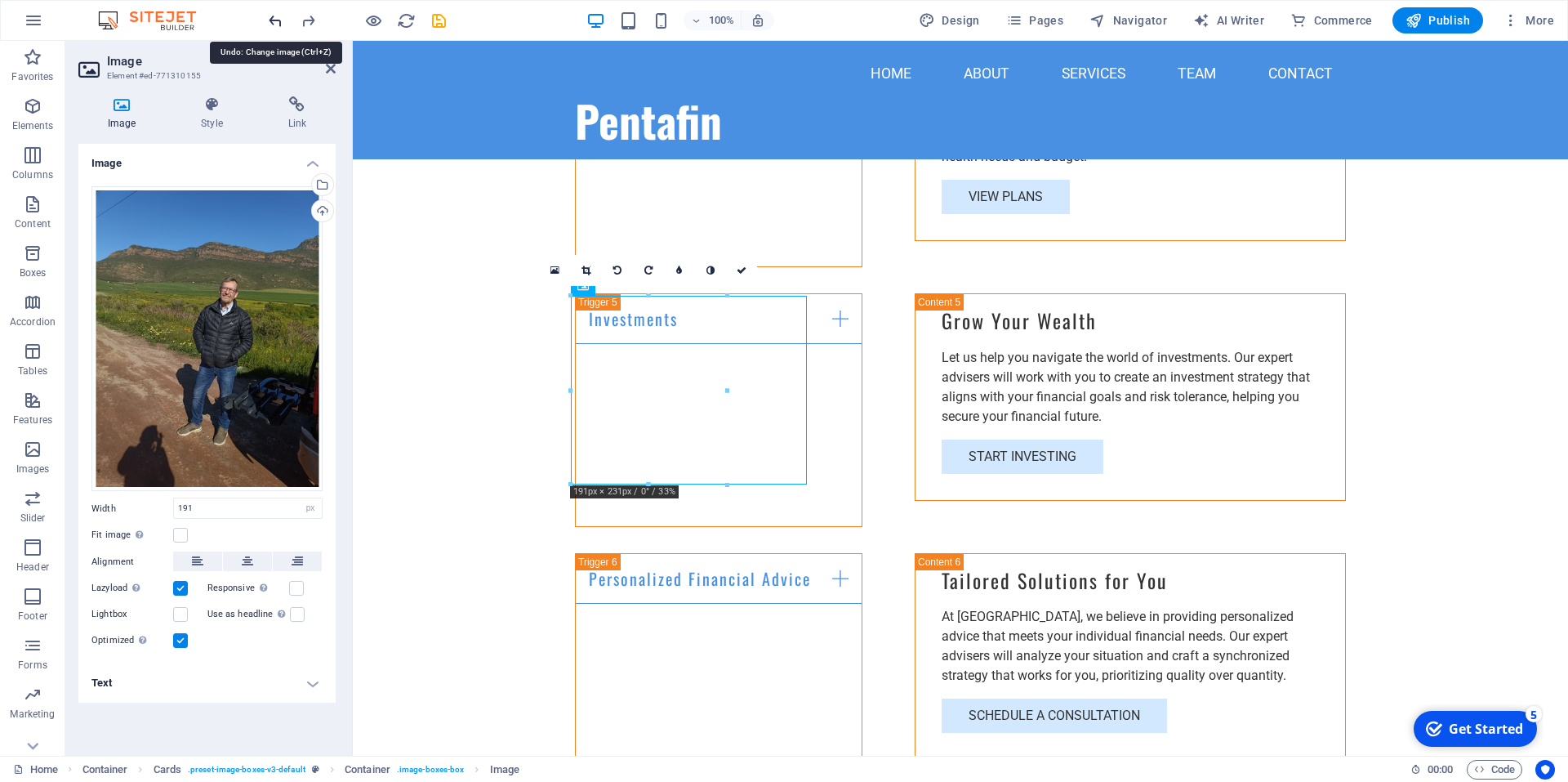
click at [270, 15] on icon "undo" at bounding box center [276, 21] width 19 height 19
type input "100"
select select "vw"
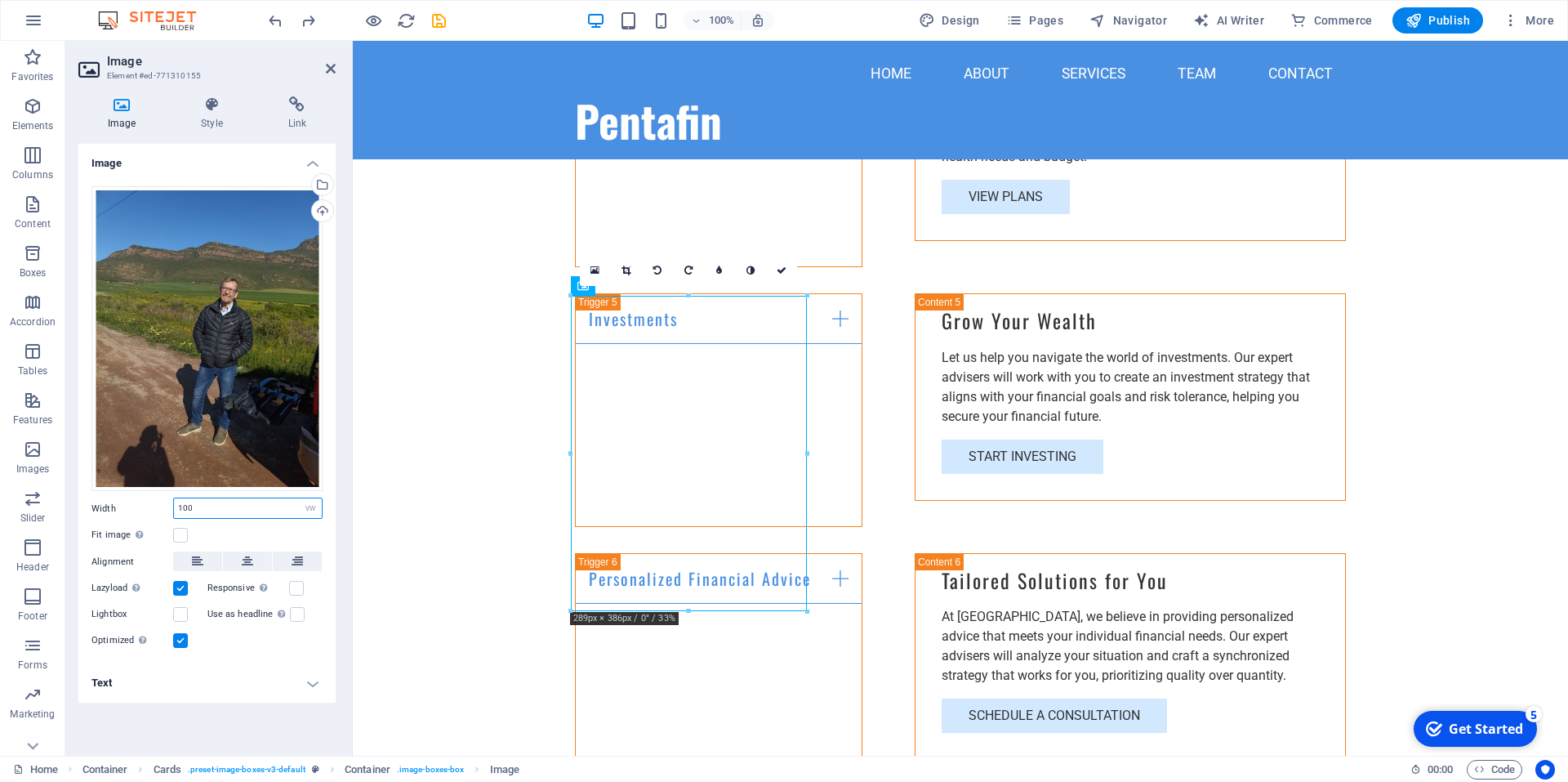
click at [206, 514] on input "100" at bounding box center [248, 508] width 148 height 20
type input "1"
click at [224, 528] on div "Fit image Automatically fit image to a fixed width and height" at bounding box center [207, 536] width 231 height 20
click at [238, 500] on input "150" at bounding box center [248, 508] width 148 height 20
type input "1"
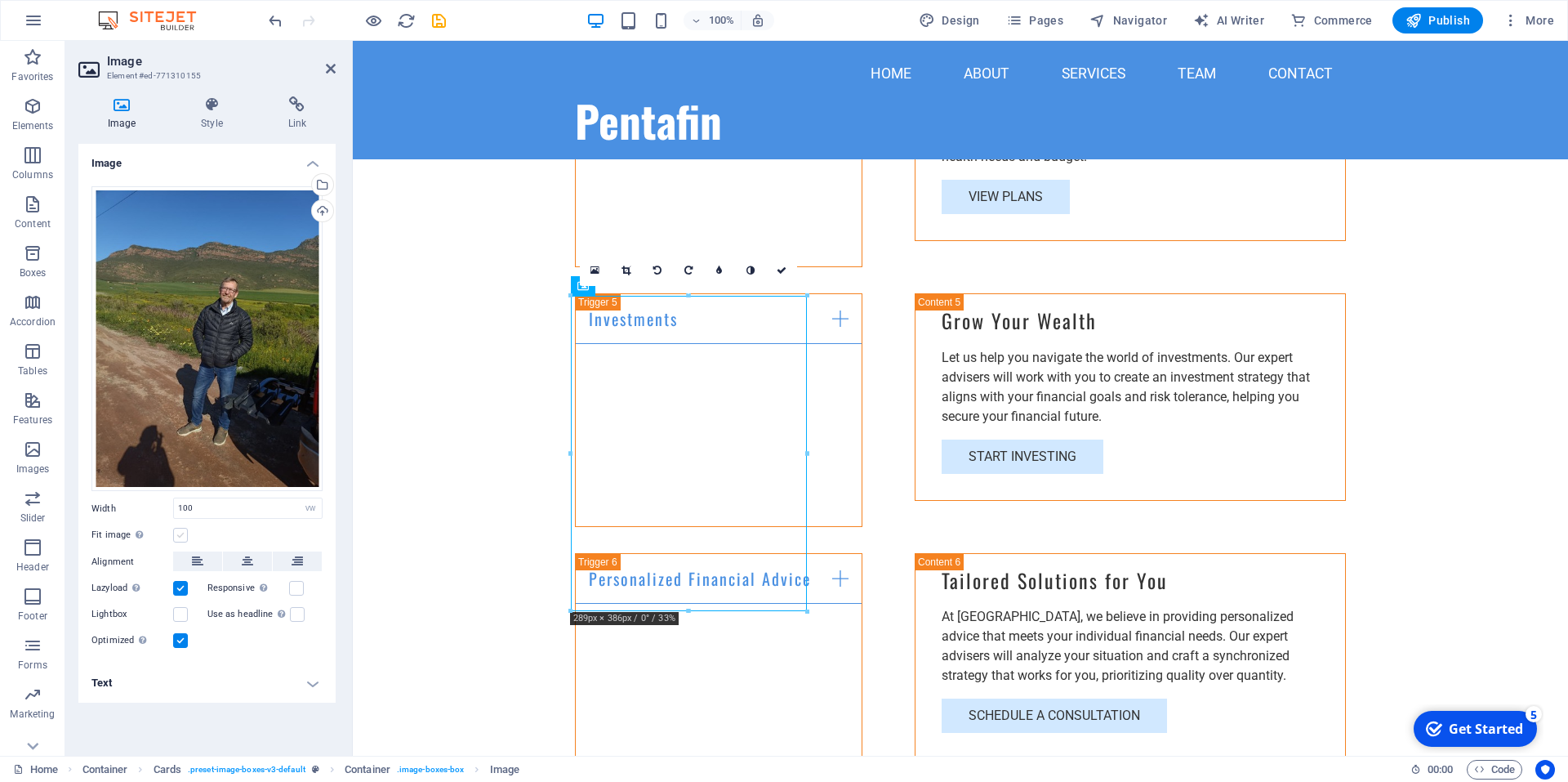
click at [178, 535] on label at bounding box center [180, 535] width 15 height 15
click at [0, 0] on input "Fit image Automatically fit image to a fixed width and height" at bounding box center [0, 0] width 0 height 0
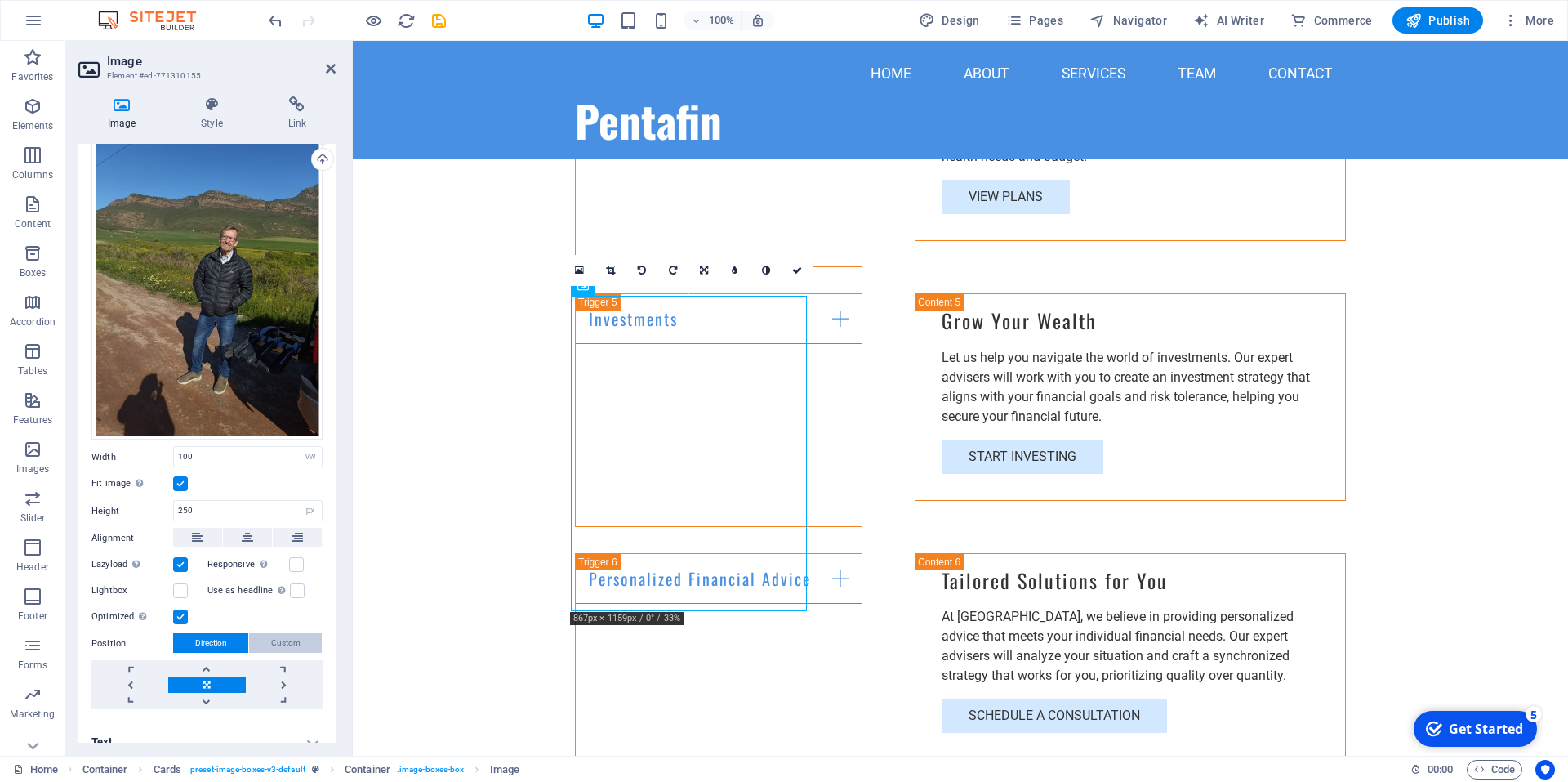
scroll to position [66, 0]
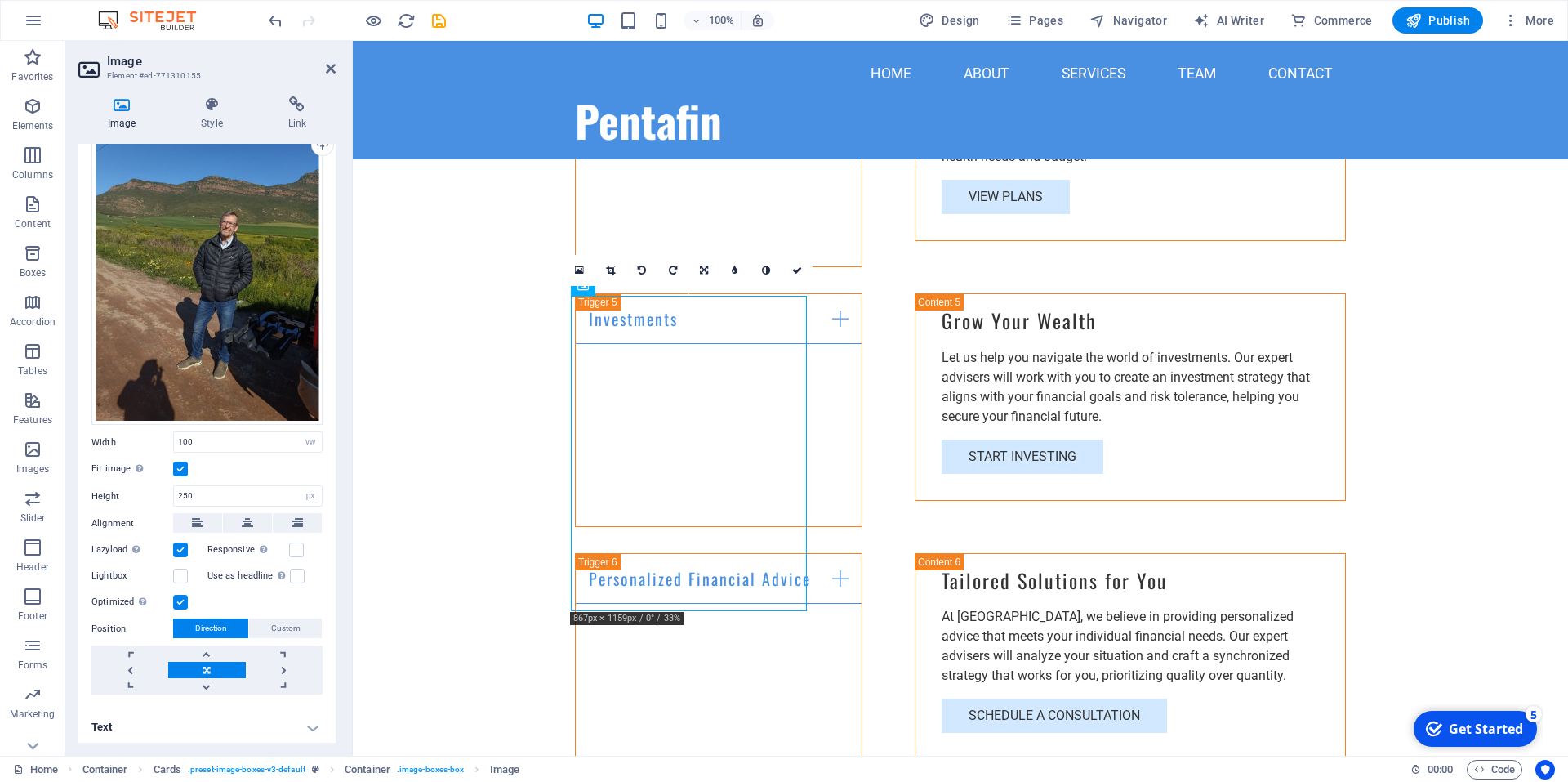
click at [206, 666] on link at bounding box center [206, 670] width 77 height 17
click at [709, 267] on link at bounding box center [703, 270] width 31 height 31
click at [611, 268] on icon at bounding box center [610, 271] width 9 height 10
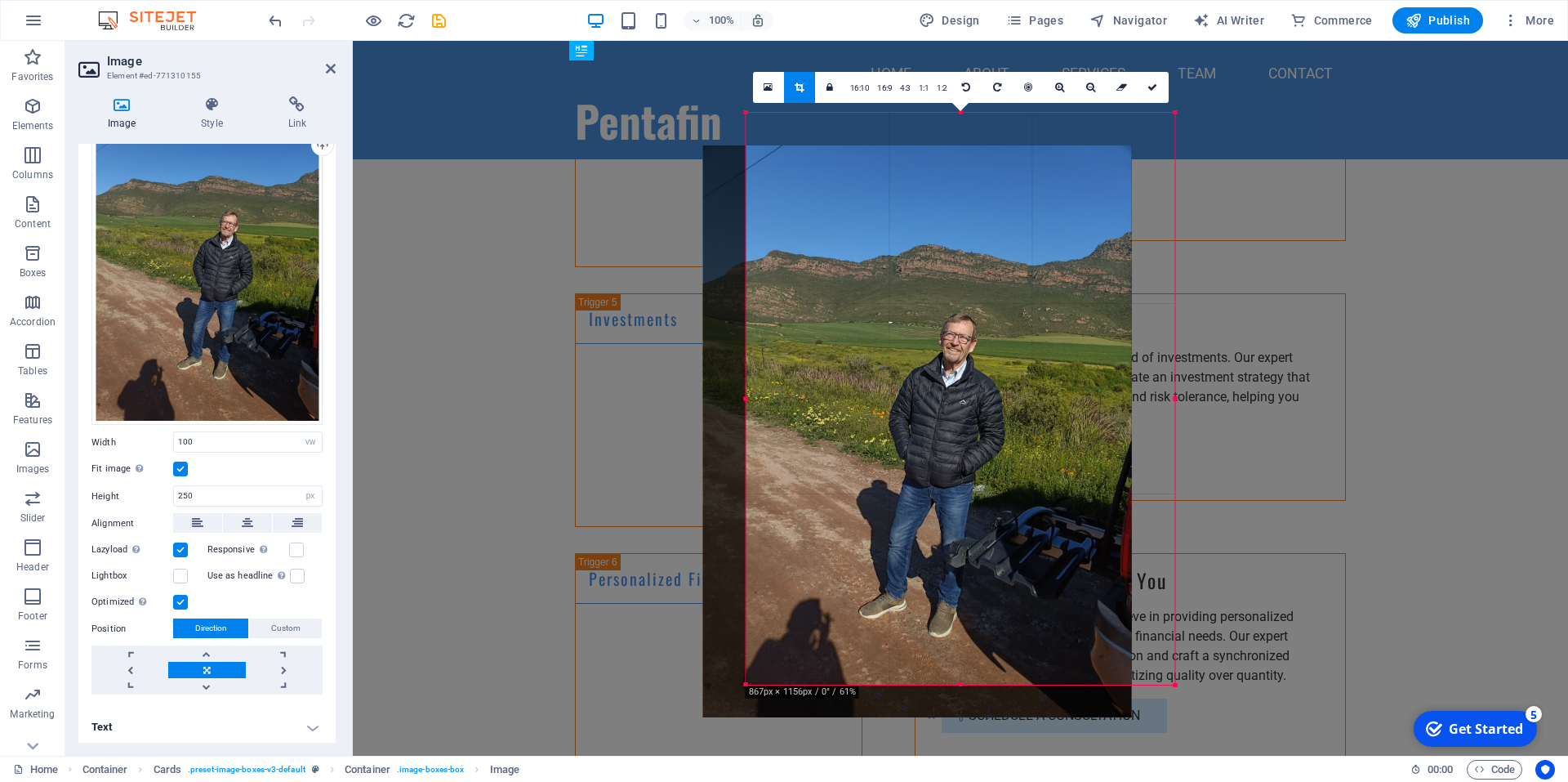
drag, startPoint x: 975, startPoint y: 474, endPoint x: 957, endPoint y: 478, distance: 18.4
click at [958, 478] on div at bounding box center [918, 431] width 429 height 572
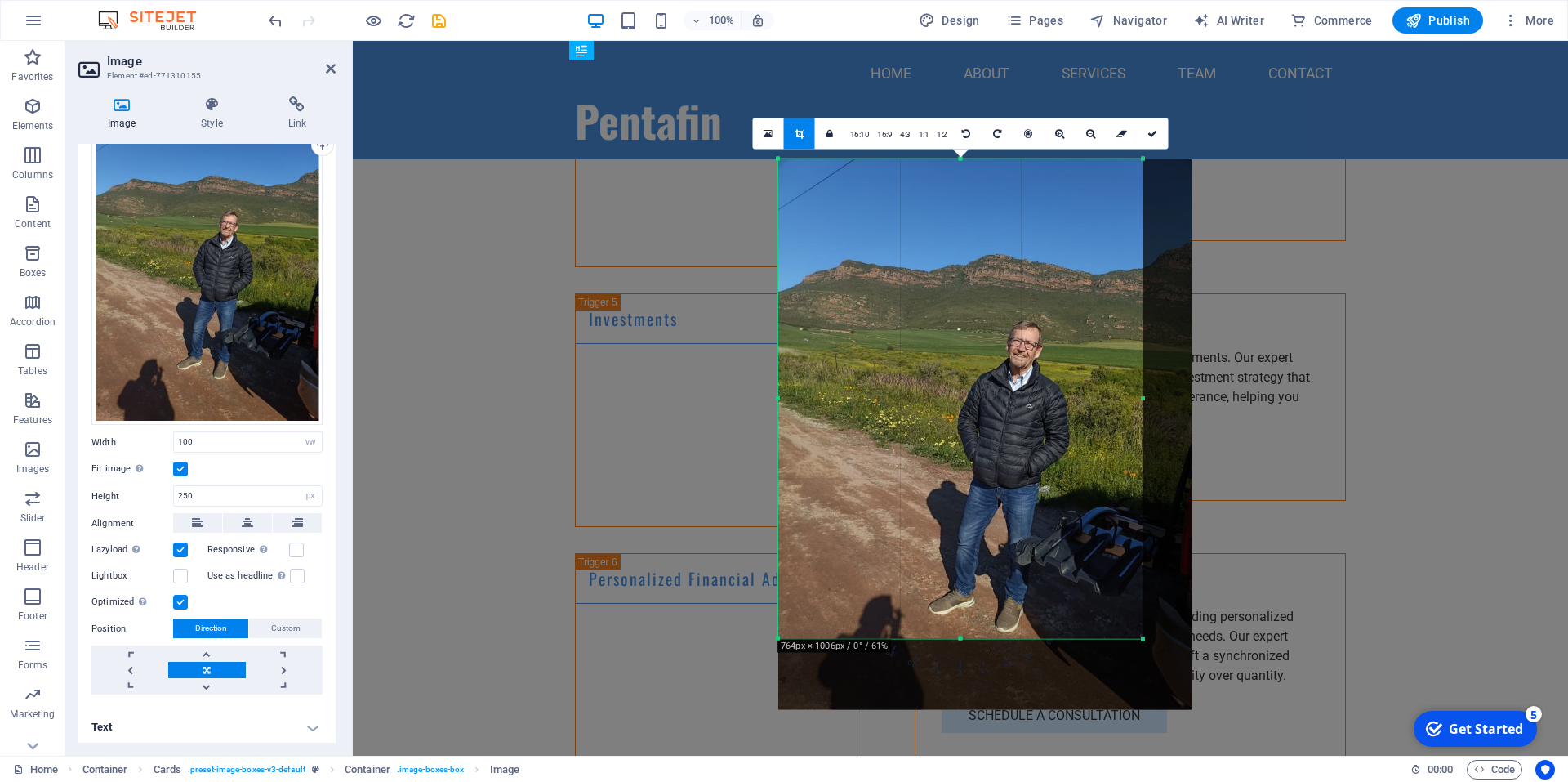
drag, startPoint x: 1174, startPoint y: 687, endPoint x: 1111, endPoint y: 595, distance: 111.5
click at [1111, 595] on div "180 170 160 150 140 130 120 110 100 90 80 70 60 50 40 30 20 10 0 -10 -20 -30 -4…" at bounding box center [960, 397] width 365 height 479
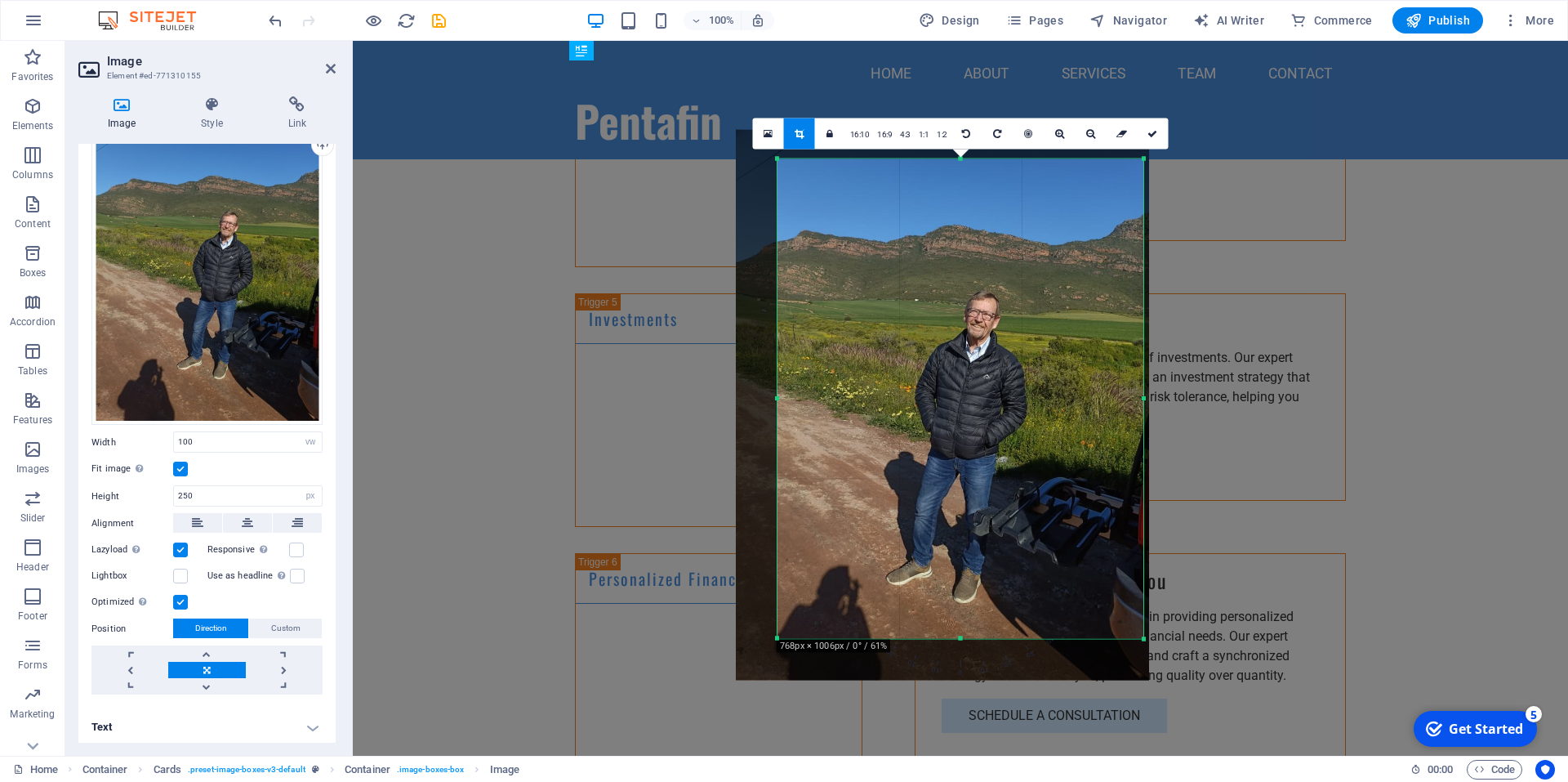
drag, startPoint x: 1042, startPoint y: 478, endPoint x: 978, endPoint y: 471, distance: 64.4
click at [1000, 450] on div at bounding box center [943, 405] width 413 height 552
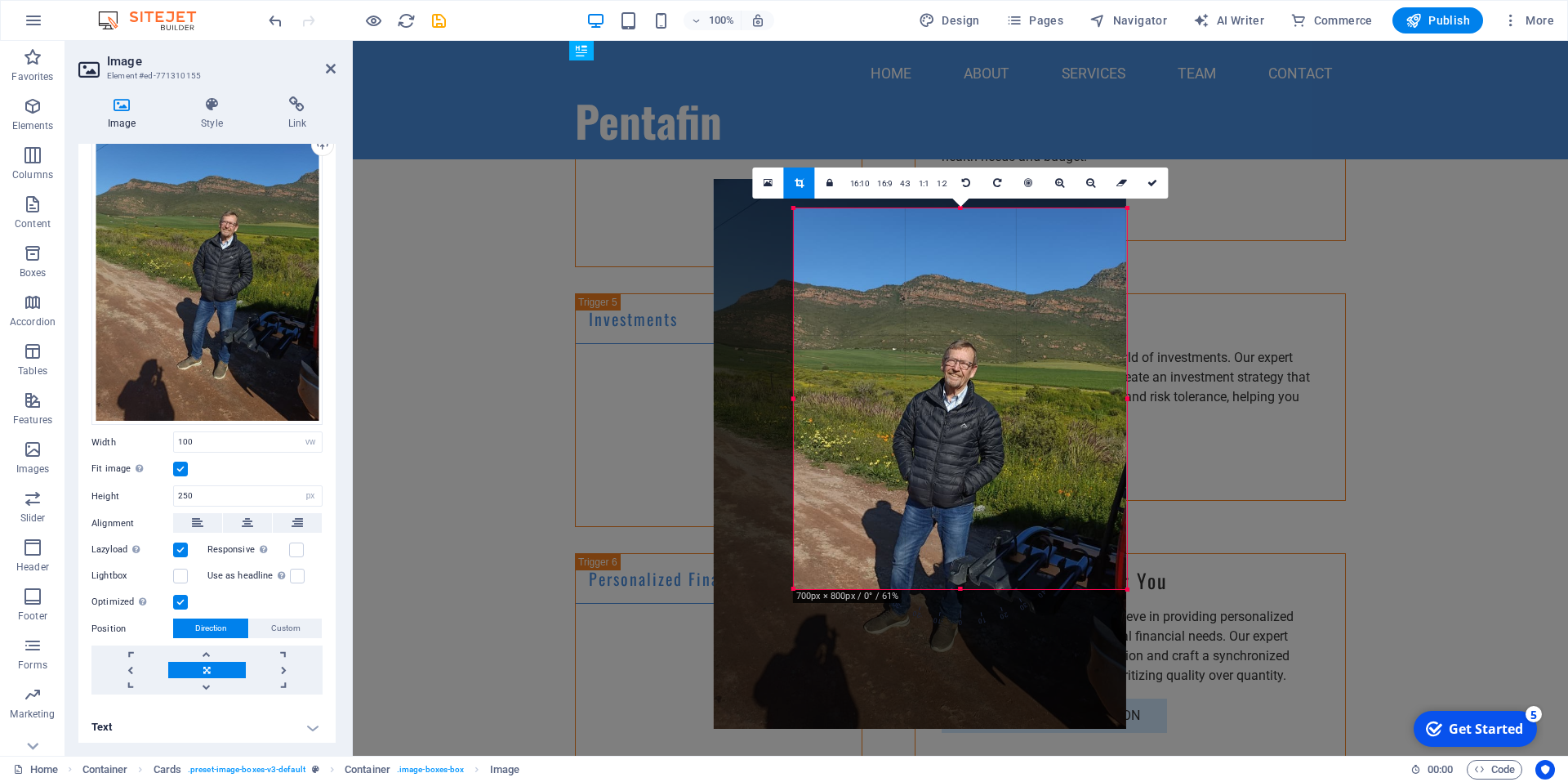
drag, startPoint x: 780, startPoint y: 635, endPoint x: 866, endPoint y: 523, distance: 141.2
click at [813, 535] on div "180 170 160 150 140 130 120 110 100 90 80 70 60 50 40 30 20 10 0 -10 -20 -30 -4…" at bounding box center [960, 398] width 333 height 381
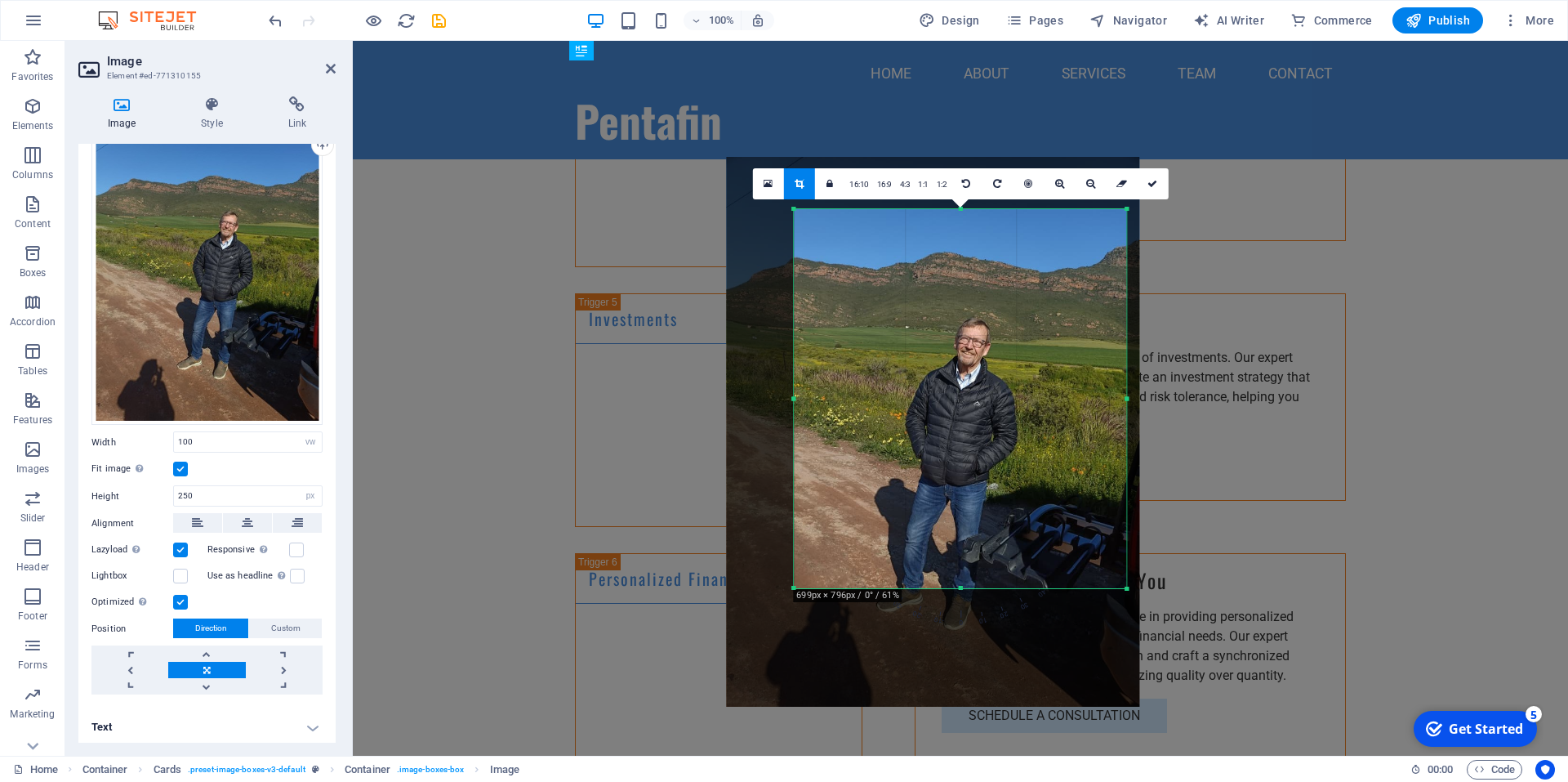
drag, startPoint x: 964, startPoint y: 463, endPoint x: 997, endPoint y: 460, distance: 33.1
click at [975, 440] on div at bounding box center [932, 432] width 412 height 551
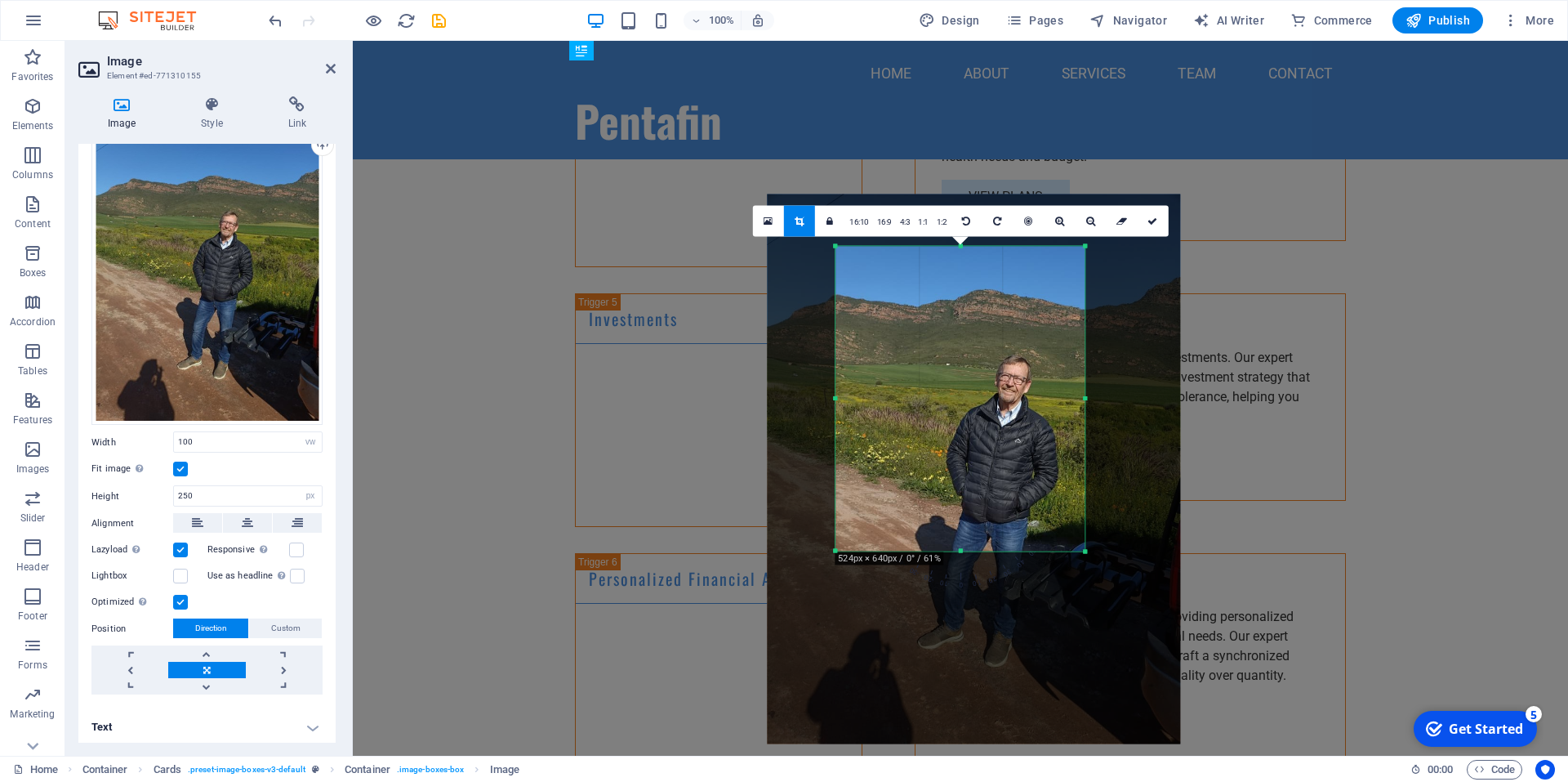
drag, startPoint x: 1126, startPoint y: 586, endPoint x: 1043, endPoint y: 512, distance: 111.2
click at [1043, 512] on div "180 170 160 150 140 130 120 110 100 90 80 70 60 50 40 30 20 10 0 -10 -20 -30 -4…" at bounding box center [960, 398] width 249 height 304
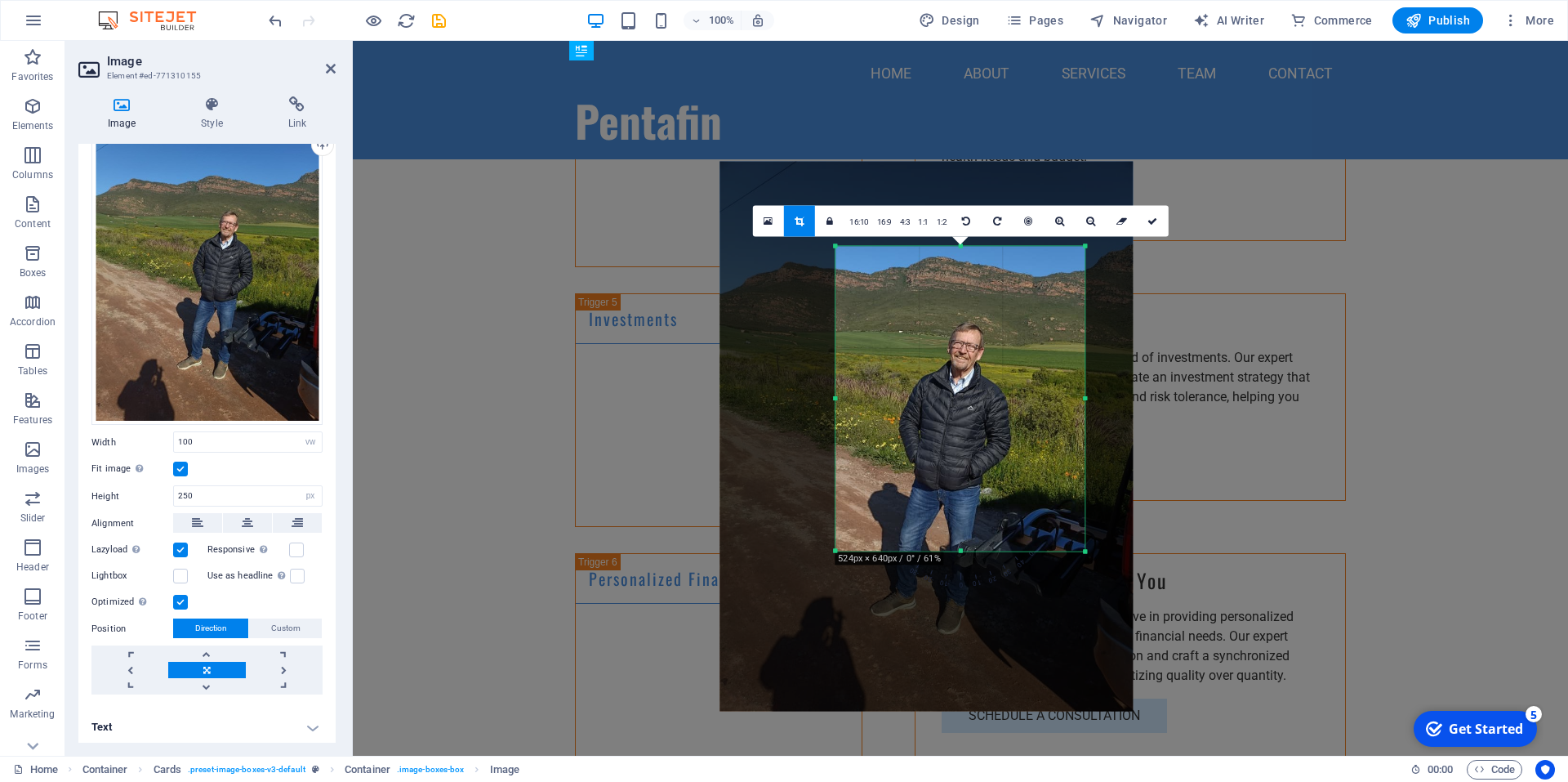
drag, startPoint x: 998, startPoint y: 471, endPoint x: 950, endPoint y: 438, distance: 58.2
click at [950, 438] on div at bounding box center [925, 436] width 412 height 551
drag, startPoint x: 1155, startPoint y: 222, endPoint x: 801, endPoint y: 182, distance: 356.3
click at [1155, 222] on icon at bounding box center [1153, 220] width 10 height 10
type input "305"
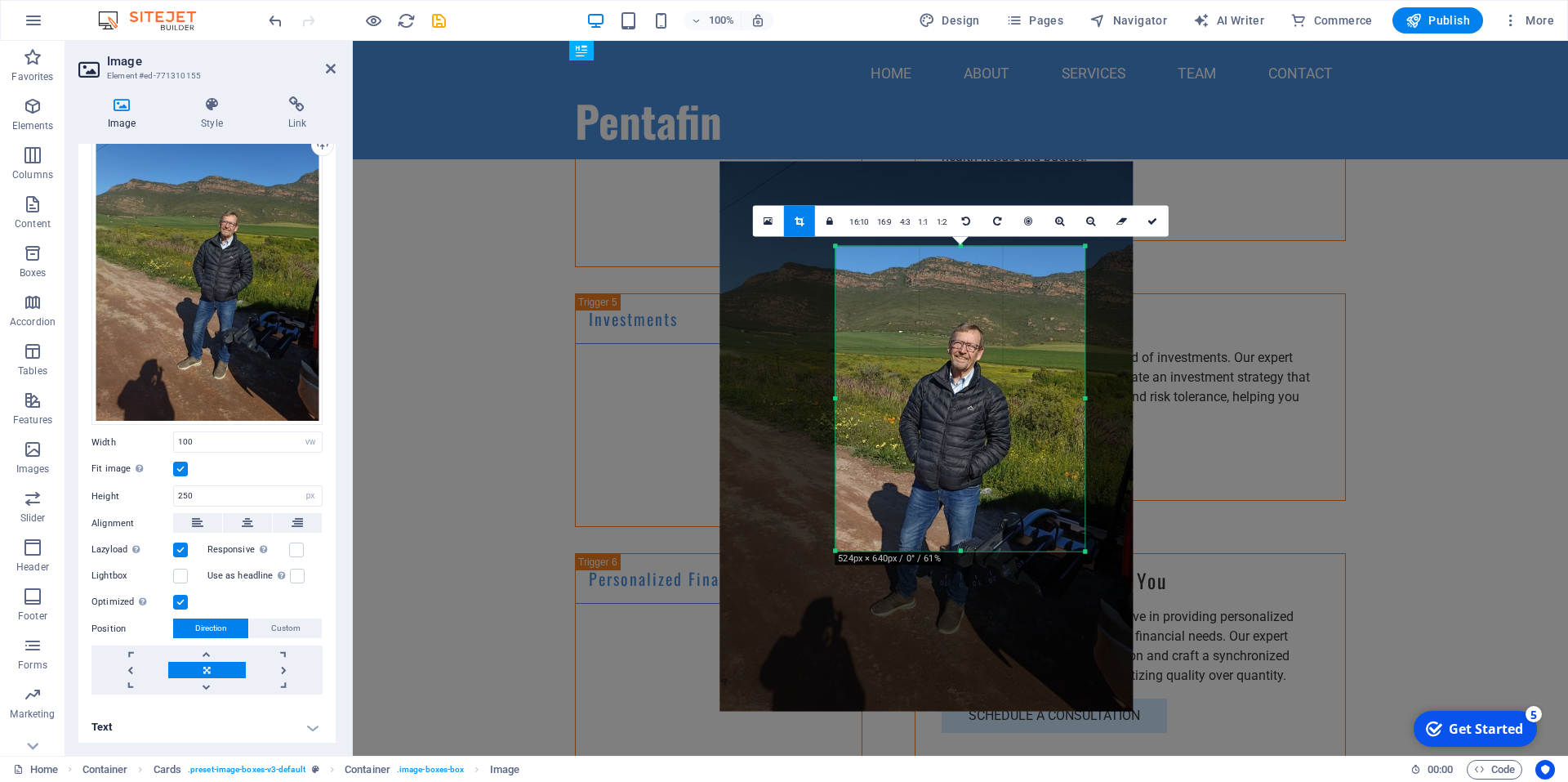
select select "px"
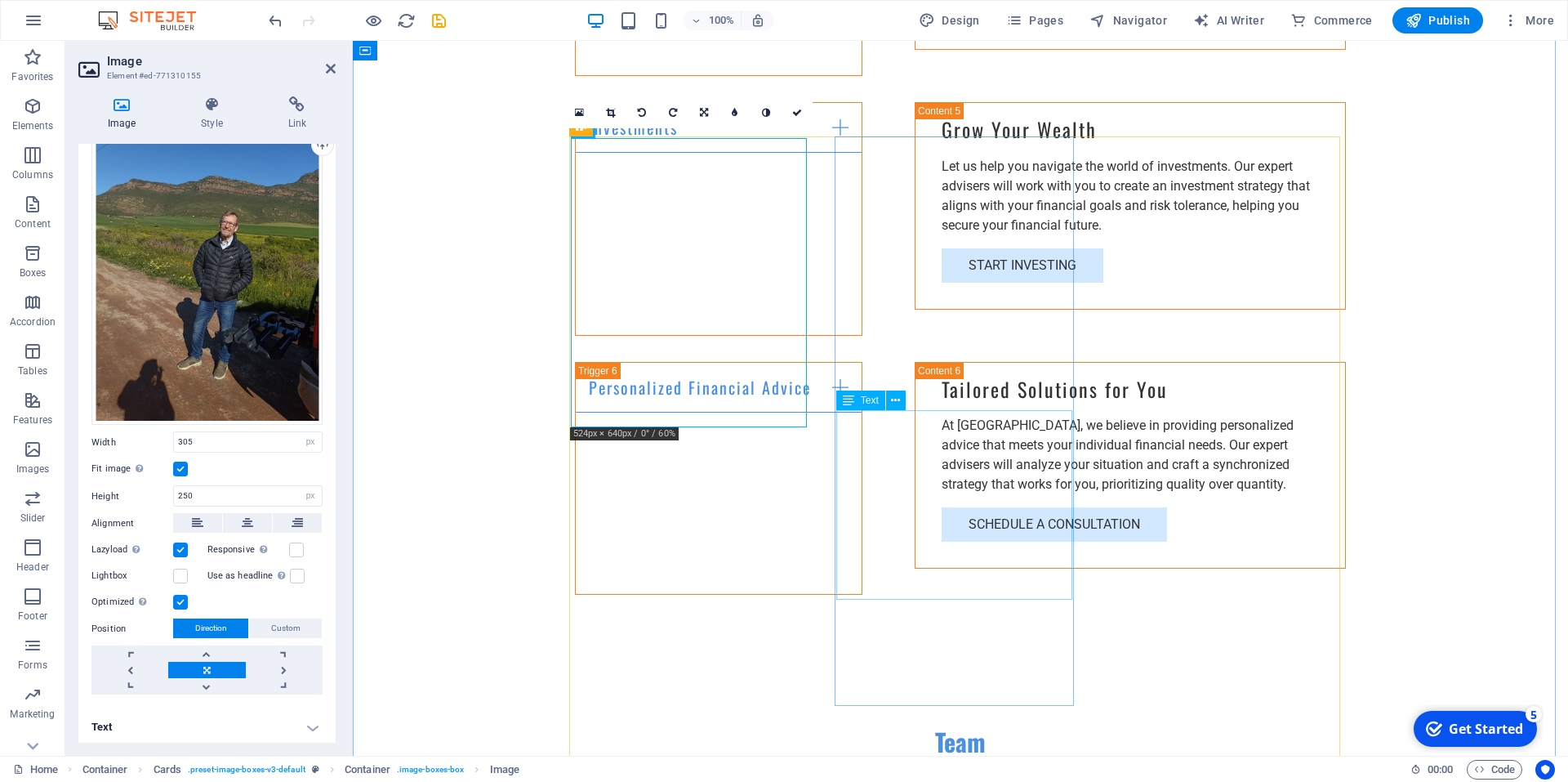
scroll to position [3482, 0]
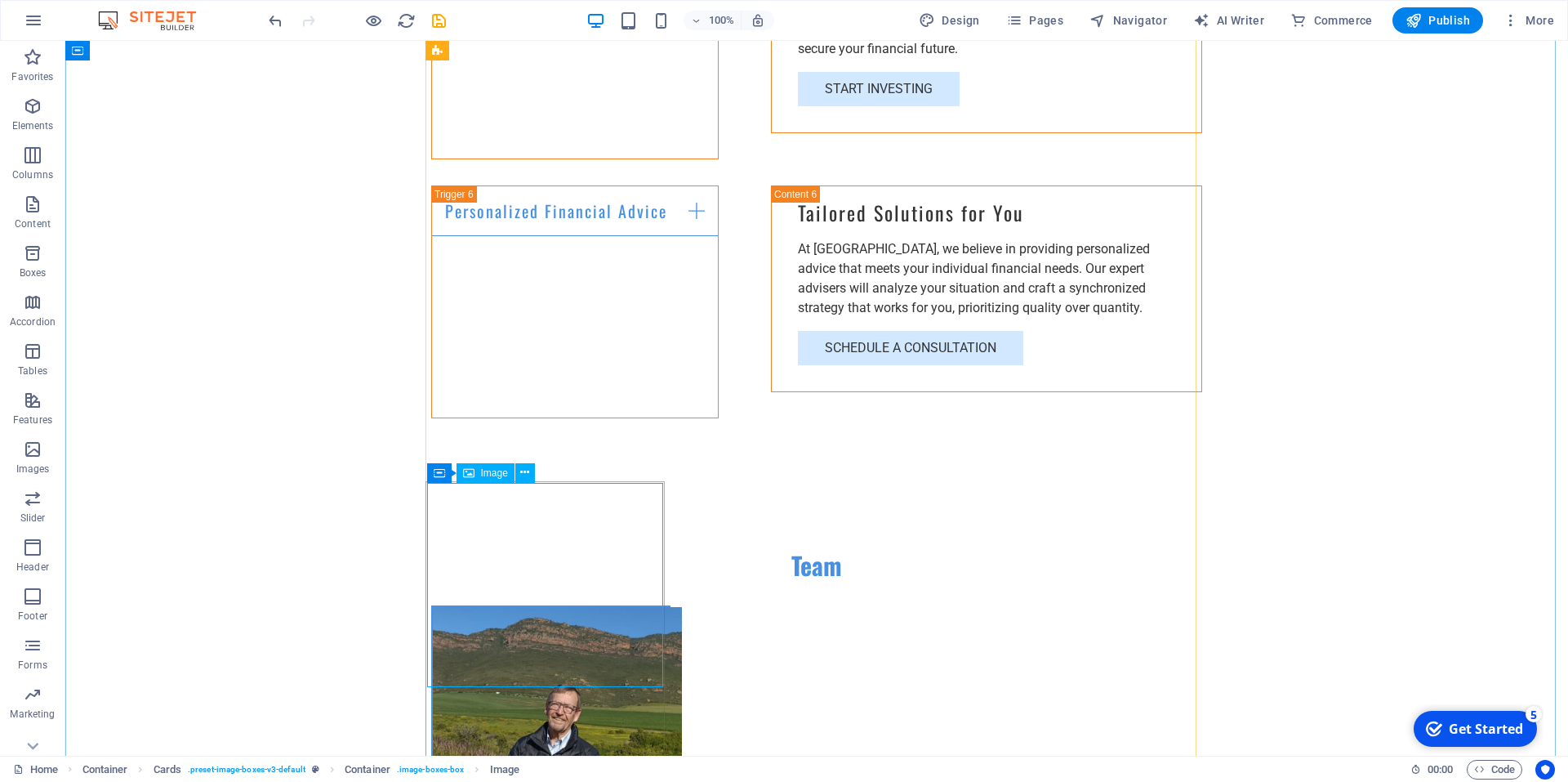
click at [504, 476] on span "Image" at bounding box center [494, 474] width 27 height 10
click at [519, 474] on button at bounding box center [526, 474] width 20 height 20
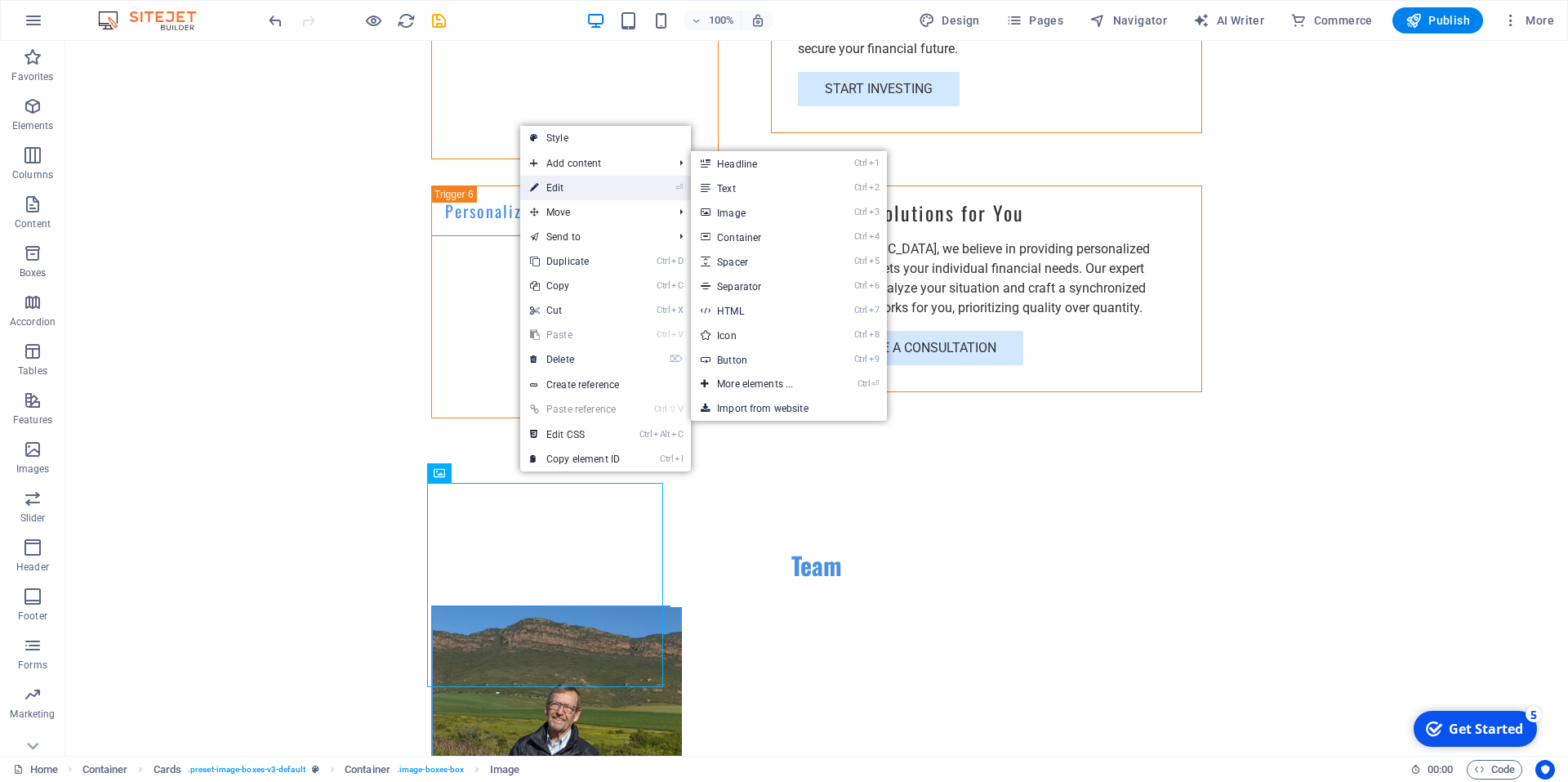
click at [558, 185] on link "⏎ Edit" at bounding box center [575, 188] width 110 height 25
select select "vw"
select select "px"
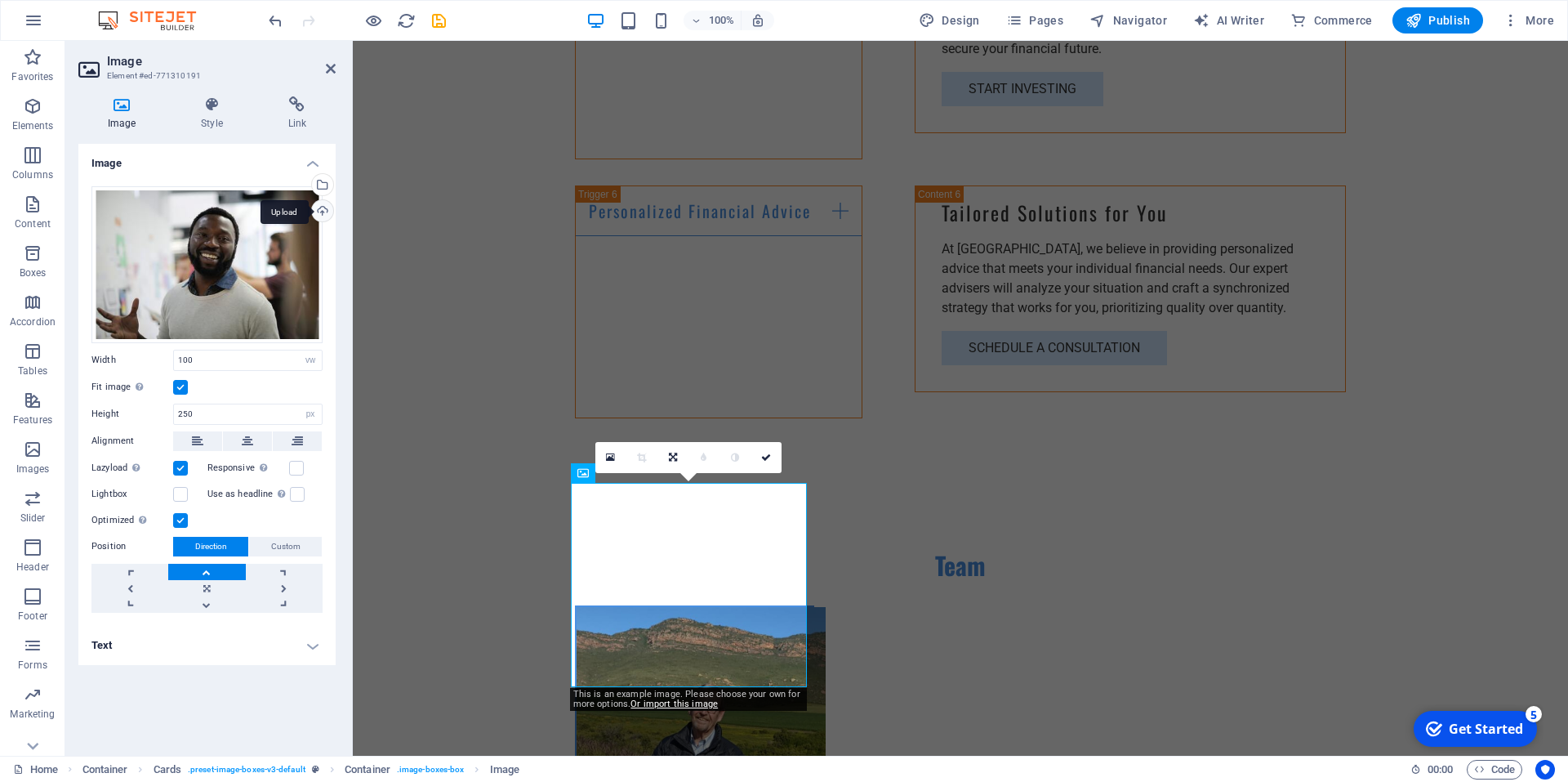
click at [323, 211] on div "Upload" at bounding box center [320, 213] width 25 height 25
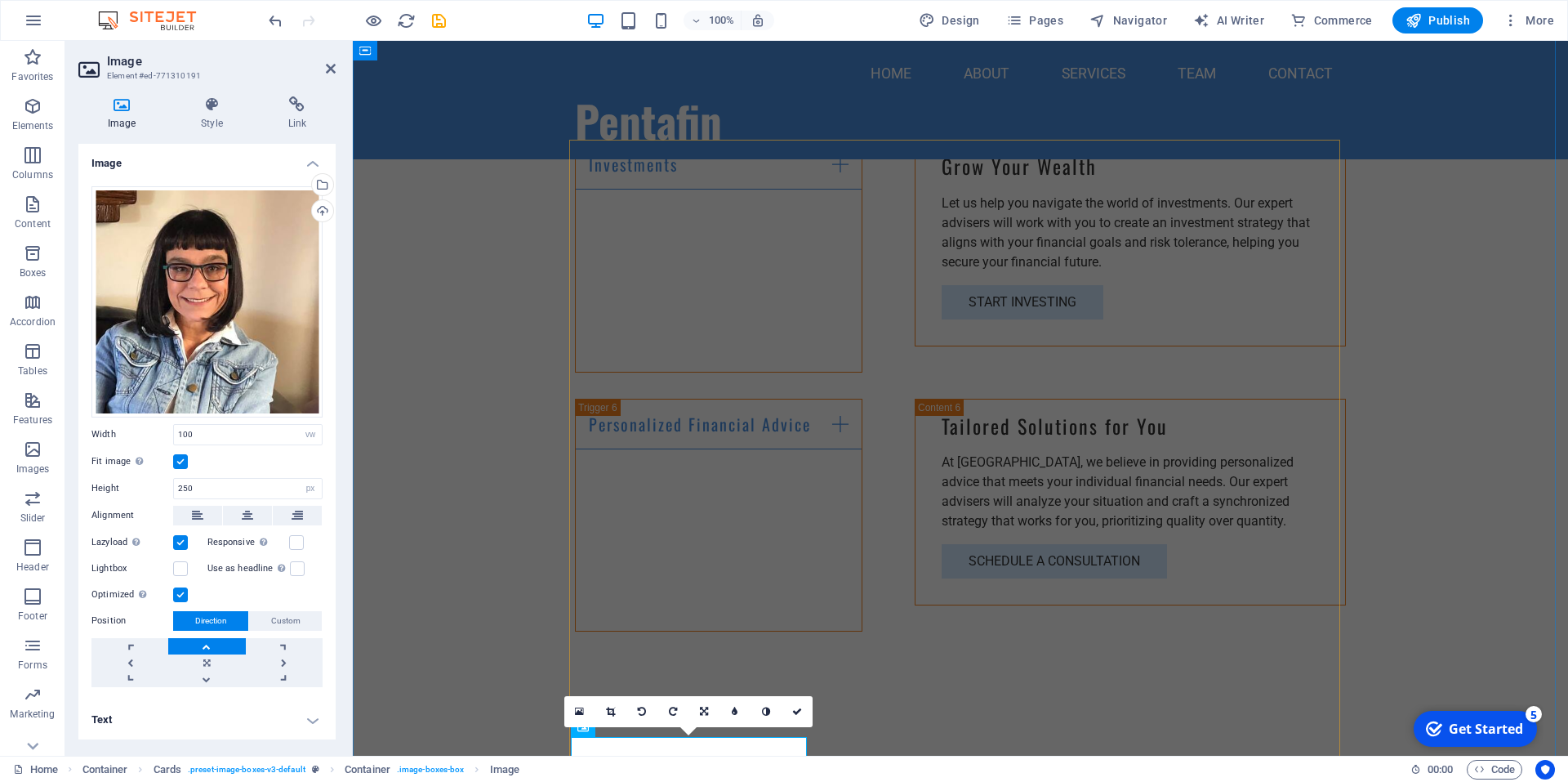
scroll to position [3155, 0]
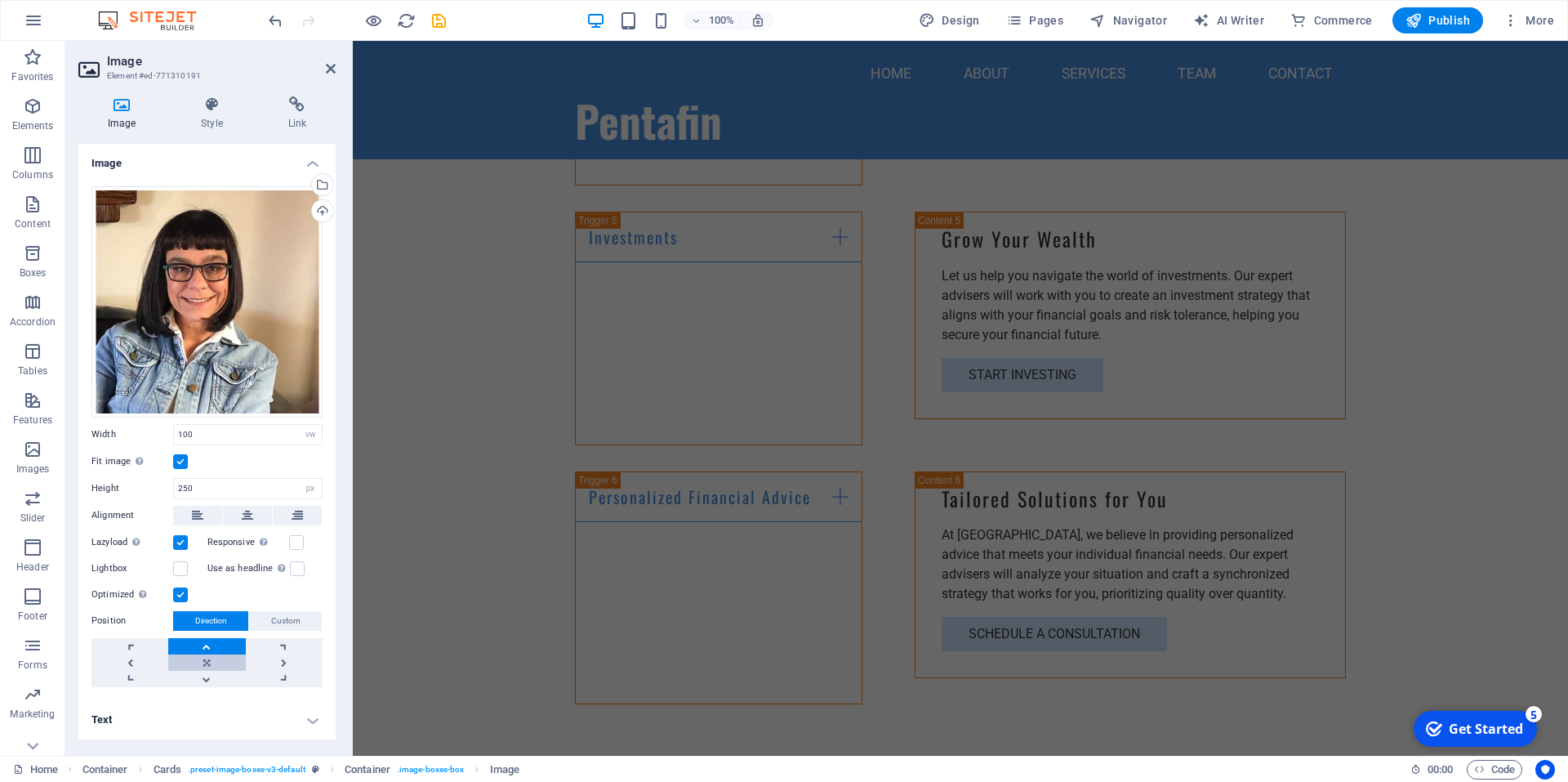
click at [220, 665] on link at bounding box center [206, 662] width 77 height 17
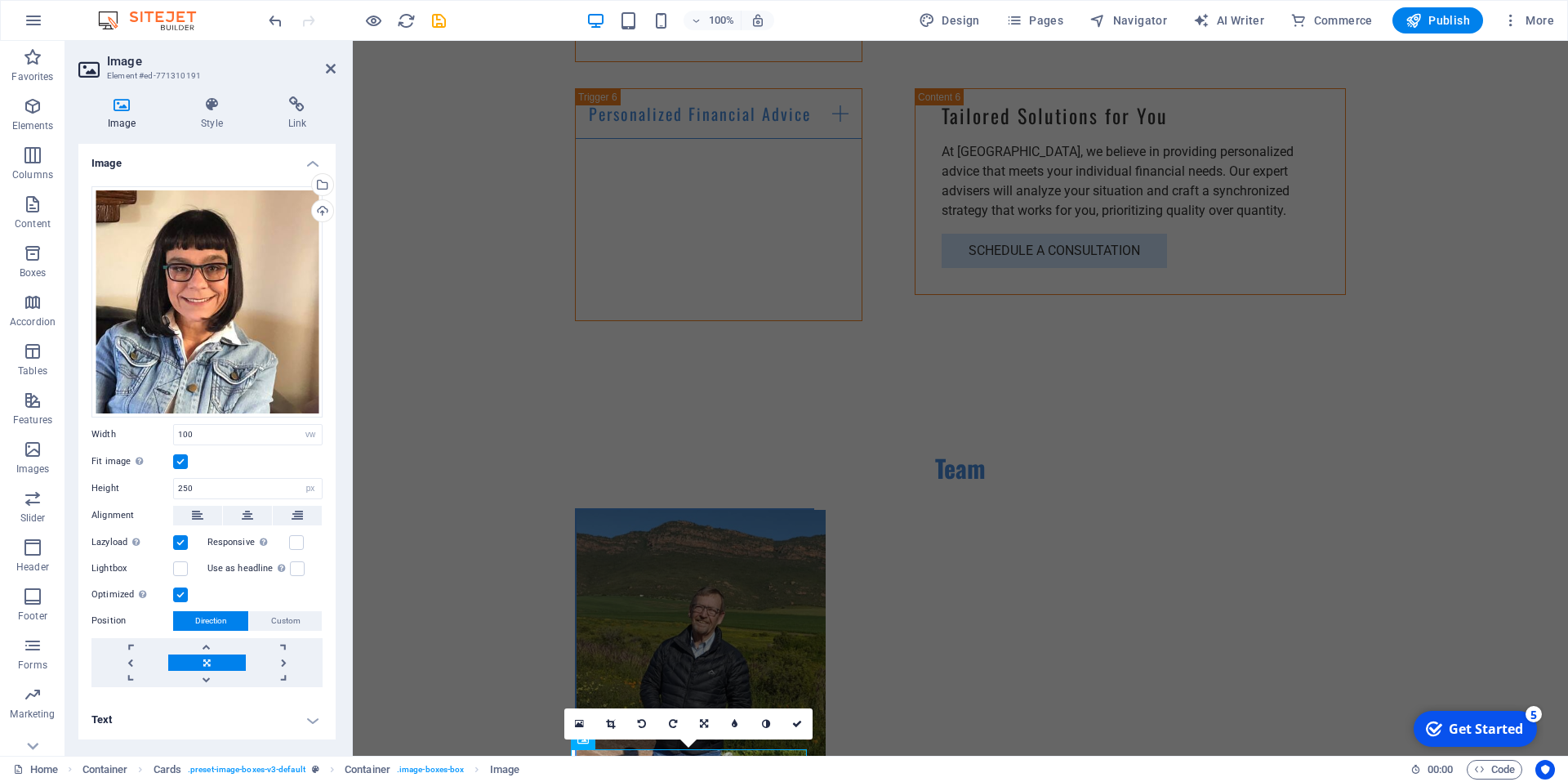
scroll to position [3668, 0]
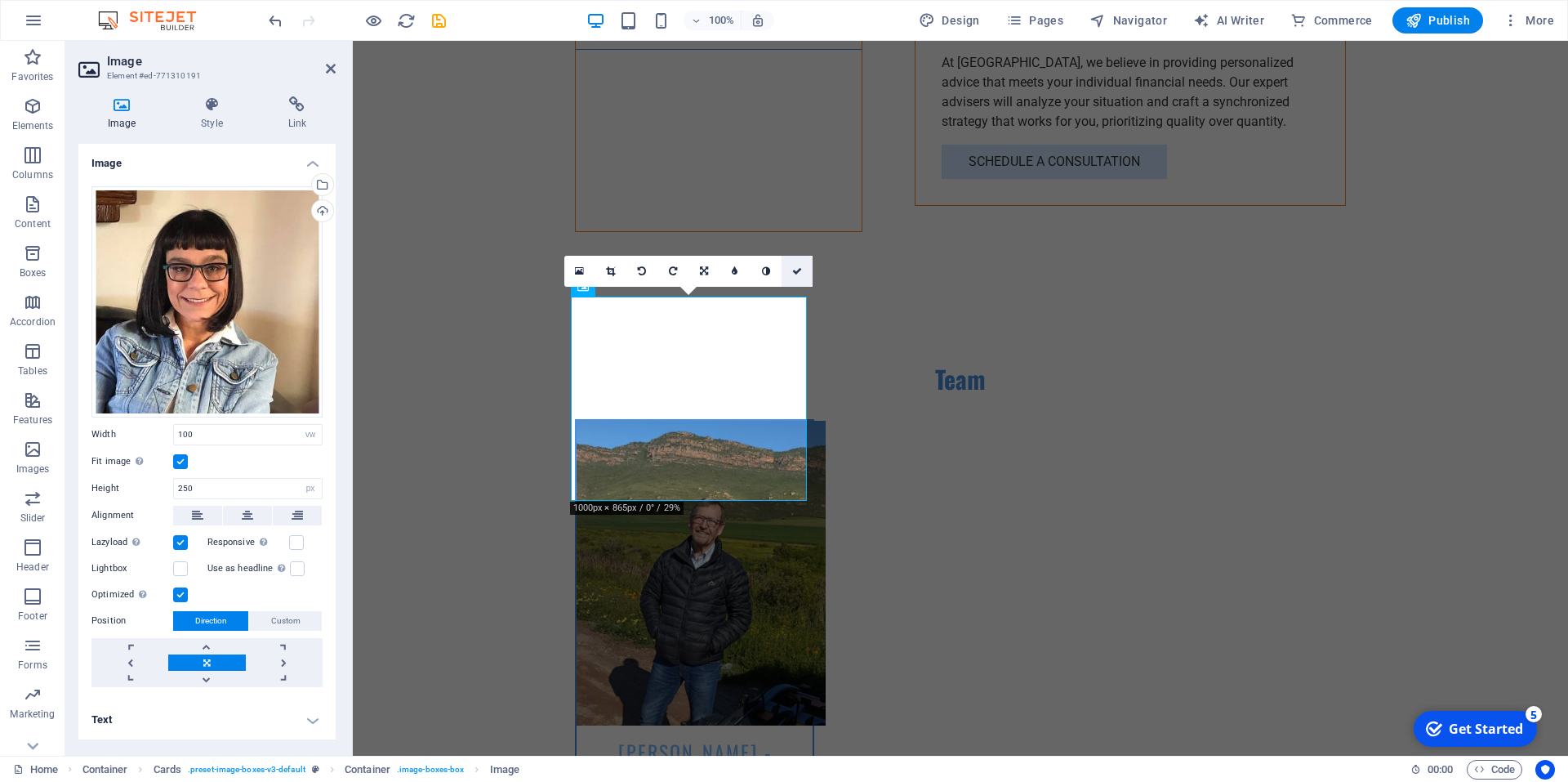
click at [798, 271] on icon at bounding box center [797, 272] width 10 height 10
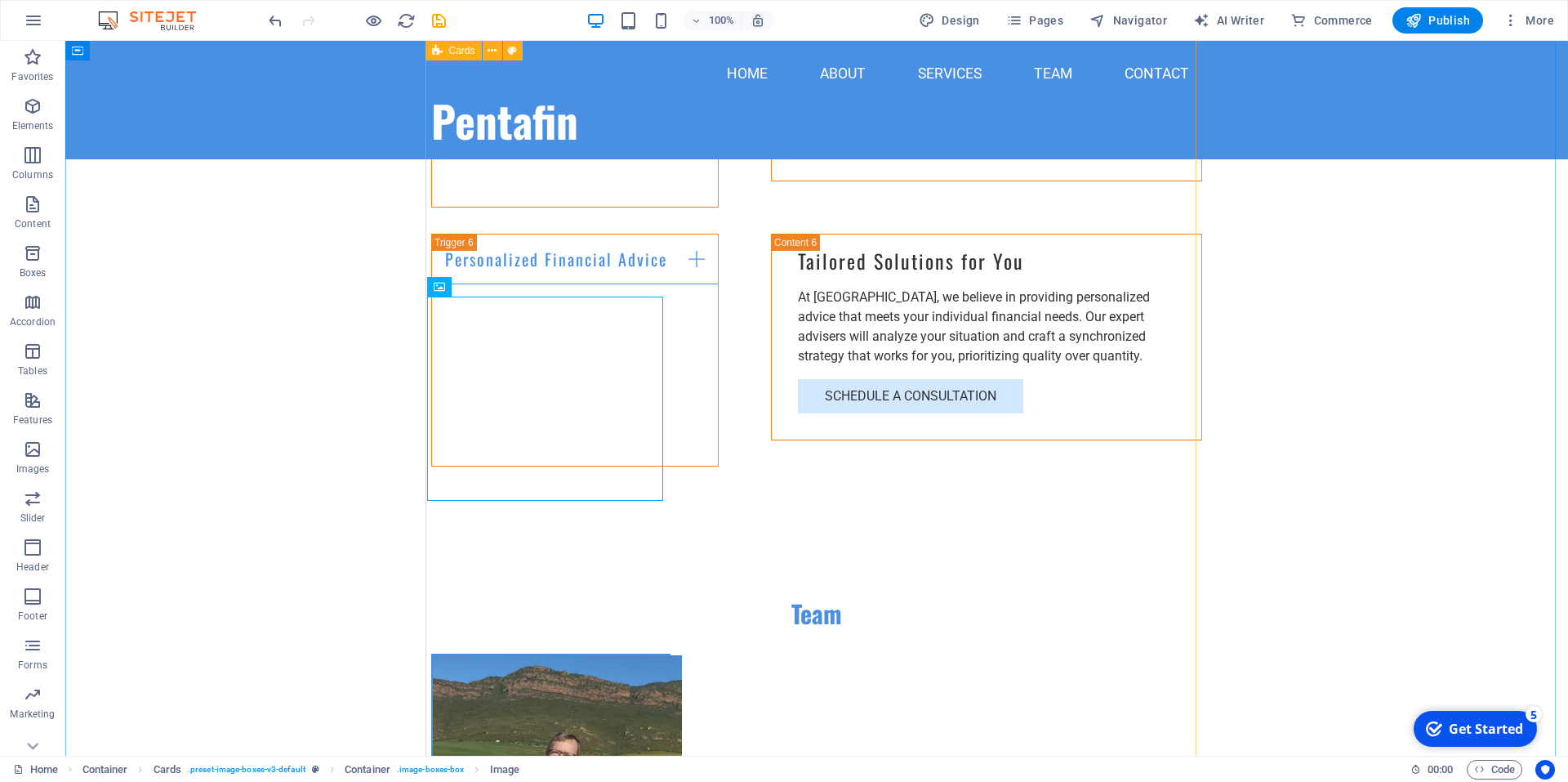
scroll to position [3177, 0]
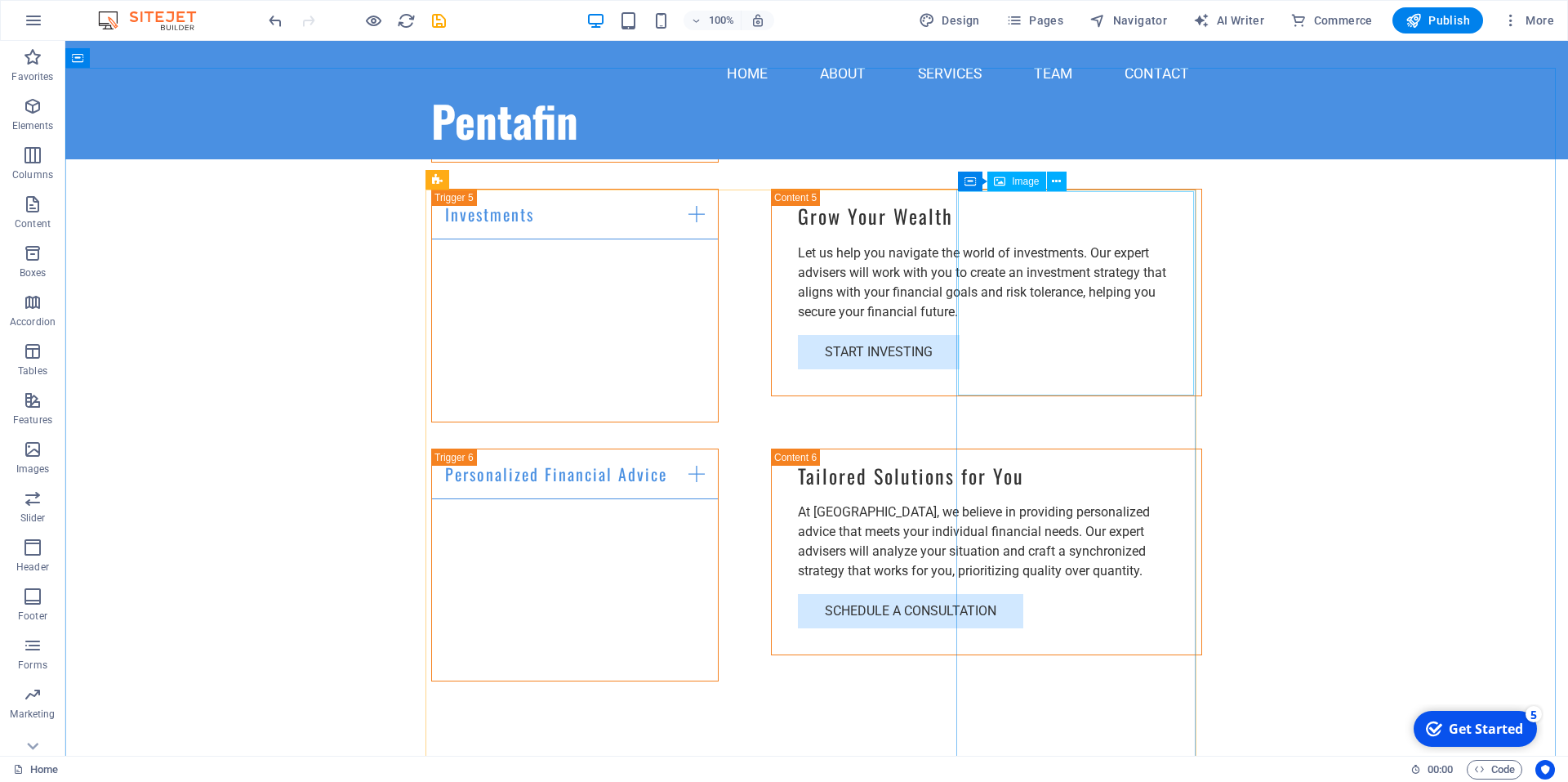
click at [1024, 186] on span "Image" at bounding box center [1025, 182] width 27 height 10
select select "vw"
select select "px"
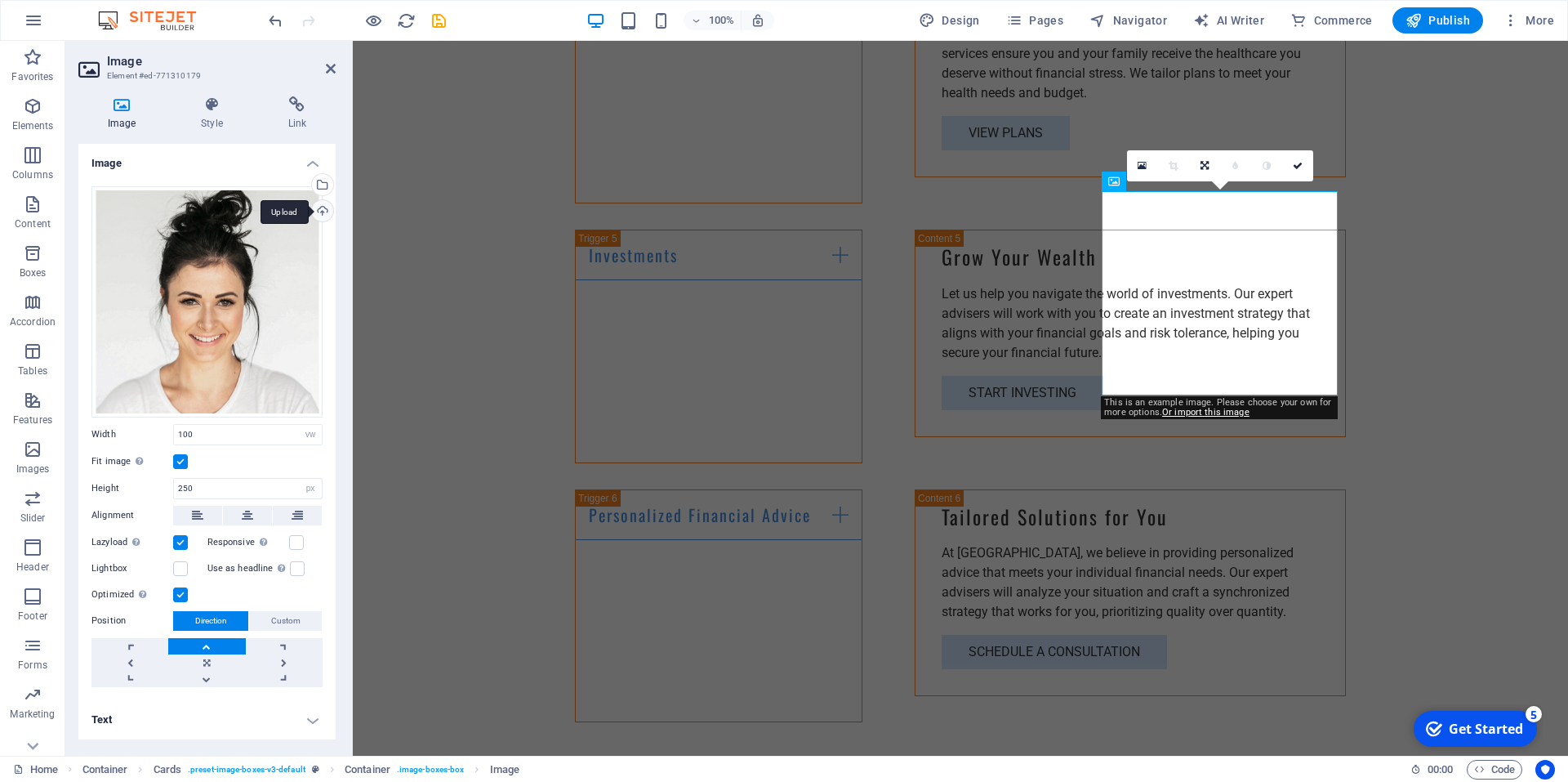
click at [323, 210] on div "Upload" at bounding box center [320, 213] width 25 height 25
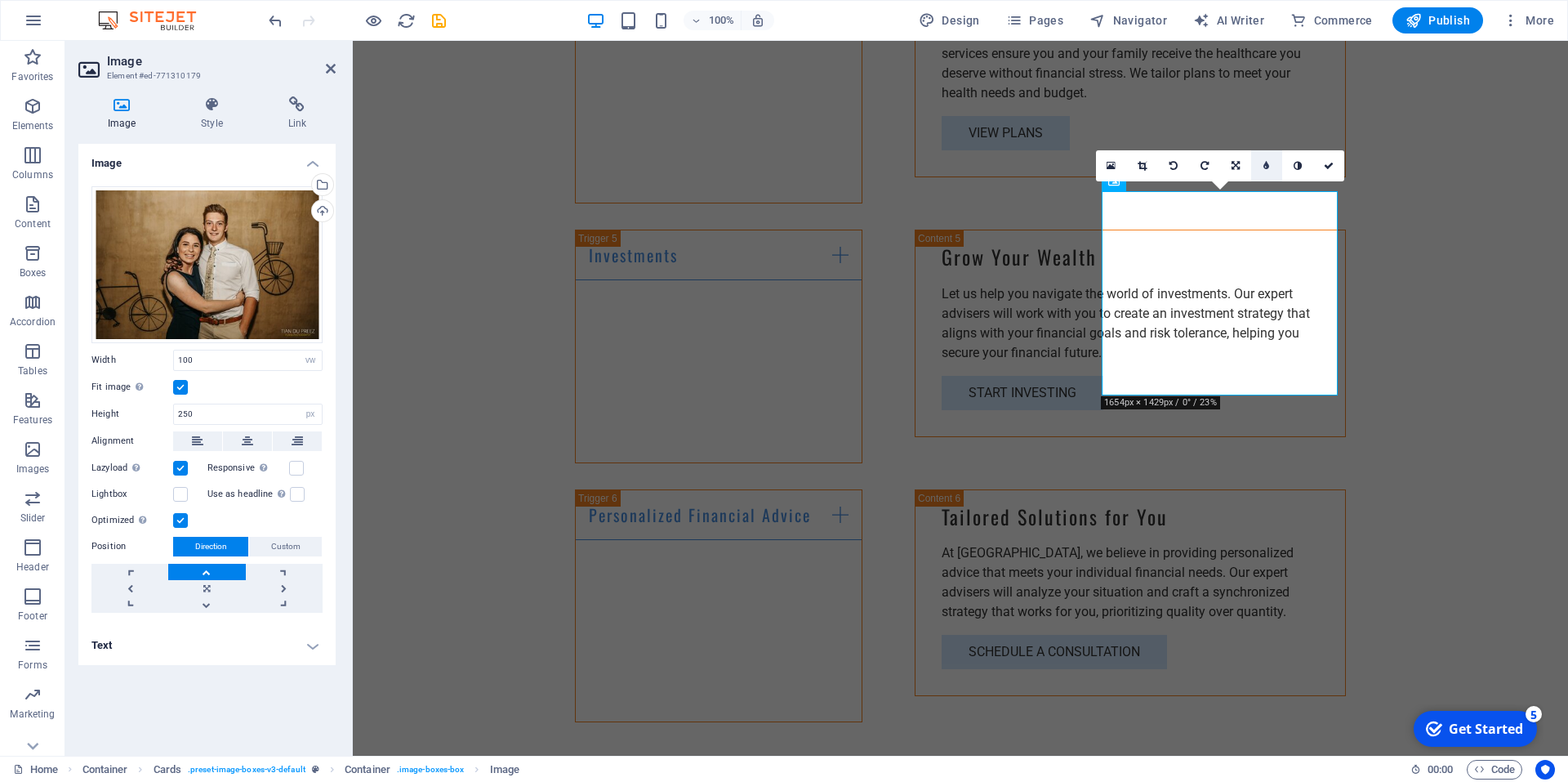
click at [1269, 159] on link at bounding box center [1266, 165] width 31 height 31
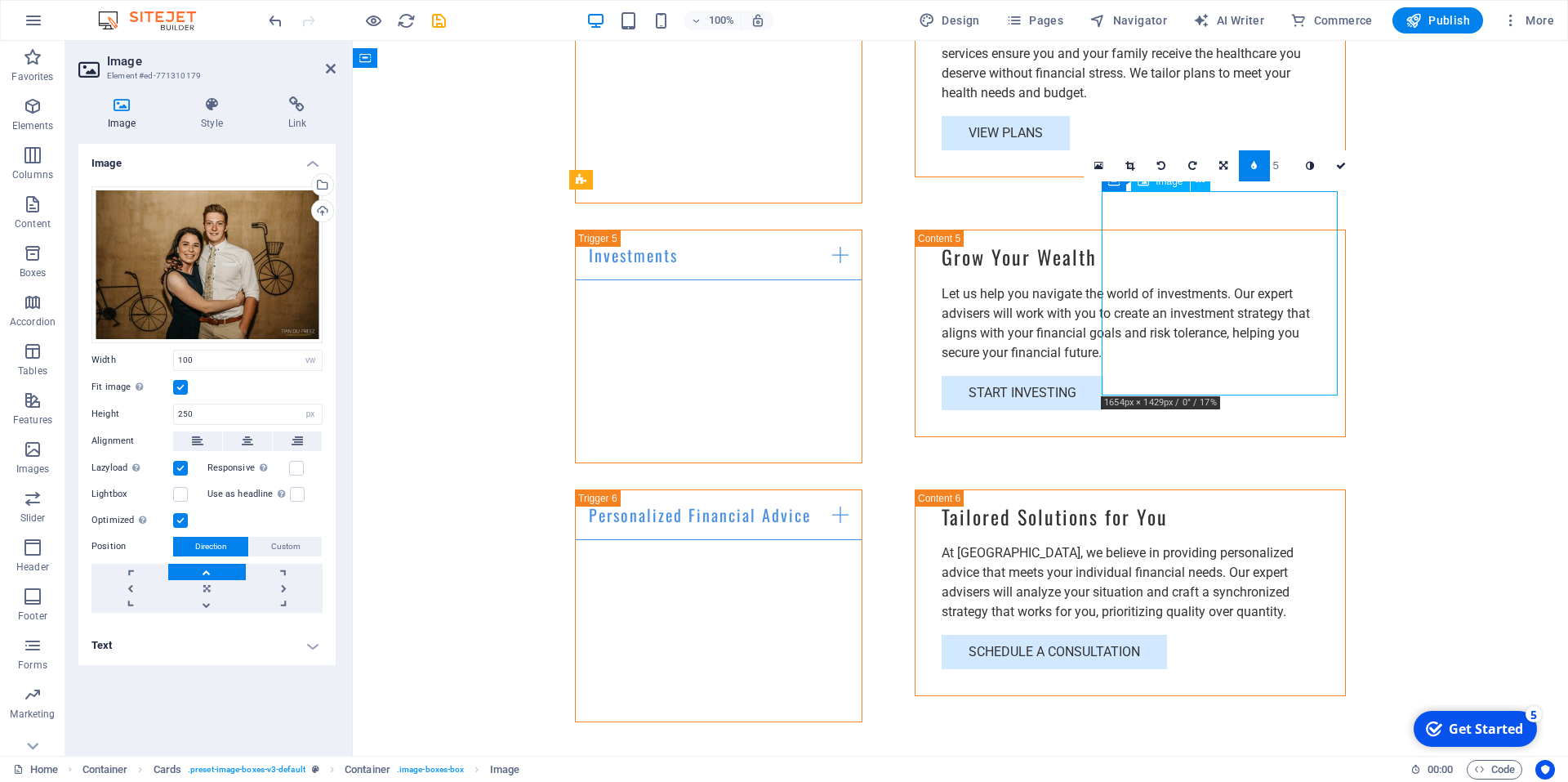
drag, startPoint x: 1185, startPoint y: 257, endPoint x: 1188, endPoint y: 287, distance: 30.1
click at [1251, 158] on link at bounding box center [1254, 165] width 31 height 31
click at [1266, 166] on icon at bounding box center [1267, 166] width 6 height 10
click at [1268, 166] on link at bounding box center [1254, 165] width 31 height 31
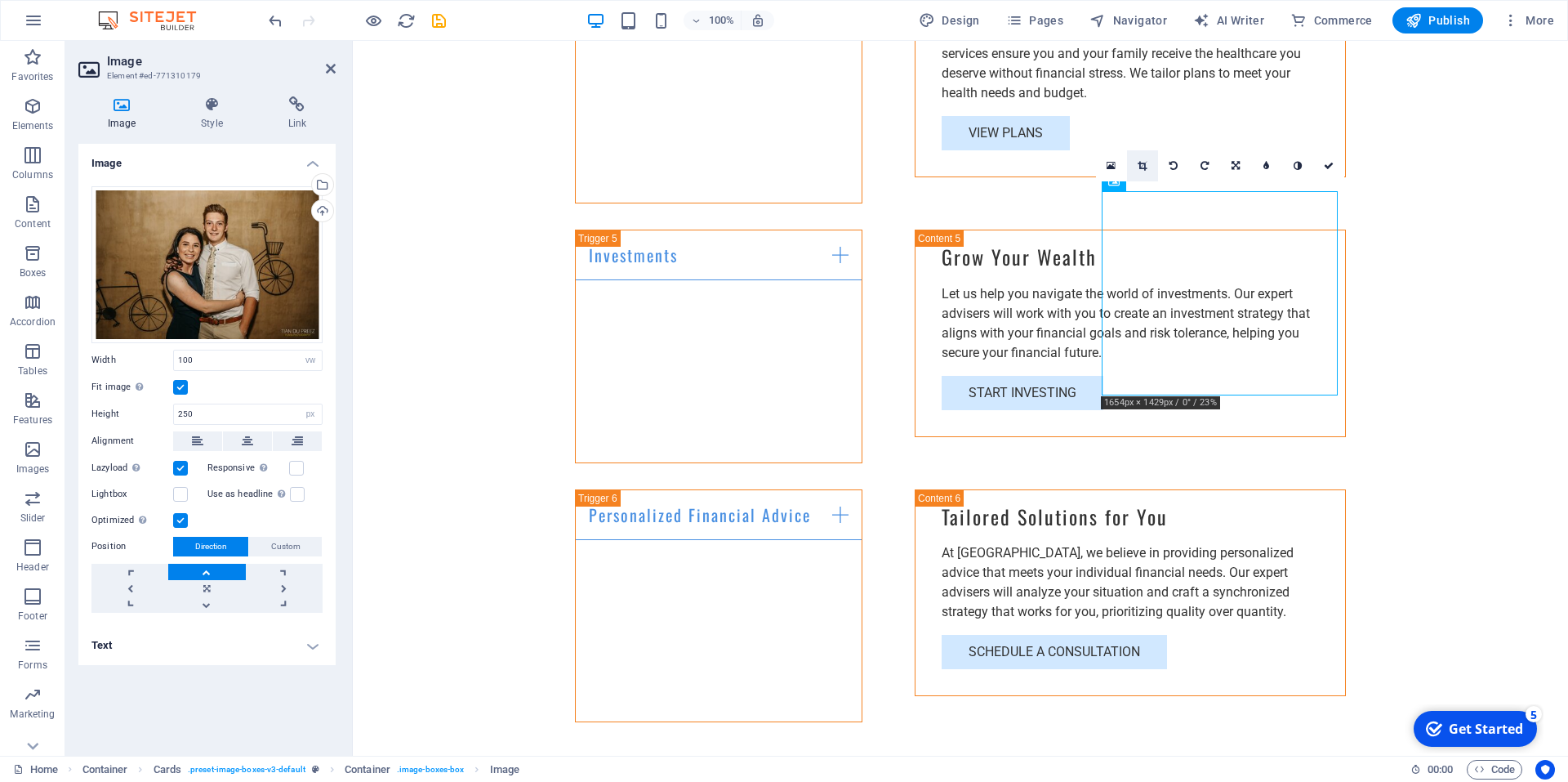
click at [1148, 167] on link at bounding box center [1142, 165] width 31 height 31
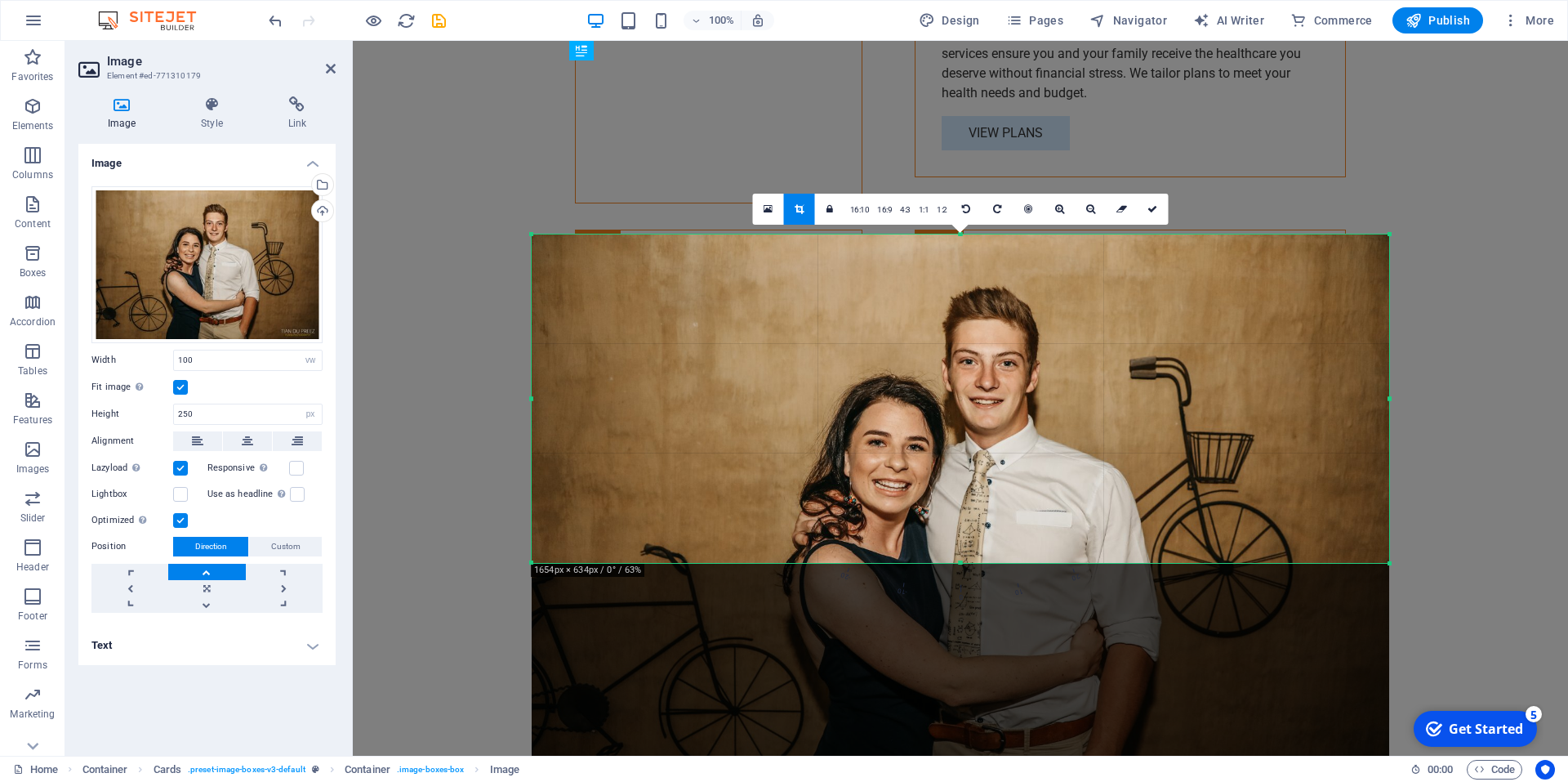
drag, startPoint x: 1284, startPoint y: 622, endPoint x: 1171, endPoint y: 439, distance: 215.1
click at [1171, 439] on div "180 170 160 150 140 130 120 110 100 90 80 70 60 50 40 30 20 10 0 -10 -20 -30 -4…" at bounding box center [960, 398] width 858 height 328
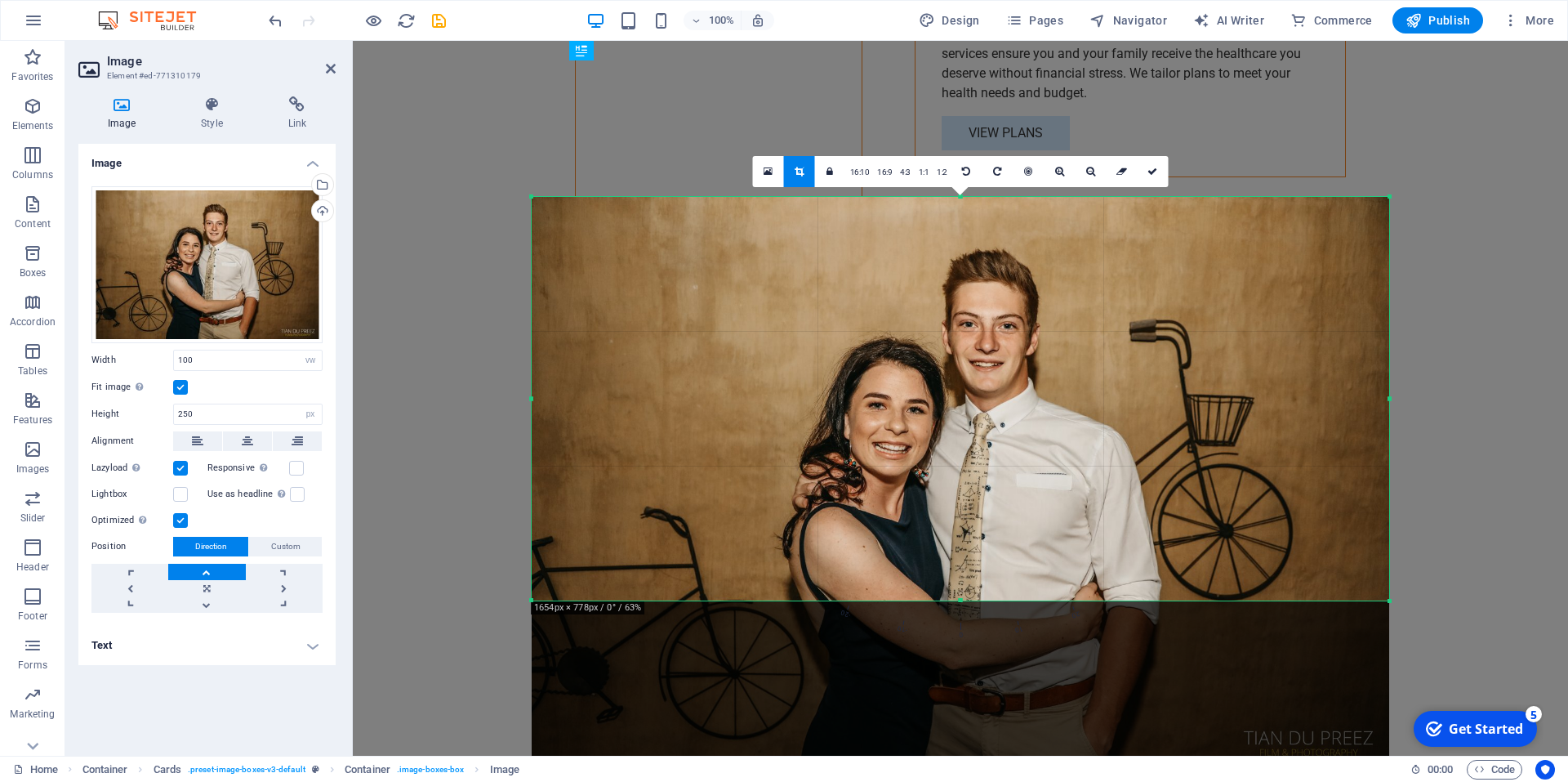
drag, startPoint x: 531, startPoint y: 564, endPoint x: 831, endPoint y: 616, distance: 304.5
click at [922, 601] on div "180 170 160 150 140 130 120 110 100 90 80 70 60 50 40 30 20 10 0 -10 -20 -30 -4…" at bounding box center [960, 398] width 858 height 403
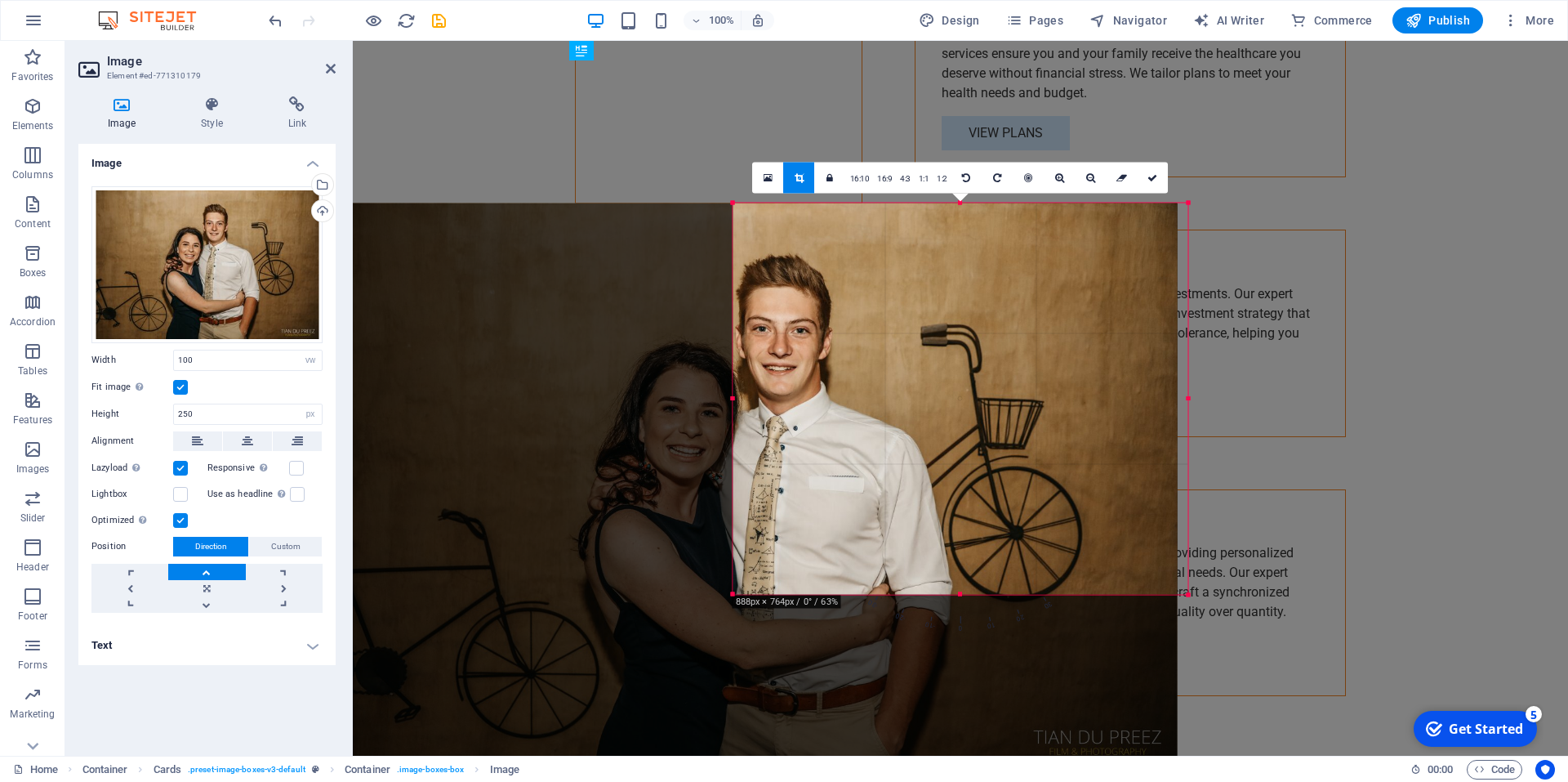
drag, startPoint x: 533, startPoint y: 600, endPoint x: 936, endPoint y: 587, distance: 403.2
click at [936, 587] on div "180 170 160 150 140 130 120 110 100 90 80 70 60 50 40 30 20 10 0 -10 -20 -30 -4…" at bounding box center [960, 398] width 454 height 391
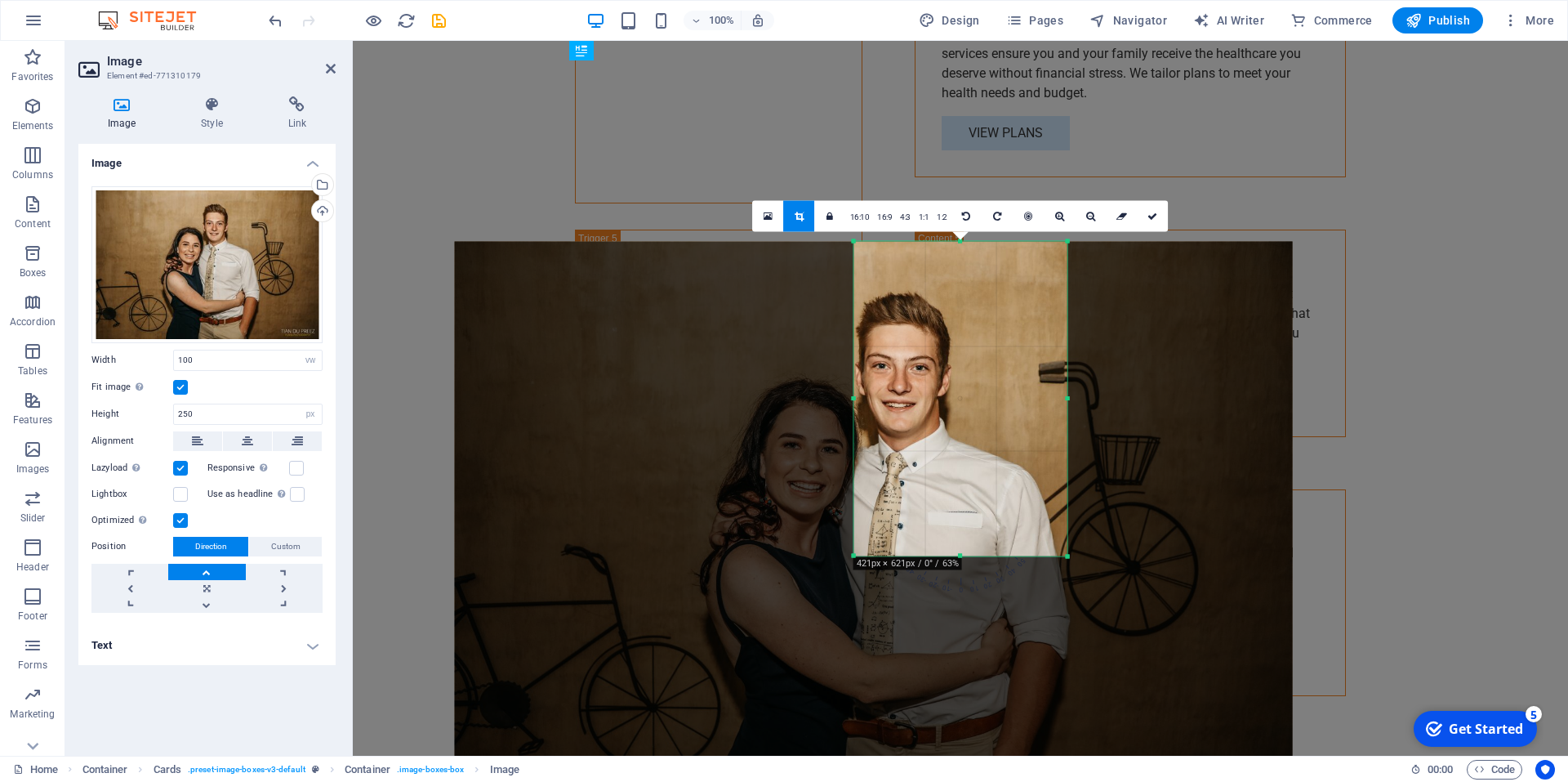
drag, startPoint x: 1186, startPoint y: 596, endPoint x: 955, endPoint y: 520, distance: 243.2
click at [955, 520] on div "180 170 160 150 140 130 120 110 100 90 80 70 60 50 40 30 20 10 0 -10 -20 -30 -4…" at bounding box center [961, 398] width 213 height 314
click at [1148, 223] on link at bounding box center [1153, 216] width 31 height 31
type input "260"
select select "px"
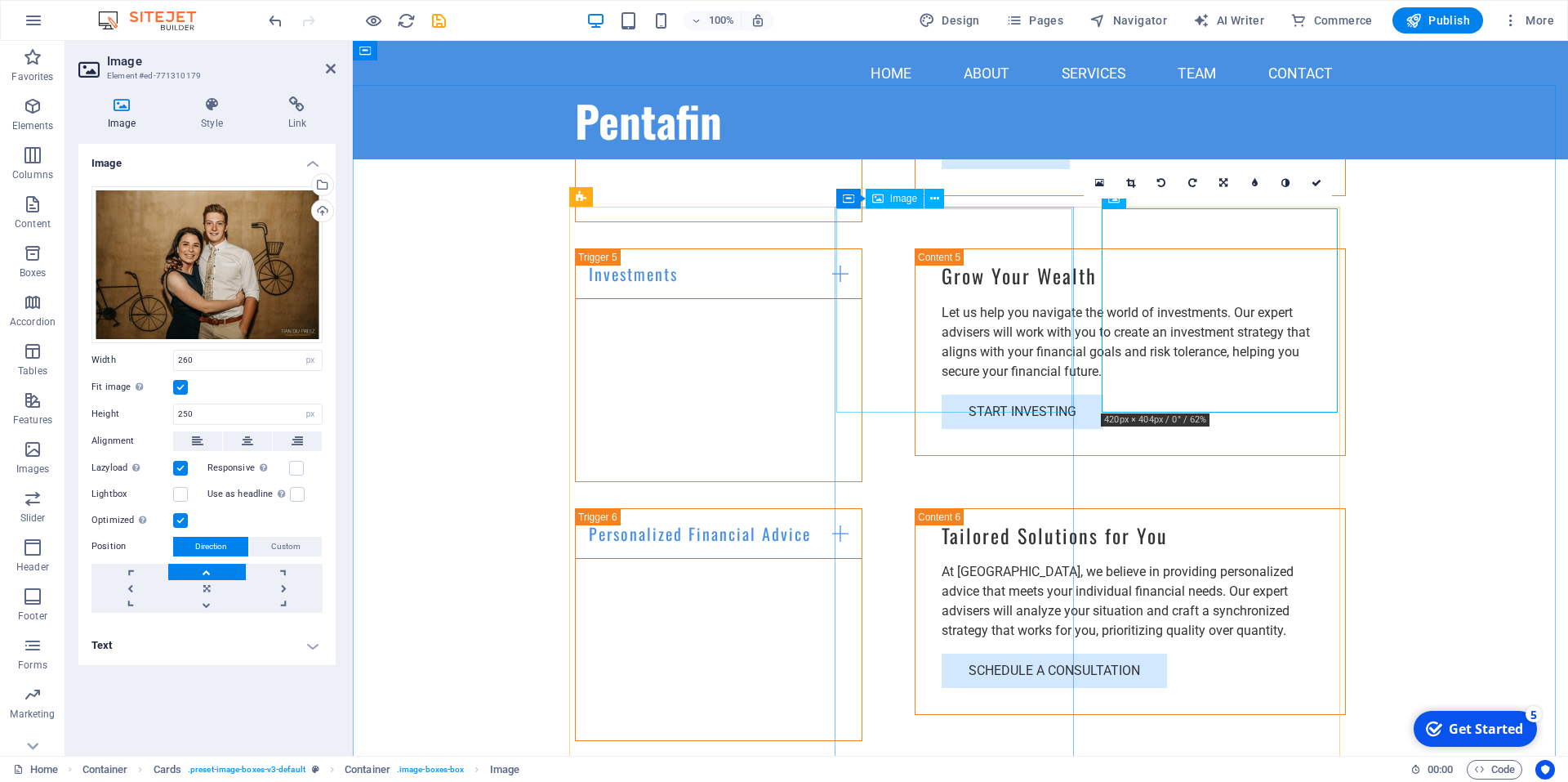
scroll to position [2670, 0]
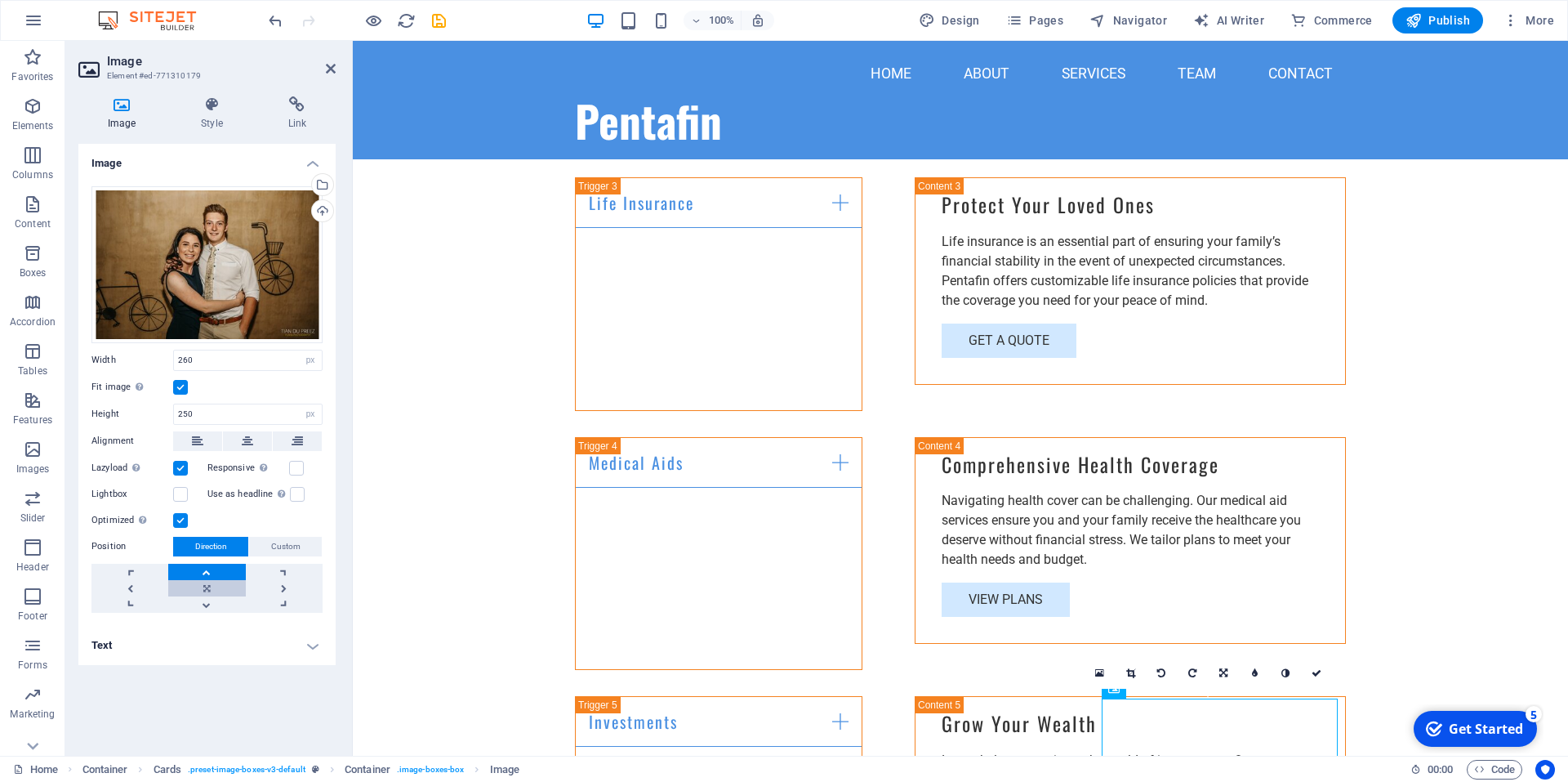
click at [209, 591] on link at bounding box center [206, 588] width 77 height 17
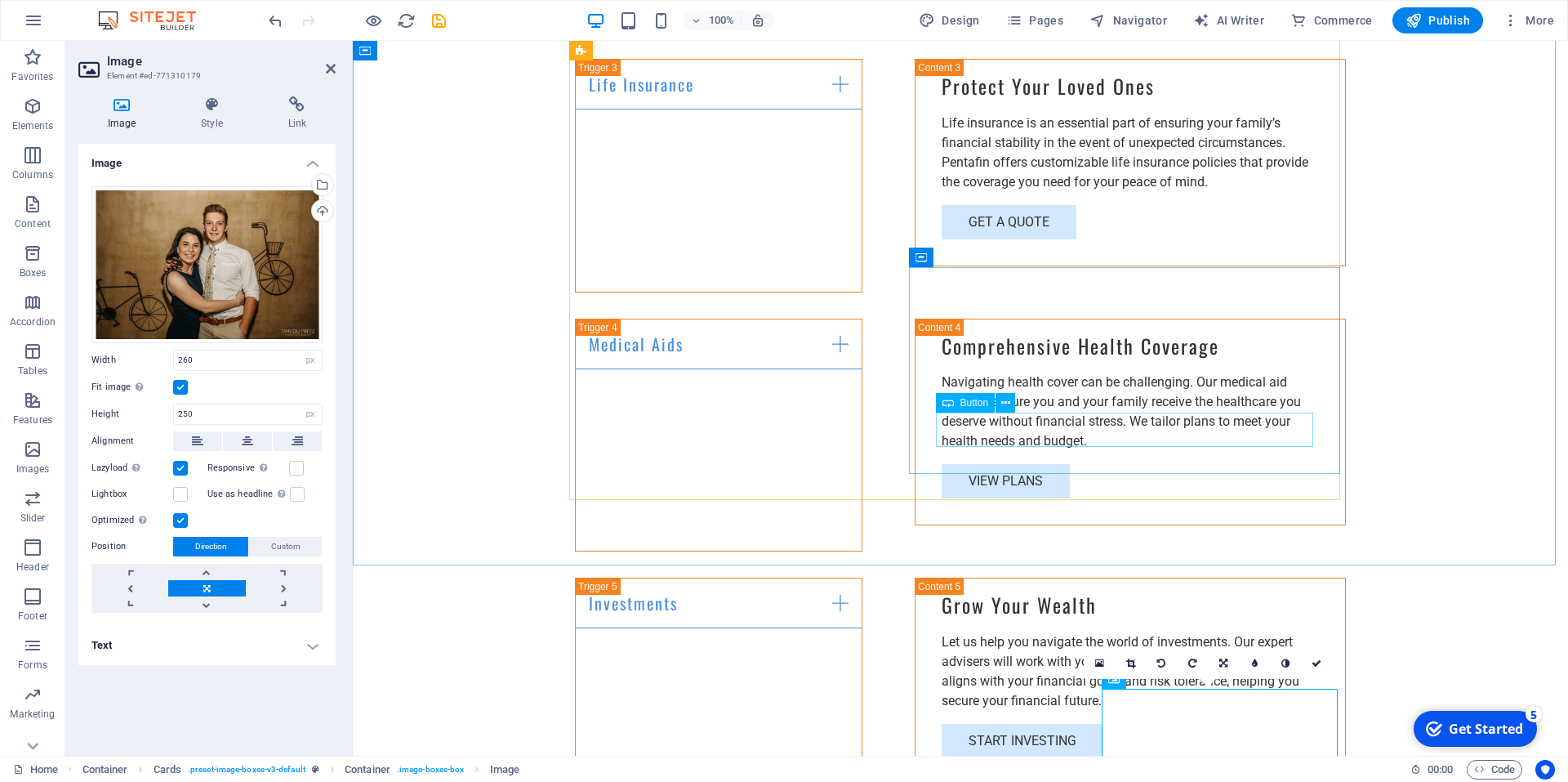
scroll to position [2915, 0]
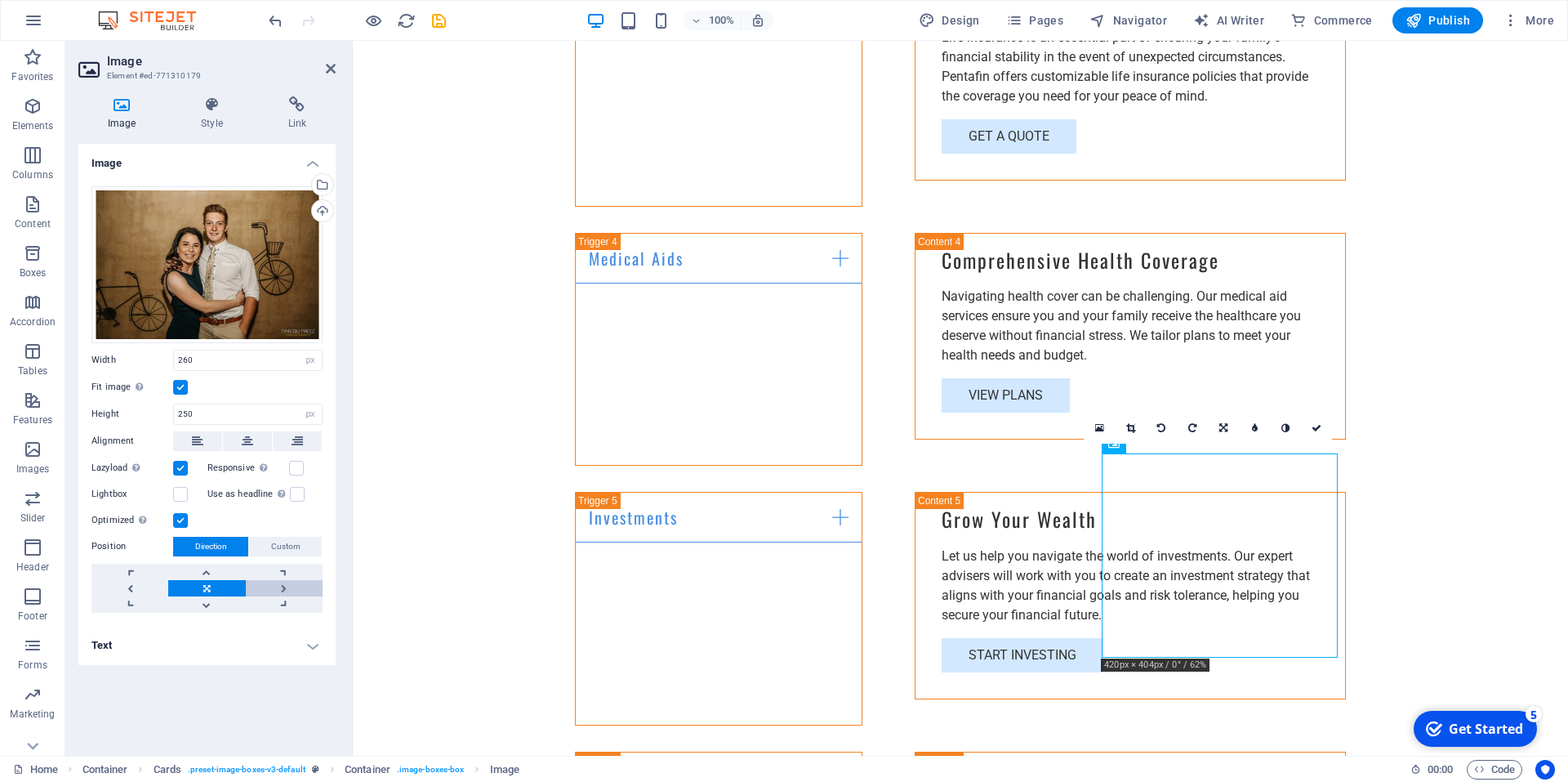
click at [286, 587] on link at bounding box center [285, 588] width 77 height 17
click at [124, 589] on link at bounding box center [130, 588] width 77 height 17
click at [197, 595] on link at bounding box center [206, 588] width 77 height 17
click at [217, 577] on link at bounding box center [206, 571] width 77 height 17
click at [211, 607] on link at bounding box center [206, 604] width 77 height 17
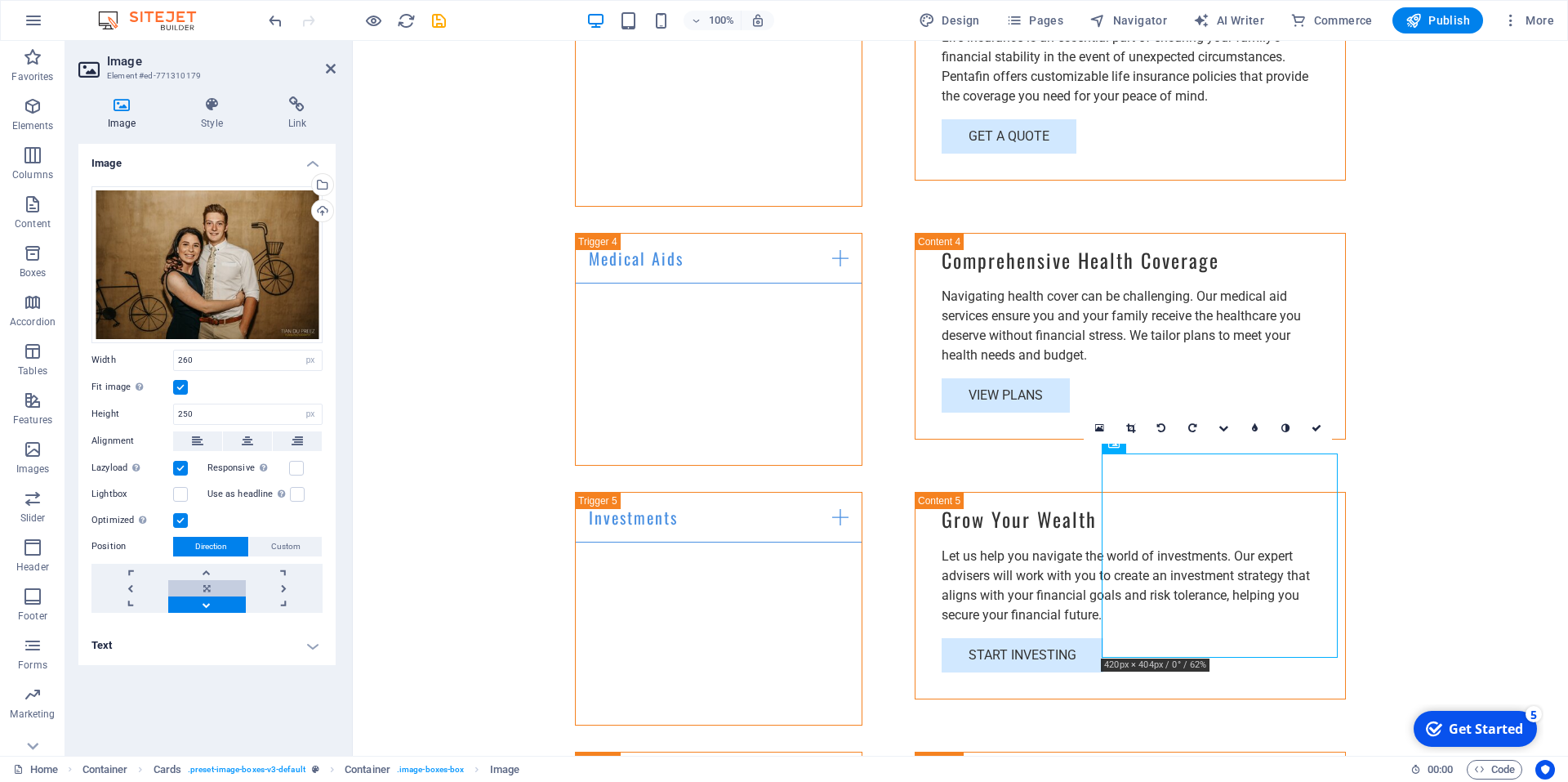
click at [212, 587] on link at bounding box center [206, 588] width 77 height 17
click at [213, 576] on link at bounding box center [206, 571] width 77 height 17
click at [209, 586] on link at bounding box center [206, 588] width 77 height 17
drag, startPoint x: 1537, startPoint y: 587, endPoint x: 1527, endPoint y: 584, distance: 10.4
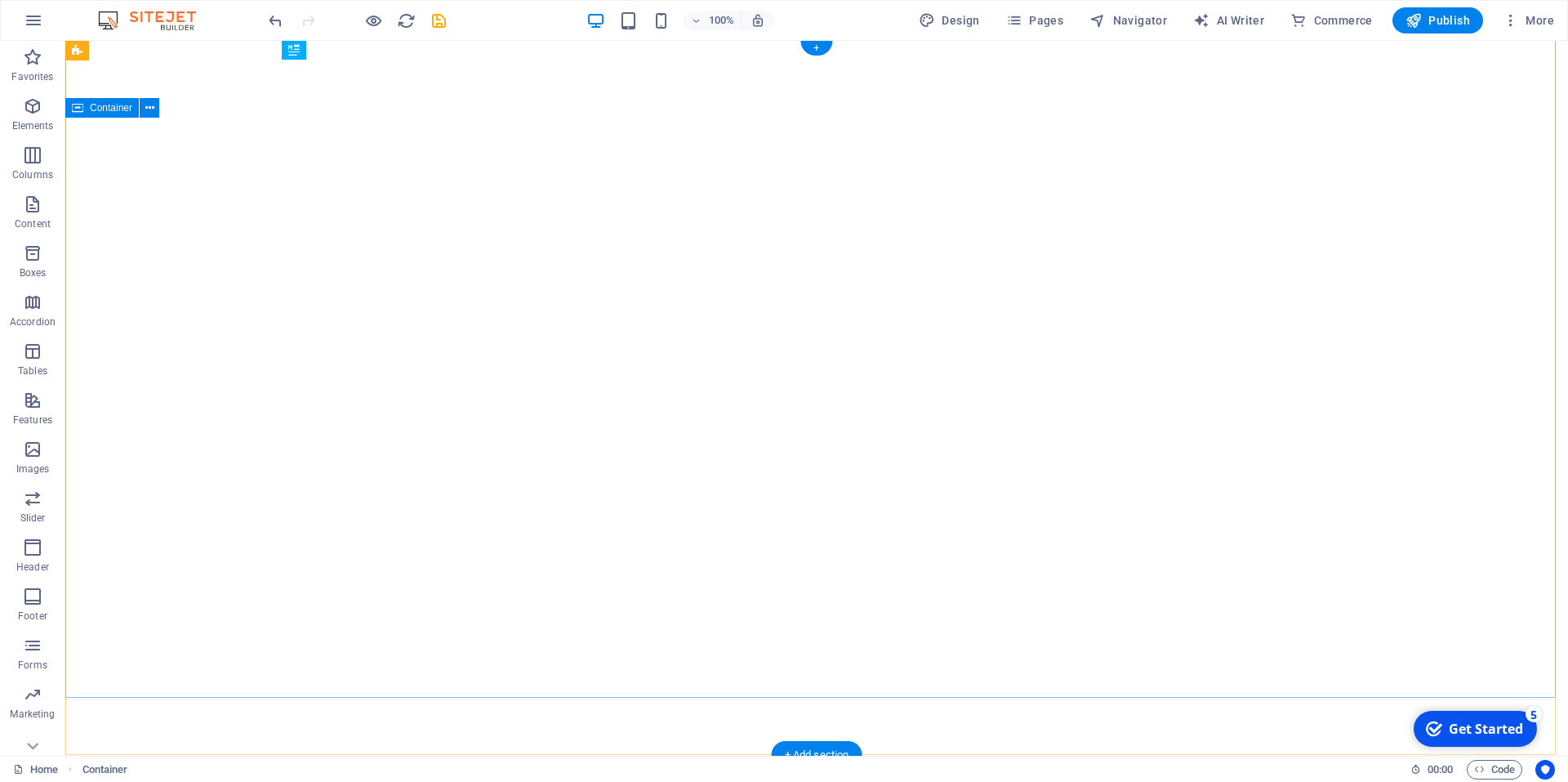
scroll to position [0, 0]
click at [1444, 23] on span "Publish" at bounding box center [1438, 20] width 64 height 17
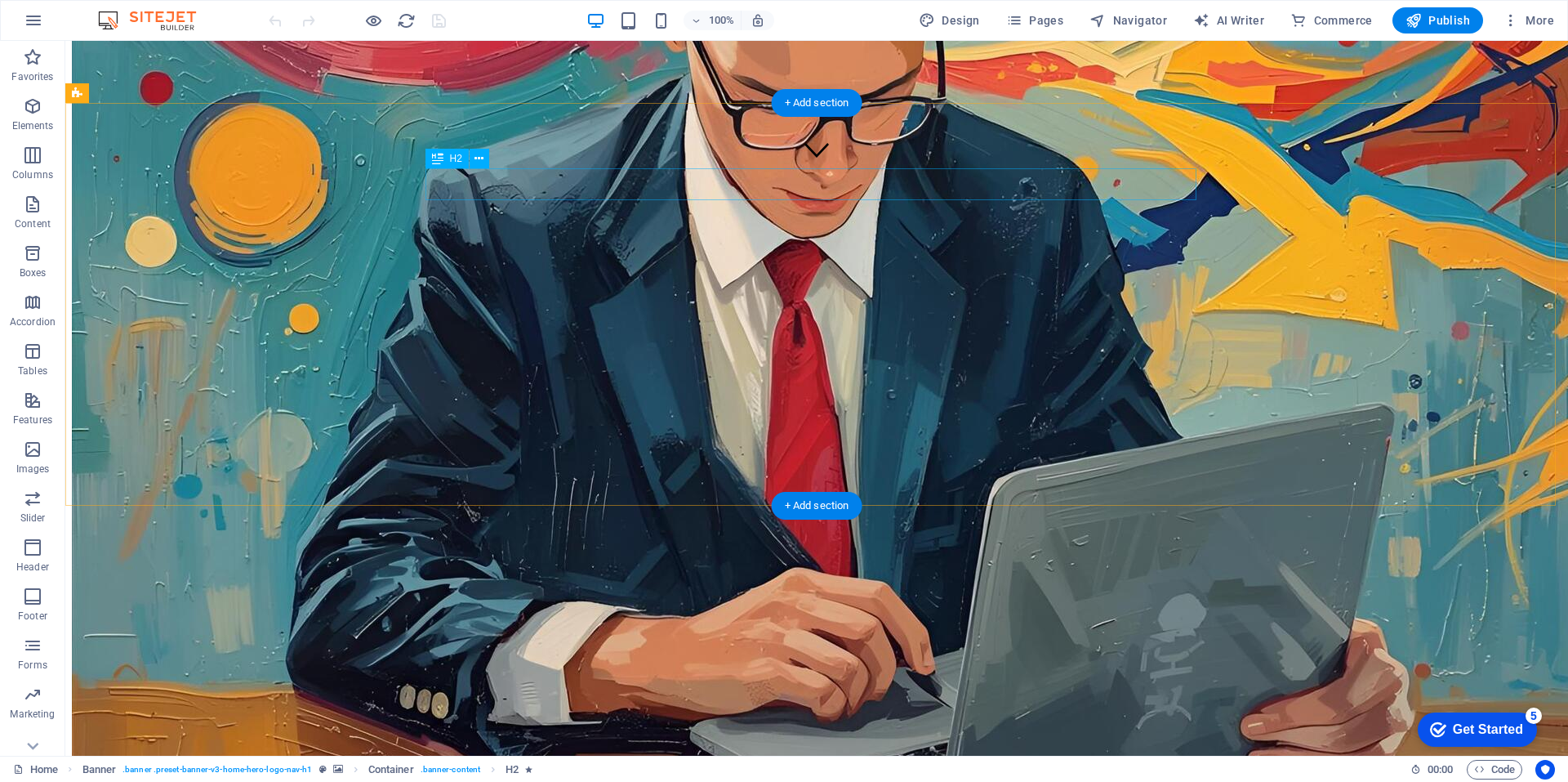
scroll to position [653, 0]
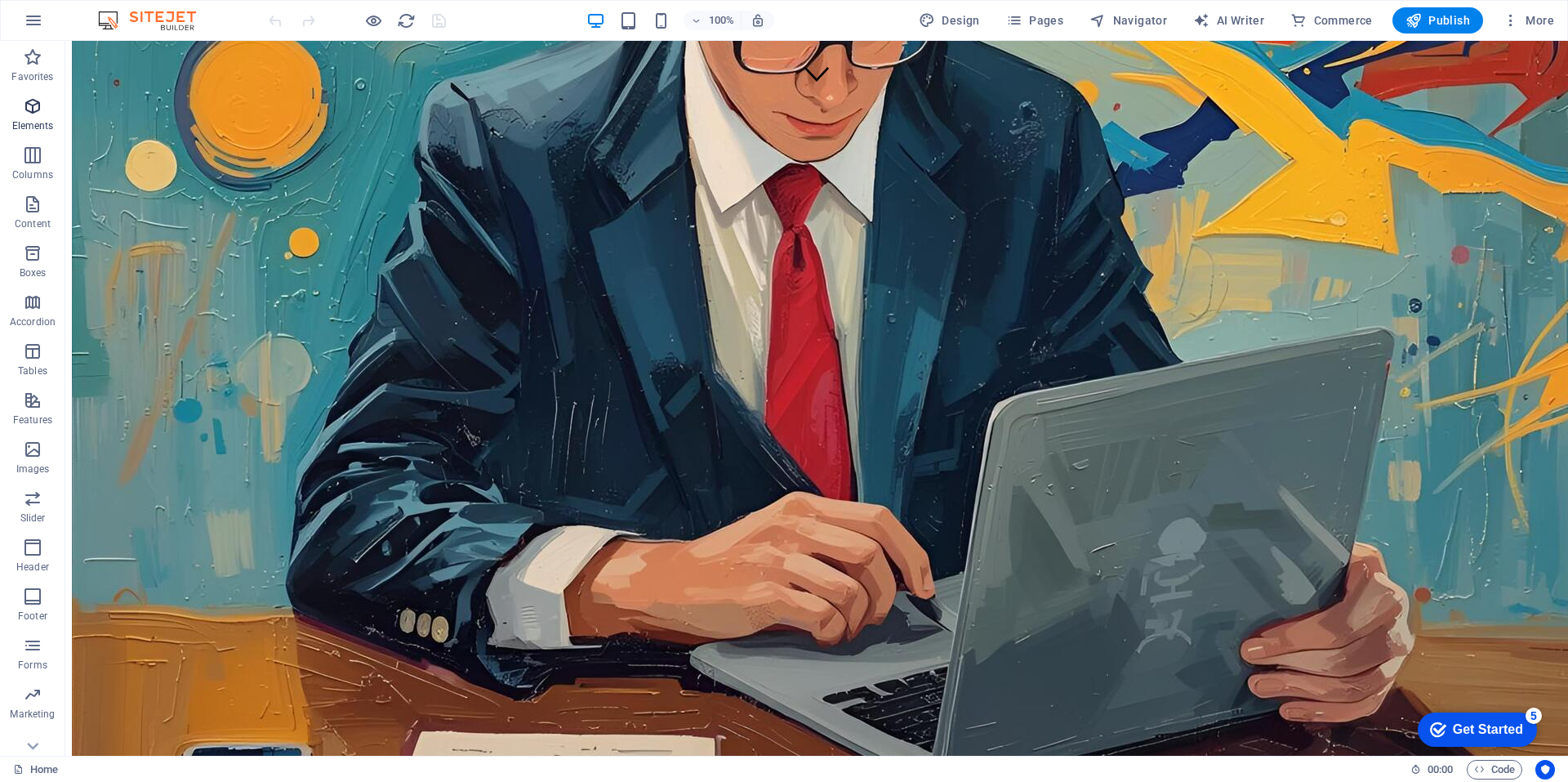
click at [31, 107] on icon "button" at bounding box center [33, 107] width 20 height 20
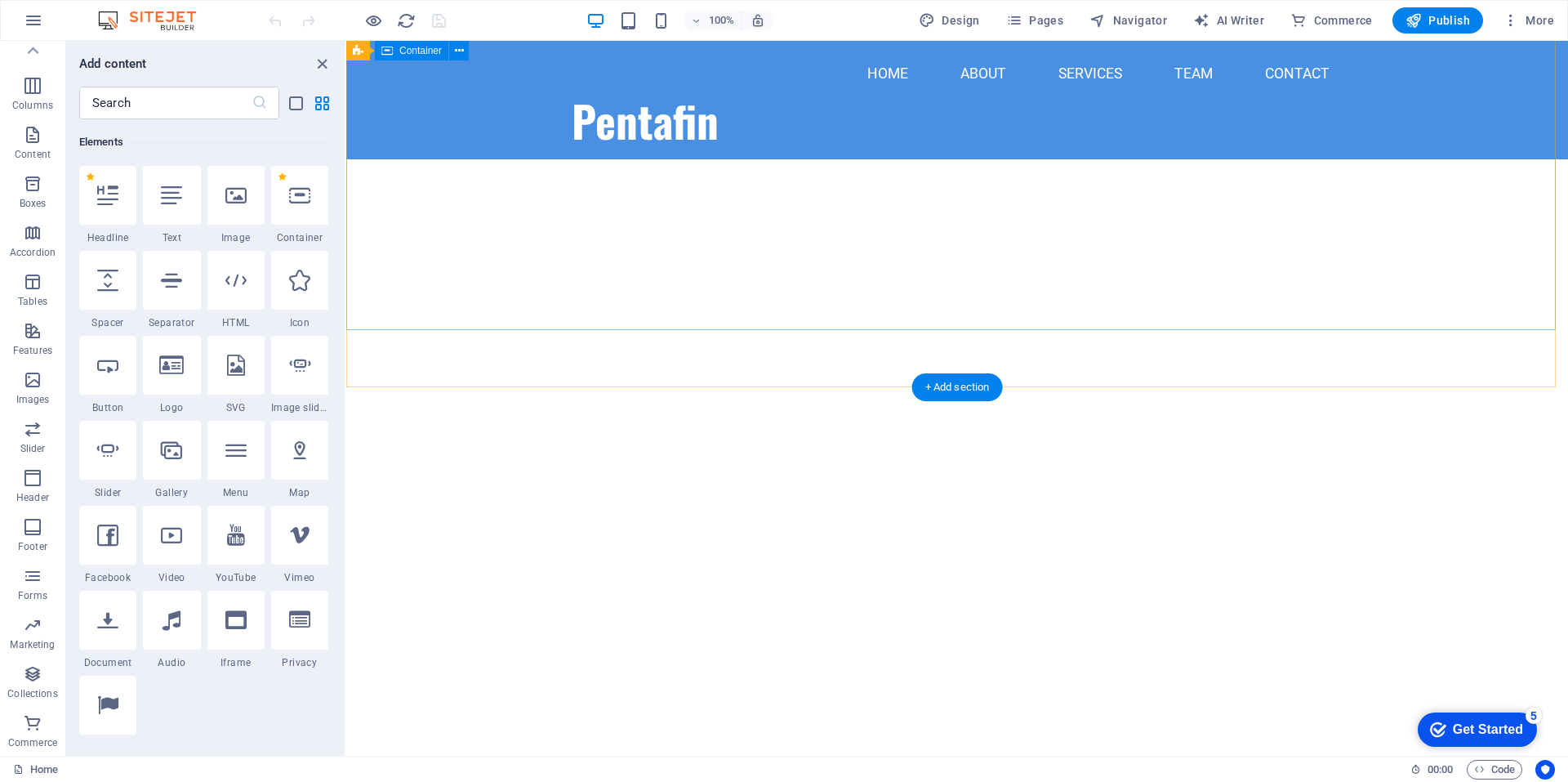
scroll to position [163, 0]
click at [1315, 17] on span "Commerce" at bounding box center [1331, 20] width 82 height 17
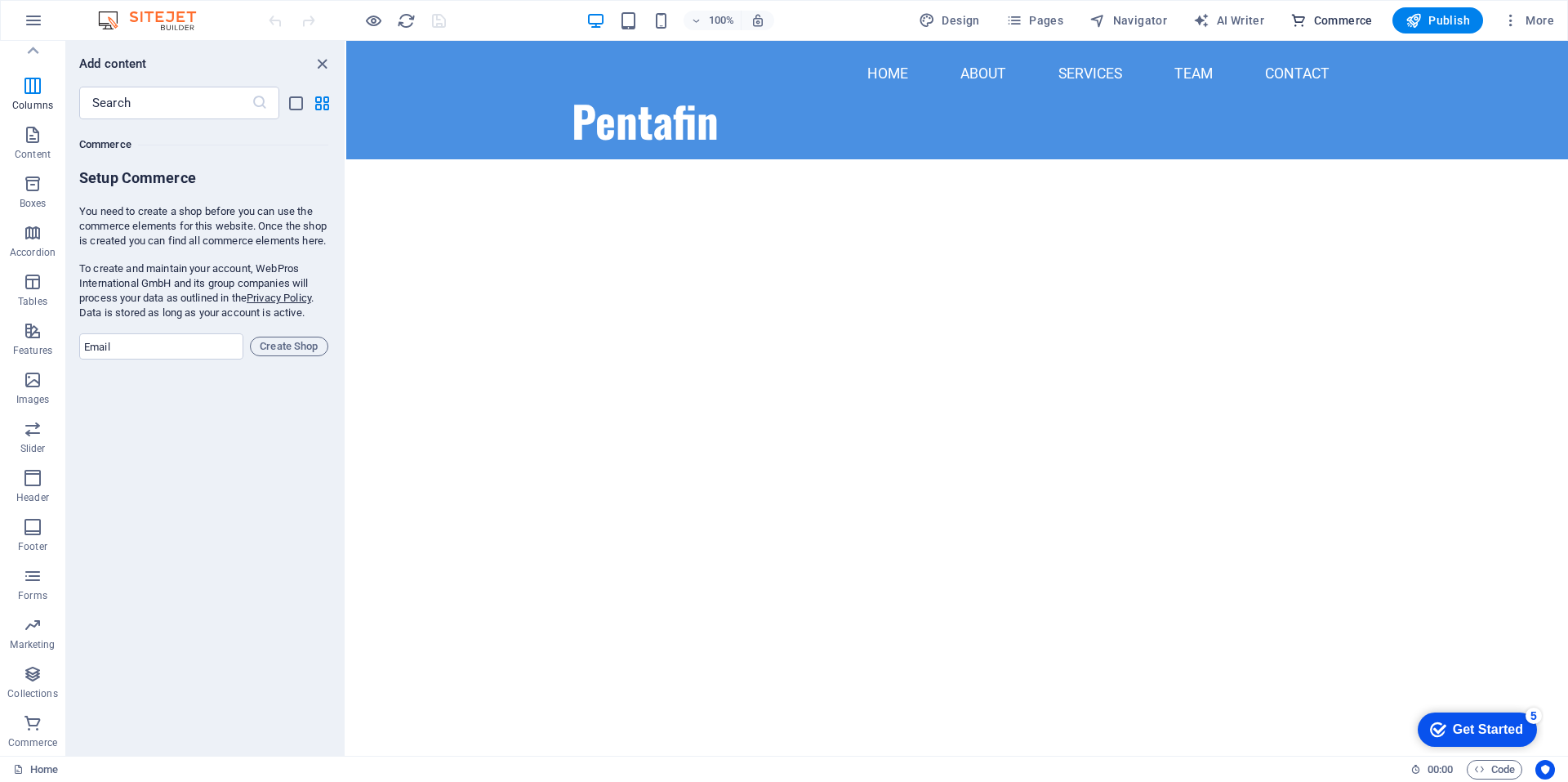
scroll to position [15750, 0]
click at [1534, 27] on span "More" at bounding box center [1528, 20] width 51 height 17
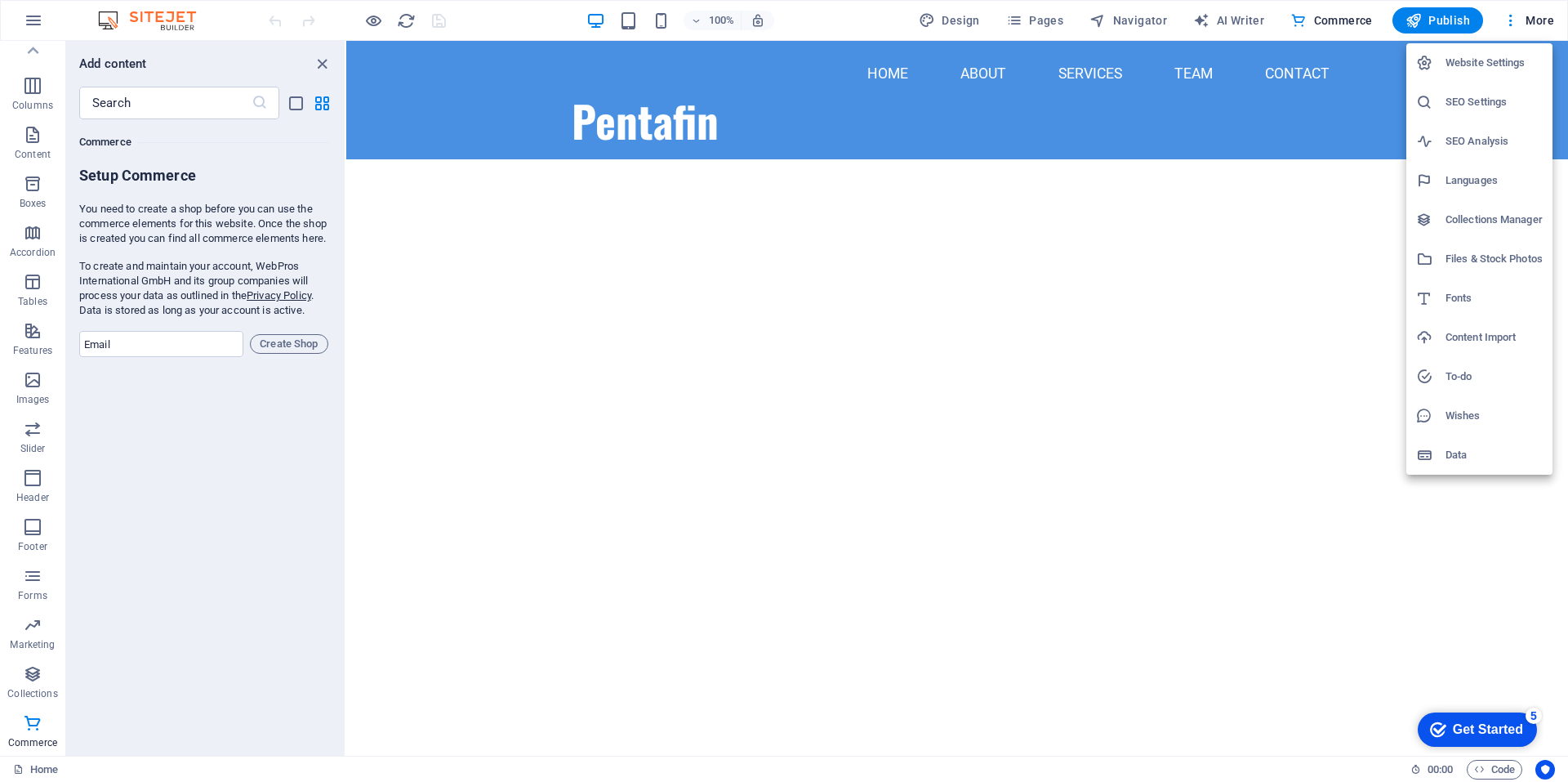
click at [1520, 99] on h6 "SEO Settings" at bounding box center [1494, 102] width 97 height 20
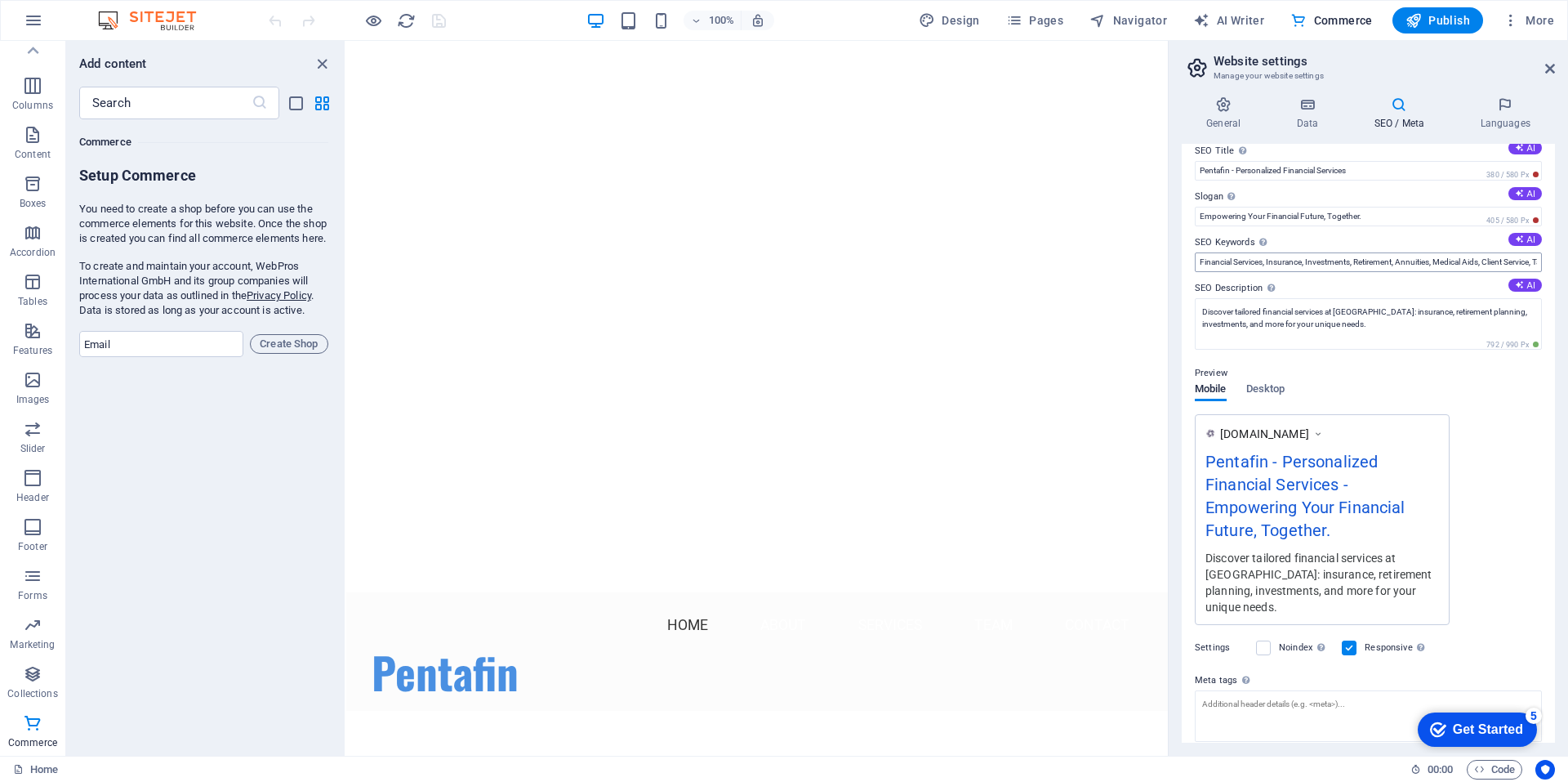
scroll to position [0, 0]
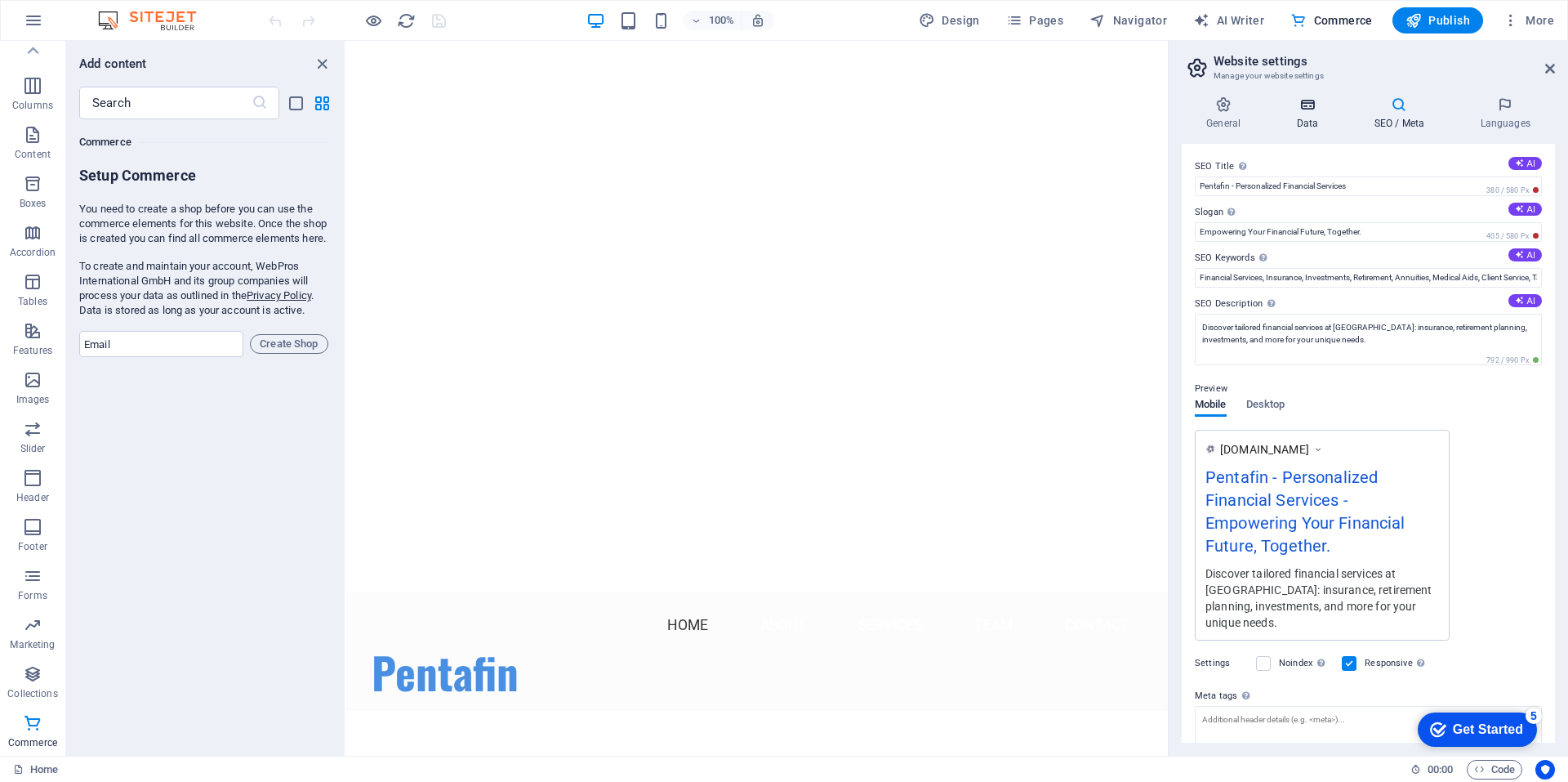
click at [1332, 117] on h4 "Data" at bounding box center [1310, 114] width 78 height 35
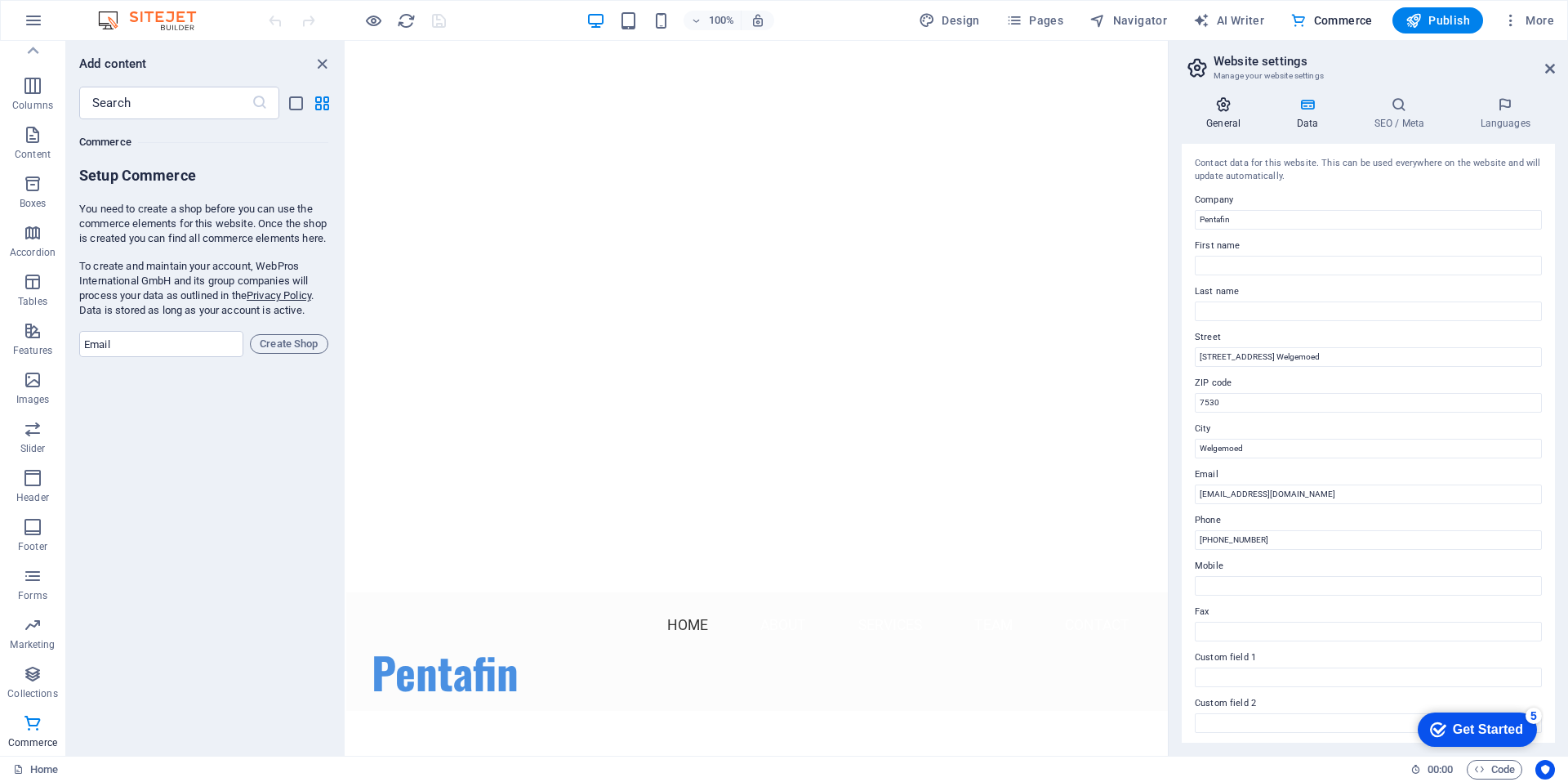
click at [1230, 106] on icon at bounding box center [1223, 105] width 83 height 17
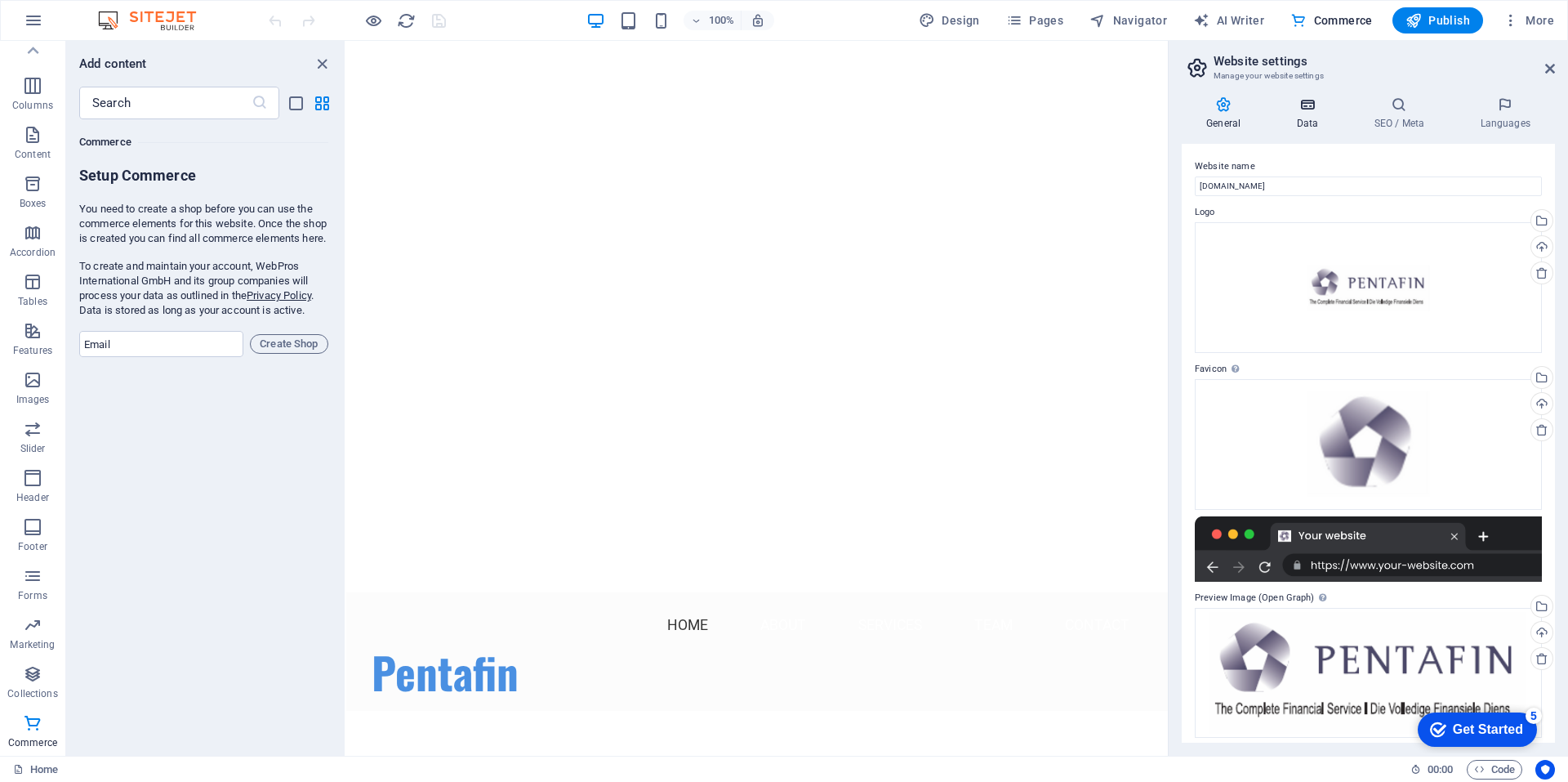
click at [1320, 116] on h4 "Data" at bounding box center [1310, 114] width 78 height 35
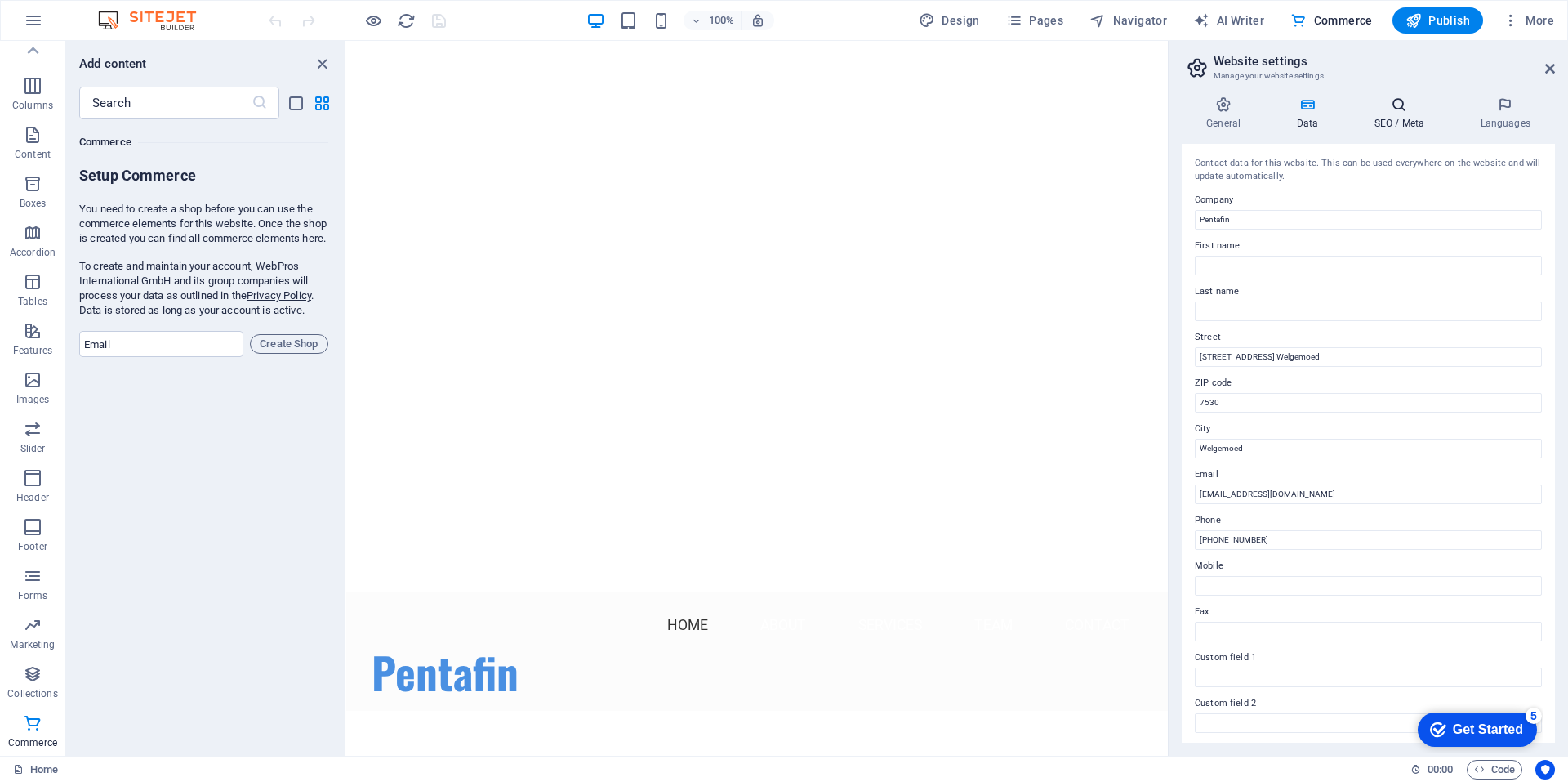
click at [1395, 114] on h4 "SEO / Meta" at bounding box center [1402, 114] width 106 height 35
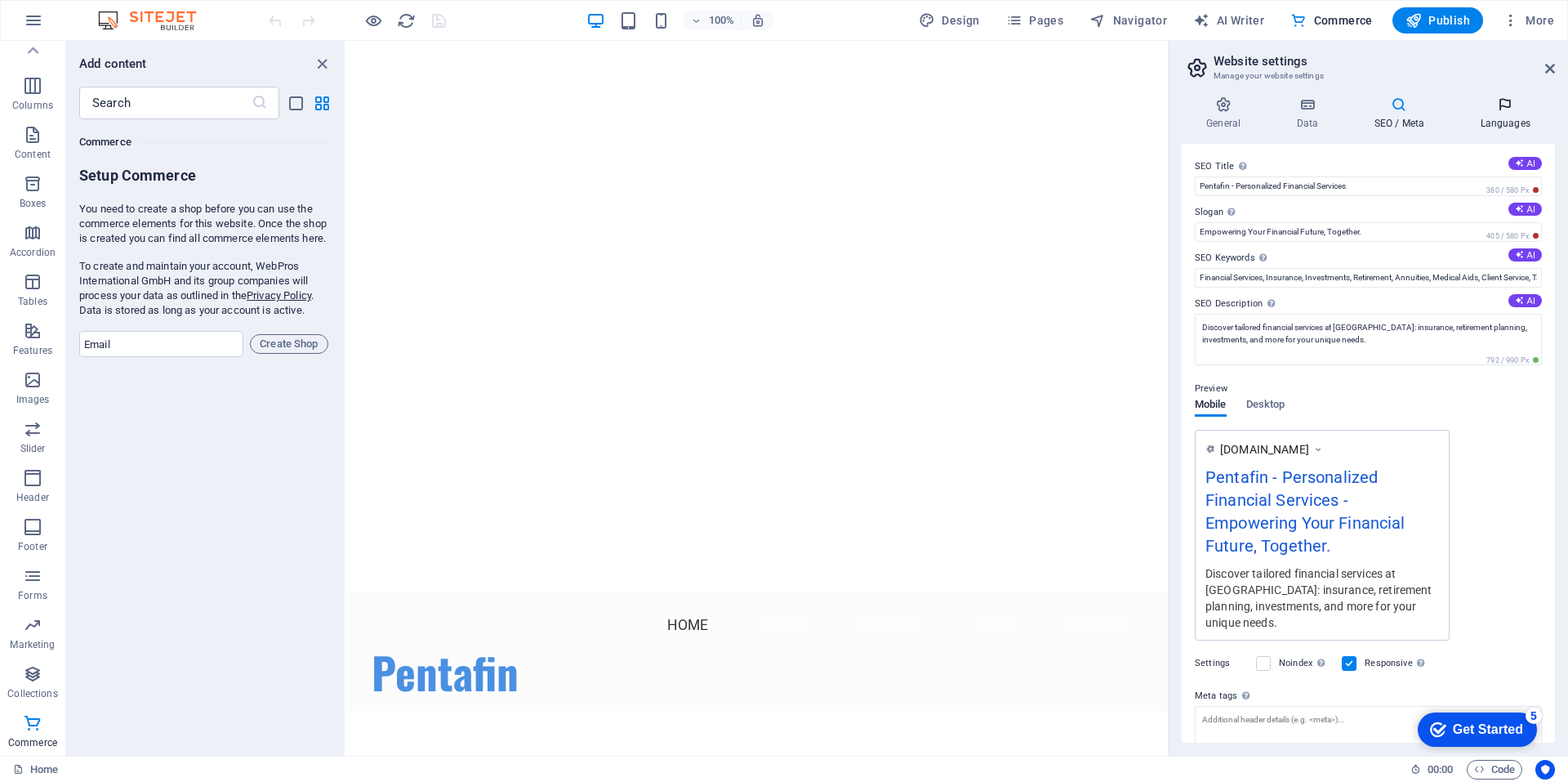
click at [1498, 114] on h4 "Languages" at bounding box center [1505, 114] width 100 height 35
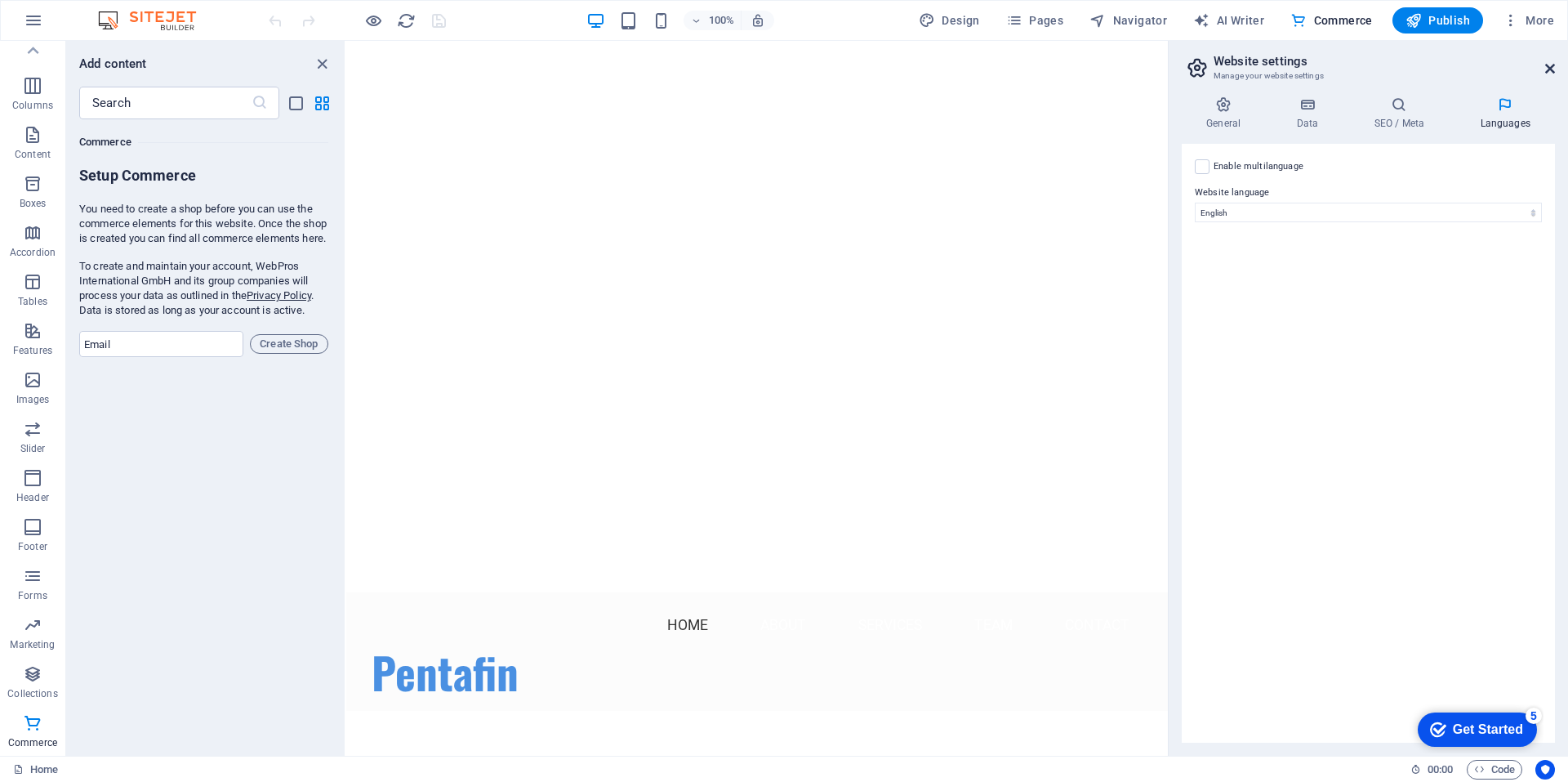
click at [1554, 74] on icon at bounding box center [1550, 68] width 10 height 13
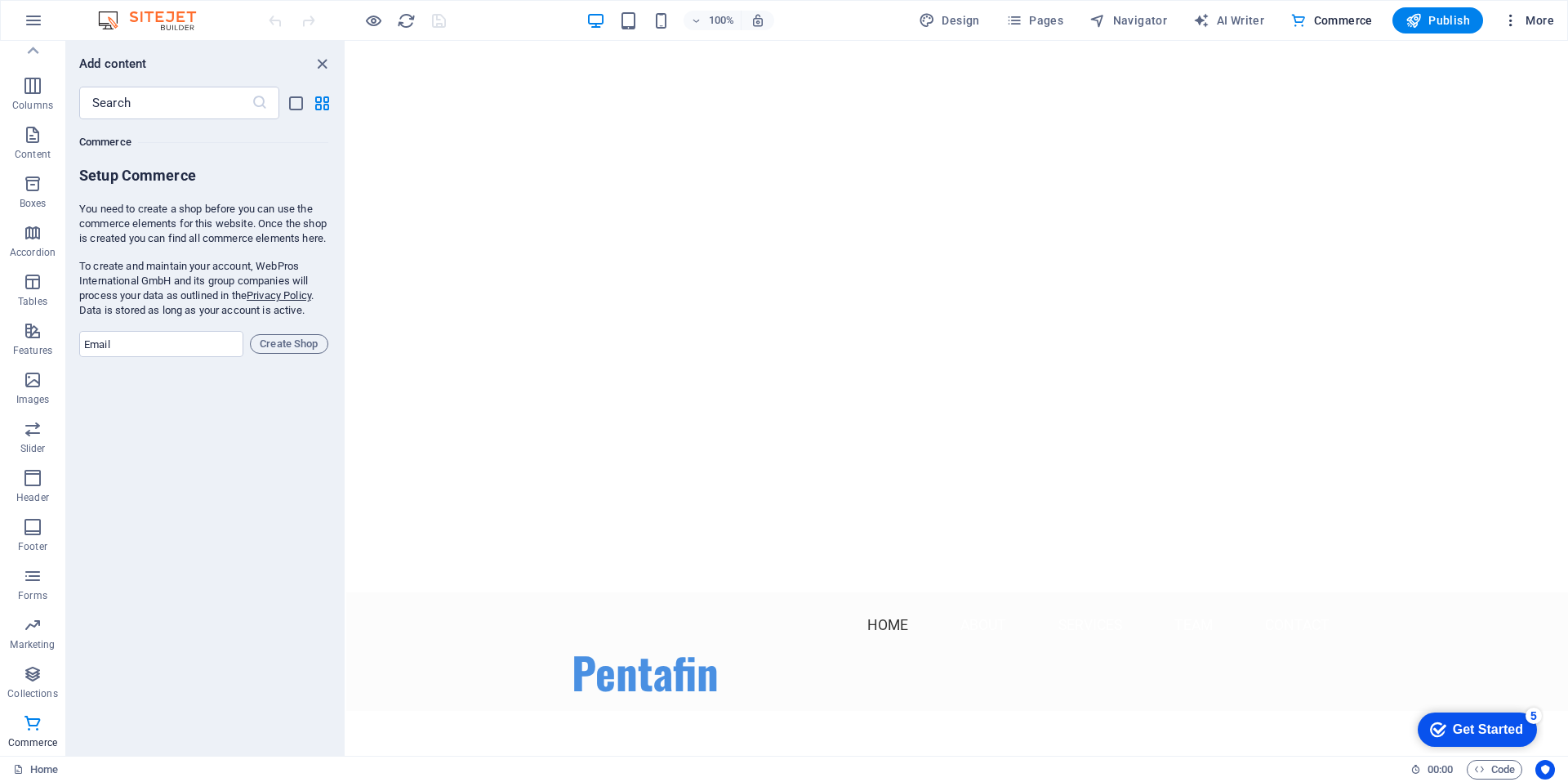
click at [1532, 16] on span "More" at bounding box center [1528, 20] width 51 height 17
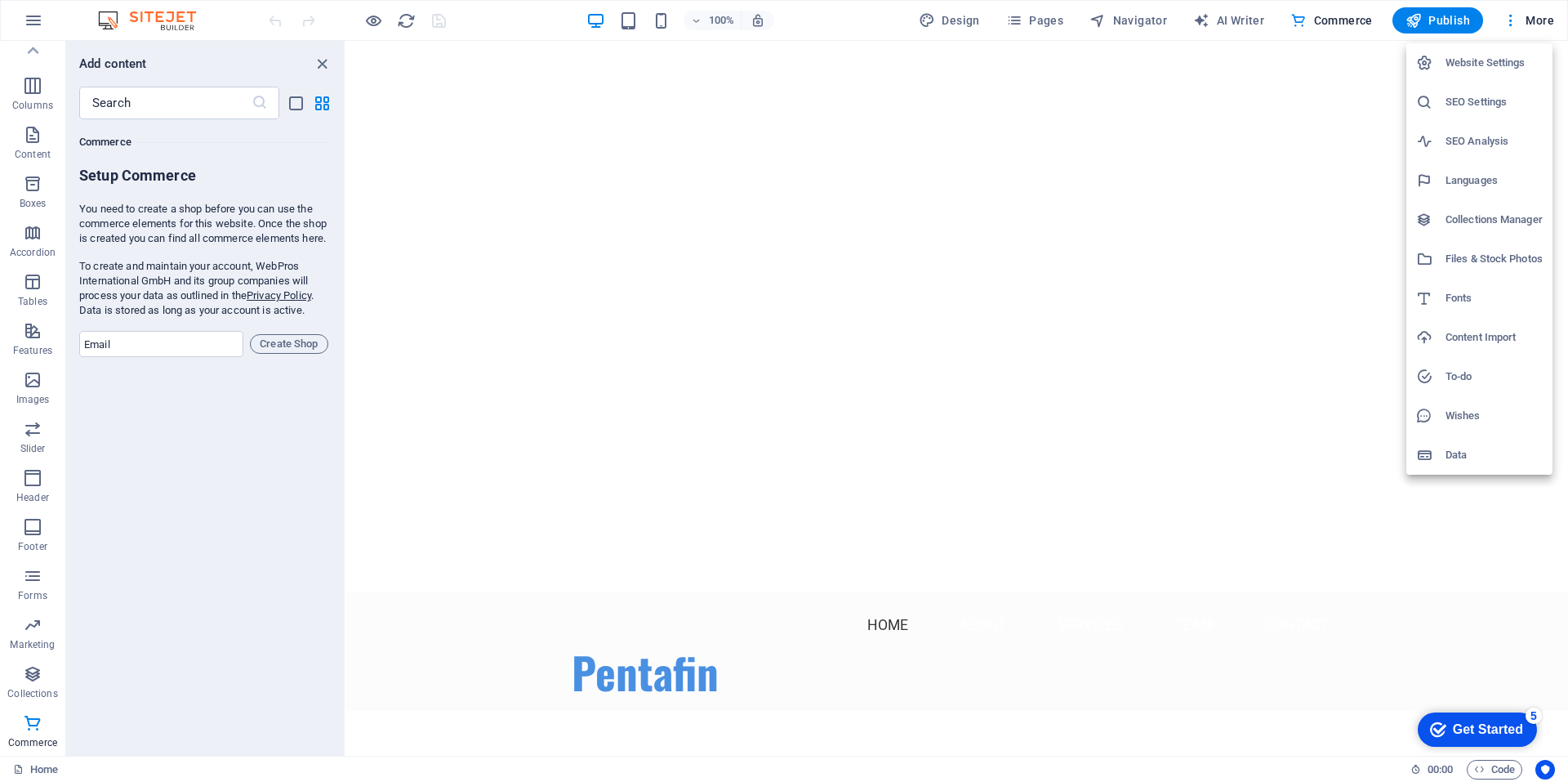
click at [1473, 63] on h6 "Website Settings" at bounding box center [1494, 63] width 97 height 20
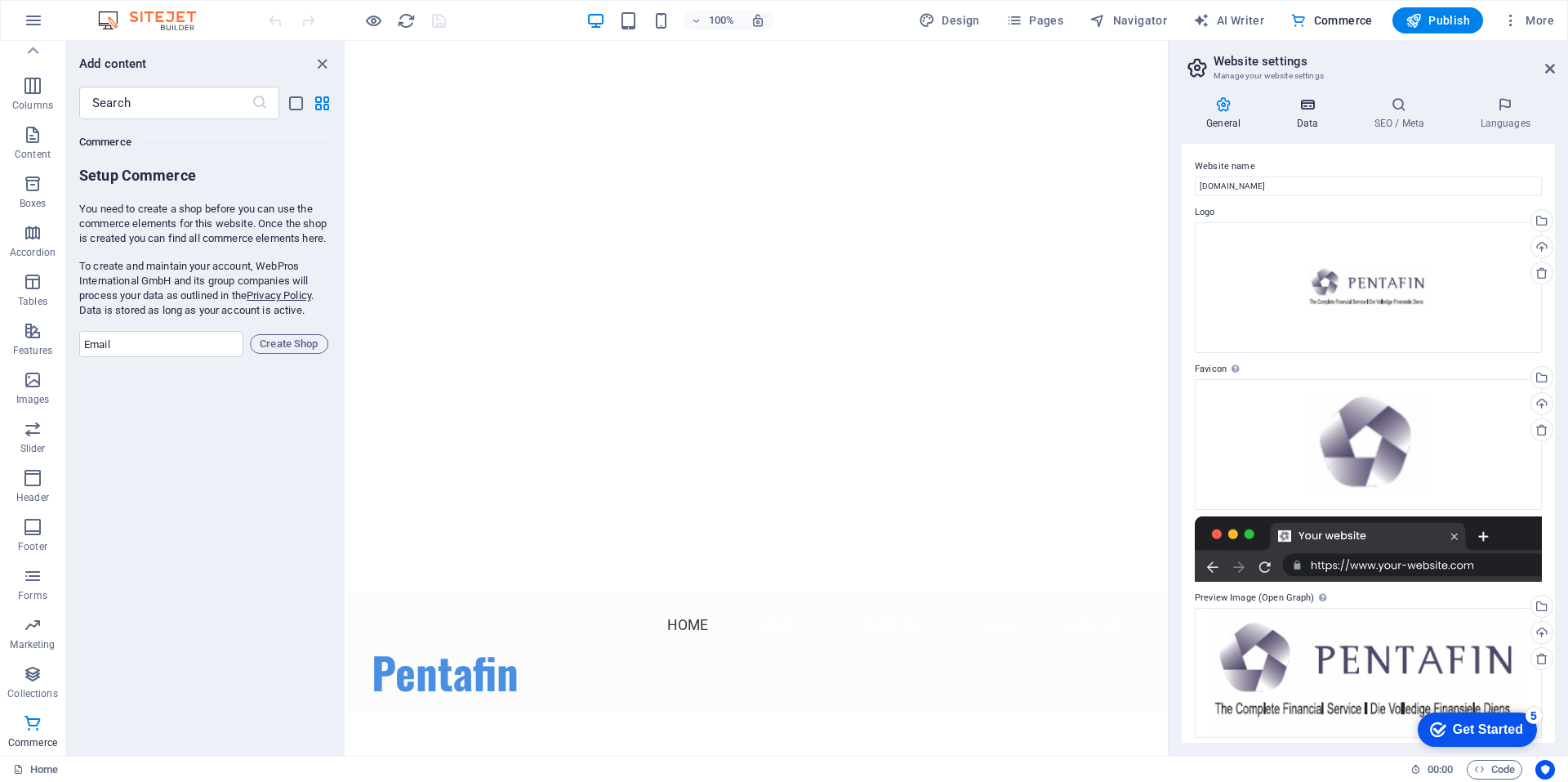
click at [1321, 109] on icon at bounding box center [1307, 105] width 71 height 17
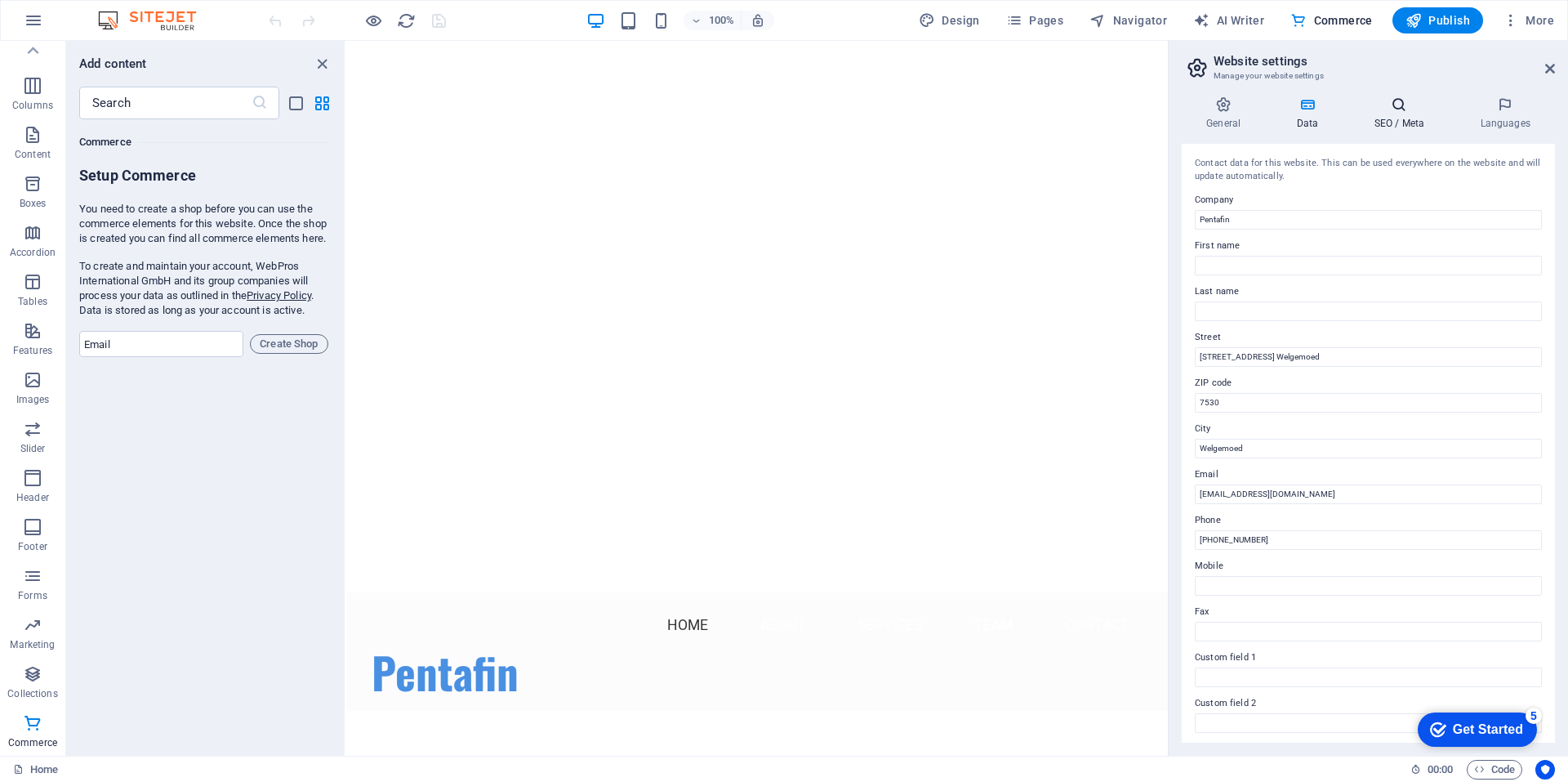
click at [1388, 106] on icon at bounding box center [1399, 105] width 100 height 17
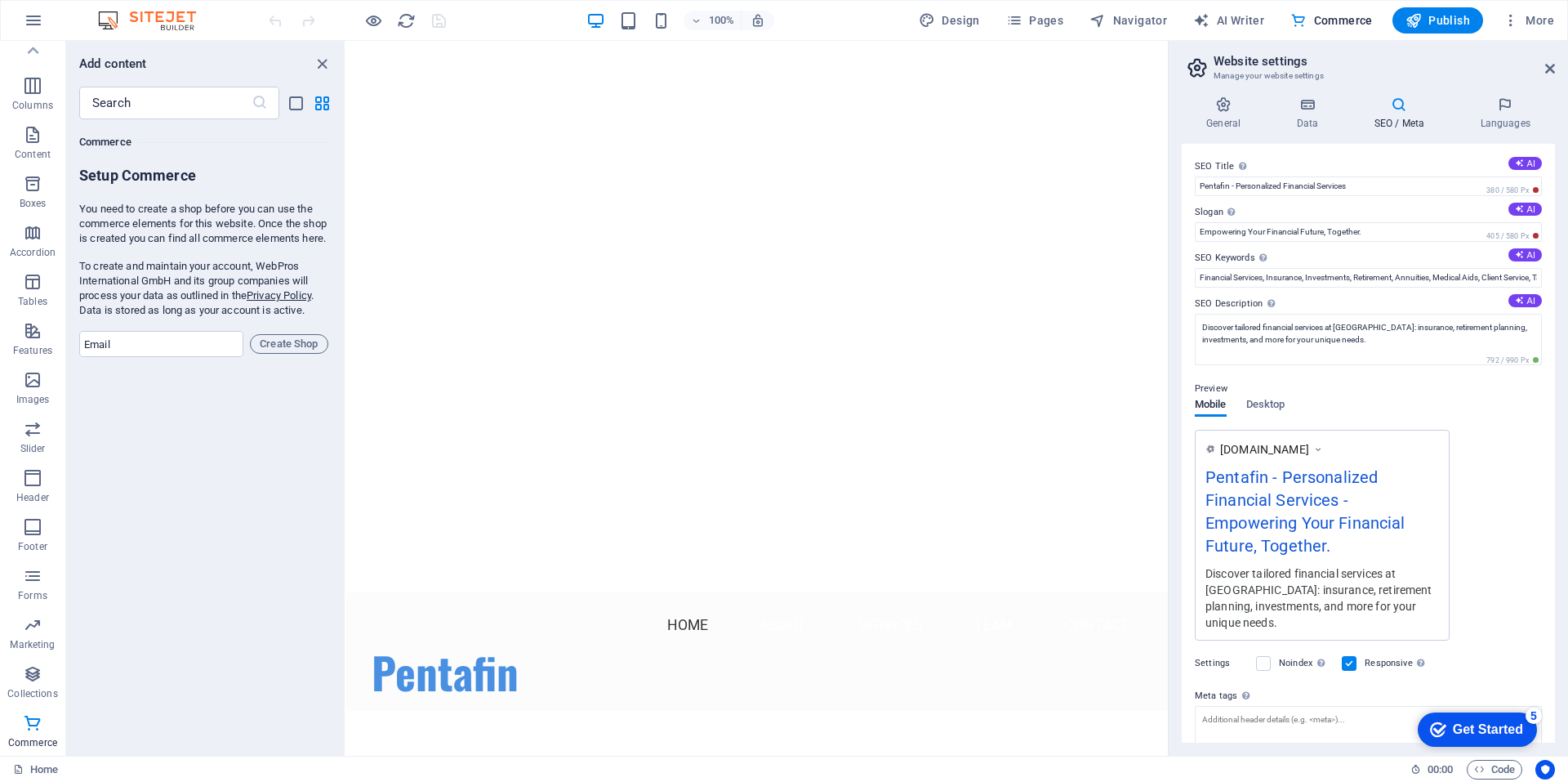
click at [1470, 729] on div "Get Started" at bounding box center [1488, 730] width 70 height 15
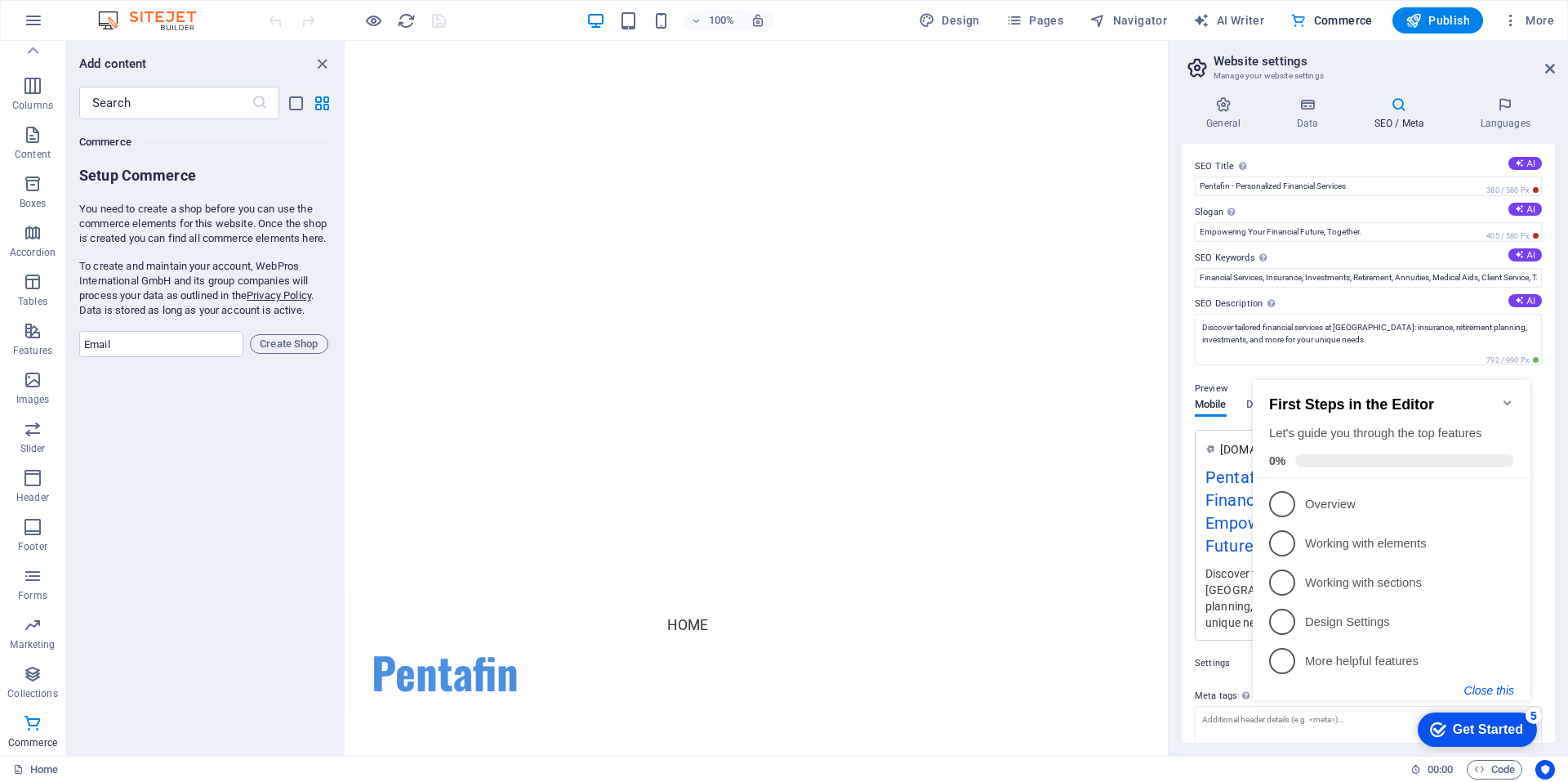
click at [1482, 691] on button "Close this" at bounding box center [1489, 690] width 49 height 13
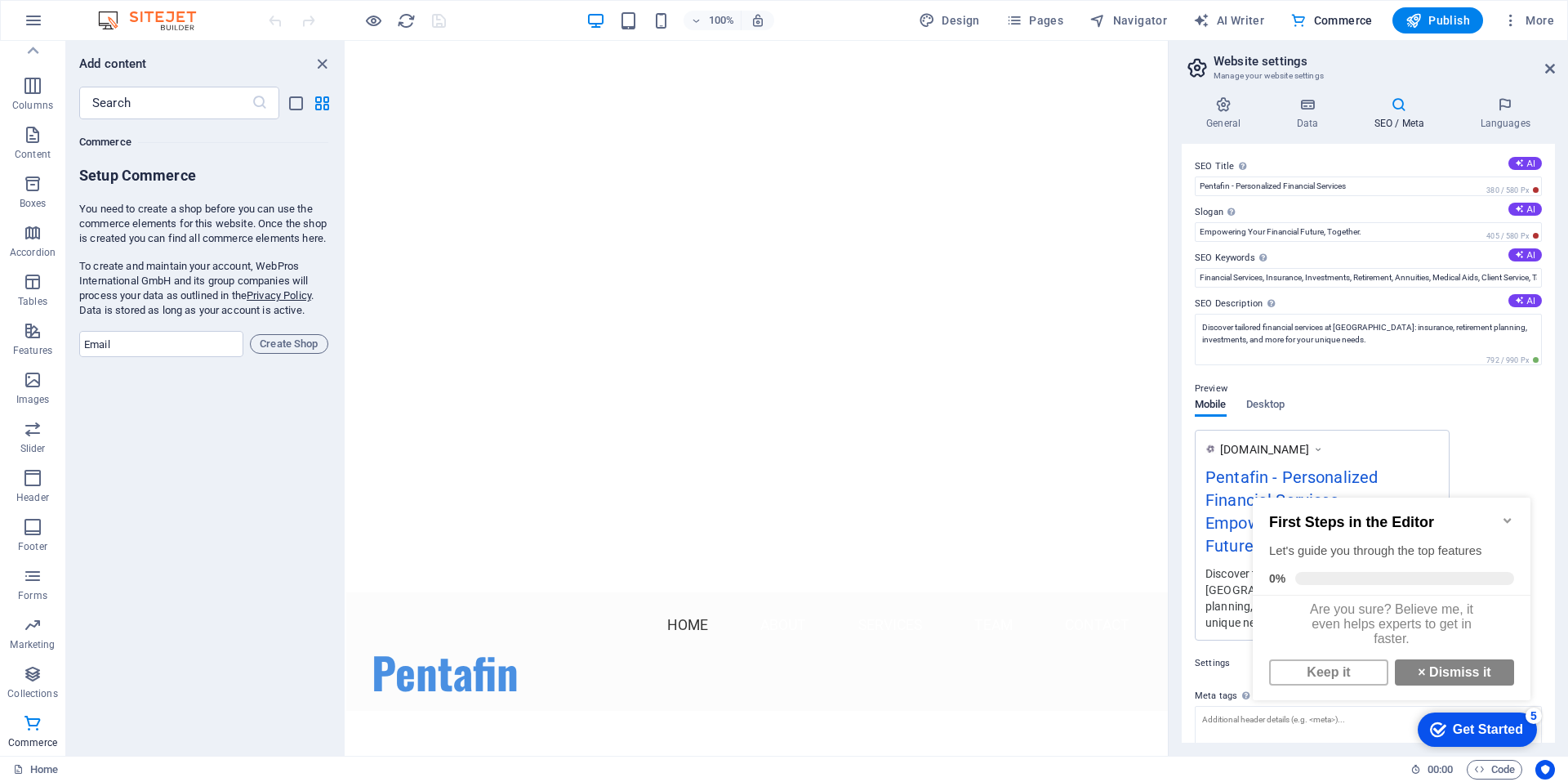
click at [1532, 716] on div "5" at bounding box center [1533, 716] width 17 height 17
